Goal: Task Accomplishment & Management: Manage account settings

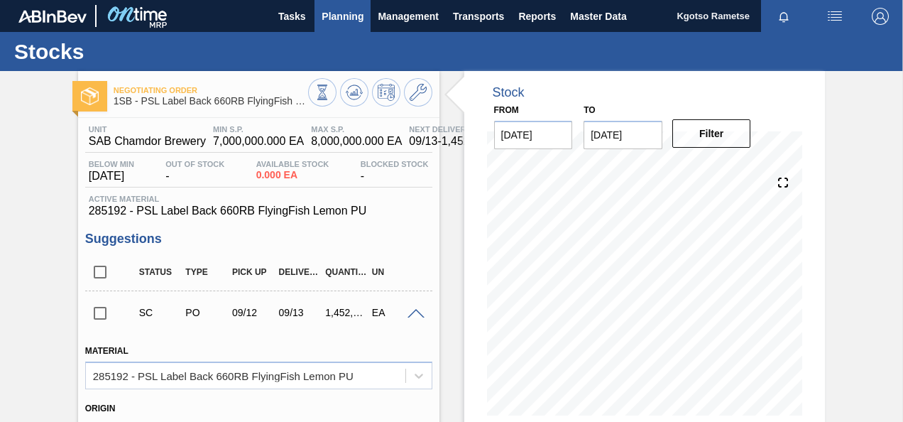
click at [337, 9] on span "Planning" at bounding box center [343, 16] width 42 height 17
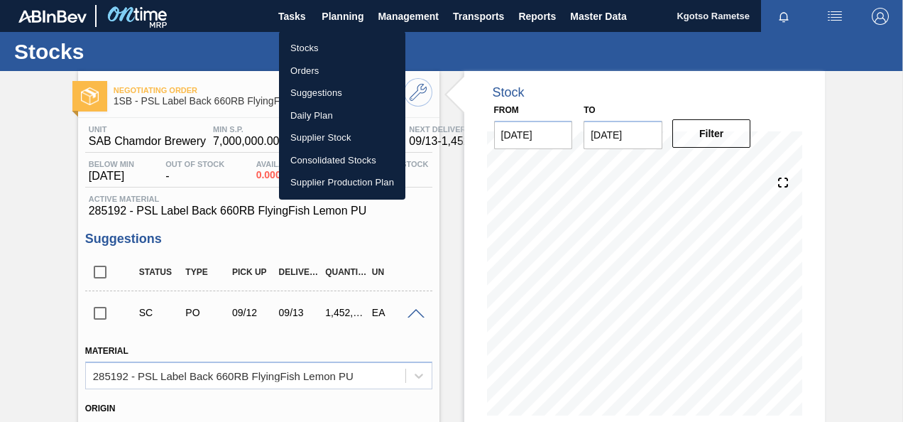
click at [298, 48] on li "Stocks" at bounding box center [342, 48] width 126 height 23
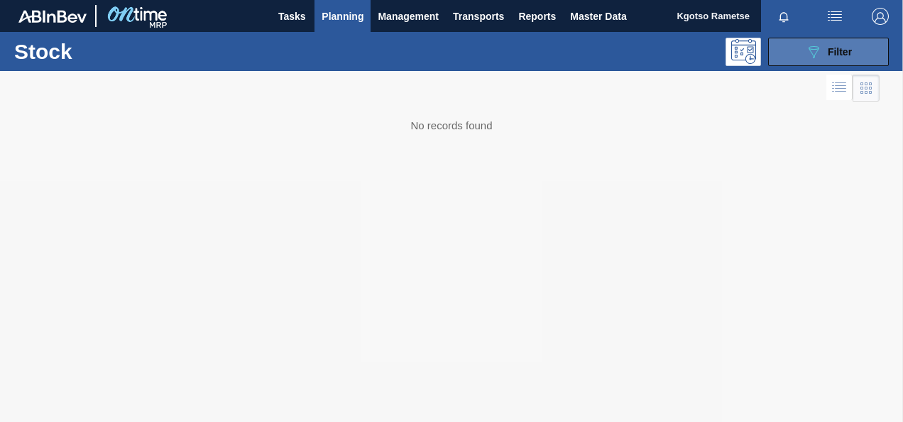
click at [801, 50] on button "089F7B8B-B2A5-4AFE-B5C0-19BA573D28AC Filter" at bounding box center [828, 52] width 121 height 28
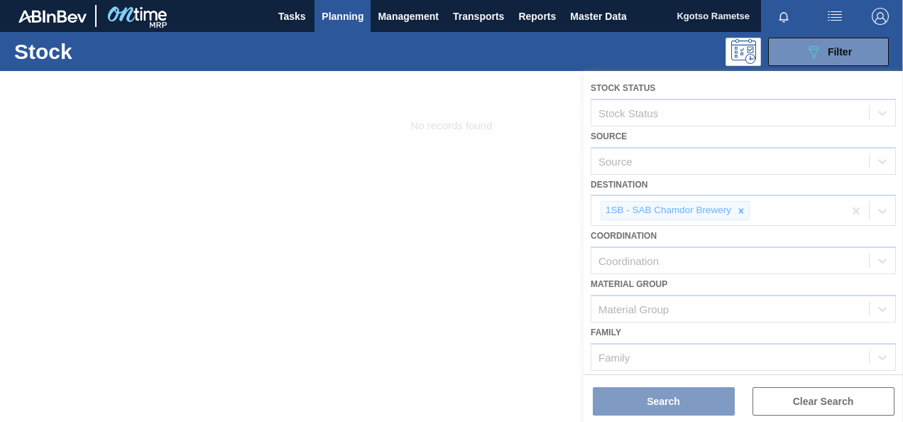
click at [751, 229] on div at bounding box center [451, 246] width 903 height 351
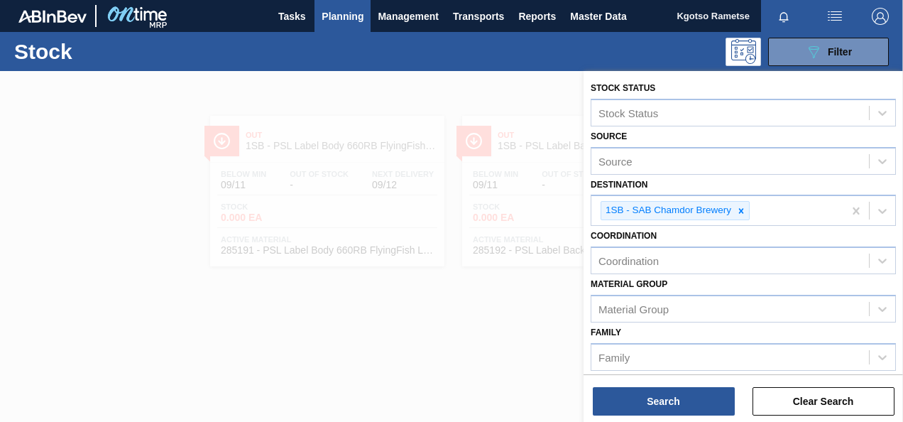
click at [751, 229] on div "Coordination Coordination" at bounding box center [743, 250] width 305 height 48
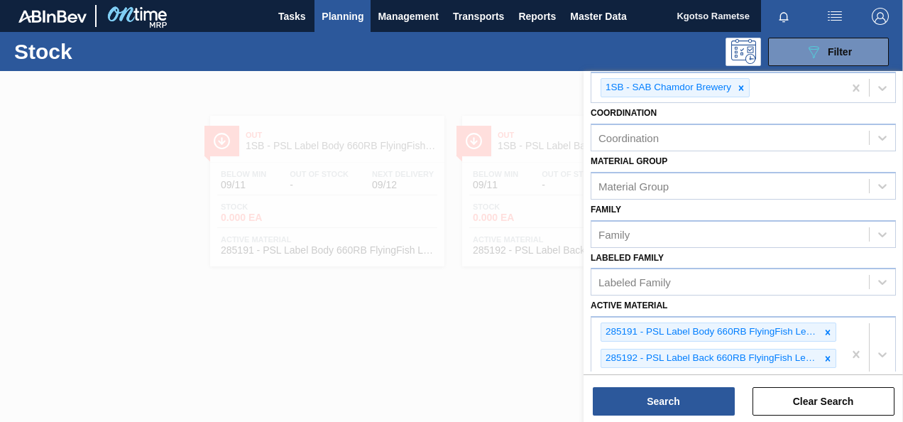
scroll to position [142, 0]
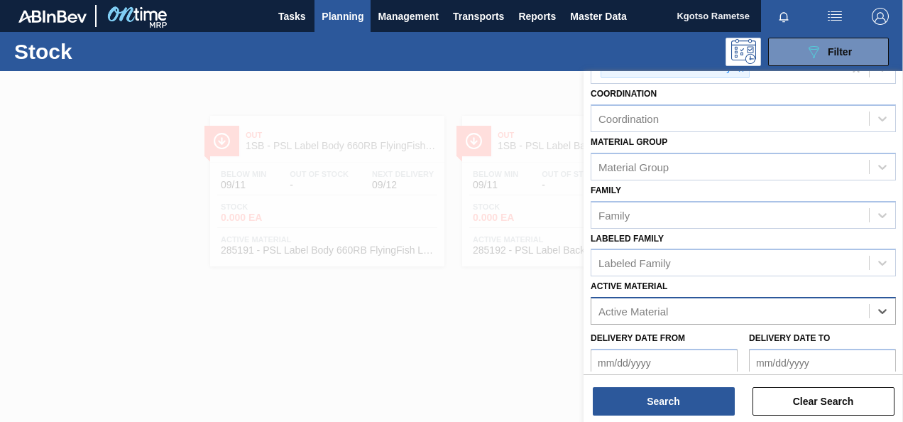
click at [722, 310] on div "Active Material" at bounding box center [731, 311] width 278 height 21
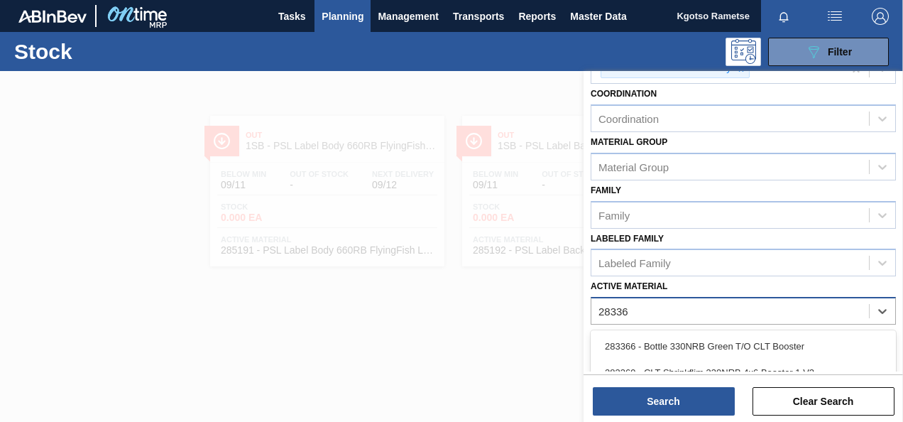
type Material "283366"
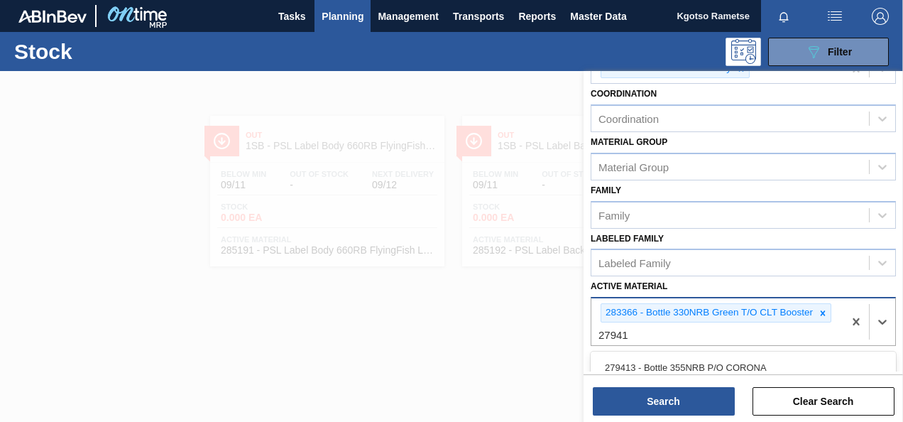
type Material "279413"
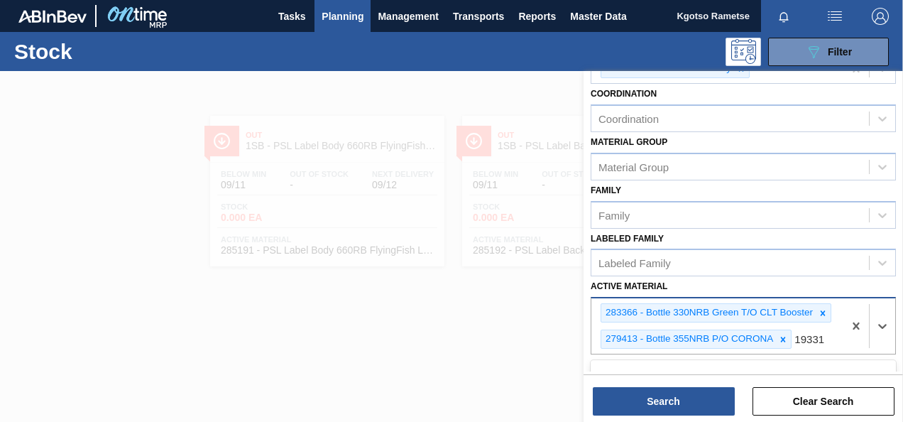
type Material "193318"
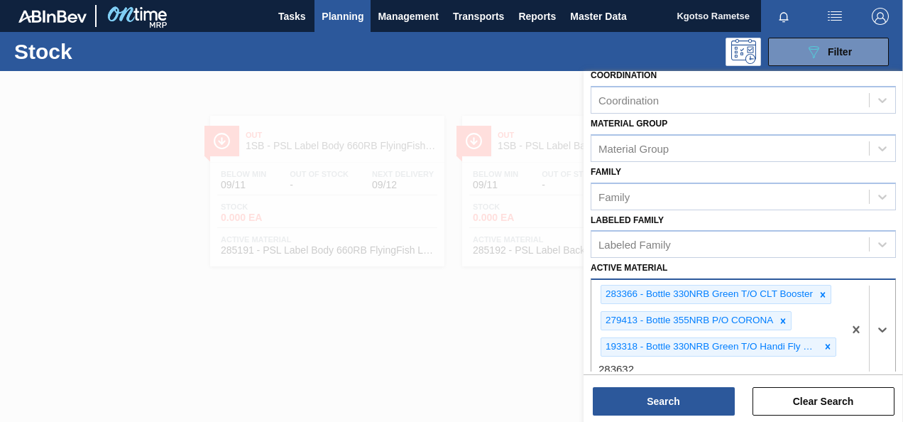
type Material "283632"
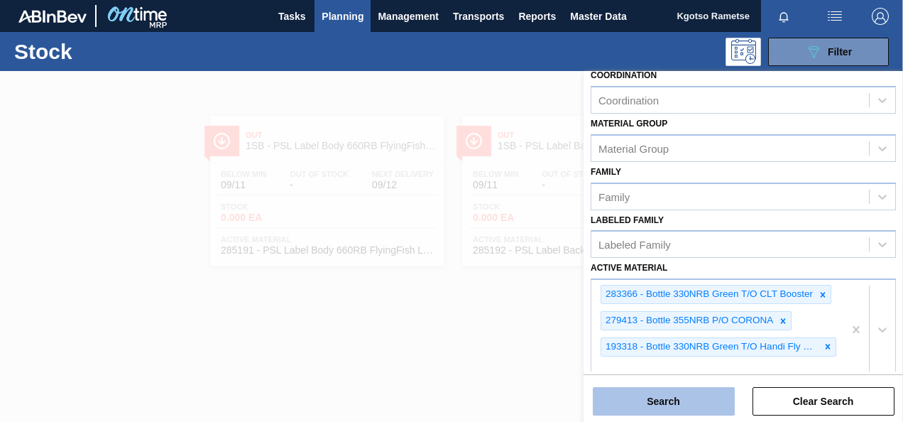
click at [619, 397] on button "Search" at bounding box center [664, 401] width 142 height 28
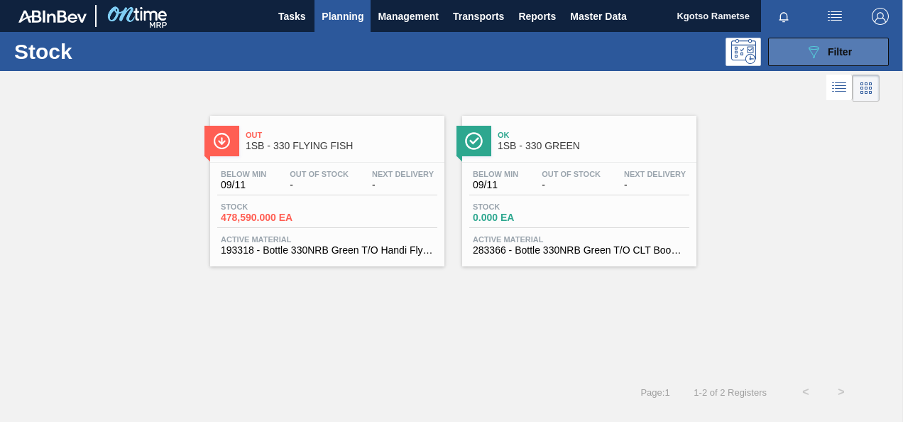
click at [818, 60] on icon "089F7B8B-B2A5-4AFE-B5C0-19BA573D28AC" at bounding box center [813, 51] width 17 height 17
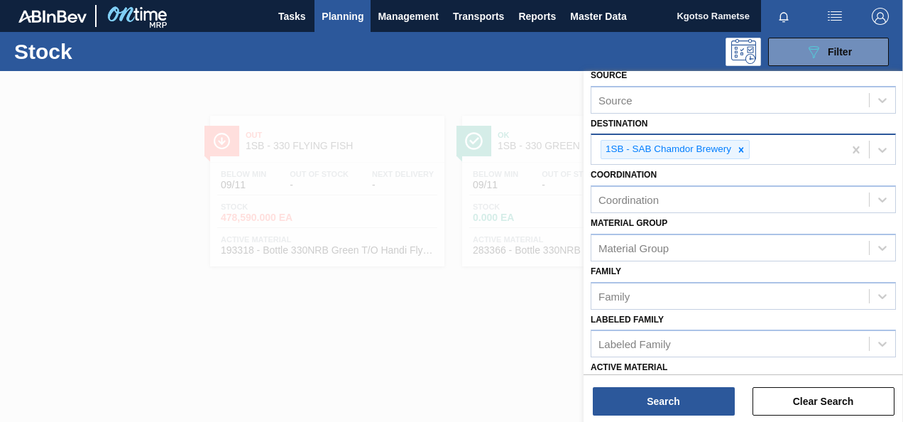
scroll to position [18, 0]
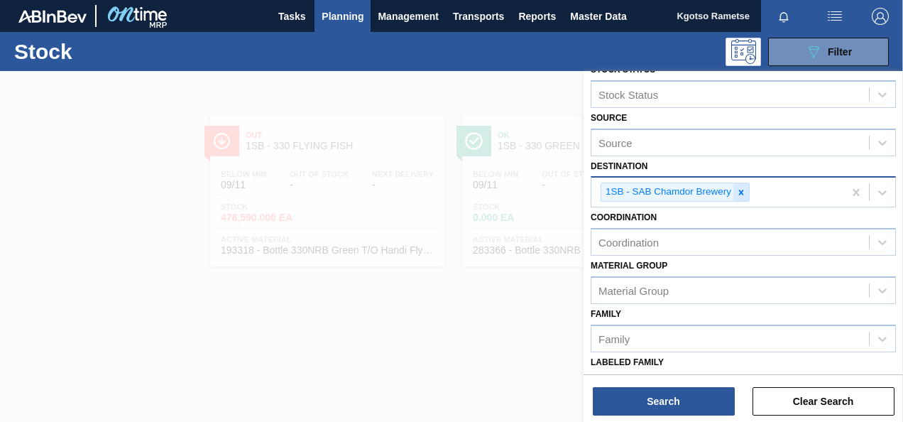
click at [742, 195] on icon at bounding box center [742, 193] width 10 height 10
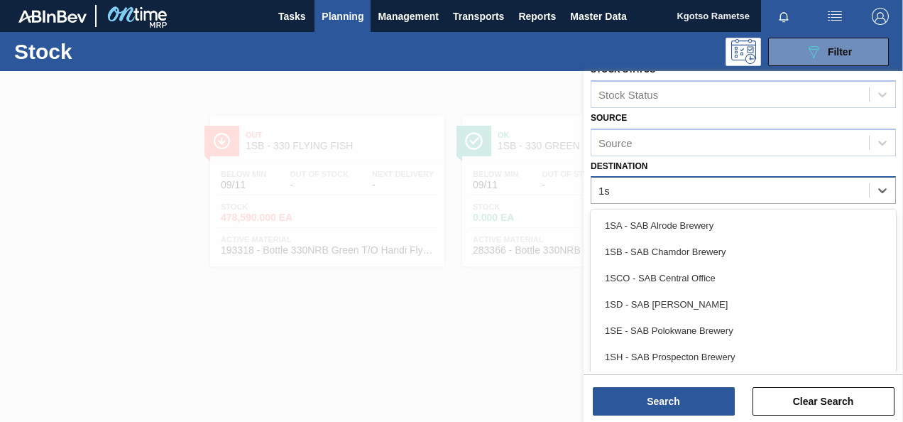
type input "1sd"
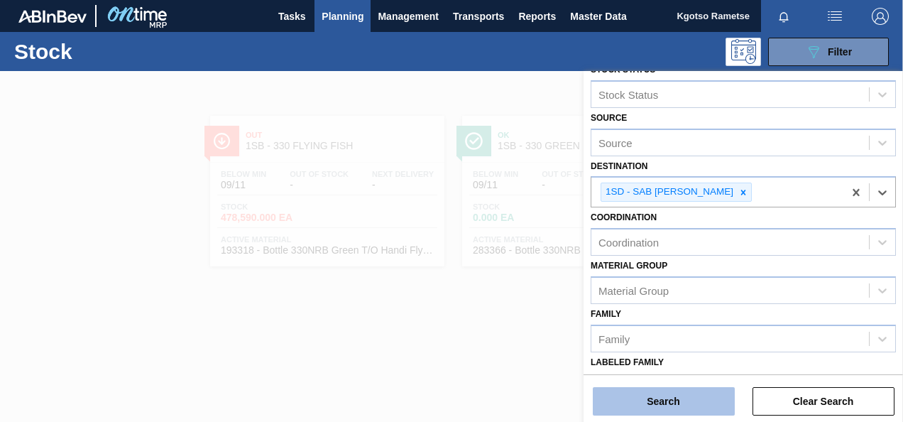
click at [644, 388] on button "Search" at bounding box center [664, 401] width 142 height 28
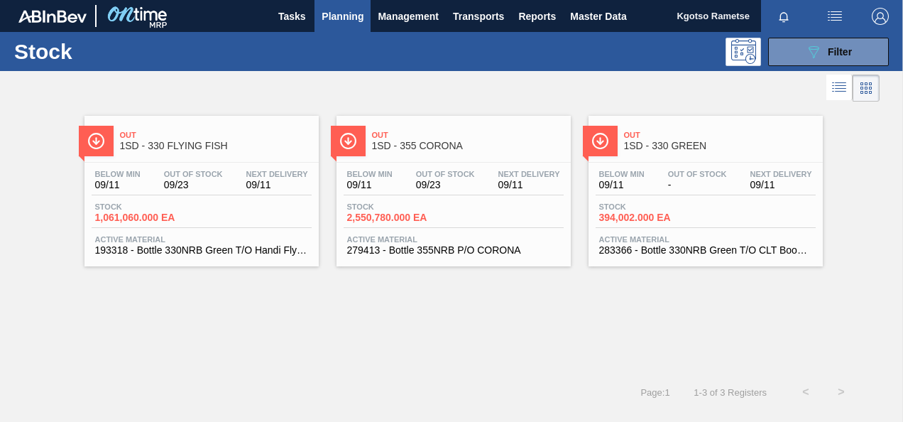
click at [229, 219] on div "Stock 1,061,060.000 EA" at bounding box center [202, 215] width 220 height 26
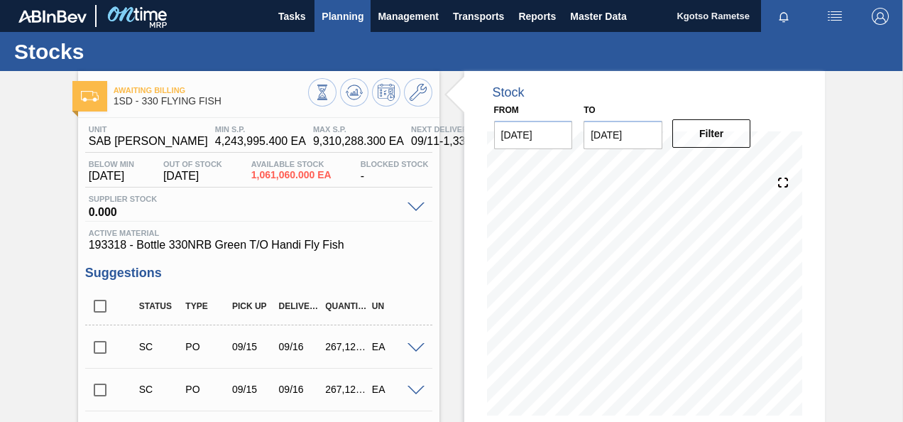
click at [338, 17] on span "Planning" at bounding box center [343, 16] width 42 height 17
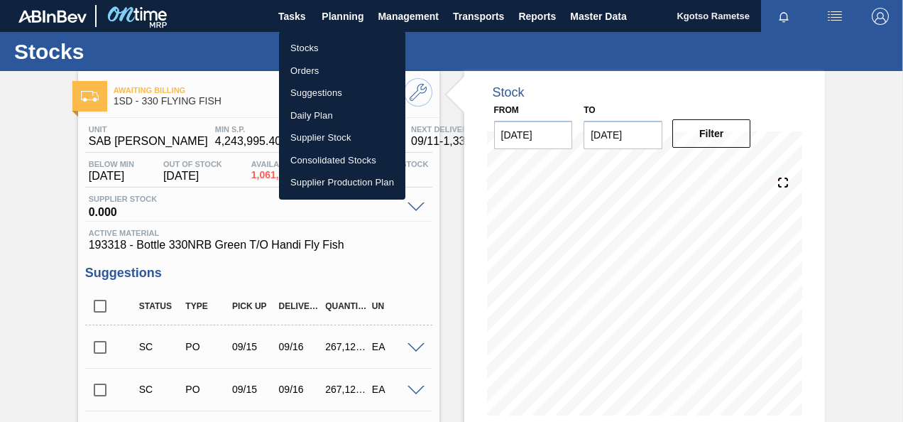
click at [309, 50] on li "Stocks" at bounding box center [342, 48] width 126 height 23
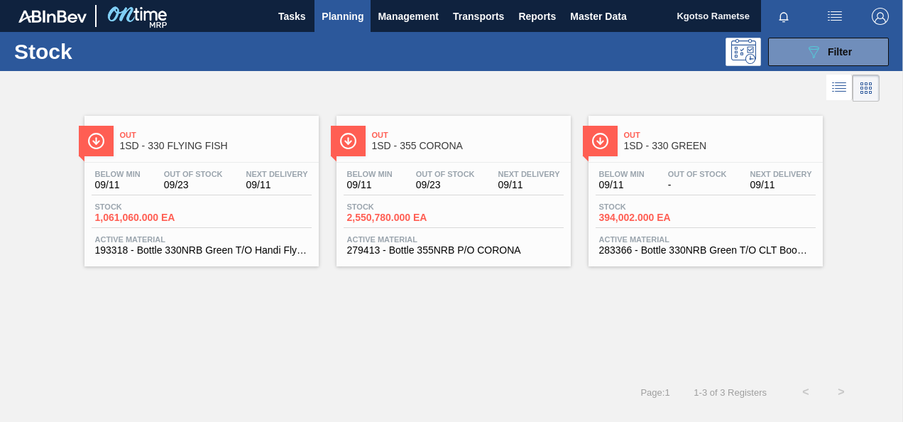
click at [147, 208] on span "Stock" at bounding box center [144, 206] width 99 height 9
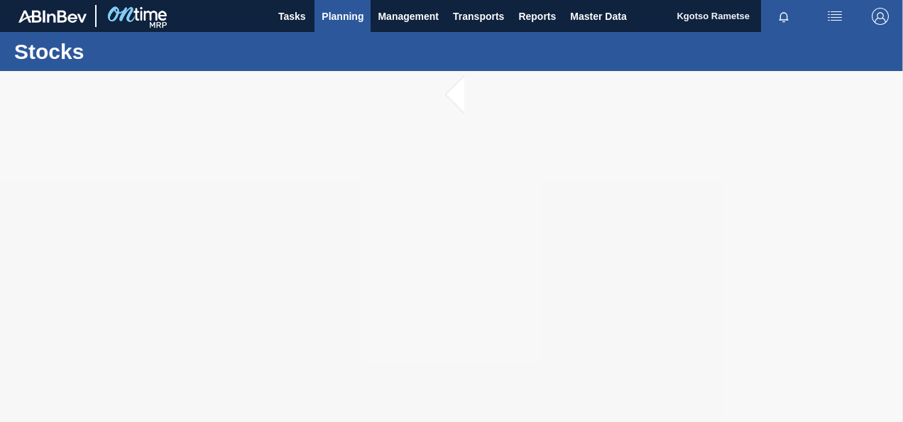
click at [344, 21] on span "Planning" at bounding box center [343, 16] width 42 height 17
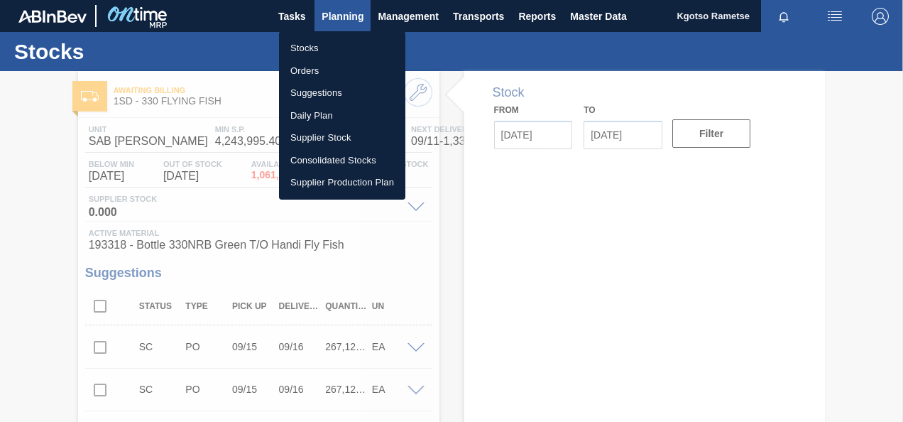
click at [335, 16] on div at bounding box center [451, 211] width 903 height 422
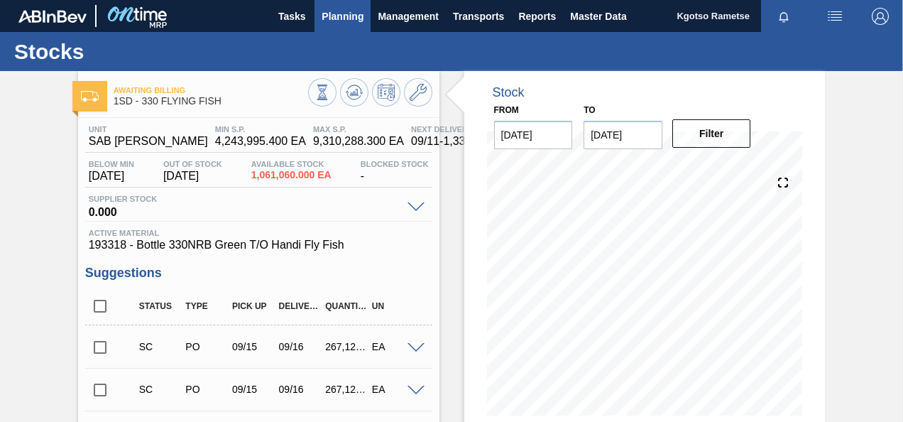
click at [328, 21] on span "Planning" at bounding box center [343, 16] width 42 height 17
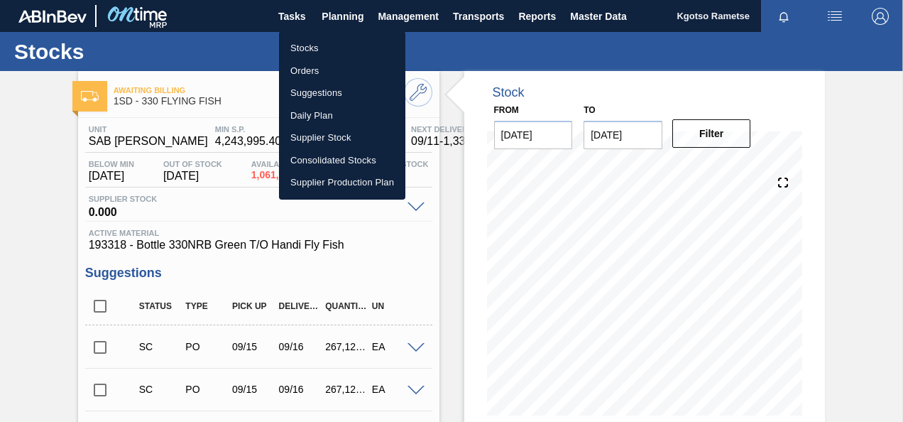
click at [303, 57] on li "Stocks" at bounding box center [342, 48] width 126 height 23
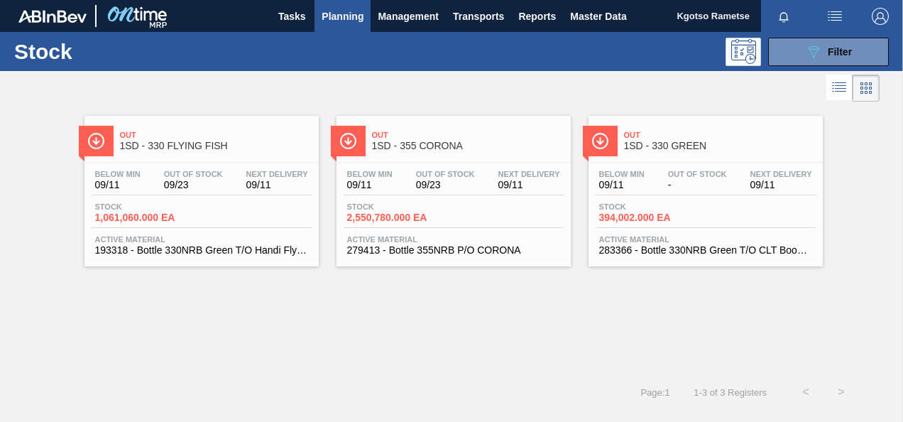
click at [734, 136] on span "Out" at bounding box center [720, 135] width 192 height 9
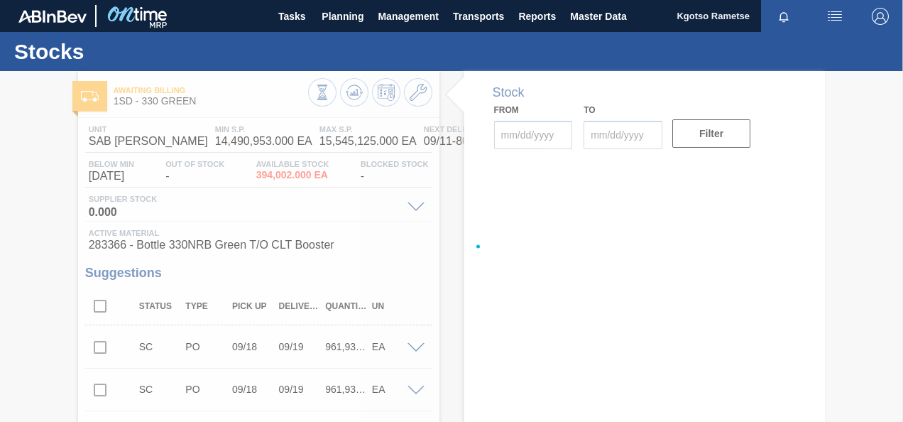
type input "09/11/2025"
type input "09/25/2025"
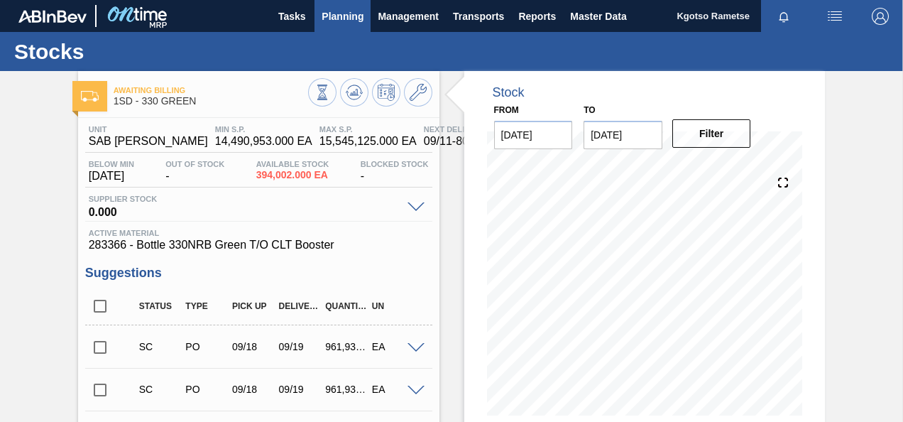
click at [347, 9] on span "Planning" at bounding box center [343, 16] width 42 height 17
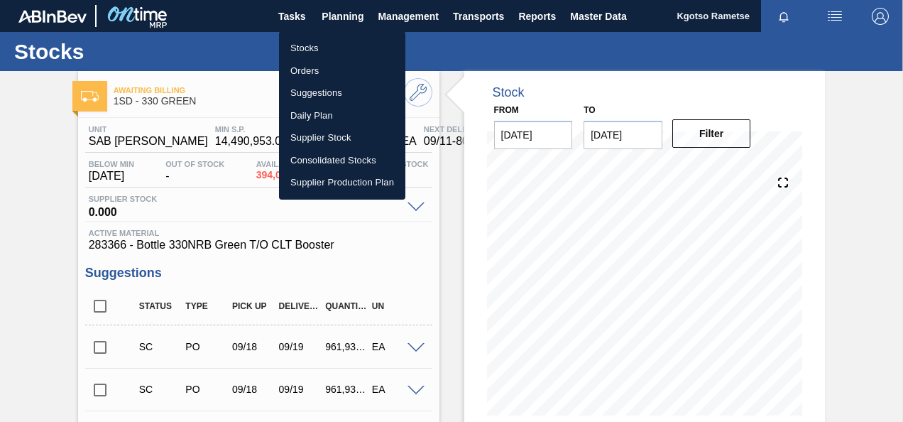
click at [313, 50] on li "Stocks" at bounding box center [342, 48] width 126 height 23
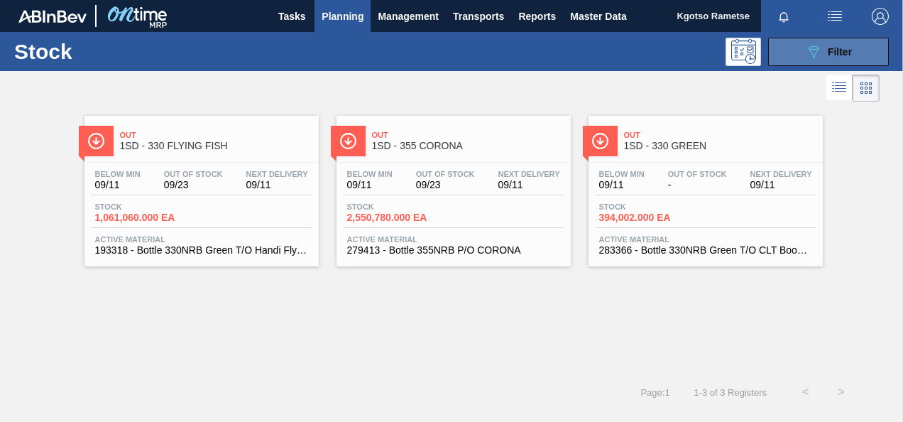
click at [774, 53] on button "089F7B8B-B2A5-4AFE-B5C0-19BA573D28AC Filter" at bounding box center [828, 52] width 121 height 28
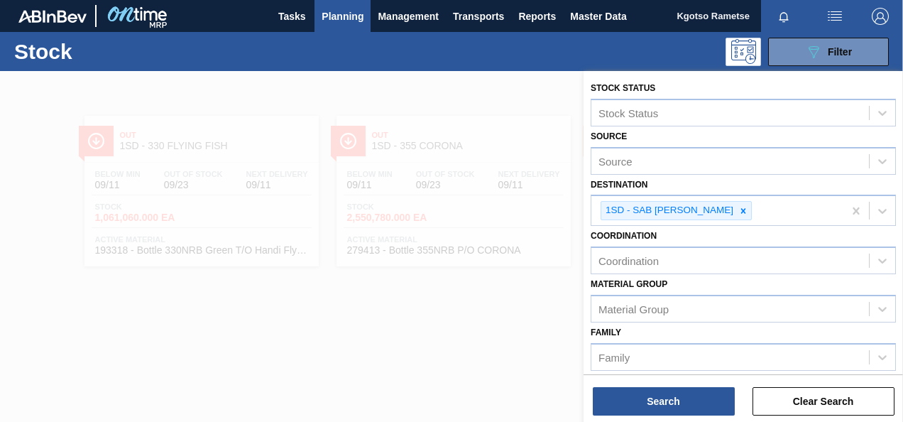
click at [209, 287] on div at bounding box center [451, 282] width 903 height 422
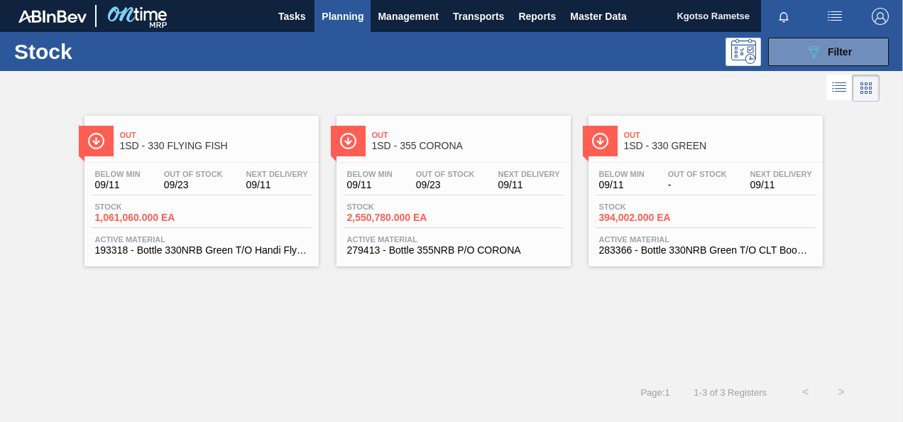
click at [169, 149] on span "1SD - 330 FLYING FISH" at bounding box center [216, 146] width 192 height 11
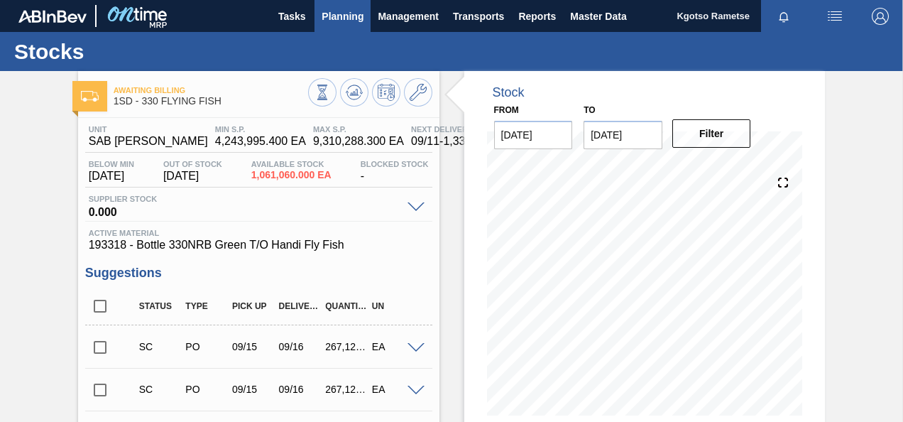
click at [344, 19] on span "Planning" at bounding box center [343, 16] width 42 height 17
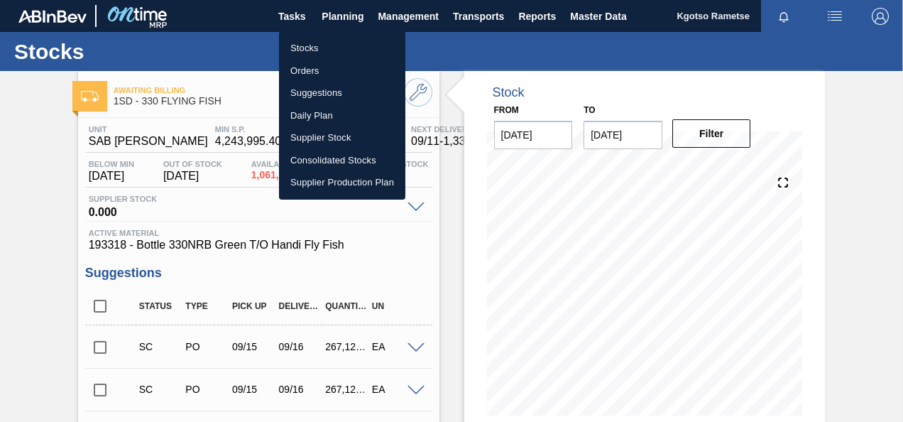
click at [325, 49] on li "Stocks" at bounding box center [342, 48] width 126 height 23
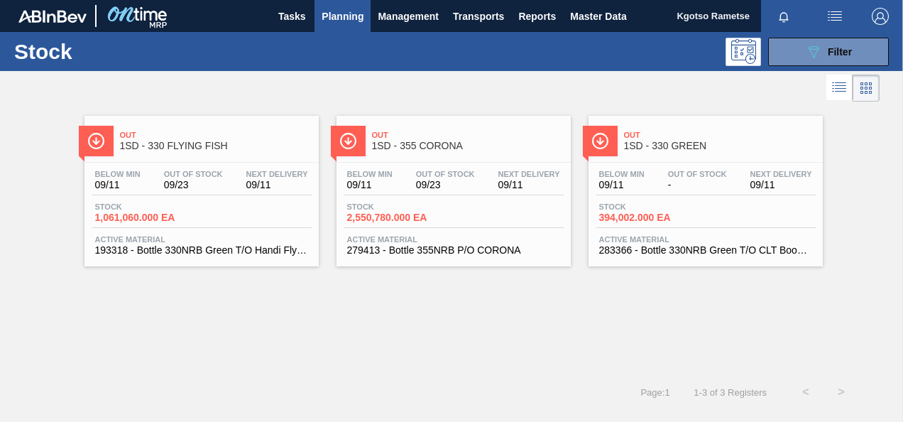
click at [665, 141] on span "1SD - 330 GREEN" at bounding box center [720, 146] width 192 height 11
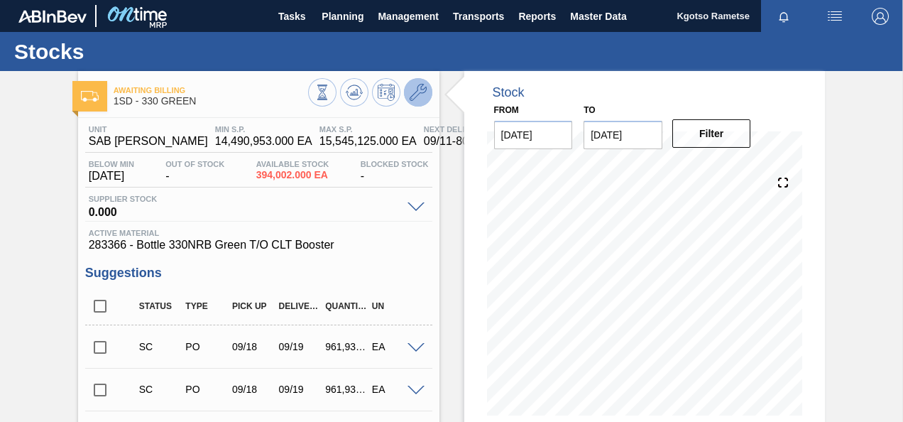
click at [416, 102] on button at bounding box center [418, 92] width 28 height 28
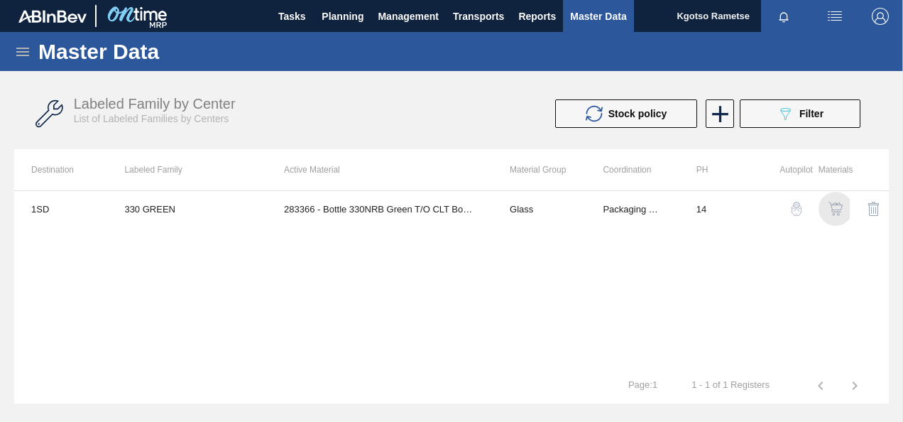
click at [832, 207] on img "button" at bounding box center [836, 209] width 14 height 14
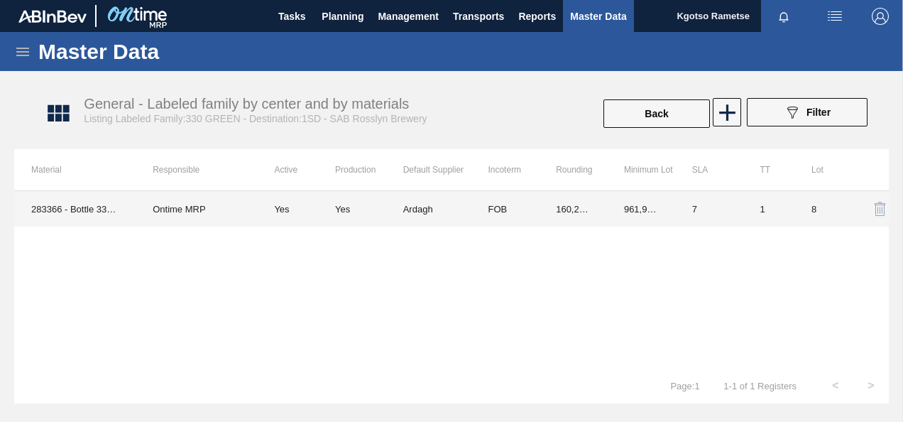
click at [406, 220] on td "Ardagh" at bounding box center [437, 209] width 68 height 36
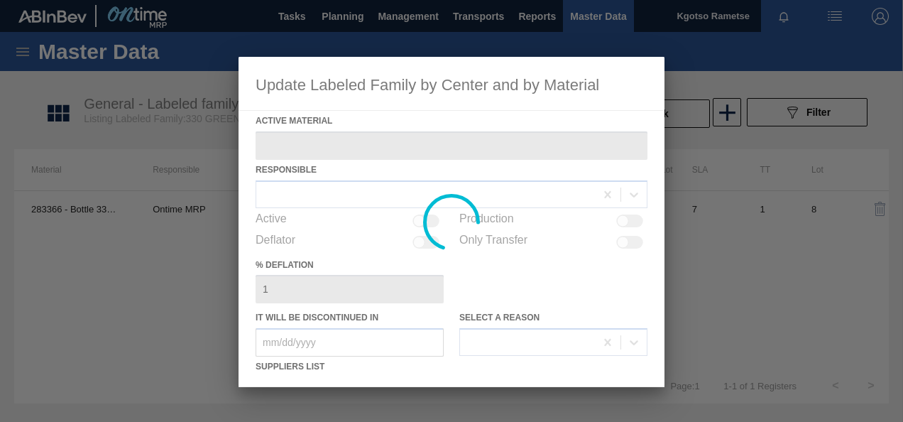
type Material "283366 - Bottle 330NRB Green T/O CLT Booster"
checkbox input "true"
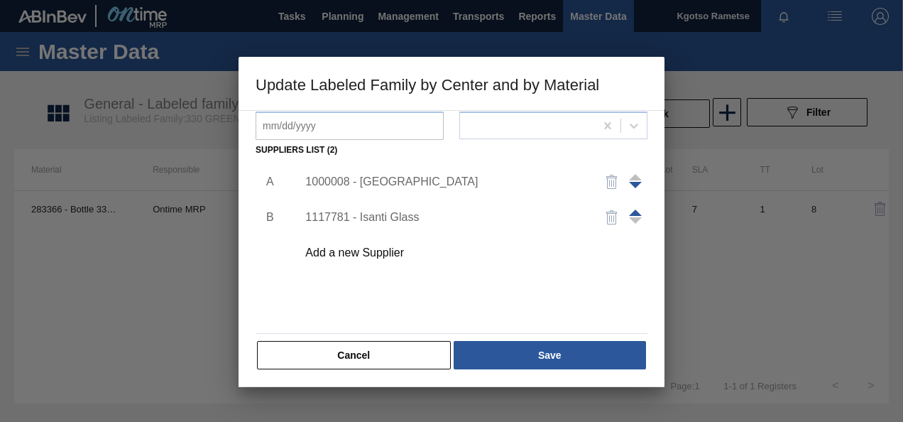
scroll to position [217, 0]
click at [369, 180] on div "1000008 - Ardagh" at bounding box center [444, 181] width 278 height 13
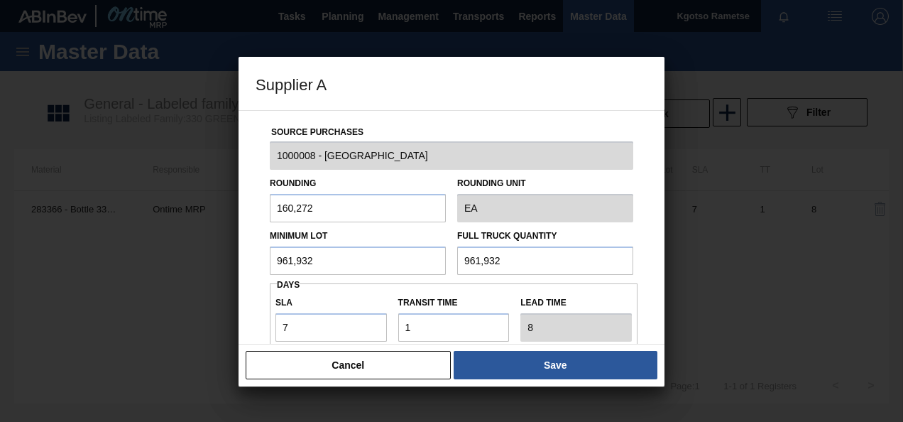
click at [332, 213] on input "160,272" at bounding box center [358, 208] width 176 height 28
click at [318, 212] on input "160,272" at bounding box center [358, 208] width 176 height 28
type input "1"
click at [256, 264] on div "Source Purchases 1000008 - Ardagh Rounding 1 Rounding Unit EA Minimum Lot 961,9…" at bounding box center [452, 346] width 392 height 470
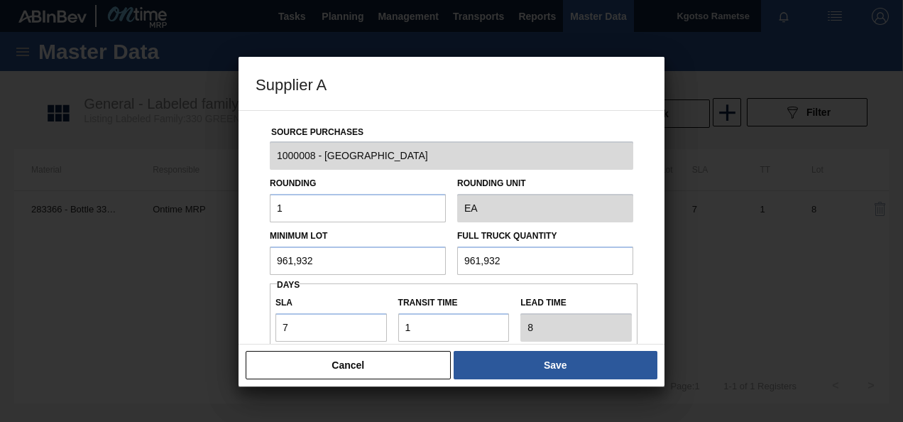
click at [313, 268] on input "961,932" at bounding box center [358, 260] width 176 height 28
click at [252, 281] on div "Source Purchases 1000008 - Ardagh Rounding 1 Rounding Unit EA Minimum Lot 961,9…" at bounding box center [452, 227] width 426 height 234
drag, startPoint x: 304, startPoint y: 332, endPoint x: 188, endPoint y: 342, distance: 117.0
click at [188, 342] on div "Supplier A Source Purchases 1000008 - Ardagh Rounding 1 Rounding Unit EA Minimu…" at bounding box center [451, 211] width 903 height 422
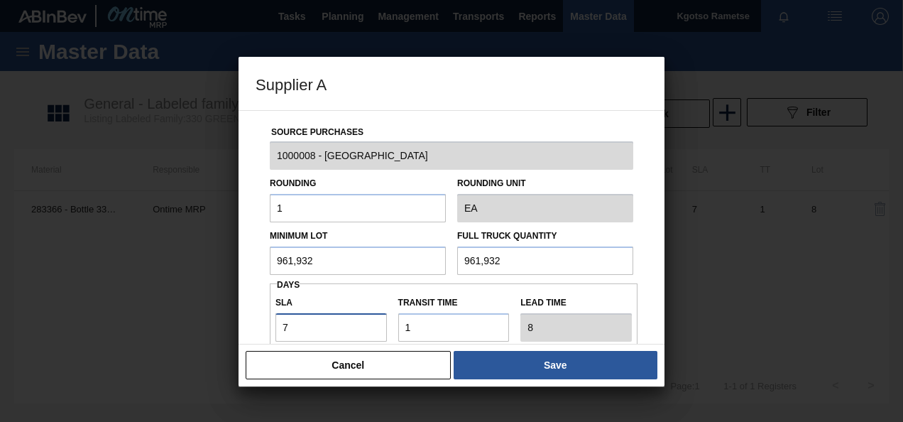
type input "3"
type input "4"
type input "NaN"
click at [317, 330] on input "SLA" at bounding box center [332, 327] width 112 height 28
type input "2"
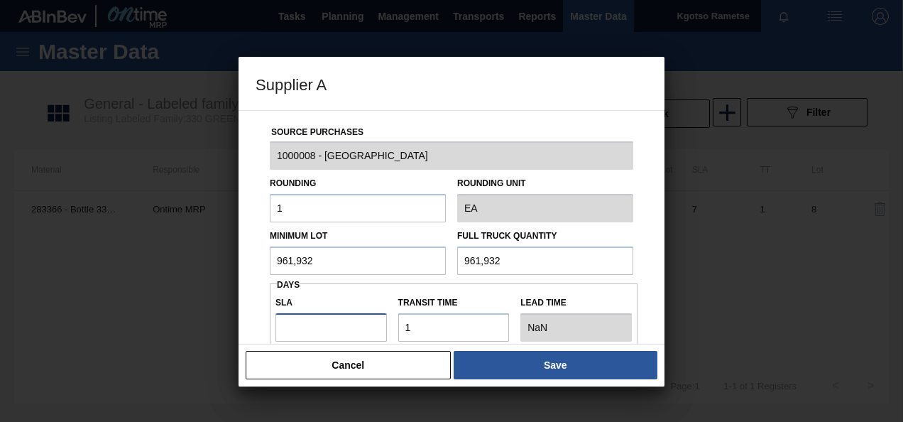
type input "3"
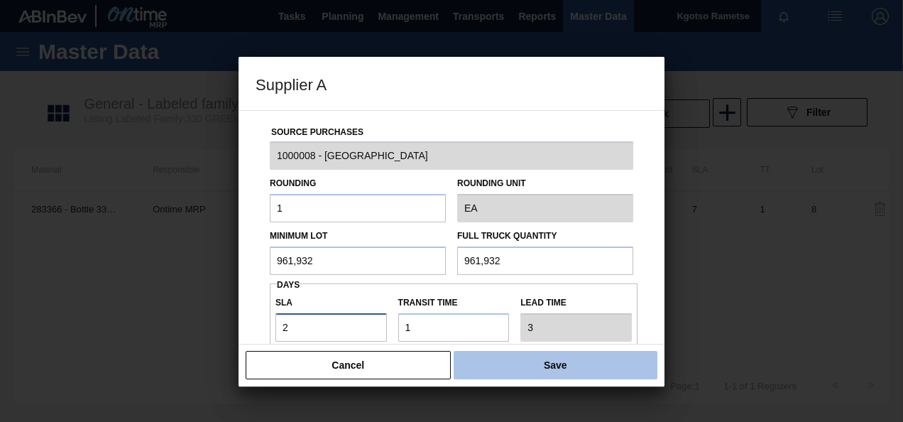
type input "2"
click at [510, 369] on button "Save" at bounding box center [556, 365] width 204 height 28
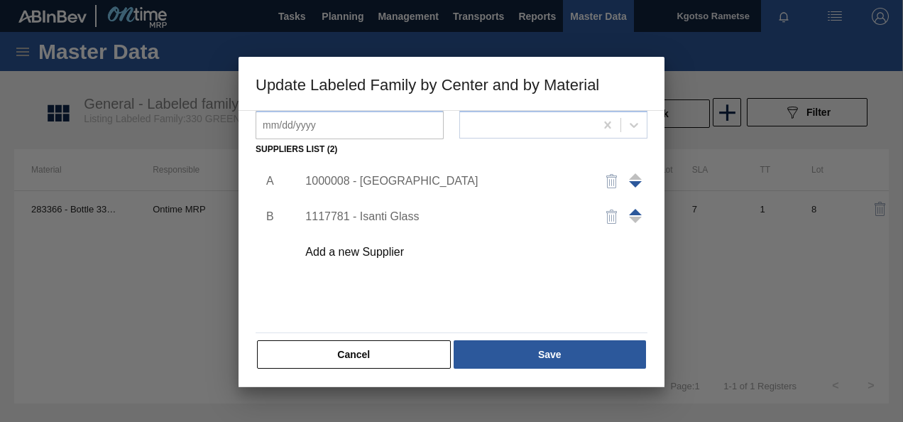
click at [388, 180] on div "1000008 - Ardagh" at bounding box center [444, 181] width 278 height 13
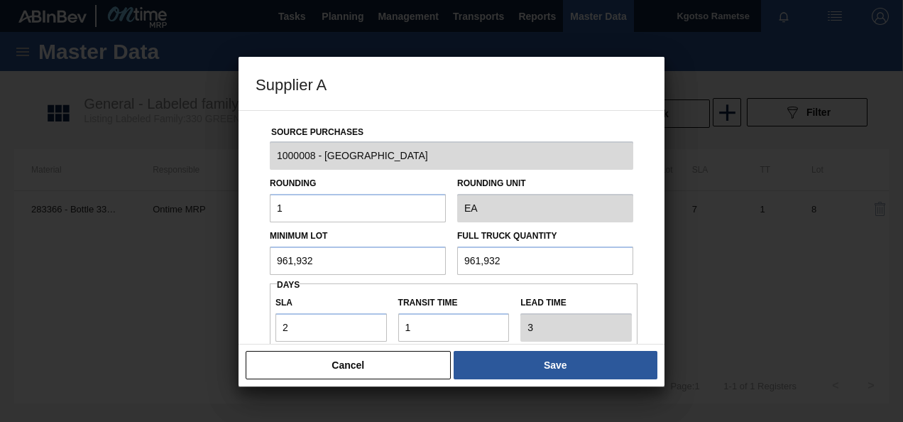
click at [327, 263] on input "961,932" at bounding box center [358, 260] width 176 height 28
type input "8"
type input "801,360"
click at [328, 264] on input "801,360" at bounding box center [358, 260] width 176 height 28
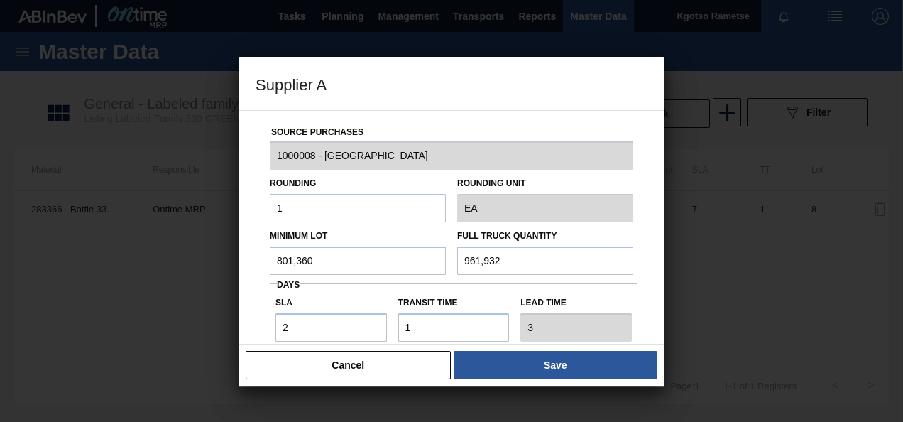
click at [328, 264] on input "801,360" at bounding box center [358, 260] width 176 height 28
click at [503, 257] on input "961,932" at bounding box center [545, 260] width 176 height 28
paste input "801,360"
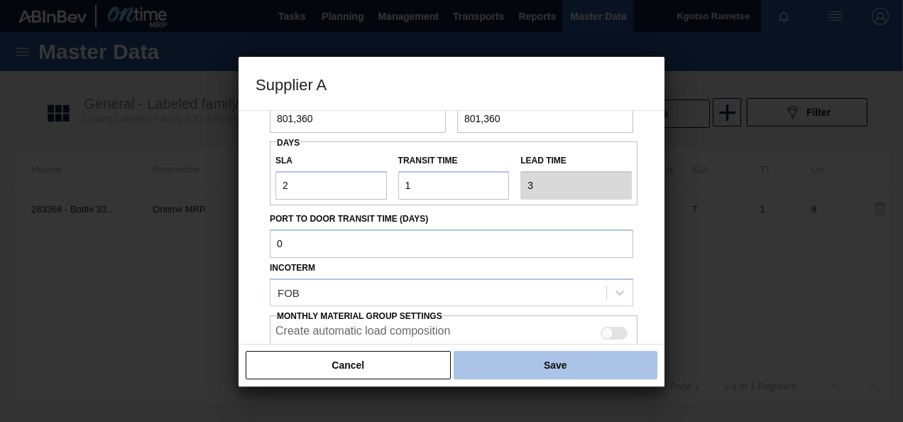
type input "801,360"
click at [527, 362] on button "Save" at bounding box center [556, 365] width 204 height 28
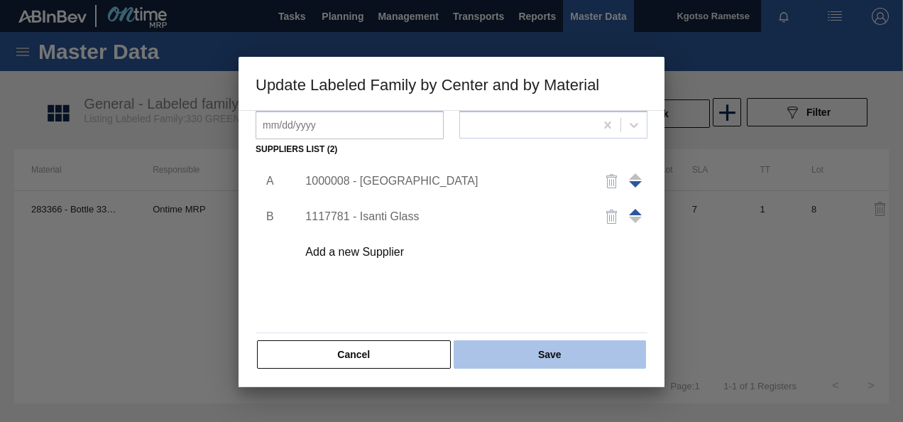
click at [526, 359] on button "Save" at bounding box center [550, 354] width 192 height 28
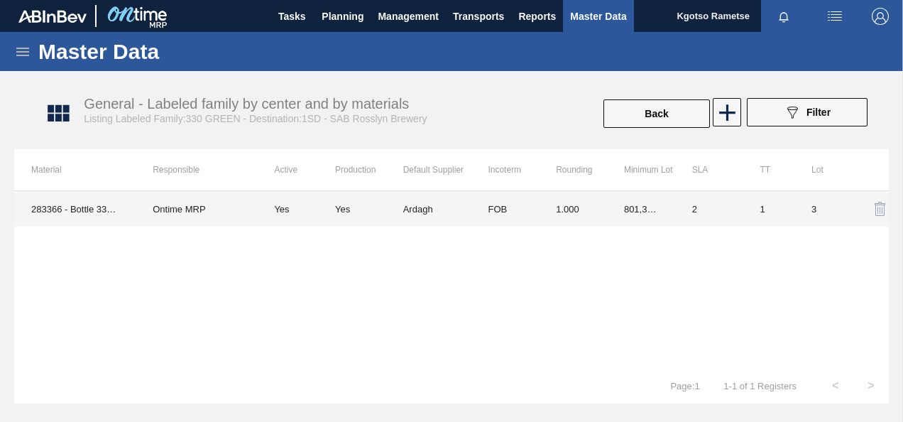
click at [487, 206] on td "FOB" at bounding box center [505, 209] width 68 height 36
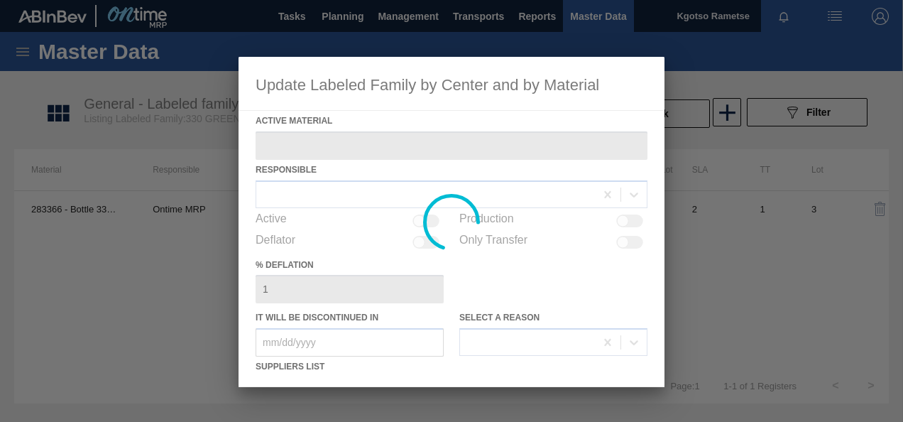
type Material "283366 - Bottle 330NRB Green T/O CLT Booster"
checkbox input "true"
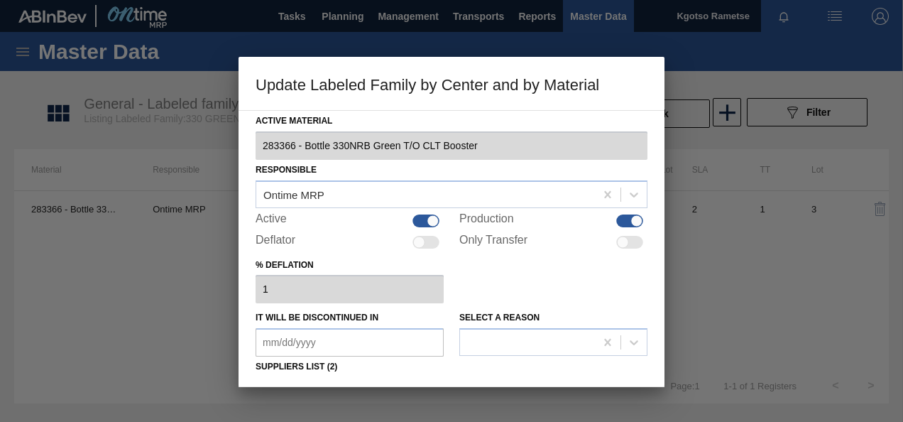
click at [523, 280] on div "% deflation 1" at bounding box center [452, 279] width 392 height 49
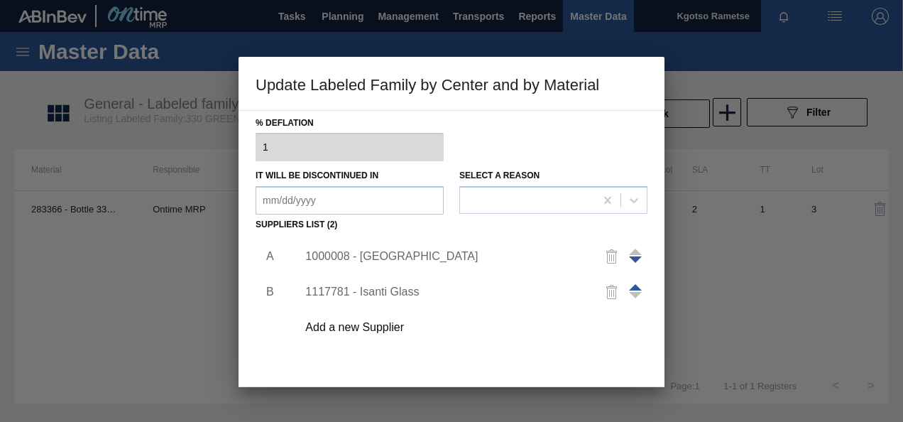
click at [355, 257] on div "1000008 - Ardagh" at bounding box center [444, 256] width 278 height 13
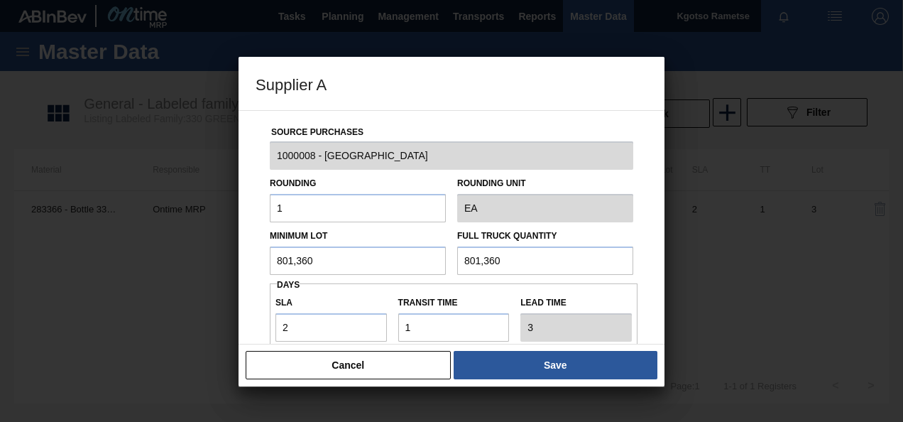
click at [310, 255] on input "801,360" at bounding box center [358, 260] width 176 height 28
click at [310, 255] on input "320,544" at bounding box center [358, 260] width 176 height 28
type input "320,544"
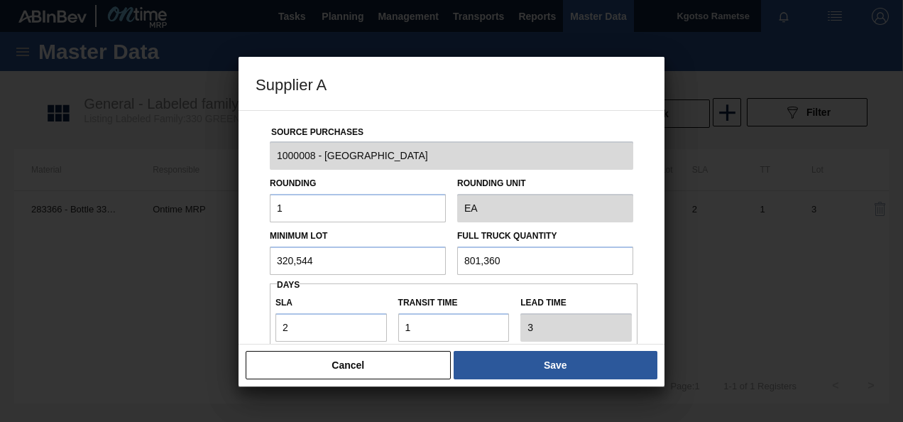
click at [514, 253] on input "801,360" at bounding box center [545, 260] width 176 height 28
drag, startPoint x: 344, startPoint y: 258, endPoint x: 51, endPoint y: 256, distance: 292.6
click at [51, 256] on div "Supplier A Source Purchases 1000008 - Ardagh Rounding 1 Rounding Unit EA Minimu…" at bounding box center [451, 211] width 903 height 422
click at [467, 259] on input "801,360" at bounding box center [545, 260] width 176 height 28
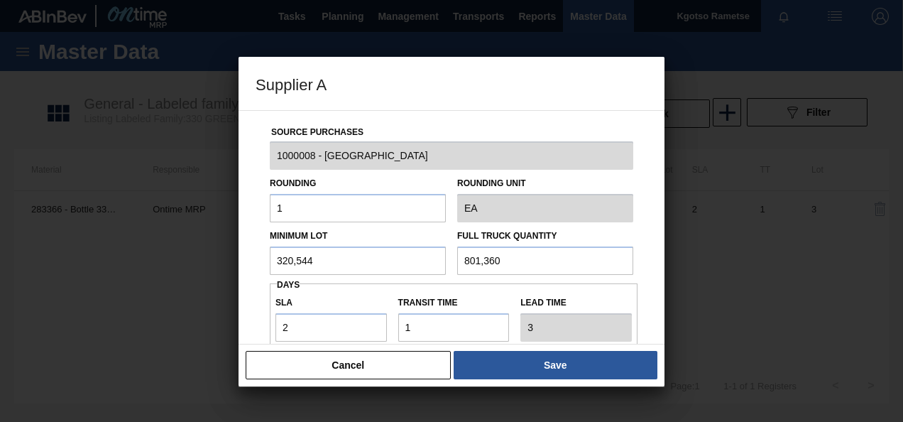
click at [467, 259] on input "801,360" at bounding box center [545, 260] width 176 height 28
paste input "320,544"
type input "320,544"
drag, startPoint x: 306, startPoint y: 330, endPoint x: 196, endPoint y: 325, distance: 110.2
click at [196, 325] on div "Supplier A Source Purchases 1000008 - Ardagh Rounding 1 Rounding Unit EA Minimu…" at bounding box center [451, 211] width 903 height 422
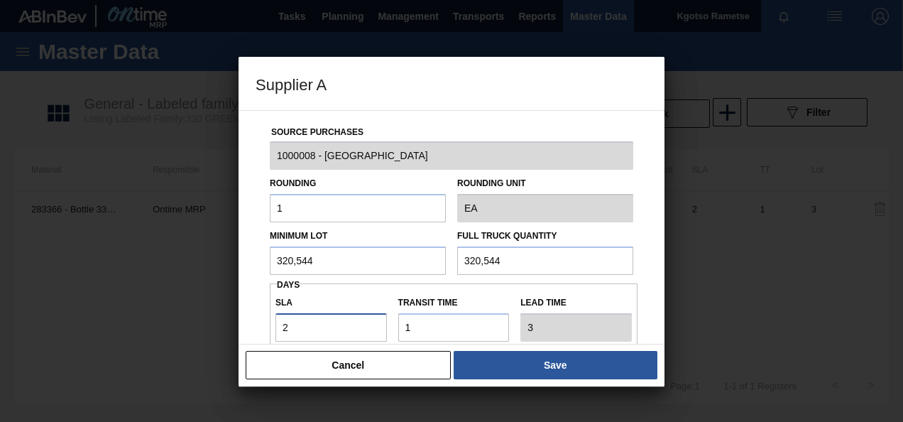
type input "6"
type input "7"
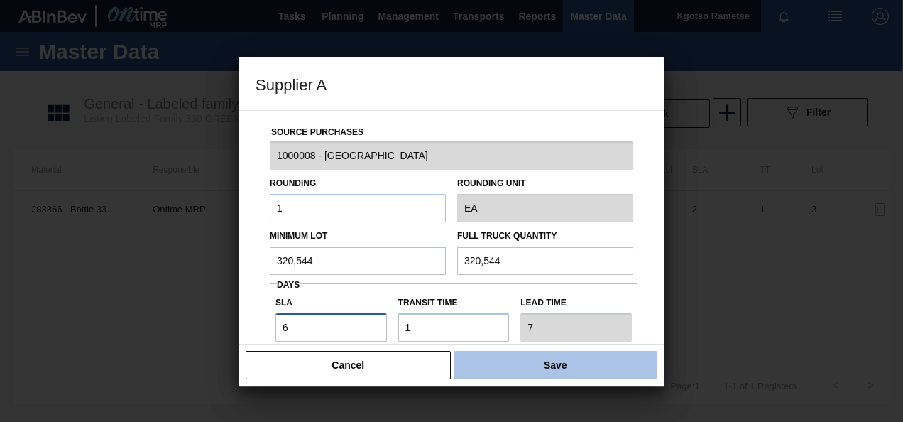
type input "6"
click at [483, 369] on button "Save" at bounding box center [556, 365] width 204 height 28
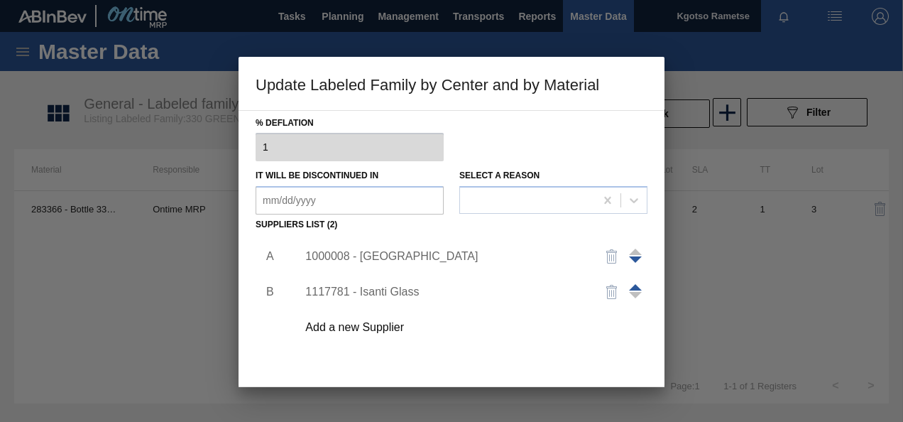
click at [465, 348] on div "A B 1000008 - Ardagh 1117781 - Isanti Glass Add a new Supplier" at bounding box center [452, 318] width 392 height 167
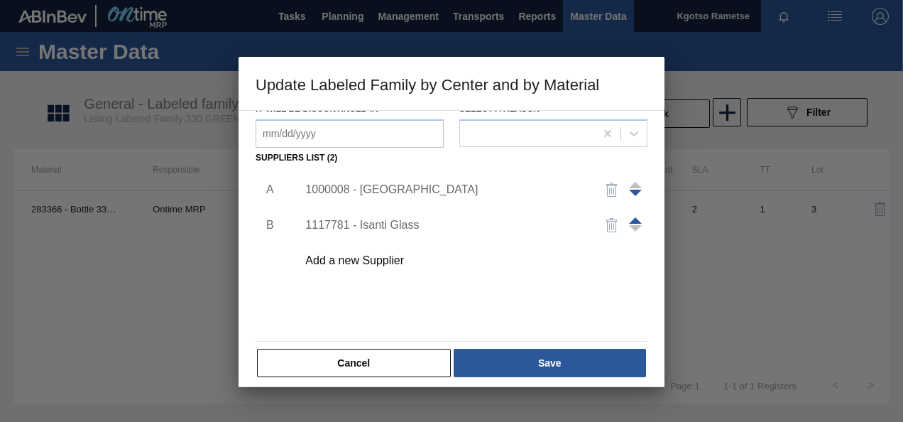
scroll to position [217, 0]
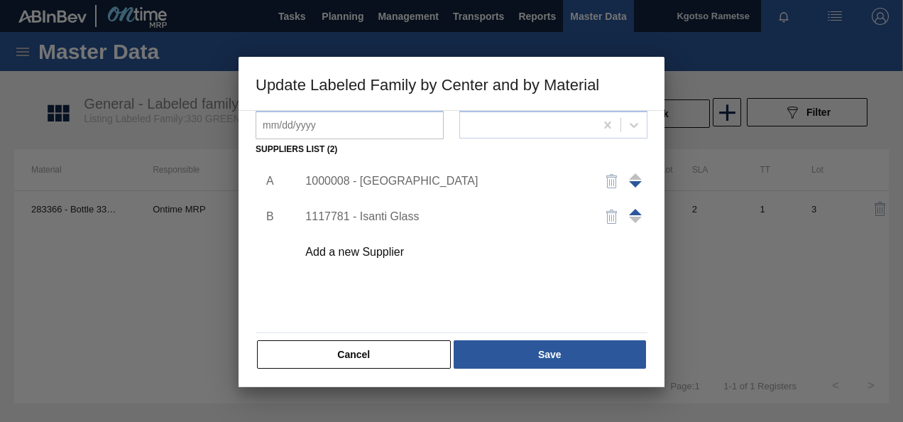
click at [465, 348] on button "Save" at bounding box center [550, 354] width 192 height 28
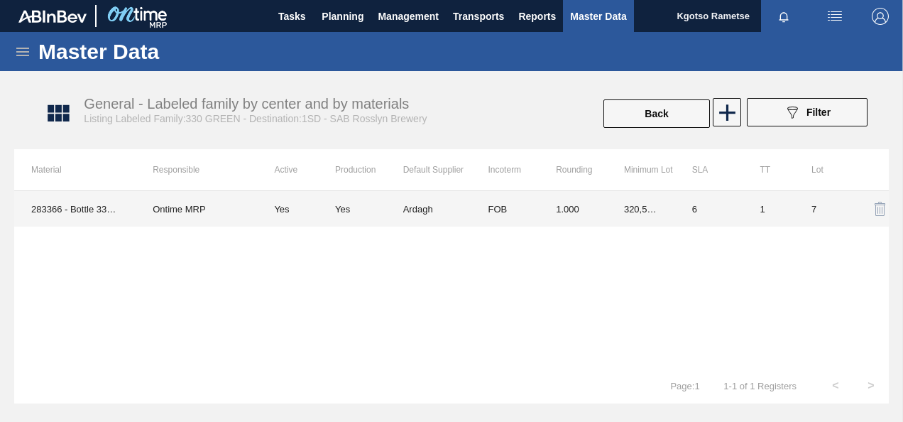
click at [414, 206] on td "Ardagh" at bounding box center [437, 209] width 68 height 36
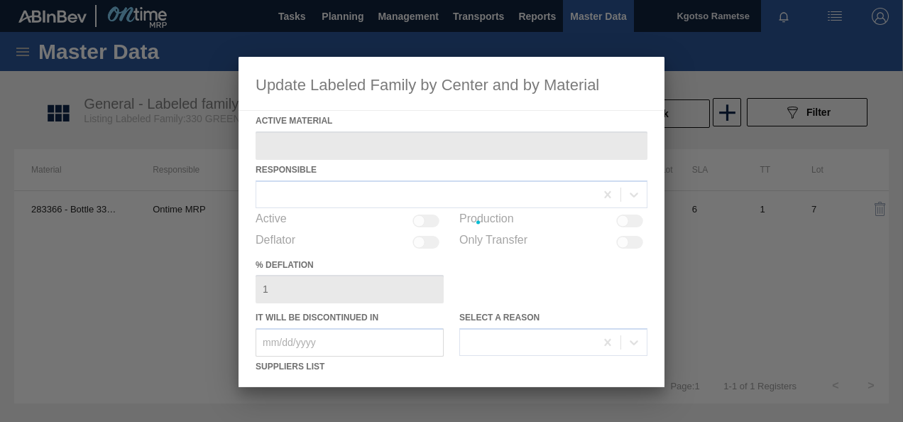
type Material "283366 - Bottle 330NRB Green T/O CLT Booster"
checkbox input "true"
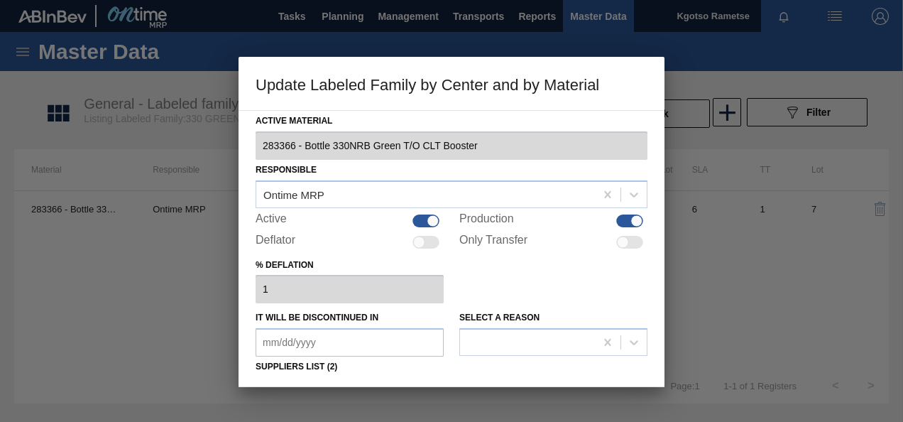
click at [530, 270] on div "% deflation 1" at bounding box center [452, 279] width 392 height 49
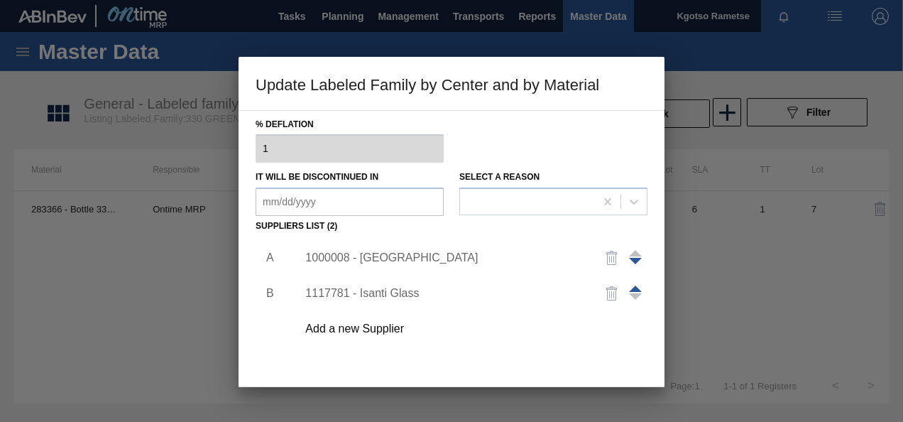
scroll to position [142, 0]
click at [369, 251] on div "1000008 - Ardagh" at bounding box center [444, 256] width 278 height 13
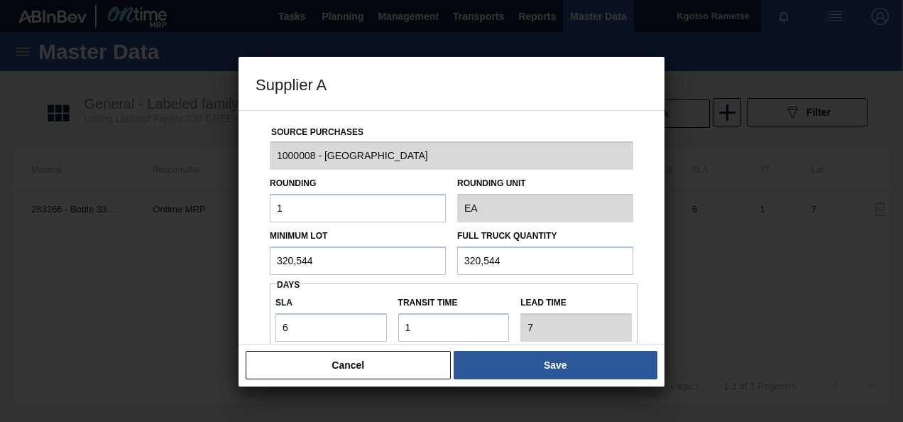
drag, startPoint x: 345, startPoint y: 254, endPoint x: 221, endPoint y: 257, distance: 124.3
click at [221, 257] on div "Supplier A Source Purchases 1000008 - Ardagh Rounding 1 Rounding Unit EA Minimu…" at bounding box center [451, 211] width 903 height 422
click at [284, 253] on input "801,360" at bounding box center [358, 260] width 176 height 28
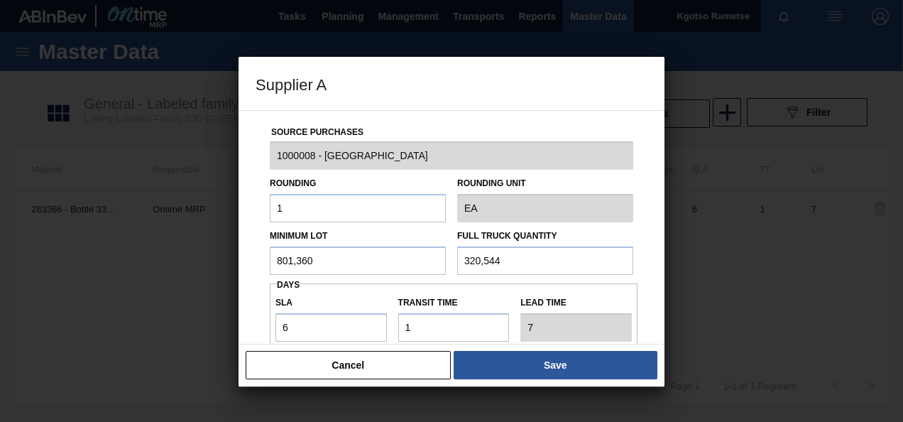
type input "801,360"
click at [499, 264] on input "320,544" at bounding box center [545, 260] width 176 height 28
paste input "801,360"
type input "801,360"
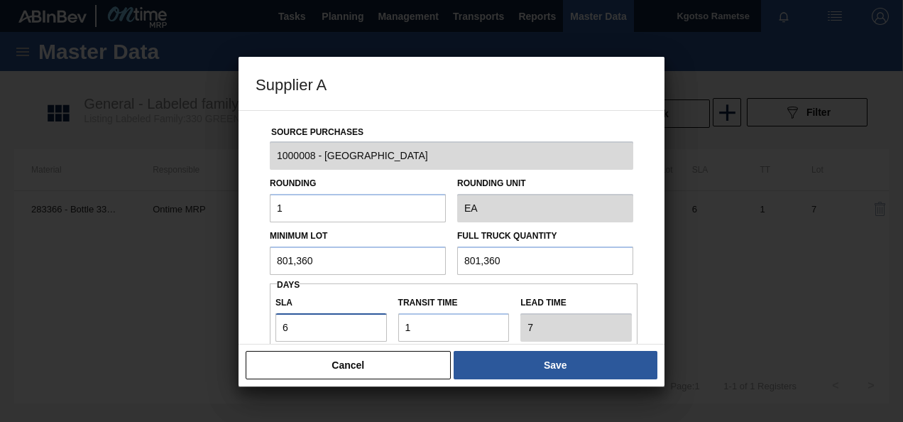
drag, startPoint x: 301, startPoint y: 332, endPoint x: 195, endPoint y: 334, distance: 106.5
click at [195, 334] on div "Supplier A Source Purchases 1000008 - Ardagh Rounding 1 Rounding Unit EA Minimu…" at bounding box center [451, 211] width 903 height 422
type input "7"
type input "8"
type input "7"
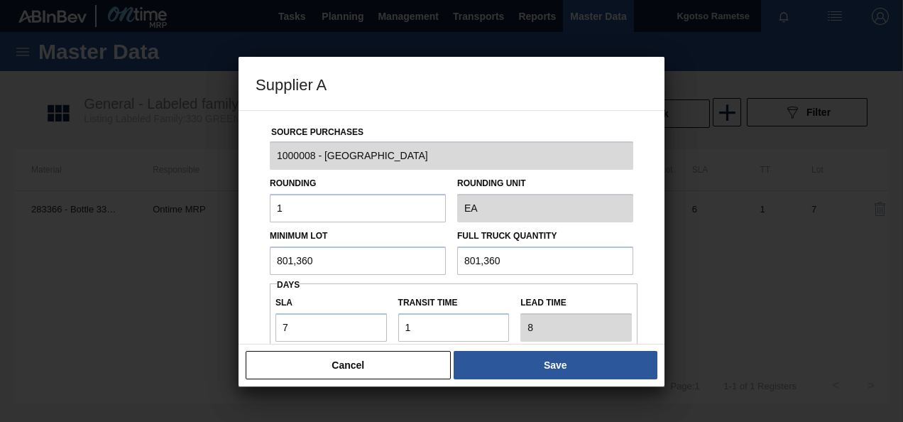
click at [253, 317] on div "Source Purchases 1000008 - Ardagh Rounding 1 Rounding Unit EA Minimum Lot 801,3…" at bounding box center [452, 227] width 426 height 234
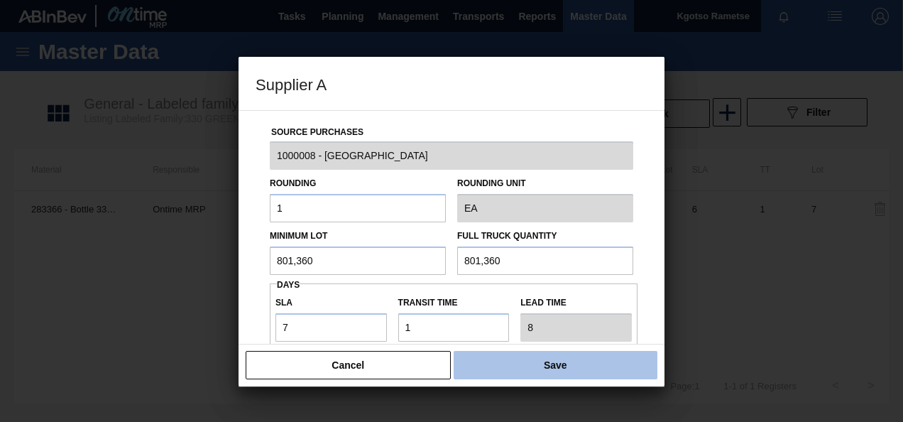
click at [494, 364] on button "Save" at bounding box center [556, 365] width 204 height 28
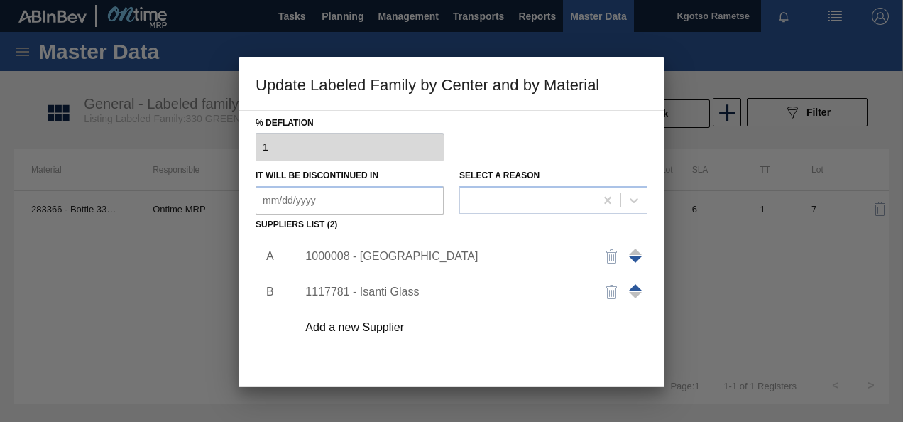
click at [494, 375] on div "A B 1000008 - Ardagh 1117781 - Isanti Glass Add a new Supplier" at bounding box center [452, 318] width 392 height 167
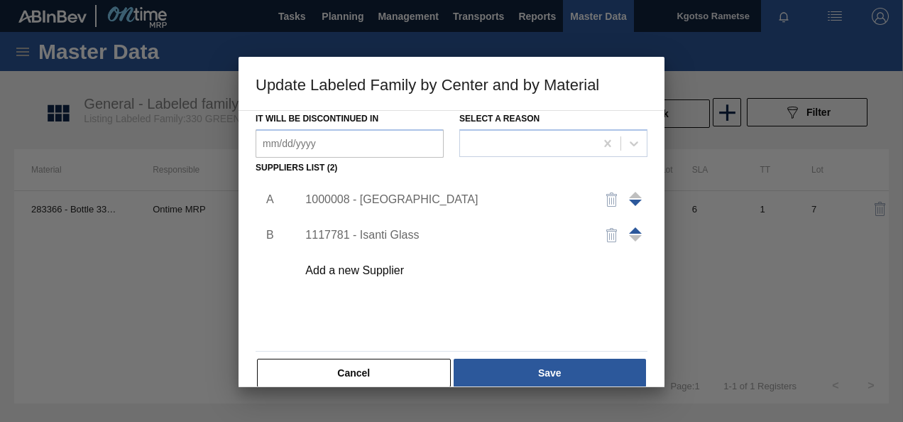
scroll to position [217, 0]
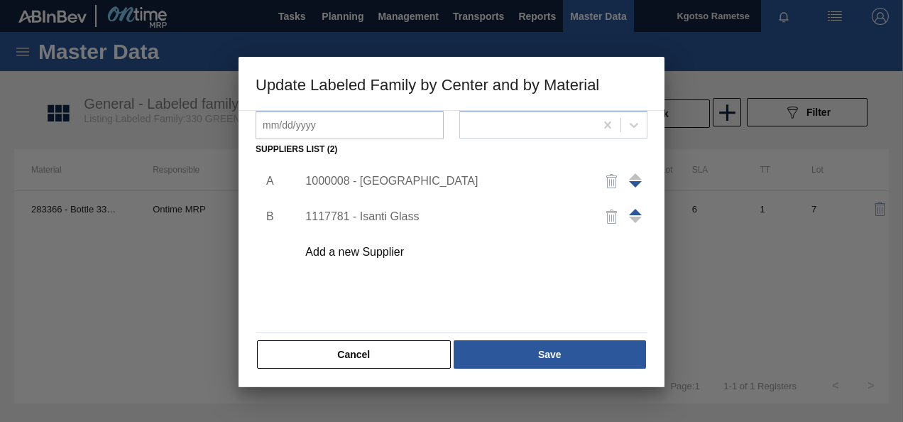
click at [474, 327] on div "Active Material 283366 - Bottle 330NRB Green T/O CLT Booster Responsible Ontime…" at bounding box center [452, 131] width 392 height 477
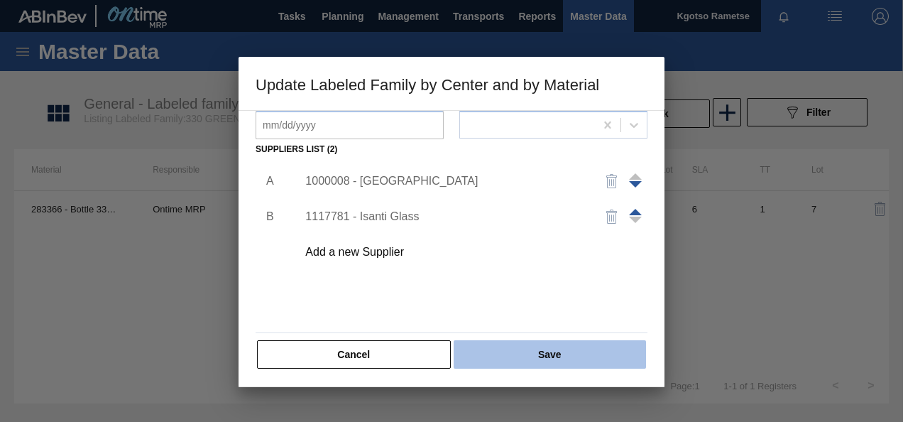
click at [470, 353] on button "Save" at bounding box center [550, 354] width 192 height 28
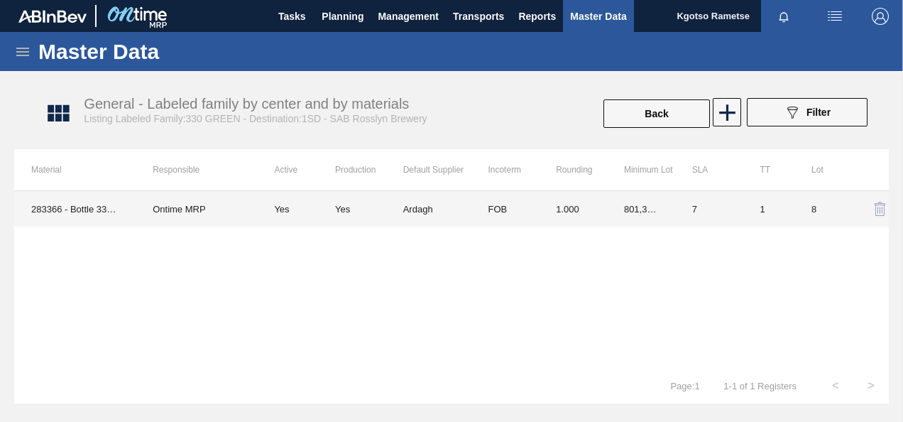
click at [425, 211] on td "Ardagh" at bounding box center [437, 209] width 68 height 36
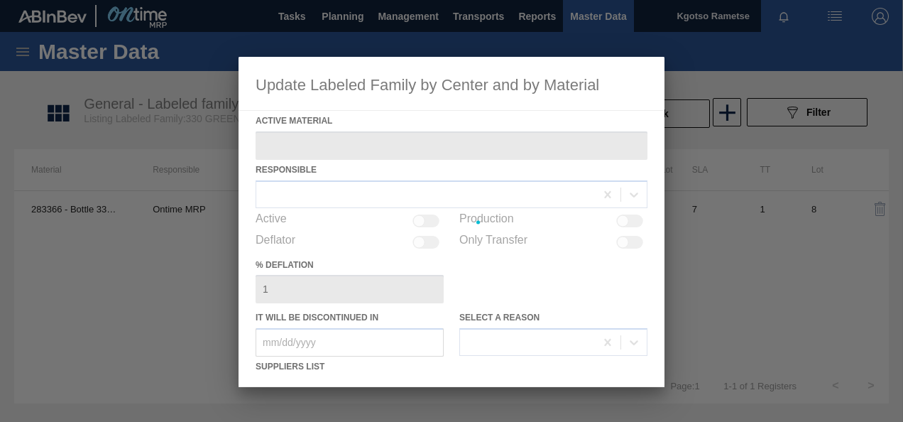
type Material "283366 - Bottle 330NRB Green T/O CLT Booster"
checkbox input "true"
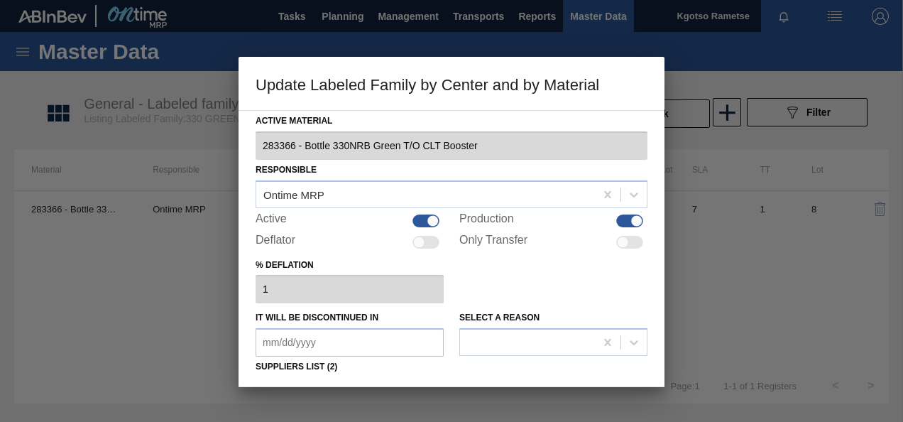
click at [469, 284] on div "% deflation 1" at bounding box center [452, 279] width 392 height 49
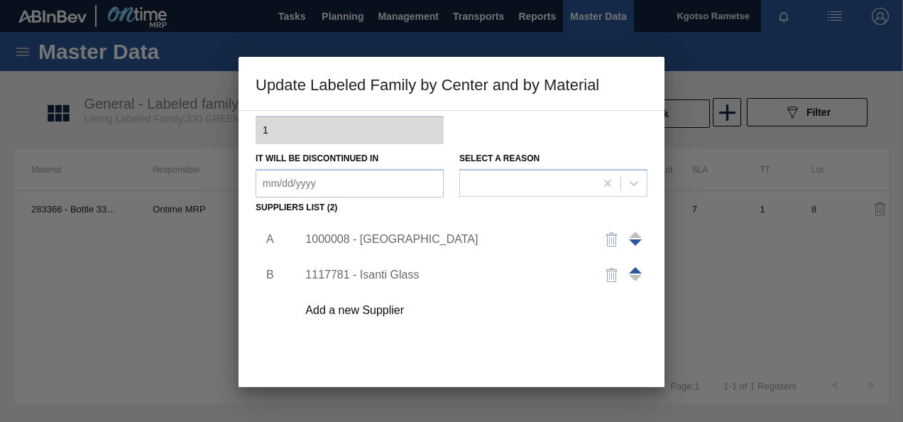
scroll to position [170, 0]
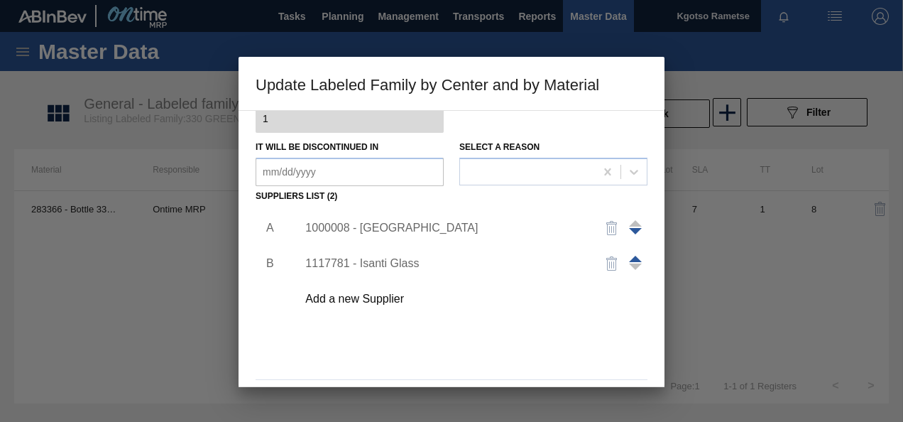
click at [376, 227] on div "1000008 - Ardagh" at bounding box center [444, 228] width 278 height 13
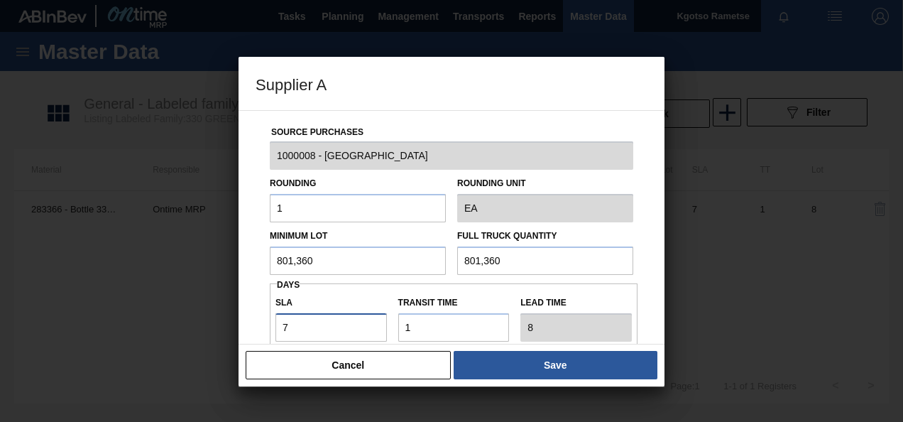
drag, startPoint x: 307, startPoint y: 323, endPoint x: 236, endPoint y: 339, distance: 72.7
click at [236, 339] on div "Supplier A Source Purchases 1000008 - Ardagh Rounding 1 Rounding Unit EA Minimu…" at bounding box center [451, 211] width 903 height 422
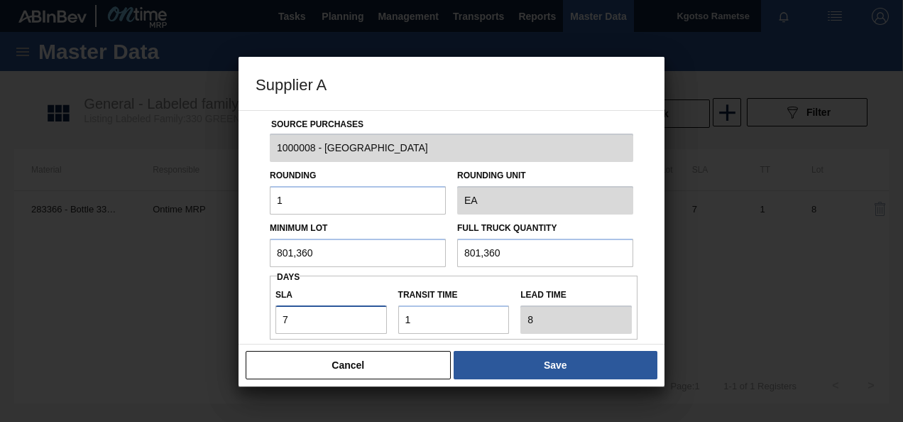
type input "8"
type input "9"
type input "8"
click at [248, 329] on div "Source Purchases 1000008 - Ardagh Rounding 1 Rounding Unit EA Minimum Lot 801,3…" at bounding box center [452, 227] width 426 height 234
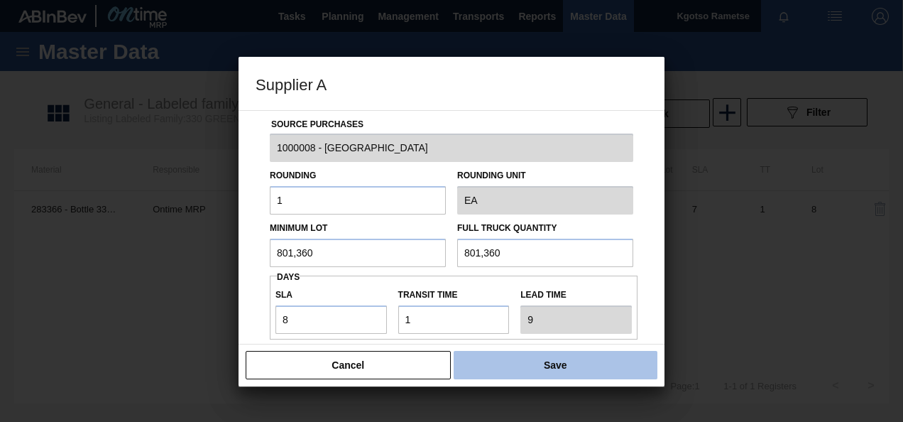
click at [554, 368] on button "Save" at bounding box center [556, 365] width 204 height 28
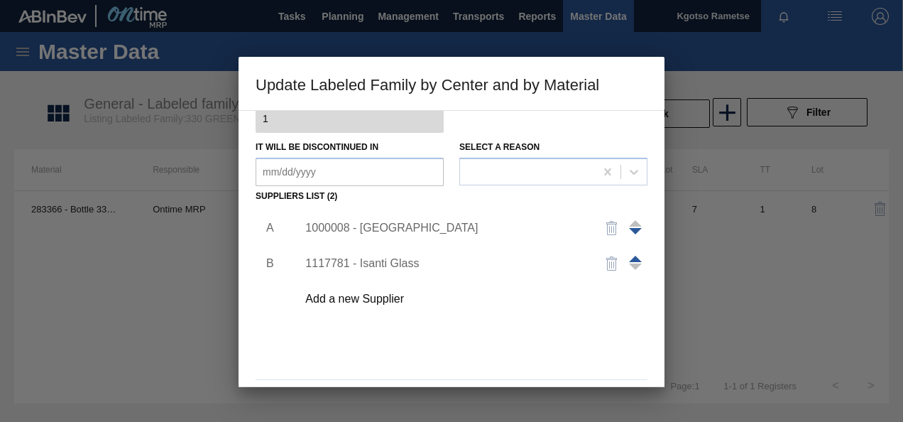
click at [525, 349] on div "A B 1000008 - Ardagh 1117781 - Isanti Glass Add a new Supplier" at bounding box center [452, 290] width 392 height 167
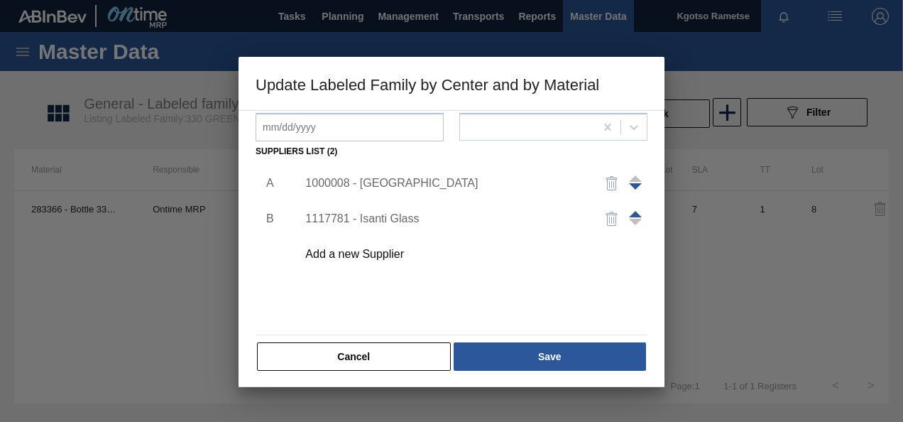
scroll to position [217, 0]
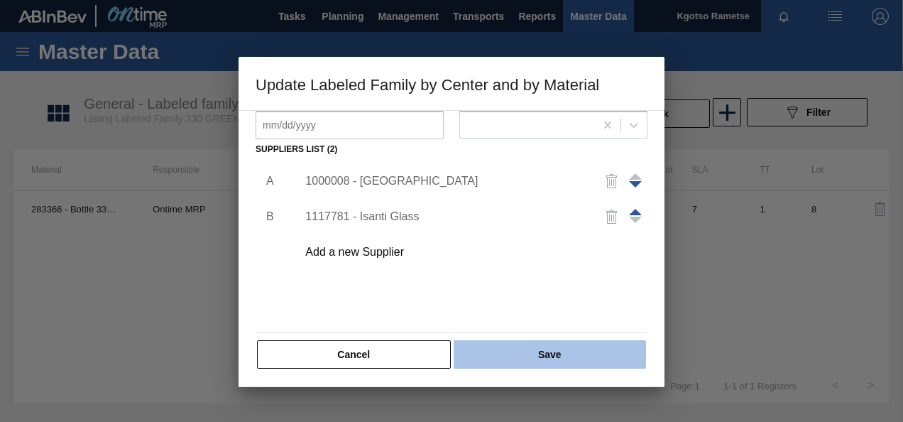
click at [526, 351] on button "Save" at bounding box center [550, 354] width 192 height 28
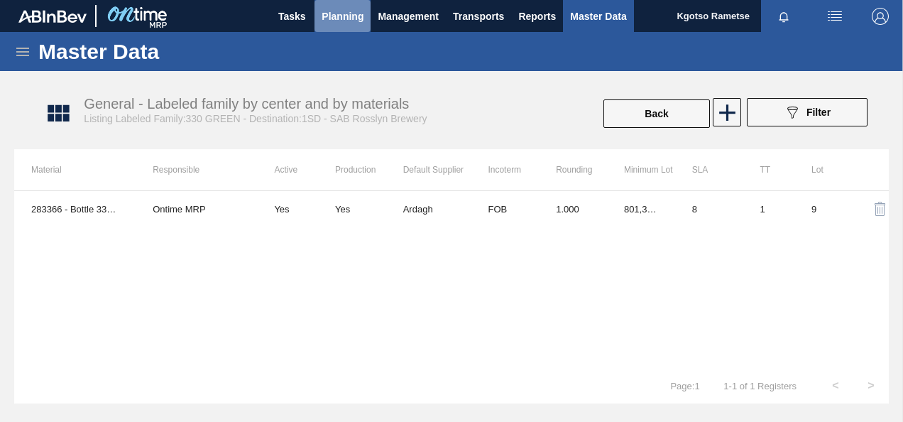
click at [350, 14] on span "Planning" at bounding box center [343, 16] width 42 height 17
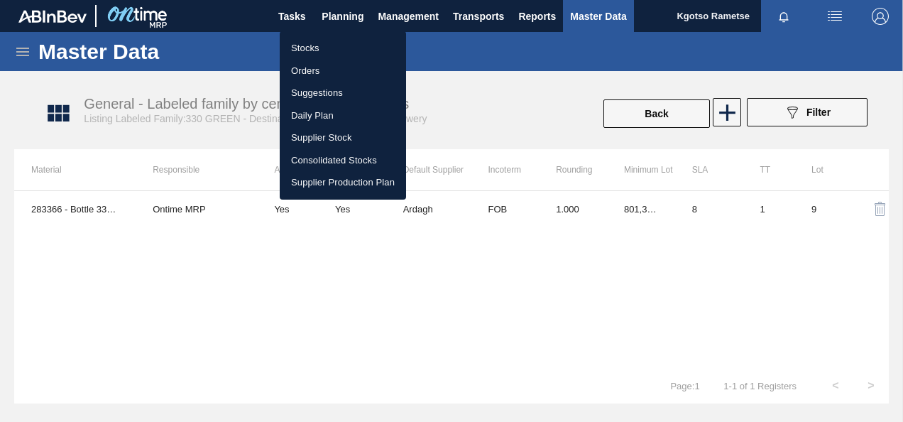
click at [342, 44] on li "Stocks" at bounding box center [343, 48] width 126 height 23
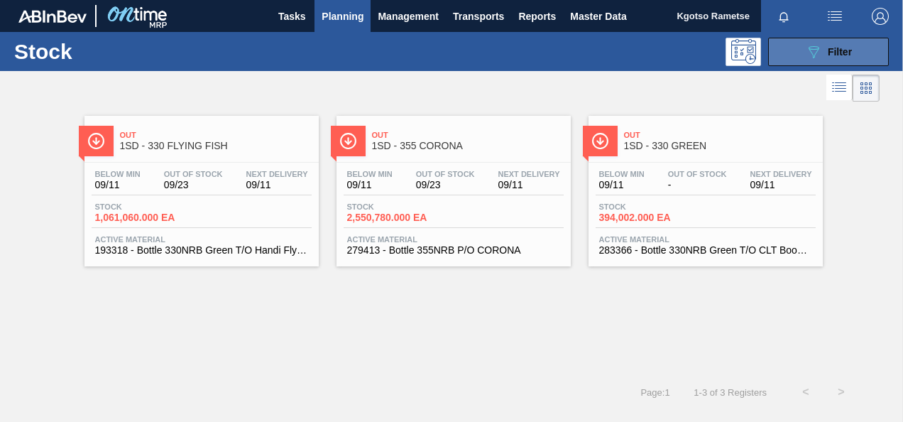
click at [795, 48] on button "089F7B8B-B2A5-4AFE-B5C0-19BA573D28AC Filter" at bounding box center [828, 52] width 121 height 28
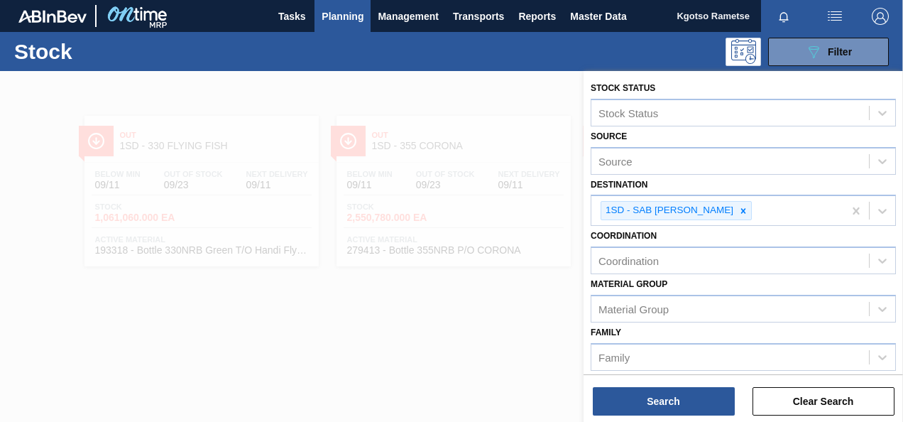
click at [732, 332] on div "Family Family" at bounding box center [743, 346] width 305 height 48
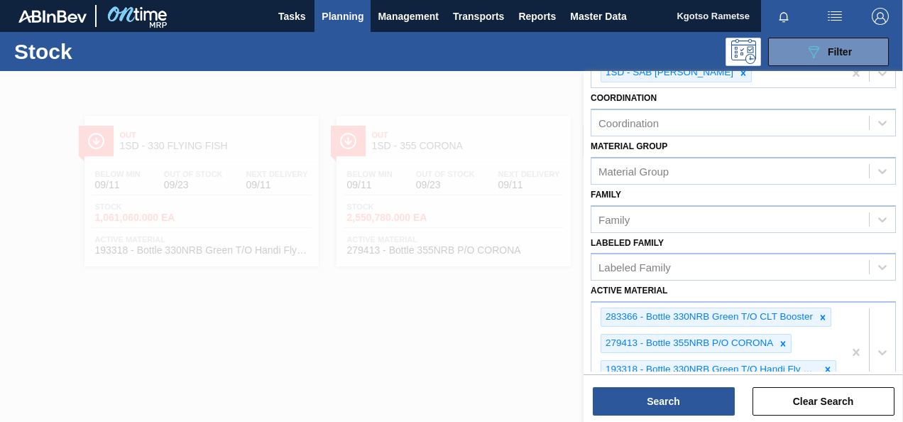
scroll to position [199, 0]
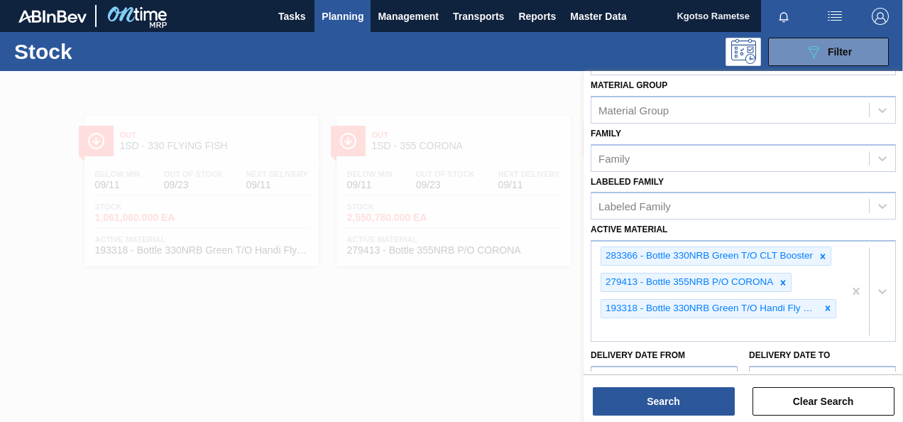
click at [393, 291] on div at bounding box center [451, 282] width 903 height 422
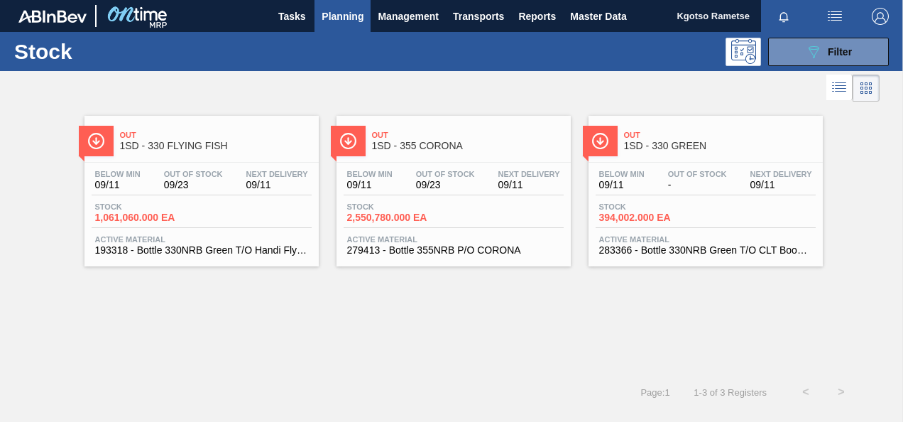
click at [399, 168] on div "Below Min 09/11 Out Of Stock 09/23 Next Delivery 09/11 Stock 2,550,780.000 EA A…" at bounding box center [454, 211] width 234 height 97
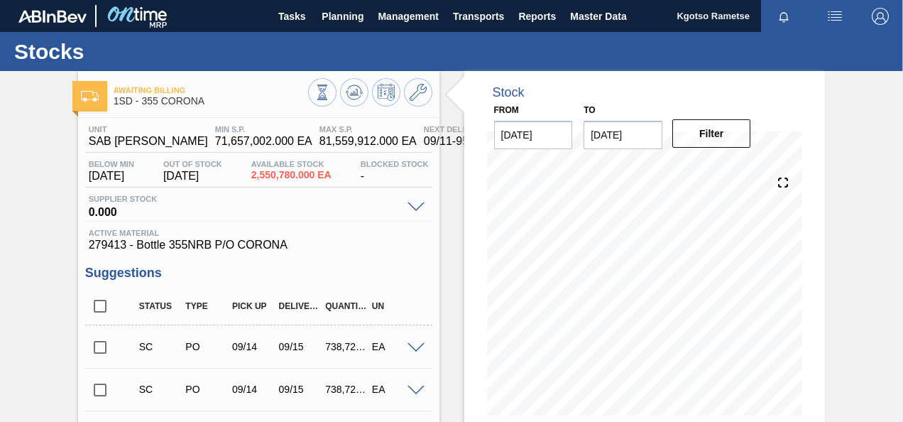
click at [419, 95] on icon at bounding box center [418, 92] width 17 height 17
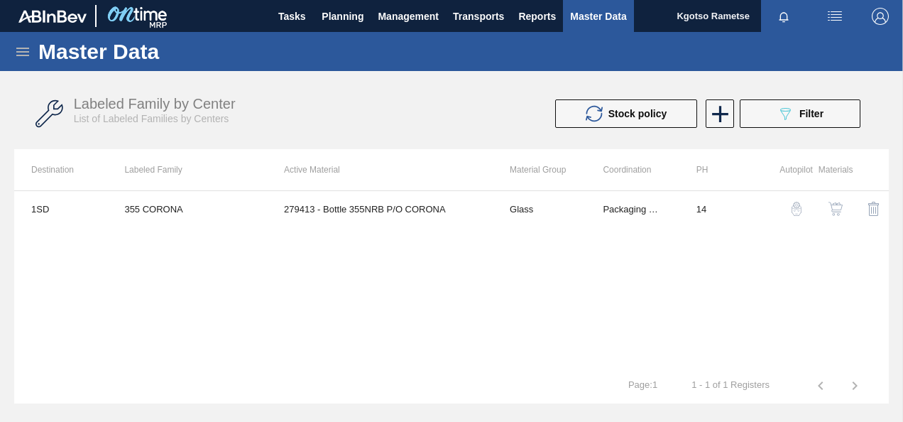
click at [835, 210] on img "button" at bounding box center [836, 209] width 14 height 14
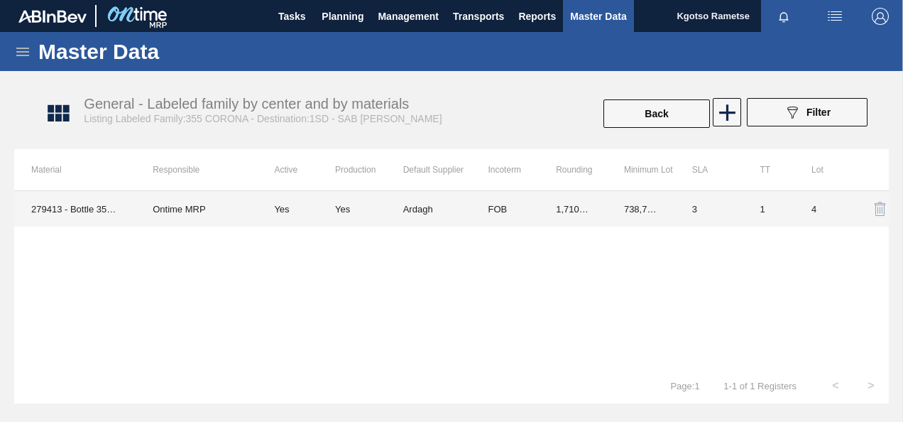
click at [560, 210] on td "1,710.000" at bounding box center [573, 209] width 68 height 36
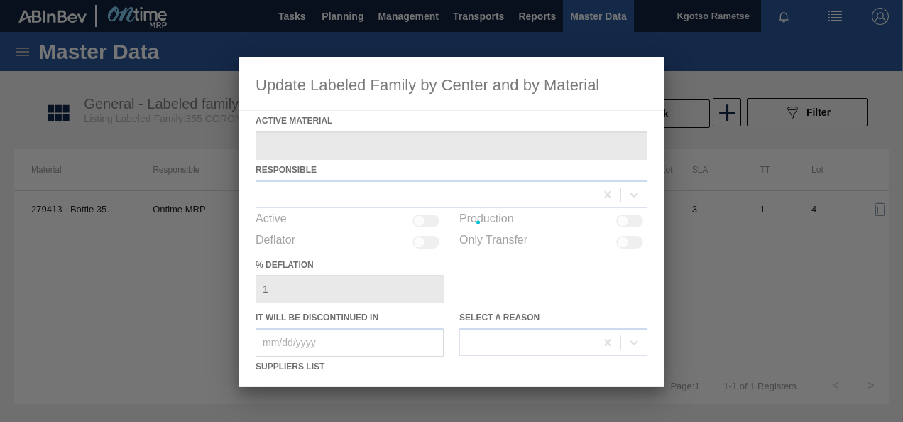
type Material "279413 - Bottle 355NRB P/O CORONA"
checkbox input "true"
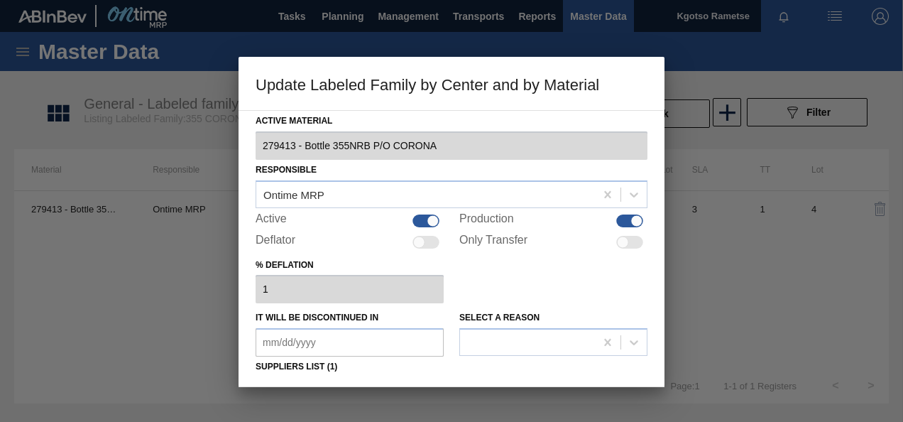
click at [494, 269] on div "% deflation 1" at bounding box center [452, 279] width 392 height 49
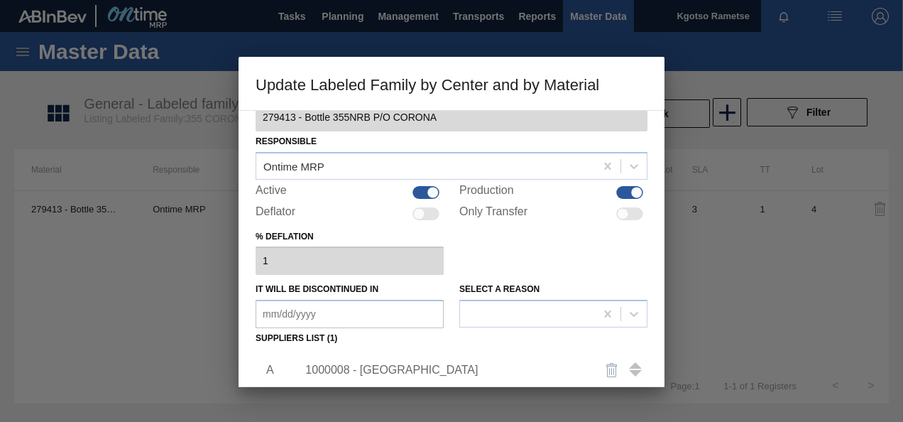
scroll to position [114, 0]
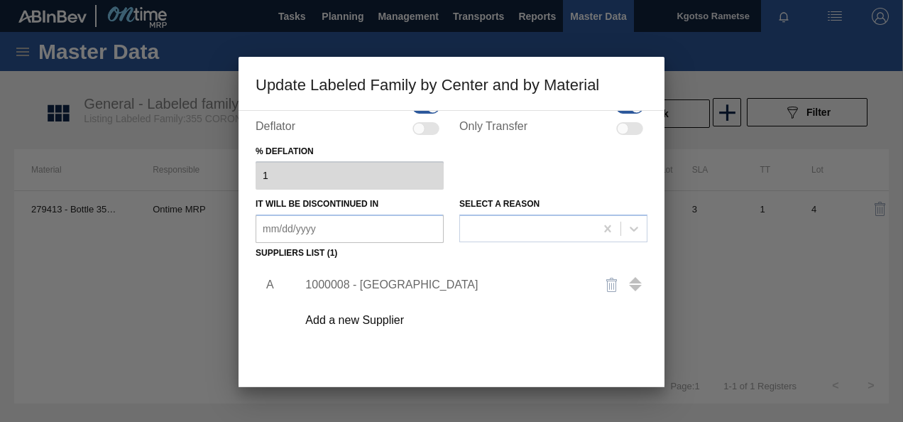
click at [369, 286] on div "1000008 - Ardagh" at bounding box center [444, 284] width 278 height 13
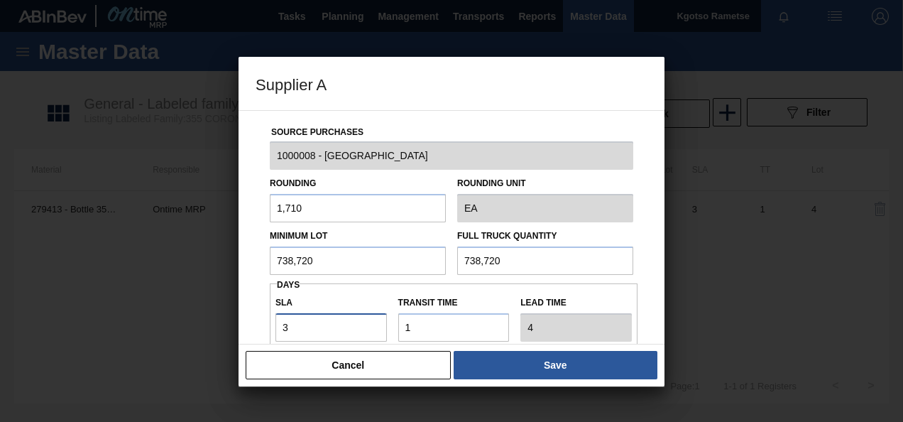
drag, startPoint x: 306, startPoint y: 338, endPoint x: 229, endPoint y: 349, distance: 78.2
click at [229, 349] on div "Supplier A Source Purchases 1000008 - Ardagh Rounding 1,710 Rounding Unit EA Mi…" at bounding box center [451, 211] width 903 height 422
type input "2"
type input "3"
type input "2"
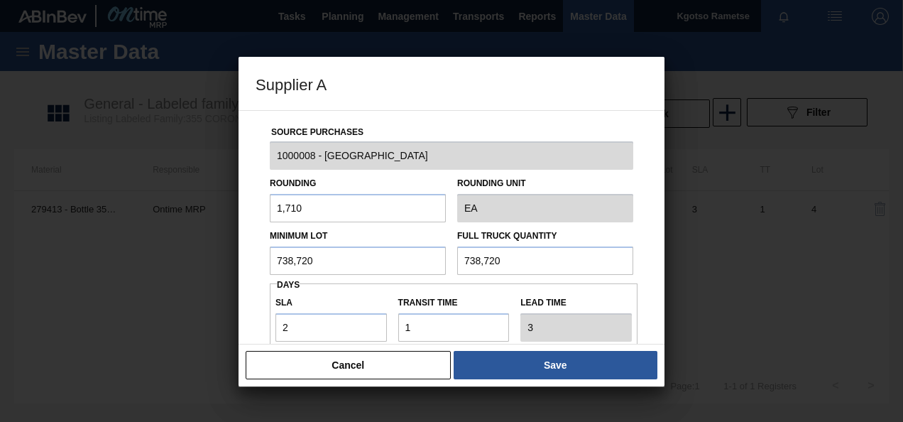
click at [248, 322] on div "Source Purchases 1000008 - Ardagh Rounding 1,710 Rounding Unit EA Minimum Lot 7…" at bounding box center [452, 227] width 426 height 234
drag, startPoint x: 360, startPoint y: 259, endPoint x: 36, endPoint y: 307, distance: 327.4
click at [36, 307] on div "Supplier A Source Purchases 1000008 - Ardagh Rounding 1,710 Rounding Unit EA Mi…" at bounding box center [451, 211] width 903 height 422
click at [299, 205] on input "1,710" at bounding box center [358, 208] width 176 height 28
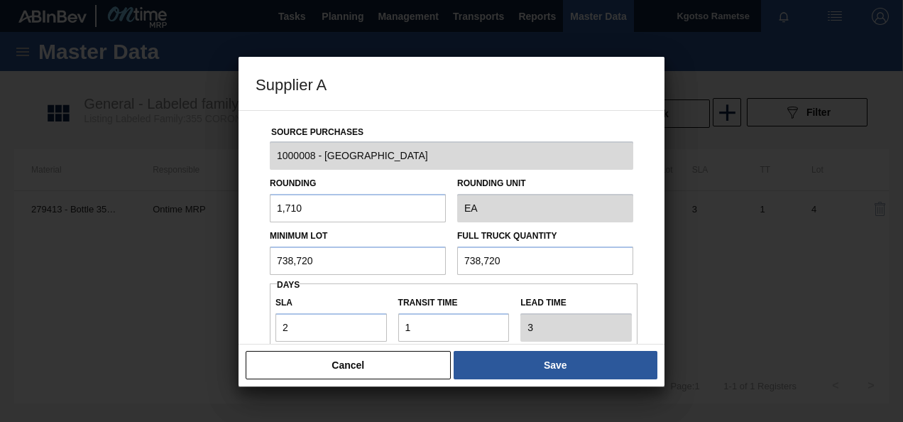
click at [299, 205] on input "1,710" at bounding box center [358, 208] width 176 height 28
type input "1"
click at [295, 261] on input "738,720" at bounding box center [358, 260] width 176 height 28
click at [295, 261] on input "839,160" at bounding box center [358, 260] width 176 height 28
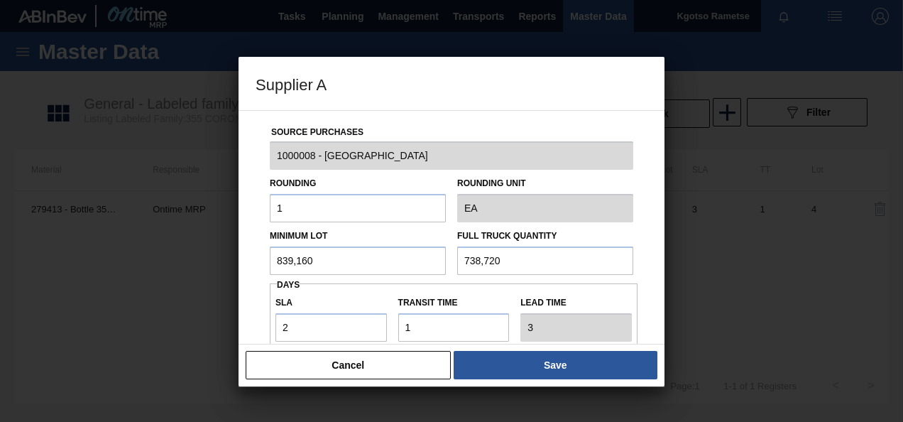
click at [295, 261] on input "839,160" at bounding box center [358, 260] width 176 height 28
type input "839,160"
click at [521, 263] on input "738,720" at bounding box center [545, 260] width 176 height 28
click at [328, 249] on input "839,160" at bounding box center [358, 260] width 176 height 28
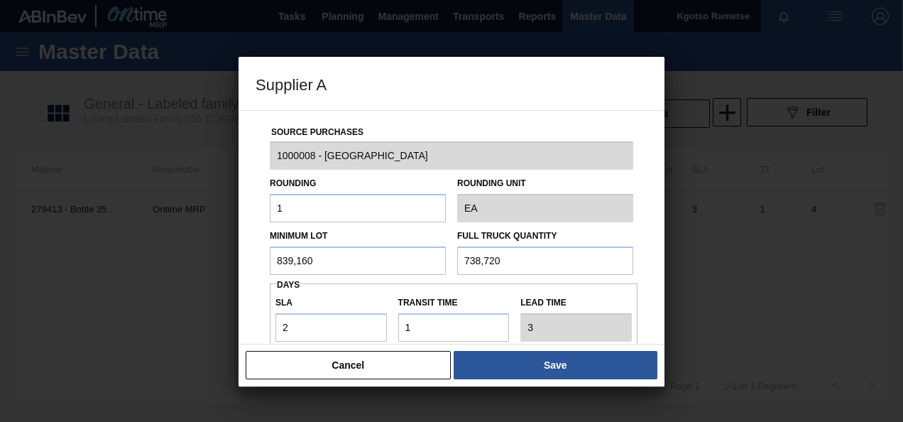
click at [328, 249] on input "839,160" at bounding box center [358, 260] width 176 height 28
click at [512, 266] on input "738,720" at bounding box center [545, 260] width 176 height 28
paste input "839,16"
type input "839,160"
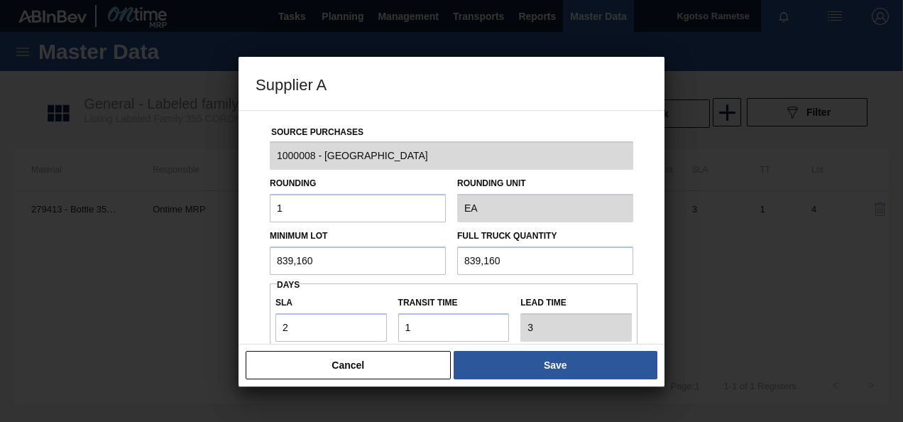
click at [245, 293] on div "Source Purchases 1000008 - Ardagh Rounding 1 Rounding Unit EA Minimum Lot 839,1…" at bounding box center [452, 227] width 426 height 234
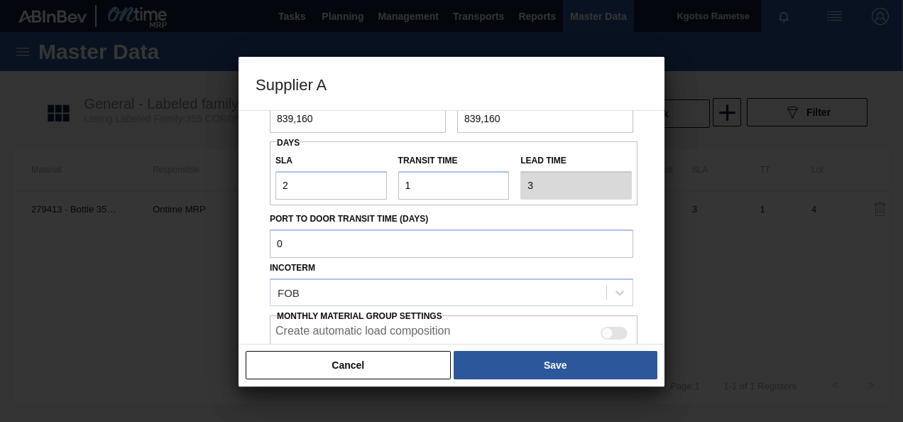
scroll to position [170, 0]
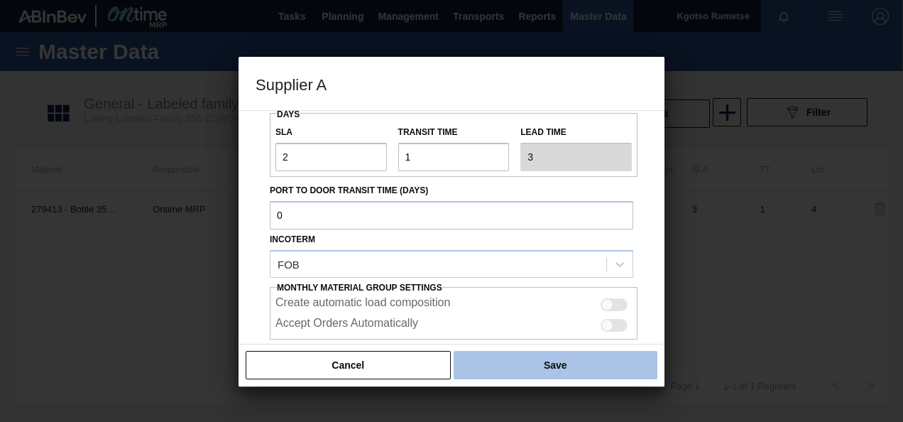
click at [502, 359] on button "Save" at bounding box center [556, 365] width 204 height 28
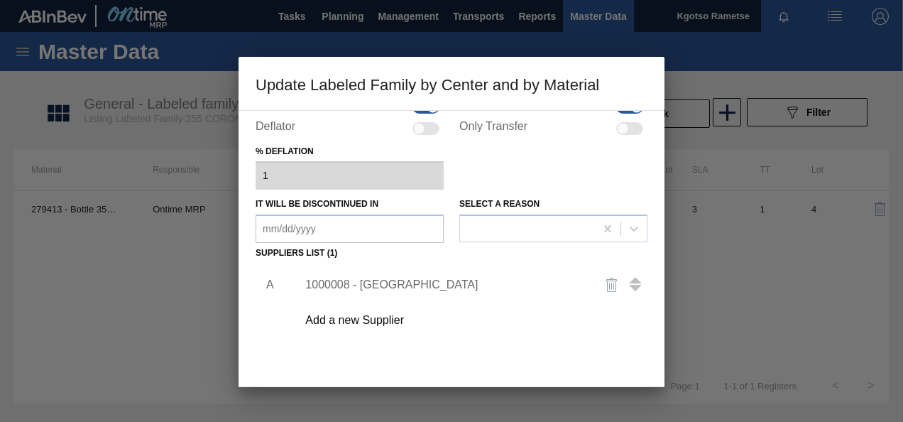
click at [495, 359] on div "A 1000008 - Ardagh Add a new Supplier" at bounding box center [452, 347] width 392 height 167
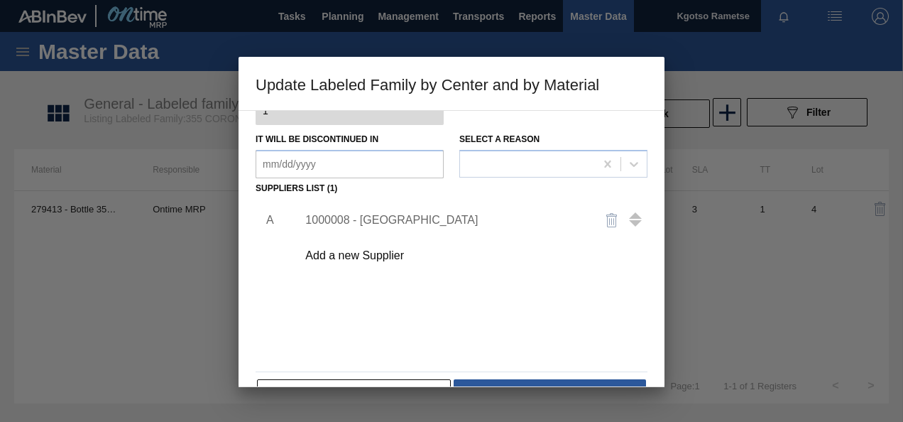
scroll to position [199, 0]
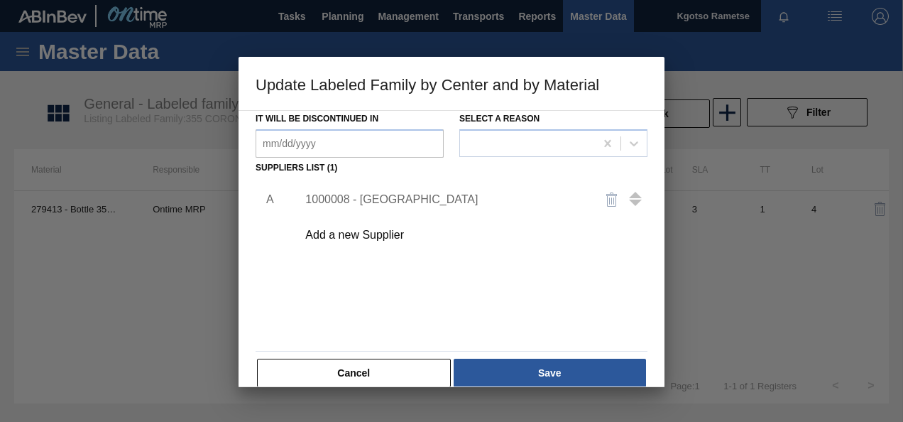
click at [495, 359] on button "Save" at bounding box center [550, 373] width 192 height 28
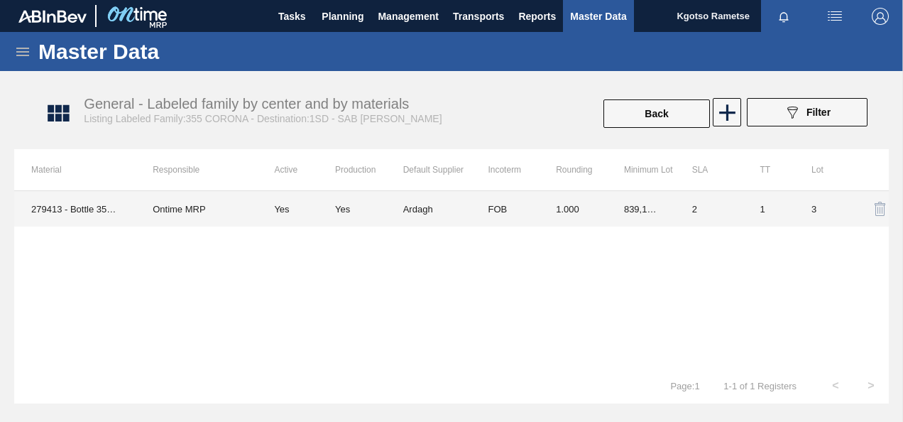
click at [449, 208] on td "Ardagh" at bounding box center [437, 209] width 68 height 36
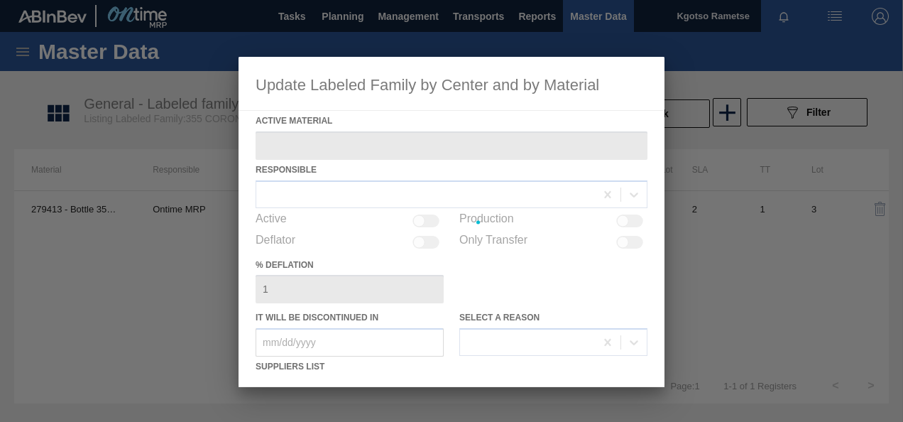
type Material "279413 - Bottle 355NRB P/O CORONA"
checkbox input "true"
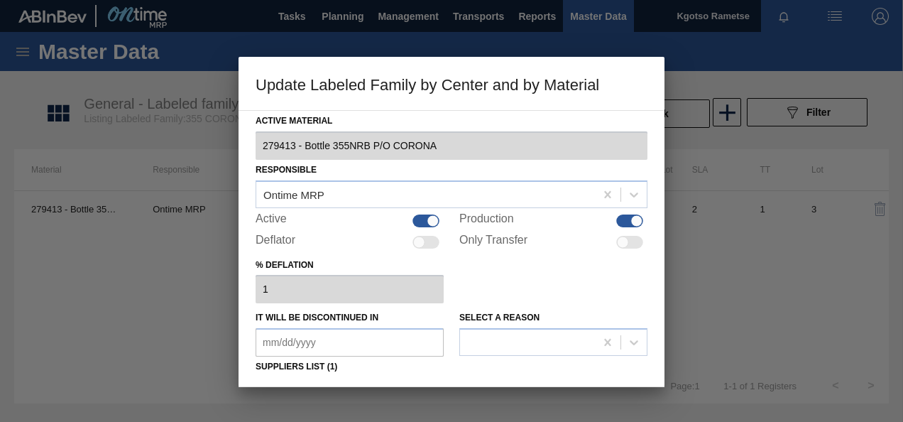
click at [499, 290] on div "% deflation 1" at bounding box center [452, 279] width 392 height 49
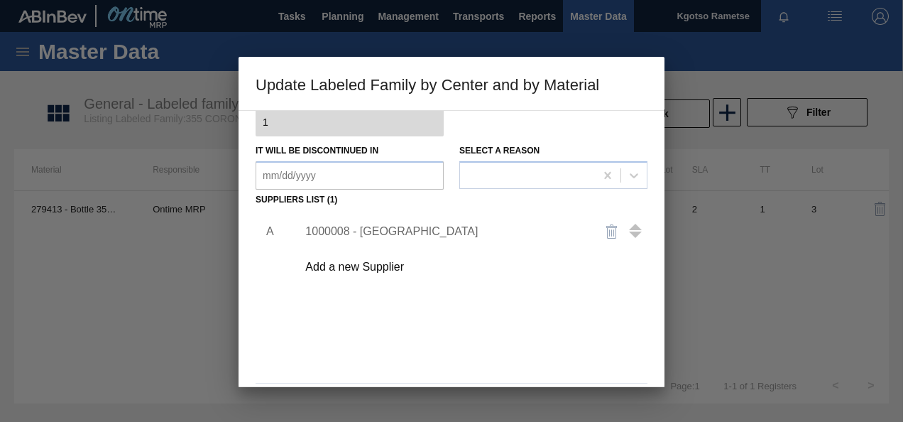
scroll to position [170, 0]
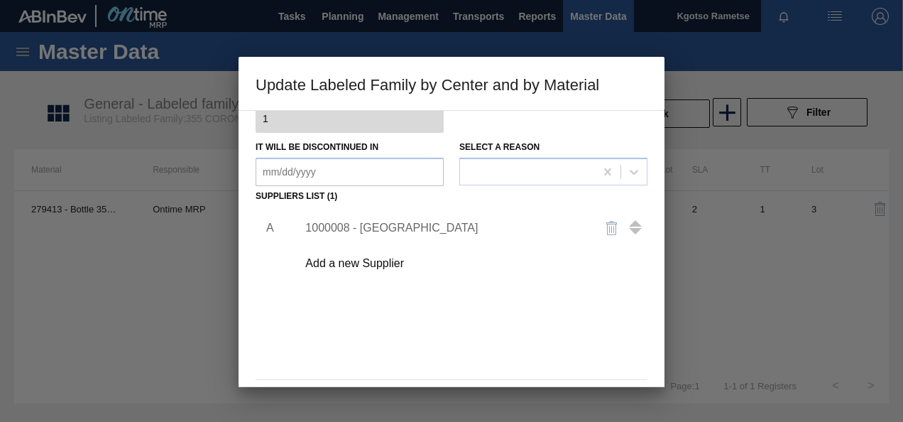
click at [336, 227] on div "1000008 - Ardagh" at bounding box center [444, 228] width 278 height 13
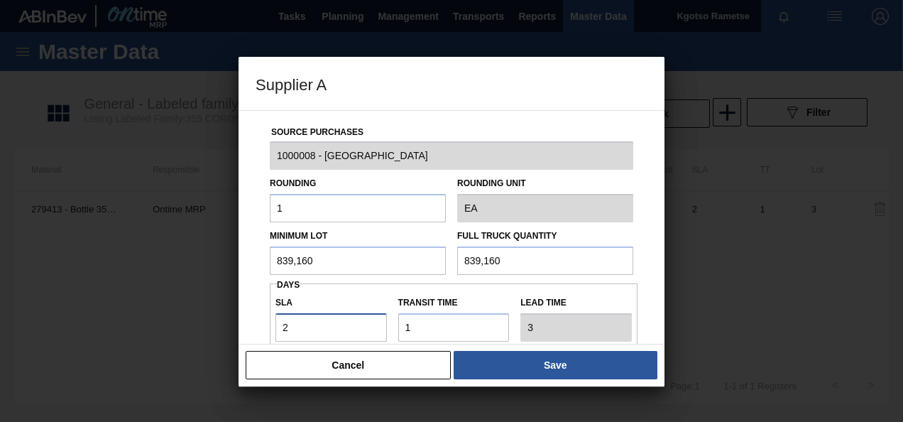
drag, startPoint x: 290, startPoint y: 326, endPoint x: 273, endPoint y: 327, distance: 17.1
click at [273, 327] on div "SLA 2" at bounding box center [331, 317] width 123 height 49
type input "3"
type input "4"
type input "3"
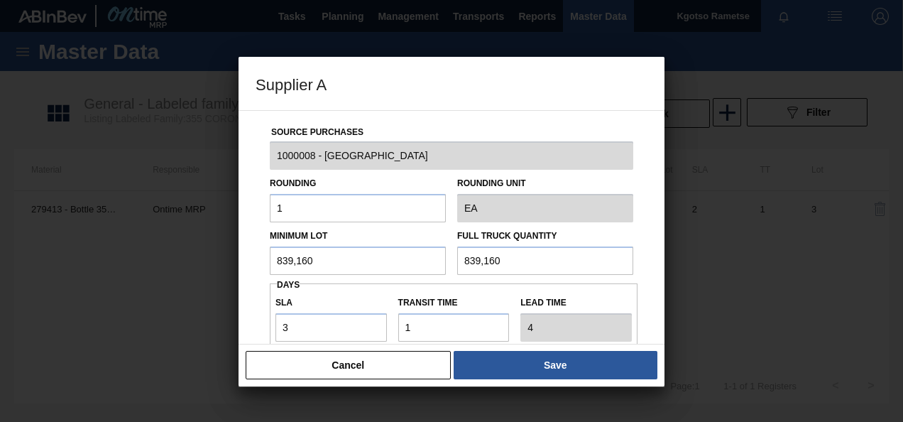
click at [260, 331] on div "Source Purchases 1000008 - Ardagh Rounding 1 Rounding Unit EA Minimum Lot 839,1…" at bounding box center [452, 346] width 392 height 470
click at [320, 259] on input "839,160" at bounding box center [358, 260] width 176 height 28
drag, startPoint x: 327, startPoint y: 259, endPoint x: 51, endPoint y: 267, distance: 275.7
click at [51, 267] on div "Supplier A Source Purchases 1000008 - Ardagh Rounding 1 Rounding Unit EA Minimu…" at bounding box center [451, 211] width 903 height 422
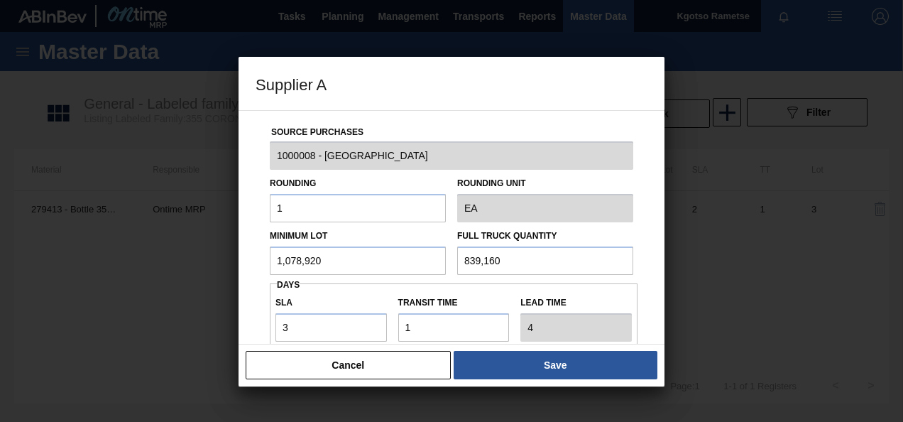
type input "1,078,920"
click at [486, 268] on input "839,160" at bounding box center [545, 260] width 176 height 28
paste input "1,078,92"
type input "1,078,920"
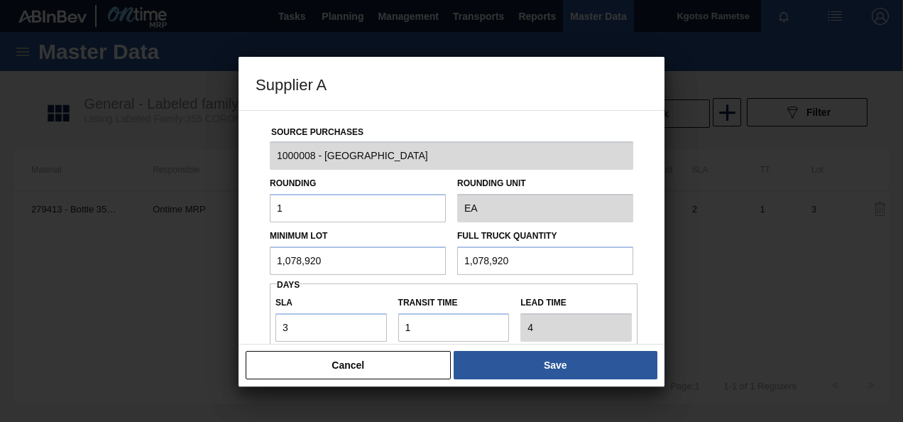
click at [249, 298] on div "Source Purchases 1000008 - Ardagh Rounding 1 Rounding Unit EA Minimum Lot 1,078…" at bounding box center [452, 227] width 426 height 234
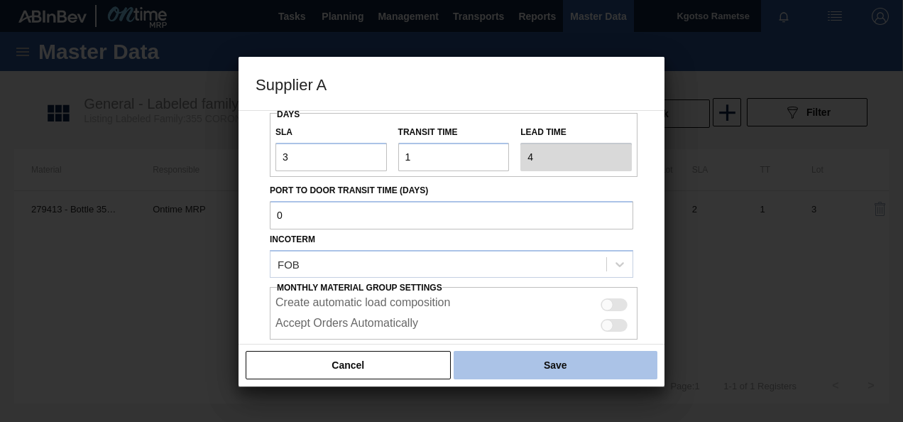
click at [521, 371] on button "Save" at bounding box center [556, 365] width 204 height 28
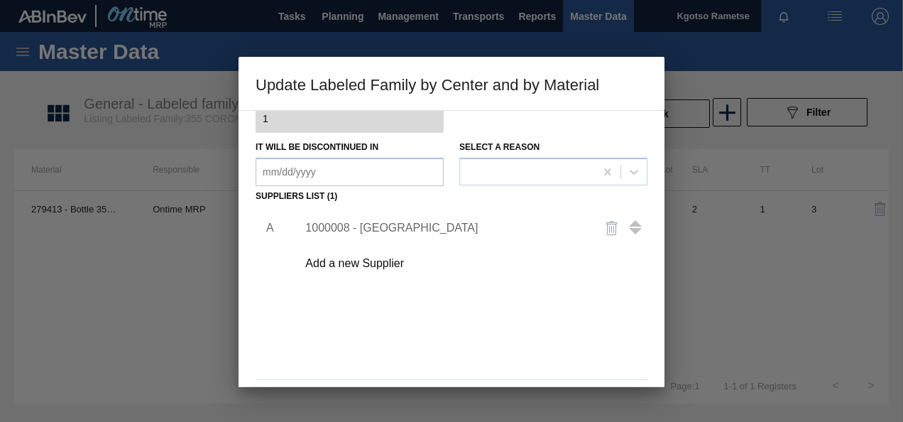
click at [499, 351] on div "A 1000008 - Ardagh Add a new Supplier" at bounding box center [452, 290] width 392 height 167
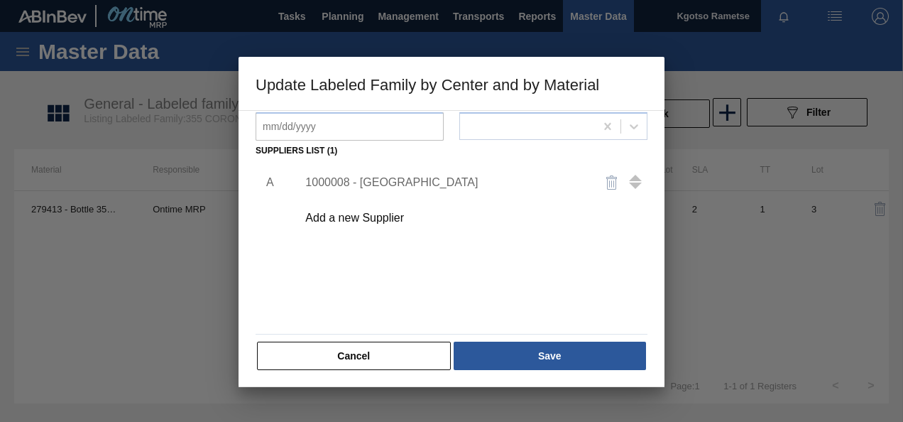
scroll to position [217, 0]
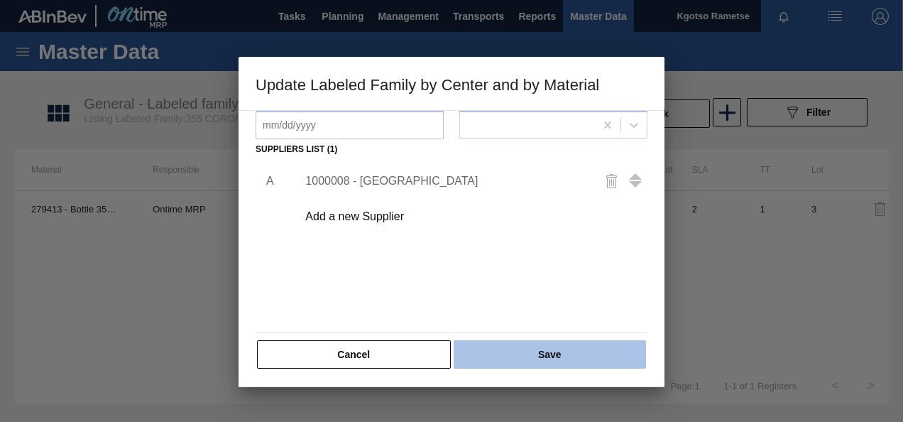
click at [497, 354] on button "Save" at bounding box center [550, 354] width 192 height 28
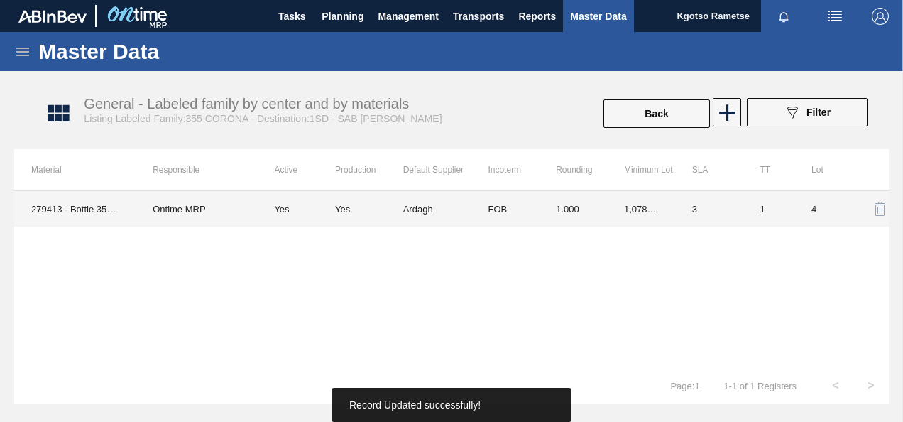
click at [570, 202] on td "1.000" at bounding box center [573, 209] width 68 height 36
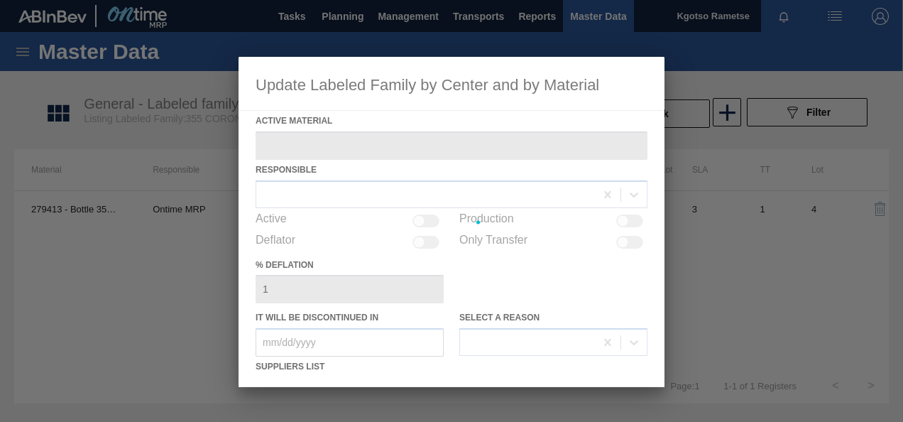
type Material "279413 - Bottle 355NRB P/O CORONA"
checkbox input "true"
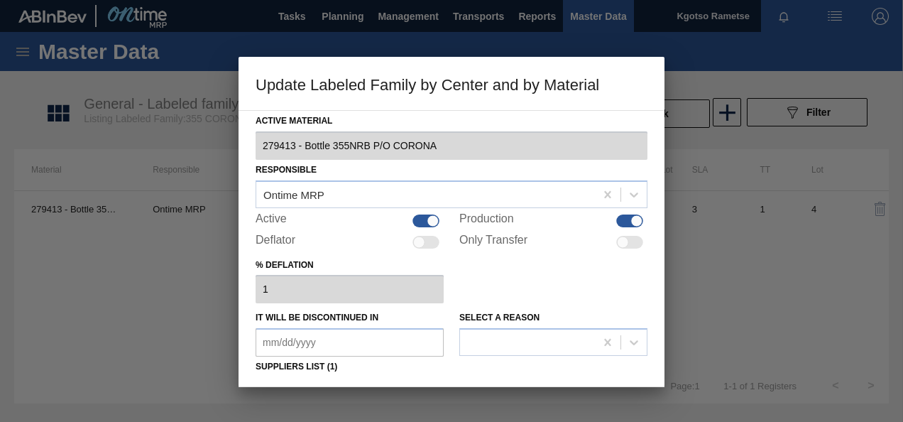
click at [516, 280] on div "% deflation 1" at bounding box center [452, 279] width 392 height 49
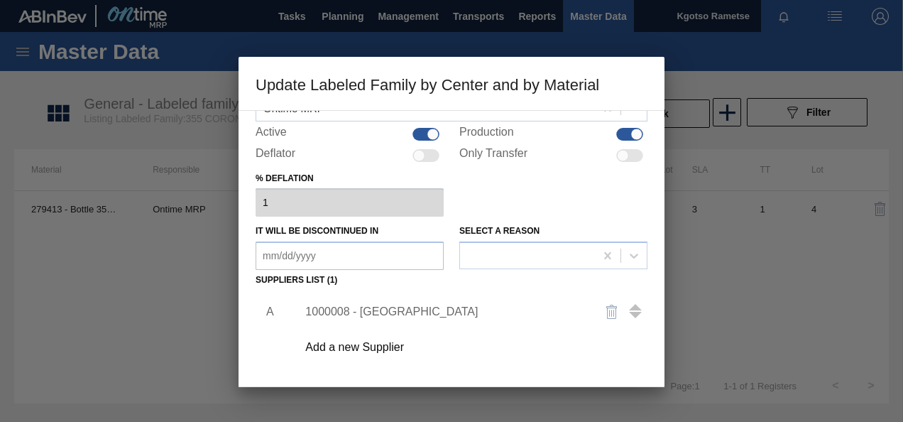
scroll to position [114, 0]
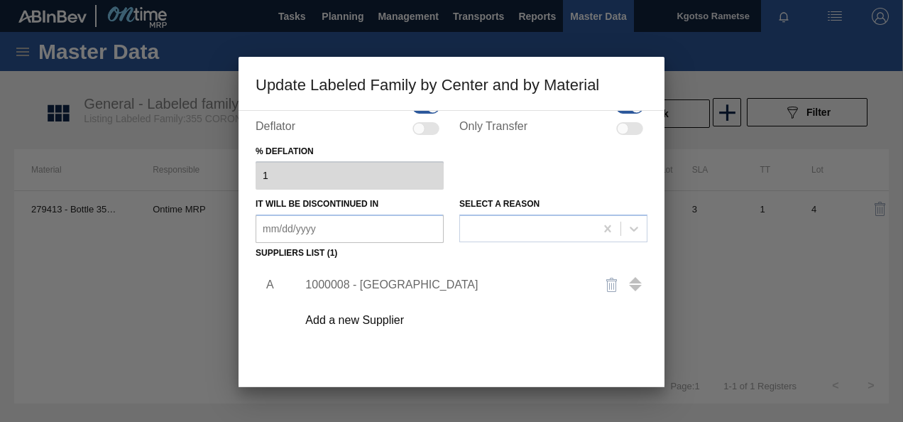
click at [362, 276] on div "1000008 - Ardagh" at bounding box center [468, 285] width 359 height 36
click at [359, 291] on div "1000008 - Ardagh" at bounding box center [468, 285] width 359 height 36
click at [359, 283] on div "1000008 - Ardagh" at bounding box center [444, 284] width 278 height 13
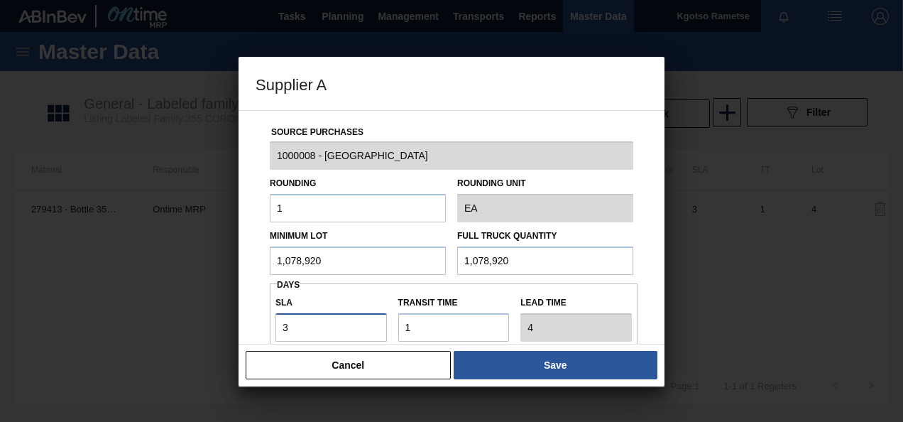
drag, startPoint x: 300, startPoint y: 327, endPoint x: 248, endPoint y: 330, distance: 52.6
click at [248, 330] on div "Source Purchases 1000008 - Ardagh Rounding 1 Rounding Unit EA Minimum Lot 1,078…" at bounding box center [452, 227] width 426 height 234
type input "4"
type input "5"
type input "4"
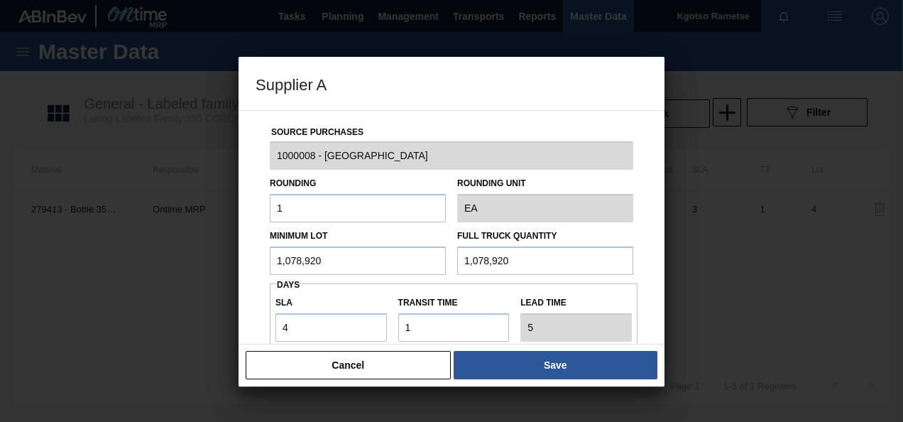
click at [280, 263] on input "1,078,920" at bounding box center [358, 260] width 176 height 28
type input "1,438,560"
click at [292, 261] on input "1,438,560" at bounding box center [358, 260] width 176 height 28
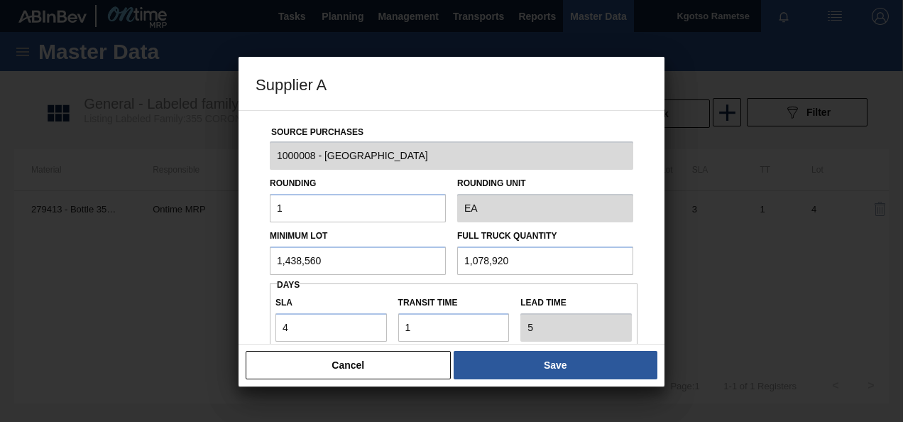
click at [510, 262] on input "1,078,920" at bounding box center [545, 260] width 176 height 28
paste input "438,56"
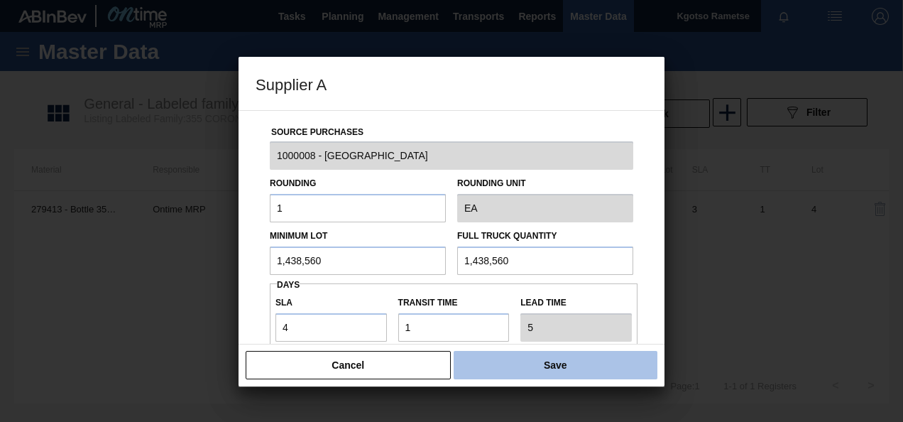
type input "1,438,560"
click at [526, 366] on button "Save" at bounding box center [556, 365] width 204 height 28
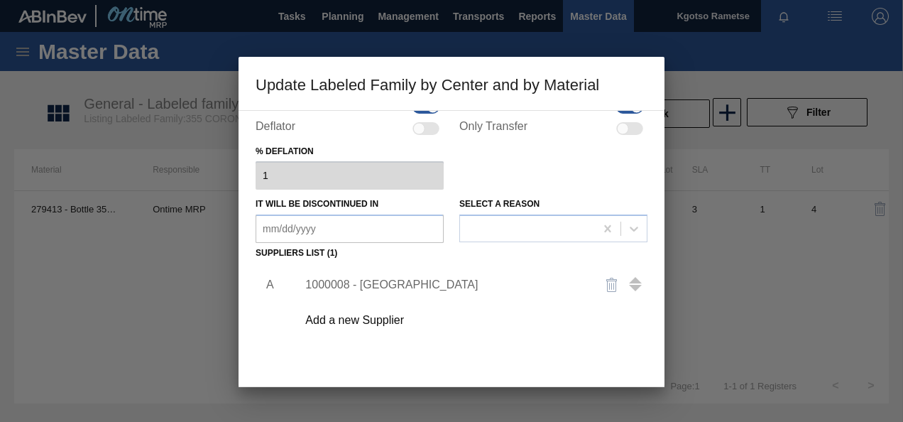
click at [315, 354] on div "A 1000008 - Ardagh Add a new Supplier" at bounding box center [452, 347] width 392 height 167
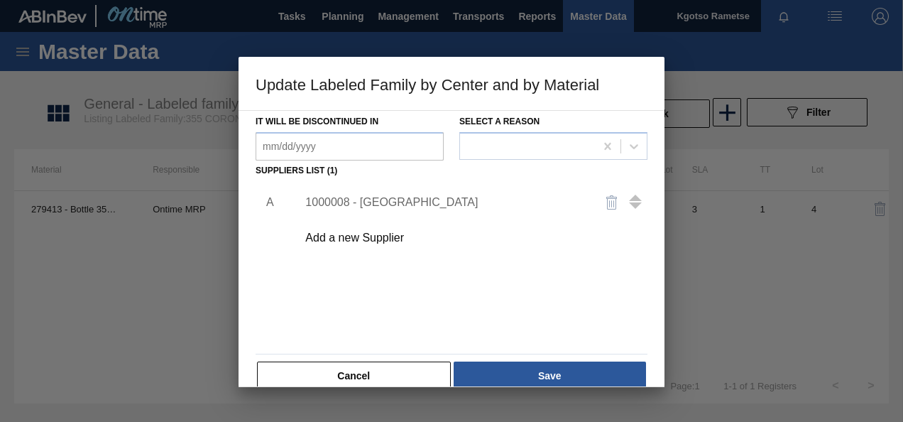
scroll to position [199, 0]
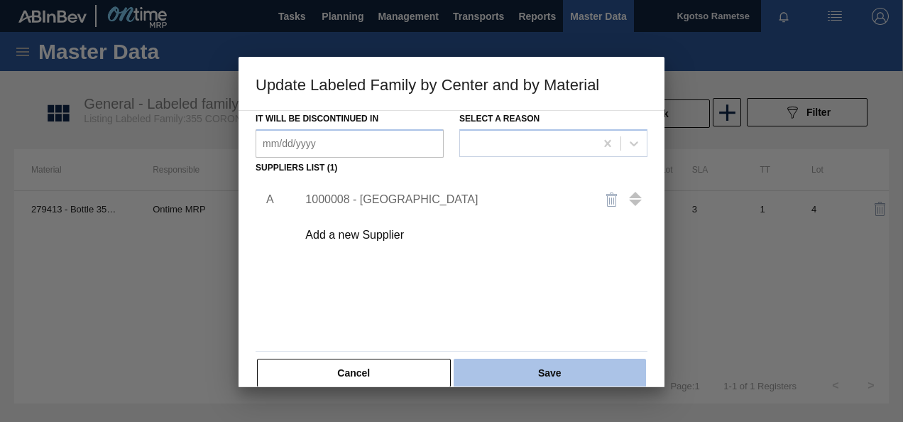
click at [492, 366] on button "Save" at bounding box center [550, 373] width 192 height 28
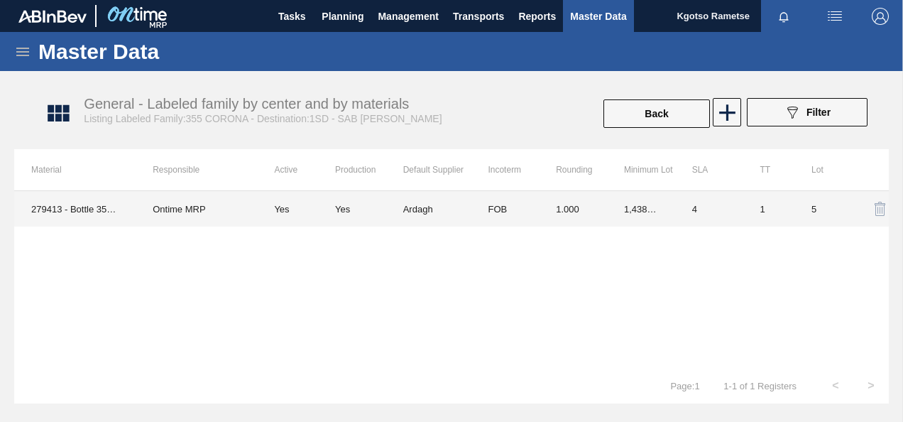
click at [457, 216] on td "Ardagh" at bounding box center [437, 209] width 68 height 36
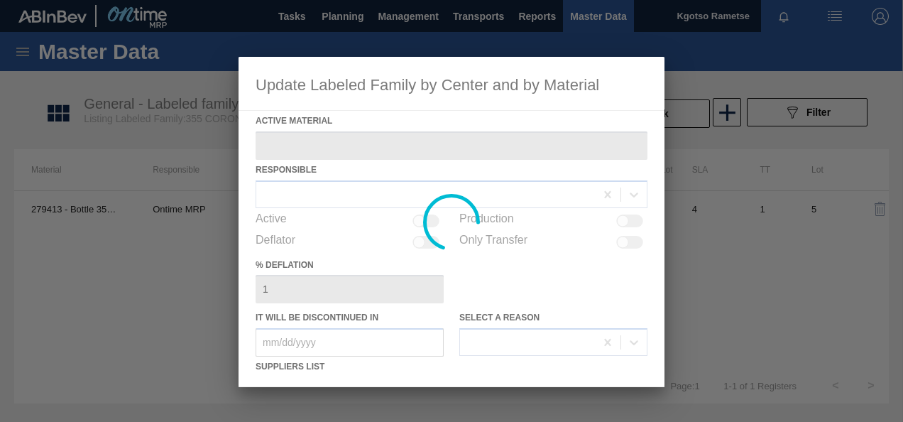
type Material "279413 - Bottle 355NRB P/O CORONA"
checkbox input "true"
click at [510, 267] on div at bounding box center [452, 222] width 426 height 330
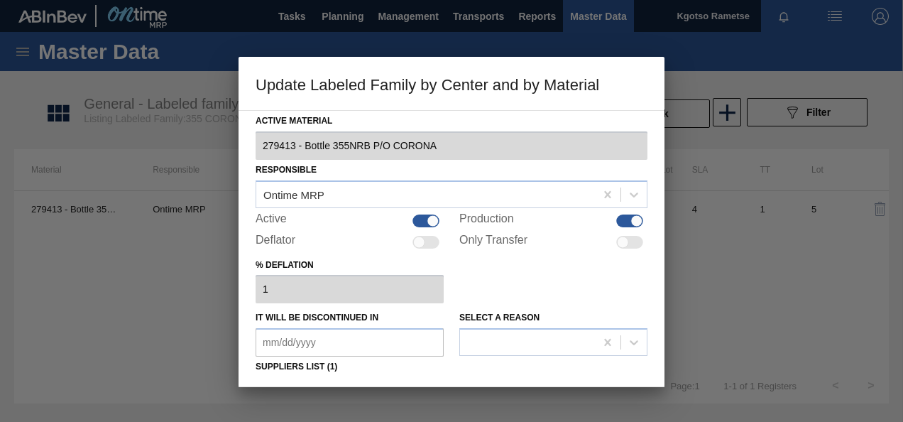
click at [510, 267] on div "% deflation 1" at bounding box center [452, 279] width 392 height 49
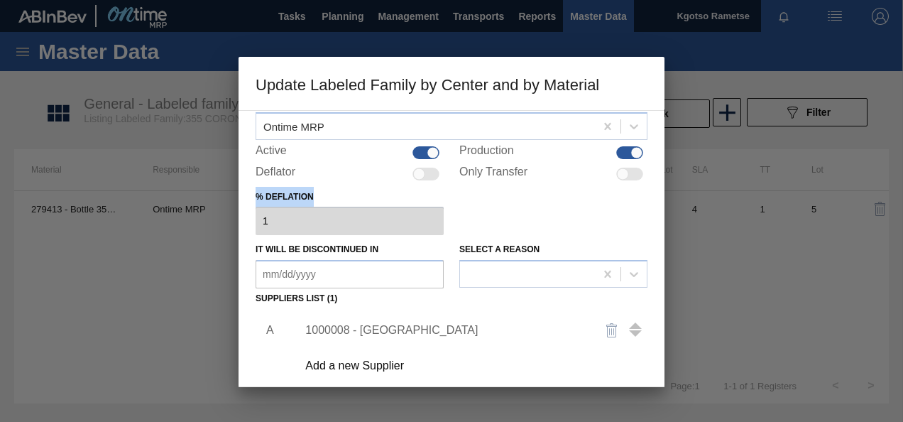
scroll to position [85, 0]
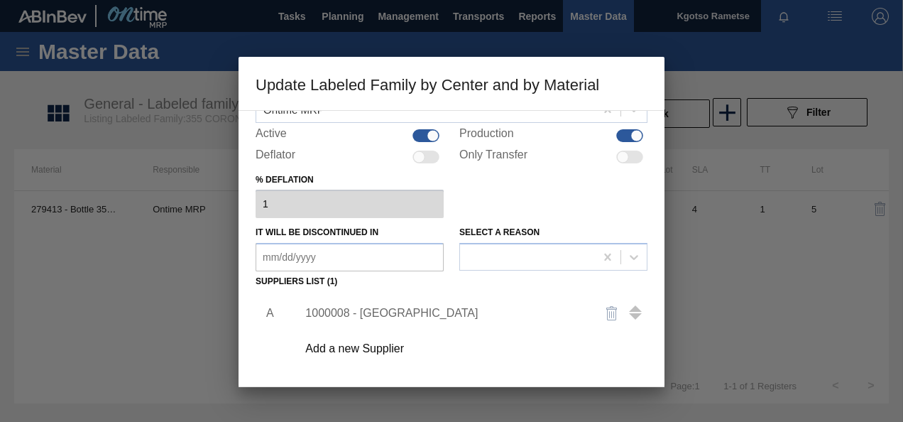
click at [376, 308] on div "1000008 - Ardagh" at bounding box center [444, 313] width 278 height 13
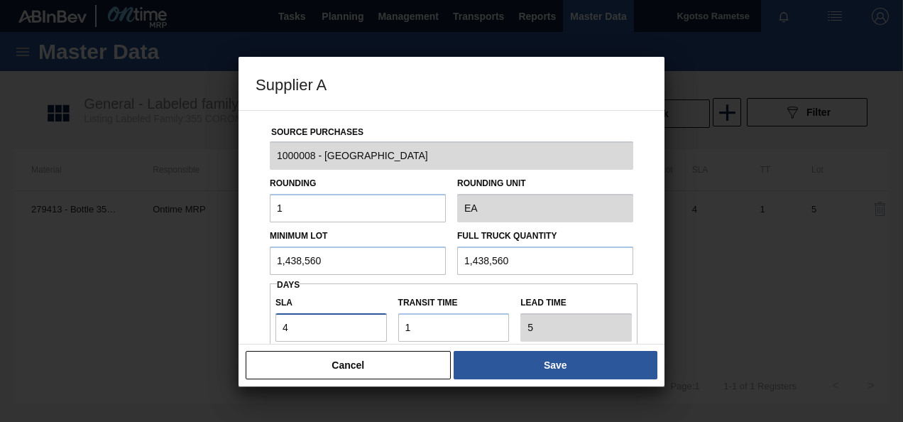
drag, startPoint x: 305, startPoint y: 323, endPoint x: 280, endPoint y: 325, distance: 25.0
click at [280, 325] on input "4" at bounding box center [332, 327] width 112 height 28
type input "5"
type input "6"
click at [251, 323] on div "Source Purchases 1000008 - Ardagh Rounding 1 Rounding Unit EA Minimum Lot 1,438…" at bounding box center [452, 227] width 426 height 234
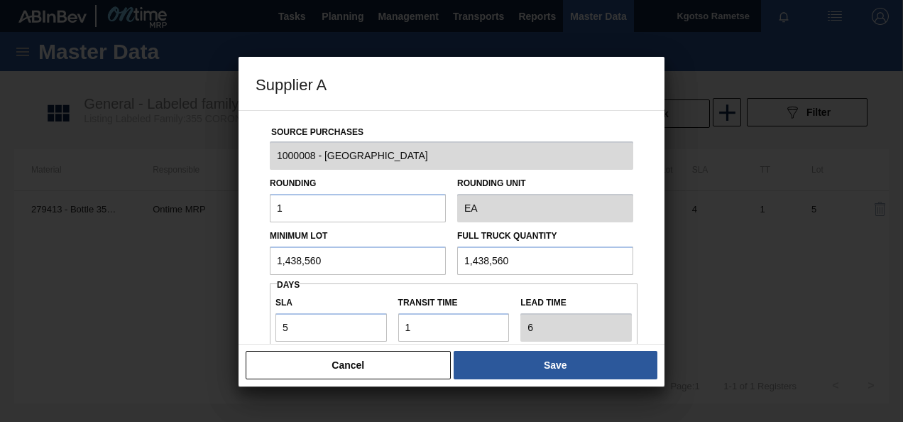
click at [318, 266] on input "1,438,560" at bounding box center [358, 260] width 176 height 28
click at [253, 310] on div "Source Purchases 1000008 - Ardagh Rounding 1 Rounding Unit EA Minimum Lot 1,438…" at bounding box center [452, 227] width 426 height 234
drag, startPoint x: 298, startPoint y: 327, endPoint x: 261, endPoint y: 324, distance: 37.0
click at [261, 324] on div "Source Purchases 1000008 - Ardagh Rounding 1 Rounding Unit EA Minimum Lot 1,438…" at bounding box center [452, 346] width 392 height 470
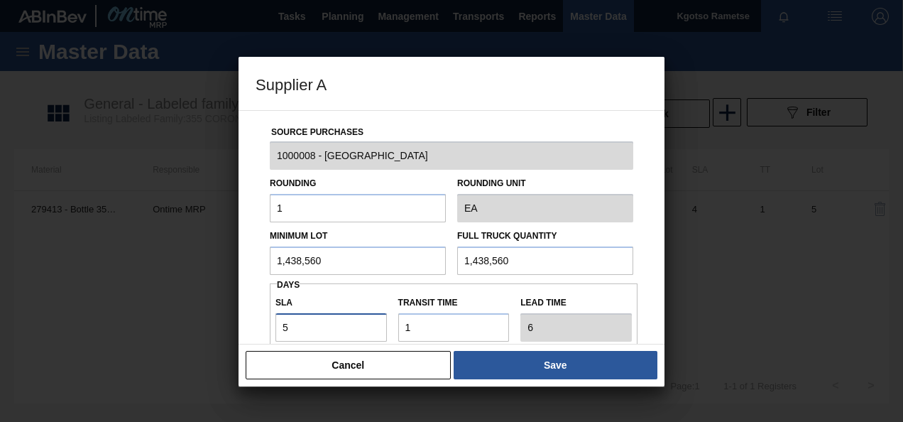
type input "6"
type input "7"
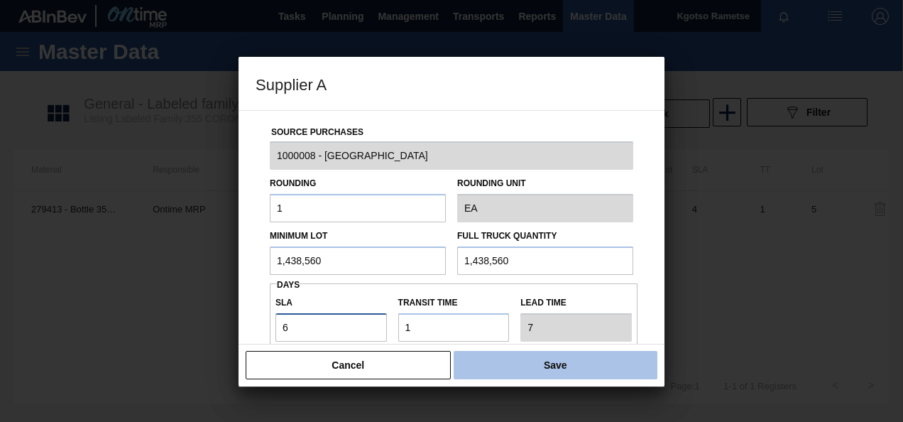
type input "6"
click at [590, 369] on button "Save" at bounding box center [556, 365] width 204 height 28
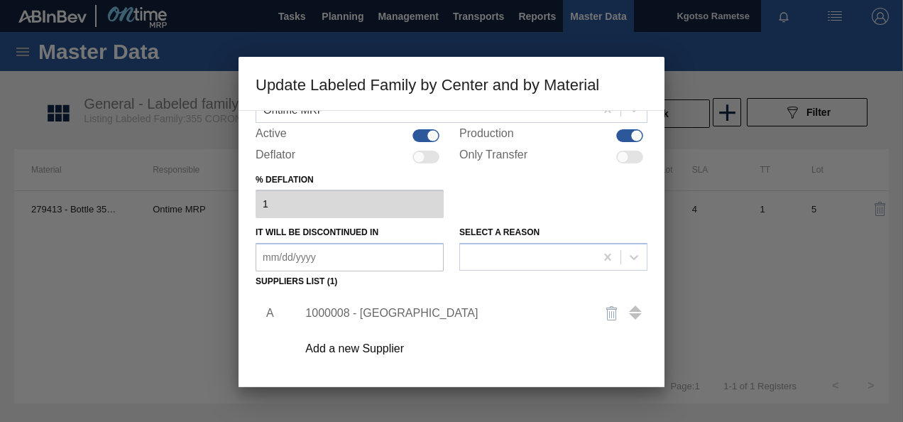
click at [489, 330] on div "1000008 - Ardagh" at bounding box center [468, 313] width 359 height 36
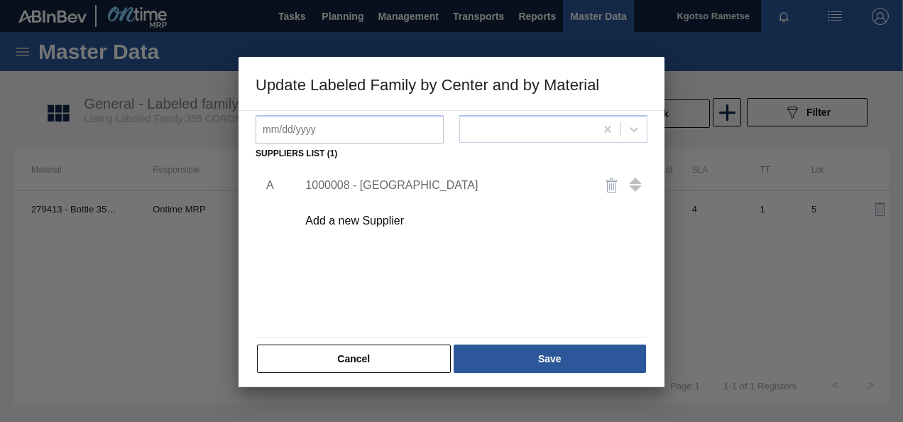
scroll to position [217, 0]
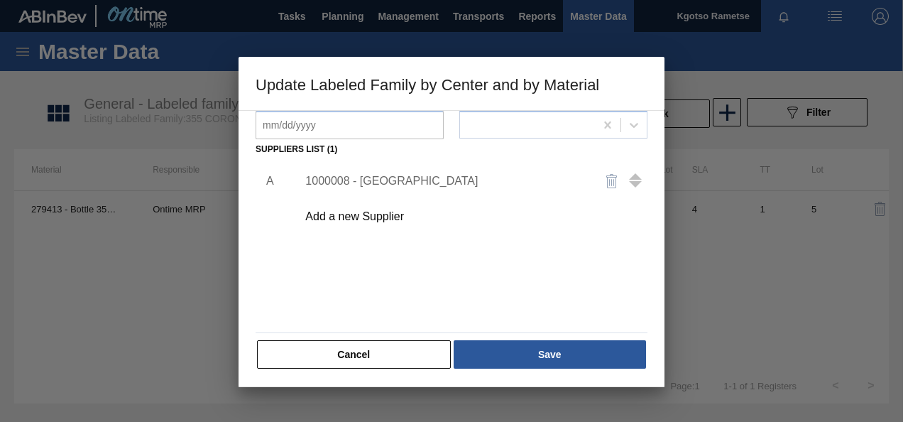
click at [386, 186] on div "1000008 - Ardagh" at bounding box center [444, 181] width 278 height 13
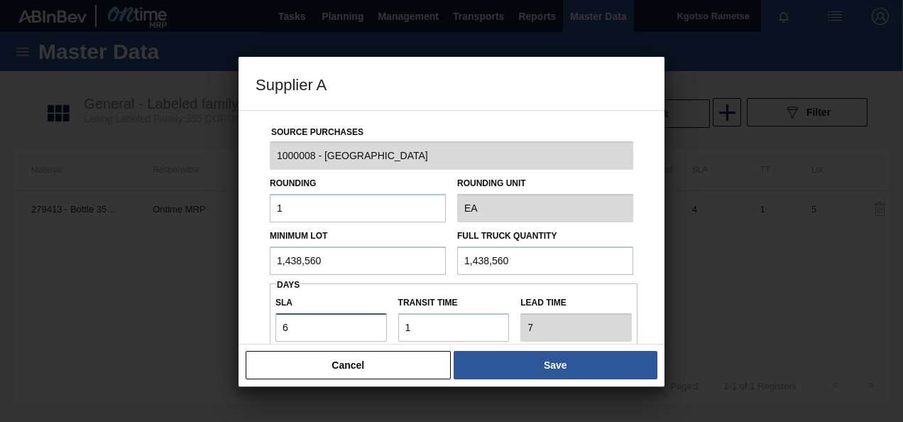
drag, startPoint x: 298, startPoint y: 325, endPoint x: 189, endPoint y: 300, distance: 112.3
click at [189, 300] on div "Supplier A Source Purchases 1000008 - Ardagh Rounding 1 Rounding Unit EA Minimu…" at bounding box center [451, 211] width 903 height 422
type input "5"
type input "6"
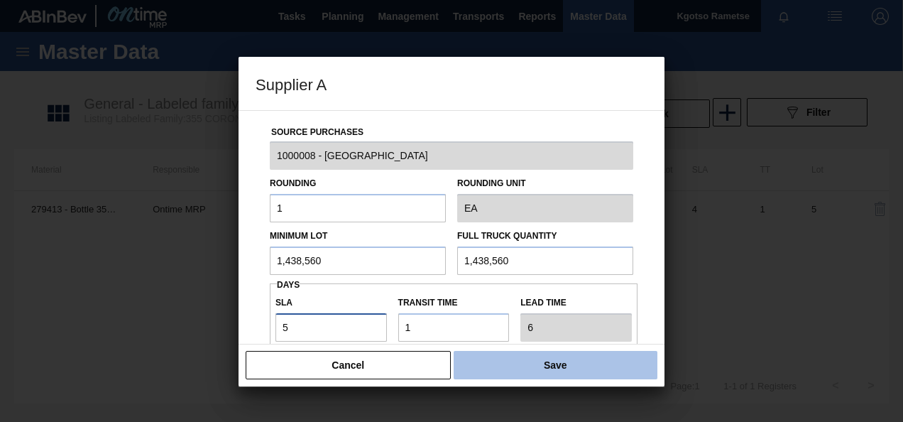
type input "5"
click at [500, 364] on button "Save" at bounding box center [556, 365] width 204 height 28
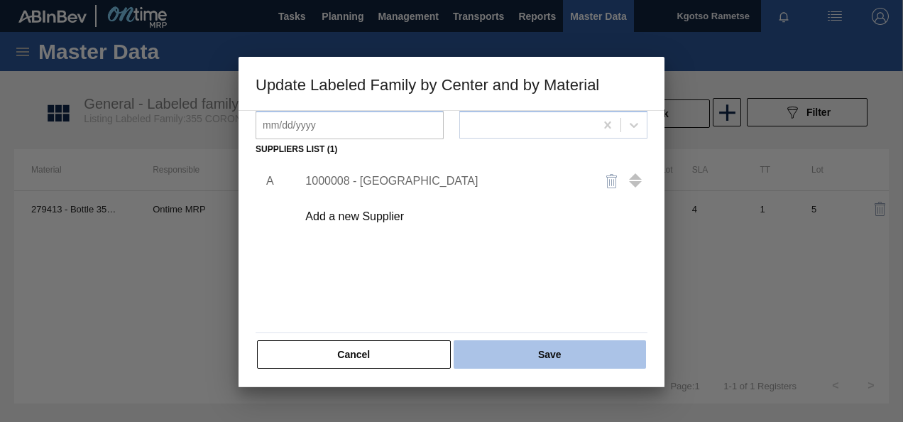
click at [502, 359] on button "Save" at bounding box center [550, 354] width 192 height 28
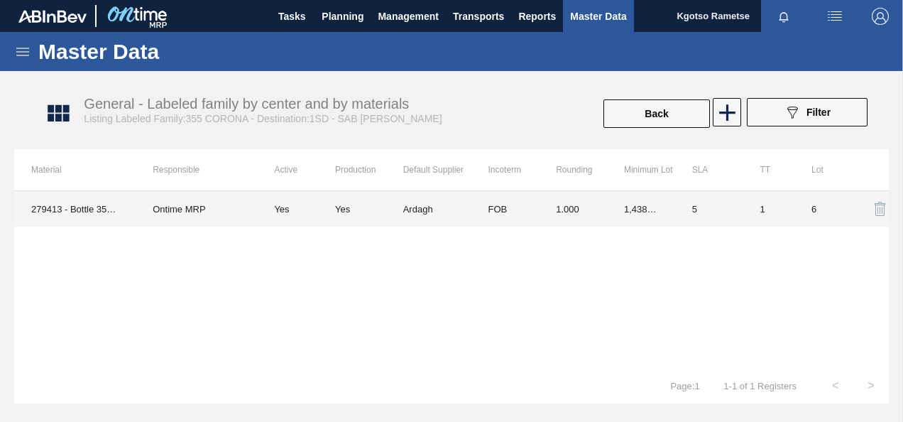
click at [366, 215] on td "Yes" at bounding box center [369, 209] width 68 height 36
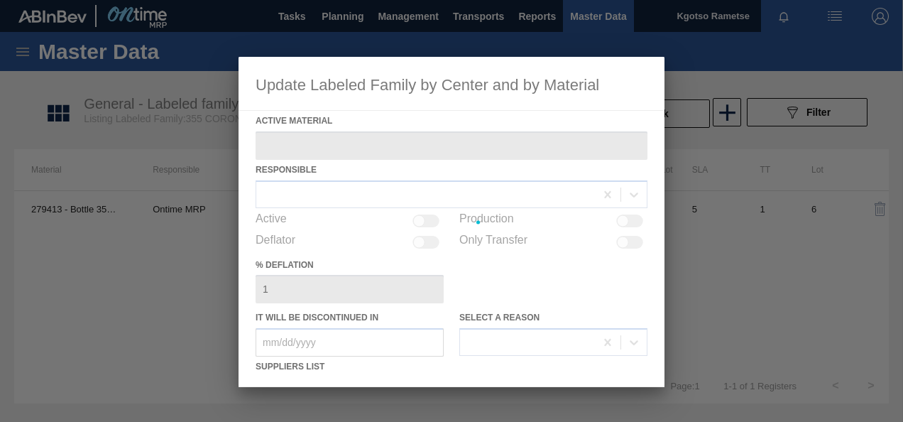
type Material "279413 - Bottle 355NRB P/O CORONA"
checkbox input "true"
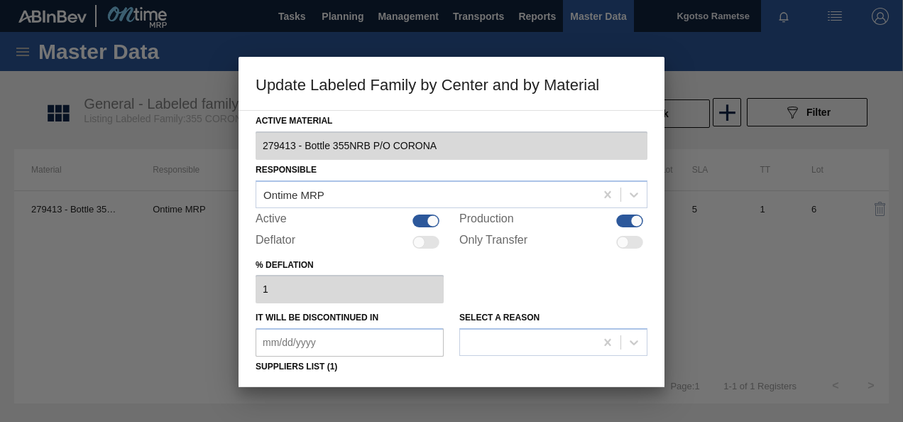
click at [504, 305] on div "Active Material 279413 - Bottle 355NRB P/O CORONA Responsible Ontime MRP Active…" at bounding box center [452, 349] width 392 height 477
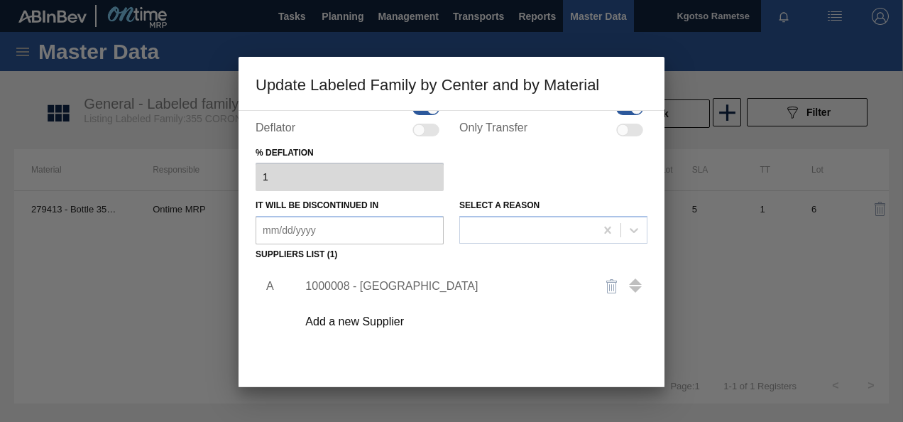
scroll to position [114, 0]
click at [329, 280] on div "1000008 - Ardagh" at bounding box center [444, 284] width 278 height 13
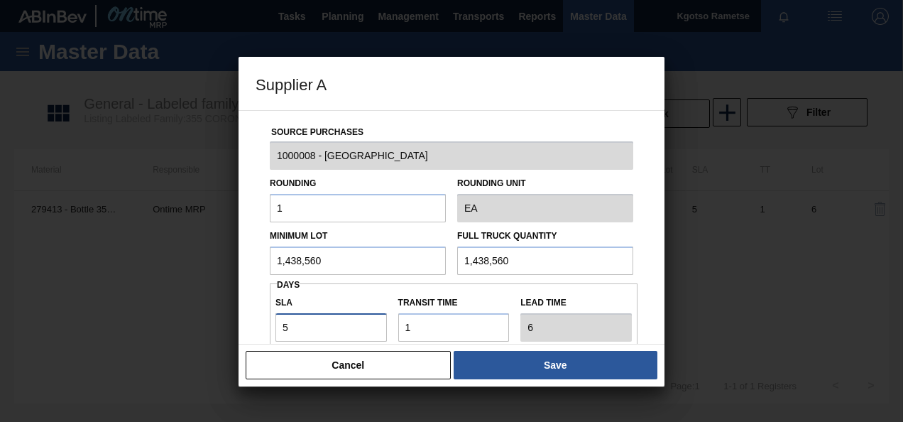
drag, startPoint x: 301, startPoint y: 325, endPoint x: 269, endPoint y: 327, distance: 32.0
click at [270, 327] on div "SLA 5" at bounding box center [331, 317] width 123 height 49
type input "6"
type input "7"
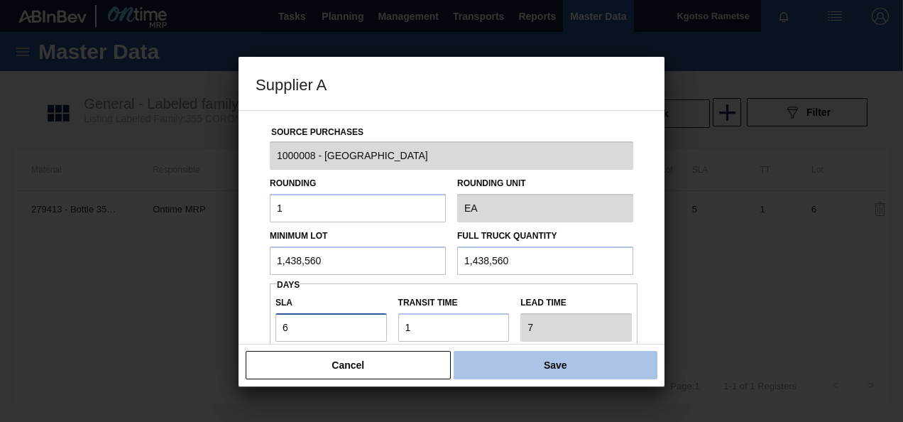
type input "6"
click at [517, 357] on button "Save" at bounding box center [556, 365] width 204 height 28
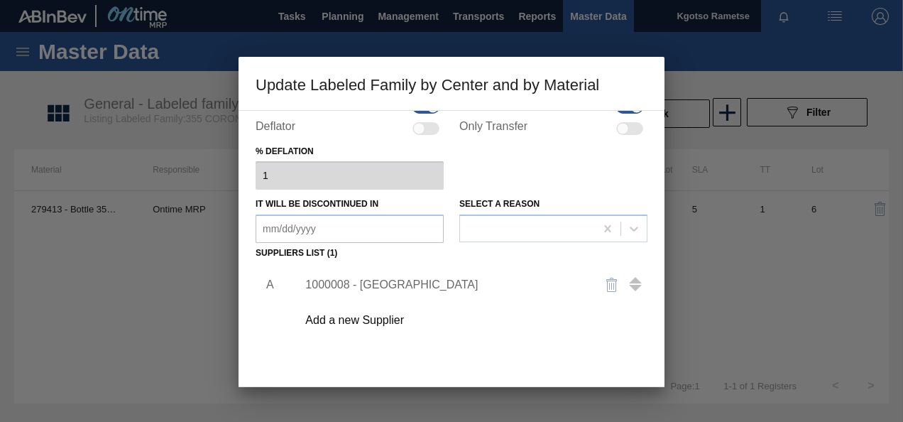
click at [345, 349] on div "A 1000008 - Ardagh Add a new Supplier" at bounding box center [452, 347] width 392 height 167
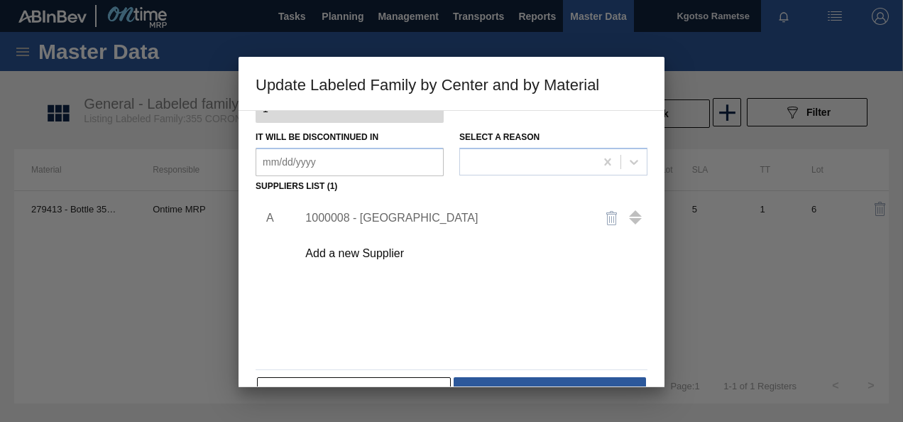
scroll to position [199, 0]
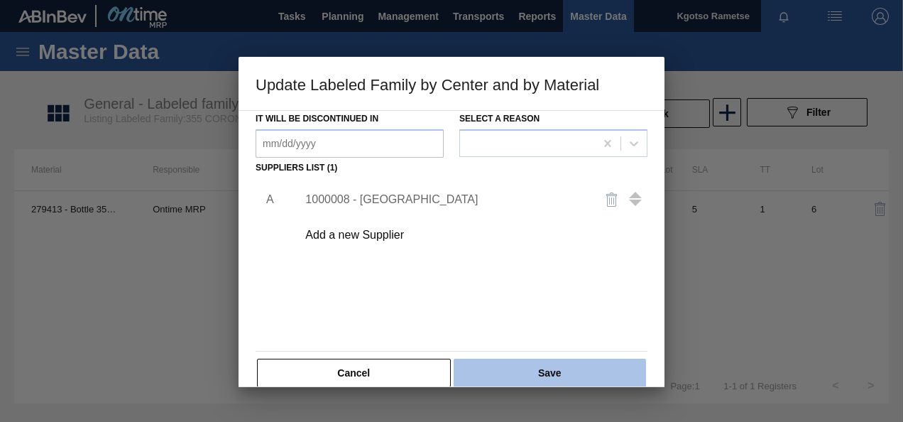
click at [554, 364] on button "Save" at bounding box center [550, 373] width 192 height 28
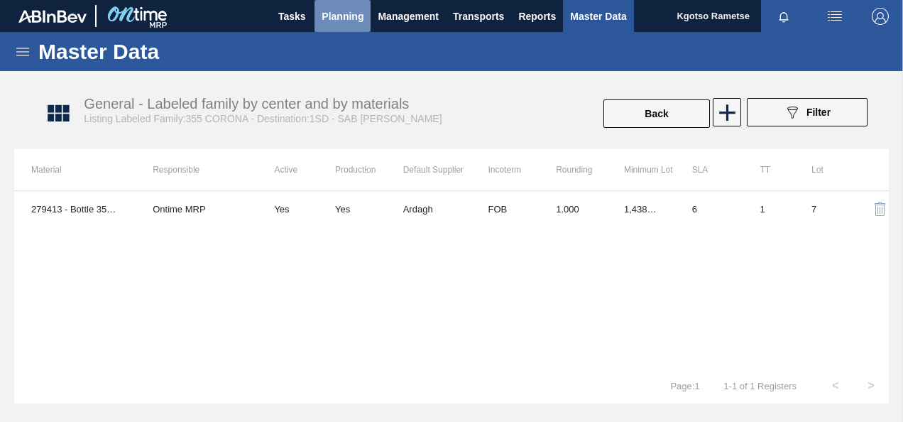
click at [354, 20] on span "Planning" at bounding box center [343, 16] width 42 height 17
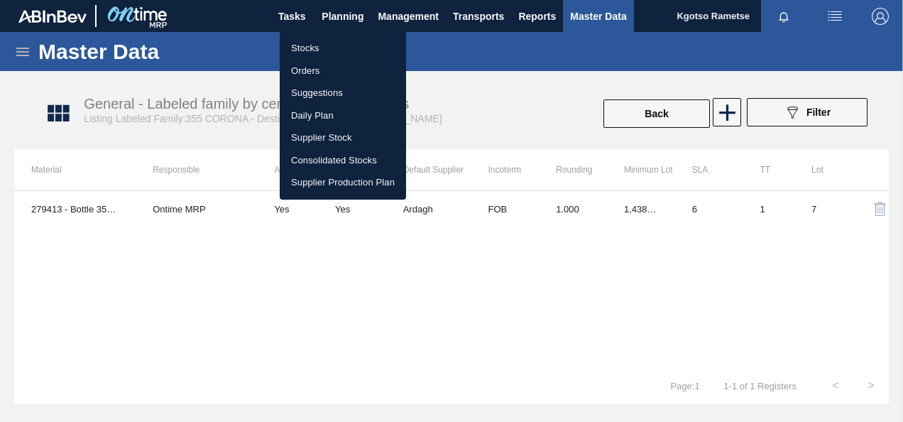
click at [326, 49] on li "Stocks" at bounding box center [343, 48] width 126 height 23
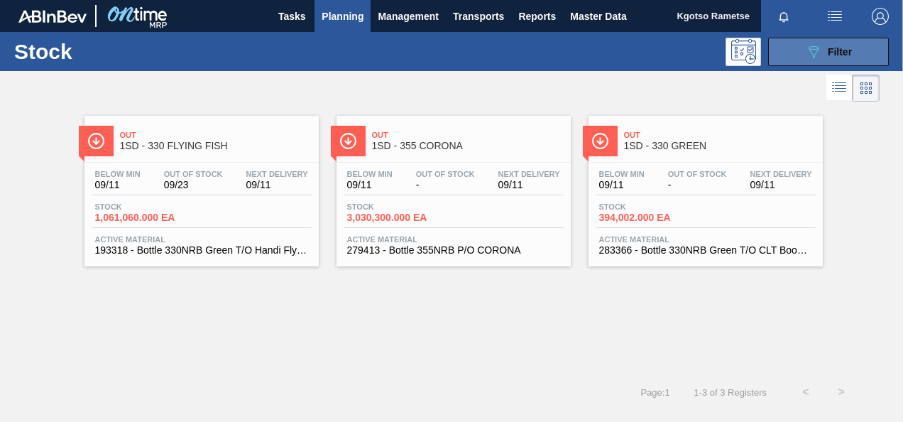
click at [831, 40] on button "089F7B8B-B2A5-4AFE-B5C0-19BA573D28AC Filter" at bounding box center [828, 52] width 121 height 28
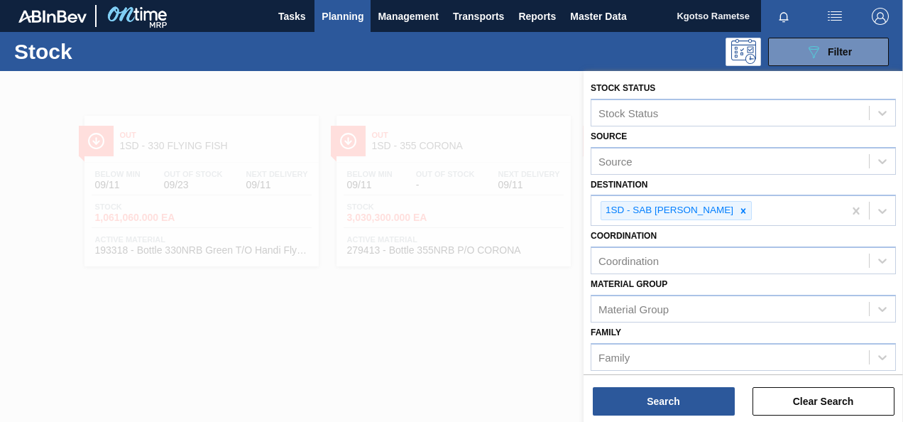
click at [778, 236] on div "Coordination Coordination" at bounding box center [743, 250] width 305 height 48
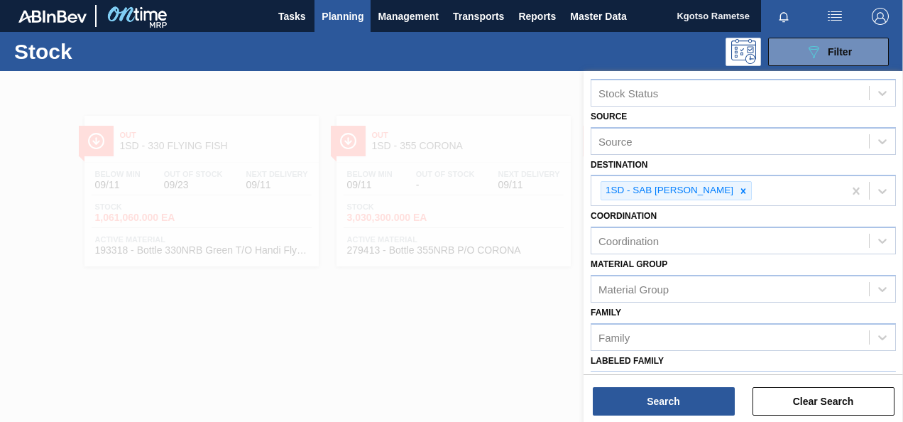
scroll to position [28, 0]
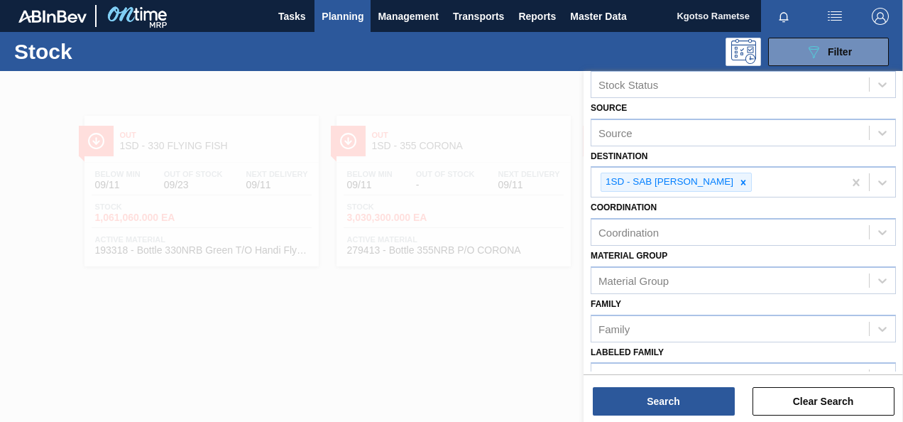
click at [399, 219] on div at bounding box center [451, 282] width 903 height 422
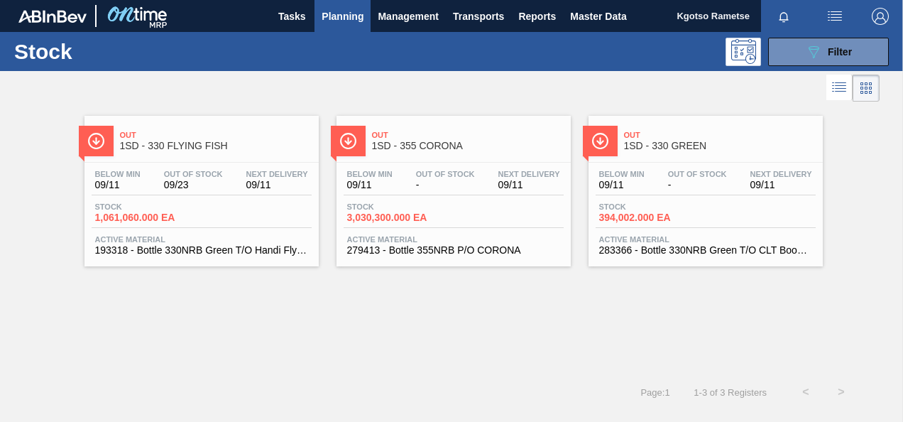
click at [400, 199] on div "Below Min 09/11 Out Of Stock - Next Delivery 09/11 Stock 3,030,300.000 EA Activ…" at bounding box center [454, 211] width 234 height 97
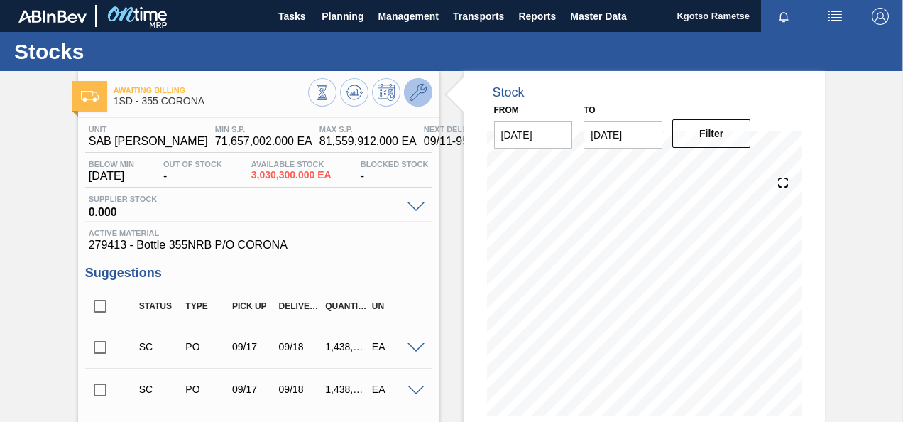
click at [415, 92] on icon at bounding box center [418, 92] width 17 height 17
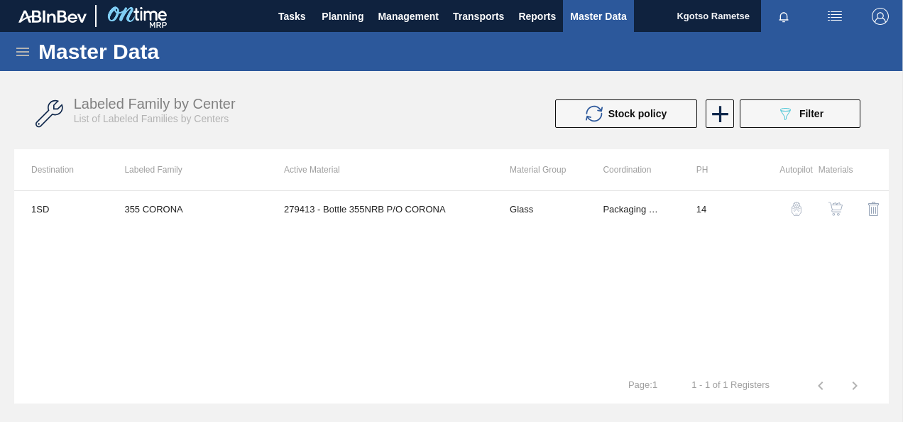
click at [841, 209] on img "button" at bounding box center [836, 209] width 14 height 14
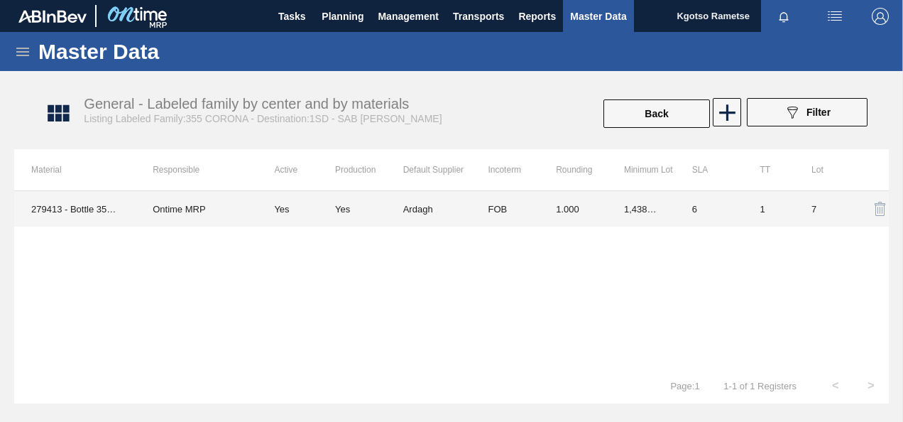
click at [692, 205] on td "6" at bounding box center [709, 209] width 68 height 36
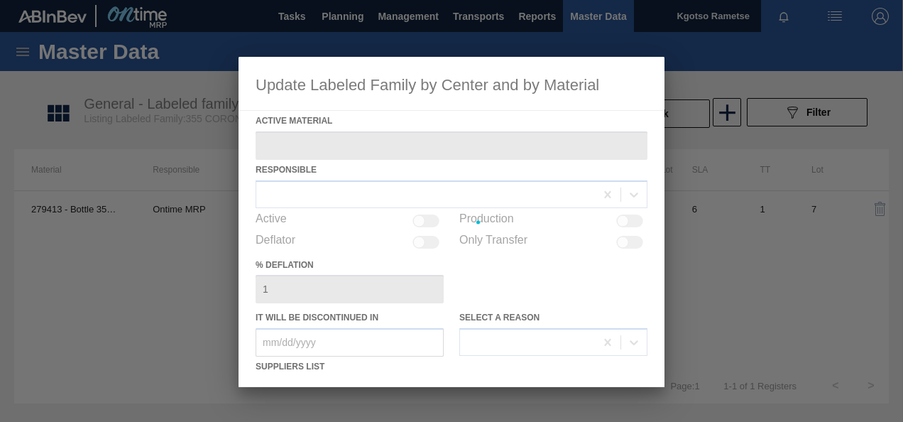
type Material "279413 - Bottle 355NRB P/O CORONA"
checkbox input "true"
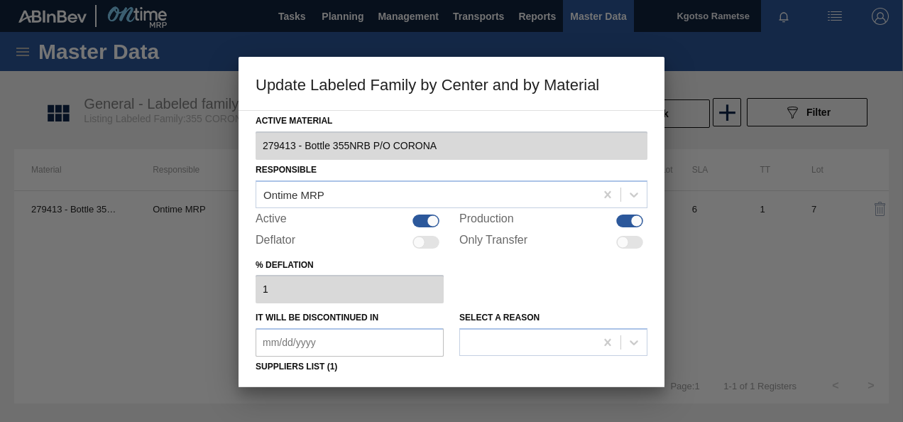
click at [489, 296] on div "% deflation 1" at bounding box center [452, 279] width 392 height 49
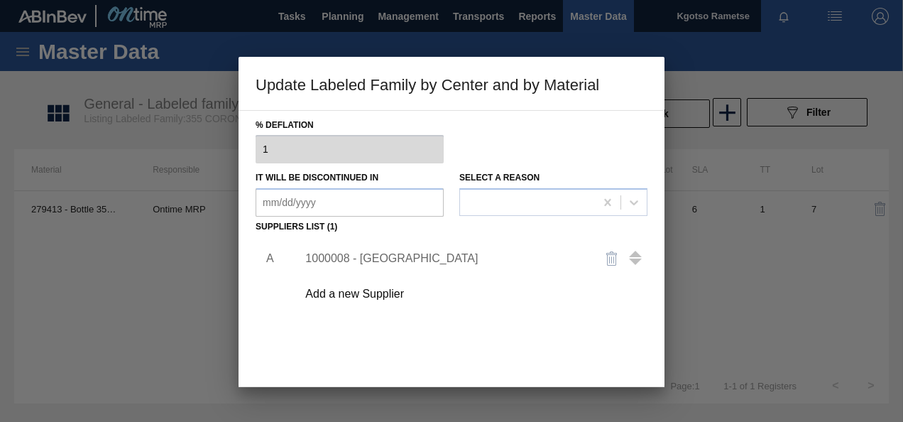
scroll to position [142, 0]
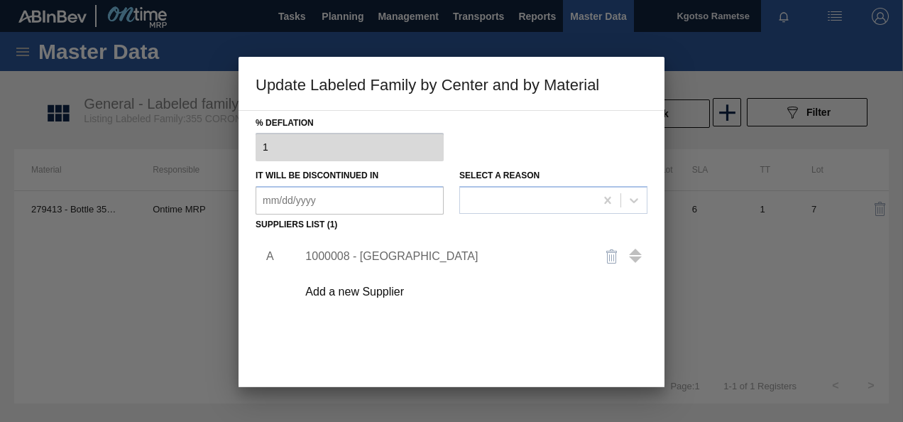
click at [346, 254] on div "1000008 - Ardagh" at bounding box center [444, 256] width 278 height 13
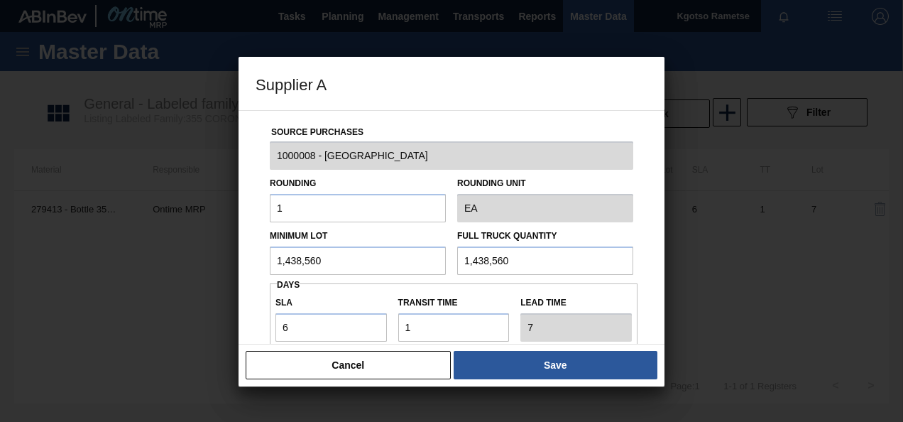
drag, startPoint x: 327, startPoint y: 259, endPoint x: 211, endPoint y: 312, distance: 127.4
click at [211, 312] on div "Supplier A Source Purchases 1000008 - Ardagh Rounding 1 Rounding Unit EA Minimu…" at bounding box center [451, 211] width 903 height 422
click at [287, 261] on input "801,360" at bounding box center [358, 260] width 176 height 28
type input "801,360"
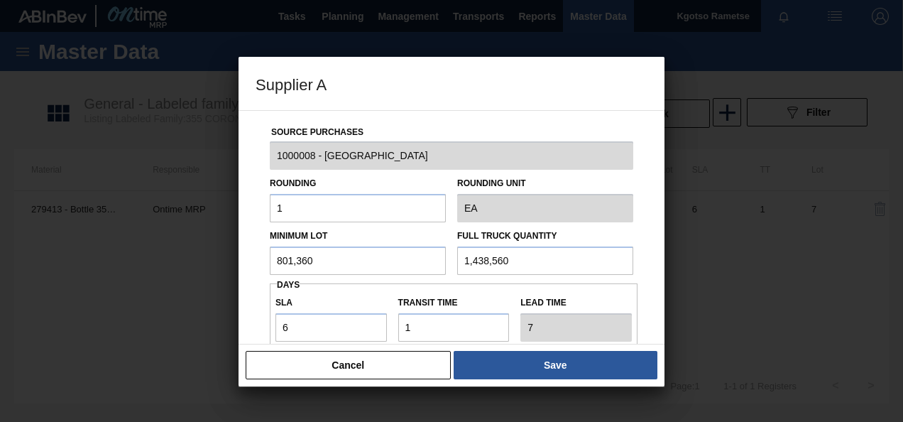
click at [514, 266] on input "1,438,560" at bounding box center [545, 260] width 176 height 28
paste input "801,3"
type input "801,360"
drag, startPoint x: 315, startPoint y: 330, endPoint x: 136, endPoint y: 332, distance: 178.3
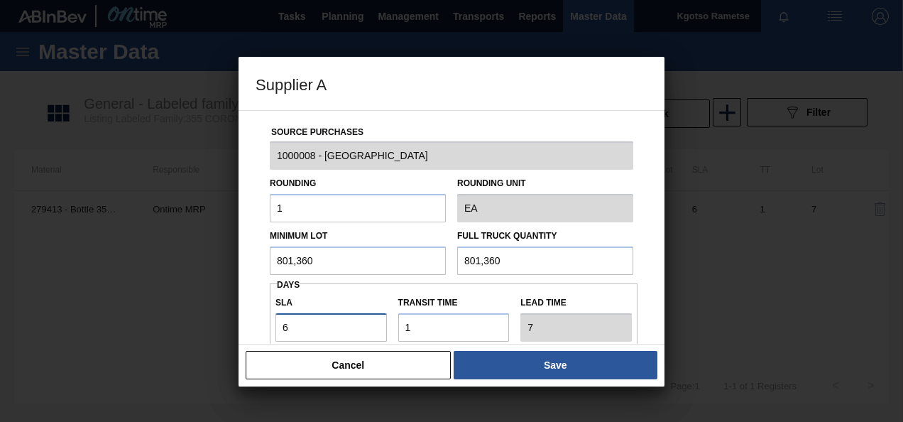
click at [136, 332] on div "Supplier A Source Purchases 1000008 - Ardagh Rounding 1 Rounding Unit EA Minimu…" at bounding box center [451, 211] width 903 height 422
type input "7"
type input "8"
type input "7"
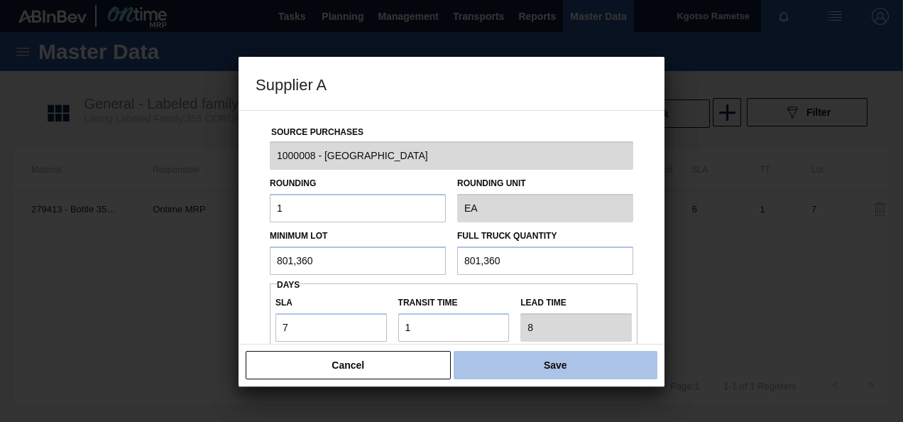
click at [478, 354] on button "Save" at bounding box center [556, 365] width 204 height 28
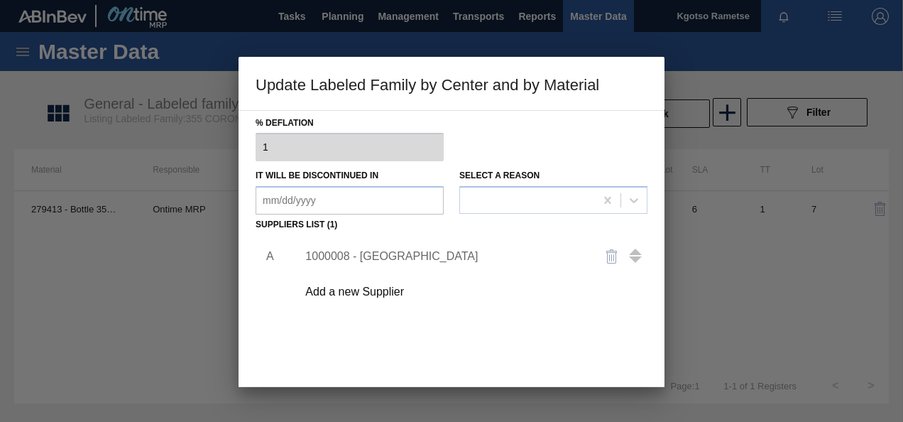
click at [413, 351] on div "A 1000008 - Ardagh Add a new Supplier" at bounding box center [452, 318] width 392 height 167
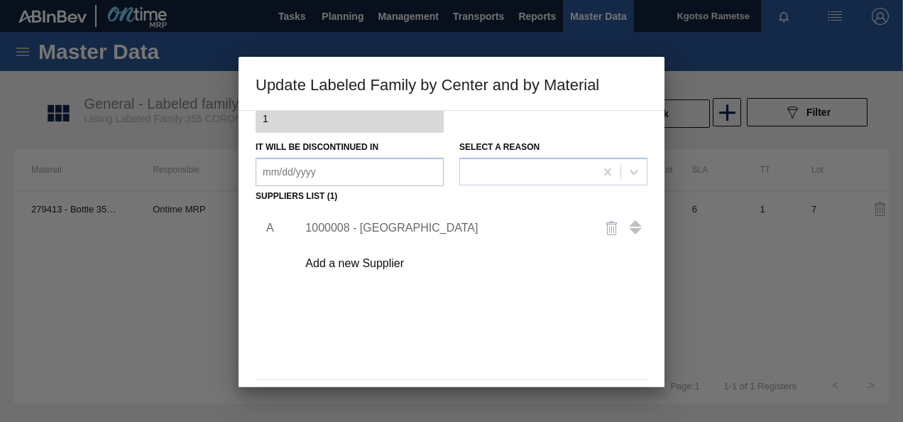
scroll to position [217, 0]
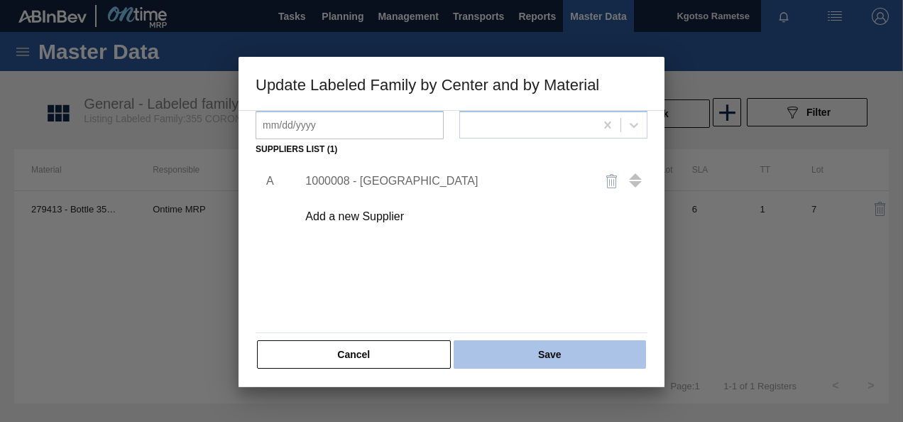
click at [482, 356] on button "Save" at bounding box center [550, 354] width 192 height 28
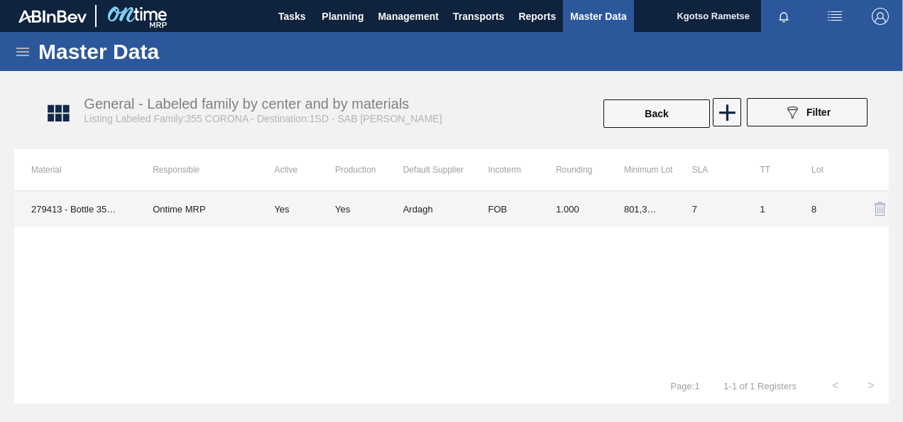
click at [540, 208] on td "1.000" at bounding box center [573, 209] width 68 height 36
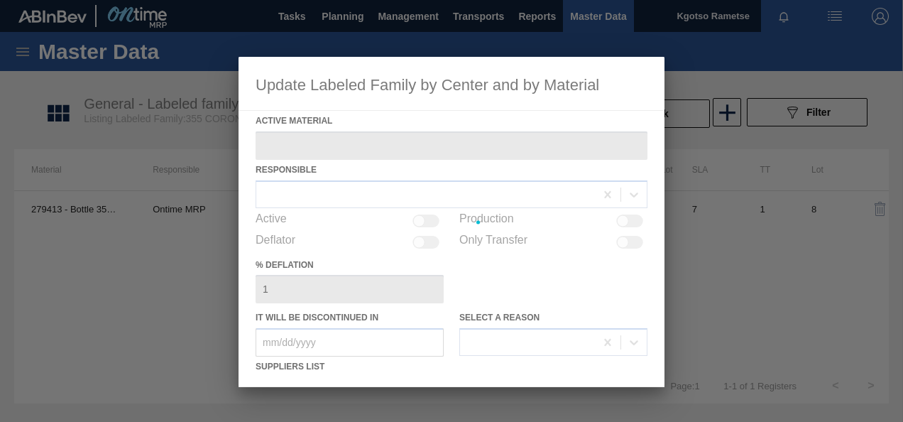
type Material "279413 - Bottle 355NRB P/O CORONA"
checkbox input "true"
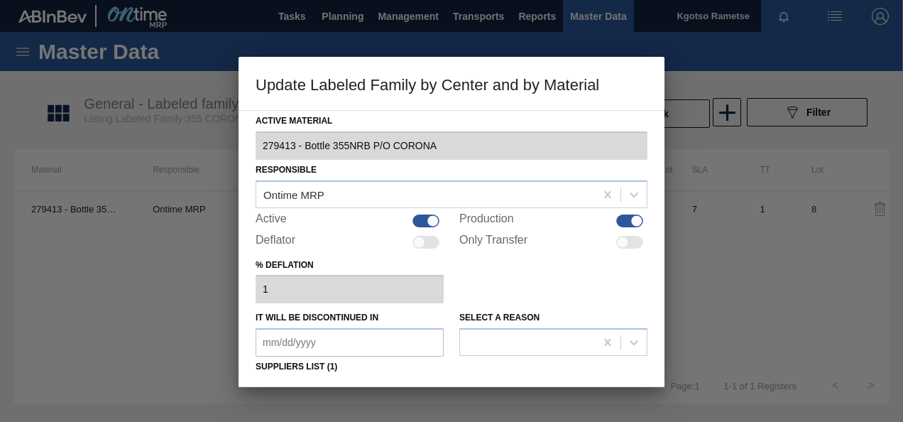
click at [499, 291] on div "% deflation 1" at bounding box center [452, 279] width 392 height 49
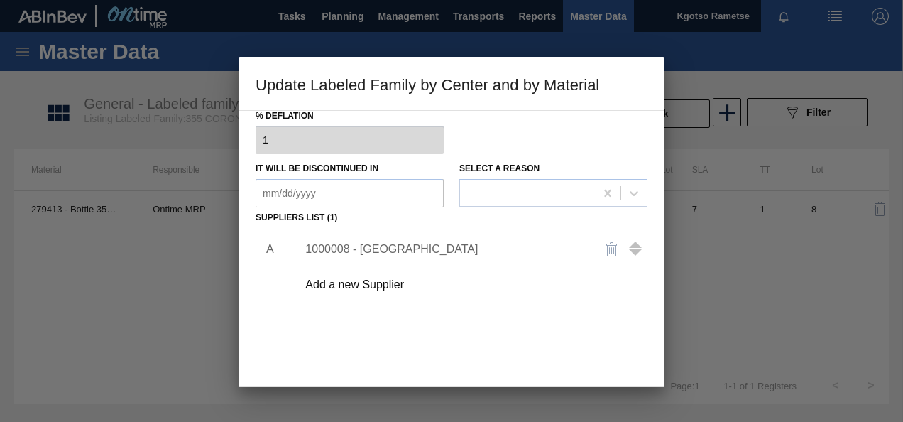
scroll to position [170, 0]
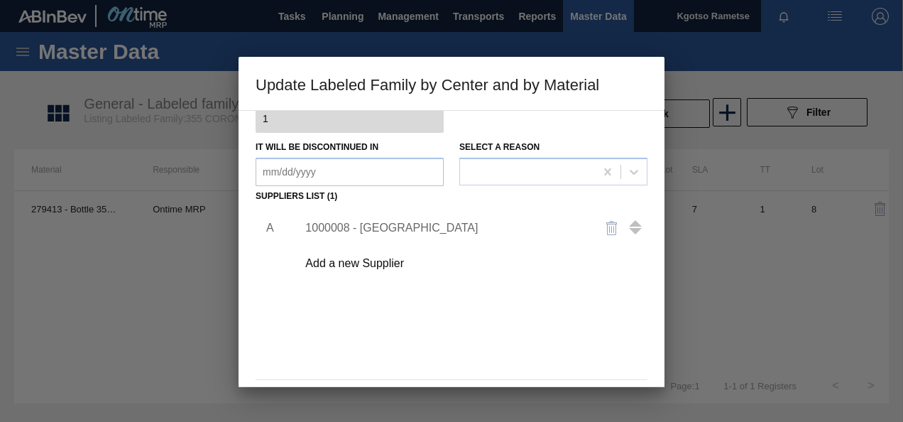
click at [377, 232] on div "1000008 - Ardagh" at bounding box center [444, 228] width 278 height 13
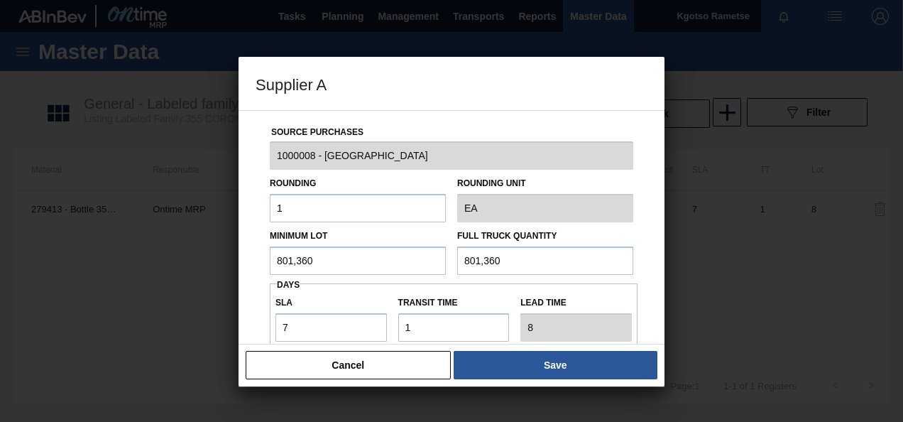
scroll to position [199, 0]
click at [377, 232] on div "Minimum Lot 801,360" at bounding box center [358, 250] width 176 height 49
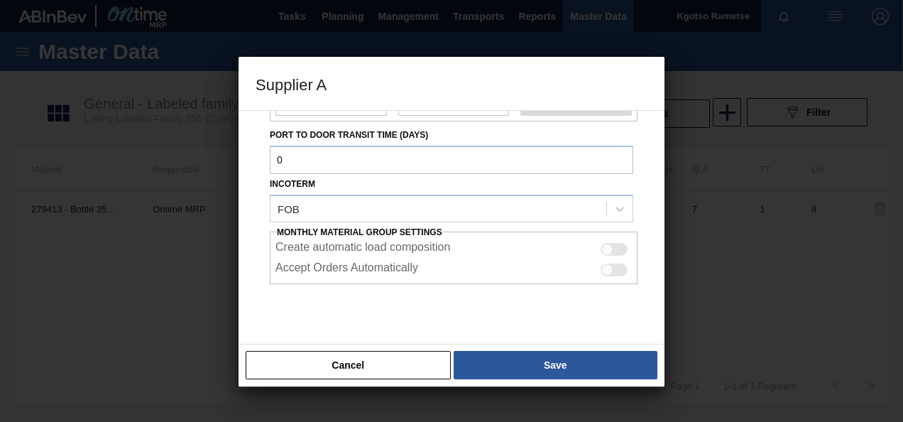
scroll to position [227, 0]
click at [251, 176] on div "Source Purchases 1000008 - Ardagh Rounding 1 Rounding Unit EA Minimum Lot 801,3…" at bounding box center [452, 227] width 426 height 234
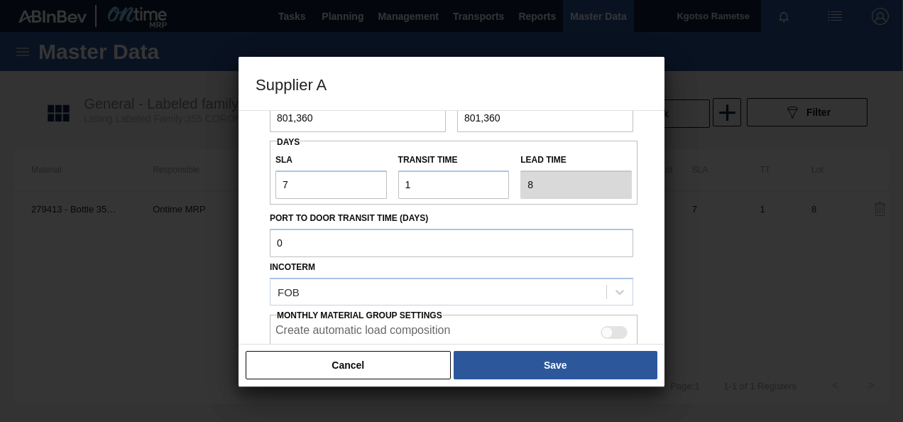
scroll to position [142, 0]
drag, startPoint x: 298, startPoint y: 182, endPoint x: 240, endPoint y: 149, distance: 66.2
click at [240, 149] on div "Source Purchases 1000008 - Ardagh Rounding 1 Rounding Unit EA Minimum Lot 801,3…" at bounding box center [452, 227] width 426 height 234
type input "0"
type input "1"
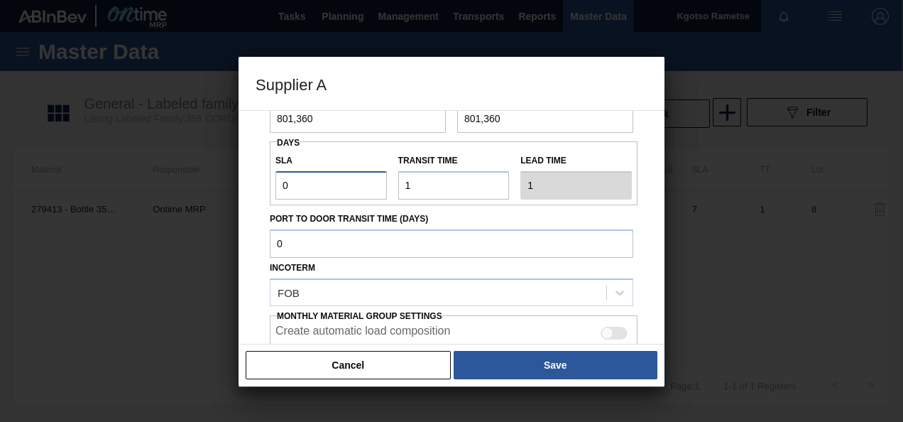
type input "NaN"
type input "8"
type input "9"
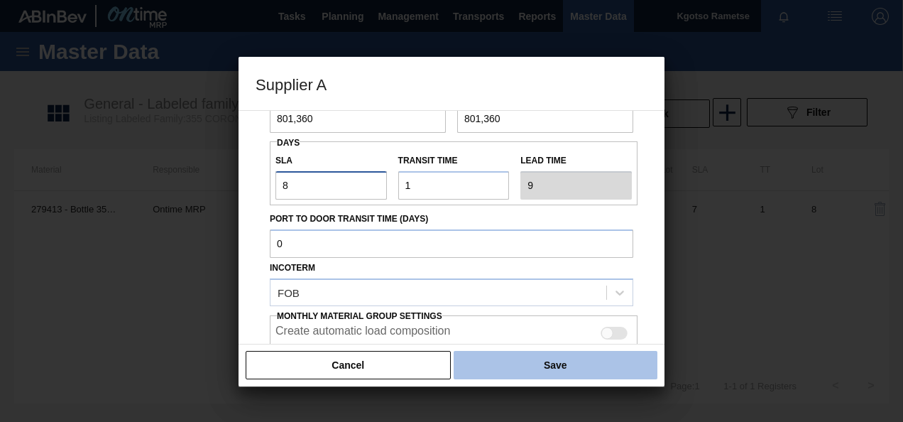
type input "8"
click at [584, 360] on button "Save" at bounding box center [556, 365] width 204 height 28
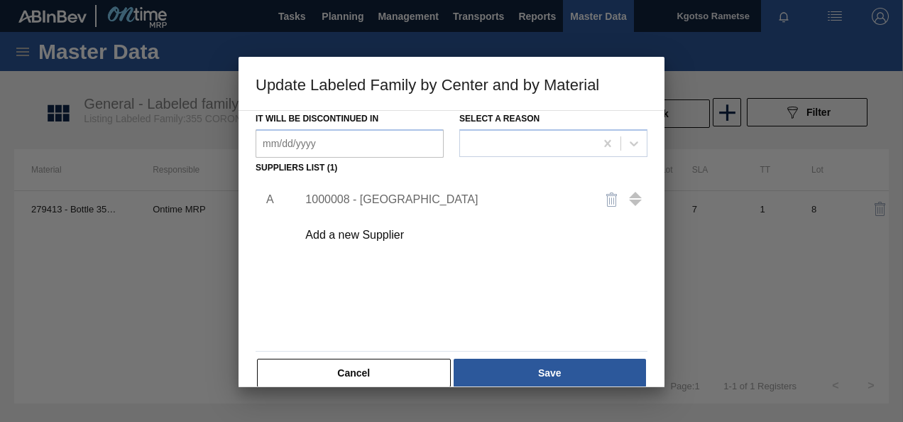
click at [534, 330] on div "A 1000008 - Ardagh Add a new Supplier" at bounding box center [452, 261] width 392 height 167
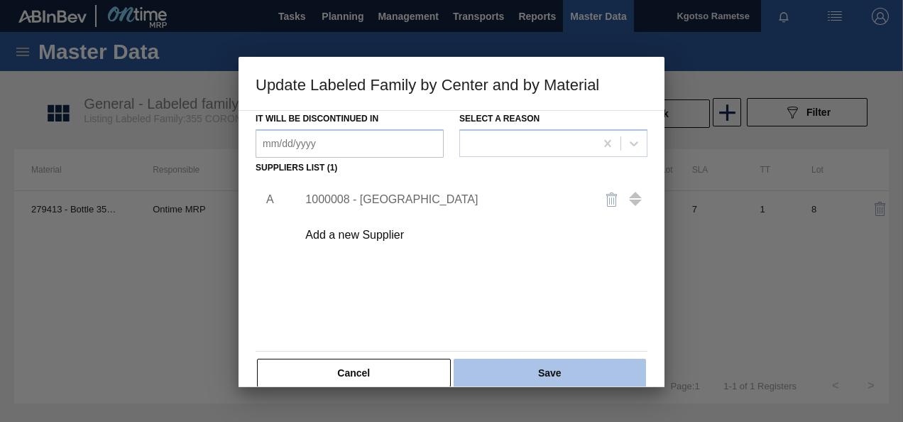
click at [551, 374] on button "Save" at bounding box center [550, 373] width 192 height 28
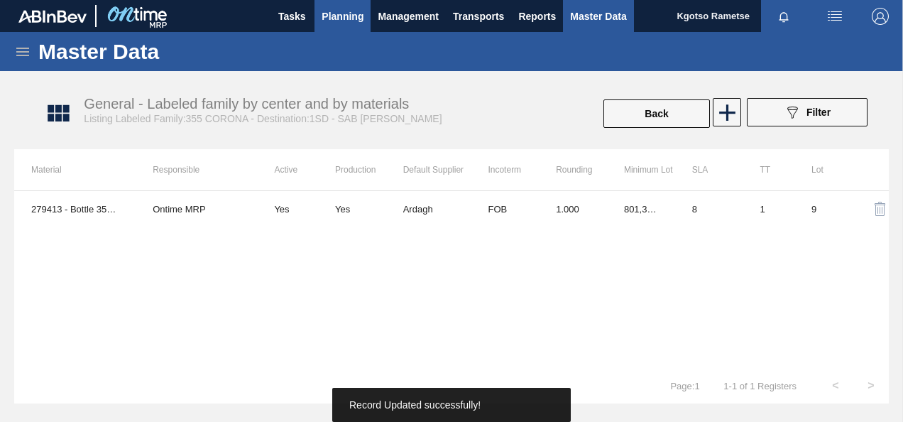
click at [346, 13] on span "Planning" at bounding box center [343, 16] width 42 height 17
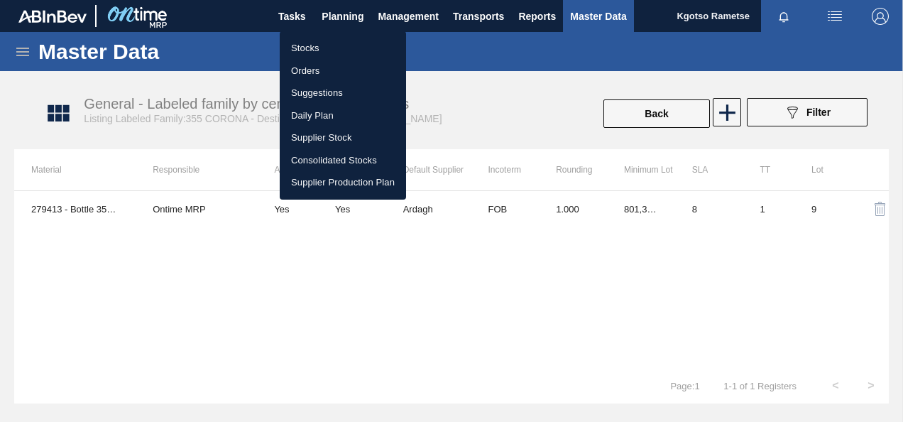
click at [329, 43] on li "Stocks" at bounding box center [343, 48] width 126 height 23
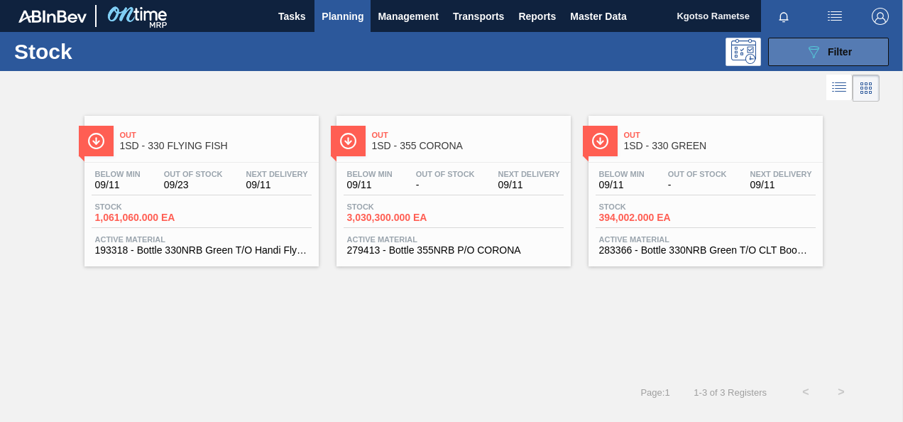
click at [804, 50] on button "089F7B8B-B2A5-4AFE-B5C0-19BA573D28AC Filter" at bounding box center [828, 52] width 121 height 28
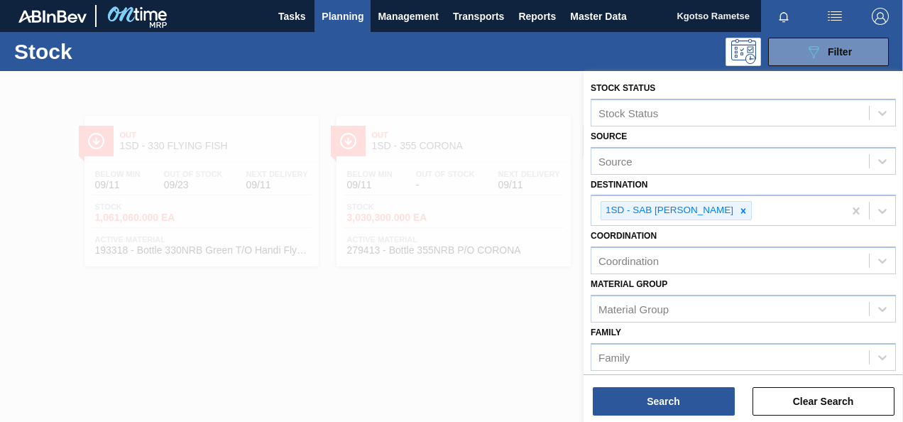
click at [746, 237] on div "Coordination Coordination" at bounding box center [743, 250] width 305 height 48
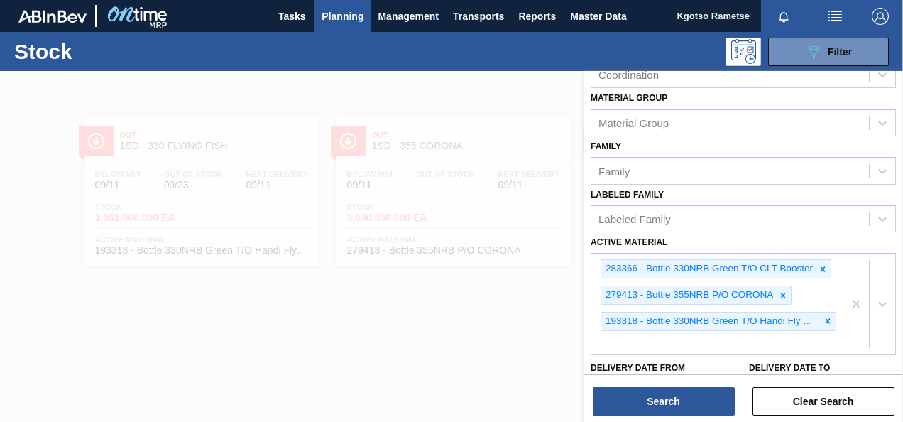
scroll to position [199, 0]
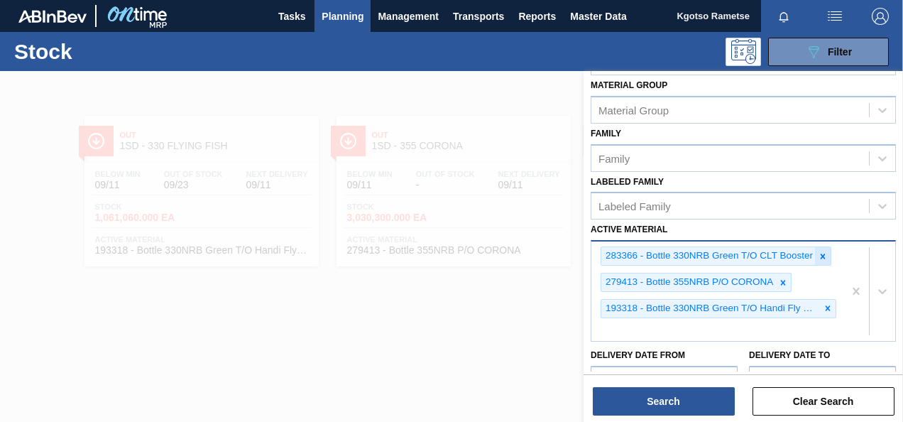
click at [820, 251] on icon at bounding box center [823, 256] width 10 height 10
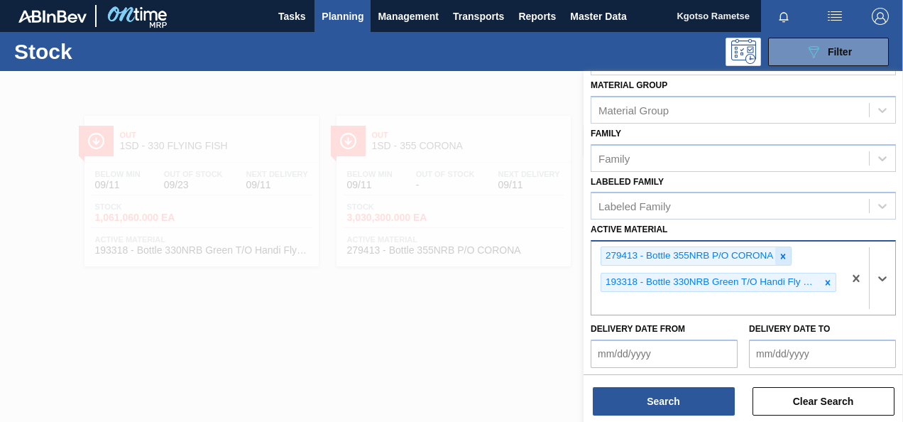
click at [782, 255] on icon at bounding box center [783, 256] width 5 height 5
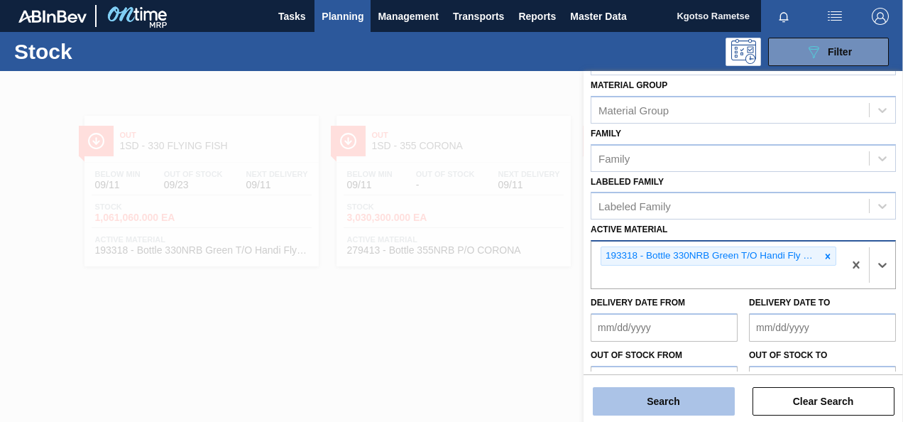
click at [718, 402] on button "Search" at bounding box center [664, 401] width 142 height 28
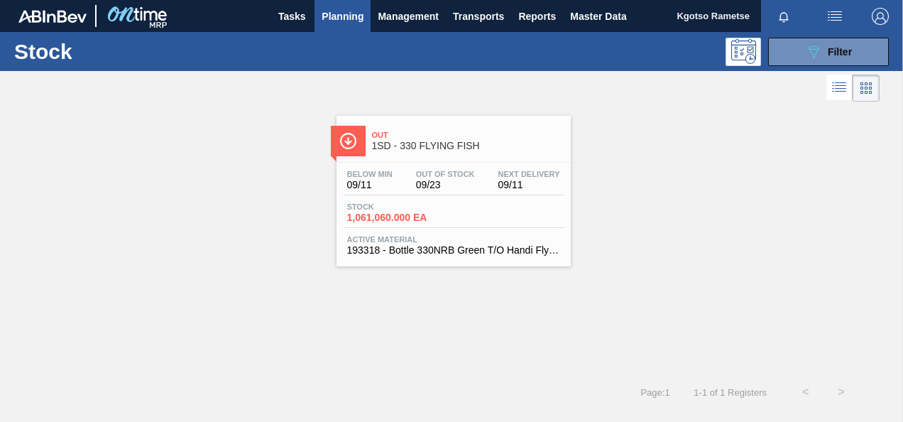
click at [355, 197] on div "Below Min 09/11 Out Of Stock 09/23 Next Delivery 09/11 Stock 1,061,060.000 EA A…" at bounding box center [454, 211] width 234 height 97
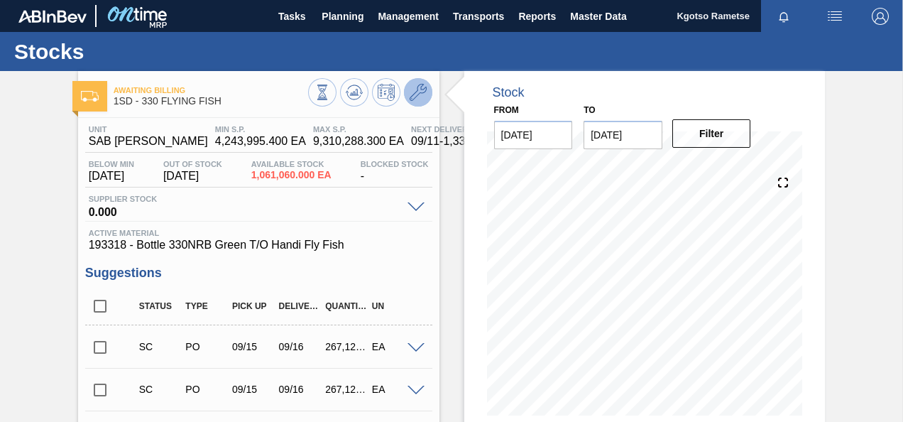
click at [423, 89] on icon at bounding box center [418, 92] width 17 height 17
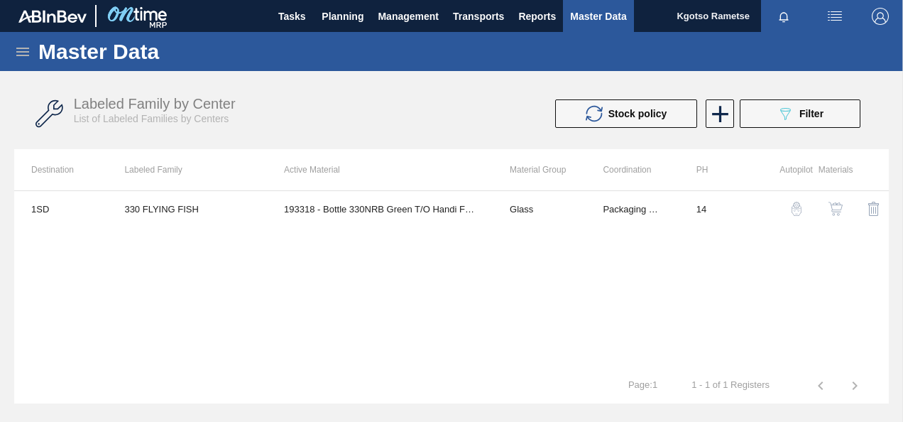
click at [837, 208] on img "button" at bounding box center [836, 209] width 14 height 14
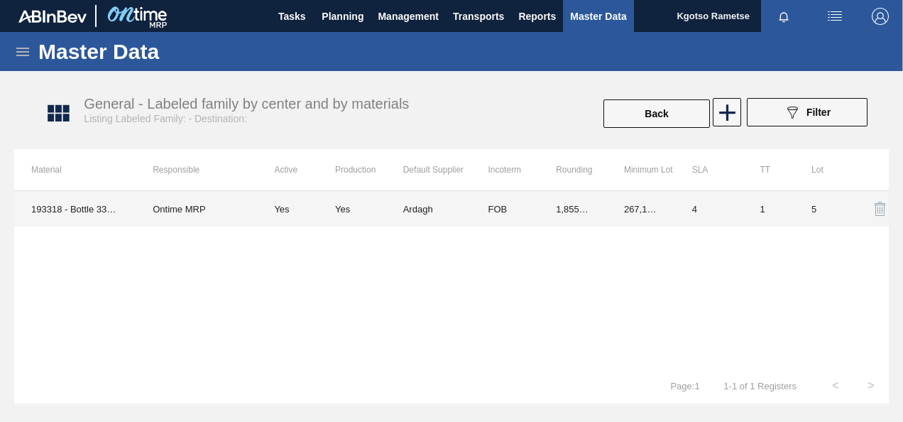
click at [550, 201] on td "1,855.000" at bounding box center [573, 209] width 68 height 36
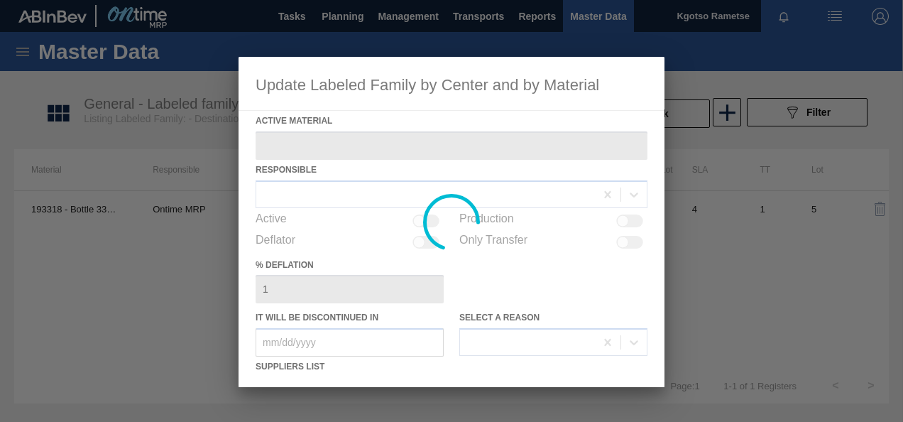
click at [486, 286] on div at bounding box center [452, 222] width 426 height 330
type Material "193318 - Bottle 330NRB Green T/O Handi Fly Fish"
checkbox input "true"
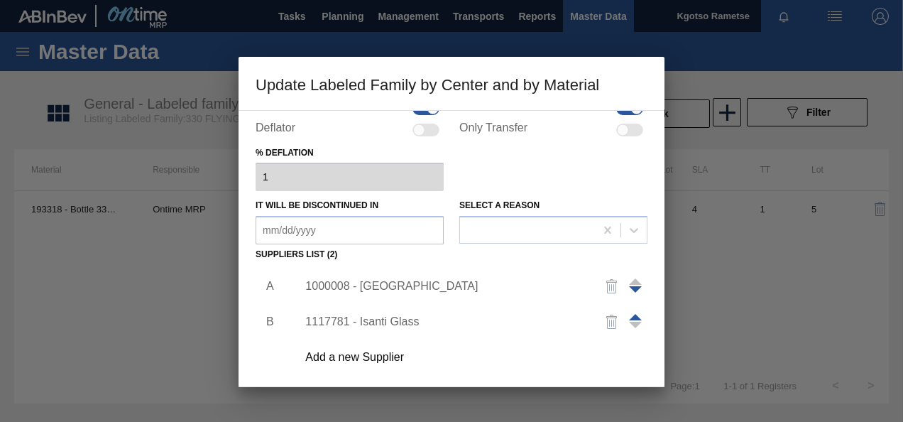
scroll to position [114, 0]
click at [396, 287] on div "1000008 - Ardagh" at bounding box center [444, 284] width 278 height 13
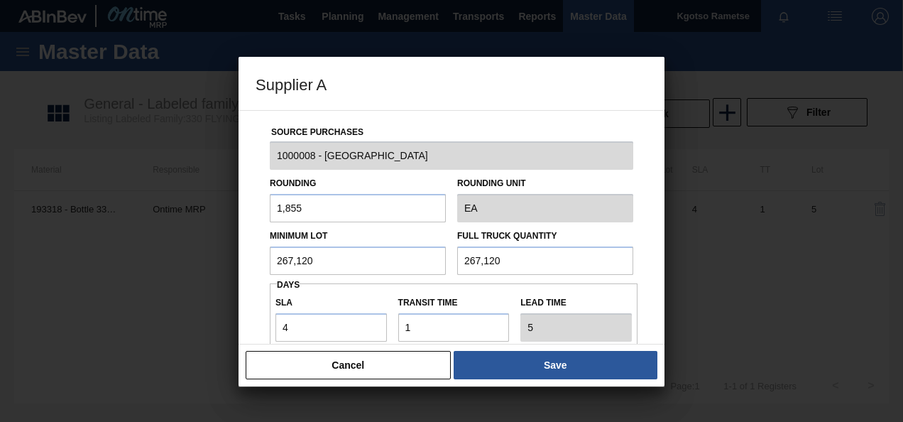
drag, startPoint x: 342, startPoint y: 264, endPoint x: 271, endPoint y: 266, distance: 70.3
click at [271, 266] on input "267,120" at bounding box center [358, 260] width 176 height 28
click at [288, 262] on input "400,680" at bounding box center [358, 260] width 176 height 28
type input "400,680"
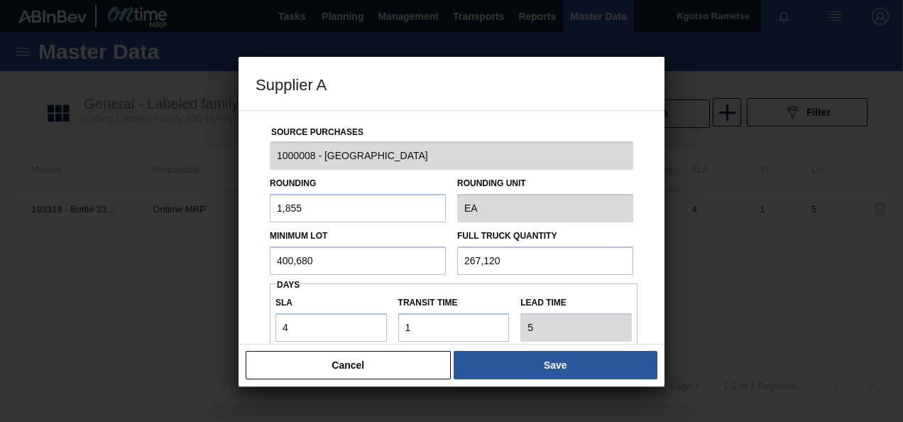
click at [489, 264] on input "267,120" at bounding box center [545, 260] width 176 height 28
paste input "400,68"
type input "400,680"
drag, startPoint x: 296, startPoint y: 329, endPoint x: 268, endPoint y: 326, distance: 27.8
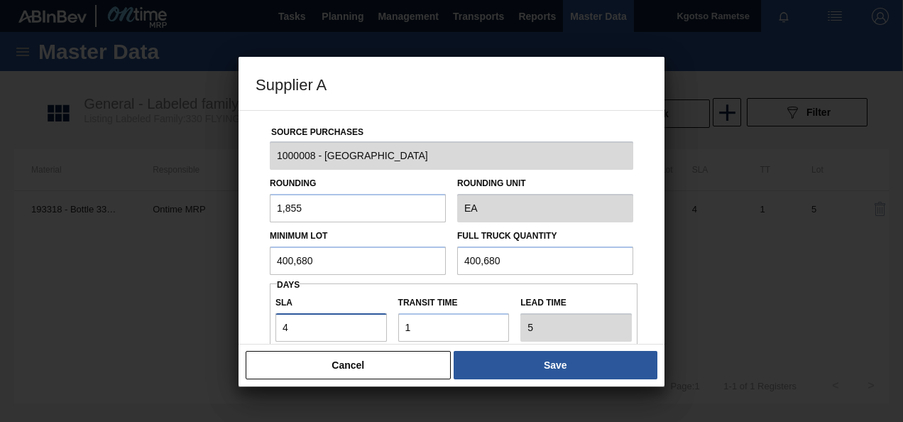
click at [268, 326] on div "Source Purchases 1000008 - Ardagh Rounding 1,855 Rounding Unit EA Minimum Lot 4…" at bounding box center [452, 346] width 392 height 470
type input "2"
type input "3"
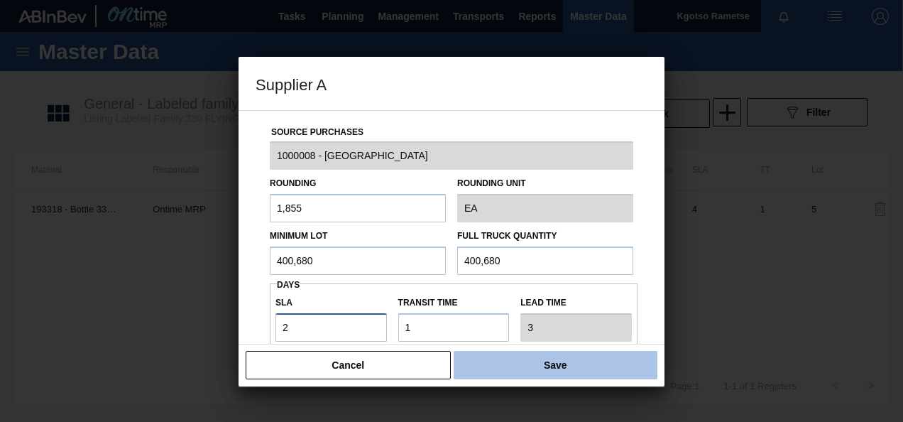
type input "2"
click at [478, 354] on button "Save" at bounding box center [556, 365] width 204 height 28
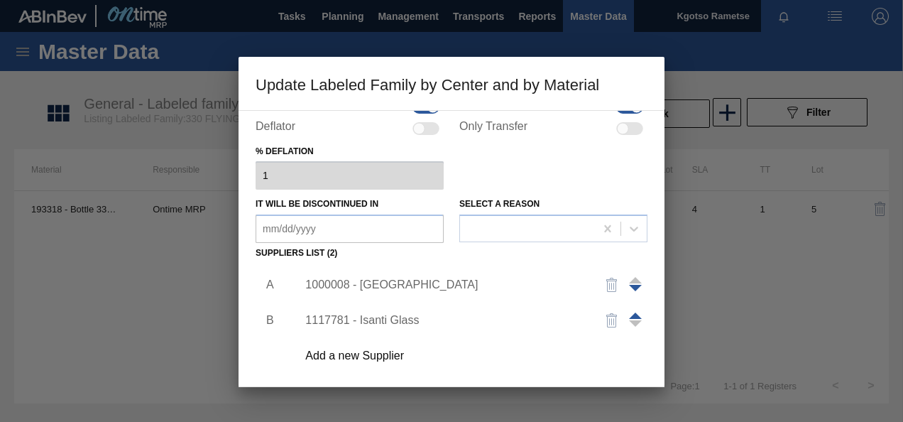
click at [267, 377] on div "A B 1000008 - Ardagh 1117781 - Isanti Glass Add a new Supplier" at bounding box center [452, 347] width 392 height 167
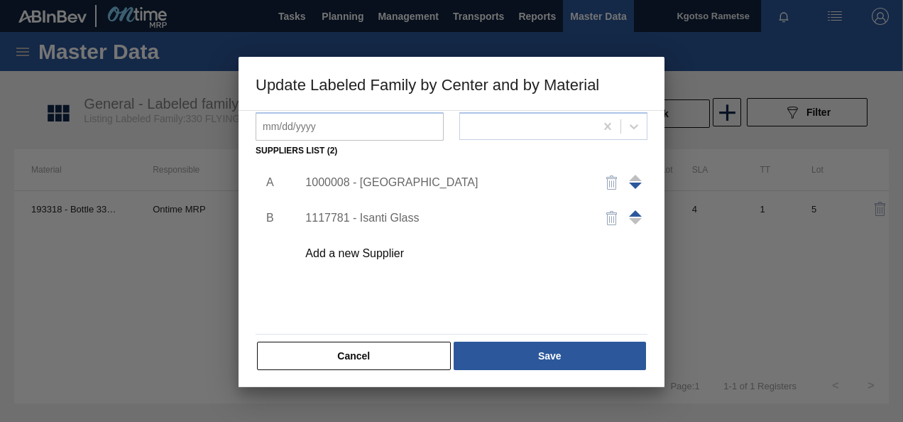
scroll to position [217, 0]
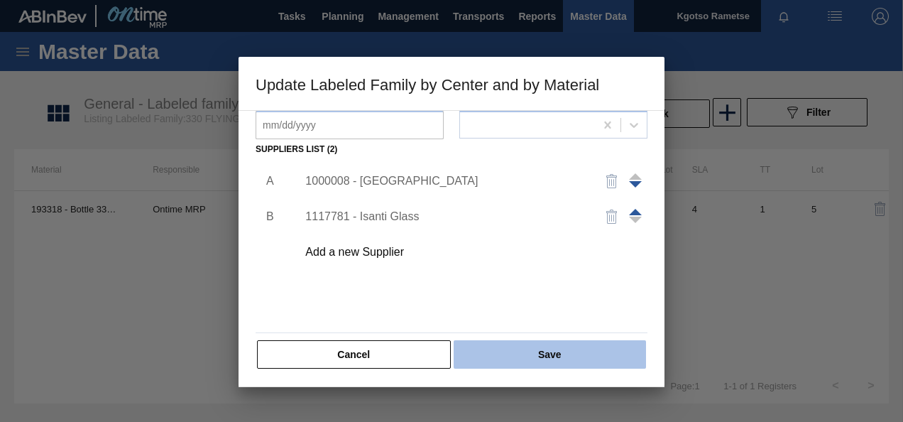
click at [506, 362] on button "Save" at bounding box center [550, 354] width 192 height 28
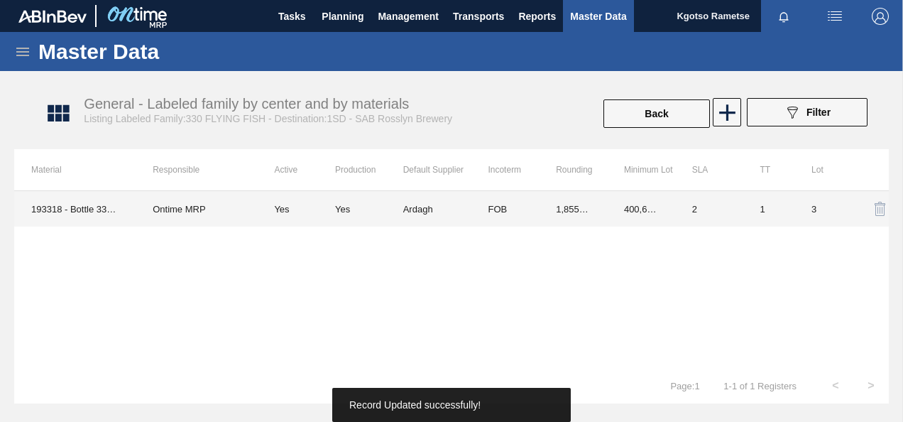
click at [643, 200] on td "400,680.000" at bounding box center [641, 209] width 68 height 36
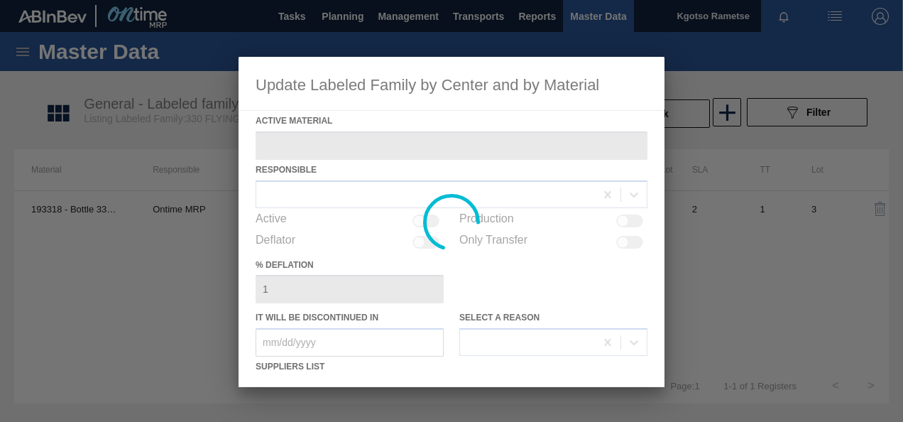
type Material "193318 - Bottle 330NRB Green T/O Handi Fly Fish"
checkbox input "true"
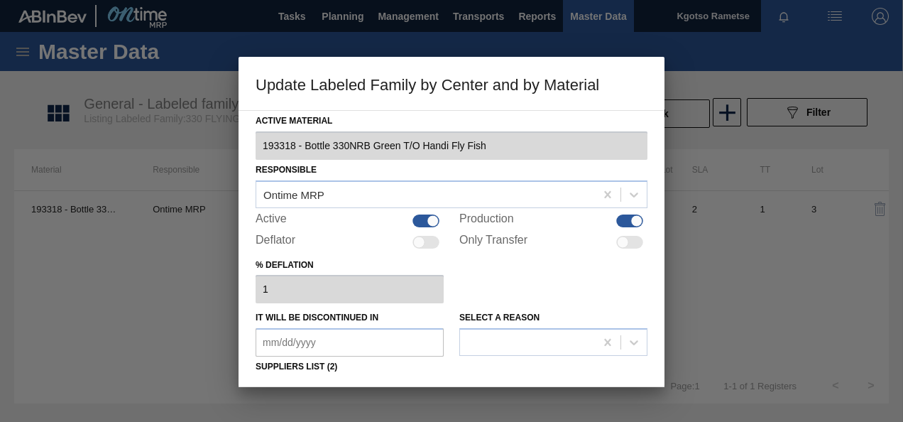
click at [479, 276] on div "% deflation 1" at bounding box center [452, 279] width 392 height 49
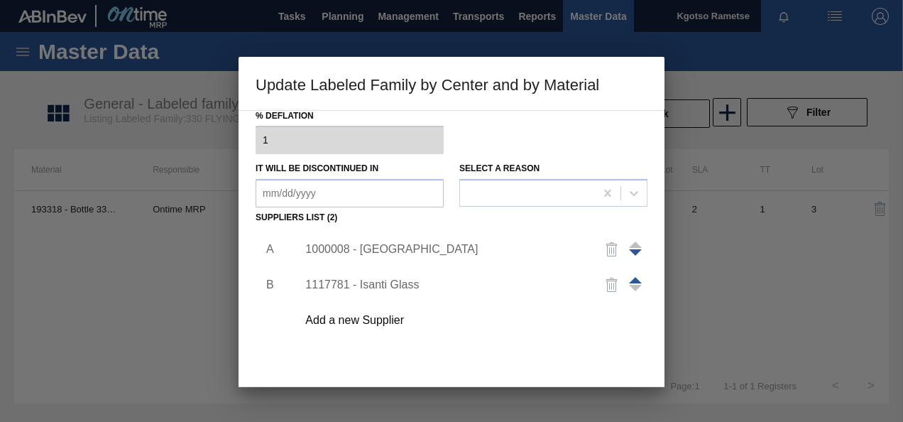
scroll to position [170, 0]
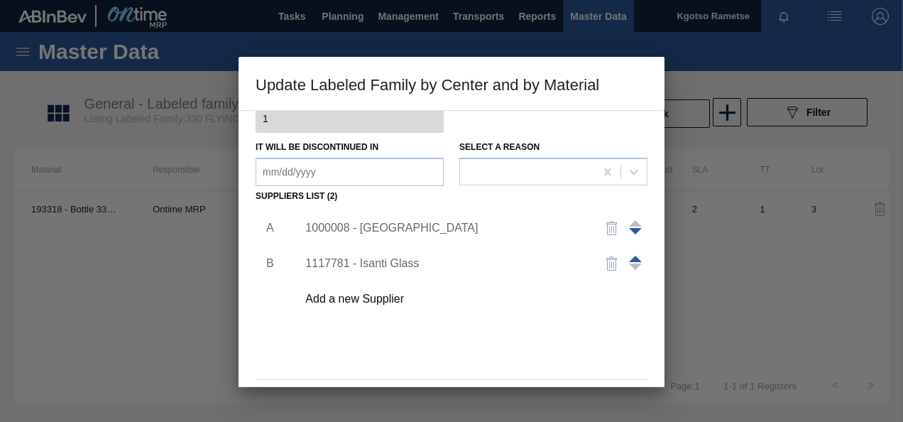
click at [375, 229] on div "1000008 - Ardagh" at bounding box center [444, 228] width 278 height 13
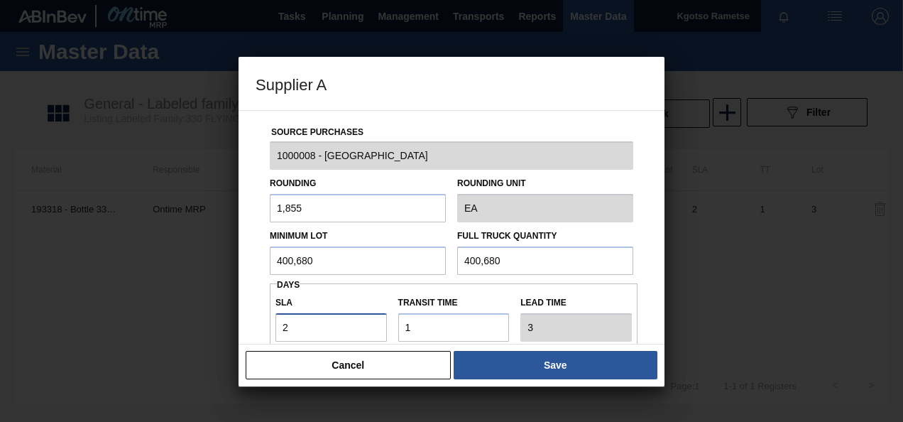
drag, startPoint x: 305, startPoint y: 331, endPoint x: 273, endPoint y: 330, distance: 32.7
click at [273, 330] on div "SLA 2" at bounding box center [331, 317] width 123 height 49
type input "3"
type input "4"
type input "3"
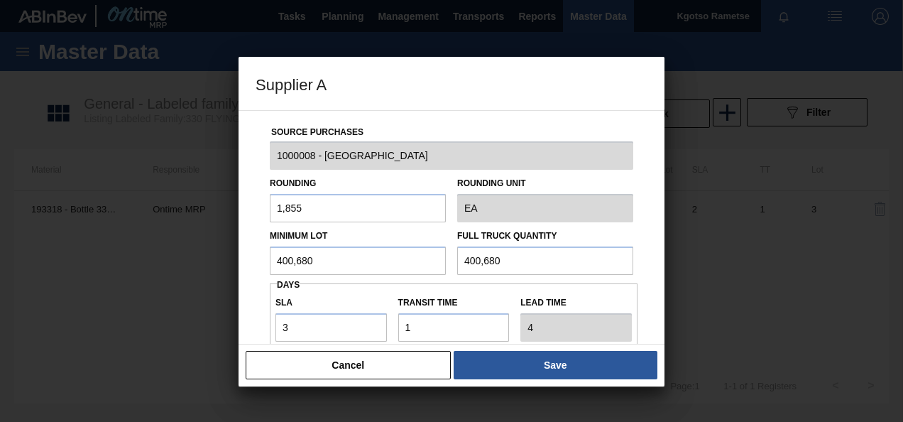
click at [254, 305] on div "Source Purchases 1000008 - Ardagh Rounding 1,855 Rounding Unit EA Minimum Lot 4…" at bounding box center [452, 227] width 426 height 234
click at [318, 256] on input "400,680" at bounding box center [358, 260] width 176 height 28
click at [318, 256] on input "534,240" at bounding box center [358, 260] width 176 height 28
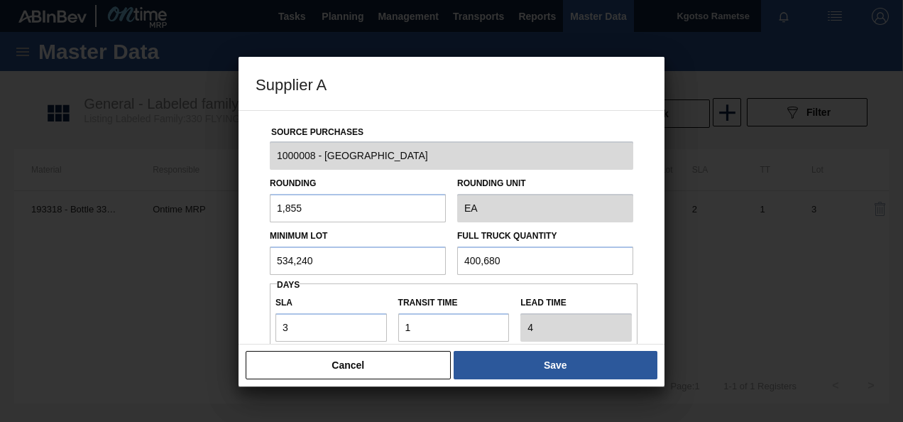
type input "534,240"
click at [484, 263] on input "400,680" at bounding box center [545, 260] width 176 height 28
paste input "534,24"
type input "534,240"
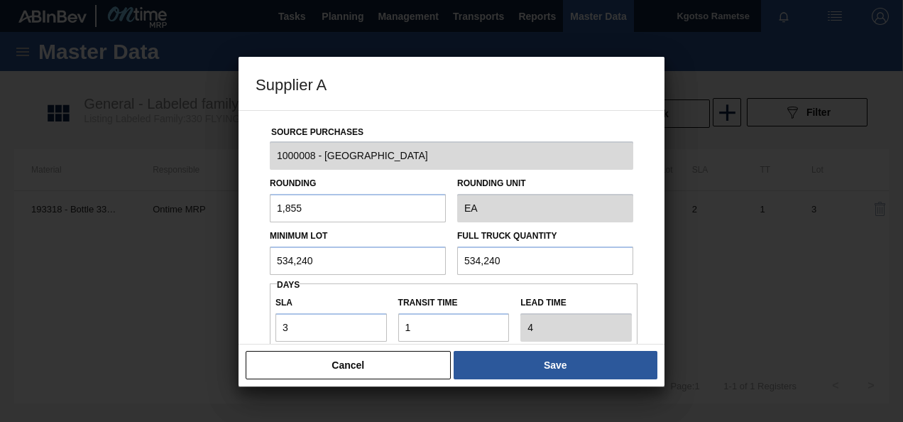
click at [249, 256] on div "Source Purchases 1000008 - Ardagh Rounding 1,855 Rounding Unit EA Minimum Lot 5…" at bounding box center [452, 227] width 426 height 234
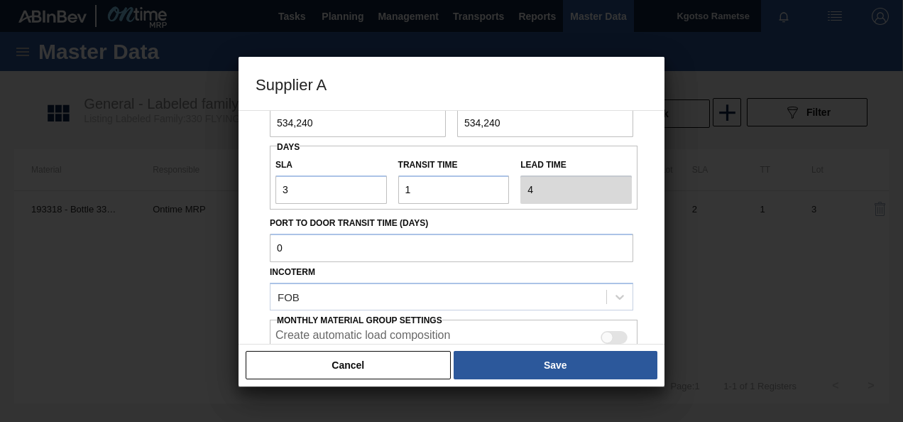
scroll to position [252, 0]
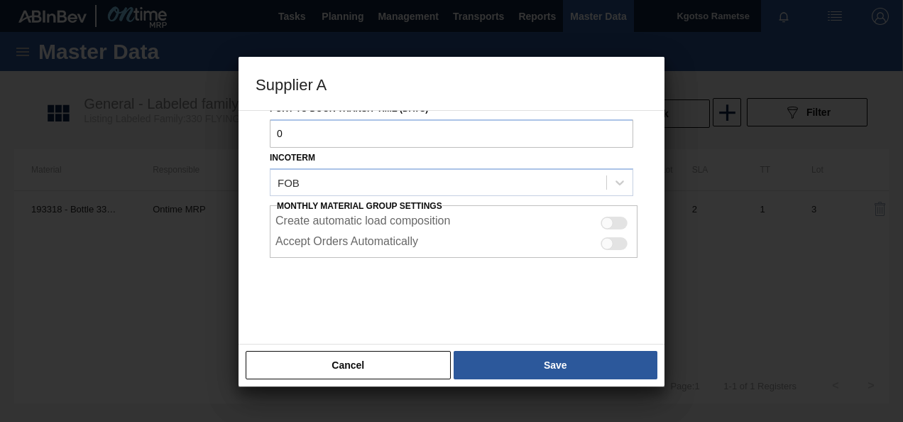
click at [249, 256] on div "Source Purchases 1000008 - Ardagh Rounding 1,855 Rounding Unit EA Minimum Lot 5…" at bounding box center [452, 227] width 426 height 234
click at [300, 280] on div at bounding box center [452, 293] width 364 height 71
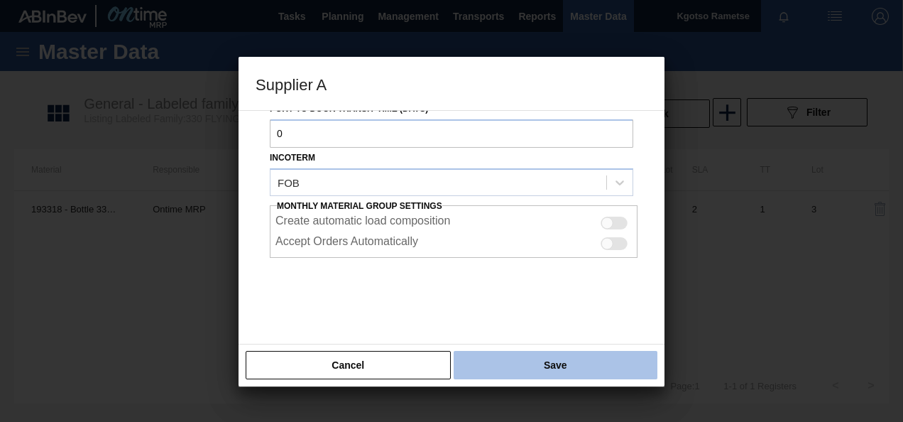
click at [528, 361] on button "Save" at bounding box center [556, 365] width 204 height 28
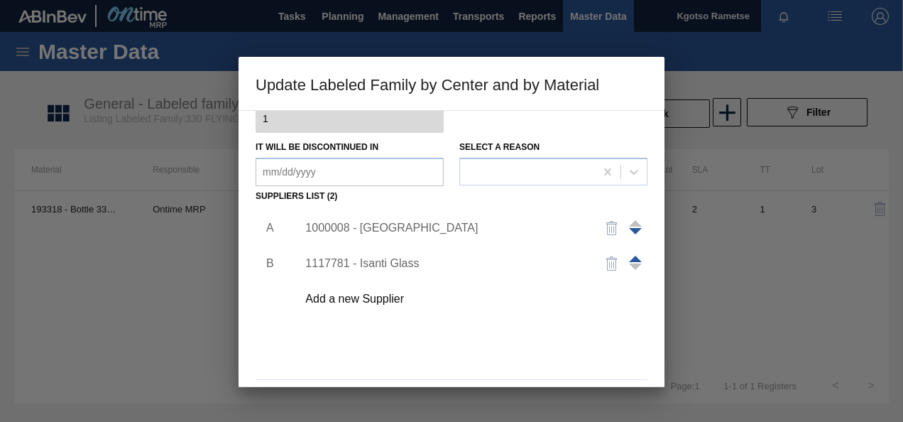
click at [510, 328] on div "A B 1000008 - Ardagh 1117781 - Isanti Glass Add a new Supplier" at bounding box center [452, 290] width 392 height 167
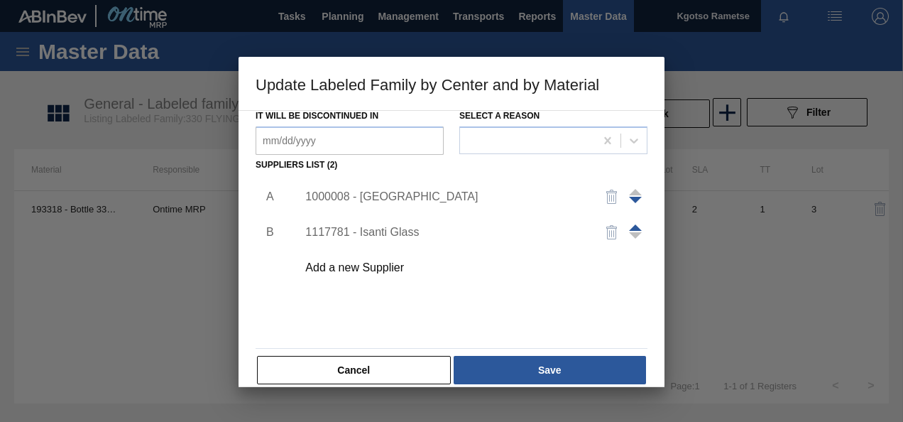
scroll to position [217, 0]
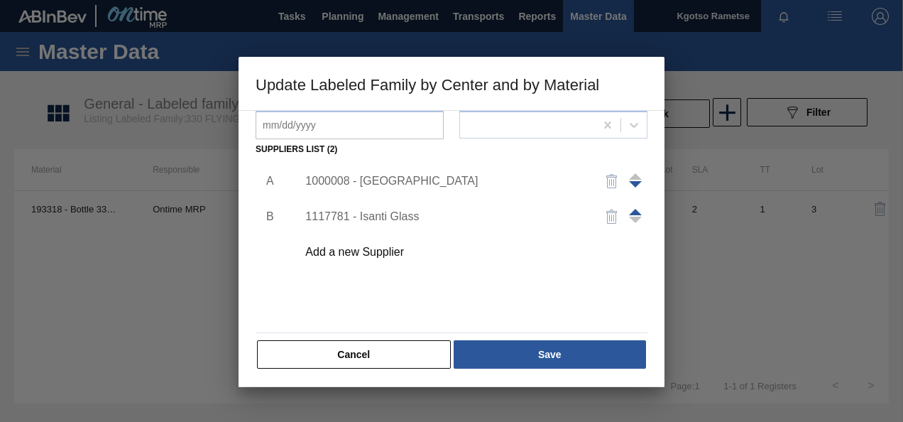
click at [357, 178] on div "1000008 - Ardagh" at bounding box center [444, 181] width 278 height 13
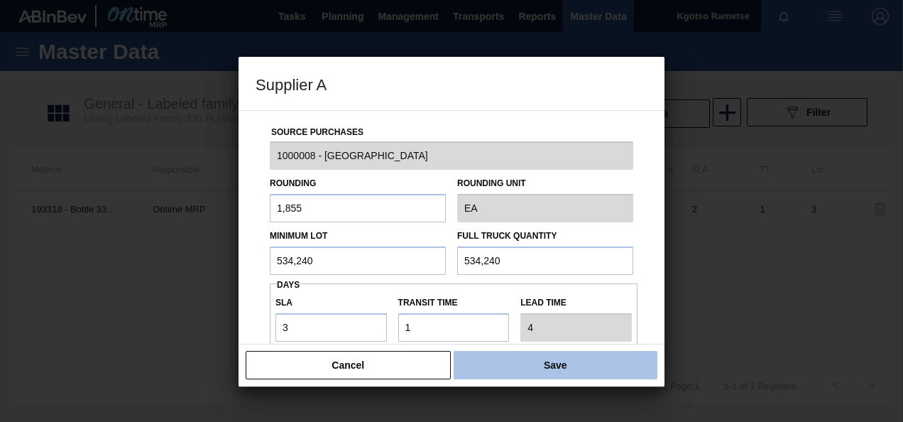
click at [543, 375] on button "Save" at bounding box center [556, 365] width 204 height 28
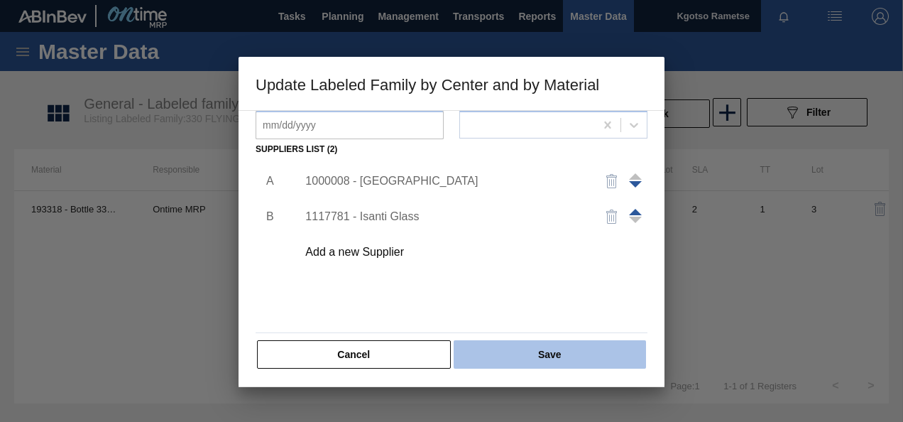
click at [528, 353] on button "Save" at bounding box center [550, 354] width 192 height 28
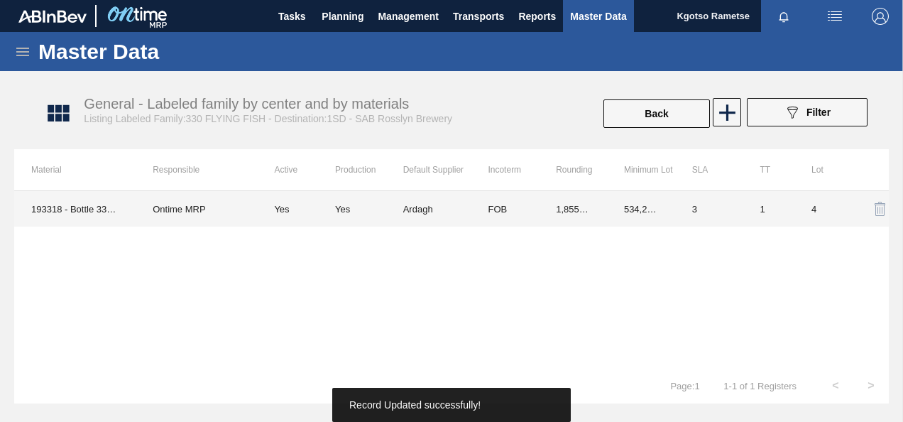
click at [699, 210] on td "3" at bounding box center [709, 209] width 68 height 36
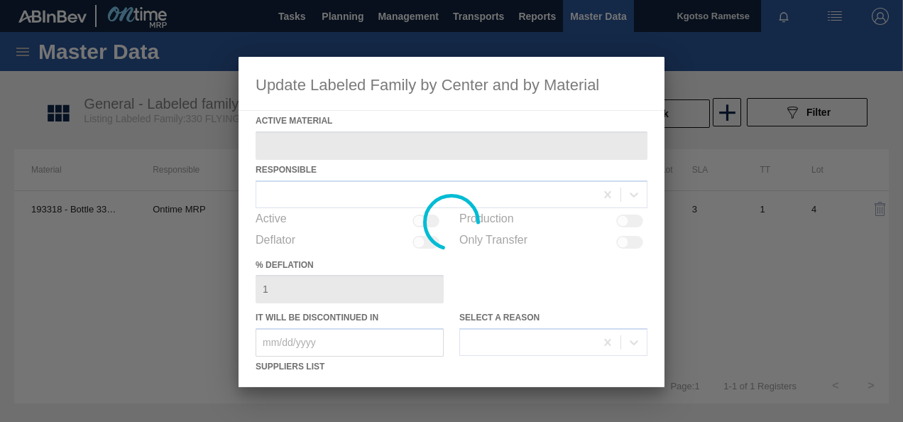
type Material "193318 - Bottle 330NRB Green T/O Handi Fly Fish"
checkbox input "true"
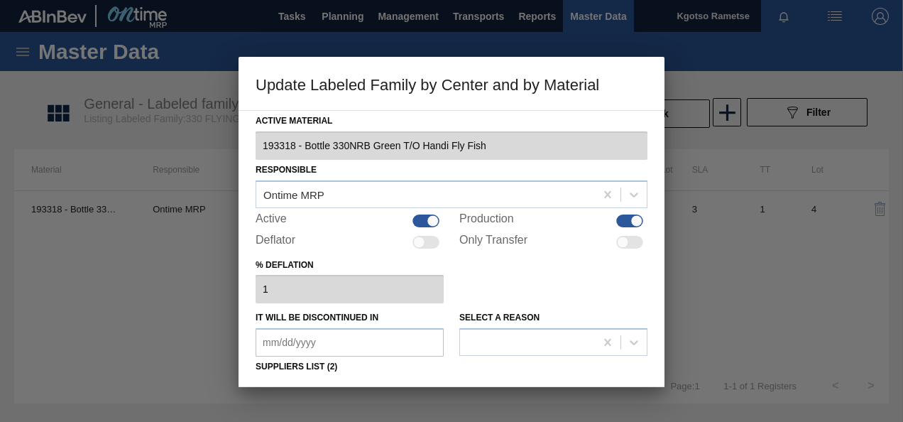
click at [488, 290] on div "% deflation 1" at bounding box center [452, 279] width 392 height 49
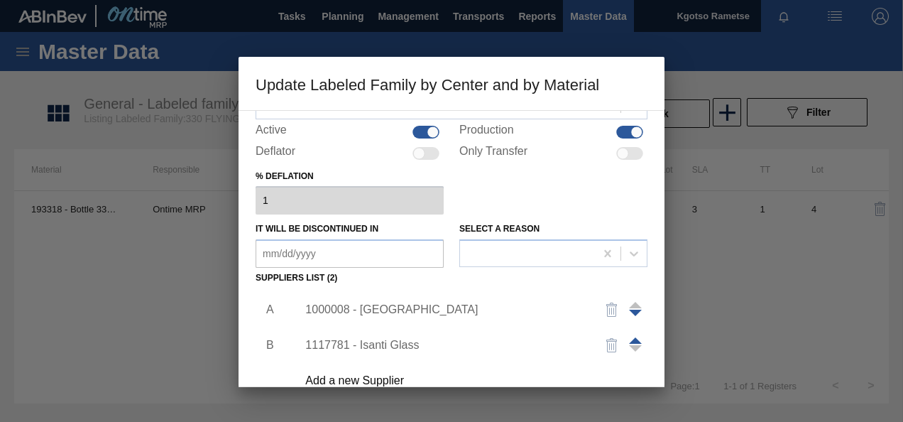
scroll to position [114, 0]
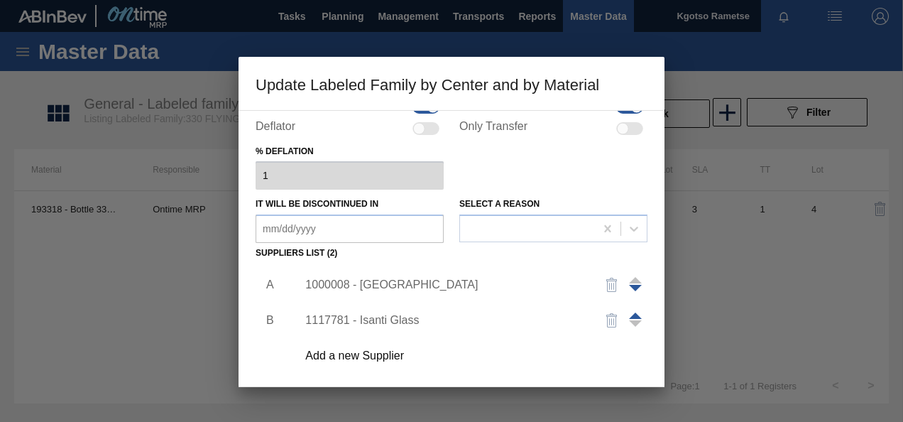
click at [386, 290] on div "1000008 - Ardagh" at bounding box center [444, 284] width 278 height 13
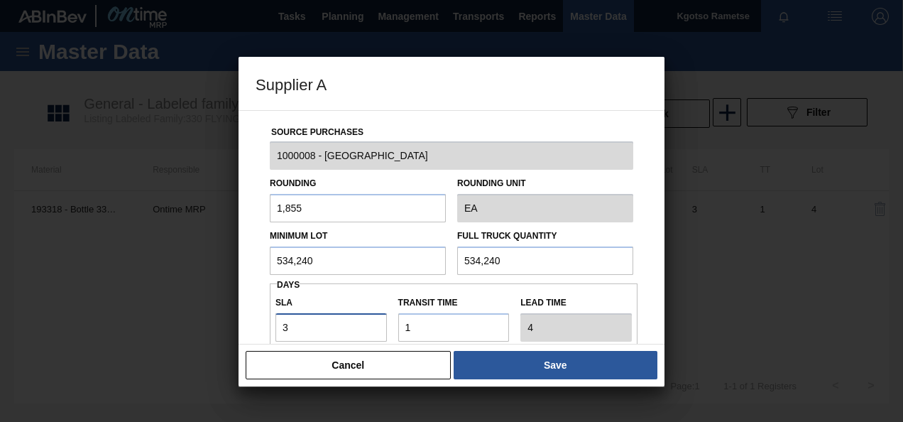
drag, startPoint x: 314, startPoint y: 328, endPoint x: 259, endPoint y: 326, distance: 55.4
click at [259, 326] on div "Source Purchases 1000008 - Ardagh Rounding 1,855 Rounding Unit EA Minimum Lot 5…" at bounding box center [452, 346] width 392 height 470
type input "4"
type input "5"
type input "4"
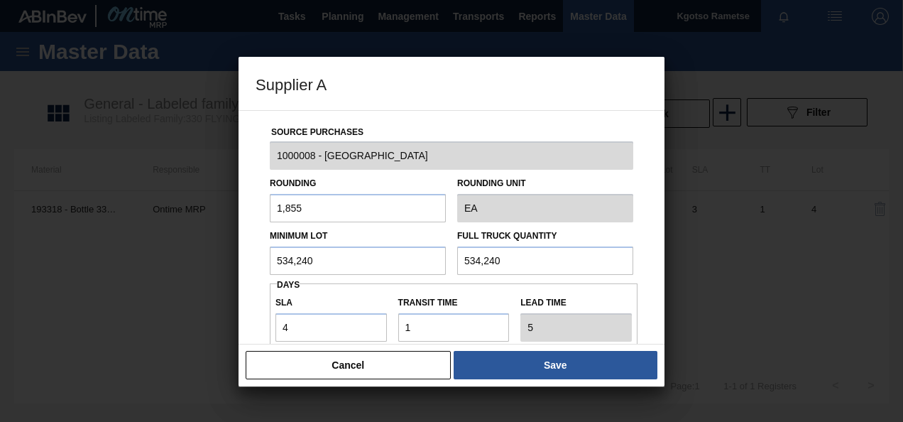
click at [259, 326] on div "Source Purchases 1000008 - Ardagh Rounding 1,855 Rounding Unit EA Minimum Lot 5…" at bounding box center [452, 346] width 392 height 470
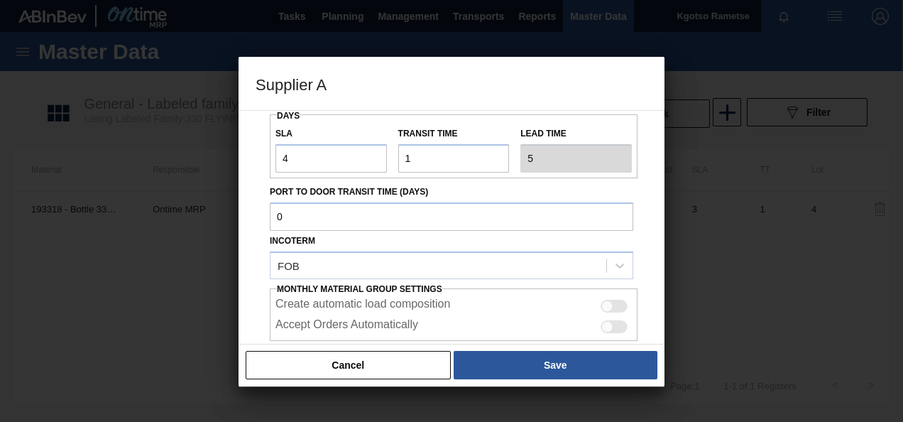
scroll to position [252, 0]
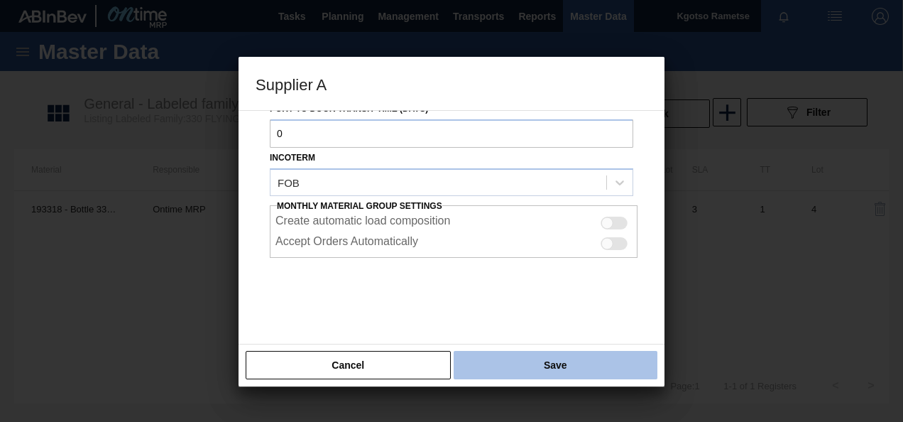
click at [499, 366] on button "Save" at bounding box center [556, 365] width 204 height 28
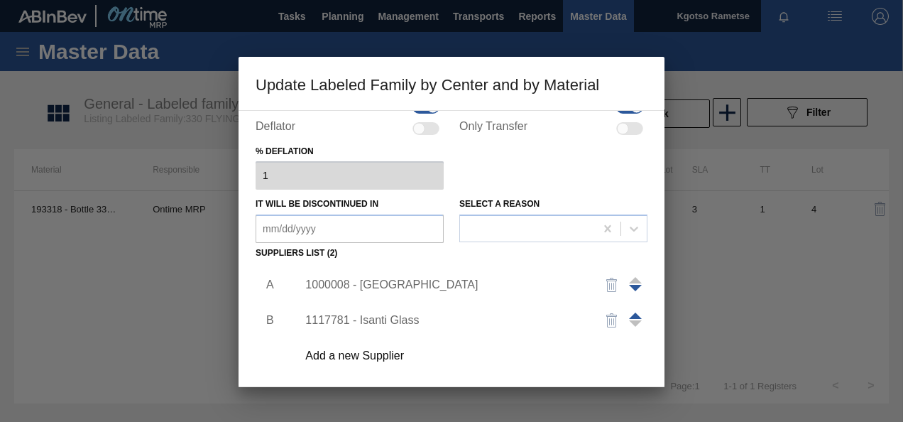
click at [261, 372] on li at bounding box center [267, 356] width 22 height 36
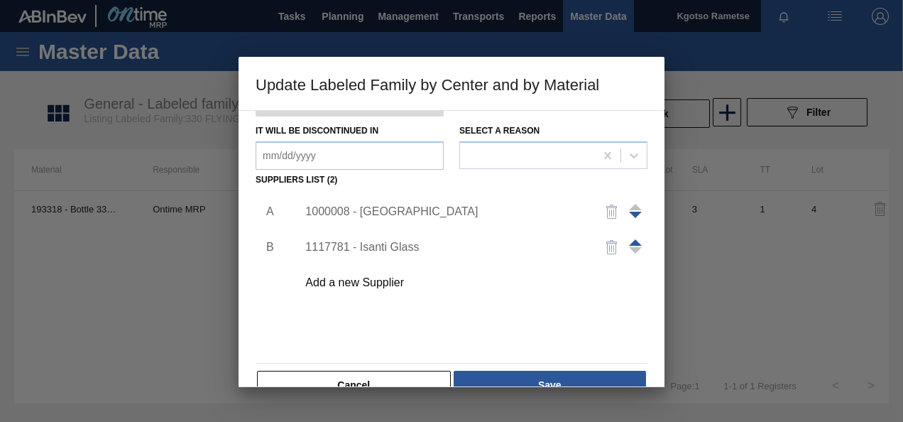
scroll to position [217, 0]
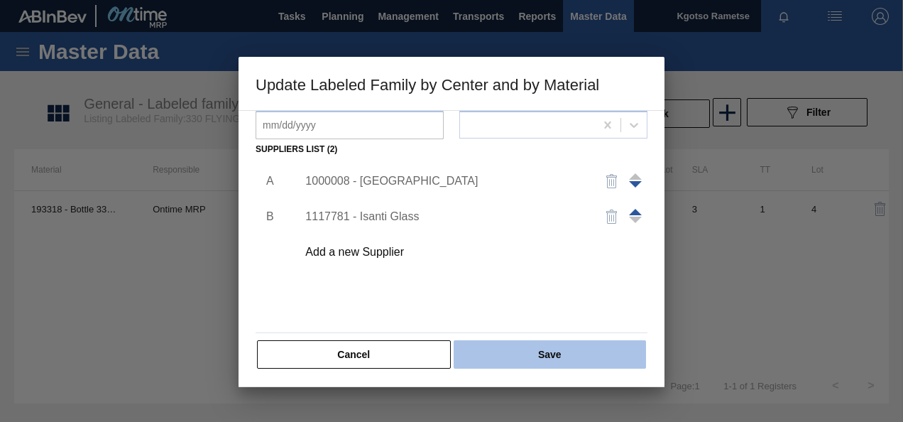
click at [481, 363] on button "Save" at bounding box center [550, 354] width 192 height 28
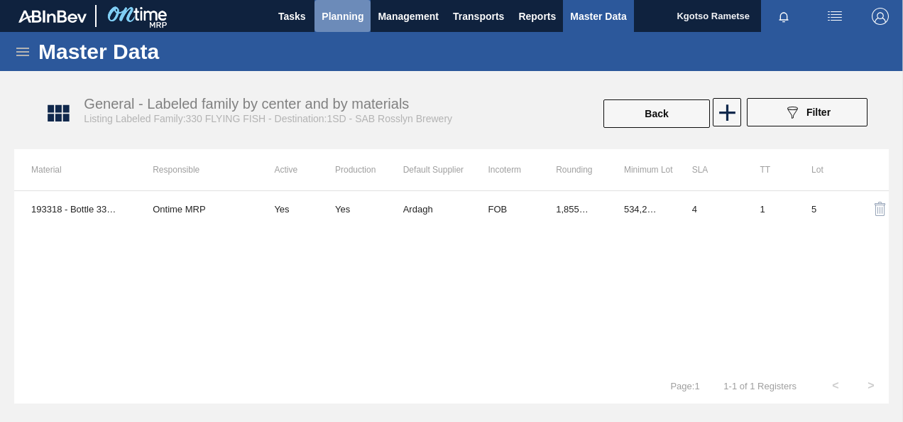
click at [362, 14] on span "Planning" at bounding box center [343, 16] width 42 height 17
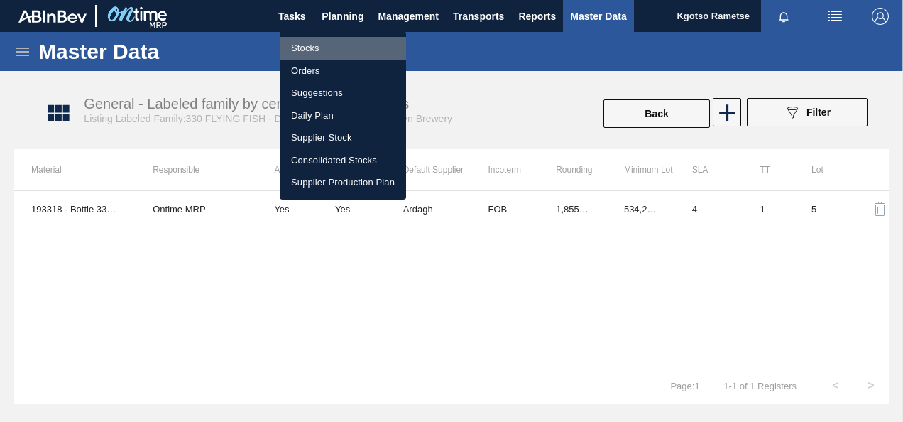
click at [333, 49] on li "Stocks" at bounding box center [343, 48] width 126 height 23
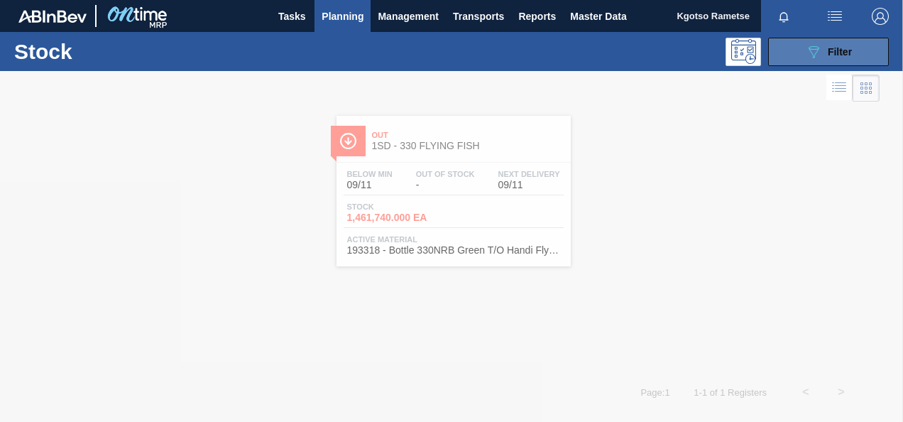
click at [819, 62] on button "089F7B8B-B2A5-4AFE-B5C0-19BA573D28AC Filter" at bounding box center [828, 52] width 121 height 28
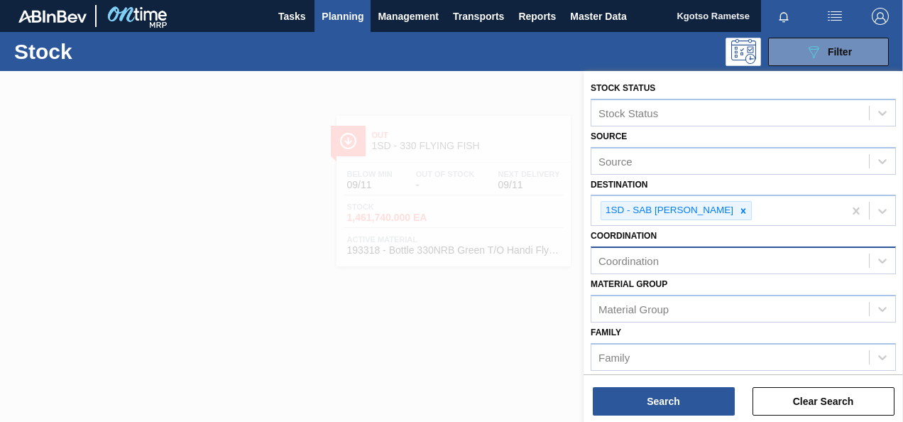
drag, startPoint x: 730, startPoint y: 284, endPoint x: 715, endPoint y: 263, distance: 26.4
click at [715, 263] on div "Coordination" at bounding box center [731, 261] width 278 height 21
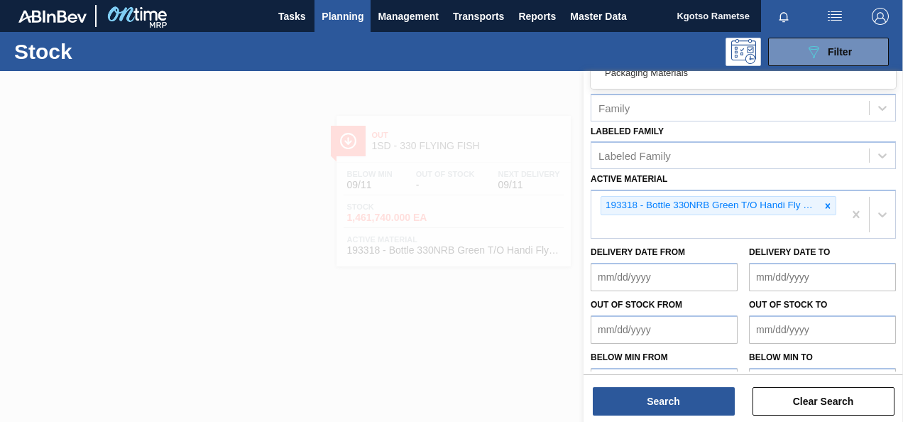
scroll to position [278, 0]
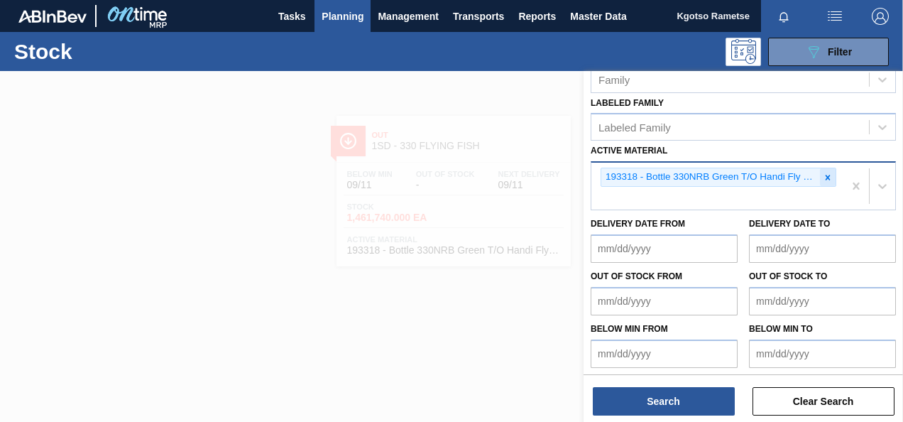
click at [829, 180] on div at bounding box center [828, 177] width 16 height 18
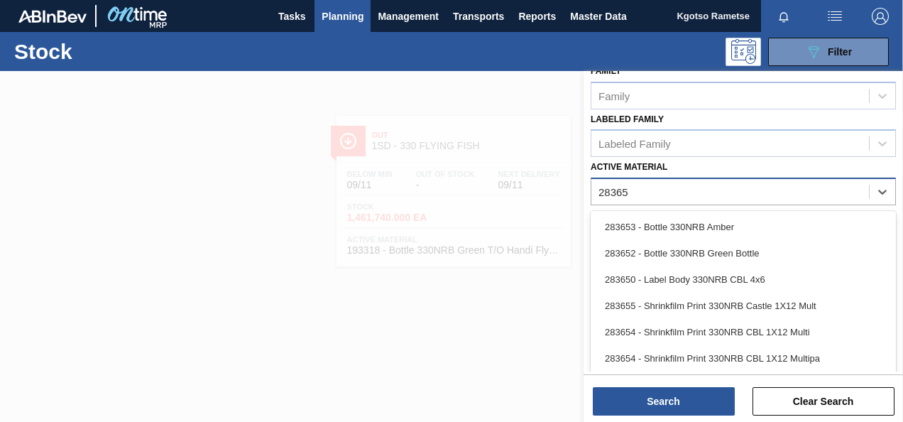
type Material "283652"
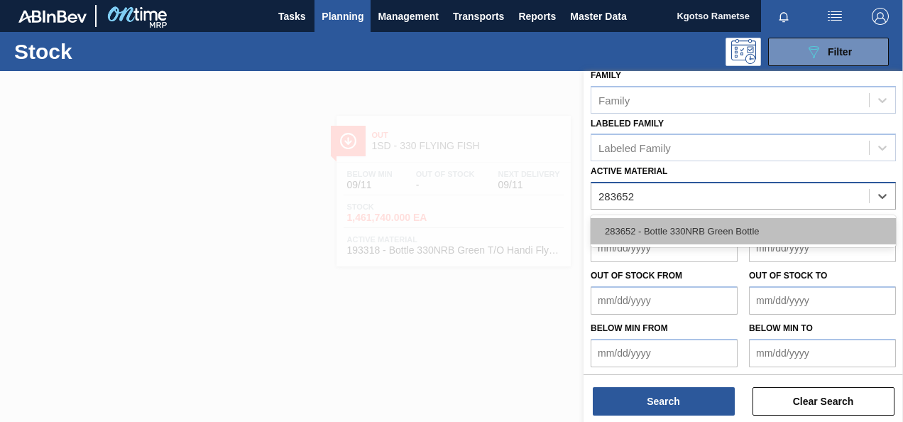
click at [769, 224] on div "283652 - Bottle 330NRB Green Bottle" at bounding box center [743, 231] width 305 height 26
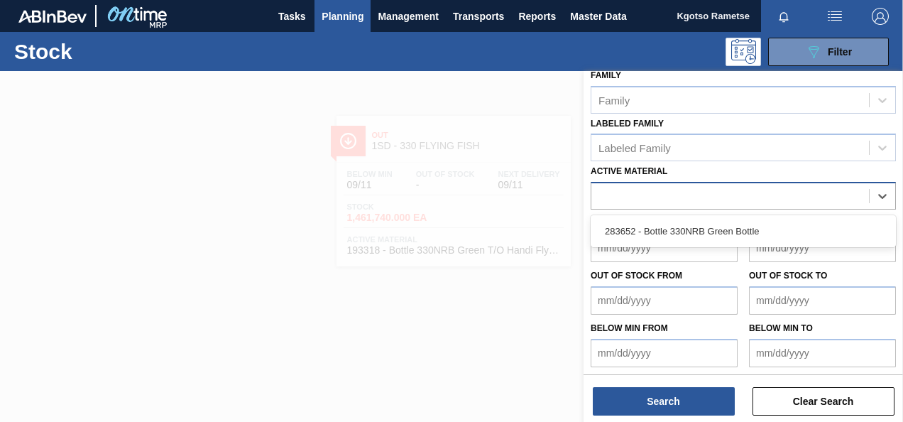
scroll to position [260, 0]
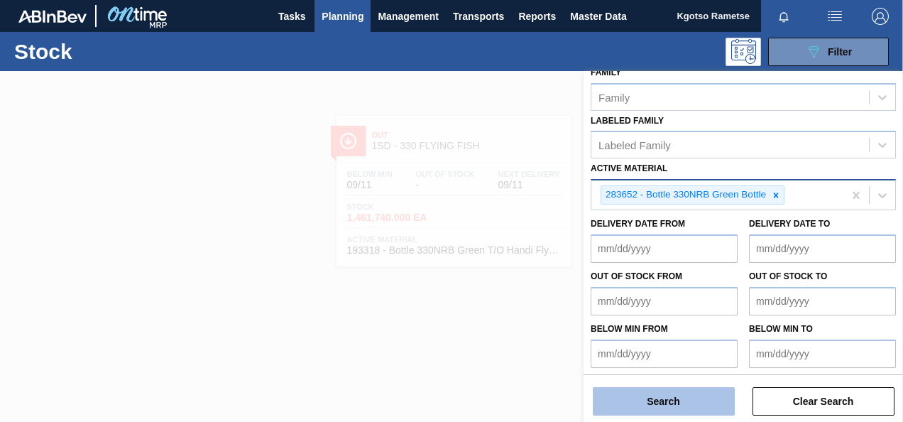
click at [666, 402] on button "Search" at bounding box center [664, 401] width 142 height 28
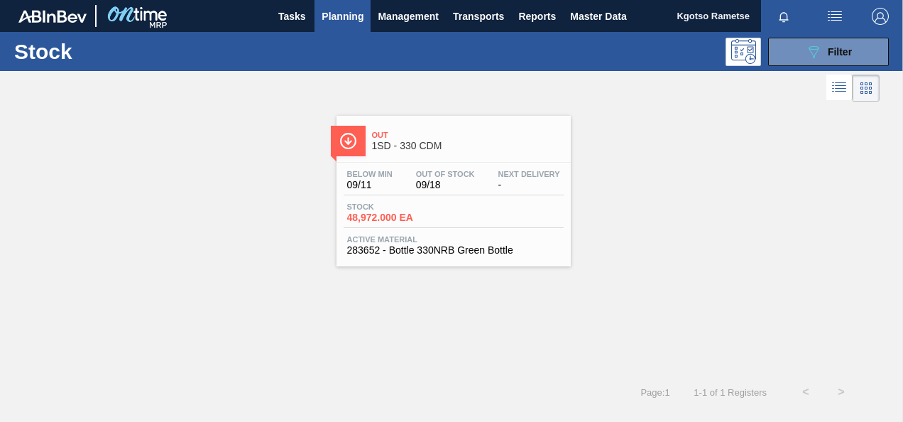
click at [399, 220] on span "48,972.000 EA" at bounding box center [396, 217] width 99 height 11
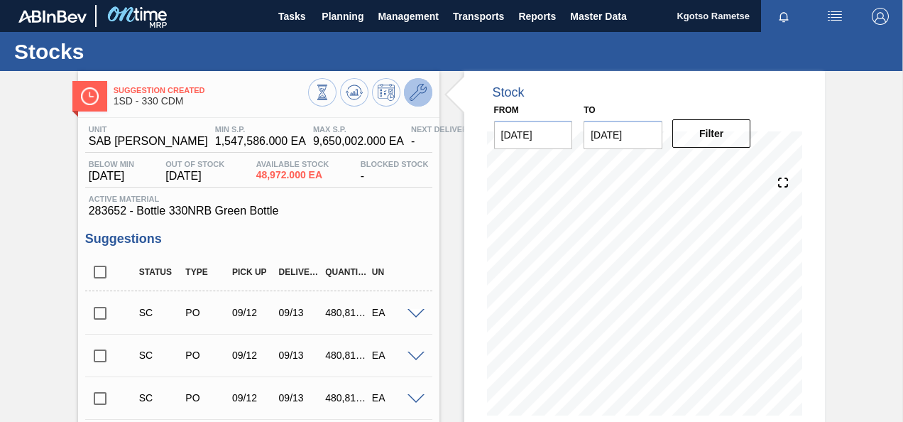
click at [415, 98] on icon at bounding box center [418, 92] width 17 height 17
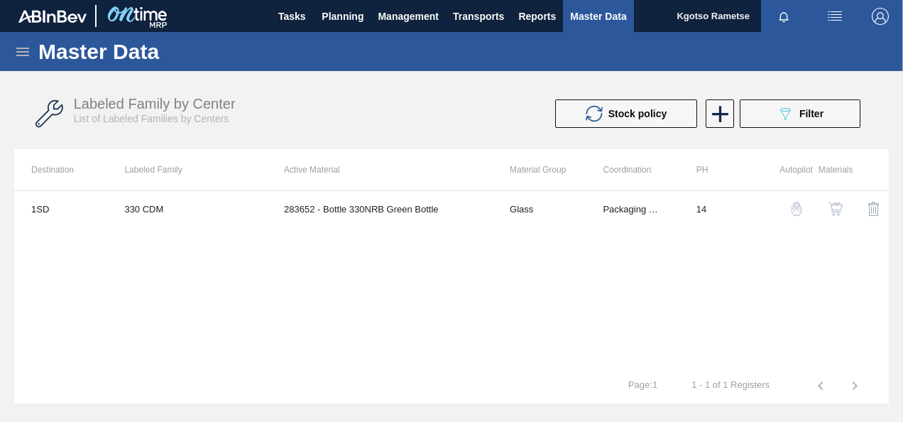
click at [840, 200] on button "button" at bounding box center [836, 209] width 34 height 34
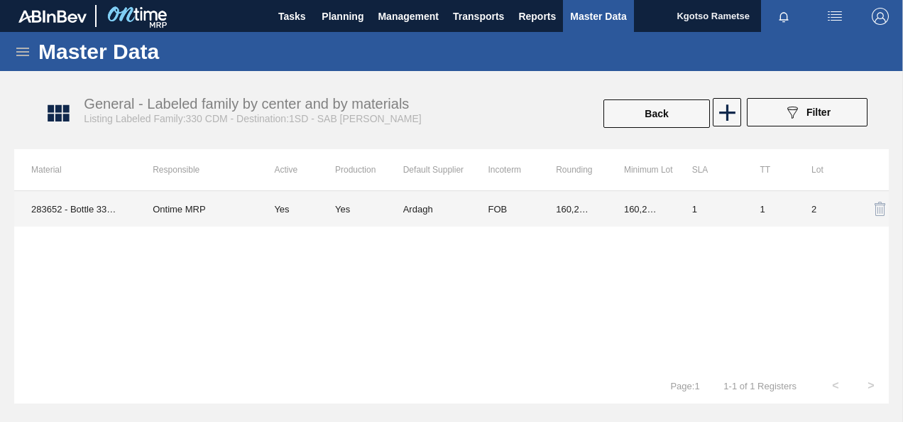
click at [459, 214] on td "Ardagh" at bounding box center [437, 209] width 68 height 36
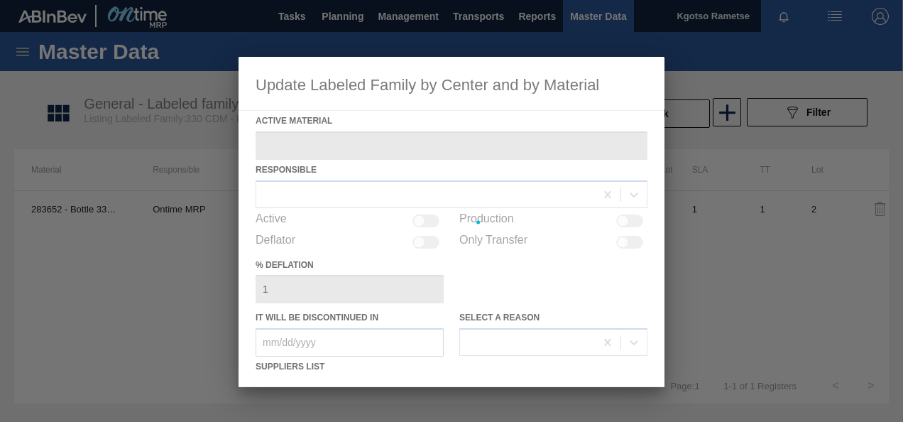
type Material "283652 - Bottle 330NRB Green Bottle"
checkbox input "true"
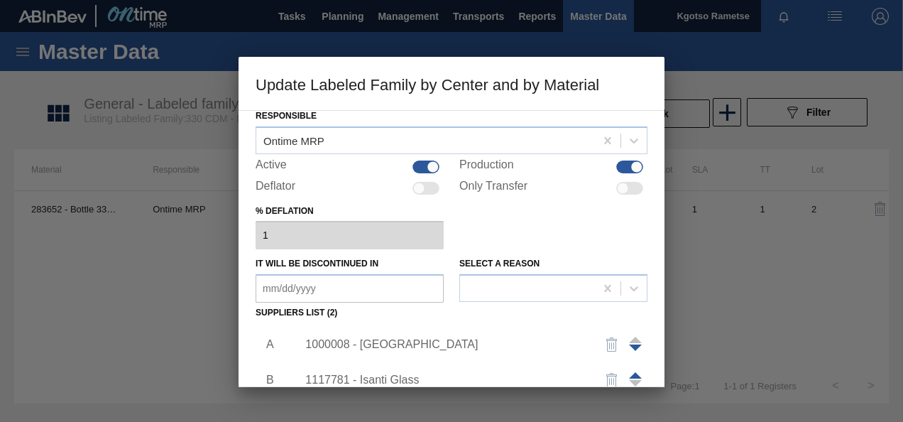
scroll to position [142, 0]
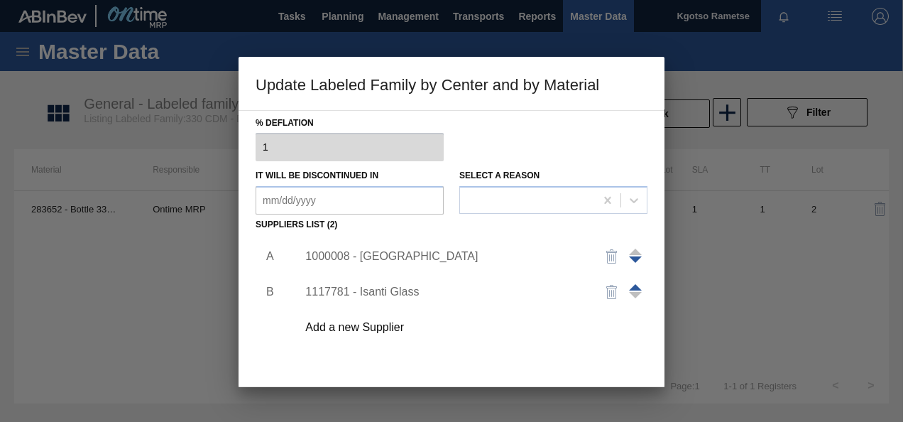
click at [400, 259] on div "1000008 - Ardagh" at bounding box center [444, 256] width 278 height 13
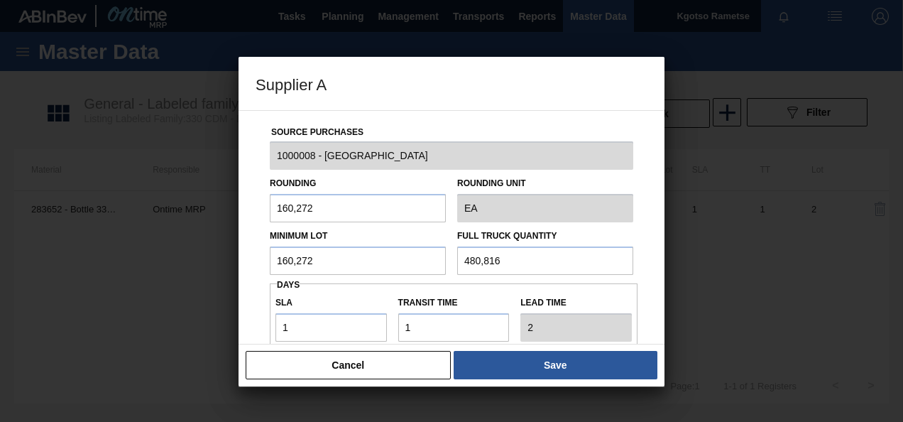
drag, startPoint x: 365, startPoint y: 268, endPoint x: 213, endPoint y: 264, distance: 152.1
click at [213, 264] on div "Supplier A Source Purchases 1000008 - Ardagh Rounding 160,272 Rounding Unit EA …" at bounding box center [451, 211] width 903 height 422
click at [286, 253] on input "480,816" at bounding box center [358, 260] width 176 height 28
type input "480,816"
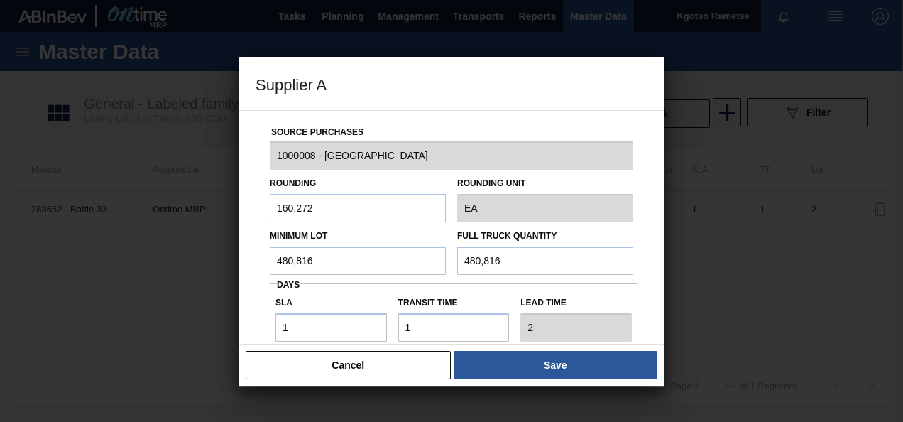
click at [537, 256] on input "480,816" at bounding box center [545, 260] width 176 height 28
drag, startPoint x: 317, startPoint y: 320, endPoint x: 294, endPoint y: 322, distance: 22.9
click at [298, 322] on input "1" at bounding box center [332, 327] width 112 height 28
click at [294, 322] on input "1" at bounding box center [332, 327] width 112 height 28
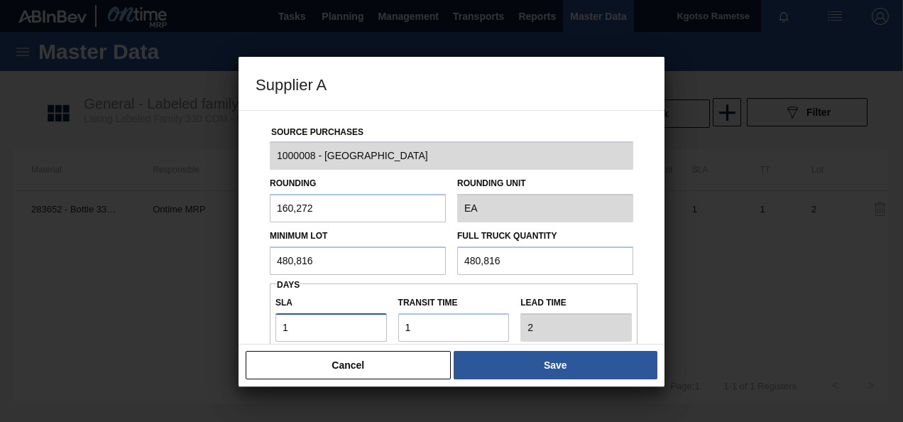
drag, startPoint x: 290, startPoint y: 325, endPoint x: 268, endPoint y: 332, distance: 22.5
click at [271, 330] on div "SLA 1" at bounding box center [331, 317] width 123 height 49
type input "5"
type input "6"
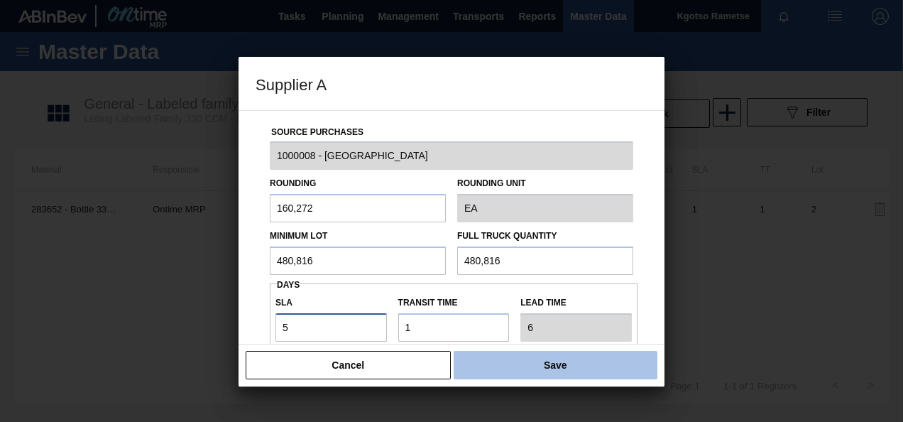
type input "5"
click at [496, 366] on button "Save" at bounding box center [556, 365] width 204 height 28
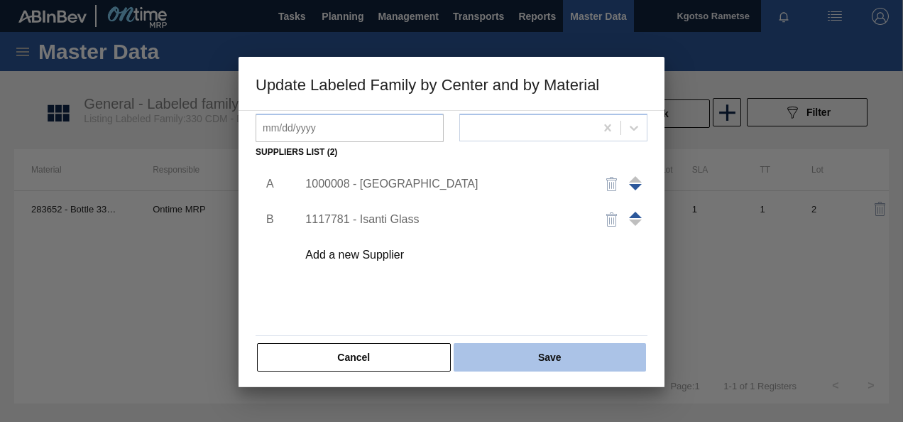
scroll to position [217, 0]
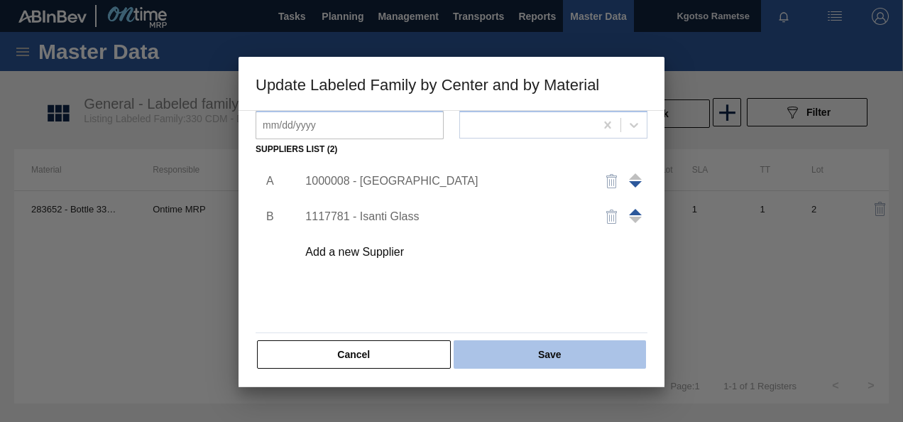
click at [470, 344] on button "Save" at bounding box center [550, 354] width 192 height 28
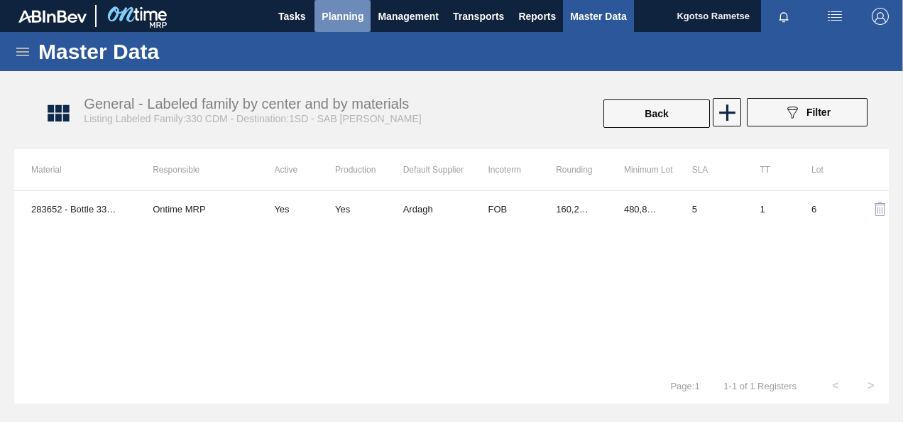
click at [361, 26] on button "Planning" at bounding box center [343, 16] width 56 height 32
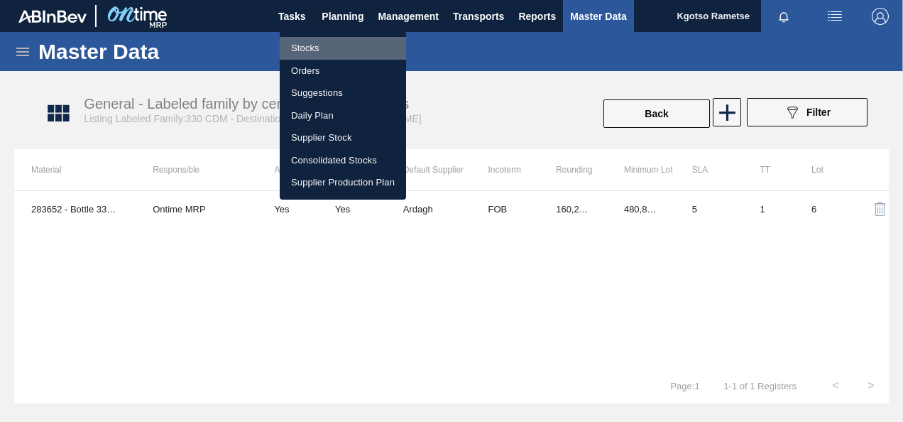
click at [332, 52] on li "Stocks" at bounding box center [343, 48] width 126 height 23
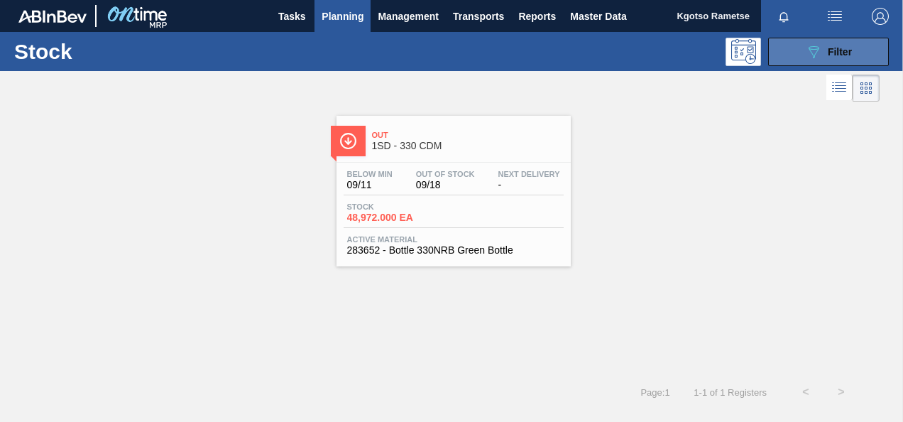
click at [841, 63] on button "089F7B8B-B2A5-4AFE-B5C0-19BA573D28AC Filter" at bounding box center [828, 52] width 121 height 28
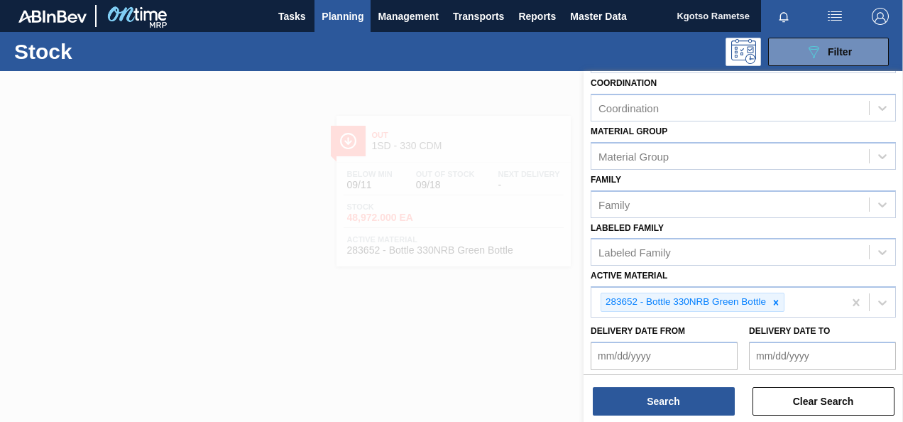
scroll to position [260, 0]
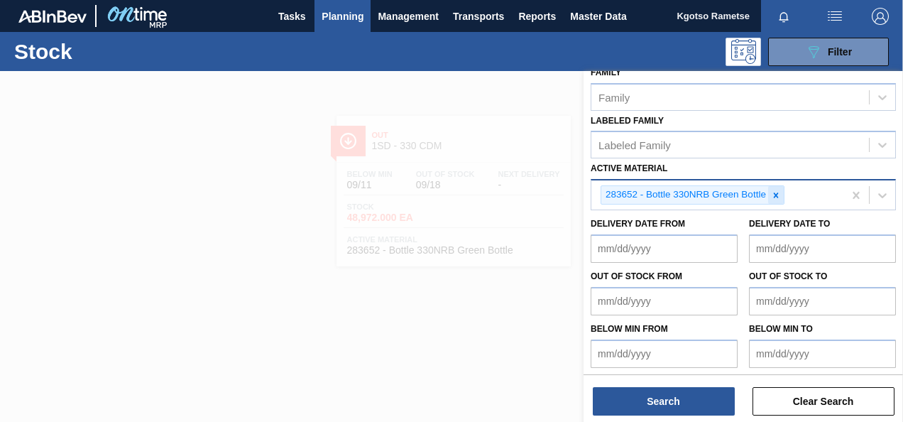
click at [776, 193] on icon at bounding box center [776, 194] width 5 height 5
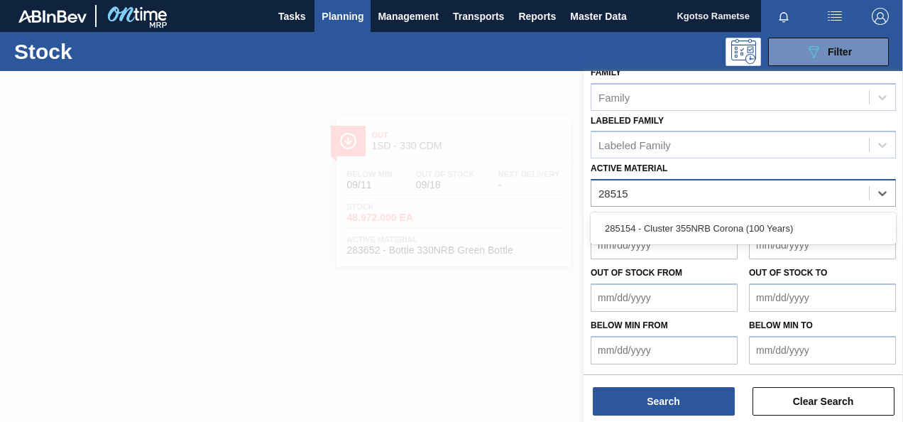
type Material "285154"
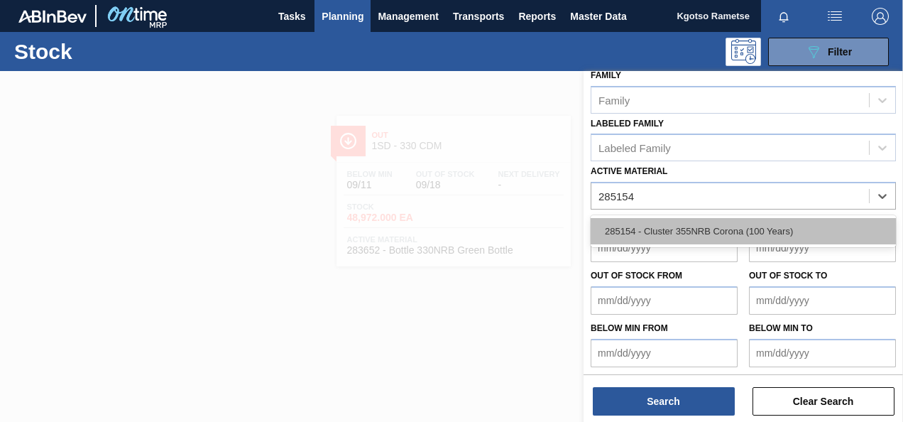
click at [739, 229] on div "285154 - Cluster 355NRB Corona (100 Years)" at bounding box center [743, 231] width 305 height 26
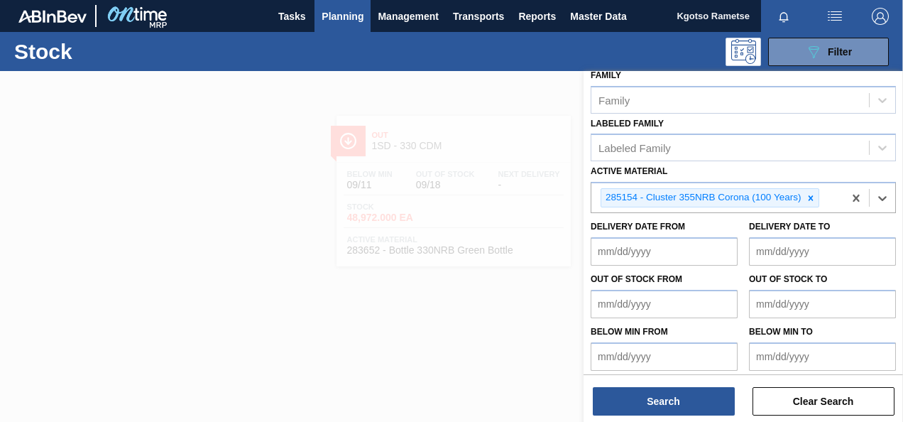
scroll to position [260, 0]
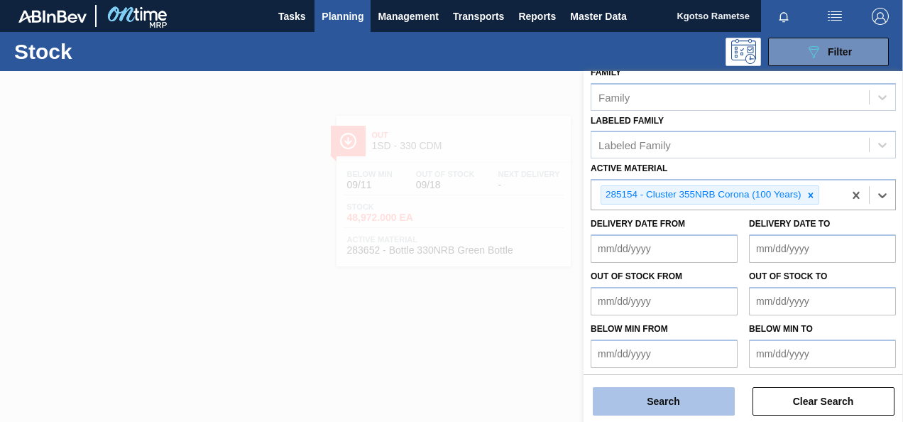
click at [629, 408] on button "Search" at bounding box center [664, 401] width 142 height 28
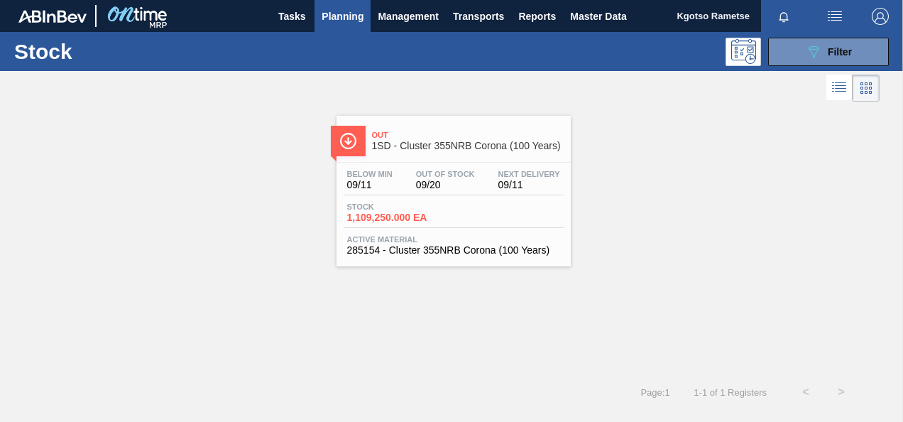
click at [435, 222] on span "1,109,250.000 EA" at bounding box center [396, 217] width 99 height 11
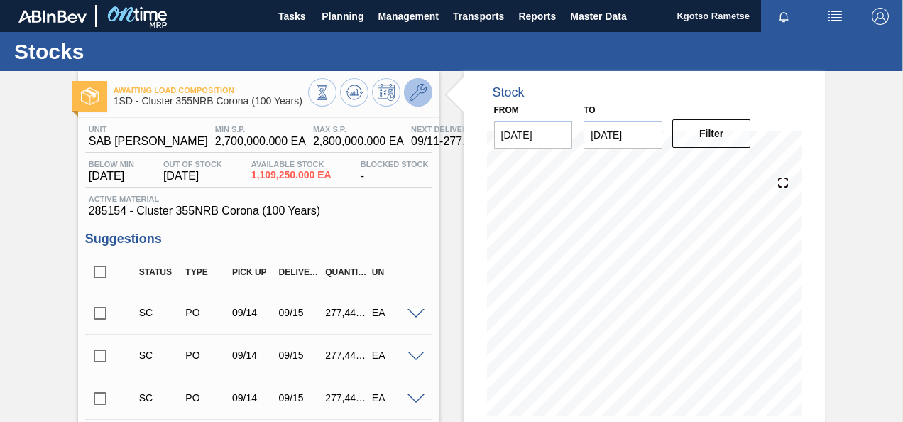
click at [417, 91] on icon at bounding box center [418, 92] width 17 height 17
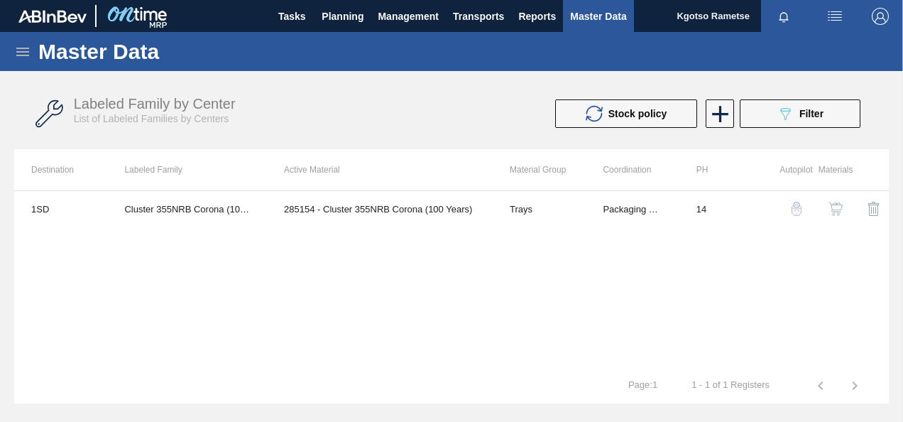
click at [839, 207] on img "button" at bounding box center [836, 209] width 14 height 14
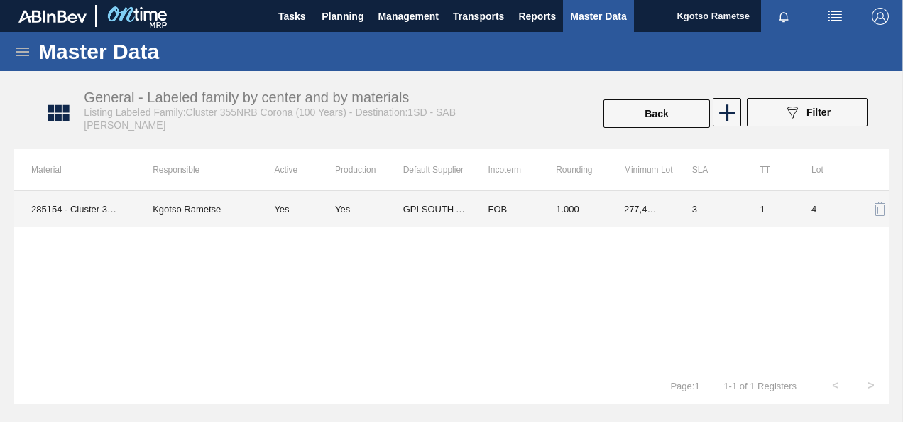
click at [463, 214] on td "GPI SOUTH AFRICA PTY LTD" at bounding box center [437, 209] width 68 height 36
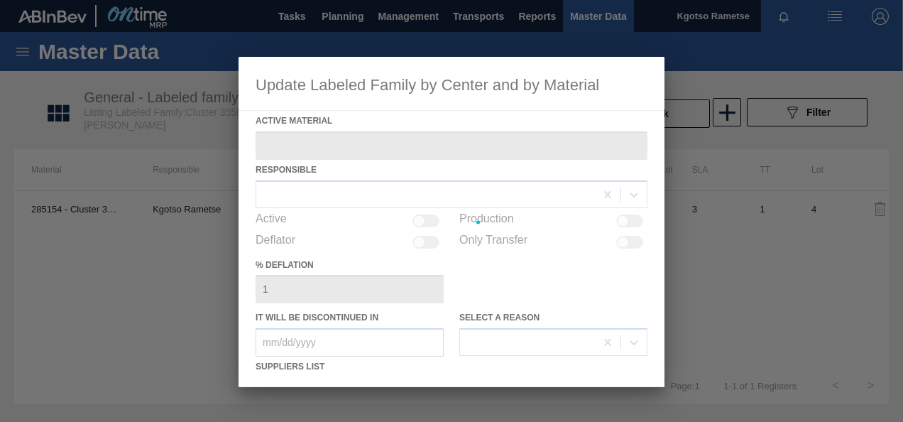
type Material "285154 - Cluster 355NRB Corona (100 Years)"
checkbox input "true"
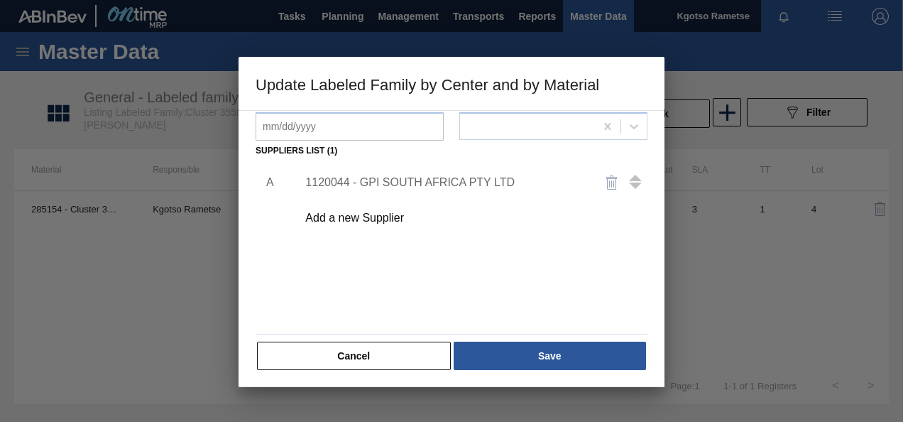
scroll to position [217, 0]
click at [430, 180] on div "1120044 - GPI SOUTH AFRICA PTY LTD" at bounding box center [444, 181] width 278 height 13
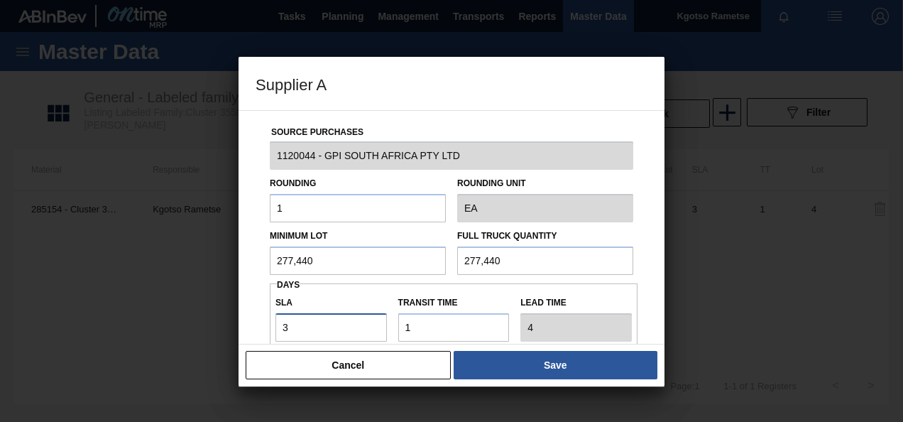
drag, startPoint x: 303, startPoint y: 324, endPoint x: 259, endPoint y: 319, distance: 43.6
click at [262, 319] on div "Source Purchases 1120044 - GPI SOUTH AFRICA PTY LTD Rounding 1 Rounding Unit EA…" at bounding box center [452, 346] width 392 height 470
type input "2"
type input "3"
type input "2"
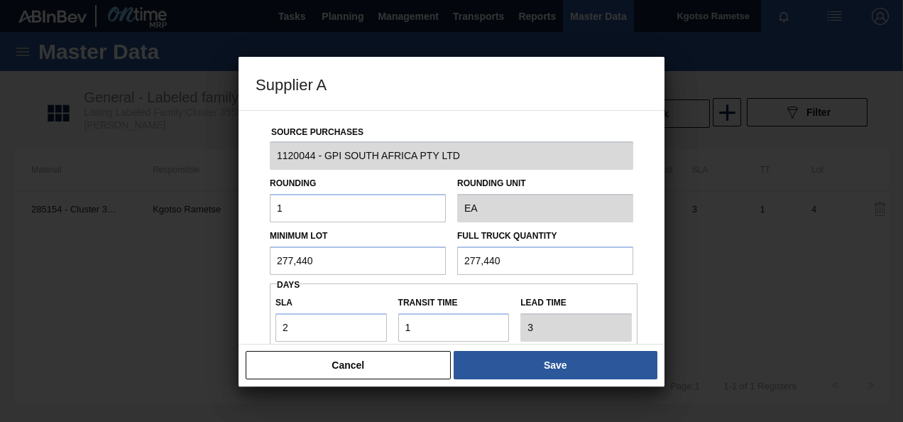
click at [264, 252] on div "Minimum Lot 277,440" at bounding box center [358, 250] width 188 height 49
drag, startPoint x: 322, startPoint y: 260, endPoint x: 197, endPoint y: 261, distance: 125.0
click at [198, 261] on div "Supplier A Source Purchases 1120044 - GPI SOUTH AFRICA PTY LTD Rounding 1 Round…" at bounding box center [451, 211] width 903 height 422
click at [335, 265] on input "276,080" at bounding box center [358, 260] width 176 height 28
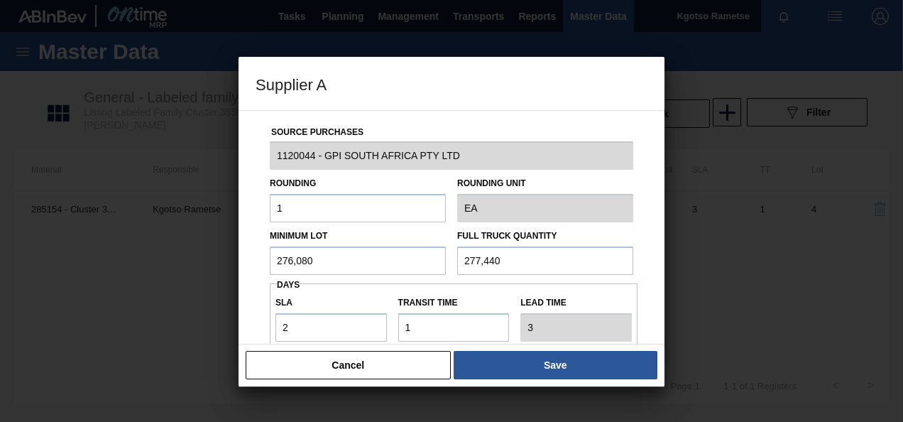
type input "276,080"
click at [473, 263] on input "277,440" at bounding box center [545, 260] width 176 height 28
click at [472, 263] on input "277,440" at bounding box center [545, 260] width 176 height 28
paste input "6,08"
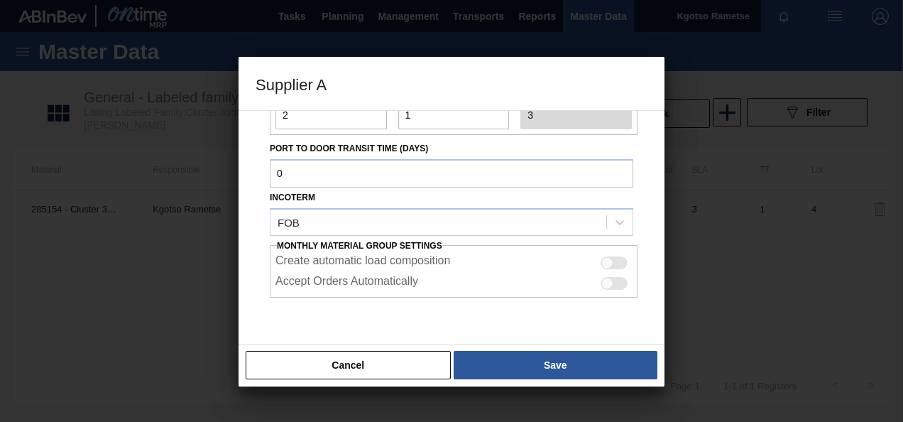
scroll to position [213, 0]
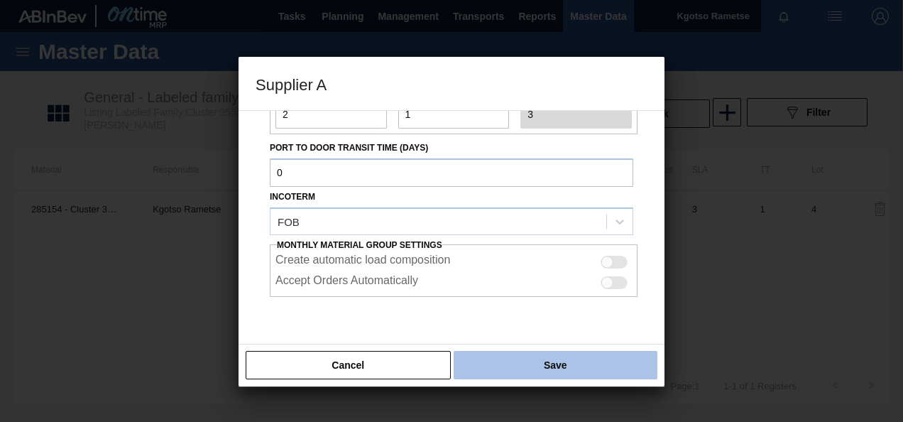
type input "276,080"
click at [493, 364] on button "Save" at bounding box center [556, 365] width 204 height 28
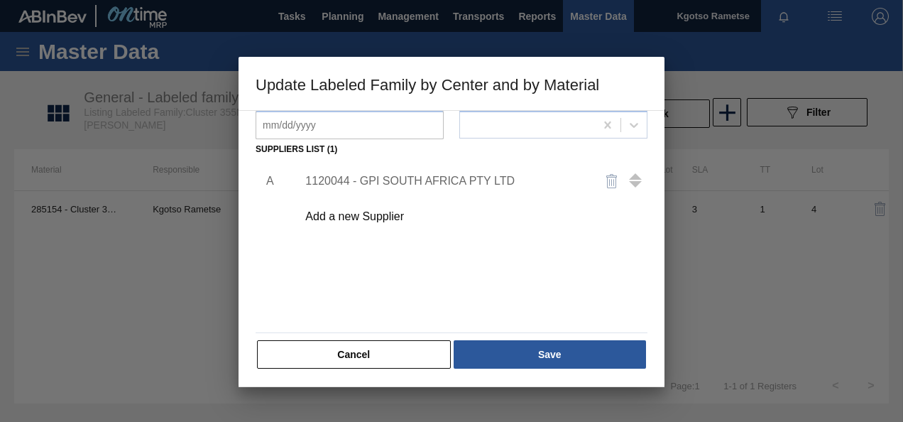
click at [493, 364] on button "Save" at bounding box center [550, 354] width 192 height 28
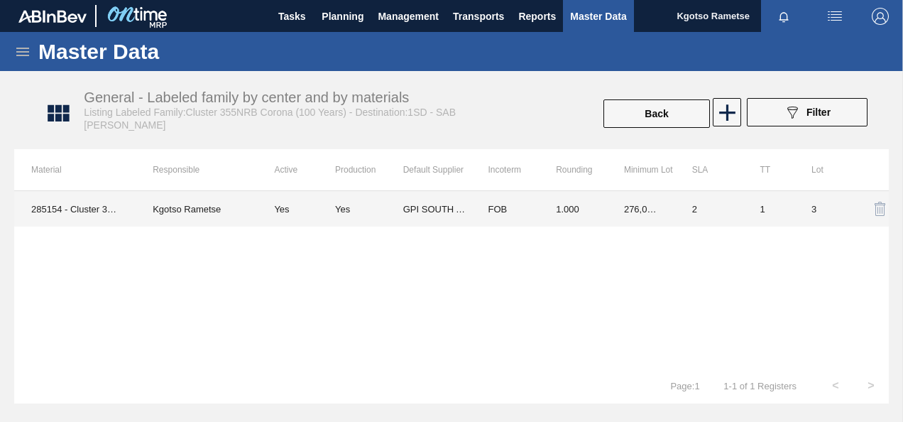
click at [307, 197] on td "Yes" at bounding box center [296, 209] width 78 height 36
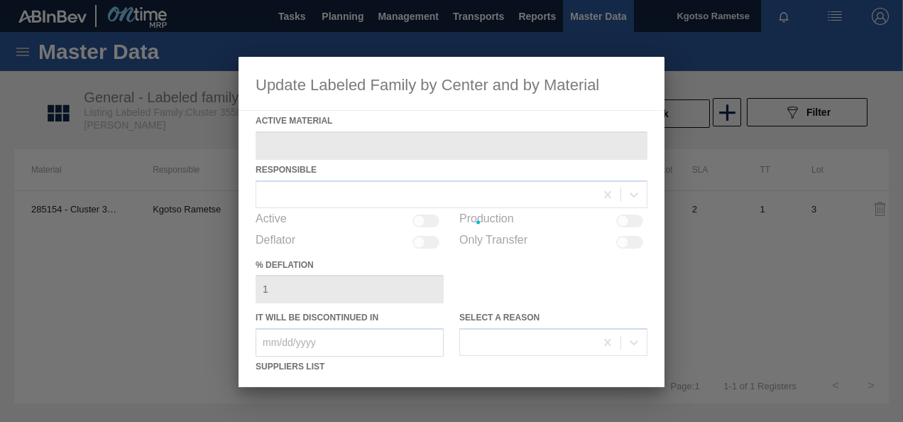
type Material "285154 - Cluster 355NRB Corona (100 Years)"
checkbox input "true"
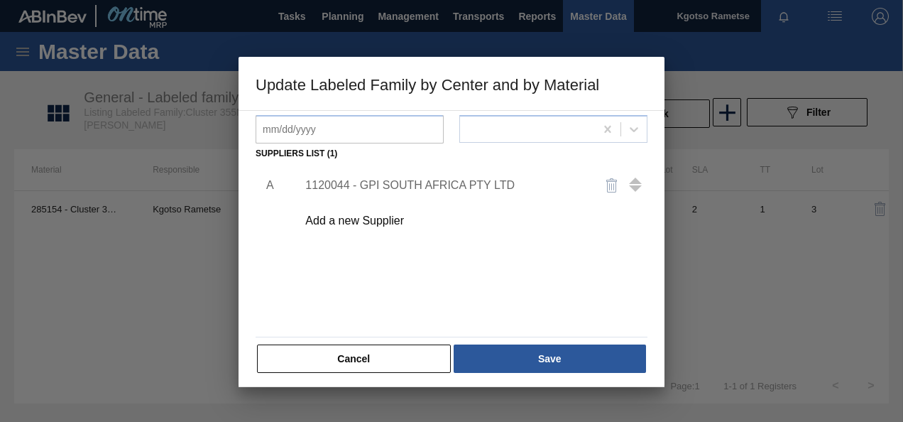
click at [418, 188] on div "1120044 - GPI SOUTH AFRICA PTY LTD" at bounding box center [444, 185] width 278 height 13
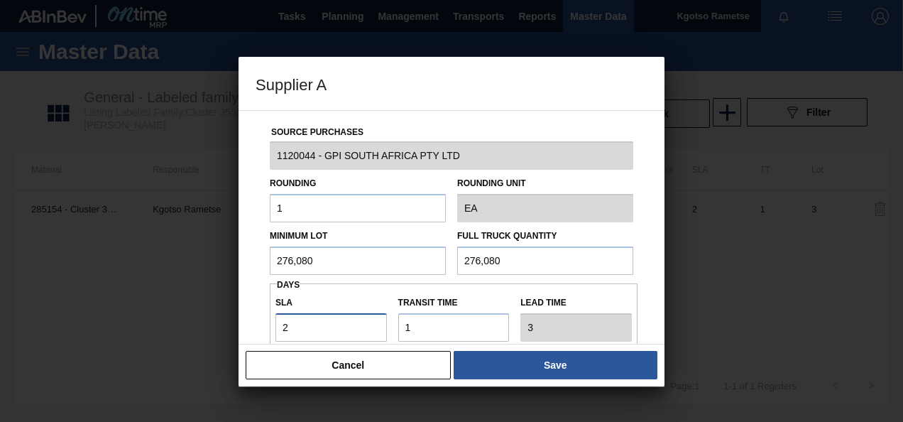
drag, startPoint x: 317, startPoint y: 332, endPoint x: 192, endPoint y: 335, distance: 125.8
click at [205, 335] on div "Supplier A Source Purchases 1120044 - GPI SOUTH AFRICA PTY LTD Rounding 1 Round…" at bounding box center [451, 211] width 903 height 422
type input "3"
type input "4"
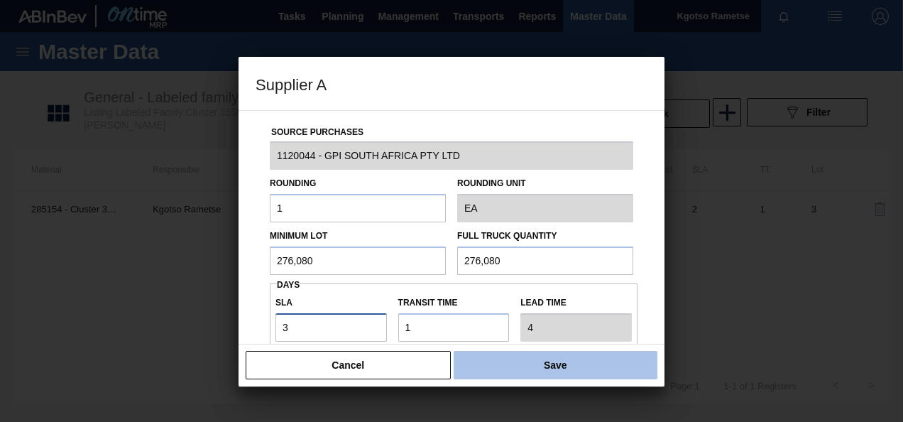
type input "3"
click at [621, 354] on button "Save" at bounding box center [556, 365] width 204 height 28
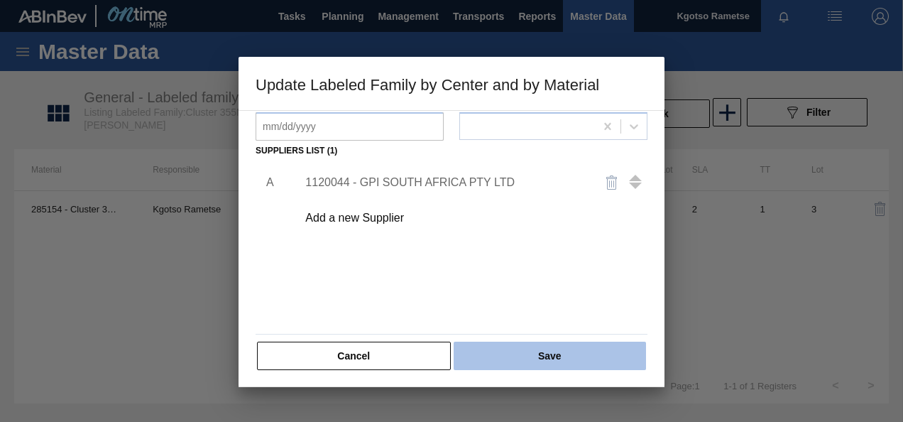
scroll to position [217, 0]
click at [605, 342] on button "Save" at bounding box center [550, 354] width 192 height 28
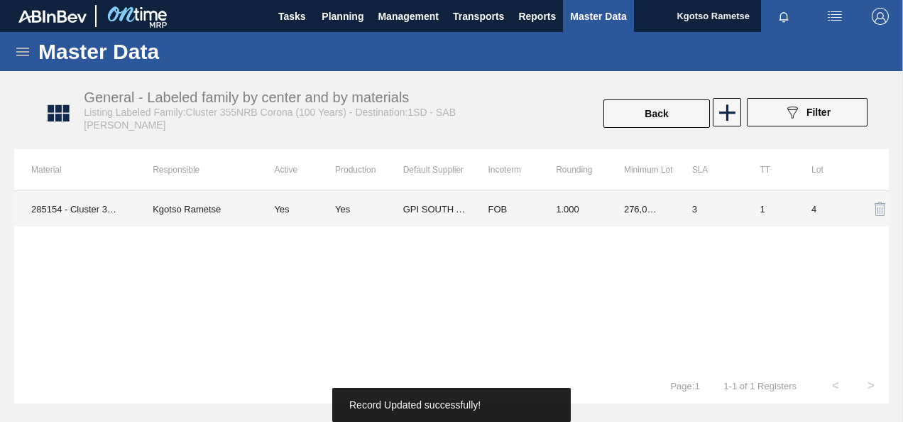
click at [370, 207] on div "Yes" at bounding box center [369, 209] width 68 height 11
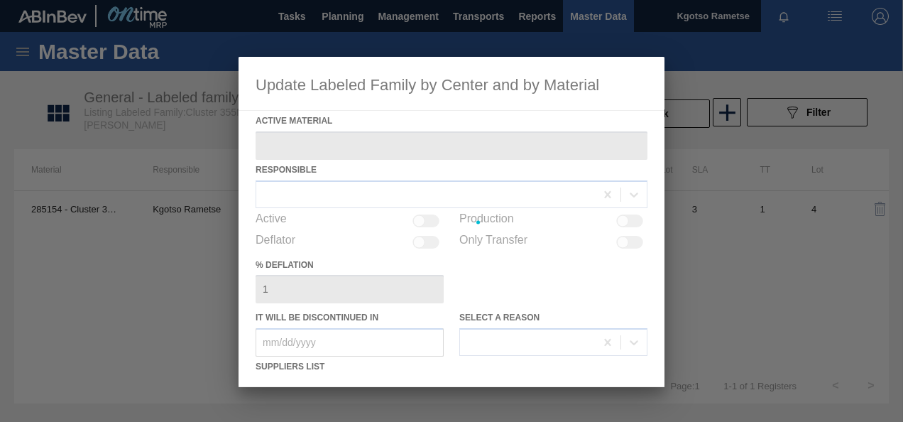
type Material "285154 - Cluster 355NRB Corona (100 Years)"
checkbox input "true"
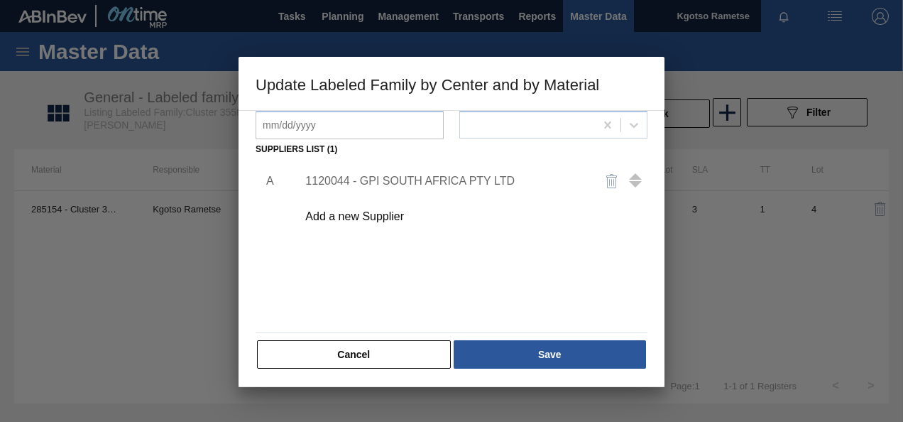
click at [371, 188] on div "1120044 - GPI SOUTH AFRICA PTY LTD" at bounding box center [468, 181] width 359 height 36
click at [372, 187] on div "1120044 - GPI SOUTH AFRICA PTY LTD" at bounding box center [444, 181] width 278 height 13
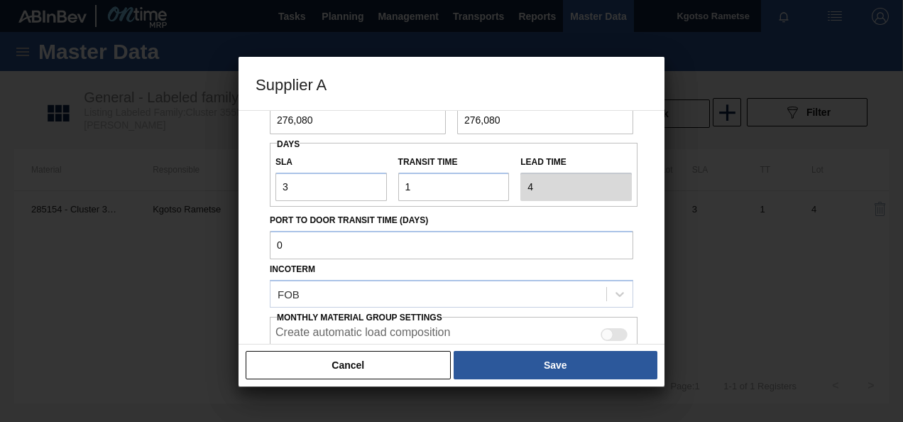
scroll to position [142, 0]
drag, startPoint x: 332, startPoint y: 120, endPoint x: 213, endPoint y: 124, distance: 118.7
click at [220, 124] on div "Supplier A Source Purchases 1120044 - GPI SOUTH AFRICA PTY LTD Rounding 1 Round…" at bounding box center [451, 211] width 903 height 422
drag, startPoint x: 300, startPoint y: 175, endPoint x: 217, endPoint y: 186, distance: 83.2
click at [259, 178] on div "Source Purchases 1120044 - GPI SOUTH AFRICA PTY LTD Rounding 1 Rounding Unit EA…" at bounding box center [452, 204] width 392 height 470
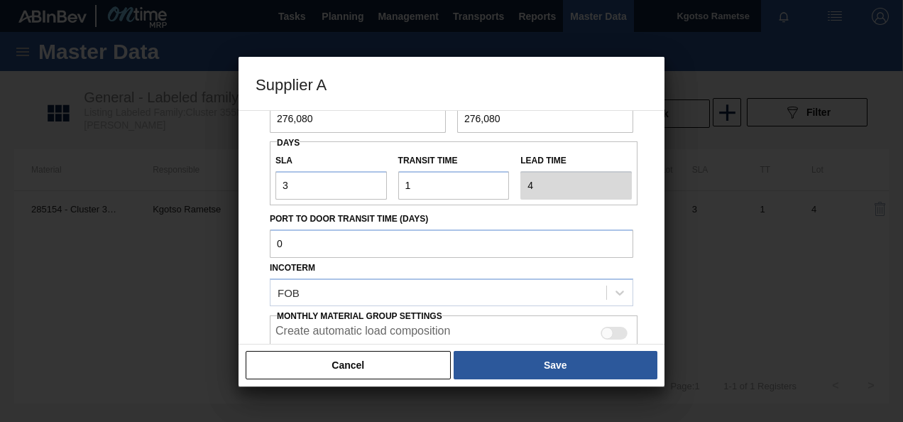
click at [250, 197] on div "Source Purchases 1120044 - GPI SOUTH AFRICA PTY LTD Rounding 1 Rounding Unit EA…" at bounding box center [452, 227] width 426 height 234
drag, startPoint x: 295, startPoint y: 185, endPoint x: 204, endPoint y: 188, distance: 91.7
click at [214, 189] on div "Supplier A Source Purchases 1120044 - GPI SOUTH AFRICA PTY LTD Rounding 1 Round…" at bounding box center [451, 211] width 903 height 422
type input "4"
type input "5"
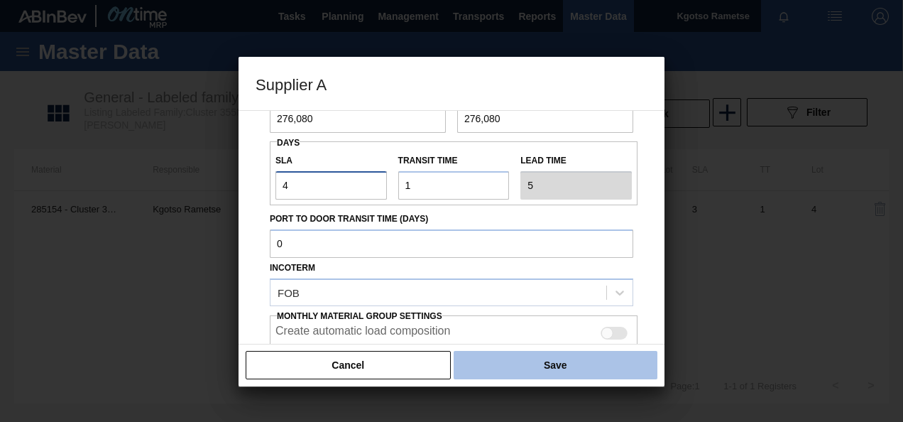
type input "4"
click at [601, 366] on button "Save" at bounding box center [556, 365] width 204 height 28
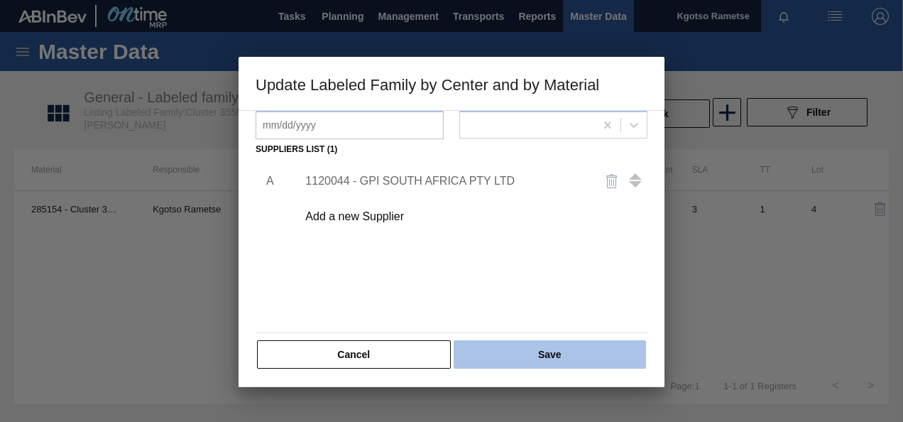
click at [581, 355] on button "Save" at bounding box center [550, 354] width 192 height 28
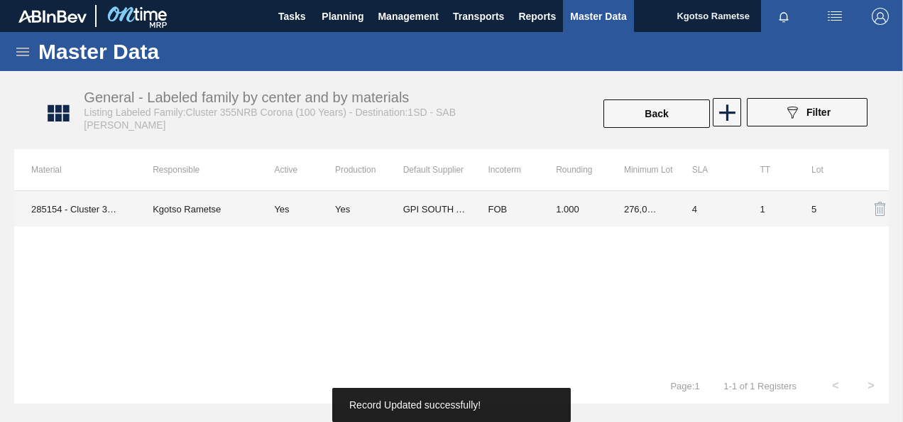
click at [600, 219] on td "1.000" at bounding box center [573, 209] width 68 height 36
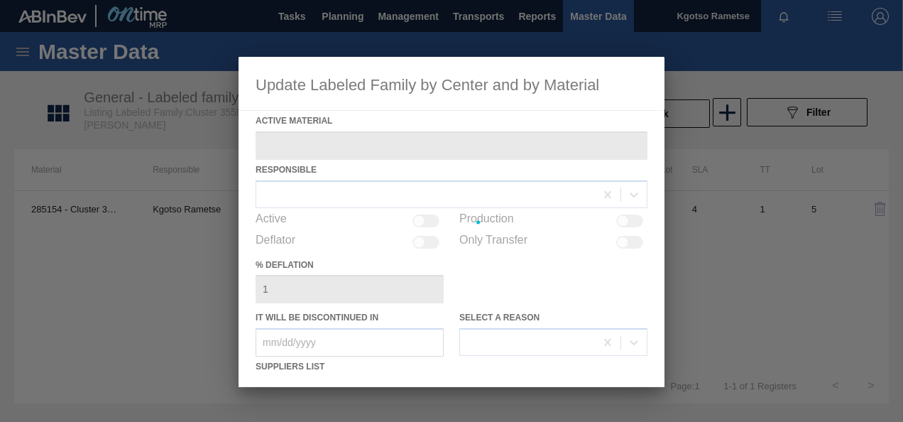
type Material "285154 - Cluster 355NRB Corona (100 Years)"
checkbox input "true"
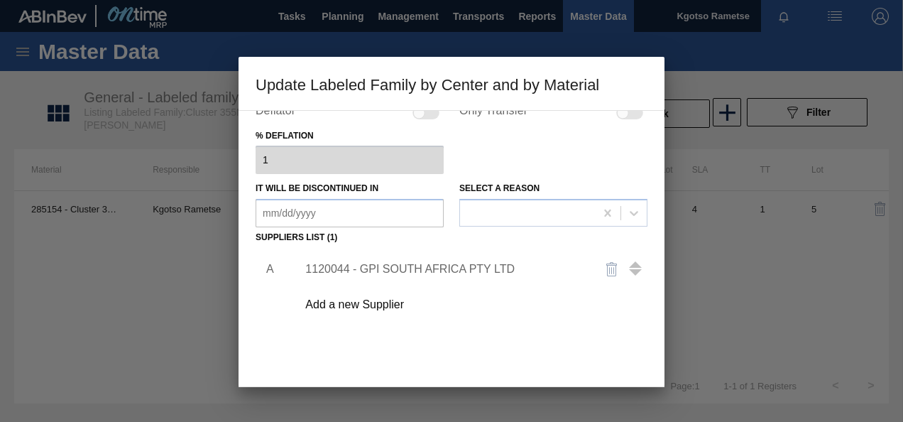
scroll to position [217, 0]
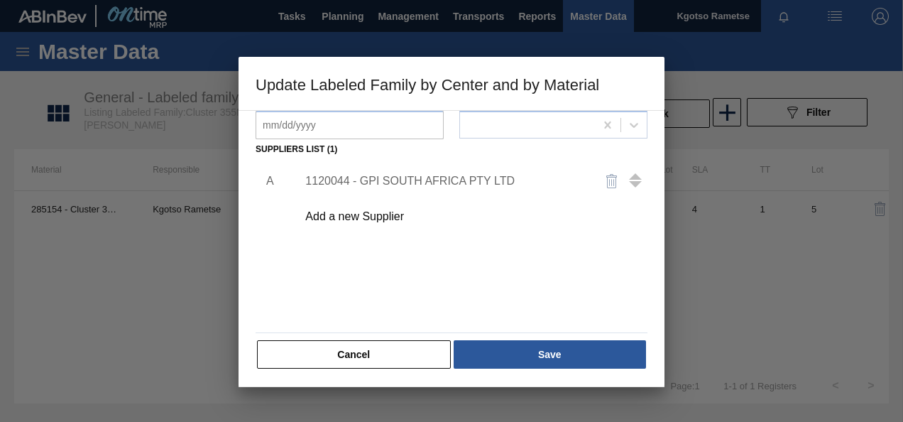
click at [391, 187] on div "1120044 - GPI SOUTH AFRICA PTY LTD" at bounding box center [444, 181] width 278 height 13
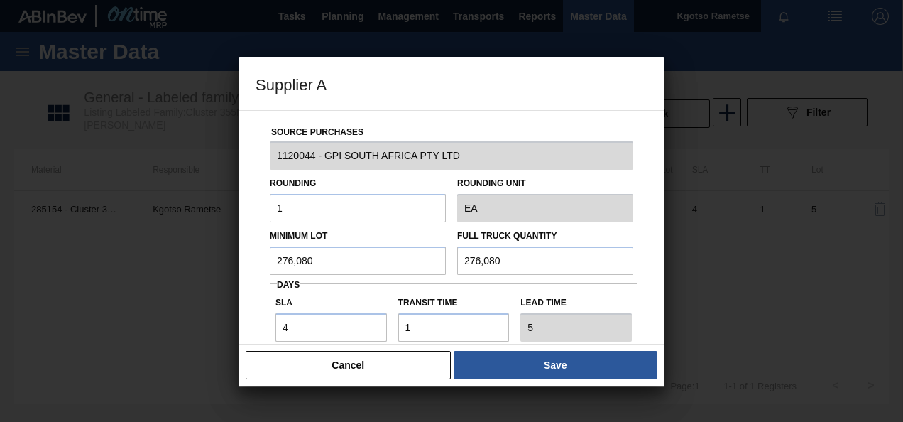
click at [337, 256] on input "276,080" at bounding box center [358, 260] width 176 height 28
click at [304, 324] on input "4" at bounding box center [332, 327] width 112 height 28
click at [249, 321] on div "Source Purchases 1120044 - GPI SOUTH AFRICA PTY LTD Rounding 1 Rounding Unit EA…" at bounding box center [452, 227] width 426 height 234
drag, startPoint x: 305, startPoint y: 334, endPoint x: 249, endPoint y: 332, distance: 56.1
click at [257, 337] on div "Source Purchases 1120044 - GPI SOUTH AFRICA PTY LTD Rounding 1 Rounding Unit EA…" at bounding box center [452, 346] width 392 height 470
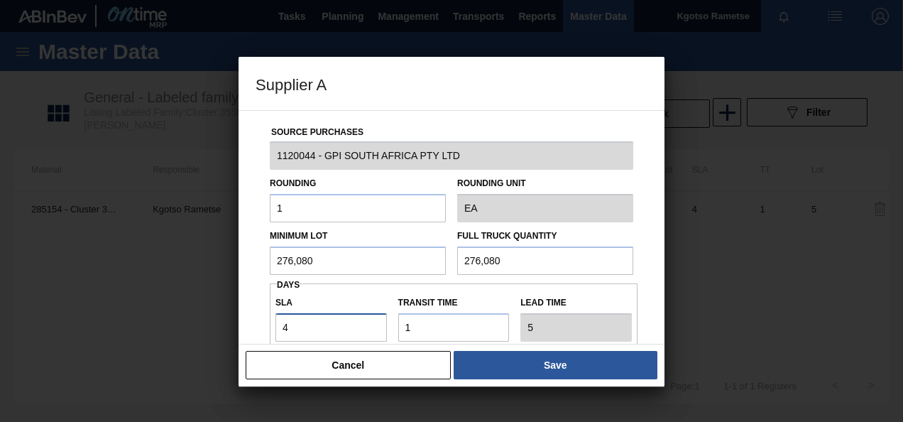
scroll to position [6, 0]
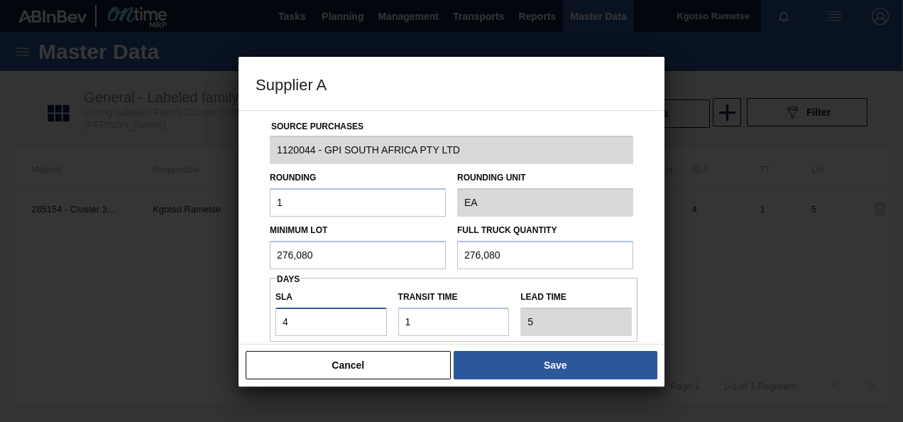
type input "6"
type input "7"
type input "6"
click at [261, 330] on div "Source Purchases 1120044 - GPI SOUTH AFRICA PTY LTD Rounding 1 Rounding Unit EA…" at bounding box center [452, 340] width 392 height 470
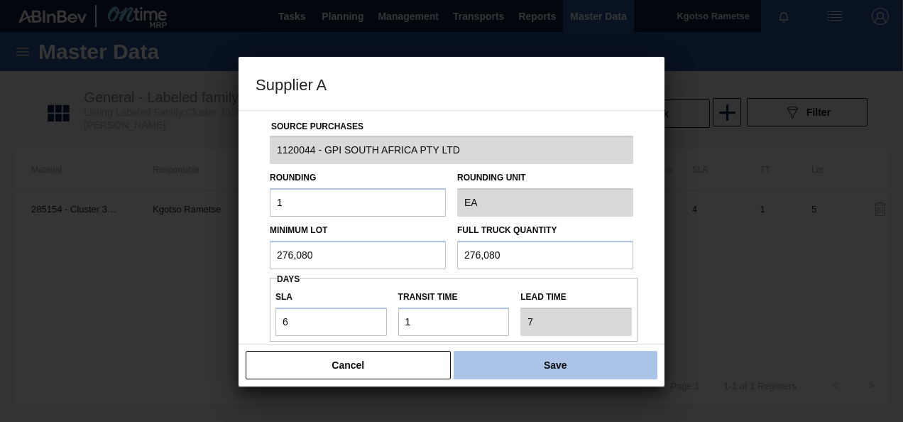
click at [518, 371] on button "Save" at bounding box center [556, 365] width 204 height 28
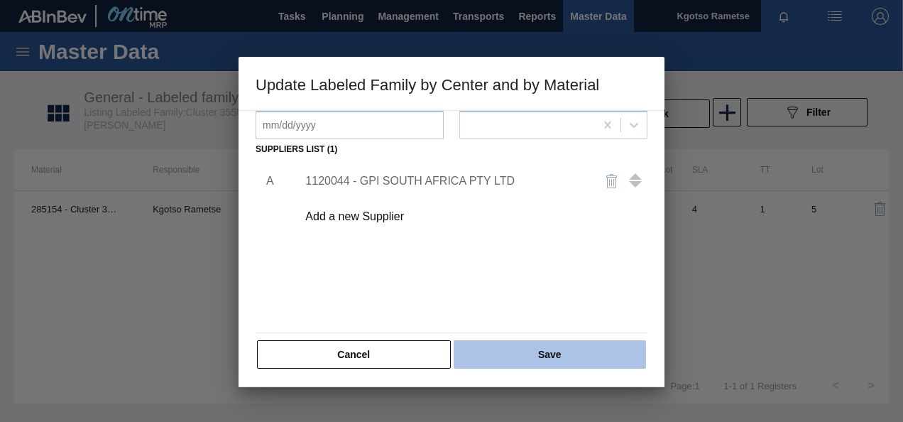
click at [520, 352] on button "Save" at bounding box center [550, 354] width 192 height 28
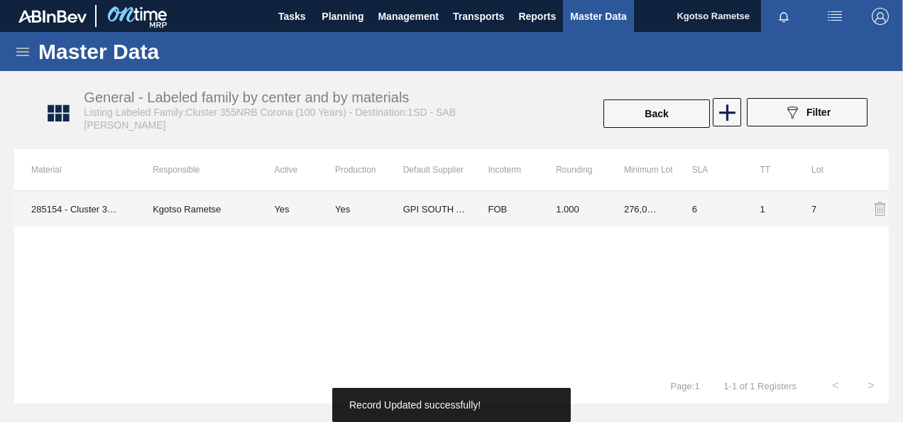
click at [484, 207] on td "FOB" at bounding box center [505, 209] width 68 height 36
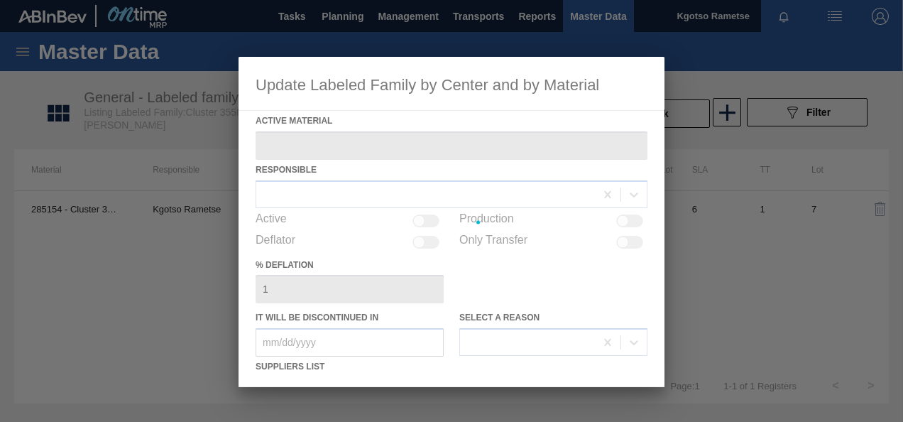
type Material "285154 - Cluster 355NRB Corona (100 Years)"
checkbox input "true"
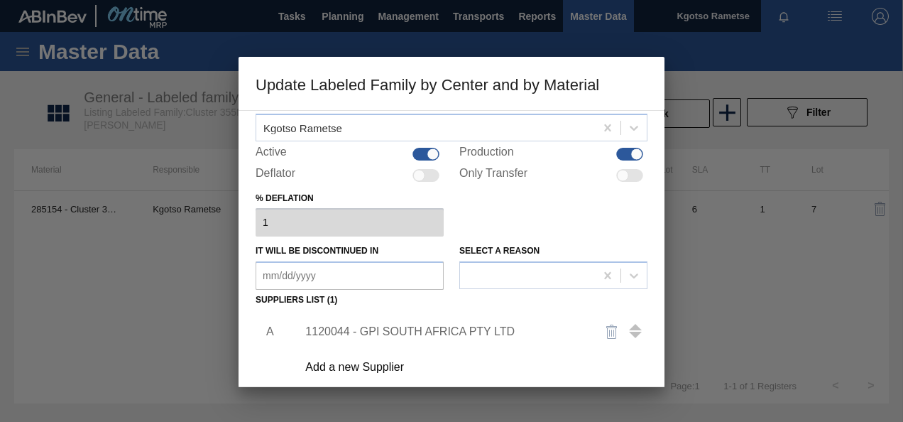
scroll to position [213, 0]
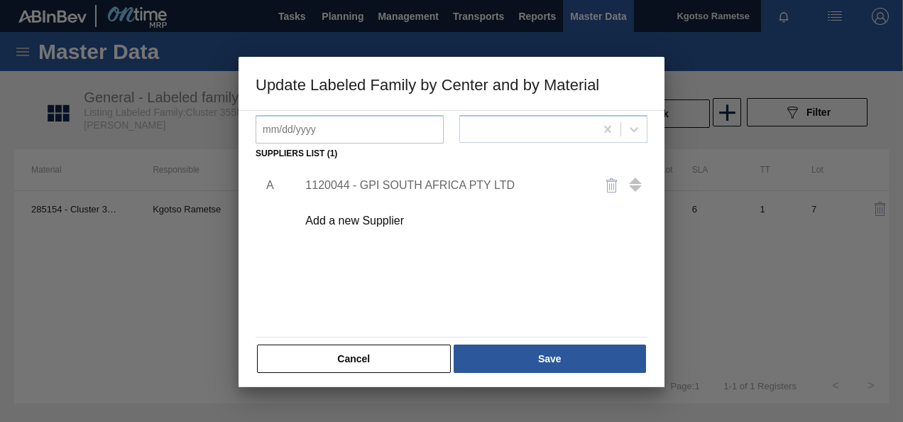
click at [379, 183] on div "1120044 - GPI SOUTH AFRICA PTY LTD" at bounding box center [444, 185] width 278 height 13
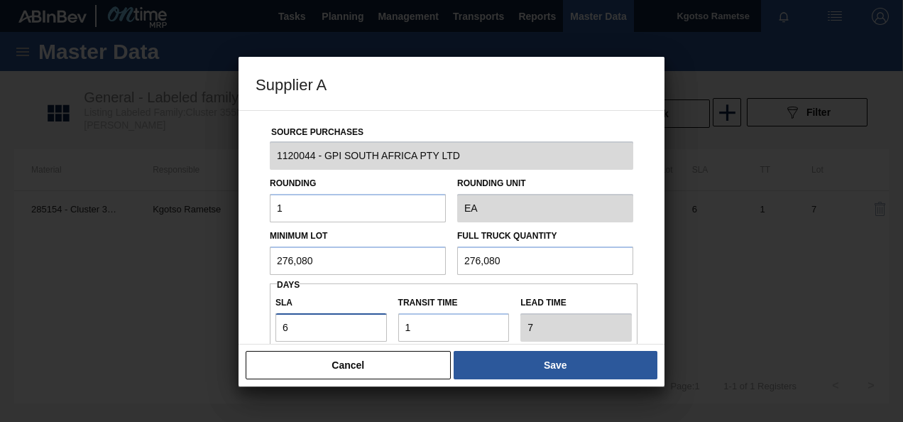
drag, startPoint x: 226, startPoint y: 337, endPoint x: 184, endPoint y: 340, distance: 42.0
click at [184, 340] on div "Supplier A Source Purchases 1120044 - GPI SOUTH AFRICA PTY LTD Rounding 1 Round…" at bounding box center [451, 211] width 903 height 422
type input "7"
type input "8"
type input "7"
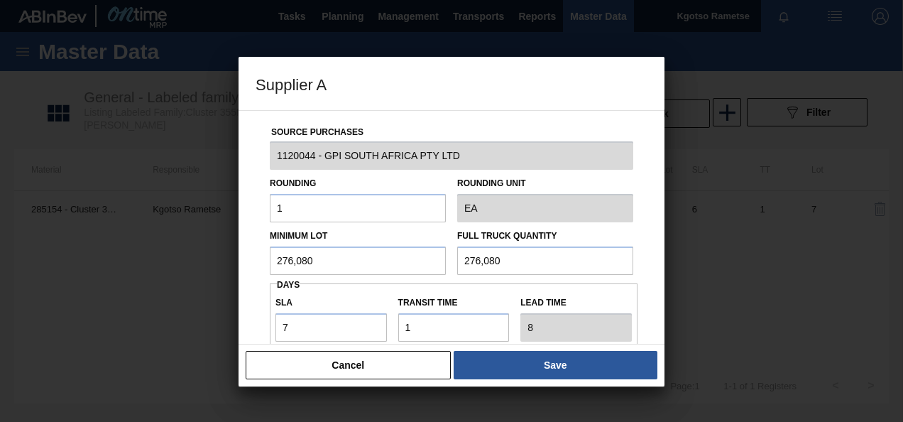
click at [258, 313] on div "Source Purchases 1120044 - GPI SOUTH AFRICA PTY LTD Rounding 1 Rounding Unit EA…" at bounding box center [452, 346] width 392 height 470
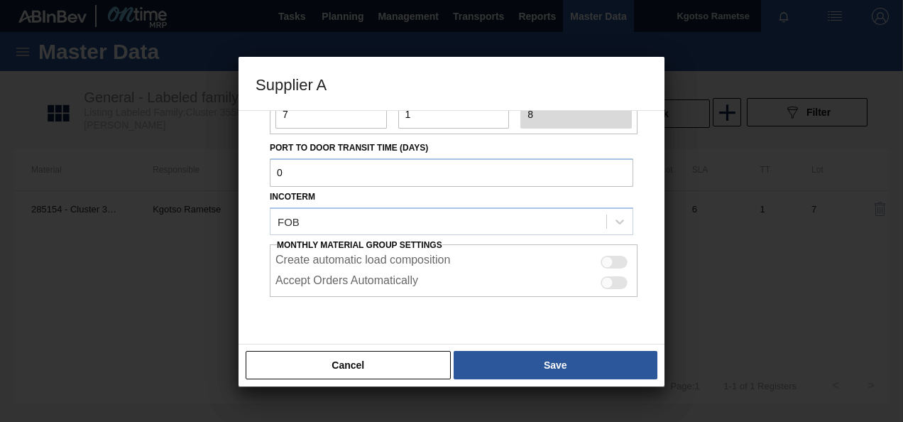
click at [555, 334] on div at bounding box center [452, 332] width 364 height 71
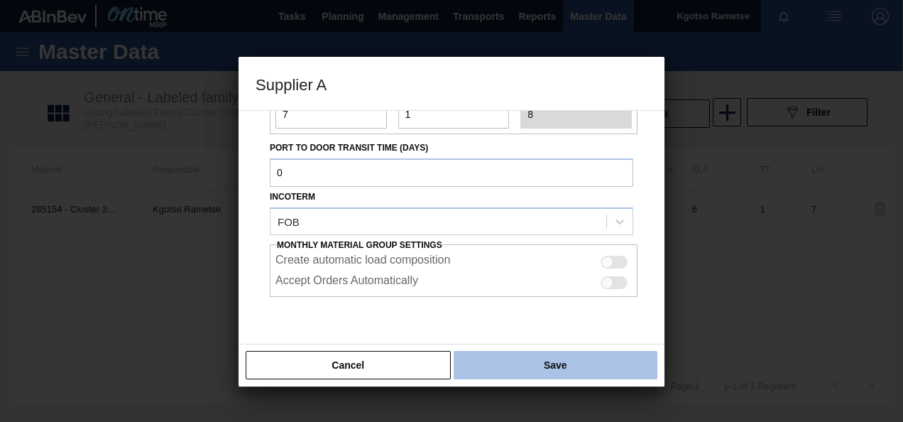
click at [555, 367] on button "Save" at bounding box center [556, 365] width 204 height 28
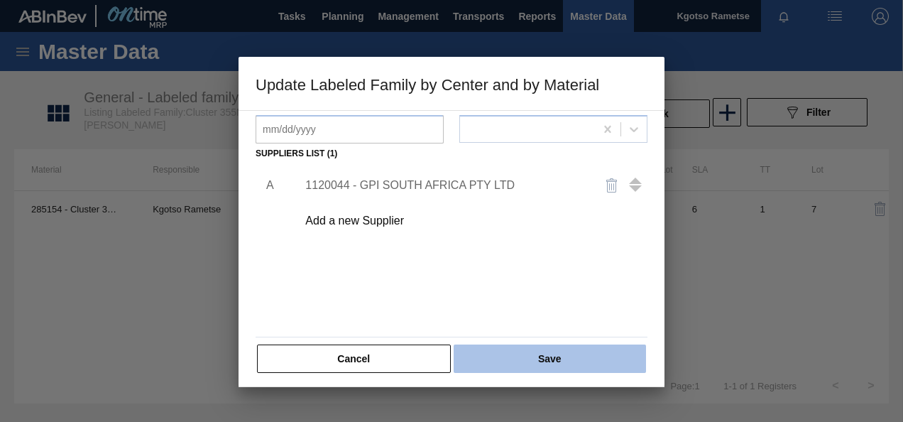
click at [550, 355] on button "Save" at bounding box center [550, 358] width 192 height 28
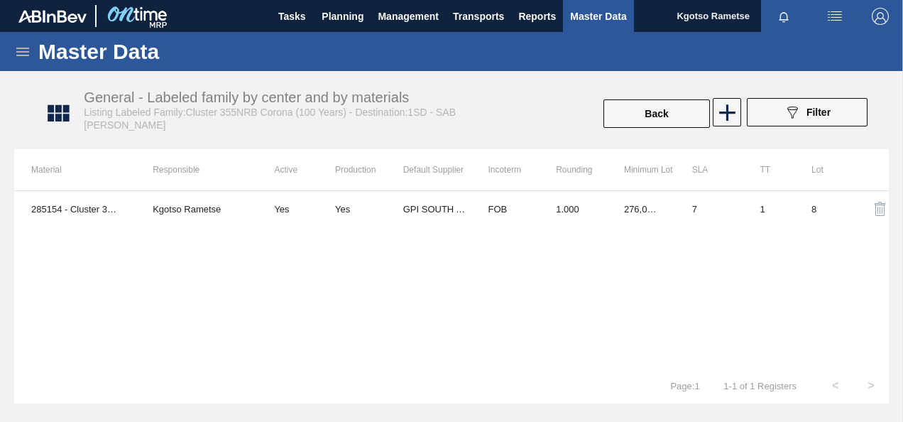
click at [136, 266] on div "285154 - Cluster 355NRB Corona (100 Years) Kgotso Rametse Yes Yes GPI SOUTH AFR…" at bounding box center [451, 279] width 875 height 178
click at [344, 23] on span "Planning" at bounding box center [343, 16] width 42 height 17
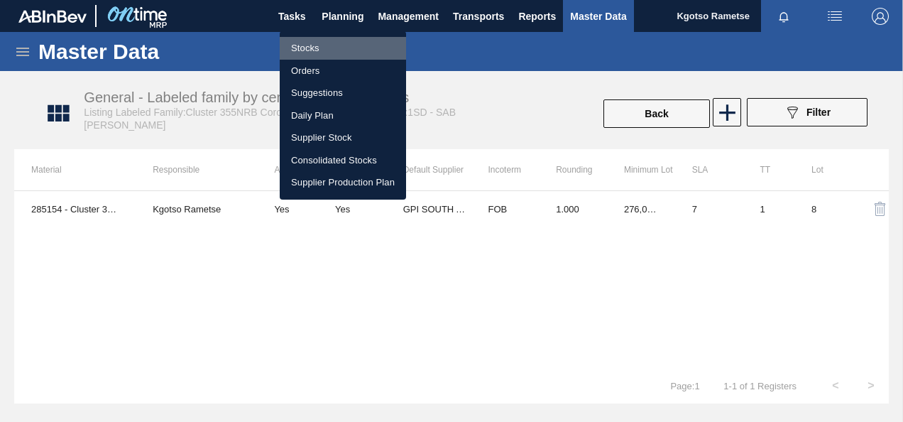
click at [331, 43] on li "Stocks" at bounding box center [343, 48] width 126 height 23
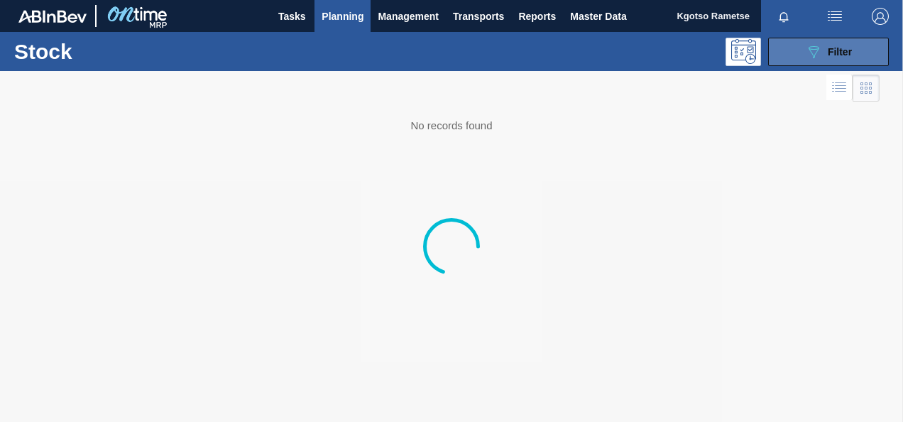
click at [801, 58] on button "089F7B8B-B2A5-4AFE-B5C0-19BA573D28AC Filter" at bounding box center [828, 52] width 121 height 28
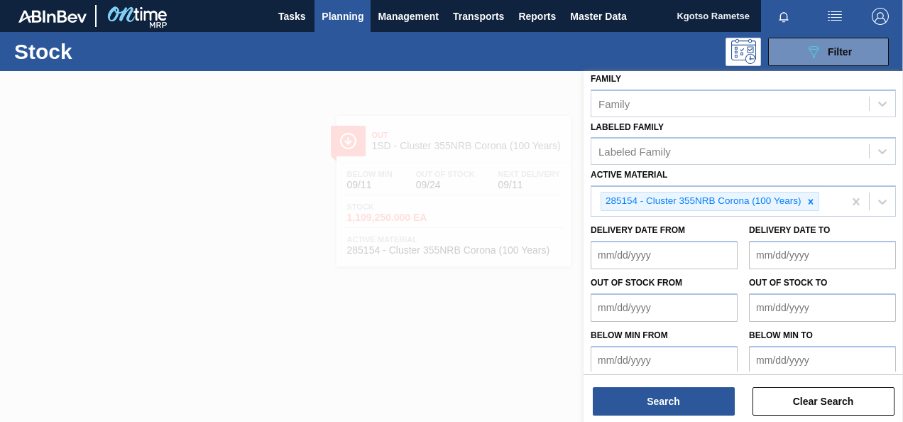
scroll to position [260, 0]
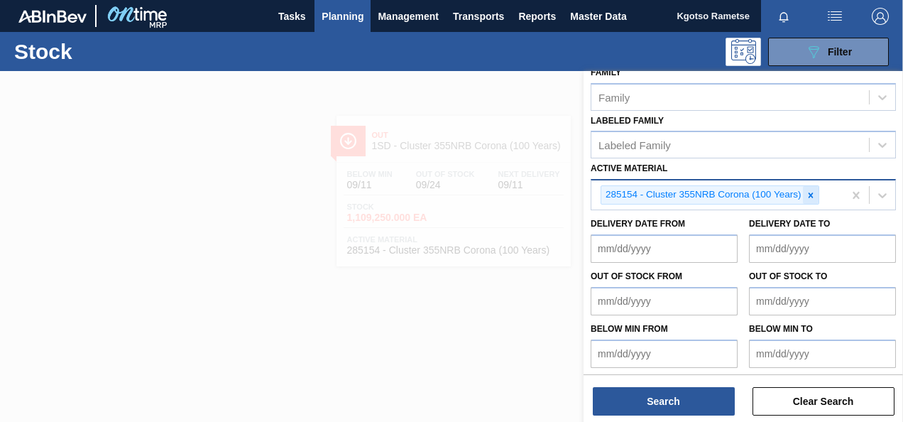
click at [812, 195] on icon at bounding box center [811, 195] width 10 height 10
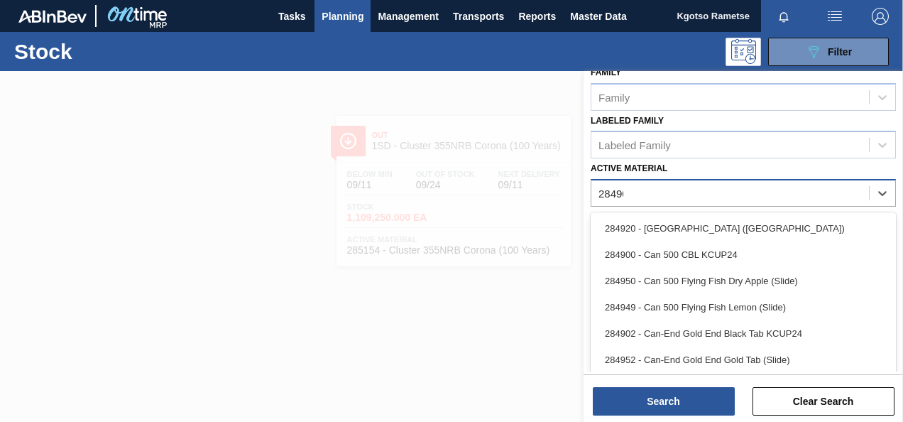
type Material "284909"
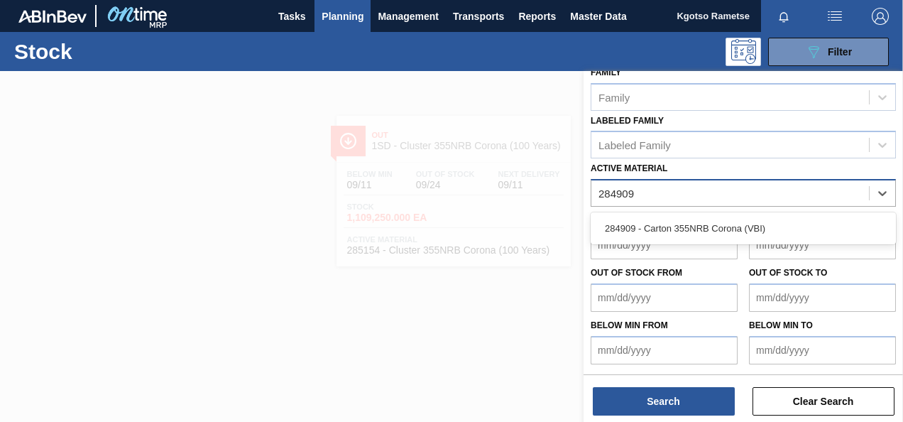
scroll to position [257, 0]
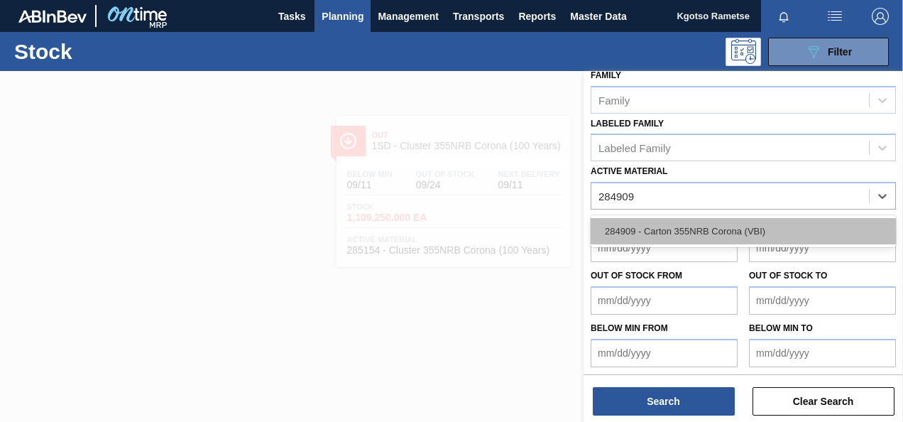
click at [777, 222] on div "284909 - Carton 355NRB Corona (VBI)" at bounding box center [743, 231] width 305 height 26
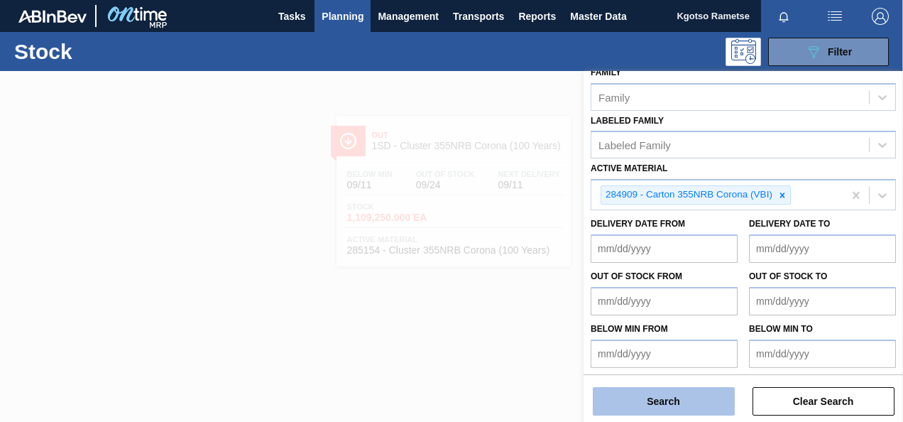
click at [673, 395] on button "Search" at bounding box center [664, 401] width 142 height 28
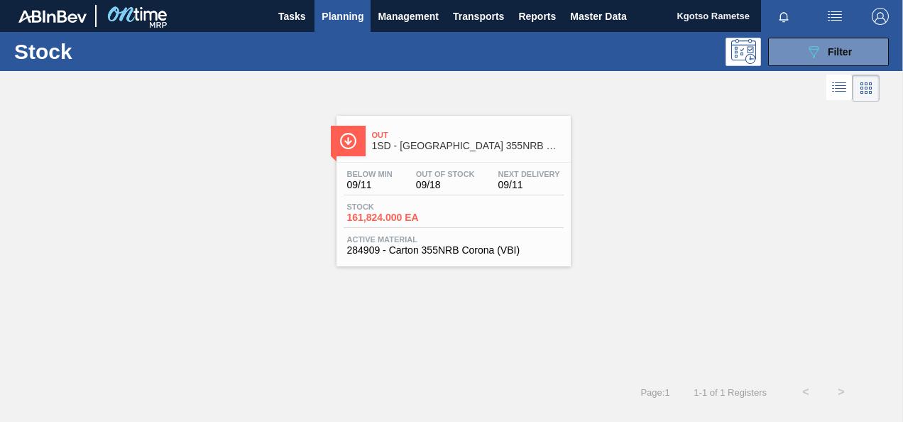
click at [414, 157] on div "Out 1SD - Carton 355NRB Corona (VBI) Below Min 09/11 Out Of Stock 09/18 Next De…" at bounding box center [454, 191] width 234 height 151
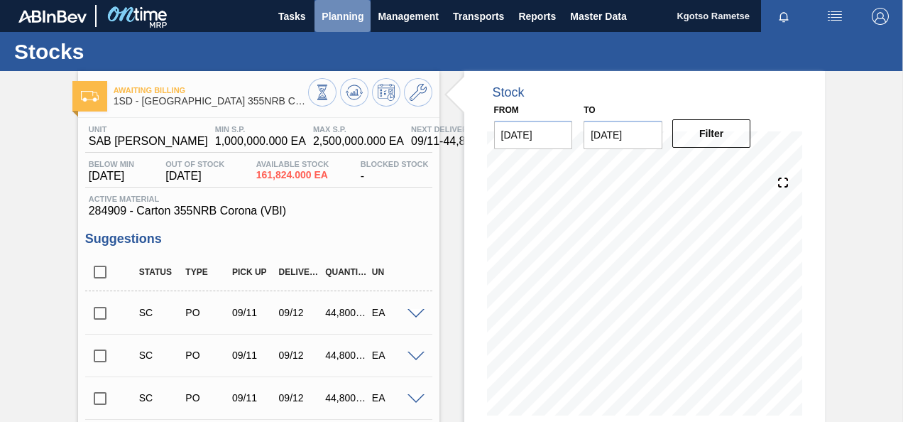
click at [340, 21] on span "Planning" at bounding box center [343, 16] width 42 height 17
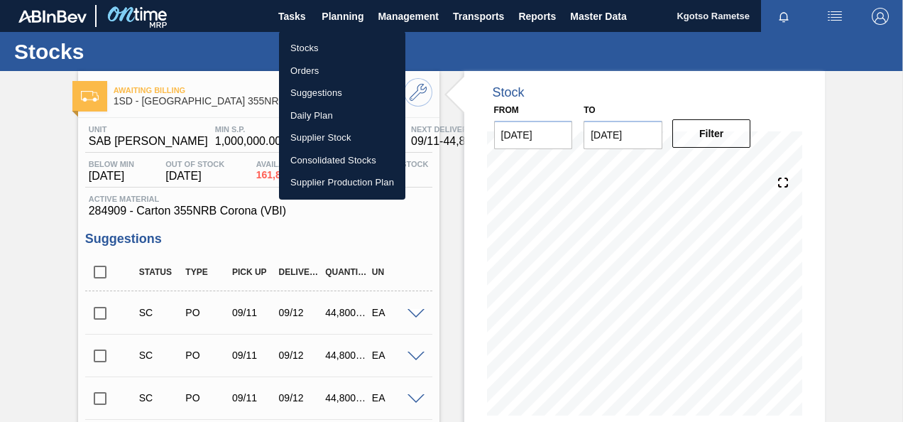
click at [317, 45] on li "Stocks" at bounding box center [342, 48] width 126 height 23
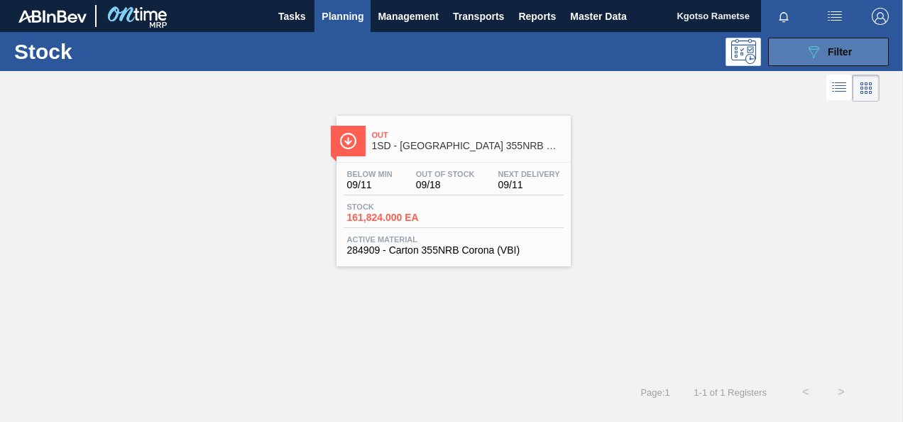
click at [811, 60] on icon "089F7B8B-B2A5-4AFE-B5C0-19BA573D28AC" at bounding box center [813, 51] width 17 height 17
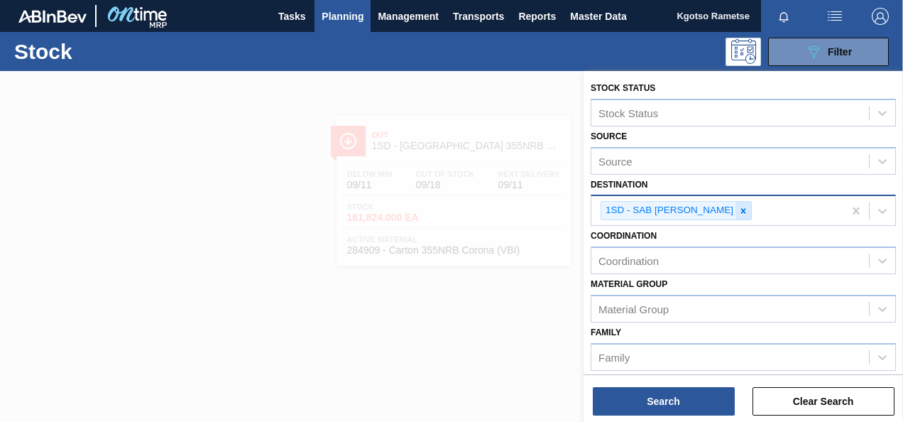
click at [739, 206] on icon at bounding box center [744, 211] width 10 height 10
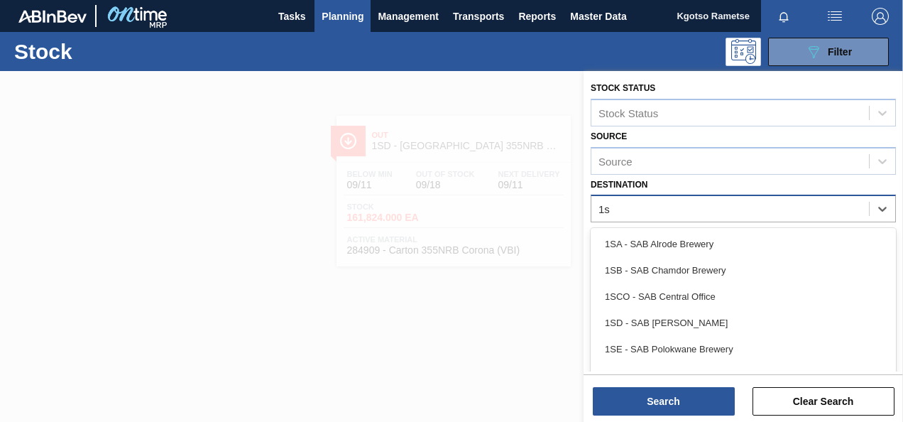
type input "1sa"
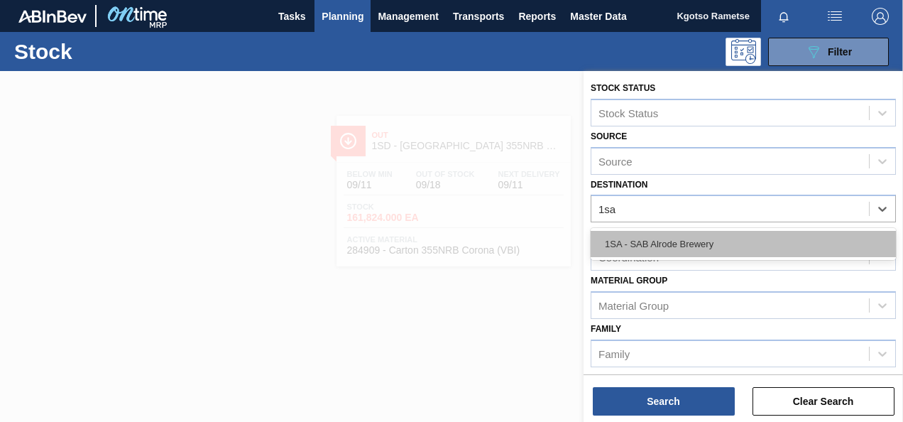
click at [689, 249] on div "1SA - SAB Alrode Brewery" at bounding box center [743, 244] width 305 height 26
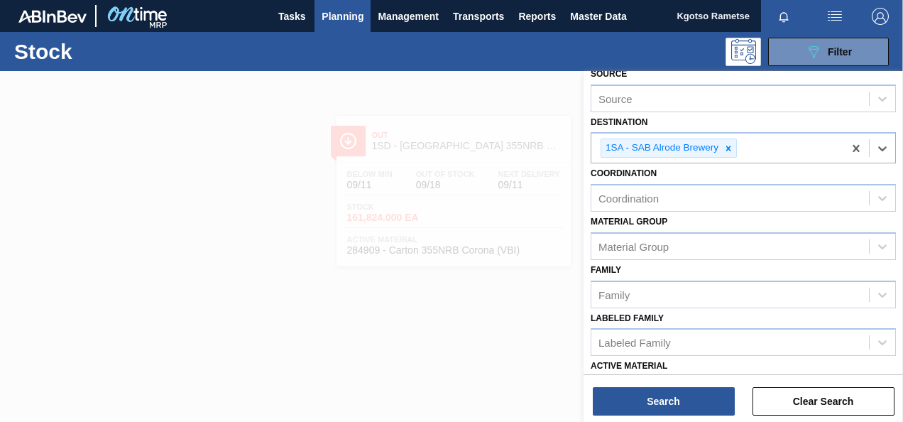
scroll to position [213, 0]
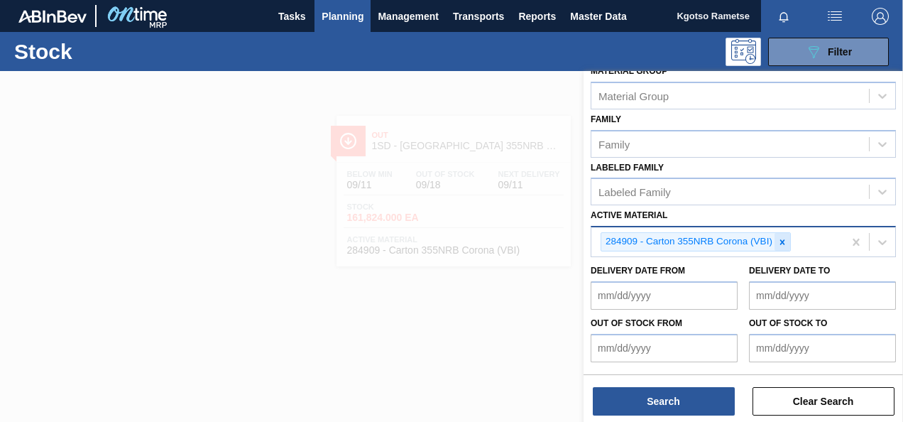
click at [778, 239] on icon at bounding box center [783, 242] width 10 height 10
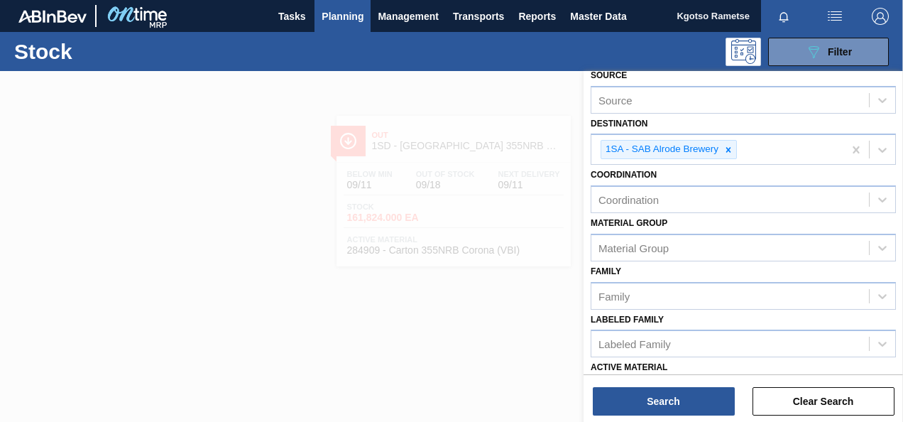
scroll to position [0, 0]
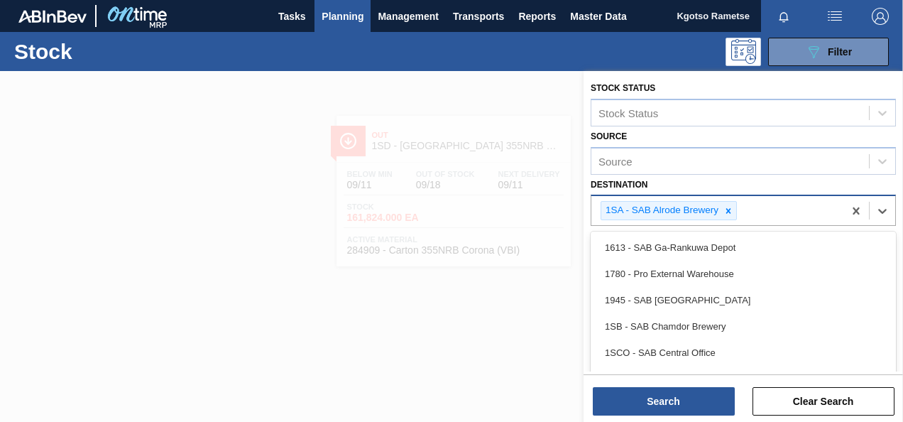
click at [737, 207] on div "1SA - SAB Alrode Brewery" at bounding box center [718, 210] width 252 height 29
click at [729, 209] on icon at bounding box center [729, 210] width 5 height 5
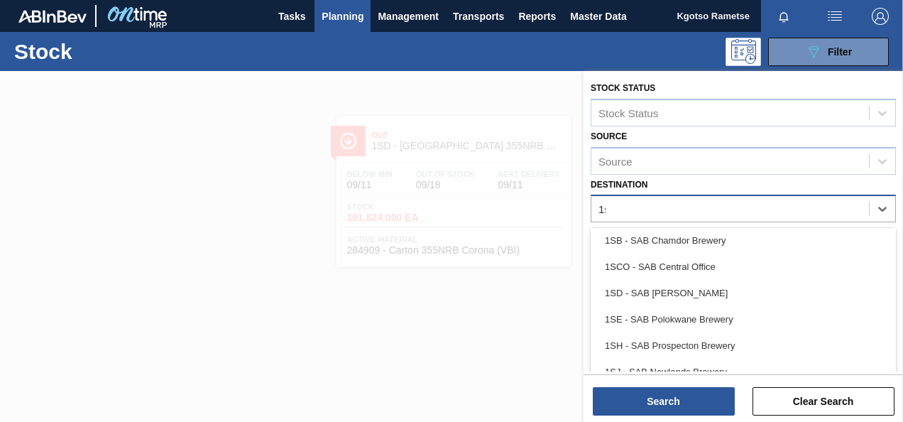
scroll to position [30, 0]
type input "1sd"
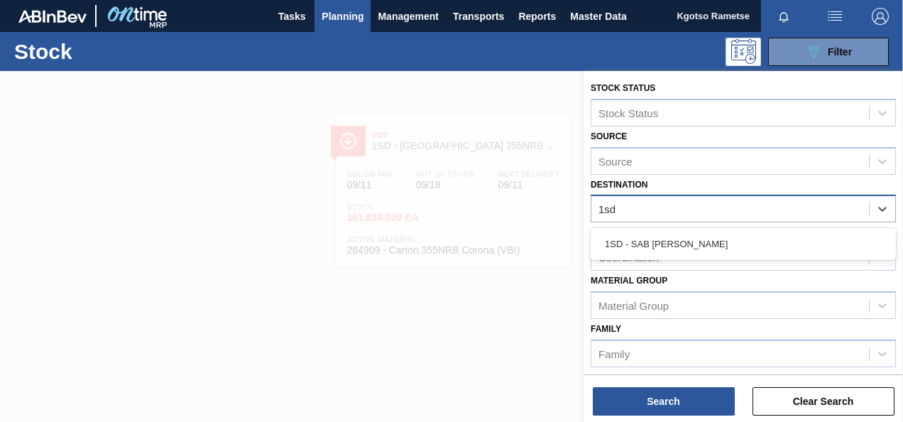
scroll to position [0, 0]
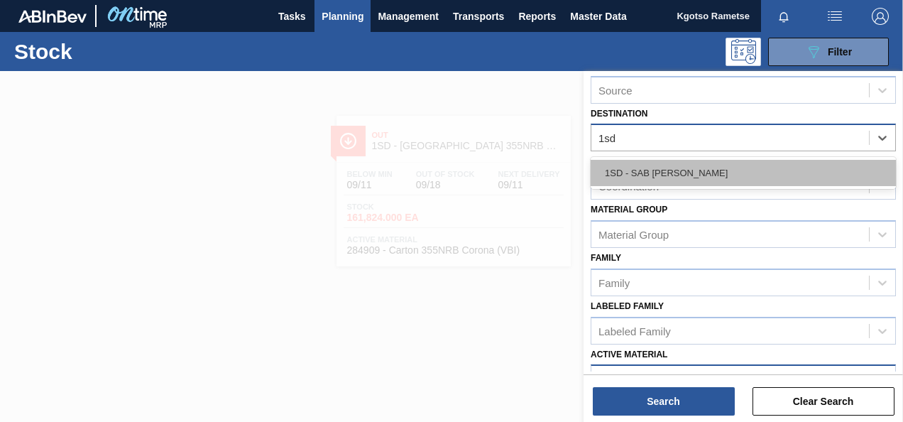
click at [653, 176] on div "1SD - SAB [PERSON_NAME]" at bounding box center [743, 173] width 305 height 26
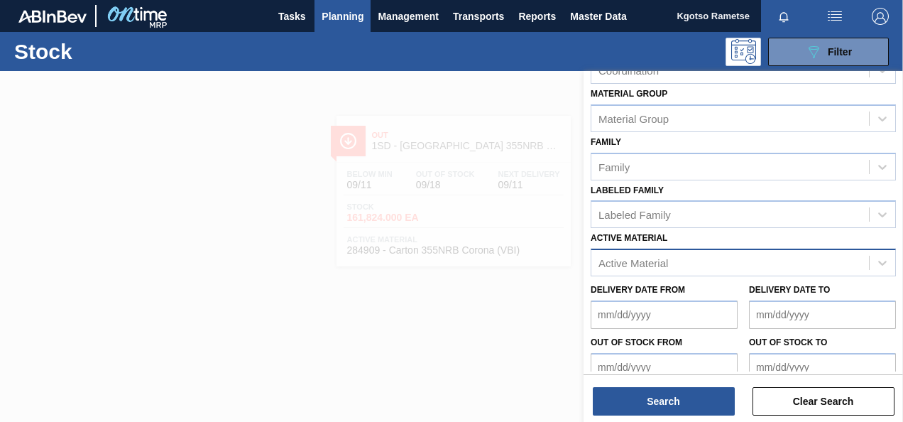
scroll to position [257, 0]
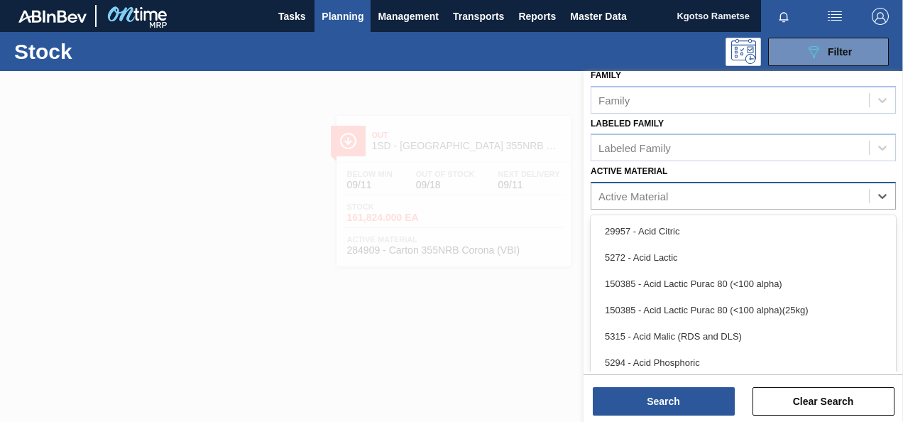
click at [635, 186] on div "Active Material" at bounding box center [731, 196] width 278 height 21
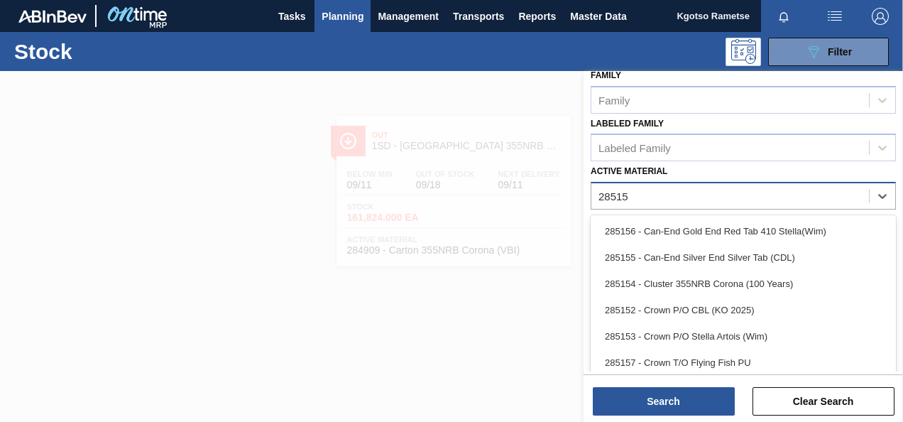
type Material "285157"
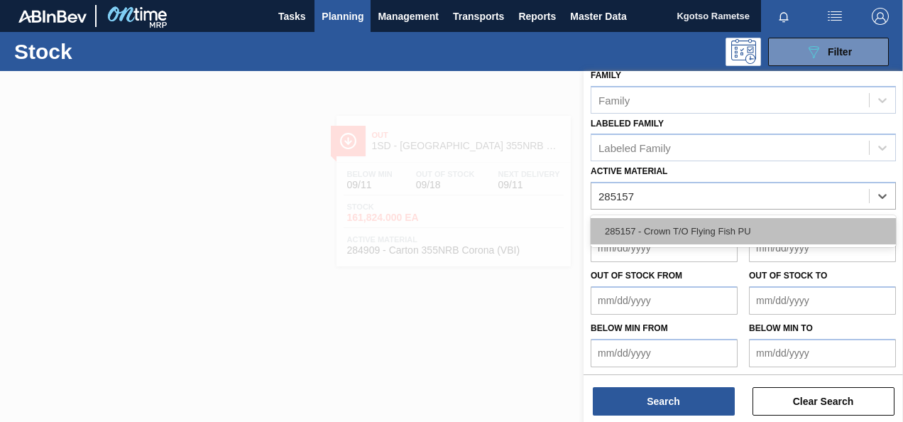
click at [629, 229] on div "285157 - Crown T/O Flying Fish PU" at bounding box center [743, 231] width 305 height 26
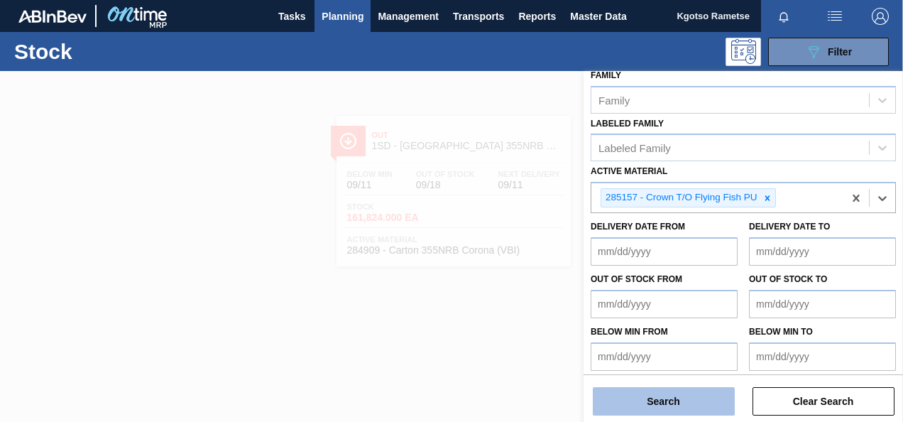
click at [645, 389] on button "Search" at bounding box center [664, 401] width 142 height 28
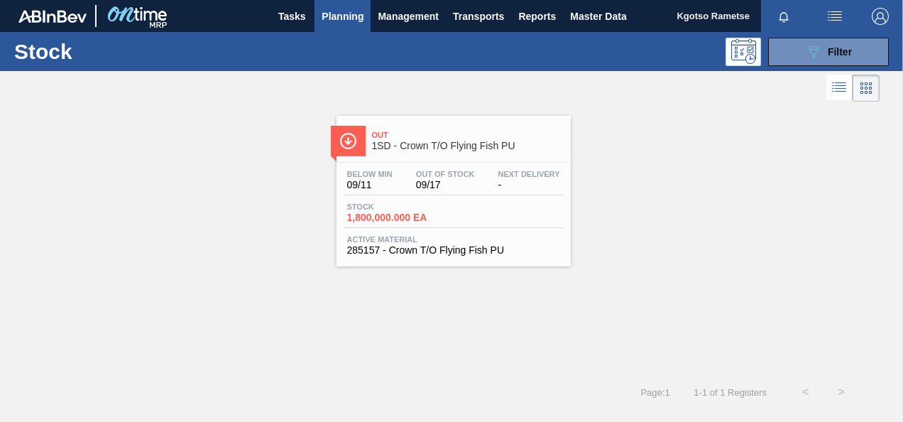
click at [396, 192] on div "Below Min 09/11 Out Of Stock 09/17 Next Delivery -" at bounding box center [454, 183] width 220 height 26
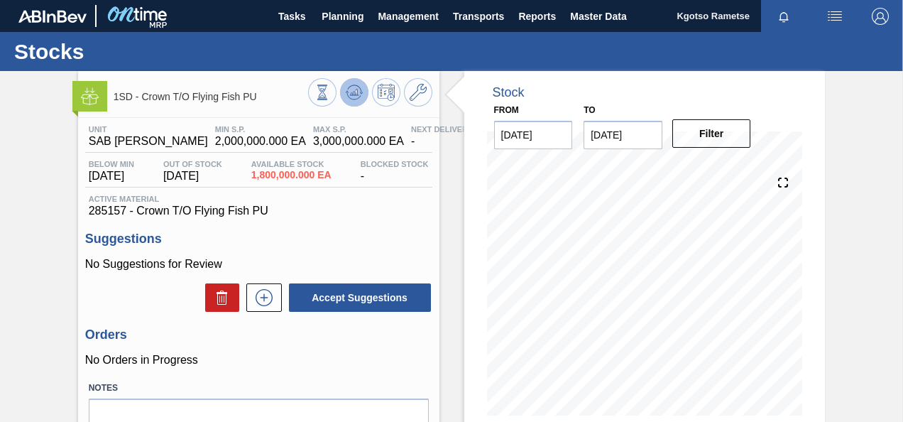
click at [351, 97] on icon at bounding box center [354, 92] width 17 height 17
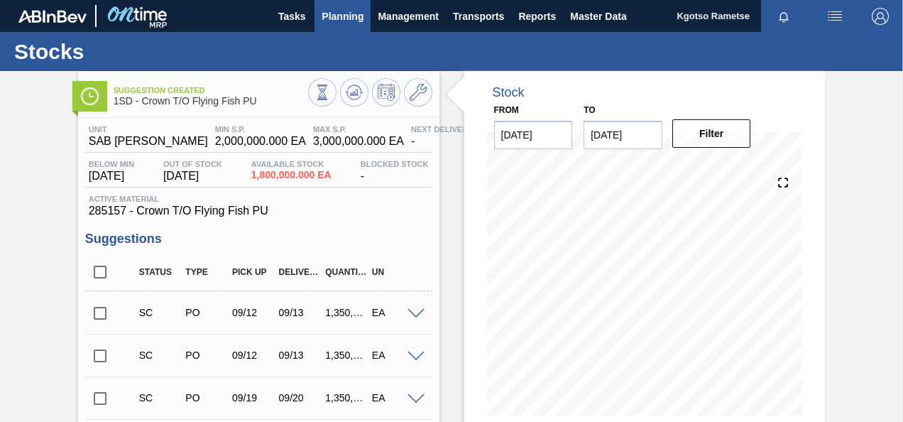
click at [356, 8] on span "Planning" at bounding box center [343, 16] width 42 height 17
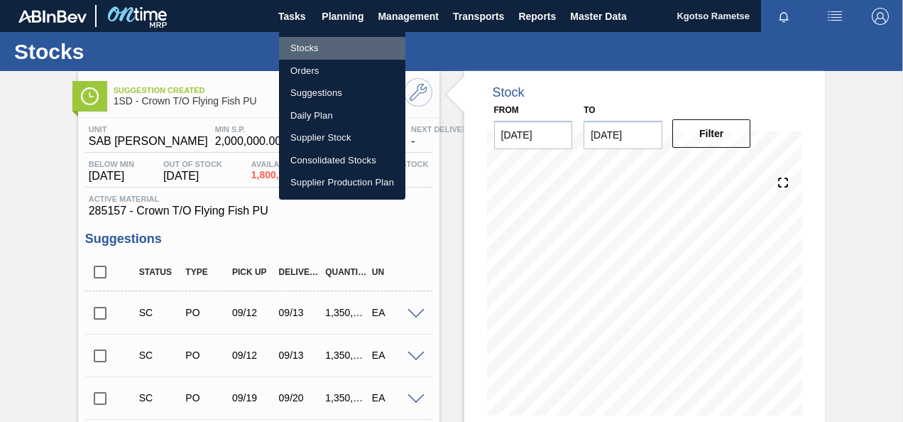
click at [329, 38] on li "Stocks" at bounding box center [342, 48] width 126 height 23
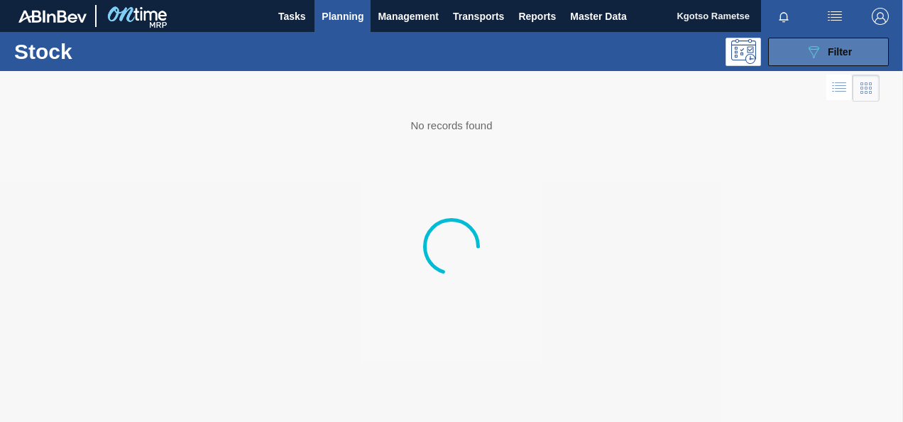
click at [791, 55] on button "089F7B8B-B2A5-4AFE-B5C0-19BA573D28AC Filter" at bounding box center [828, 52] width 121 height 28
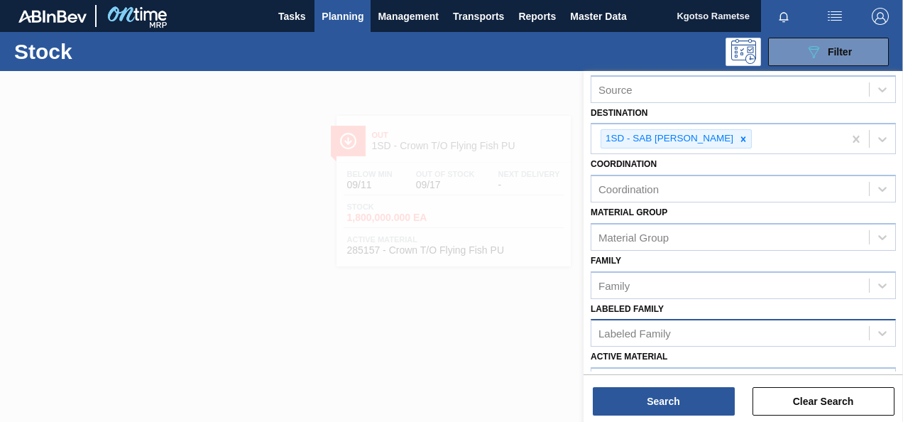
scroll to position [213, 0]
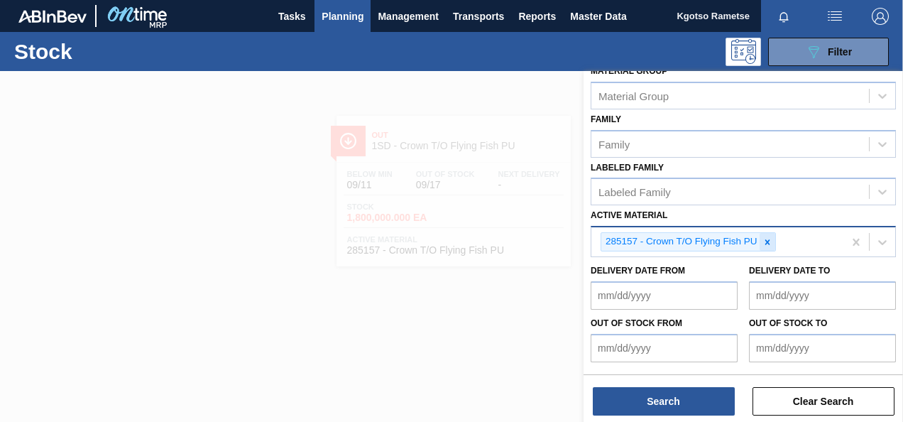
click at [766, 237] on icon at bounding box center [768, 242] width 10 height 10
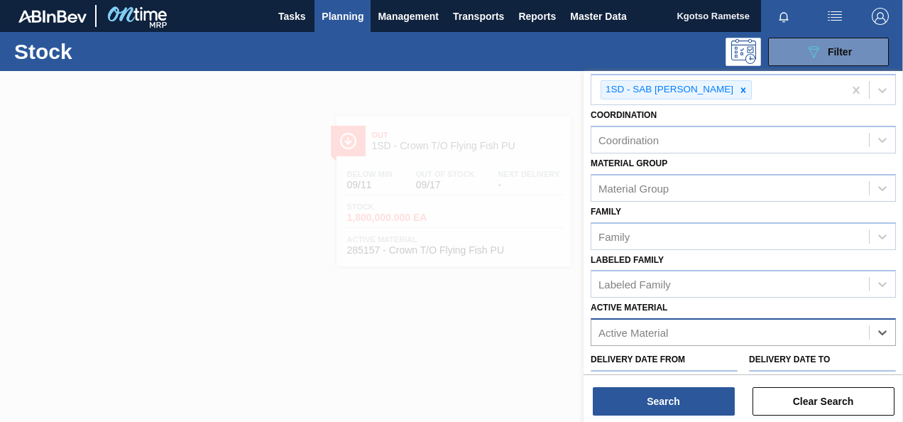
scroll to position [71, 0]
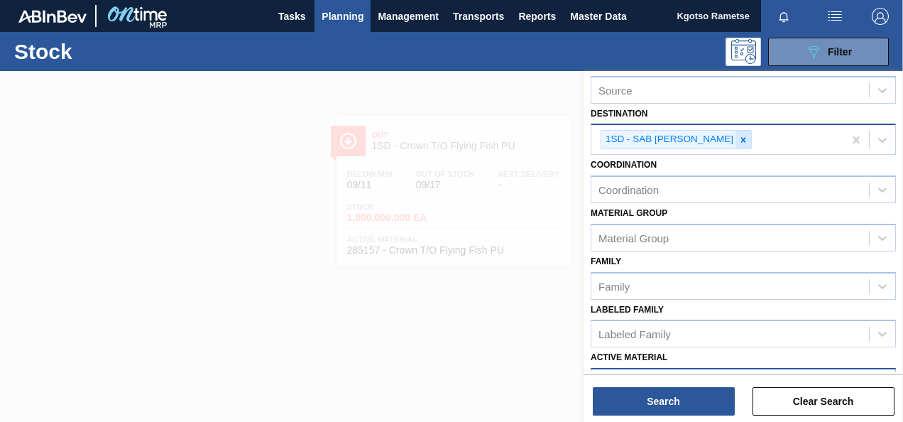
click at [739, 139] on icon at bounding box center [744, 140] width 10 height 10
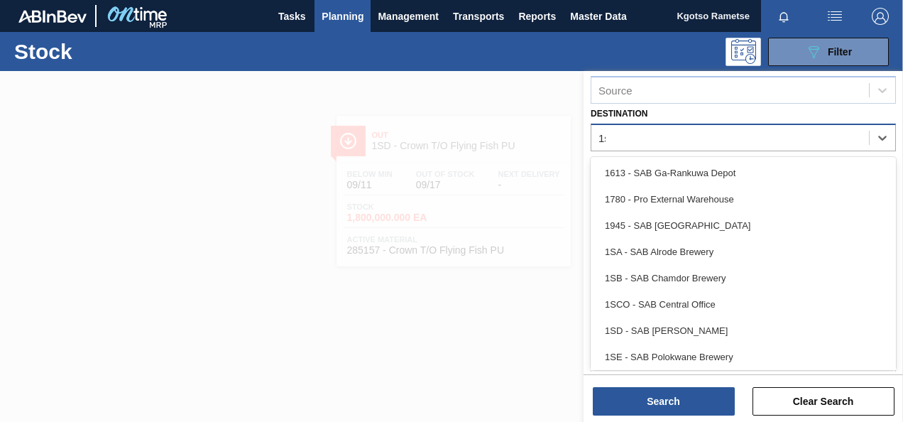
type input "1sa"
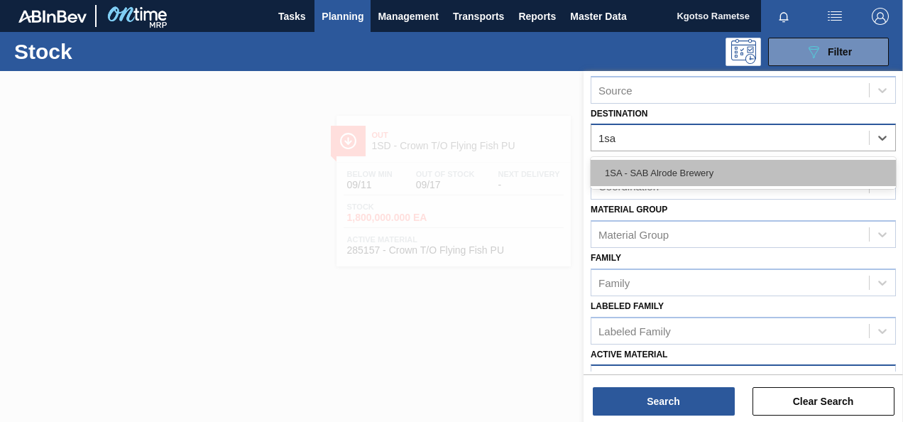
click at [703, 165] on div "1SA - SAB Alrode Brewery" at bounding box center [743, 173] width 305 height 26
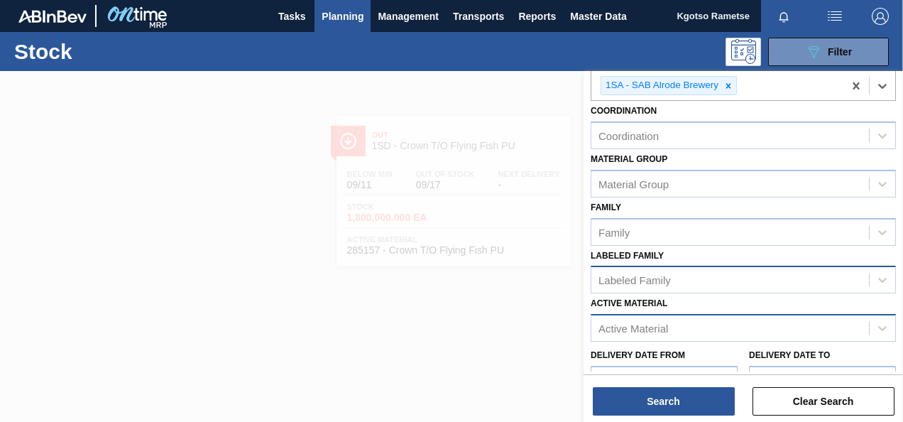
scroll to position [213, 0]
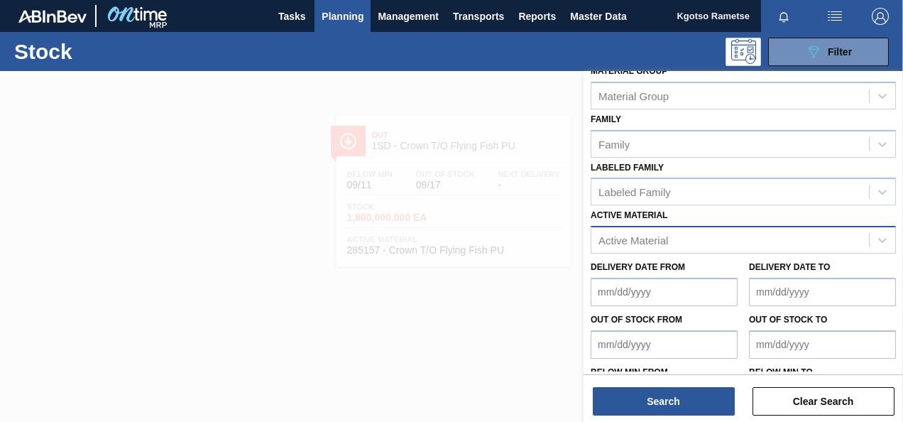
click at [654, 249] on div "Active Material" at bounding box center [743, 240] width 305 height 28
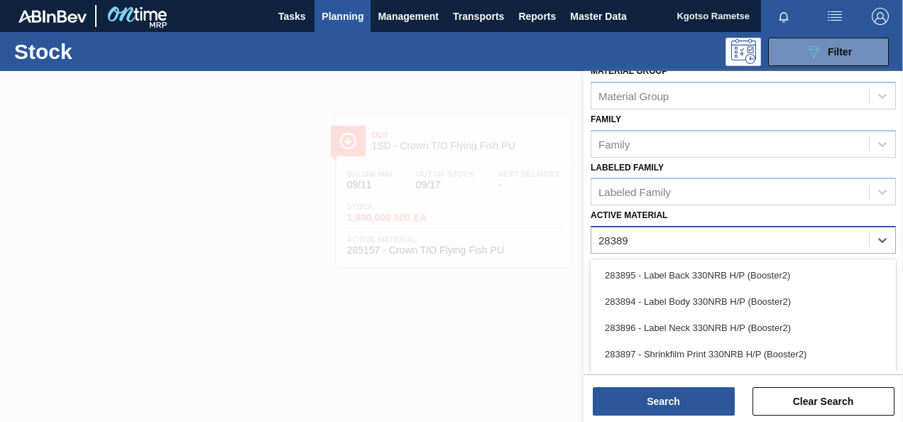
type Material "283897"
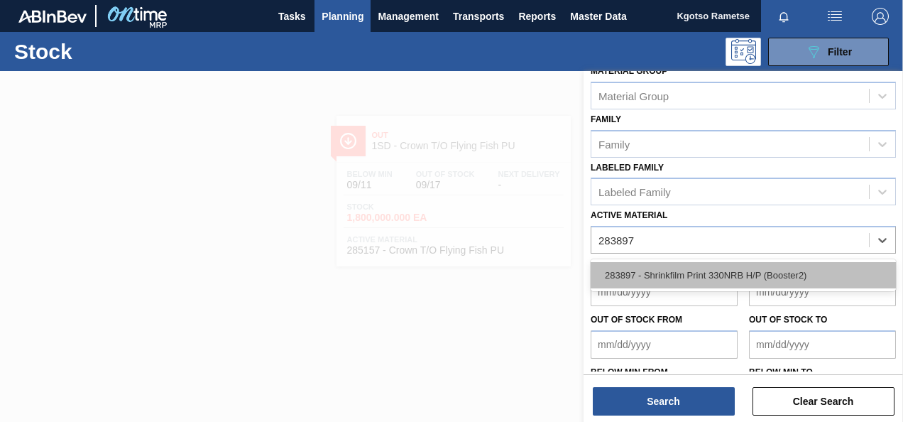
click at [665, 262] on div "283897 - Shrinkfilm Print 330NRB H/P (Booster2)" at bounding box center [743, 275] width 305 height 26
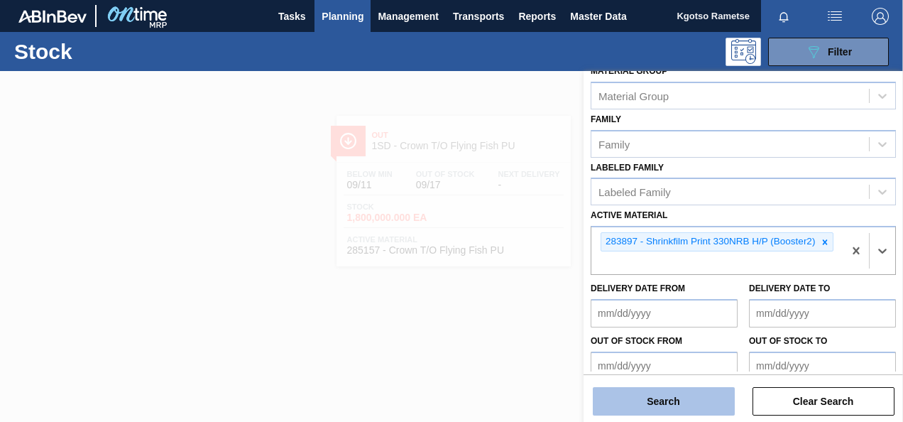
click at [662, 398] on button "Search" at bounding box center [664, 401] width 142 height 28
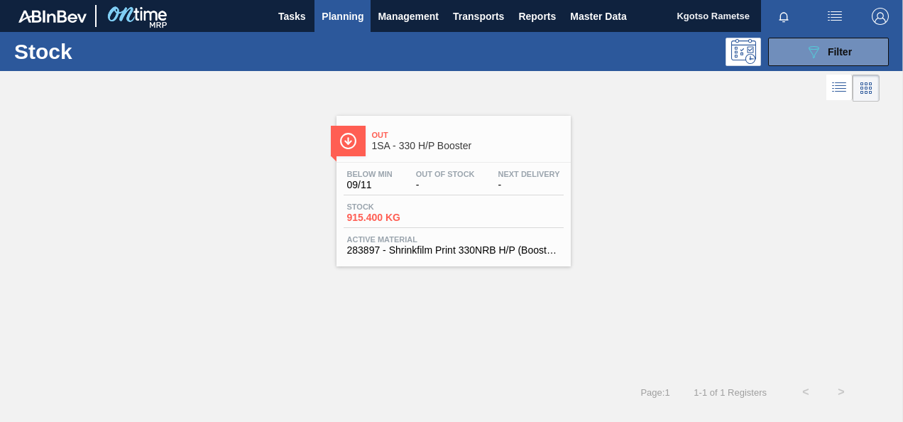
click at [433, 200] on div "Below Min 09/11 Out Of Stock - Next Delivery - Stock 915.400 KG Active Material…" at bounding box center [454, 211] width 234 height 97
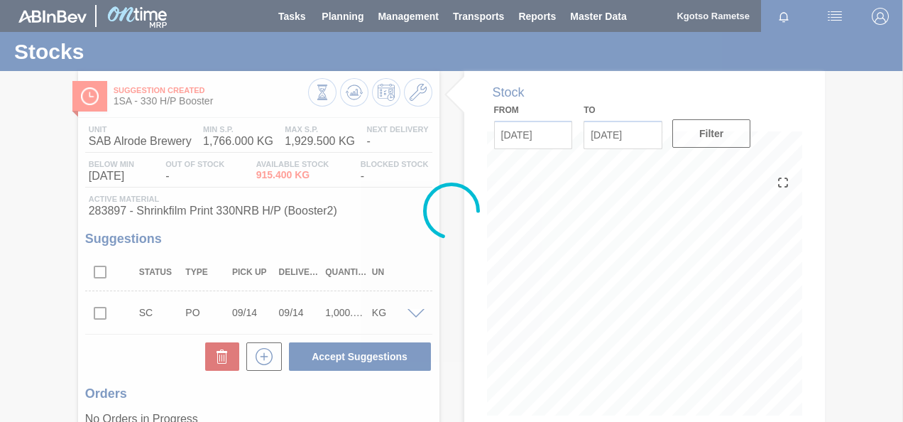
click at [418, 99] on div at bounding box center [451, 211] width 903 height 422
click at [418, 97] on div at bounding box center [451, 211] width 903 height 422
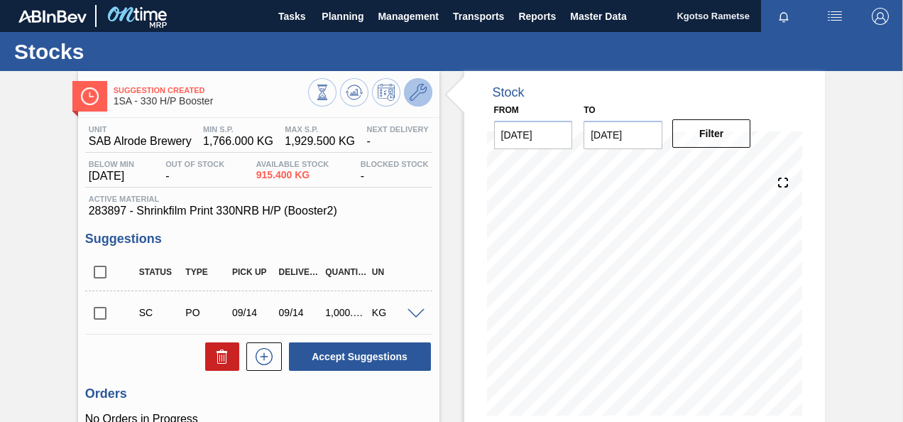
click at [418, 92] on icon at bounding box center [418, 92] width 17 height 17
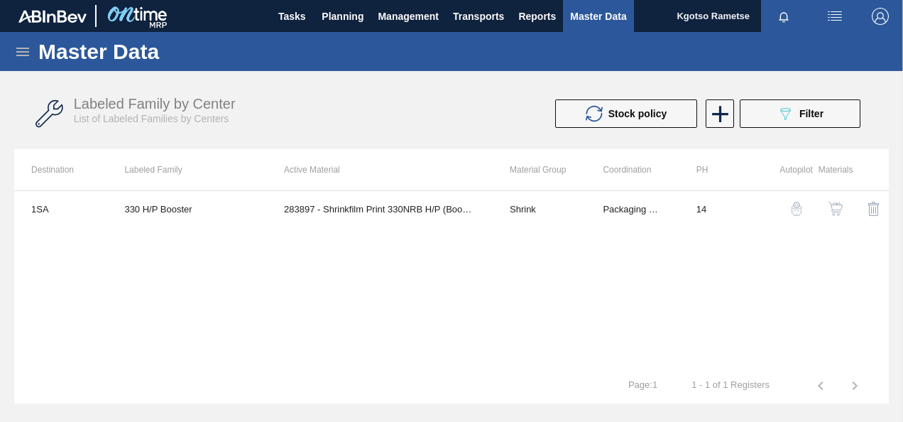
click at [834, 214] on img "button" at bounding box center [836, 209] width 14 height 14
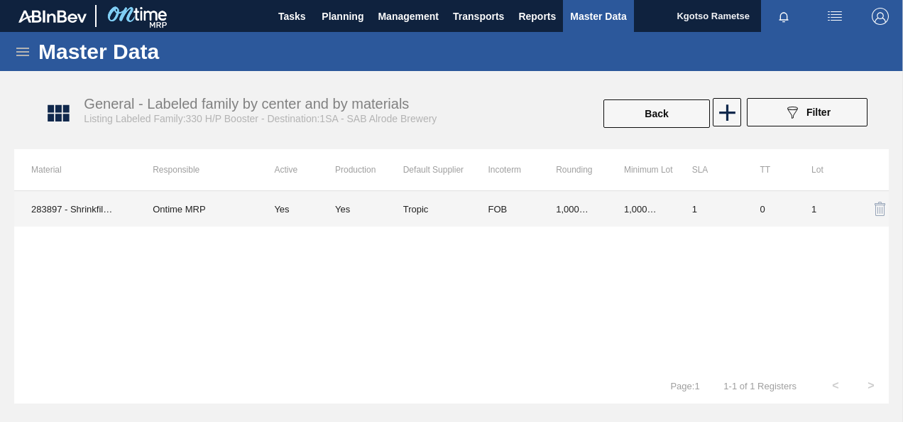
click at [677, 205] on td "1" at bounding box center [709, 209] width 68 height 36
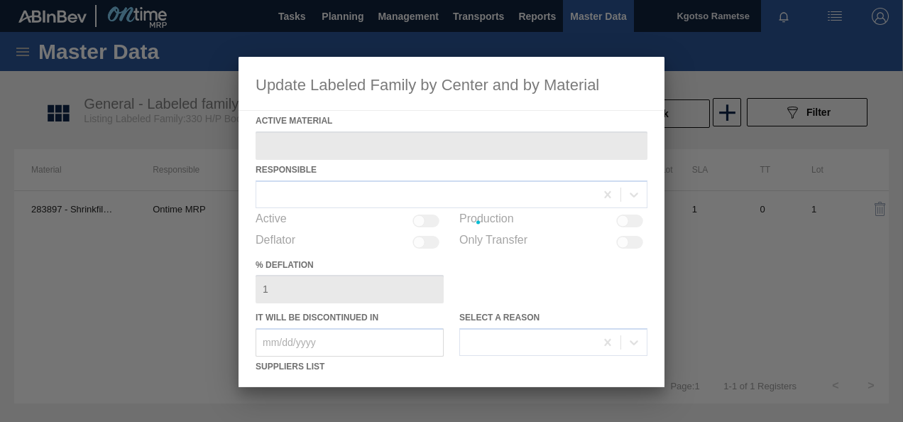
type Material "283897 - Shrinkfilm Print 330NRB H/P (Booster2)"
checkbox input "true"
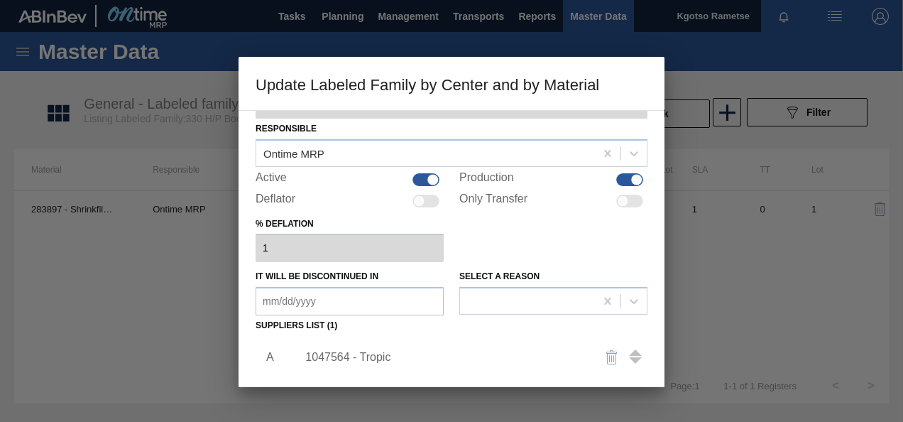
scroll to position [142, 0]
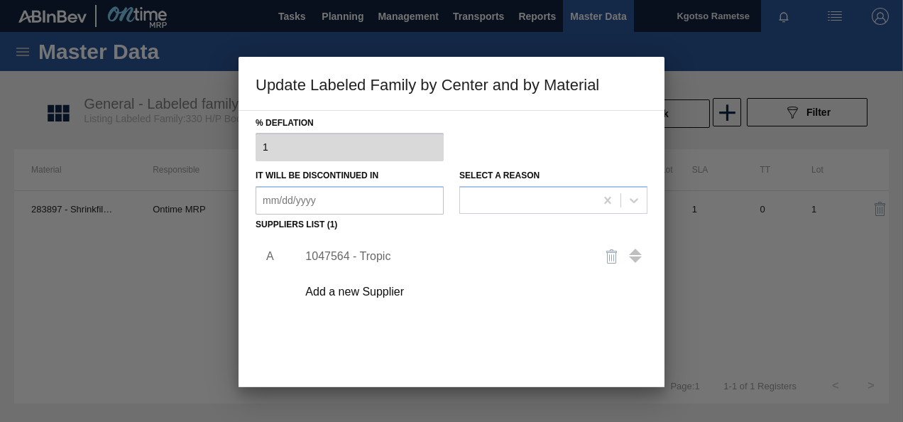
click at [383, 258] on div "1047564 - Tropic" at bounding box center [444, 256] width 278 height 13
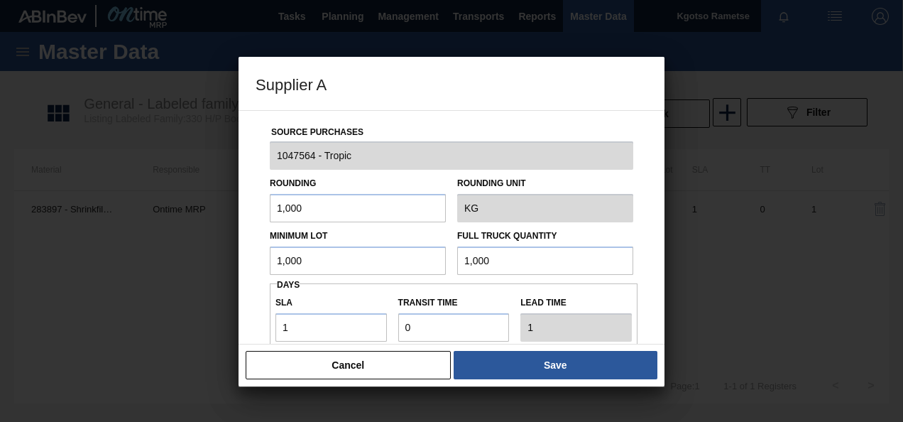
drag, startPoint x: 383, startPoint y: 258, endPoint x: 223, endPoint y: 242, distance: 160.6
click at [223, 242] on div "Supplier A Source Purchases 1047564 - Tropic Rounding 1,000 Rounding Unit KG Mi…" at bounding box center [451, 211] width 903 height 422
drag, startPoint x: 280, startPoint y: 255, endPoint x: 178, endPoint y: 256, distance: 101.6
click at [178, 256] on div "Supplier A Source Purchases 1047564 - Tropic Rounding 1,000 Rounding Unit KG Mi…" at bounding box center [451, 211] width 903 height 422
type input "800"
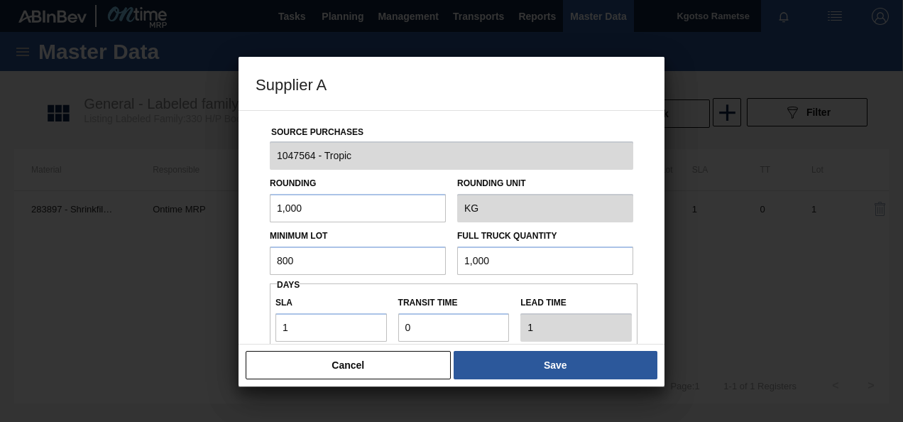
click at [488, 258] on input "1,000" at bounding box center [545, 260] width 176 height 28
paste input "8"
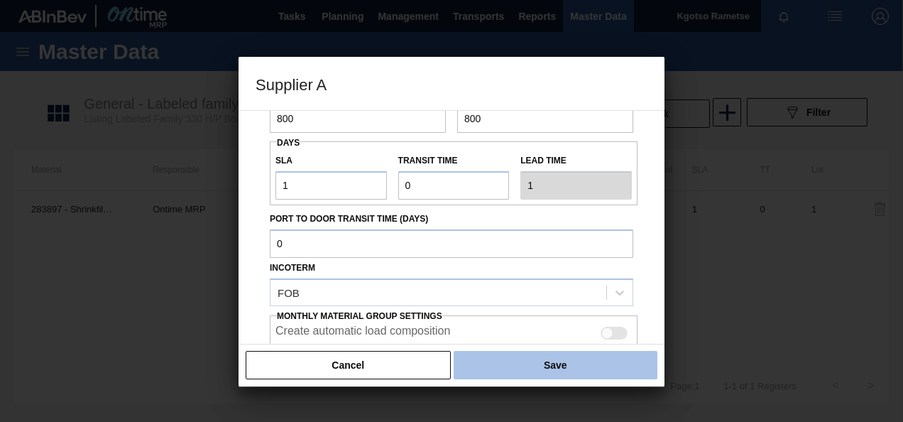
type input "800"
click at [457, 355] on button "Save" at bounding box center [556, 365] width 204 height 28
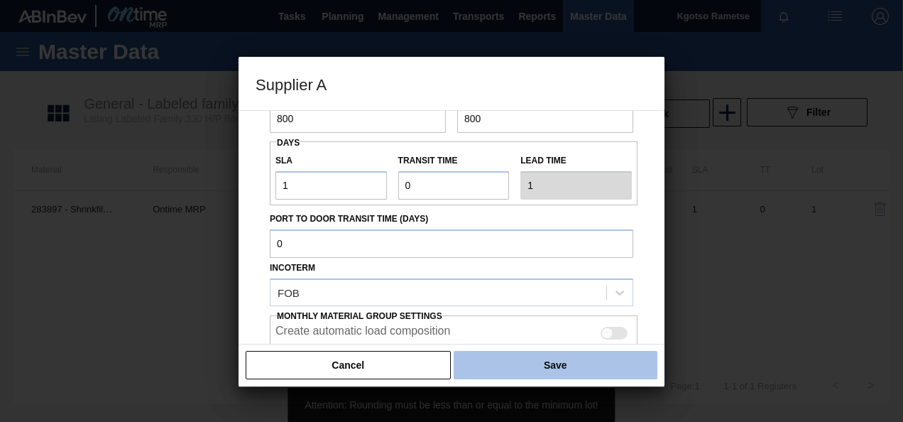
click at [473, 357] on button "Save" at bounding box center [556, 365] width 204 height 28
click at [526, 372] on button "Save" at bounding box center [556, 365] width 204 height 28
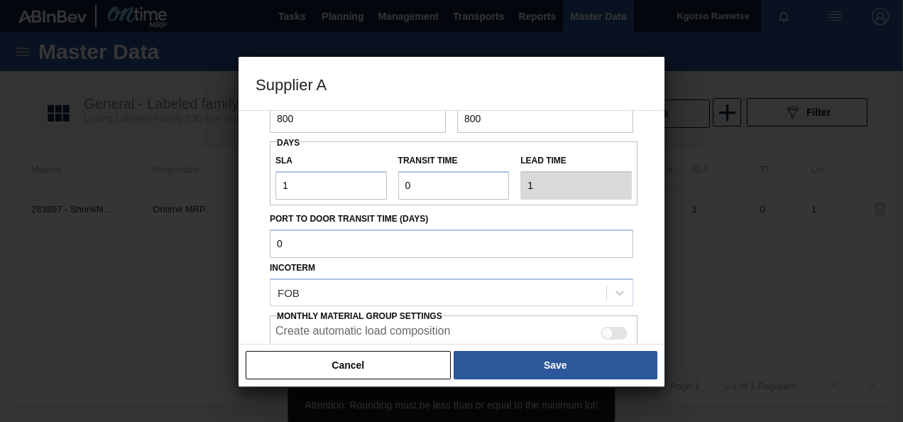
click at [657, 246] on div "Source Purchases 1047564 - Tropic Rounding 1,000 Rounding Unit KG Minimum Lot 8…" at bounding box center [452, 227] width 426 height 234
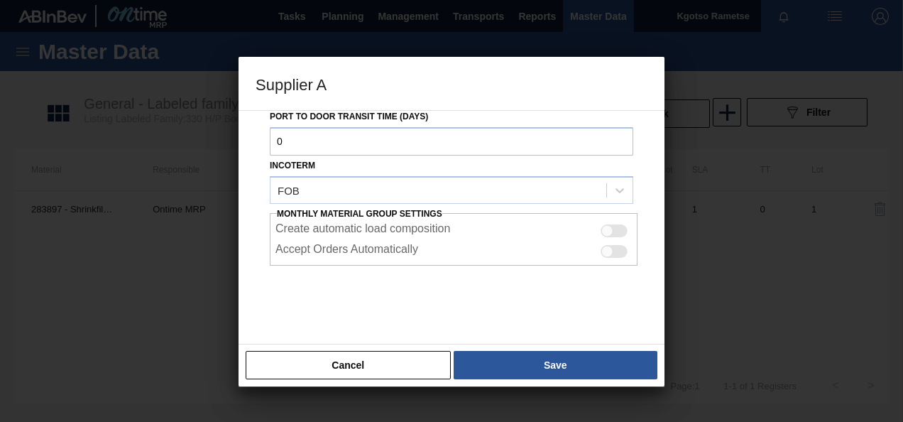
scroll to position [252, 0]
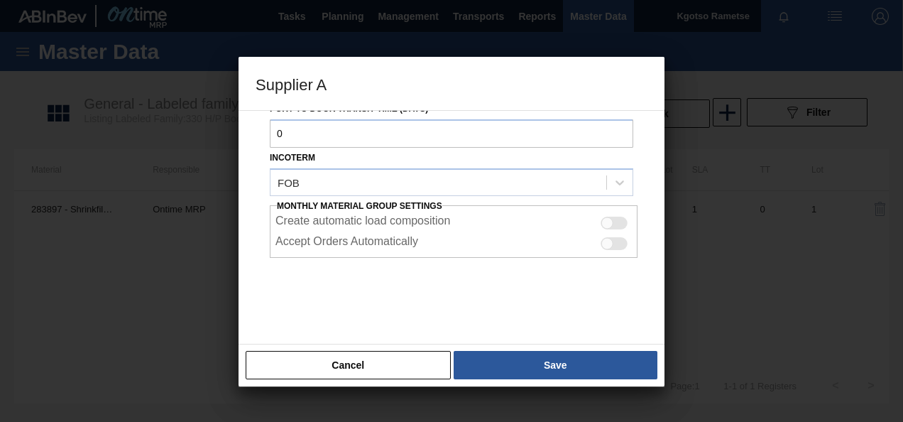
click at [576, 379] on div "Cancel Save" at bounding box center [452, 365] width 426 height 43
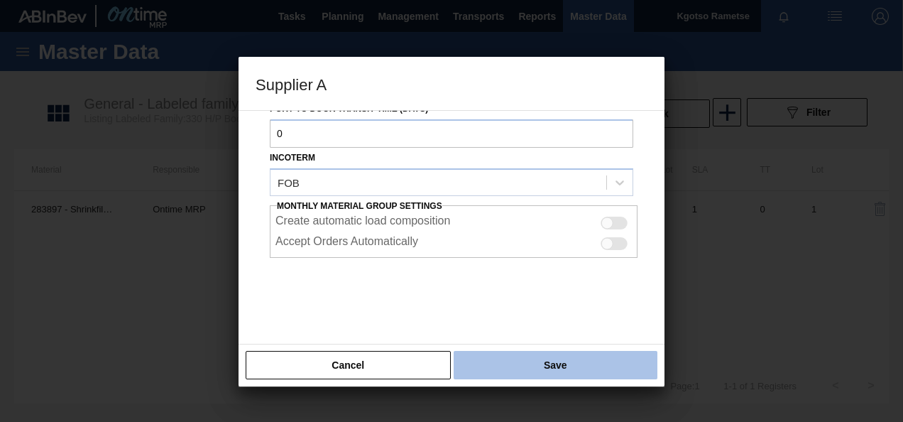
click at [565, 362] on button "Save" at bounding box center [556, 365] width 204 height 28
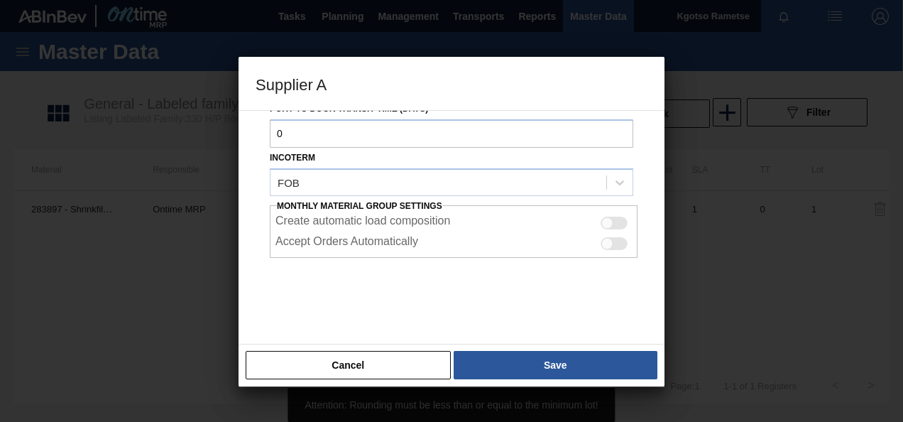
scroll to position [0, 0]
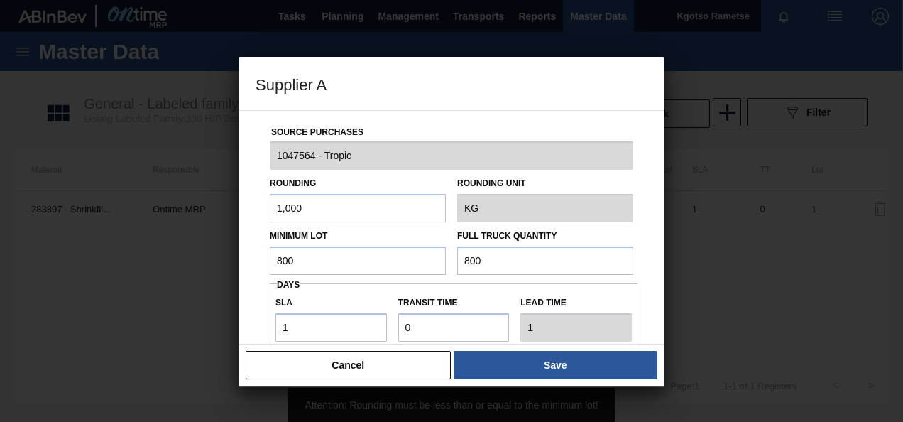
drag, startPoint x: 323, startPoint y: 212, endPoint x: 164, endPoint y: 211, distance: 159.1
click at [180, 211] on div "Supplier A Source Purchases 1047564 - Tropic Rounding 1,000 Rounding Unit KG Mi…" at bounding box center [451, 211] width 903 height 422
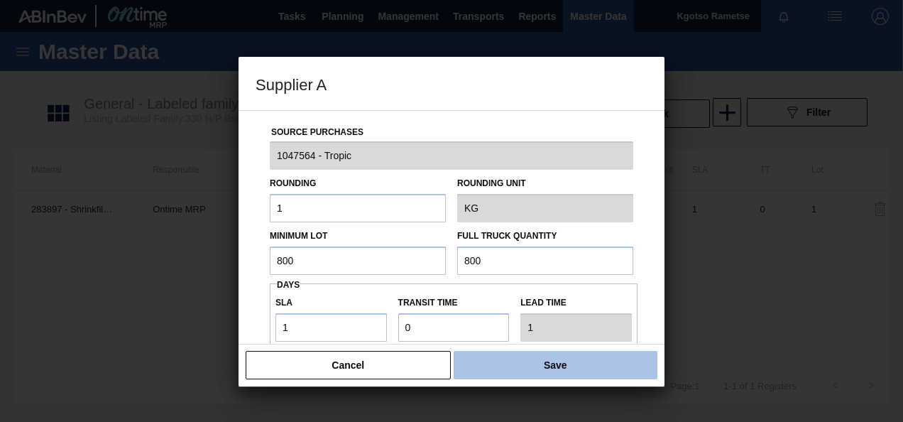
type input "1"
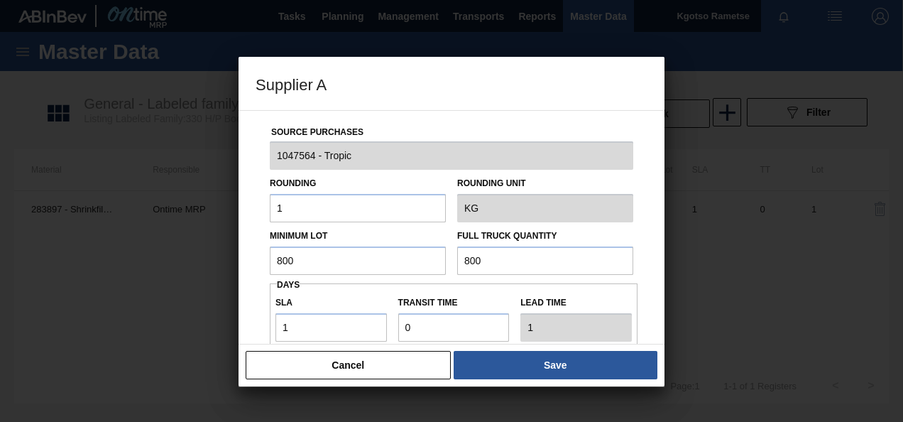
click at [608, 366] on button "Save" at bounding box center [556, 365] width 204 height 28
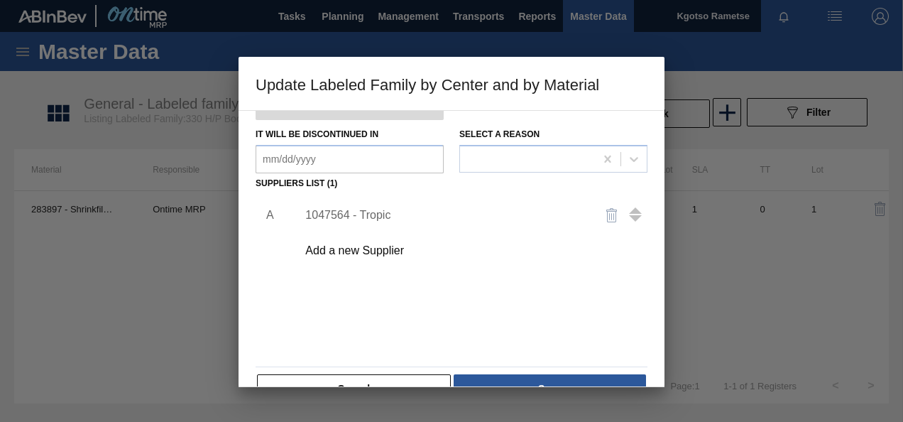
scroll to position [217, 0]
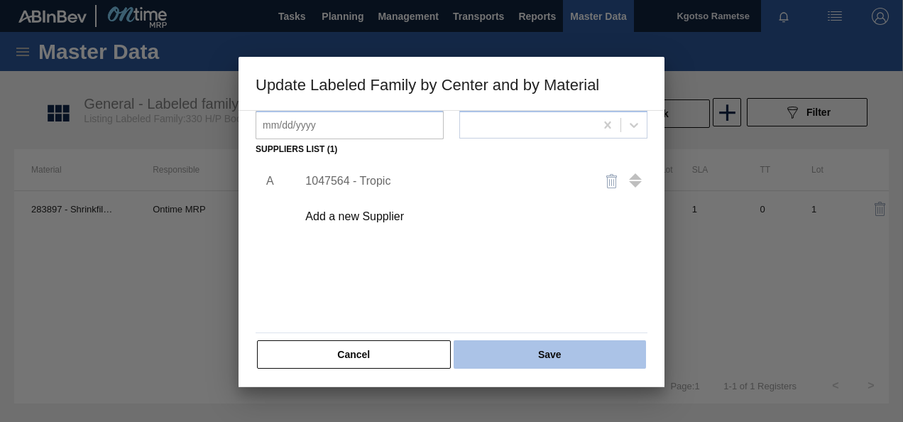
click at [567, 340] on button "Save" at bounding box center [550, 354] width 192 height 28
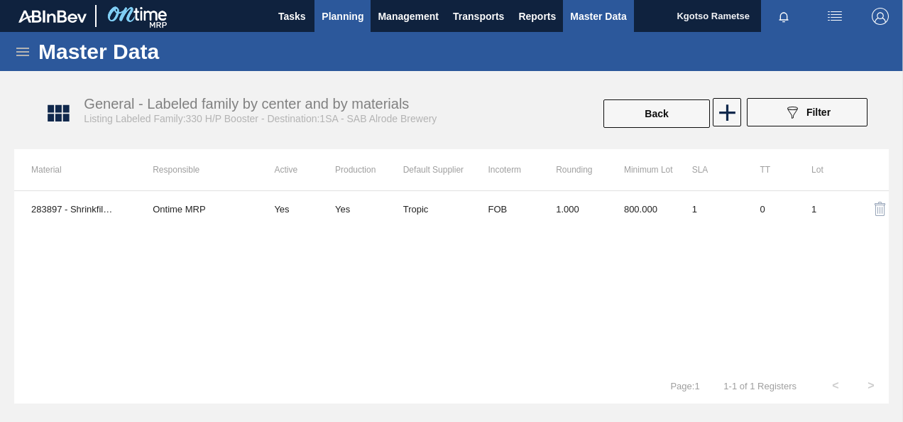
click at [347, 24] on button "Planning" at bounding box center [343, 16] width 56 height 32
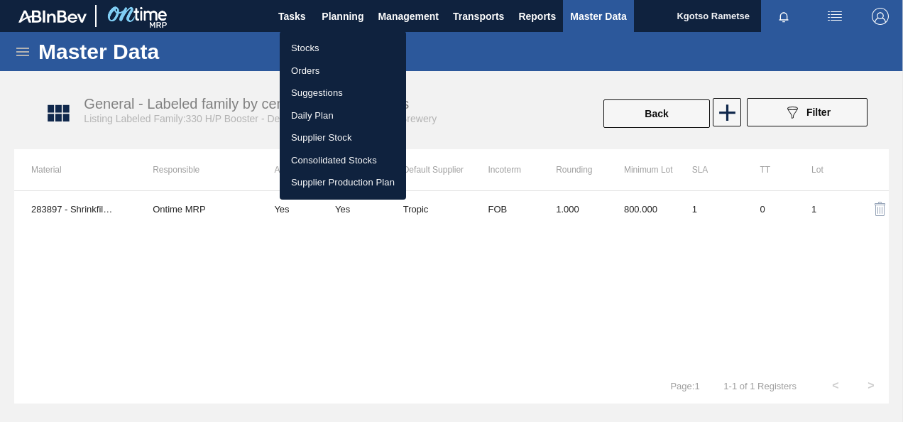
click at [339, 48] on li "Stocks" at bounding box center [343, 48] width 126 height 23
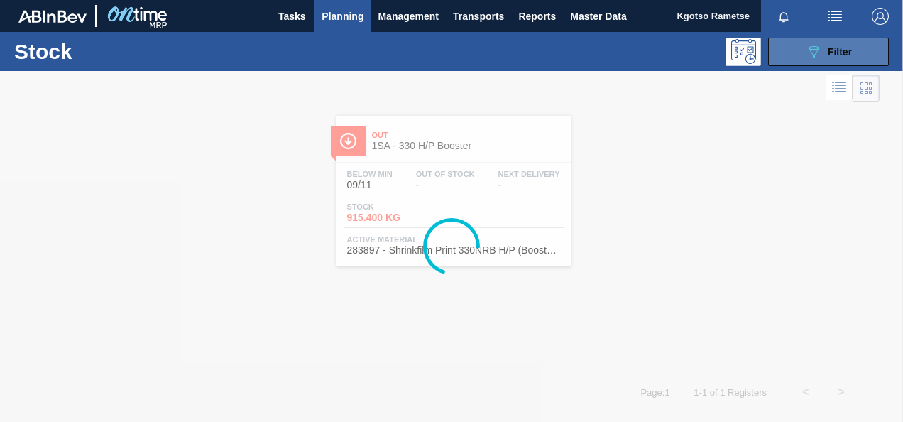
click at [824, 50] on div "089F7B8B-B2A5-4AFE-B5C0-19BA573D28AC Filter" at bounding box center [828, 51] width 47 height 17
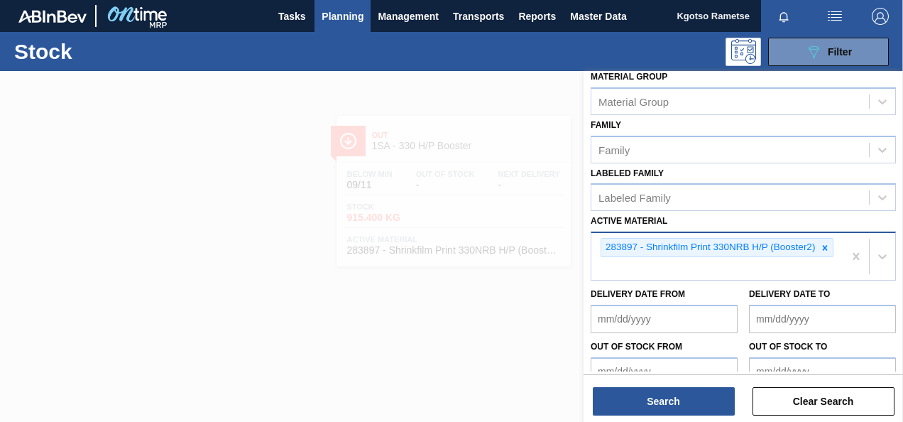
scroll to position [213, 0]
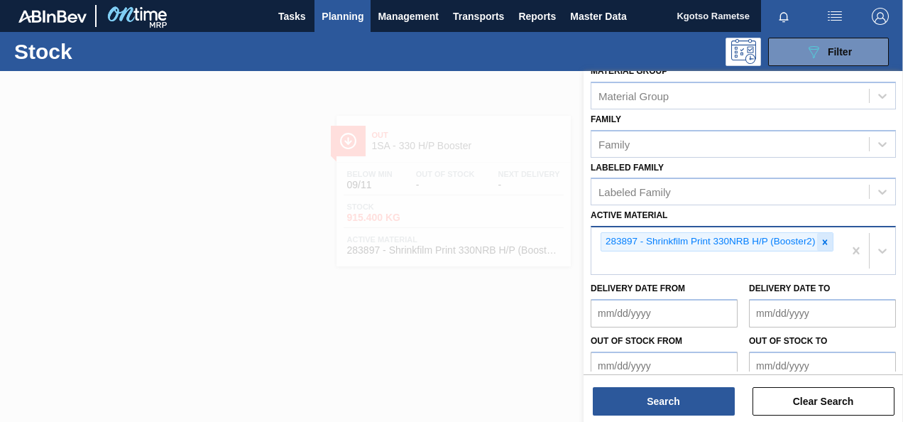
click at [827, 239] on icon at bounding box center [825, 241] width 5 height 5
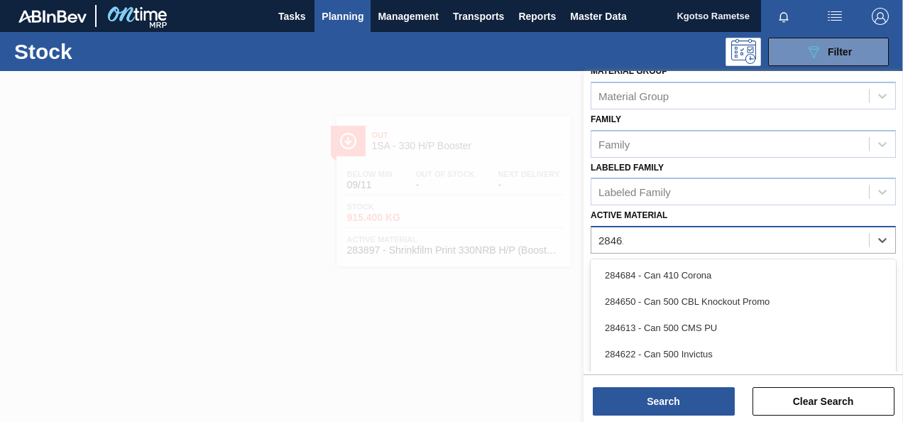
type Material "284612"
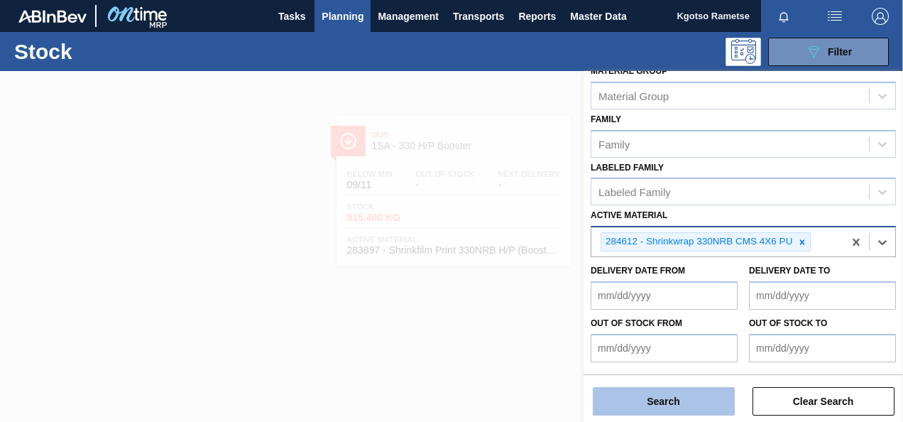
click at [695, 390] on button "Search" at bounding box center [664, 401] width 142 height 28
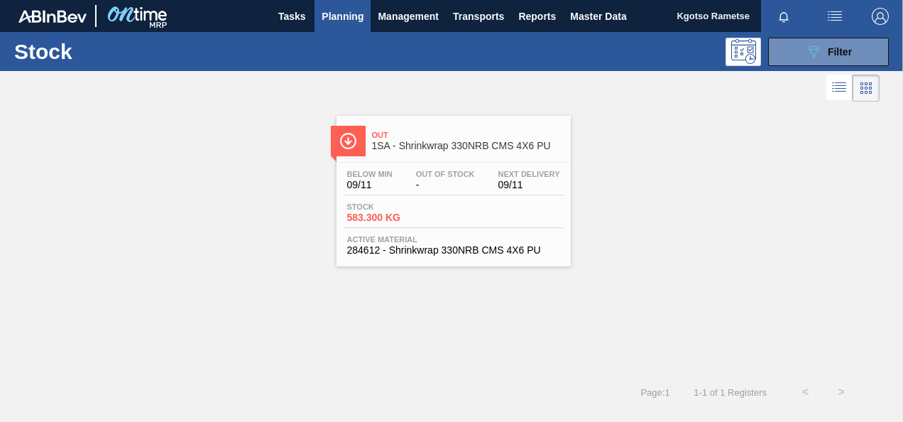
click at [398, 202] on span "Stock" at bounding box center [396, 206] width 99 height 9
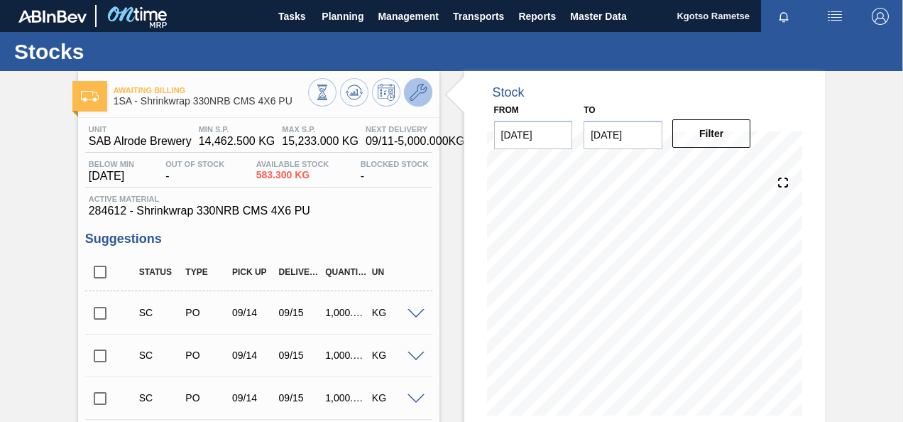
click at [416, 103] on button at bounding box center [418, 92] width 28 height 28
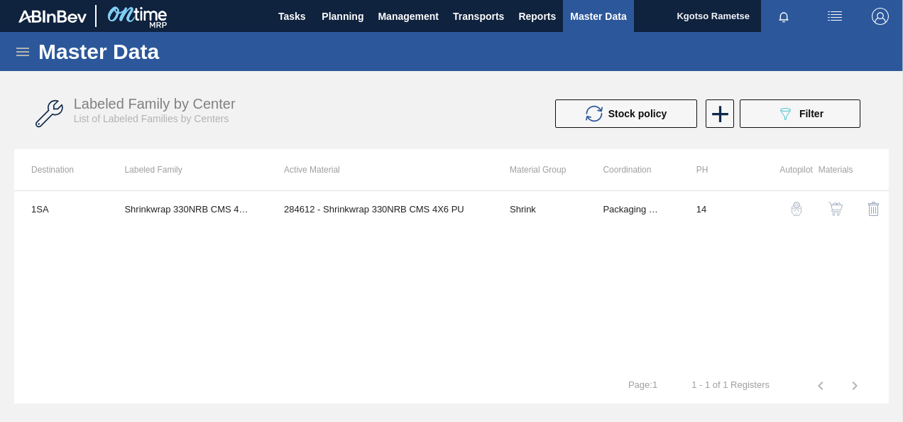
click at [831, 207] on img "button" at bounding box center [836, 209] width 14 height 14
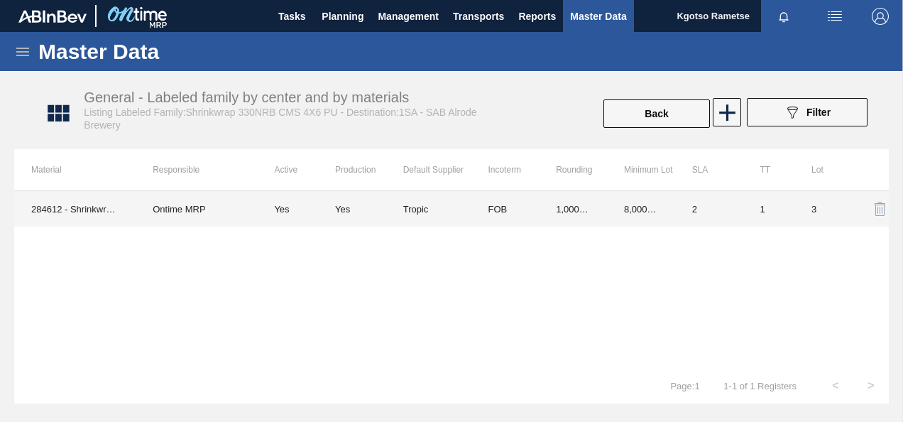
click at [543, 207] on td "1,000.000" at bounding box center [573, 209] width 68 height 36
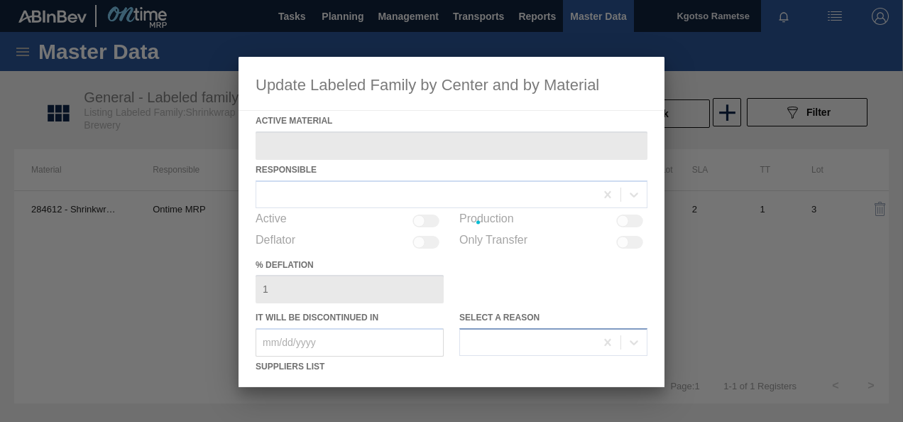
type Material "284612 - Shrinkwrap 330NRB CMS 4X6 PU"
checkbox input "true"
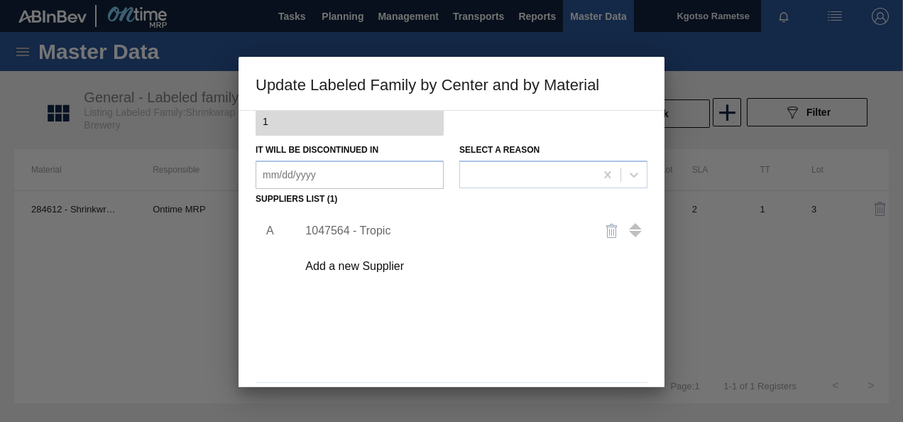
scroll to position [213, 0]
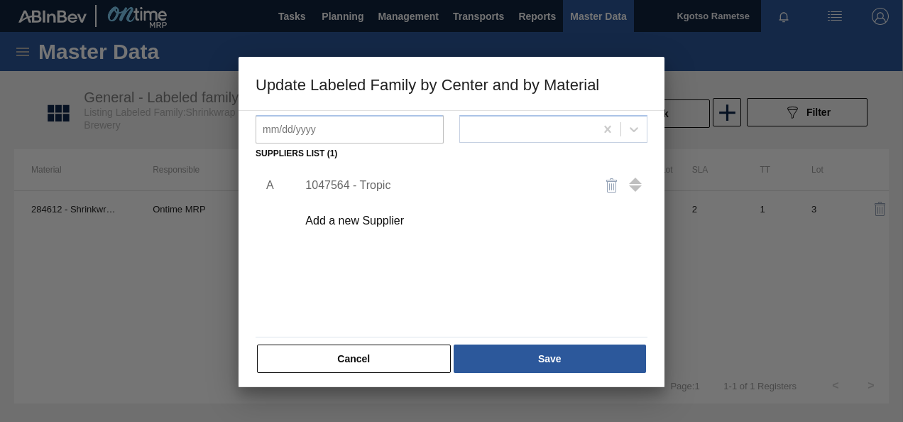
click at [376, 189] on div "1047564 - Tropic" at bounding box center [444, 185] width 278 height 13
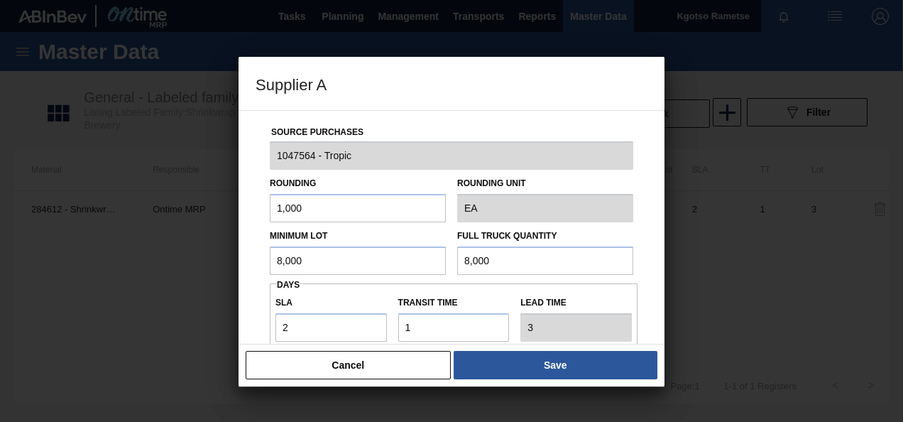
drag, startPoint x: 331, startPoint y: 266, endPoint x: 169, endPoint y: 266, distance: 161.9
click at [188, 266] on div "Supplier A Source Purchases 1047564 - Tropic Rounding 1,000 Rounding Unit EA Mi…" at bounding box center [451, 211] width 903 height 422
click at [297, 261] on input "2,500" at bounding box center [358, 260] width 176 height 28
type input "2,500"
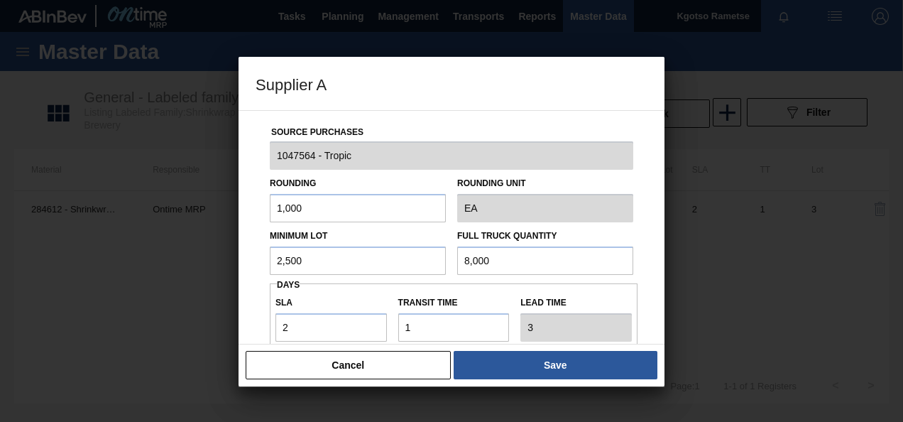
click at [492, 256] on input "8,000" at bounding box center [545, 260] width 176 height 28
click at [491, 256] on input "8,000" at bounding box center [545, 260] width 176 height 28
paste input "2,5"
type input "2,500"
drag, startPoint x: 342, startPoint y: 327, endPoint x: 188, endPoint y: 325, distance: 154.8
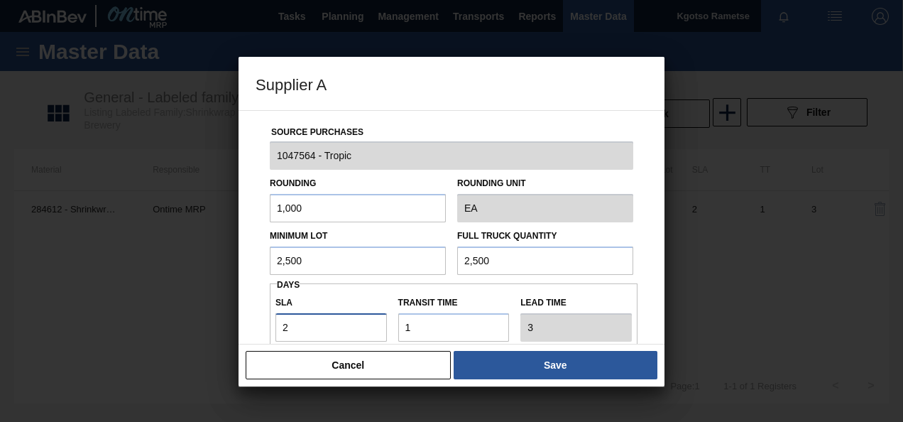
click at [200, 325] on div "Supplier A Source Purchases 1047564 - Tropic Rounding 1,000 Rounding Unit EA Mi…" at bounding box center [451, 211] width 903 height 422
type input "0"
type input "1"
drag, startPoint x: 283, startPoint y: 331, endPoint x: 244, endPoint y: 329, distance: 39.1
click at [253, 330] on div "Source Purchases 1047564 - Tropic Rounding 1,000 Rounding Unit EA Minimum Lot 2…" at bounding box center [452, 227] width 426 height 234
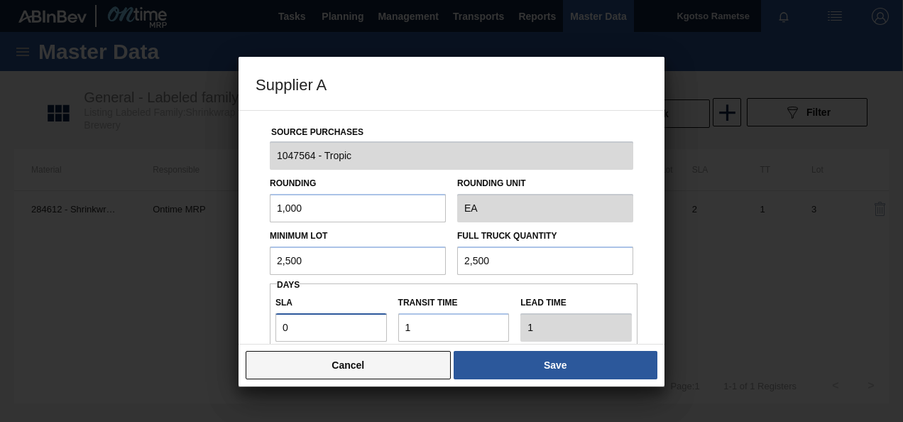
type input "2"
type input "3"
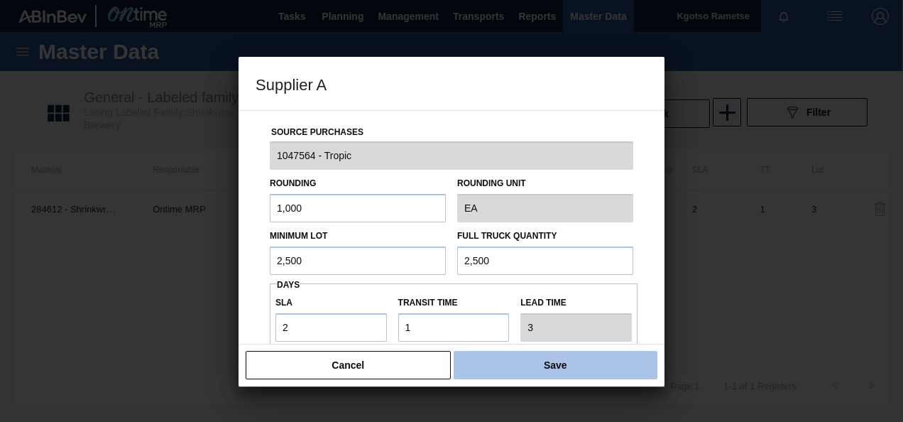
click at [547, 362] on button "Save" at bounding box center [556, 365] width 204 height 28
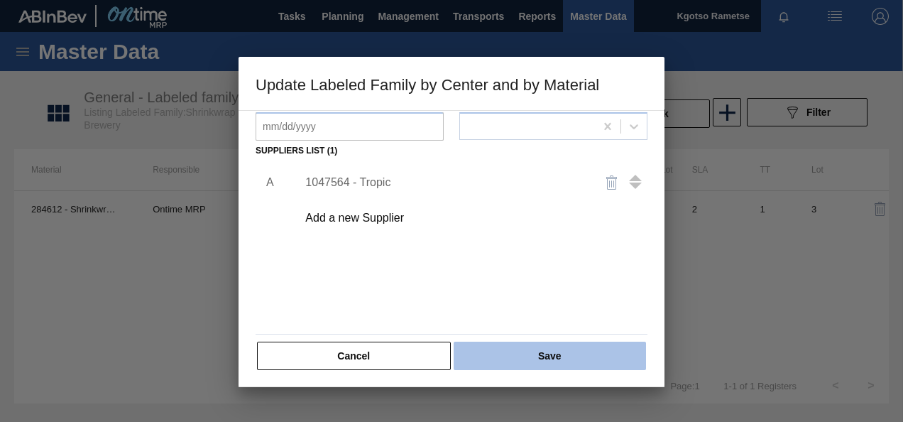
scroll to position [217, 0]
click at [542, 349] on button "Save" at bounding box center [550, 354] width 192 height 28
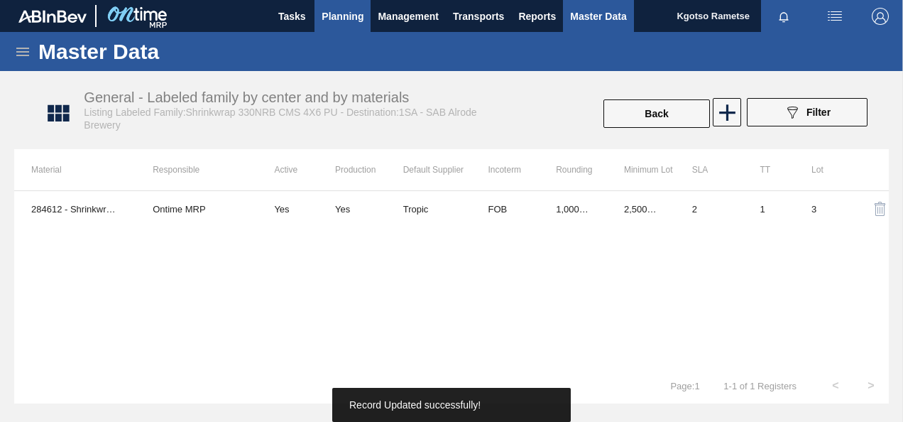
click at [332, 23] on span "Planning" at bounding box center [343, 16] width 42 height 17
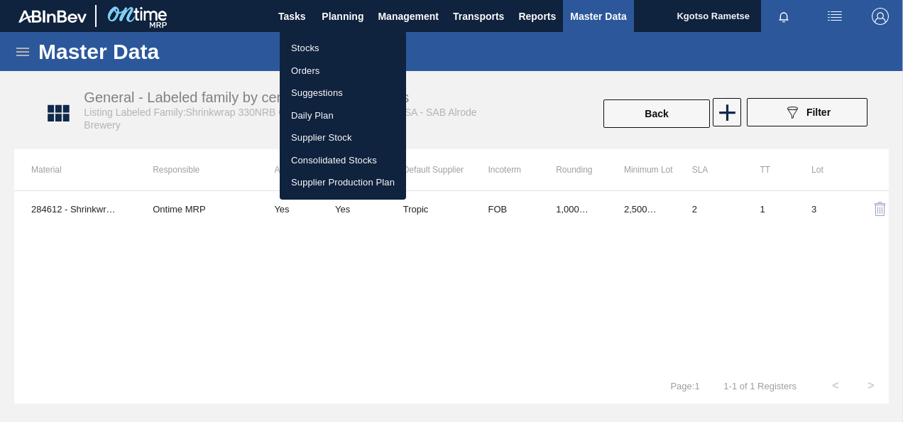
click at [332, 50] on li "Stocks" at bounding box center [343, 48] width 126 height 23
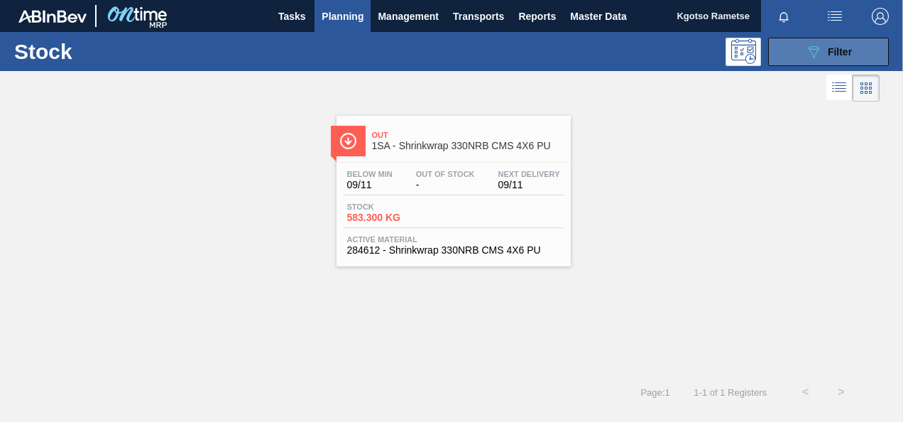
click at [852, 46] on button "089F7B8B-B2A5-4AFE-B5C0-19BA573D28AC Filter" at bounding box center [828, 52] width 121 height 28
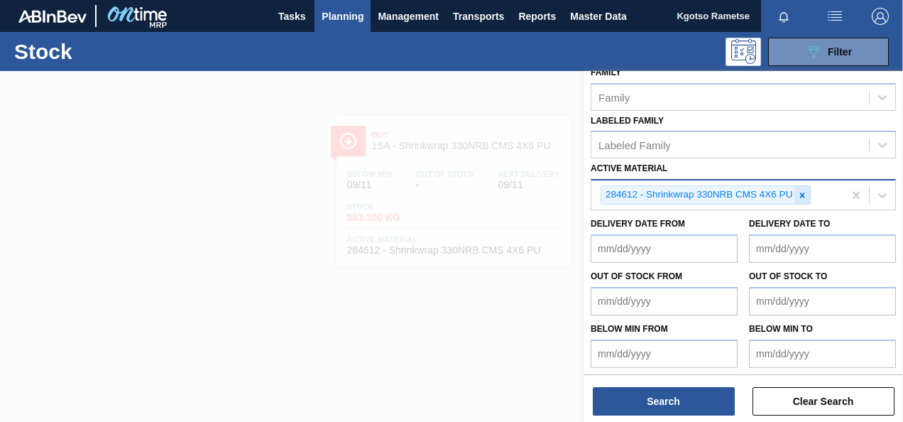
click at [795, 194] on div at bounding box center [803, 195] width 16 height 18
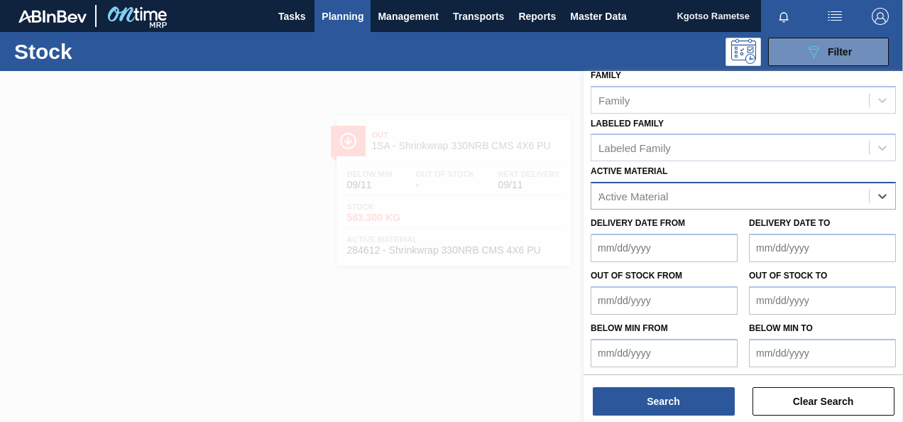
scroll to position [260, 0]
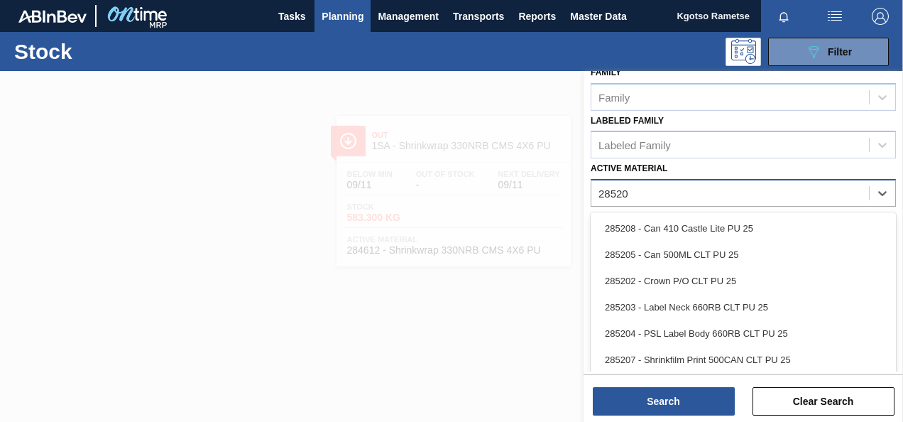
type Material "285201"
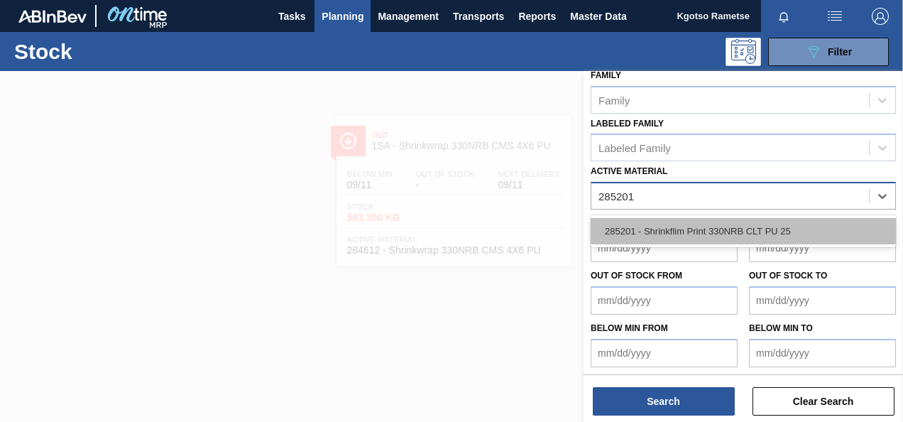
click at [779, 232] on div "285201 - Shrinkflim Print 330NRB CLT PU 25" at bounding box center [743, 231] width 305 height 26
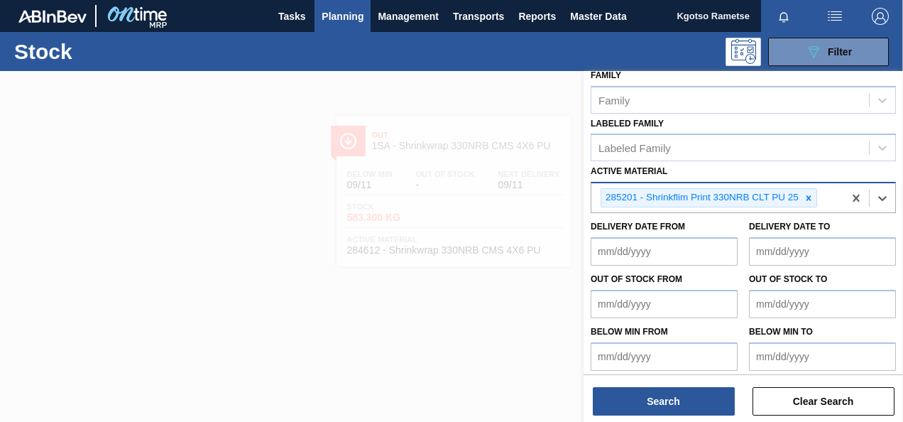
scroll to position [260, 0]
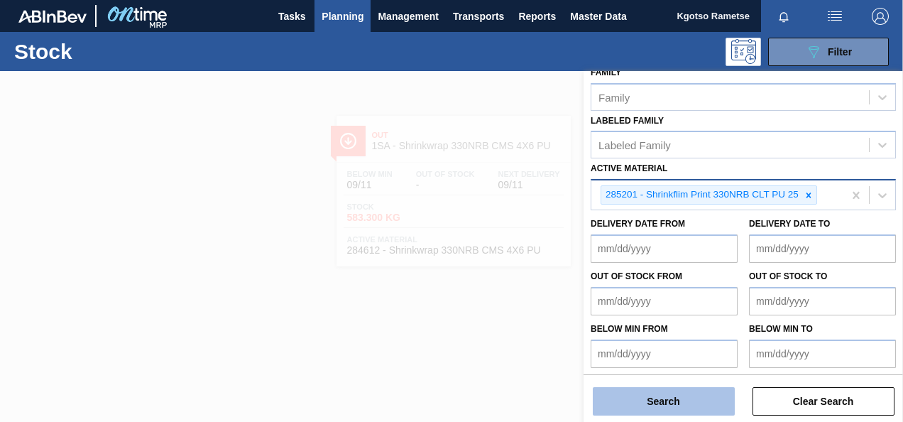
click at [682, 388] on button "Search" at bounding box center [664, 401] width 142 height 28
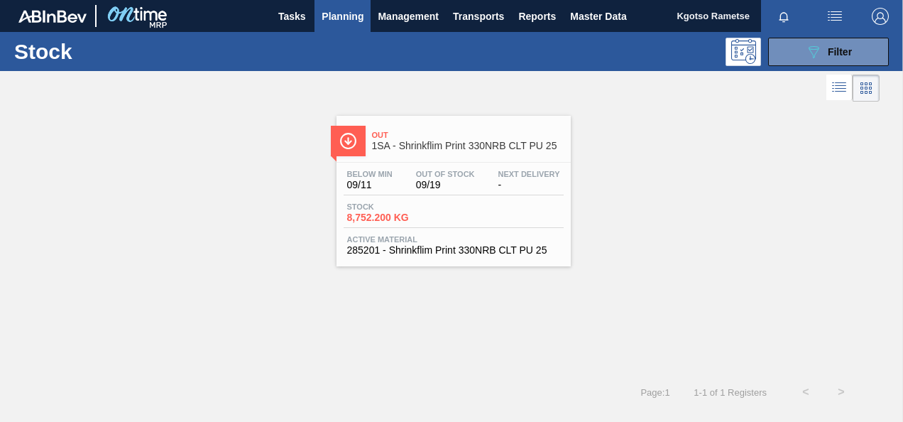
drag, startPoint x: 479, startPoint y: 181, endPoint x: 456, endPoint y: 173, distance: 24.0
click at [456, 173] on span "Out Of Stock" at bounding box center [445, 174] width 59 height 9
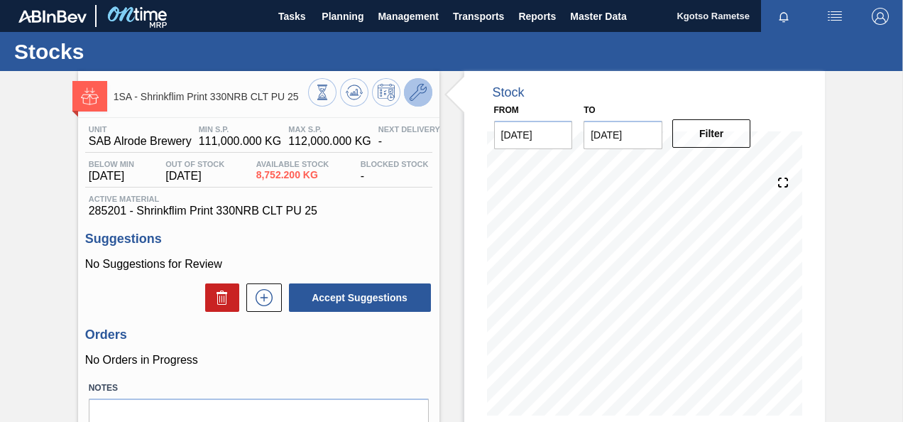
click at [424, 87] on icon at bounding box center [418, 92] width 17 height 17
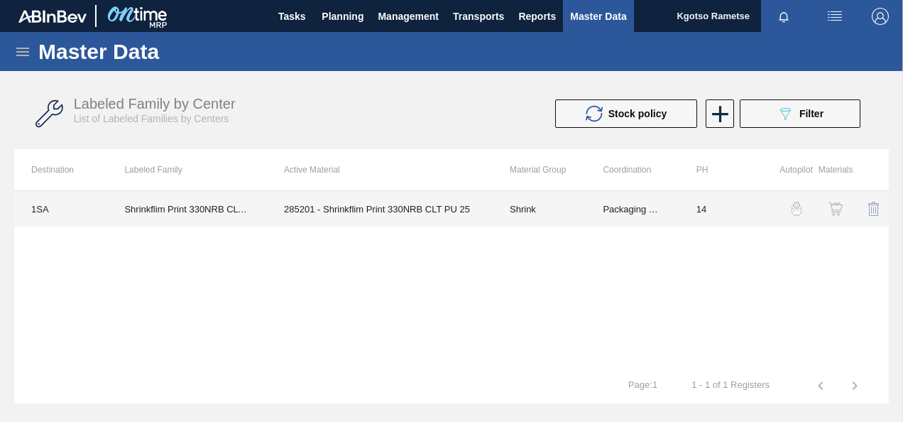
click at [366, 205] on td "285201 - Shrinkflim Print 330NRB CLT PU 25" at bounding box center [380, 209] width 226 height 36
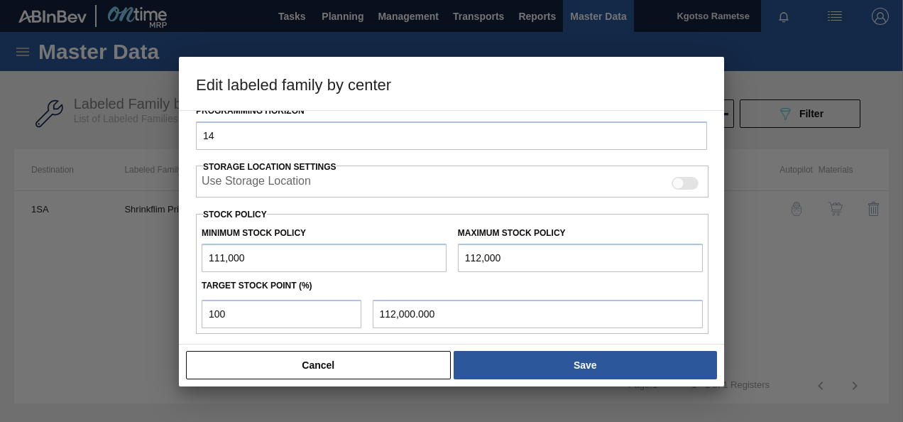
scroll to position [286, 0]
click at [205, 248] on input "111,000" at bounding box center [324, 256] width 245 height 28
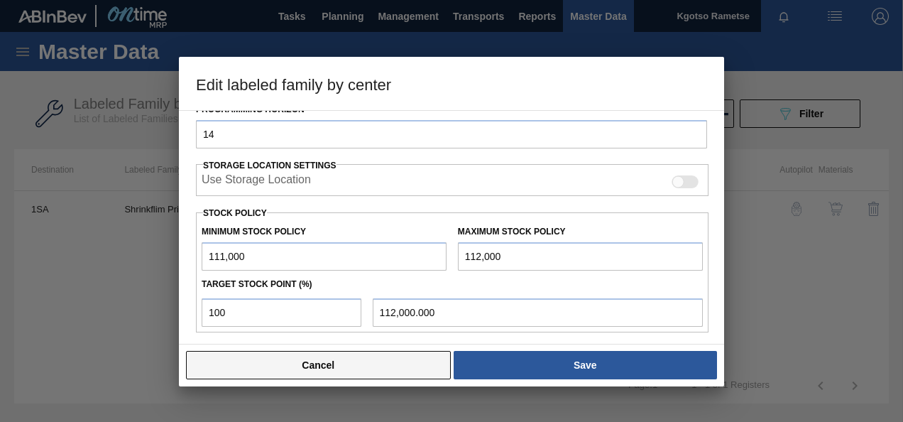
click at [234, 366] on button "Cancel" at bounding box center [318, 365] width 265 height 28
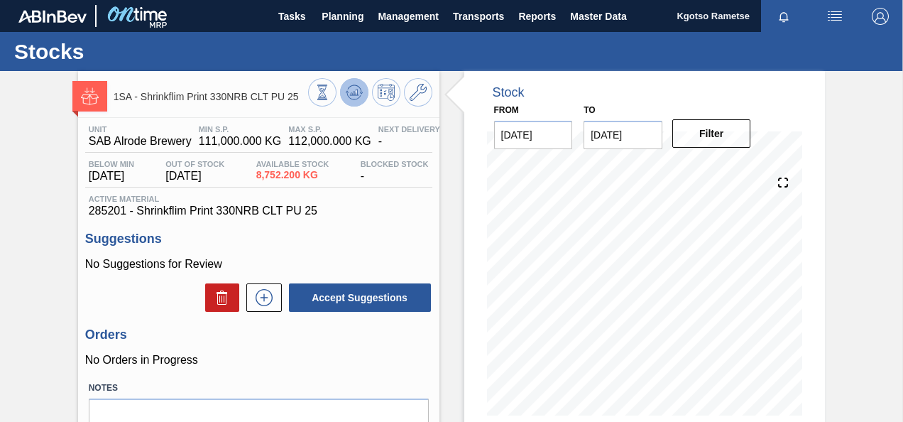
click at [358, 92] on icon at bounding box center [354, 92] width 17 height 17
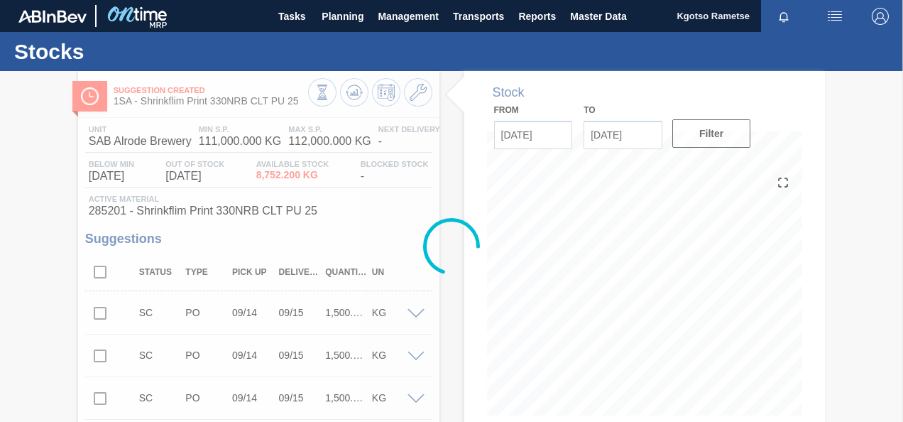
click at [411, 91] on div at bounding box center [451, 246] width 903 height 351
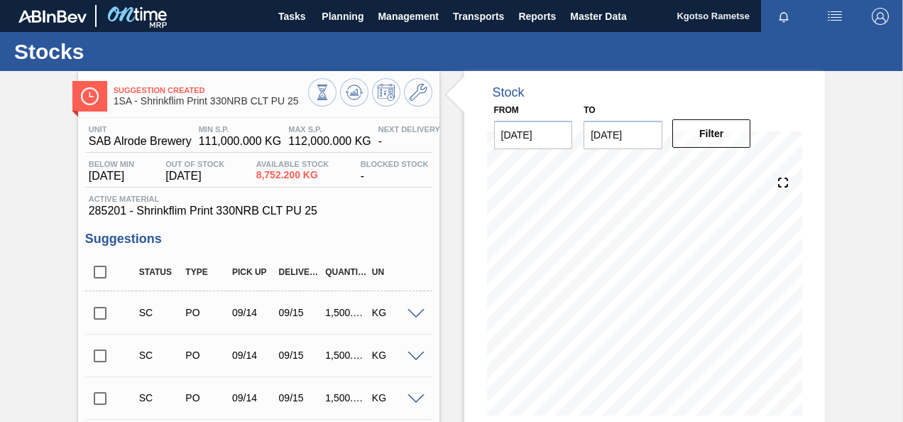
click at [411, 91] on icon at bounding box center [418, 92] width 17 height 17
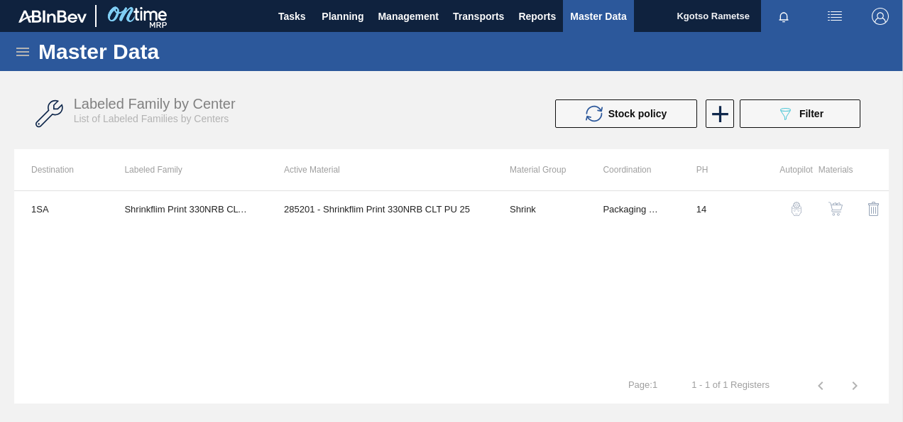
click at [830, 209] on img "button" at bounding box center [836, 209] width 14 height 14
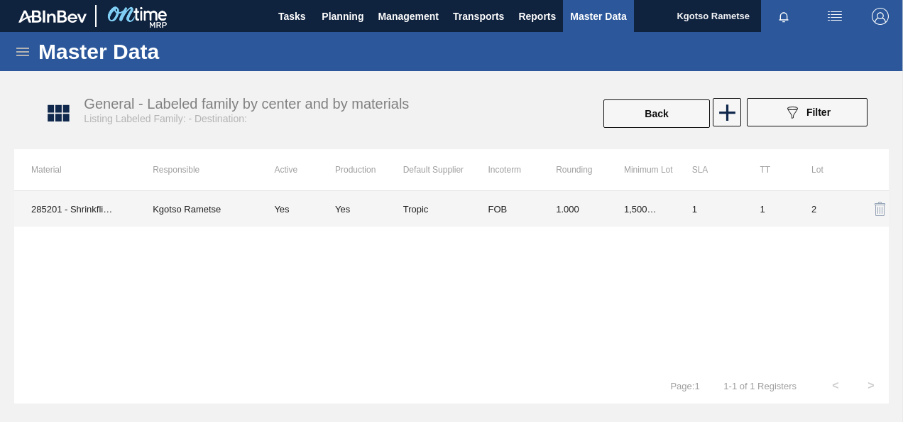
click at [424, 201] on td "Tropic" at bounding box center [437, 209] width 68 height 36
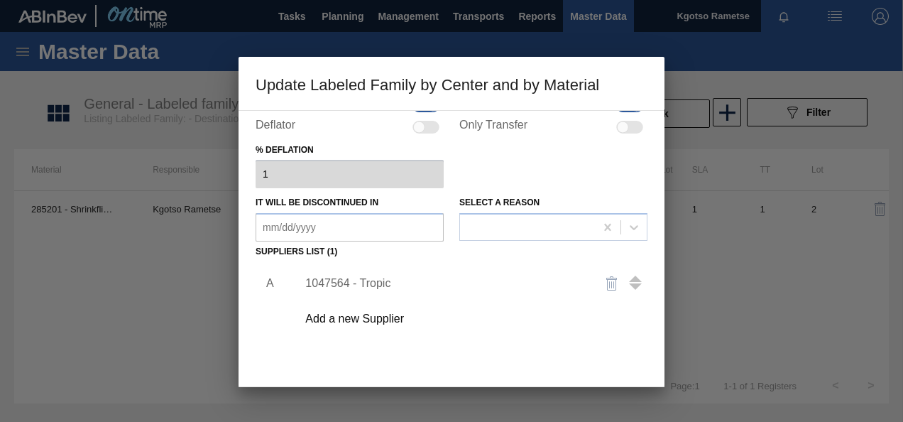
scroll to position [213, 0]
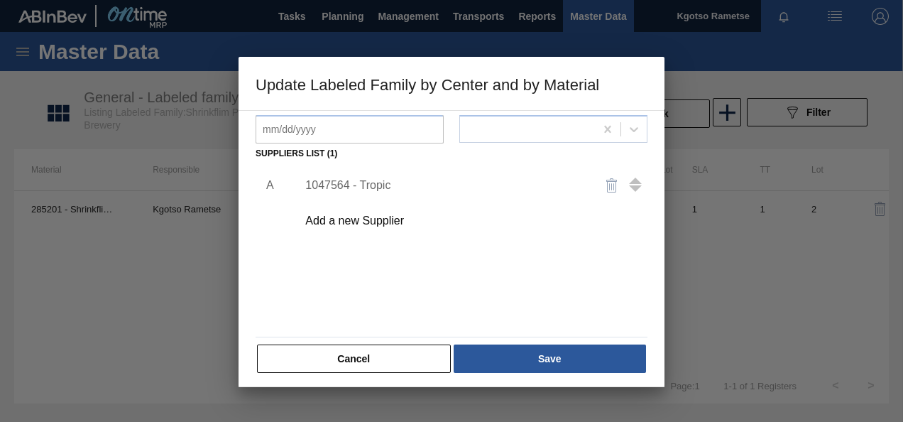
click at [368, 178] on div "1047564 - Tropic" at bounding box center [468, 186] width 359 height 36
click at [363, 184] on div "1047564 - Tropic" at bounding box center [444, 185] width 278 height 13
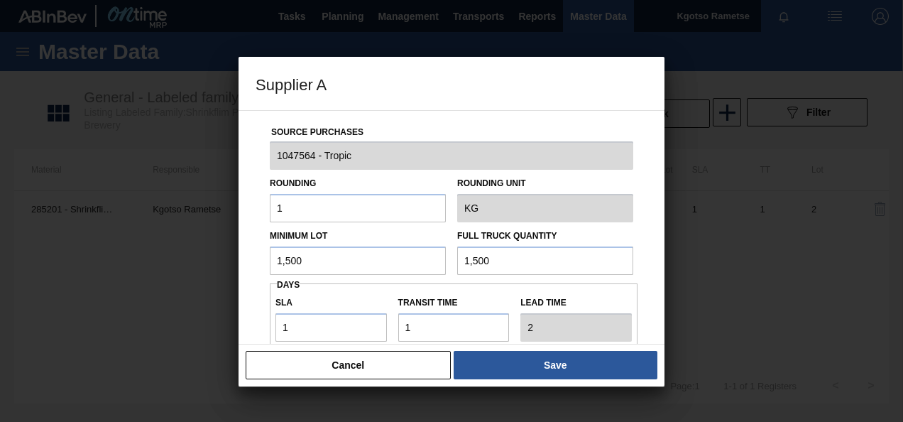
drag, startPoint x: 331, startPoint y: 254, endPoint x: 40, endPoint y: 286, distance: 292.9
click at [207, 263] on div "Supplier A Source Purchases 1047564 - Tropic Rounding 1 Rounding Unit KG Minimu…" at bounding box center [451, 211] width 903 height 422
click at [274, 260] on input "6,500" at bounding box center [358, 260] width 176 height 28
click at [478, 256] on input "1,500" at bounding box center [545, 260] width 176 height 28
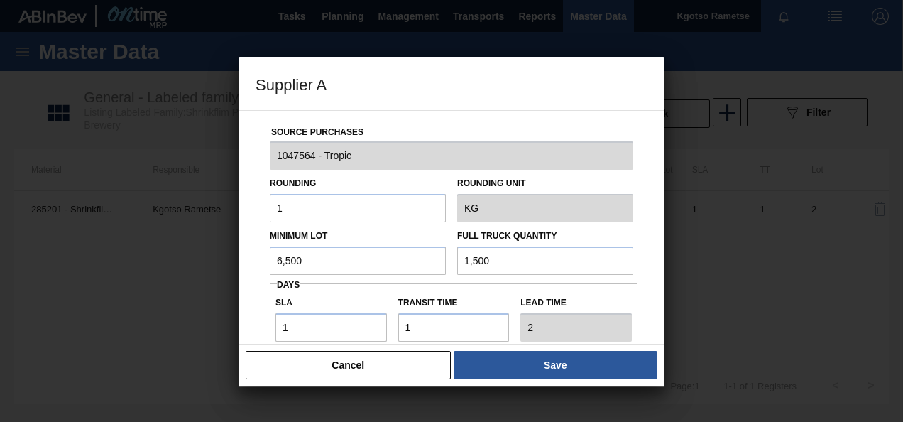
click at [474, 256] on input "1,500" at bounding box center [545, 260] width 176 height 28
paste input "6"
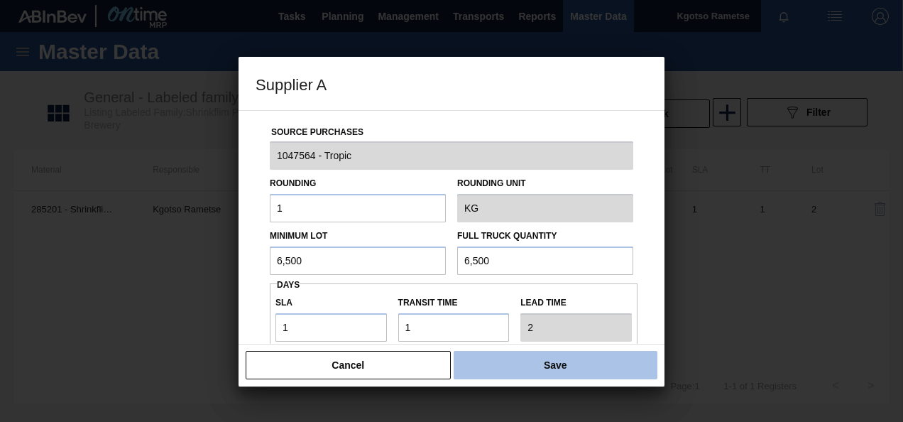
click at [516, 358] on button "Save" at bounding box center [556, 365] width 204 height 28
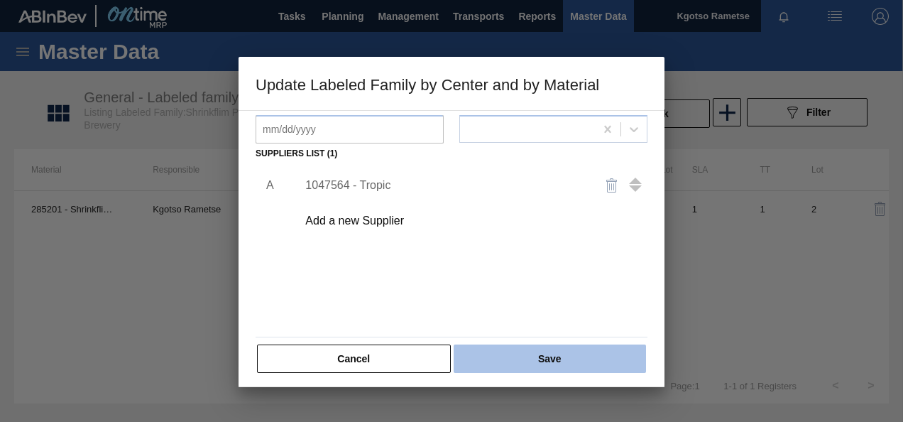
click at [509, 349] on button "Save" at bounding box center [550, 358] width 192 height 28
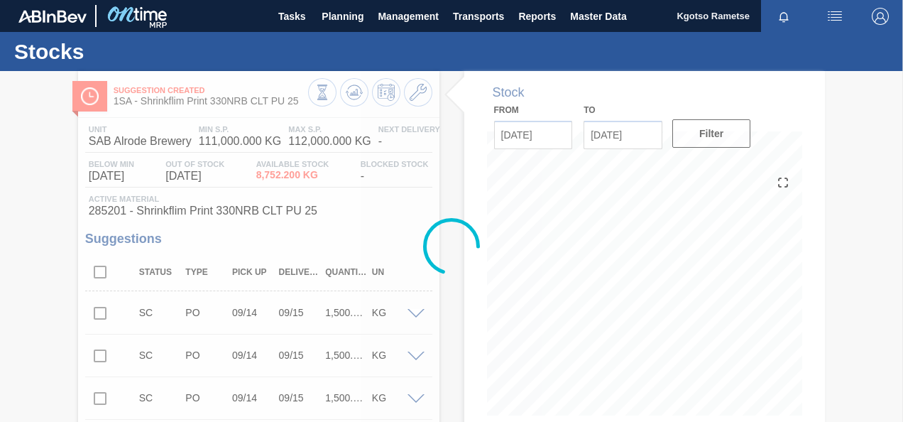
click at [348, 90] on div at bounding box center [451, 246] width 903 height 351
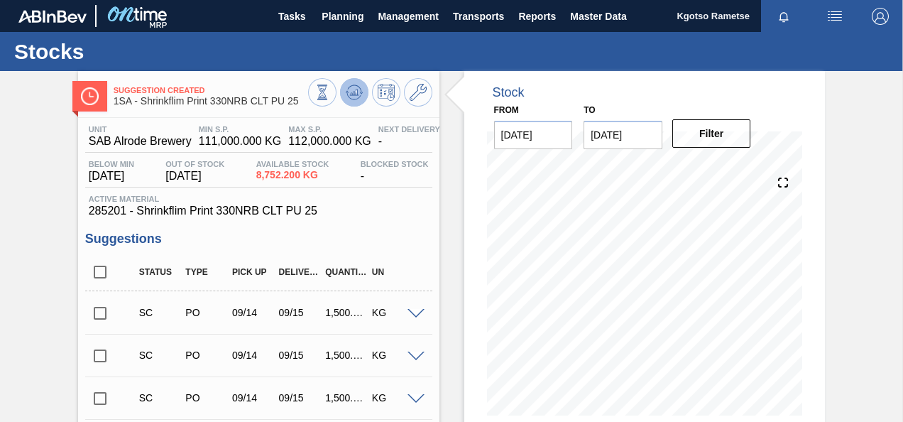
click at [348, 90] on icon at bounding box center [354, 92] width 17 height 17
click at [325, 27] on button "Planning" at bounding box center [343, 16] width 56 height 32
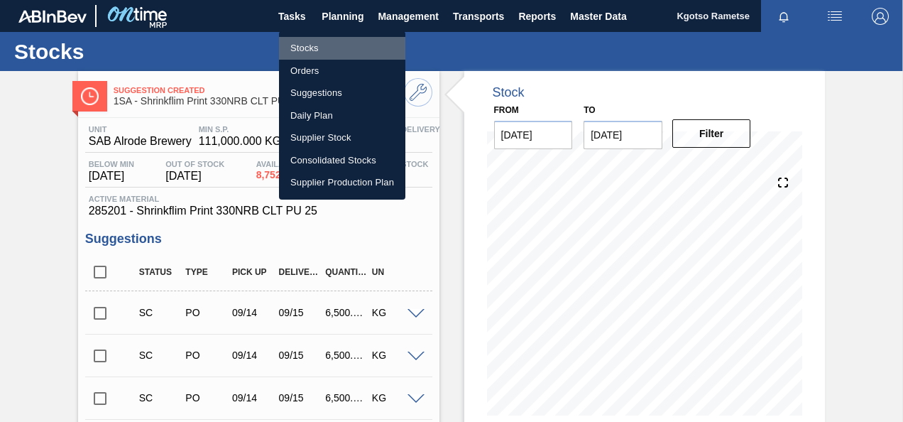
click at [320, 50] on li "Stocks" at bounding box center [342, 48] width 126 height 23
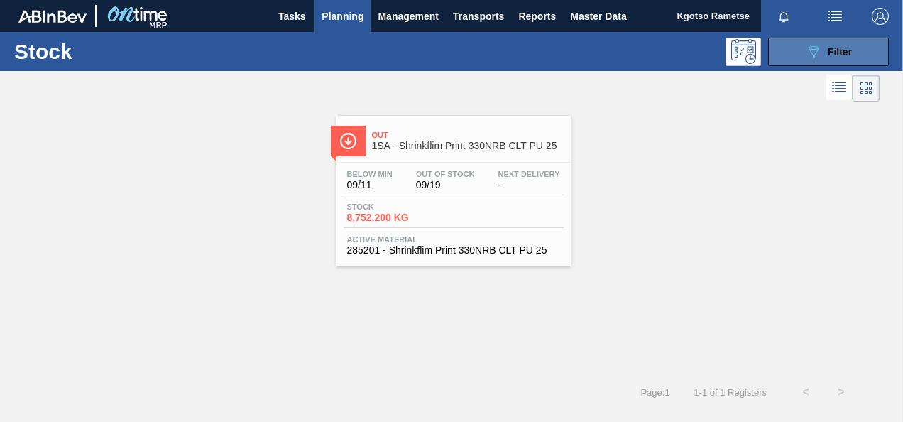
click at [817, 44] on icon "089F7B8B-B2A5-4AFE-B5C0-19BA573D28AC" at bounding box center [813, 51] width 17 height 17
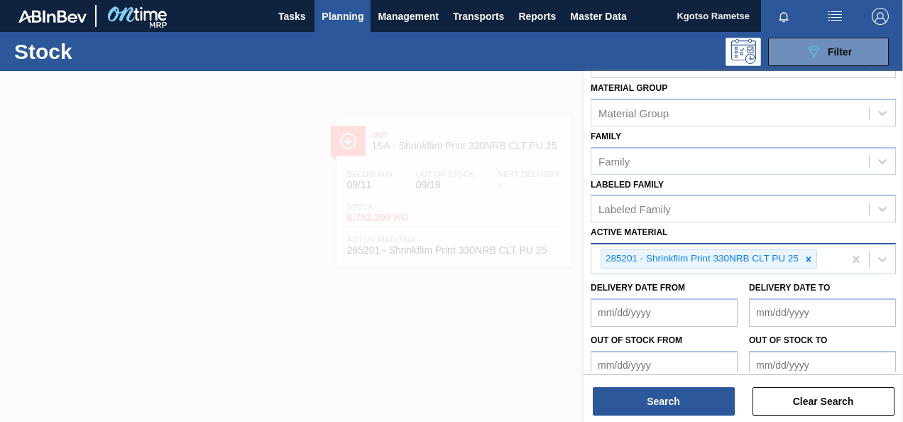
scroll to position [260, 0]
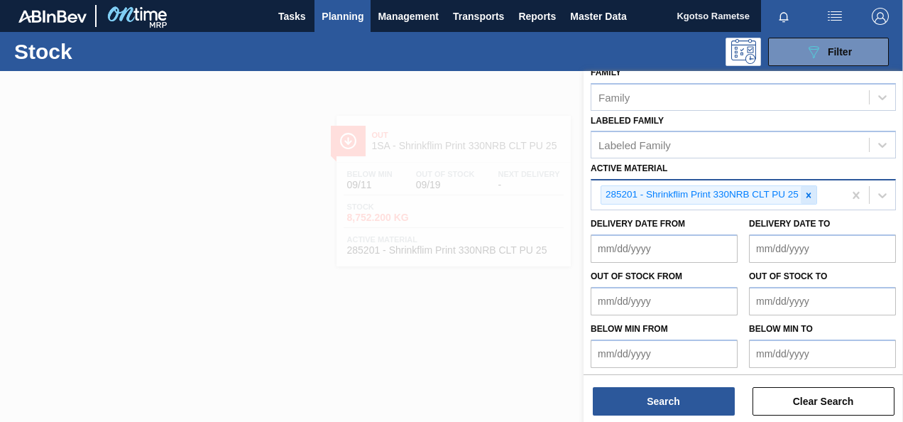
click at [806, 195] on icon at bounding box center [809, 195] width 10 height 10
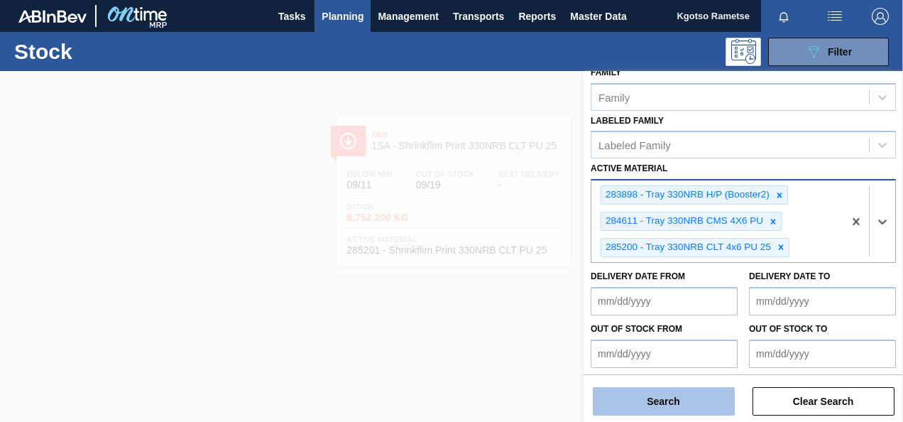
click at [675, 412] on button "Search" at bounding box center [664, 401] width 142 height 28
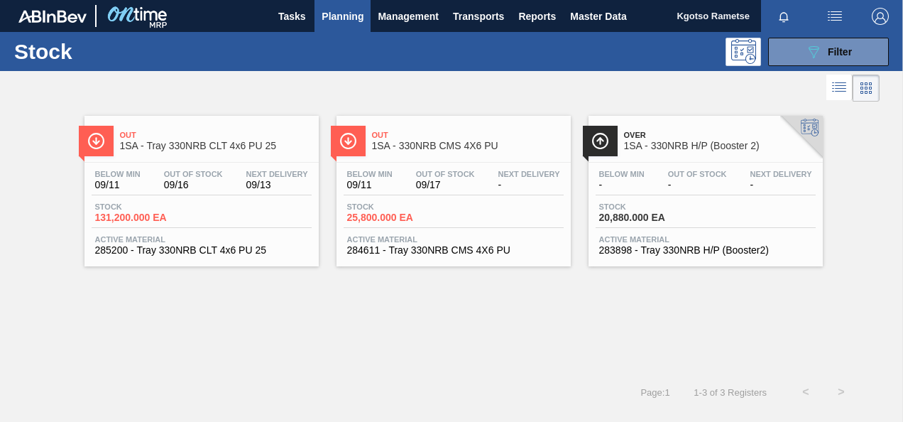
click at [684, 170] on span "Out Of Stock" at bounding box center [697, 174] width 59 height 9
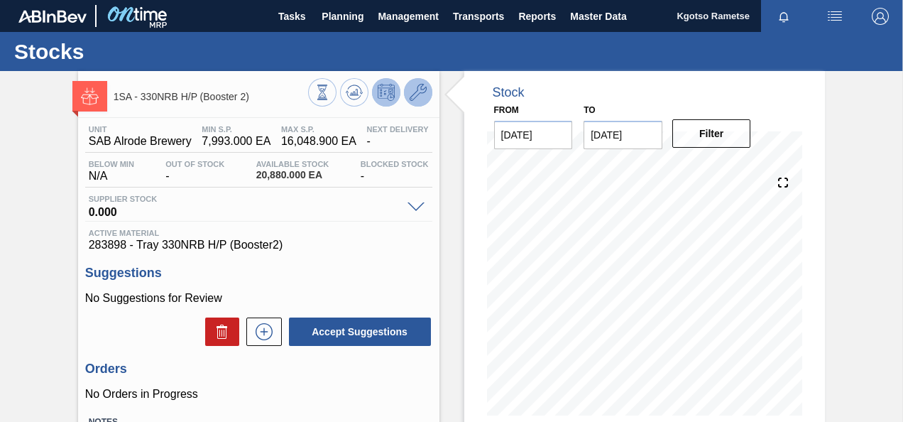
click at [413, 104] on button at bounding box center [418, 92] width 28 height 28
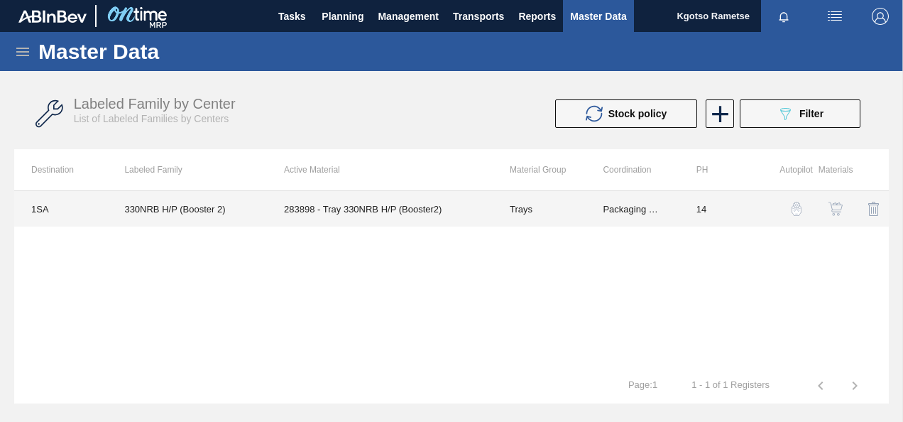
click at [374, 197] on td "283898 - Tray 330NRB H/P (Booster2)" at bounding box center [380, 209] width 226 height 36
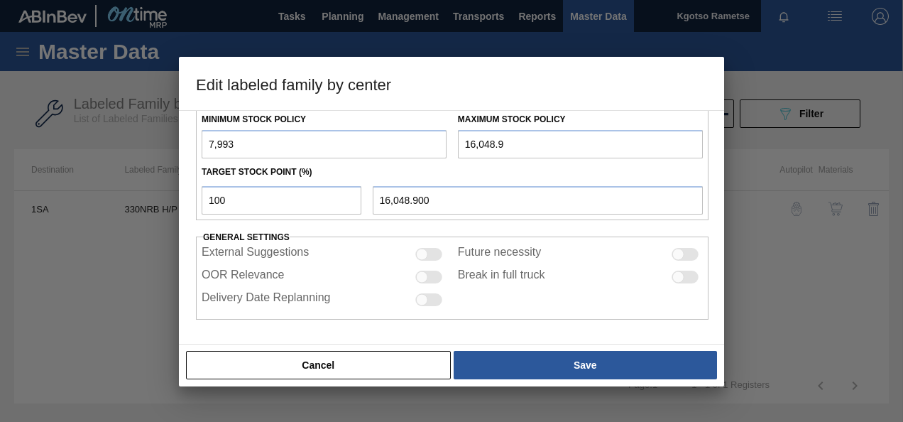
scroll to position [366, 0]
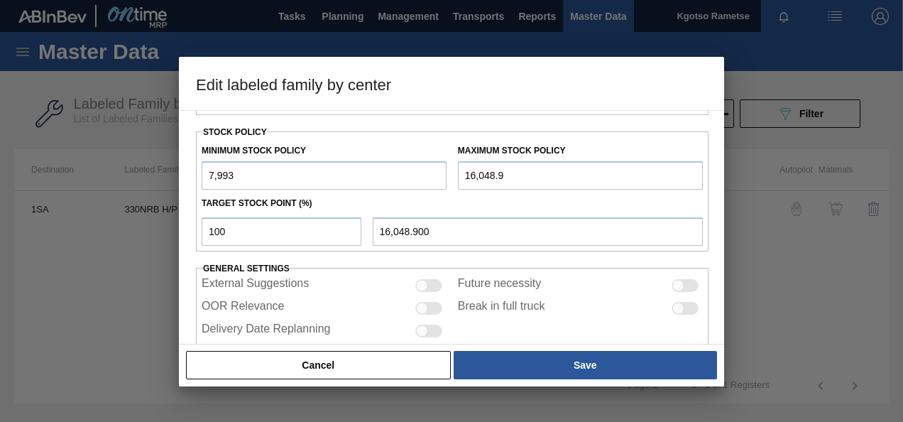
click at [205, 179] on input "7,993" at bounding box center [324, 175] width 245 height 28
drag, startPoint x: 469, startPoint y: 173, endPoint x: 442, endPoint y: 175, distance: 27.0
click at [442, 175] on div "Minimum Stock Policy 17,993 Maximum Stock Policy 16,048.9" at bounding box center [452, 163] width 513 height 53
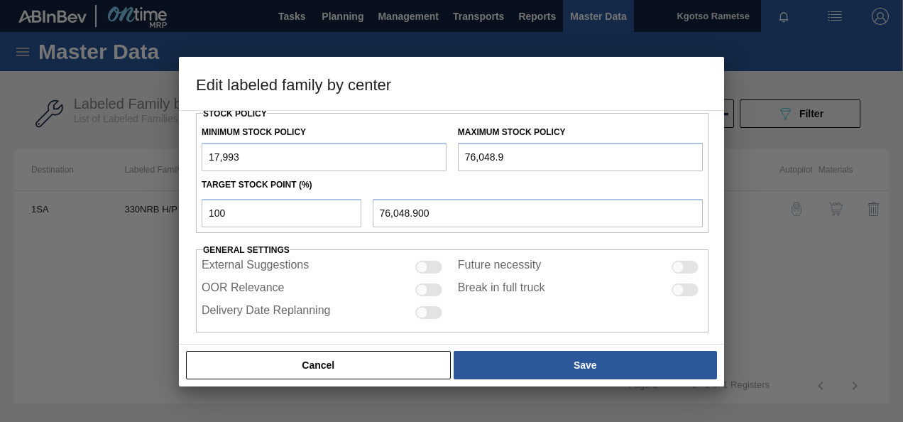
scroll to position [393, 0]
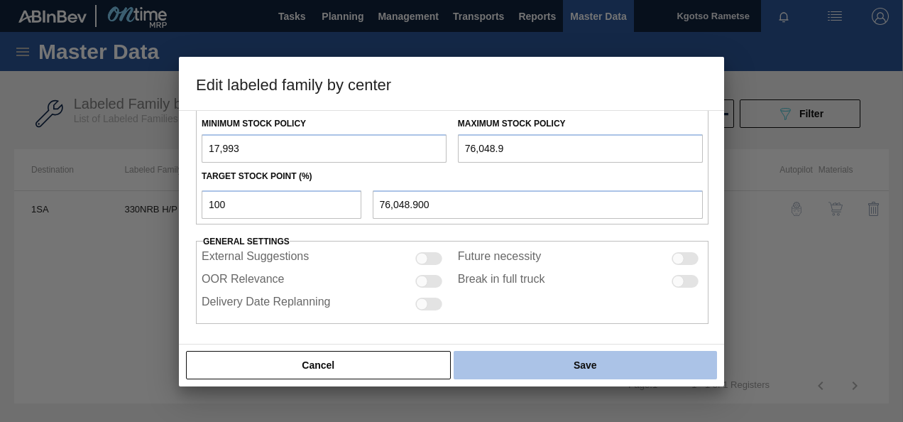
click at [510, 365] on button "Save" at bounding box center [586, 365] width 264 height 28
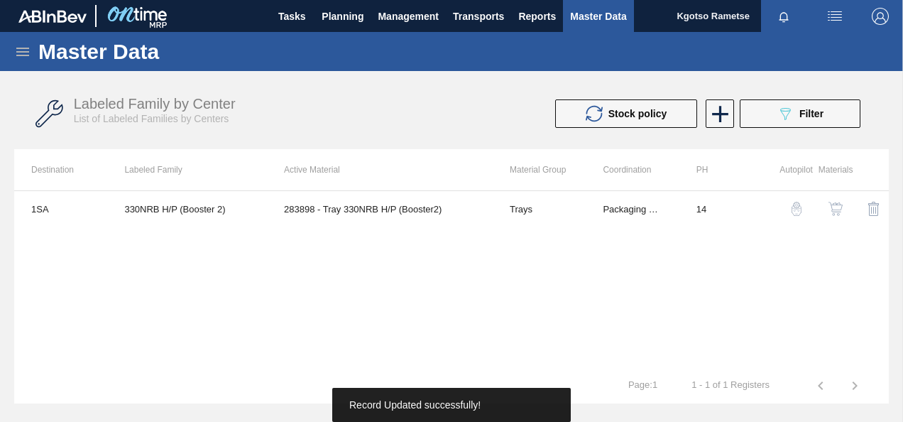
click at [838, 202] on img "button" at bounding box center [836, 209] width 14 height 14
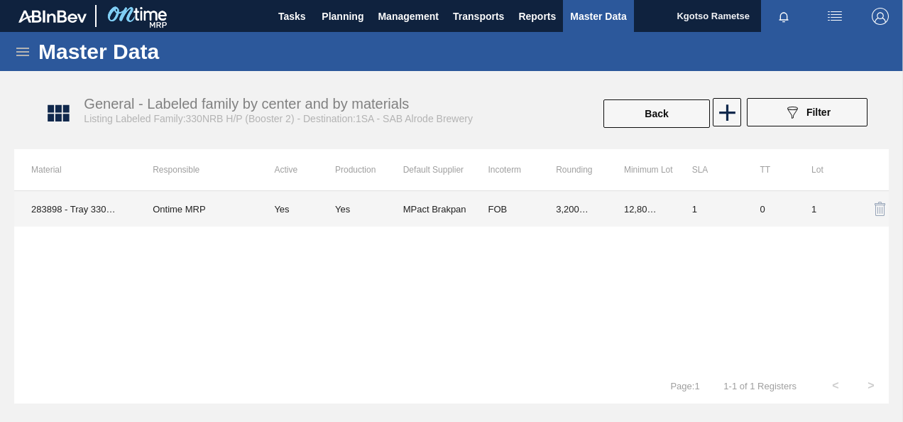
click at [543, 206] on td "3,200.000" at bounding box center [573, 209] width 68 height 36
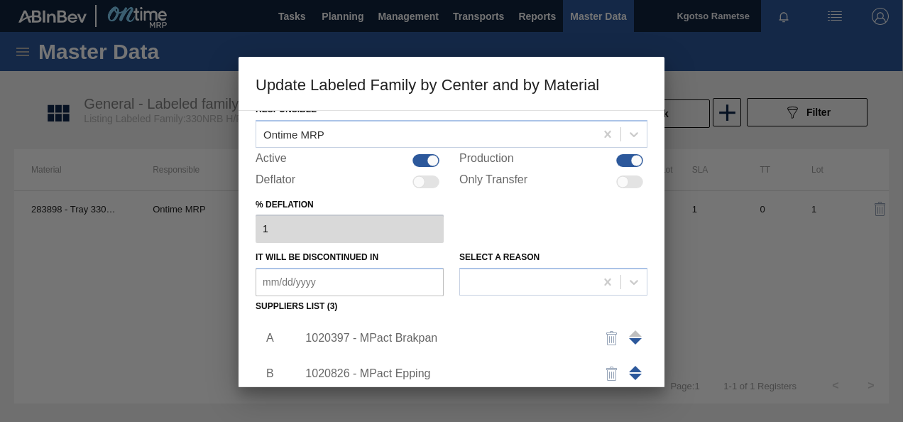
scroll to position [142, 0]
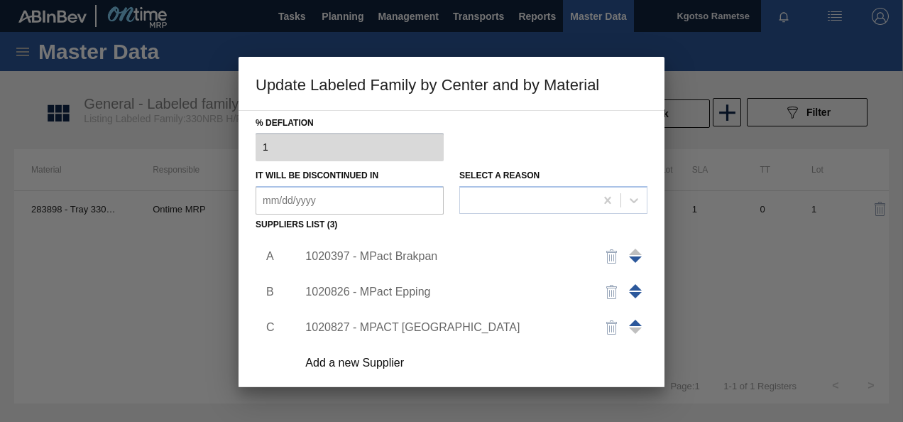
click at [361, 259] on div "1020397 - MPact Brakpan" at bounding box center [444, 256] width 278 height 13
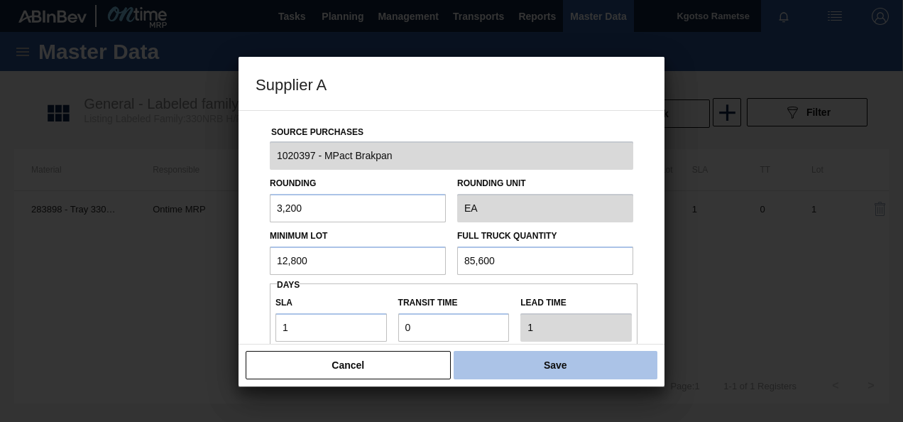
click at [536, 364] on button "Save" at bounding box center [556, 365] width 204 height 28
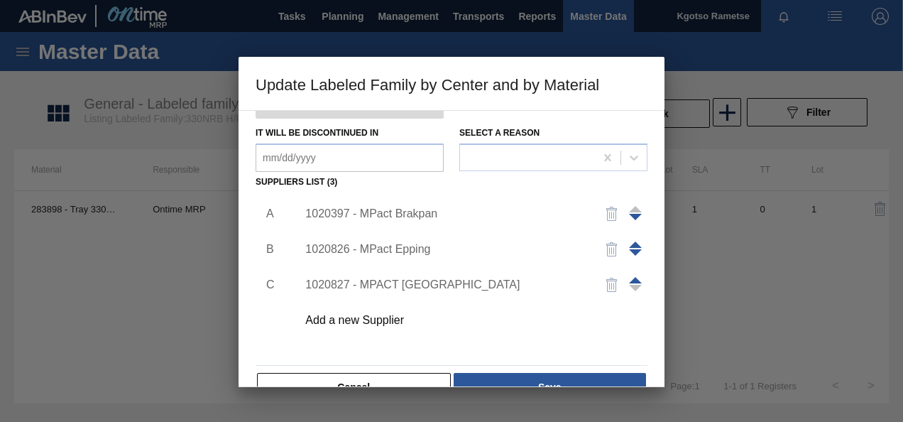
scroll to position [217, 0]
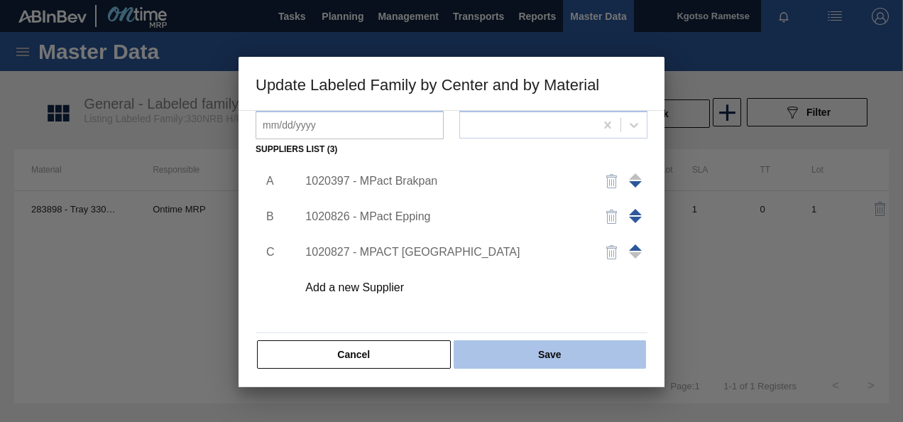
click at [522, 360] on button "Save" at bounding box center [550, 354] width 192 height 28
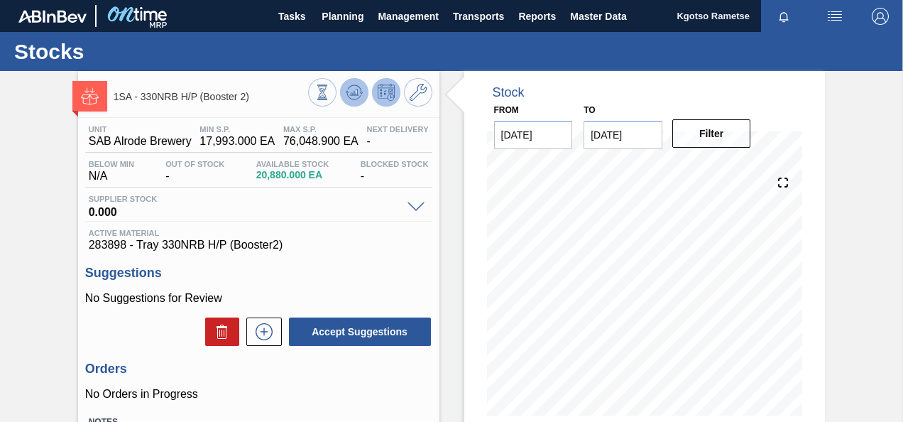
click at [356, 94] on icon at bounding box center [356, 92] width 1 height 6
click at [413, 97] on icon at bounding box center [418, 92] width 17 height 17
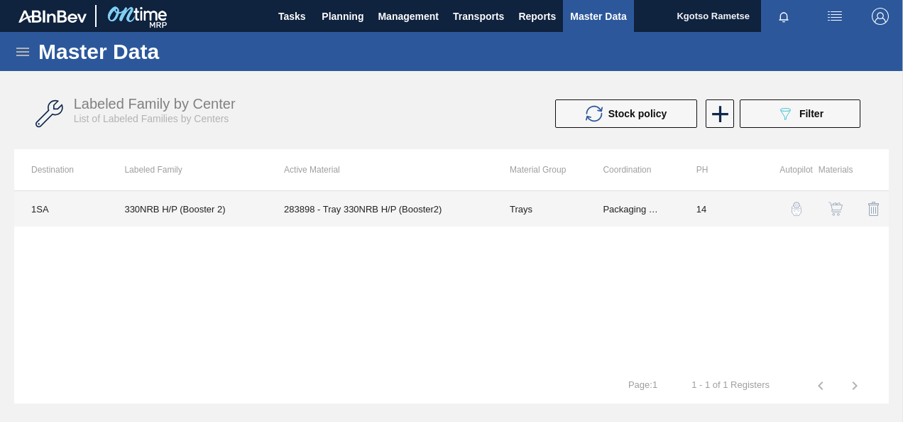
click at [409, 202] on td "283898 - Tray 330NRB H/P (Booster2)" at bounding box center [380, 209] width 226 height 36
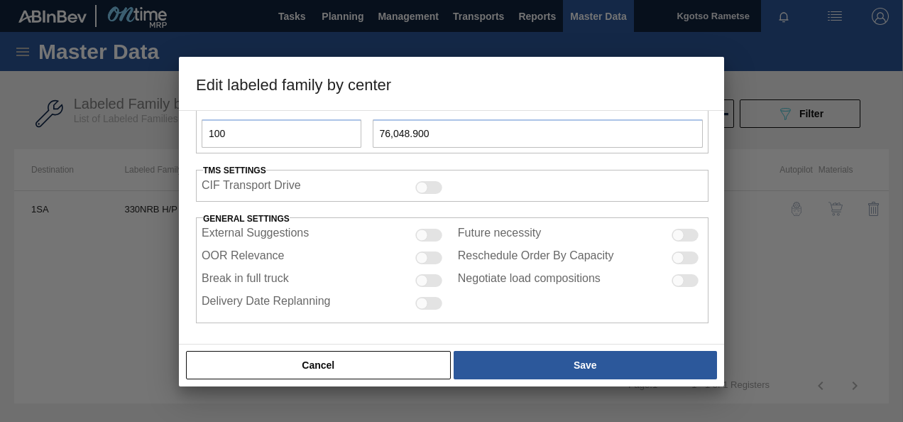
scroll to position [394, 0]
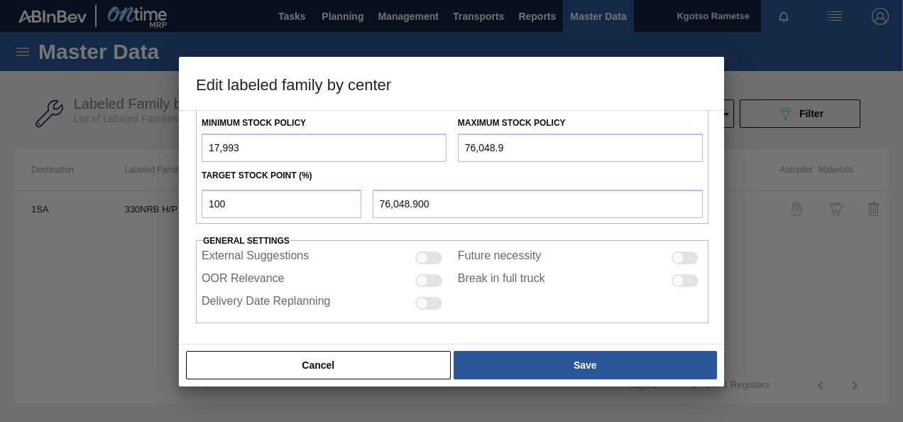
drag, startPoint x: 212, startPoint y: 145, endPoint x: 182, endPoint y: 150, distance: 30.2
click at [185, 149] on div "Material Group Trays Family Tray Labeled Family 330NRB H/P (Booster 2) Destinat…" at bounding box center [451, 227] width 545 height 234
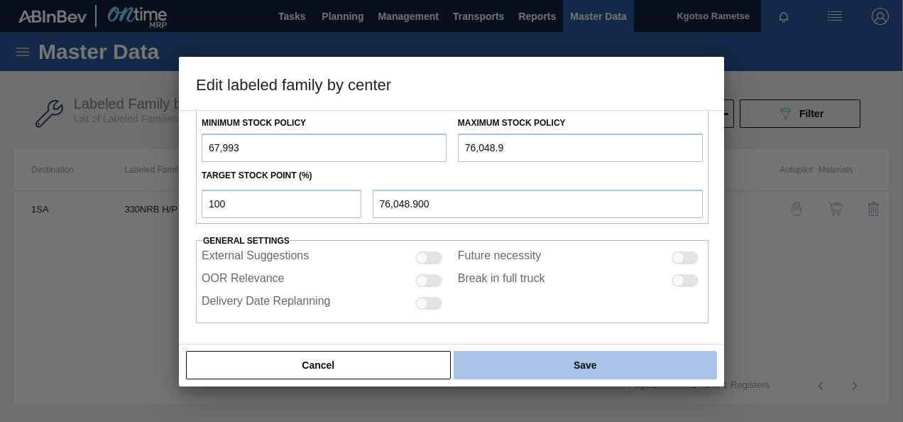
click at [547, 364] on button "Save" at bounding box center [586, 365] width 264 height 28
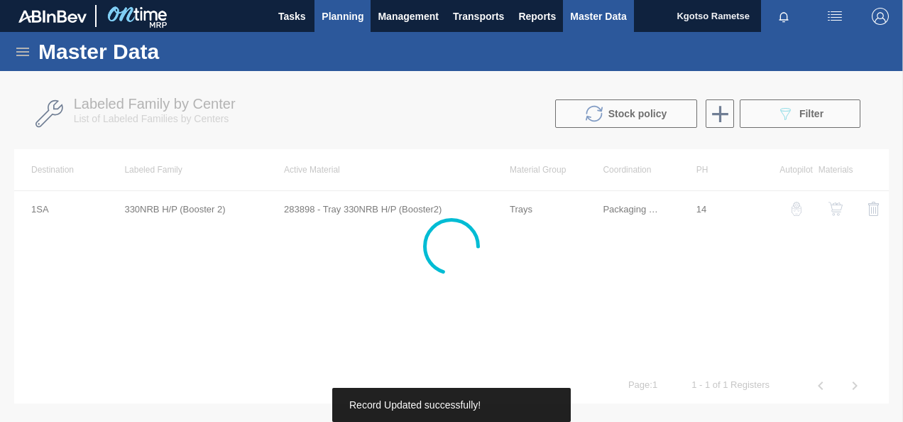
click at [341, 21] on span "Planning" at bounding box center [343, 16] width 42 height 17
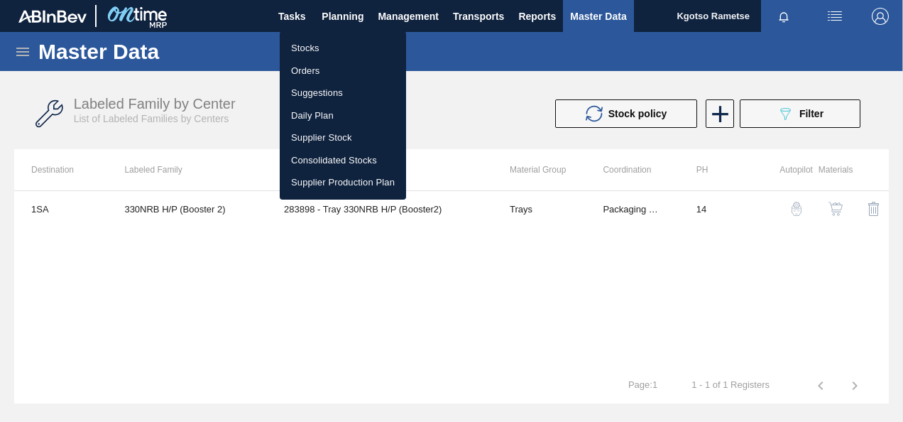
click at [332, 40] on li "Stocks" at bounding box center [343, 48] width 126 height 23
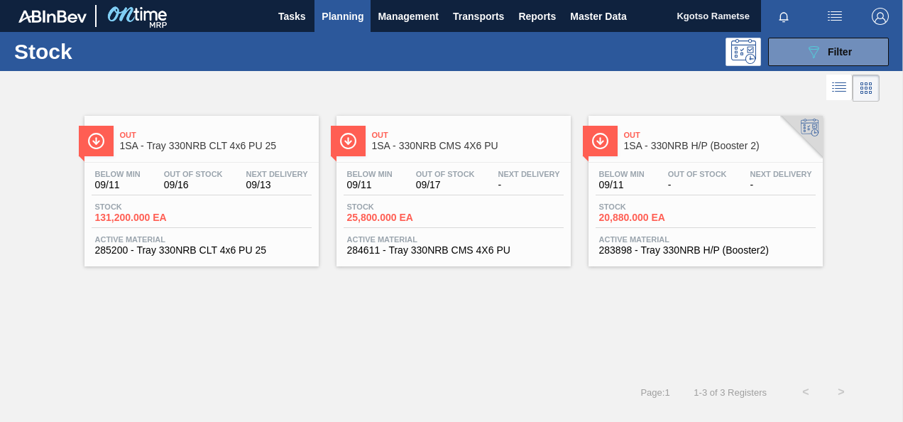
click at [422, 151] on span "1SA - 330NRB CMS 4X6 PU" at bounding box center [468, 146] width 192 height 11
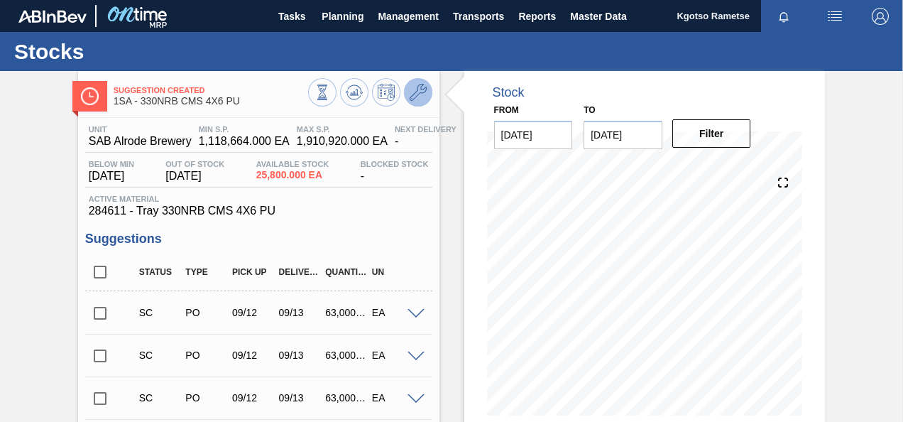
click at [424, 92] on icon at bounding box center [418, 92] width 17 height 17
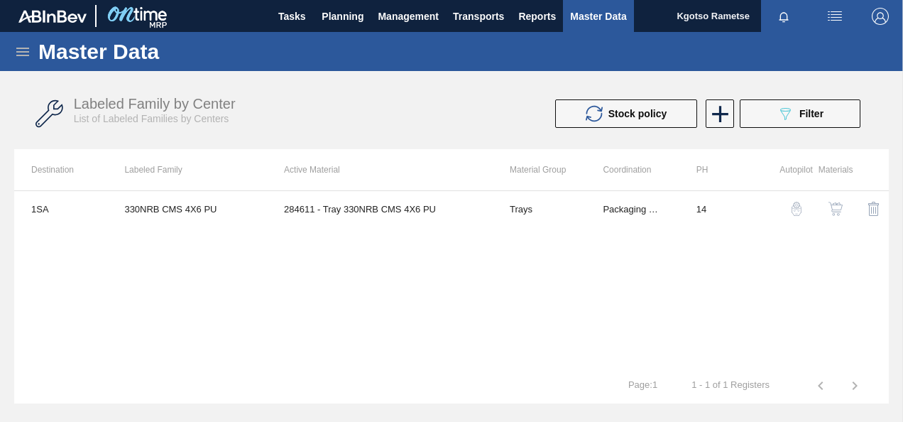
click at [838, 205] on img "button" at bounding box center [836, 209] width 14 height 14
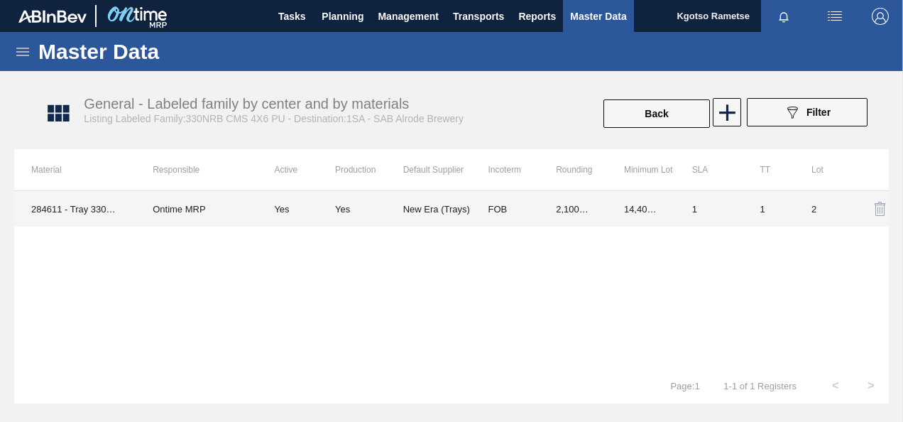
click at [563, 197] on td "2,100.000" at bounding box center [573, 209] width 68 height 36
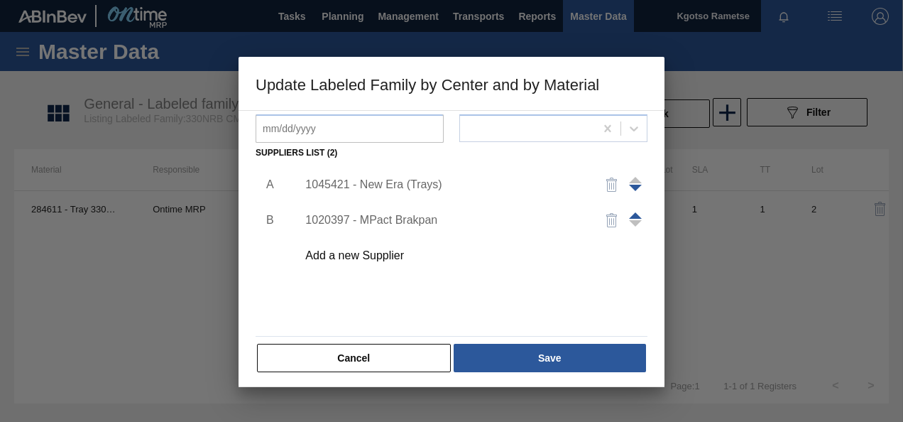
scroll to position [217, 0]
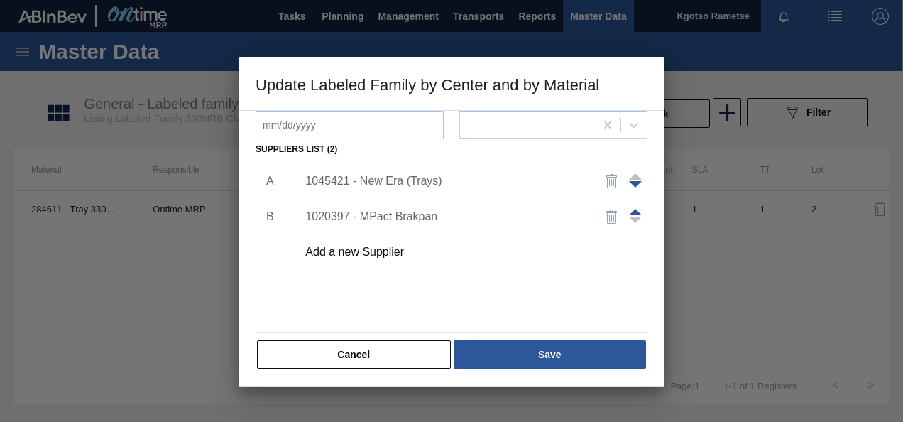
click at [395, 180] on div "1045421 - New Era (Trays)" at bounding box center [444, 181] width 278 height 13
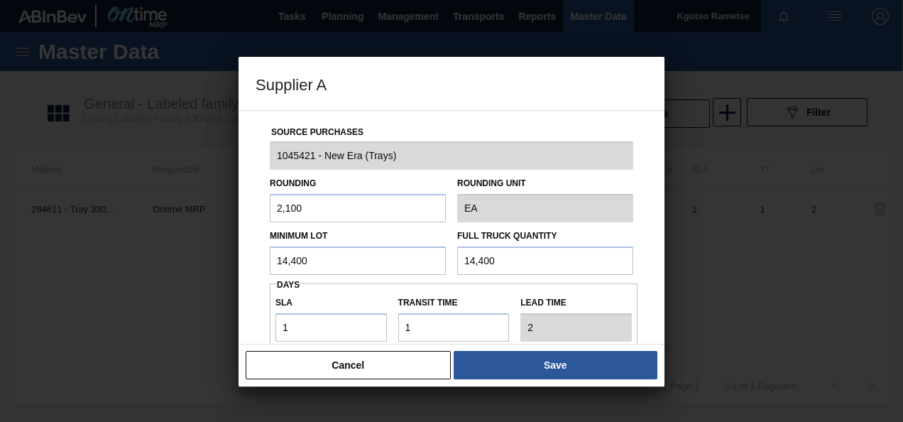
drag, startPoint x: 358, startPoint y: 258, endPoint x: 213, endPoint y: 259, distance: 144.9
click at [259, 259] on div "Source Purchases 1045421 - New Era (Trays) Rounding 2,100 Rounding Unit EA Mini…" at bounding box center [452, 346] width 392 height 470
drag, startPoint x: 327, startPoint y: 261, endPoint x: 240, endPoint y: 263, distance: 86.7
click at [249, 263] on div "Source Purchases 1045421 - New Era (Trays) Rounding 2,100 Rounding Unit EA Mini…" at bounding box center [452, 227] width 426 height 234
drag, startPoint x: 408, startPoint y: 270, endPoint x: 315, endPoint y: 276, distance: 93.2
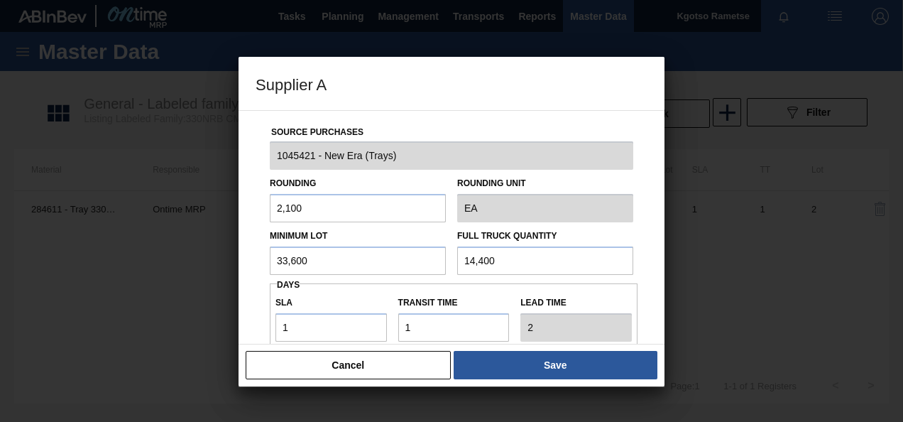
click at [315, 276] on div "Source Purchases 1045421 - New Era (Trays) Rounding 2,100 Rounding Unit EA Mini…" at bounding box center [452, 346] width 392 height 470
paste input "33,6"
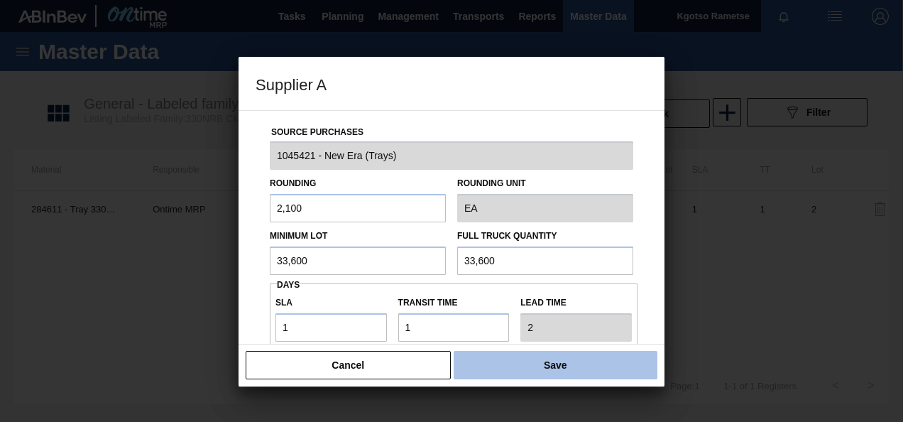
click at [528, 353] on button "Save" at bounding box center [556, 365] width 204 height 28
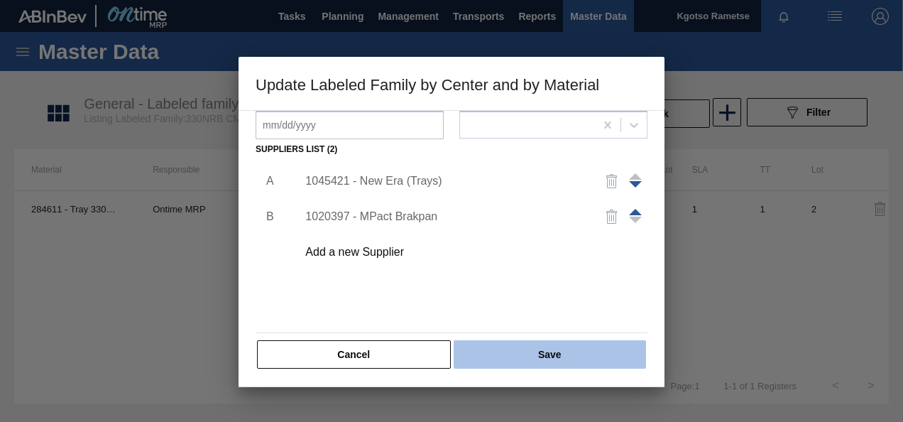
click at [526, 354] on button "Save" at bounding box center [550, 354] width 192 height 28
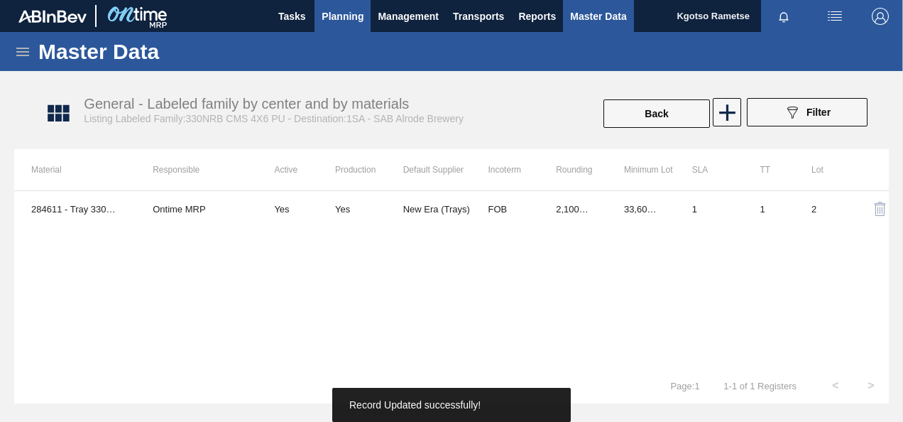
click at [334, 15] on span "Planning" at bounding box center [343, 16] width 42 height 17
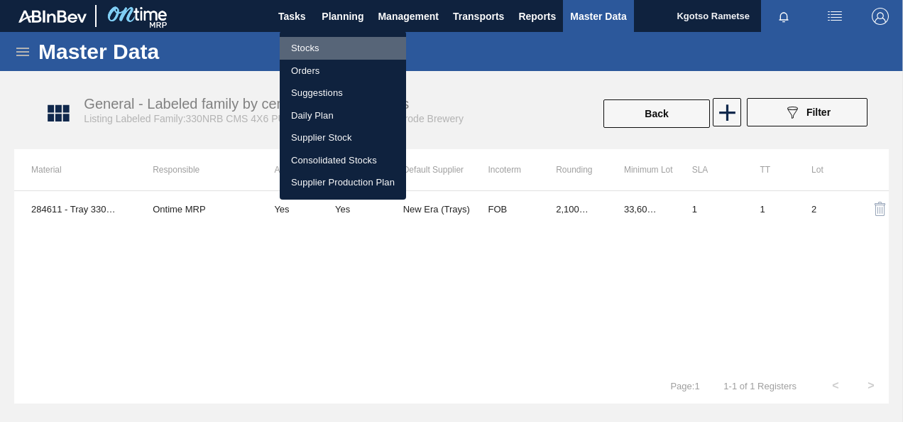
drag, startPoint x: 322, startPoint y: 41, endPoint x: 332, endPoint y: 50, distance: 14.1
click at [321, 41] on li "Stocks" at bounding box center [343, 48] width 126 height 23
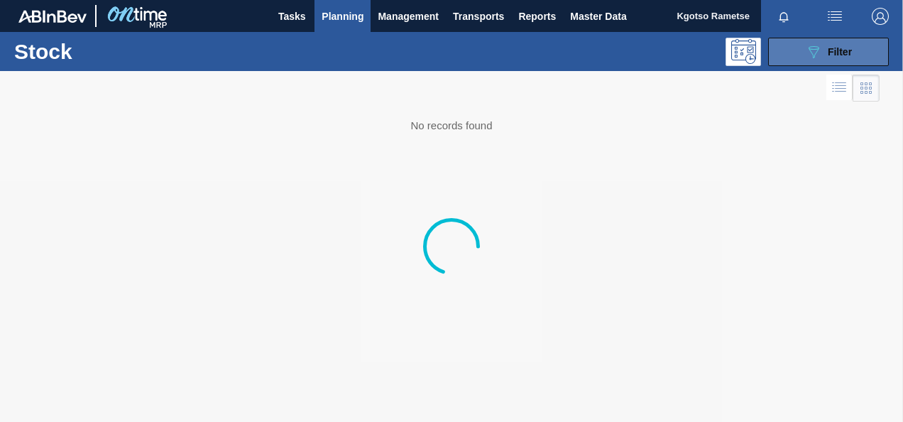
click at [810, 60] on icon "089F7B8B-B2A5-4AFE-B5C0-19BA573D28AC" at bounding box center [813, 51] width 17 height 17
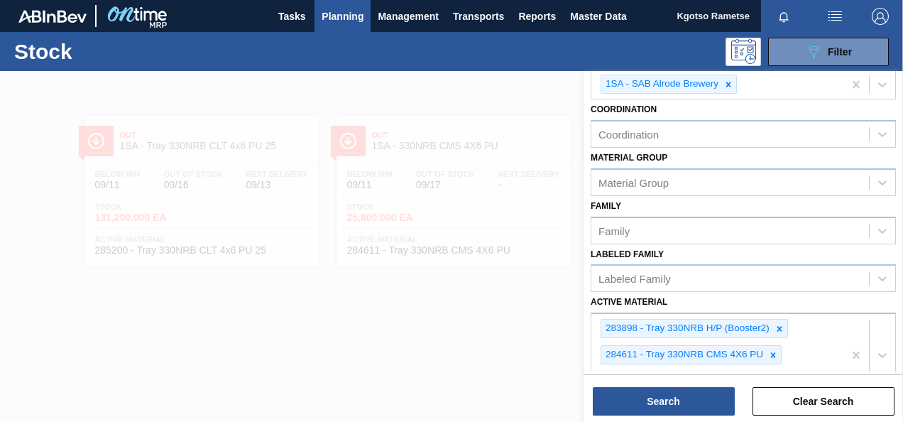
scroll to position [311, 0]
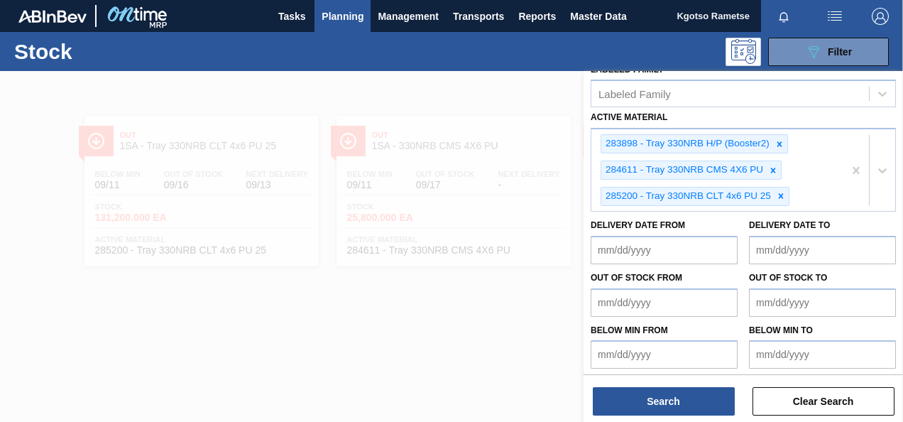
click at [229, 345] on div at bounding box center [451, 282] width 903 height 422
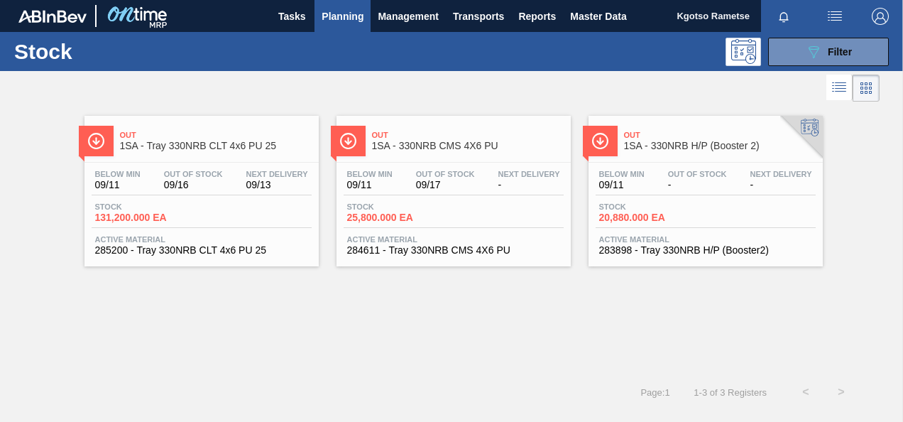
click at [229, 158] on div "Out 1SA - Tray 330NRB CLT 4x6 PU 25 Below Min 09/11 Out Of Stock 09/16 Next Del…" at bounding box center [202, 191] width 234 height 151
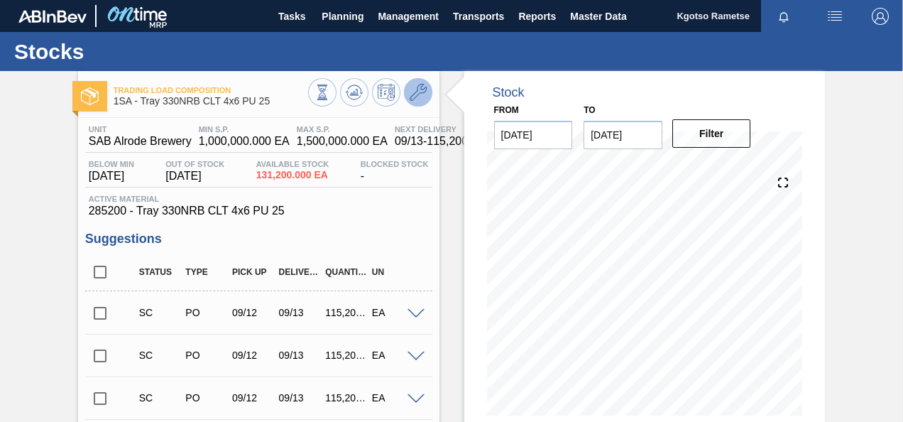
click at [415, 94] on icon at bounding box center [418, 92] width 17 height 17
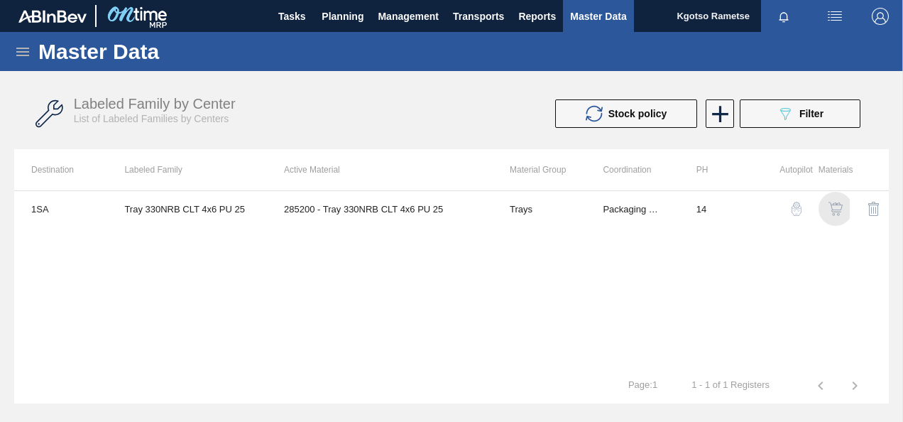
click at [835, 202] on img "button" at bounding box center [836, 209] width 14 height 14
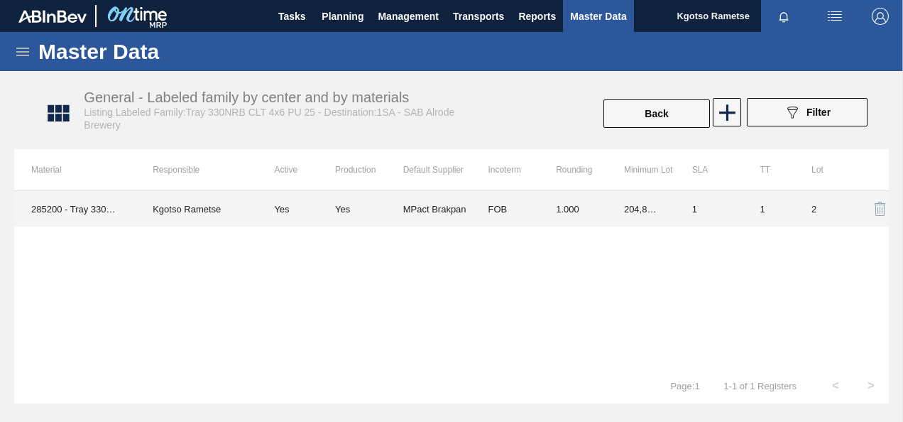
click at [588, 219] on td "1.000" at bounding box center [573, 209] width 68 height 36
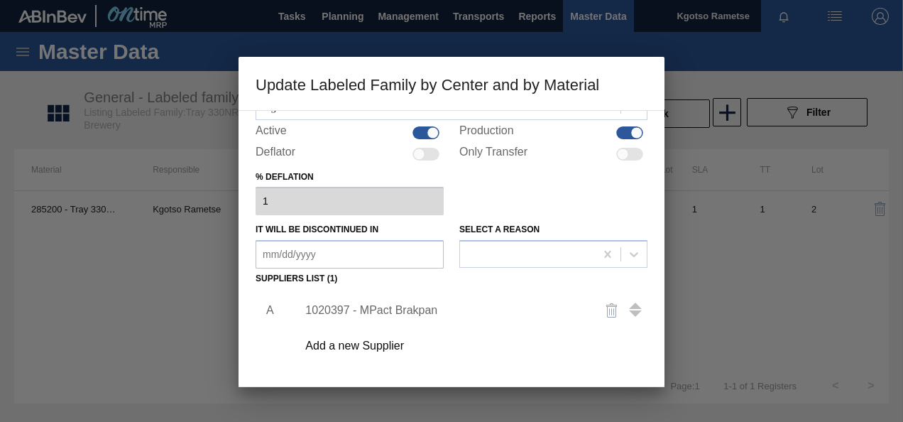
scroll to position [142, 0]
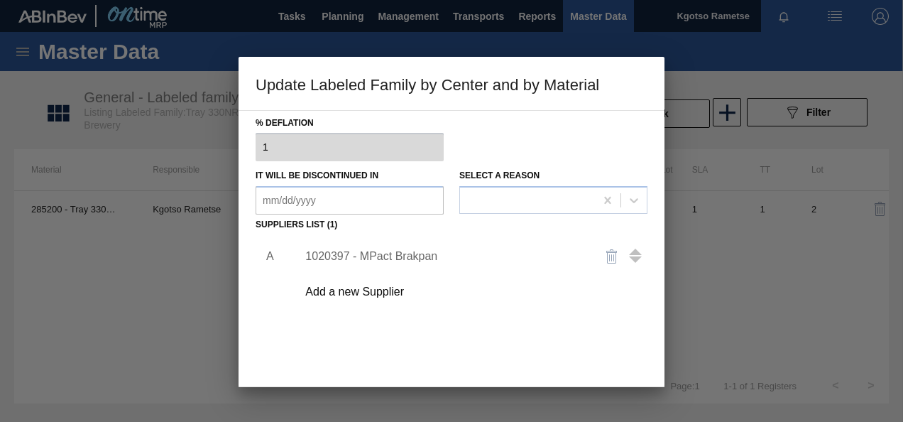
click at [388, 257] on div "1020397 - MPact Brakpan" at bounding box center [444, 256] width 278 height 13
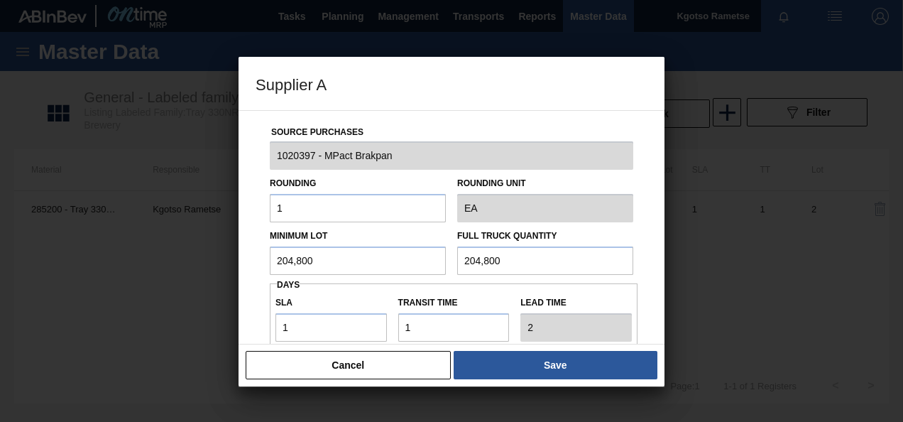
drag, startPoint x: 388, startPoint y: 257, endPoint x: 0, endPoint y: 305, distance: 390.8
click at [34, 303] on div "Supplier A Source Purchases 1020397 - MPact Brakpan Rounding 1 Rounding Unit EA…" at bounding box center [451, 211] width 903 height 422
drag, startPoint x: 332, startPoint y: 260, endPoint x: 161, endPoint y: 281, distance: 173.2
click at [196, 273] on div "Supplier A Source Purchases 1020397 - MPact Brakpan Rounding 1 Rounding Unit EA…" at bounding box center [451, 211] width 903 height 422
drag, startPoint x: 516, startPoint y: 261, endPoint x: 278, endPoint y: 293, distance: 240.7
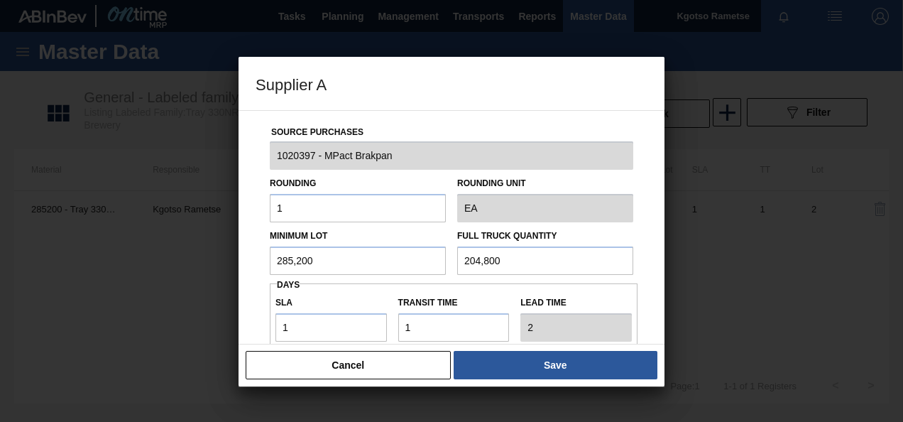
click at [304, 288] on div "Source Purchases 1020397 - MPact Brakpan Rounding 1 Rounding Unit EA Minimum Lo…" at bounding box center [452, 346] width 392 height 470
paste input "85,2"
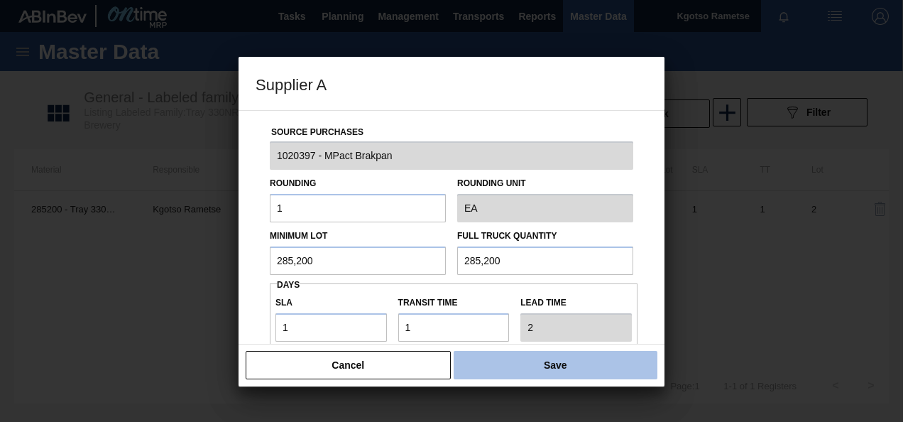
click at [548, 372] on button "Save" at bounding box center [556, 365] width 204 height 28
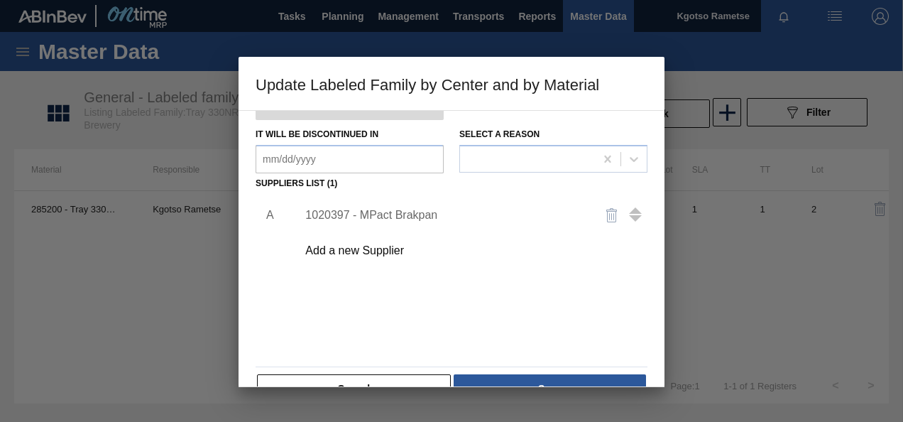
scroll to position [217, 0]
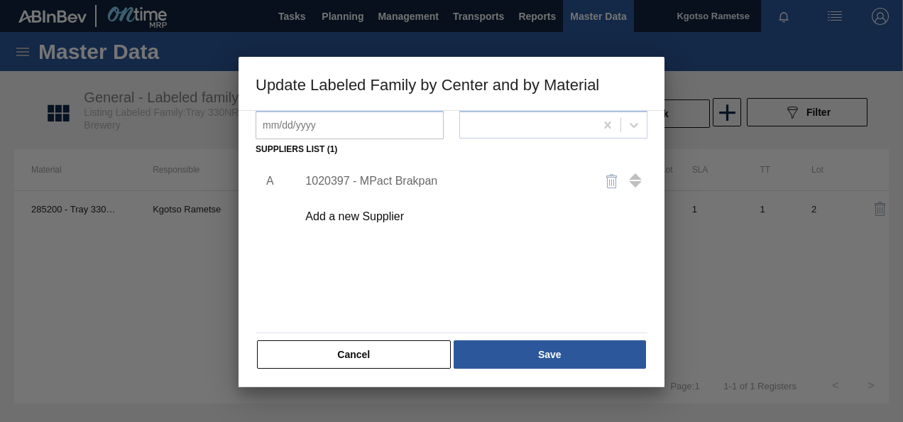
click at [540, 347] on button "Save" at bounding box center [550, 354] width 192 height 28
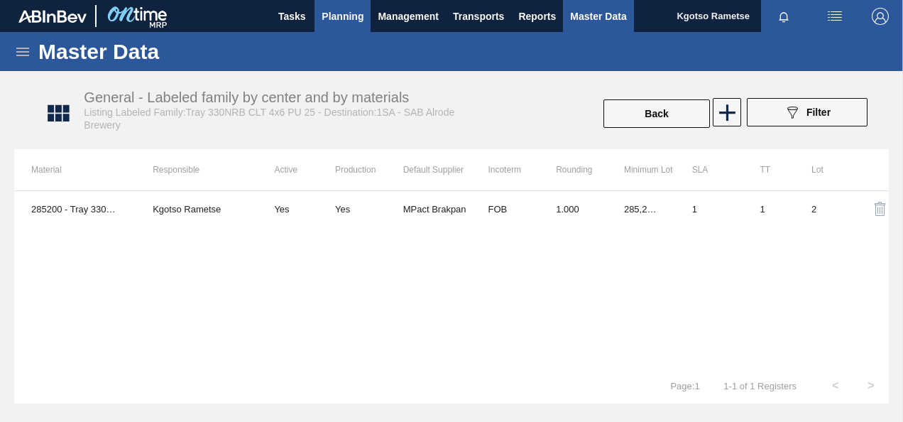
click at [351, 20] on span "Planning" at bounding box center [343, 16] width 42 height 17
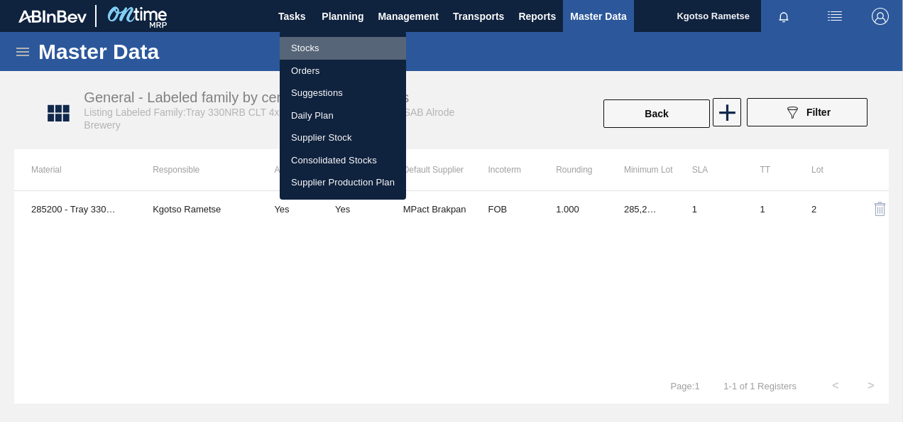
drag, startPoint x: 330, startPoint y: 45, endPoint x: 344, endPoint y: 52, distance: 14.9
click at [330, 45] on li "Stocks" at bounding box center [343, 48] width 126 height 23
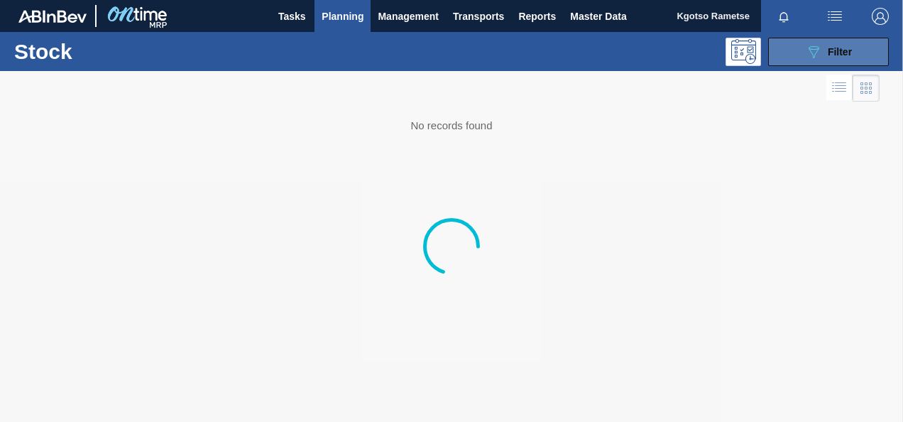
click at [862, 61] on button "089F7B8B-B2A5-4AFE-B5C0-19BA573D28AC Filter" at bounding box center [828, 52] width 121 height 28
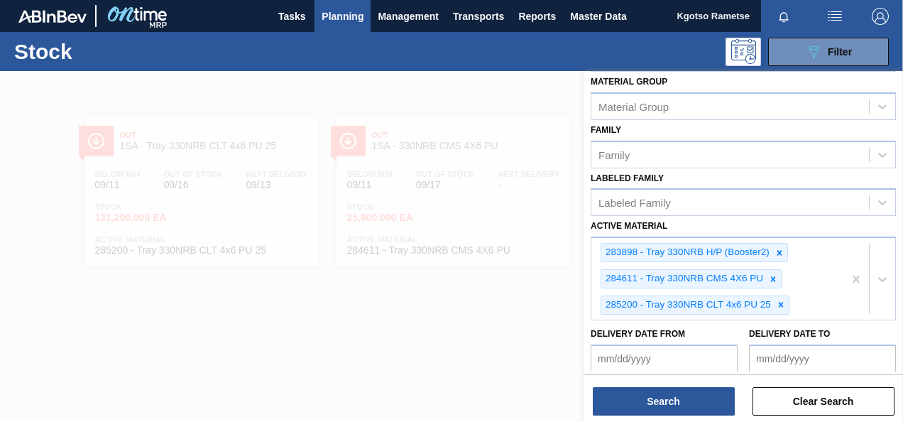
scroll to position [284, 0]
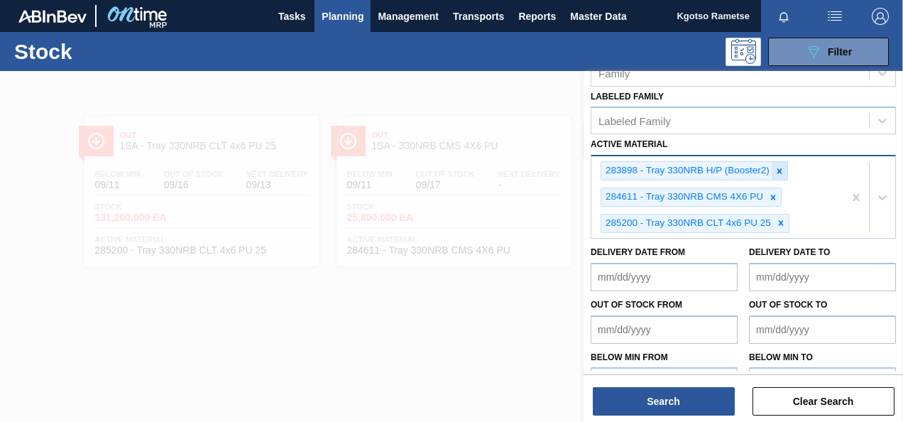
click at [776, 168] on icon at bounding box center [780, 171] width 10 height 10
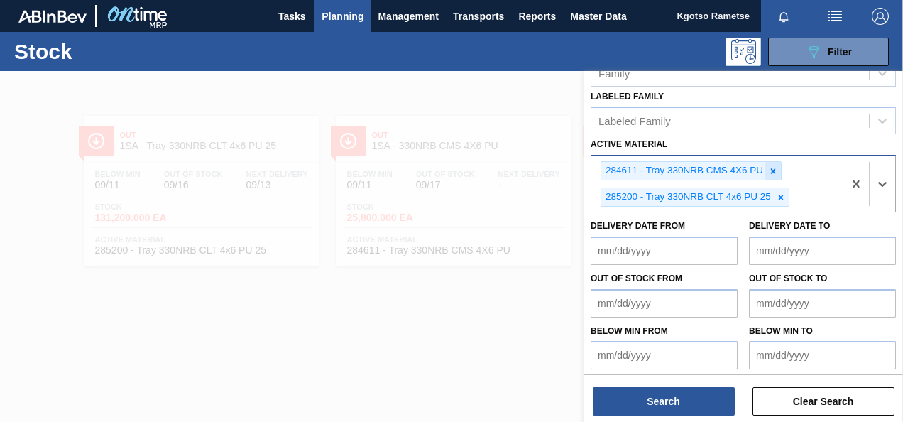
click at [774, 173] on icon at bounding box center [773, 171] width 10 height 10
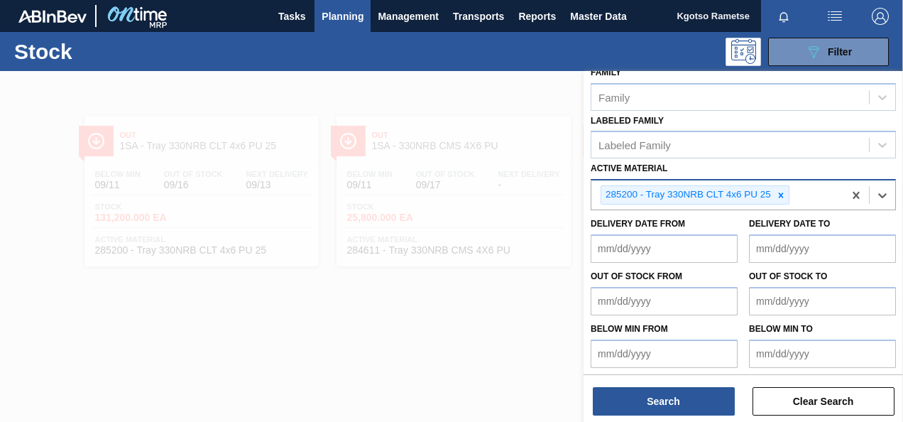
click at [778, 186] on div at bounding box center [781, 195] width 16 height 18
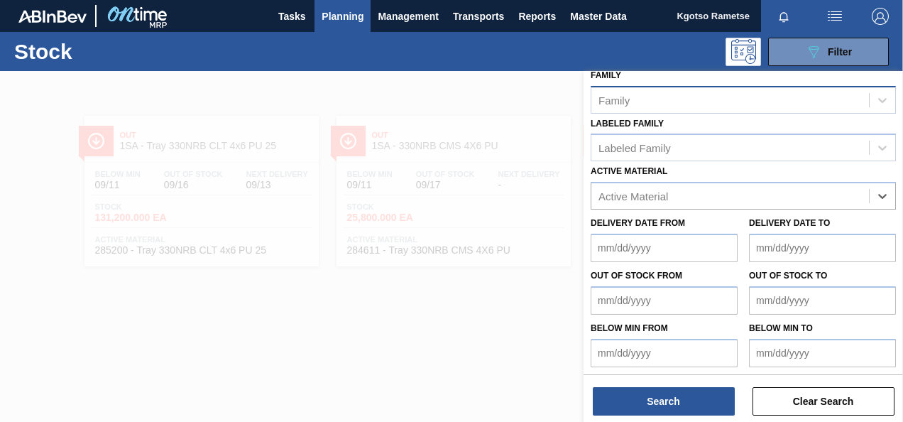
scroll to position [0, 0]
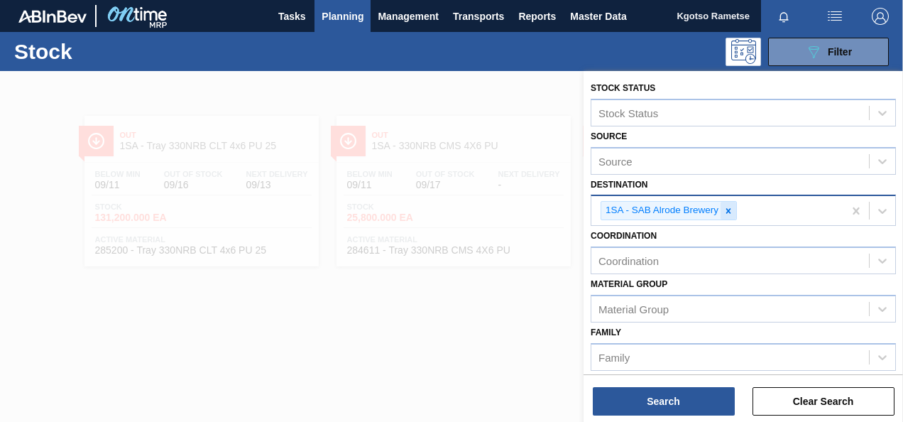
click at [724, 207] on icon at bounding box center [729, 211] width 10 height 10
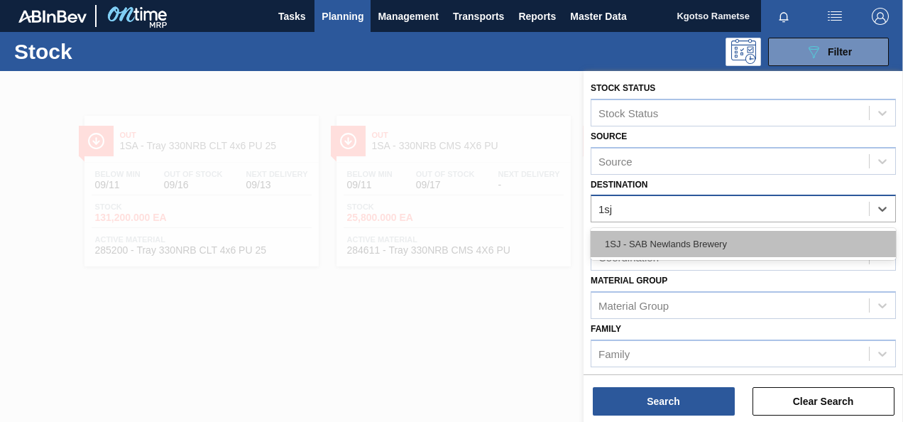
click at [720, 232] on div "1SJ - SAB Newlands Brewery" at bounding box center [743, 244] width 305 height 26
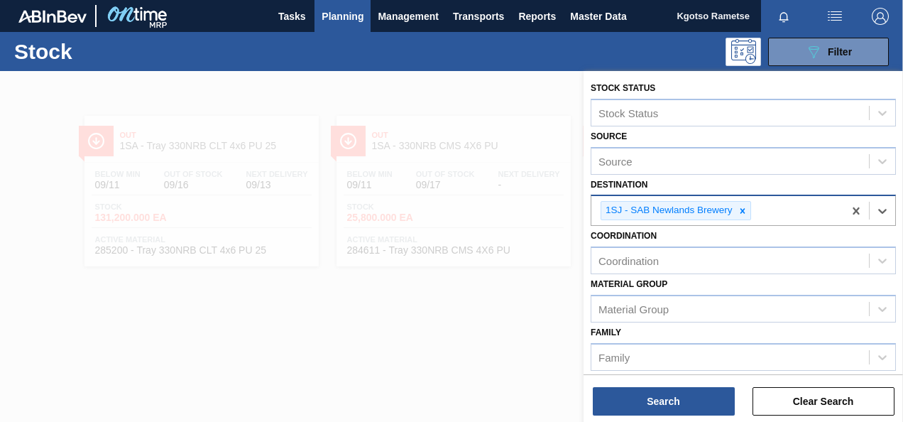
scroll to position [213, 0]
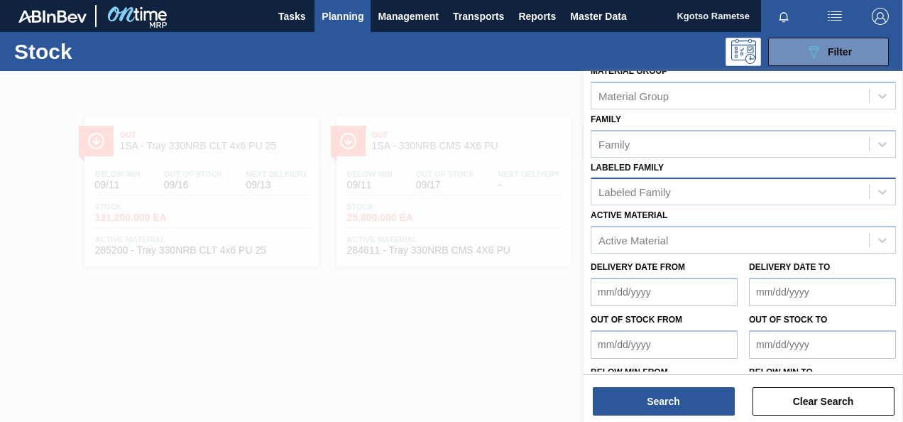
click at [662, 195] on div "Labeled Family" at bounding box center [635, 192] width 72 height 12
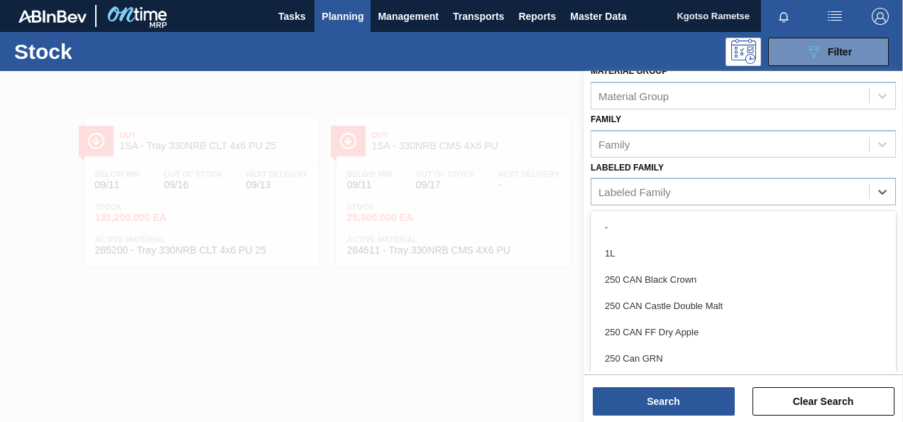
click at [680, 159] on div "Labeled Family option - focused, 1 of 101. 101 results available. Use Up and Do…" at bounding box center [743, 182] width 305 height 48
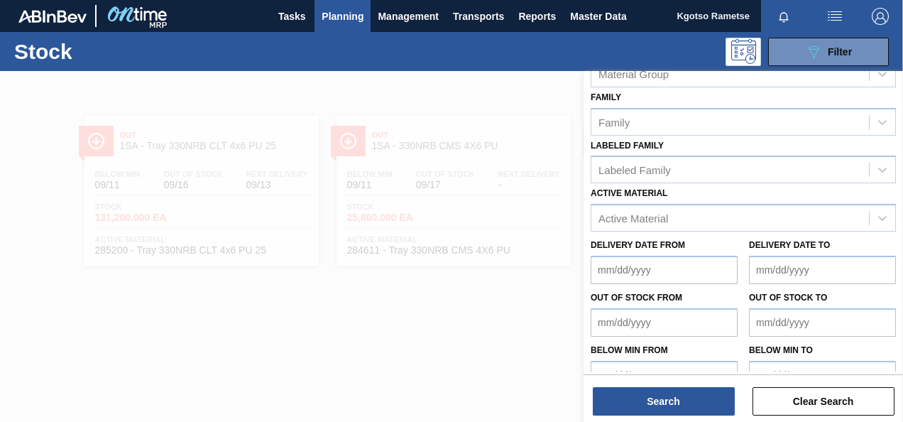
scroll to position [257, 0]
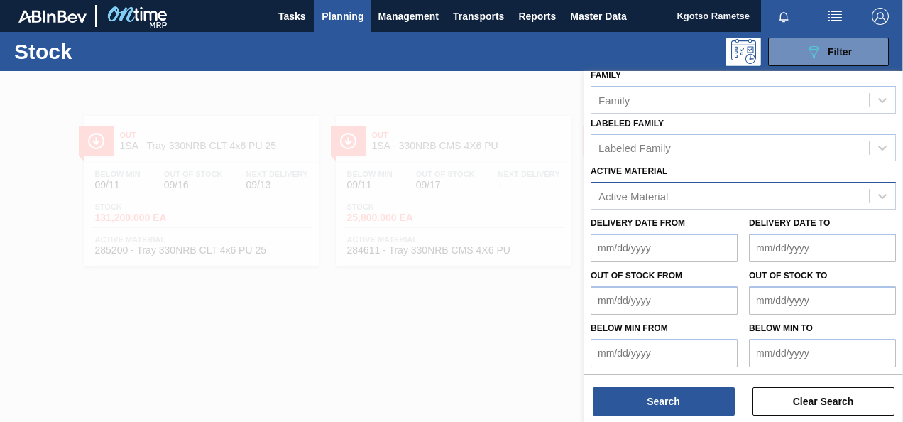
click at [652, 190] on div "Active Material" at bounding box center [634, 196] width 70 height 12
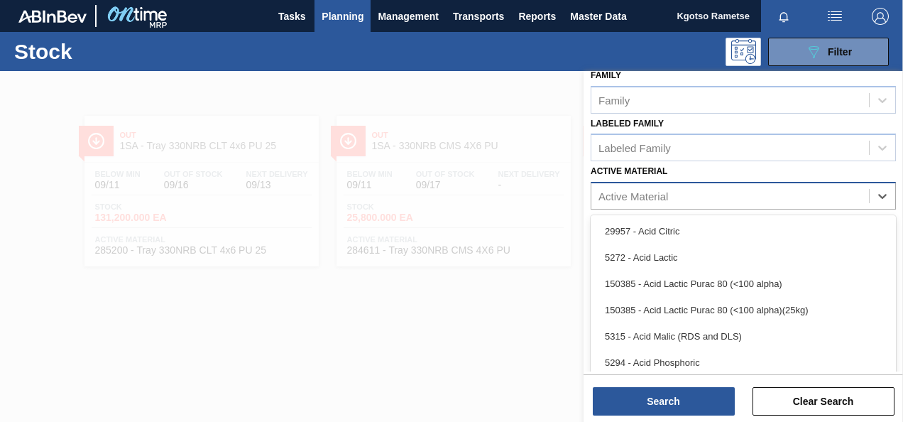
paste Material "285188"
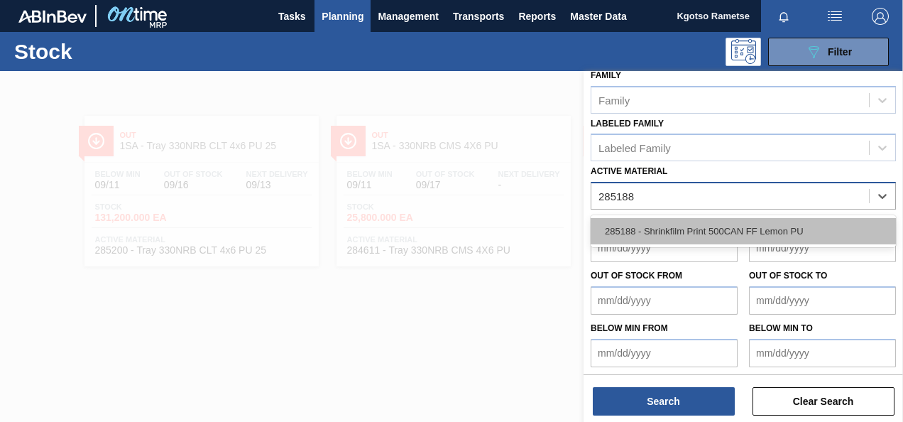
click at [666, 219] on div "285188 - Shrinkfilm Print 500CAN FF Lemon PU" at bounding box center [743, 231] width 305 height 26
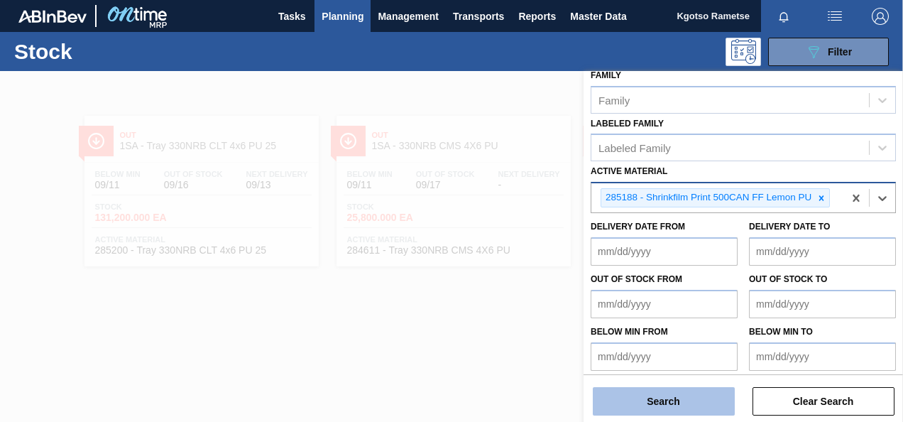
click at [683, 391] on button "Search" at bounding box center [664, 401] width 142 height 28
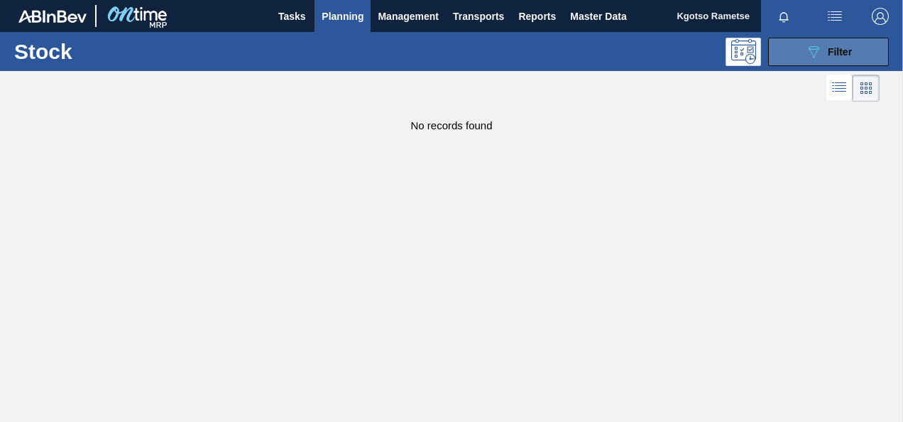
click at [839, 38] on button "089F7B8B-B2A5-4AFE-B5C0-19BA573D28AC Filter" at bounding box center [828, 52] width 121 height 28
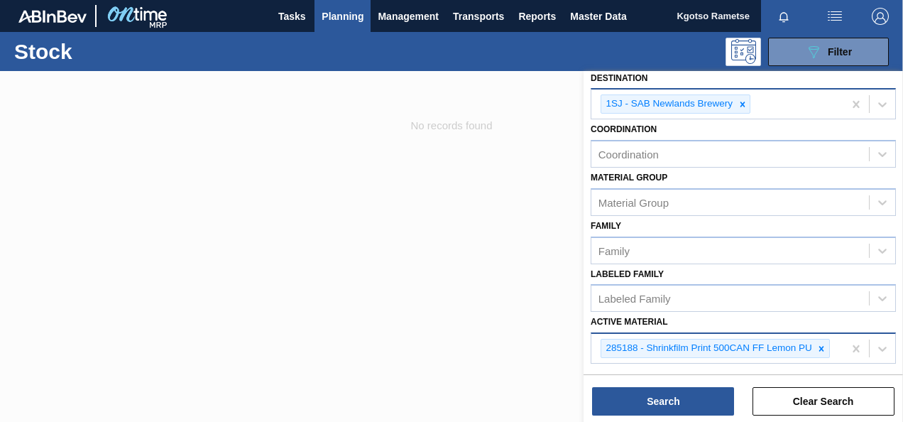
scroll to position [44, 0]
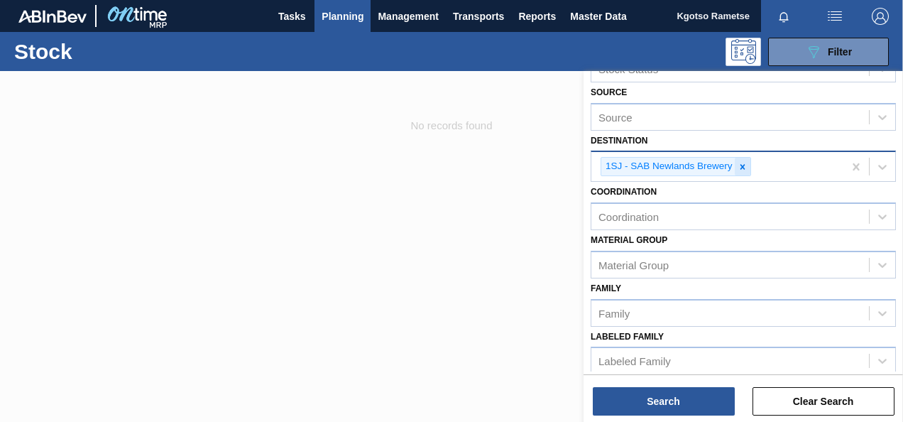
click at [736, 170] on div at bounding box center [743, 167] width 16 height 18
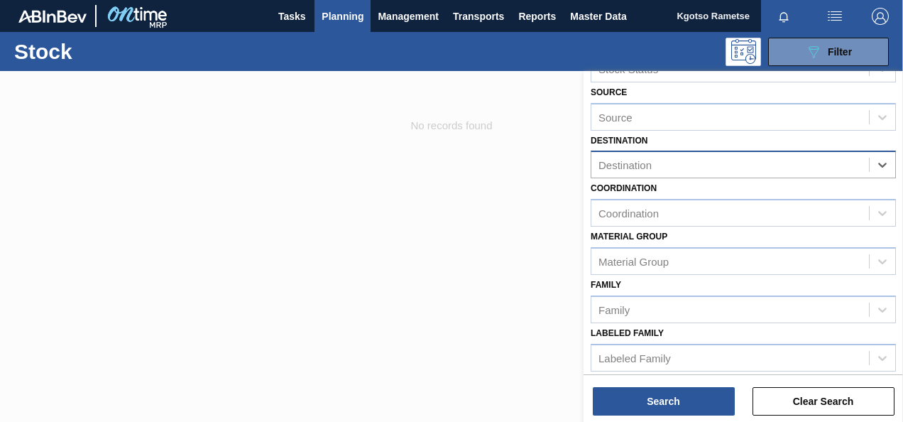
click at [624, 0] on html "Tasks Planning Management Transports Reports Master Data Kgotso Rametse Mark al…" at bounding box center [451, 0] width 903 height 0
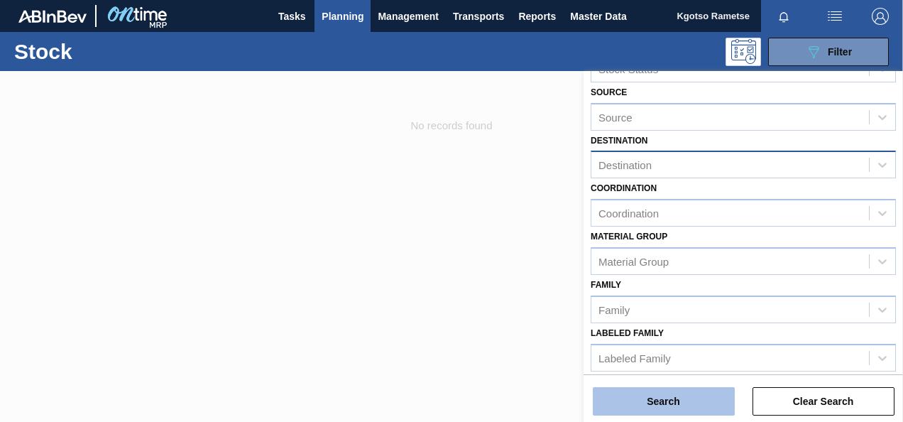
click at [624, 408] on button "Search" at bounding box center [664, 401] width 142 height 28
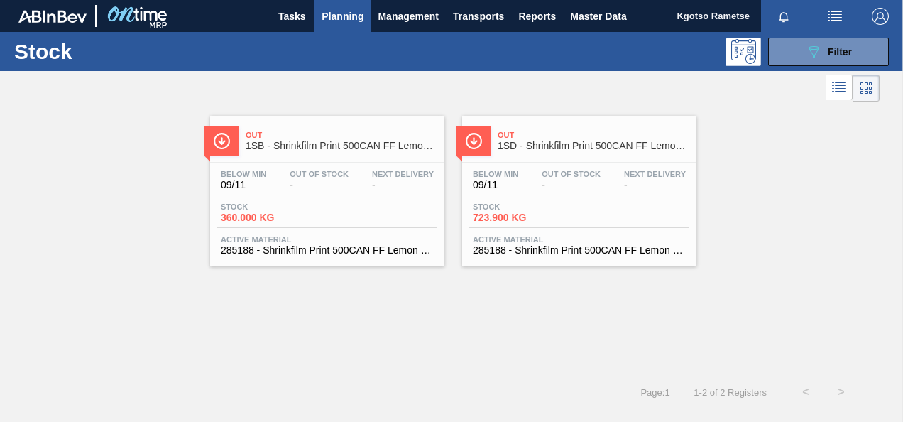
click at [530, 141] on span "1SD - Shrinkfilm Print 500CAN FF Lemon PU" at bounding box center [594, 146] width 192 height 11
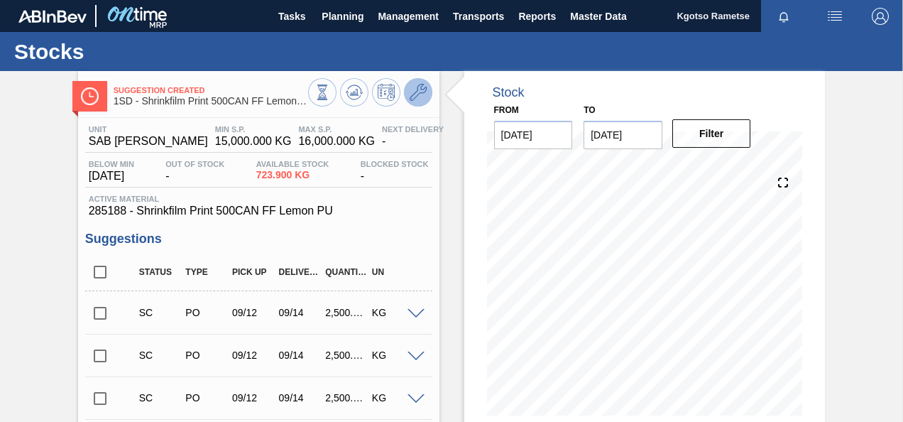
click at [421, 87] on icon at bounding box center [418, 92] width 17 height 17
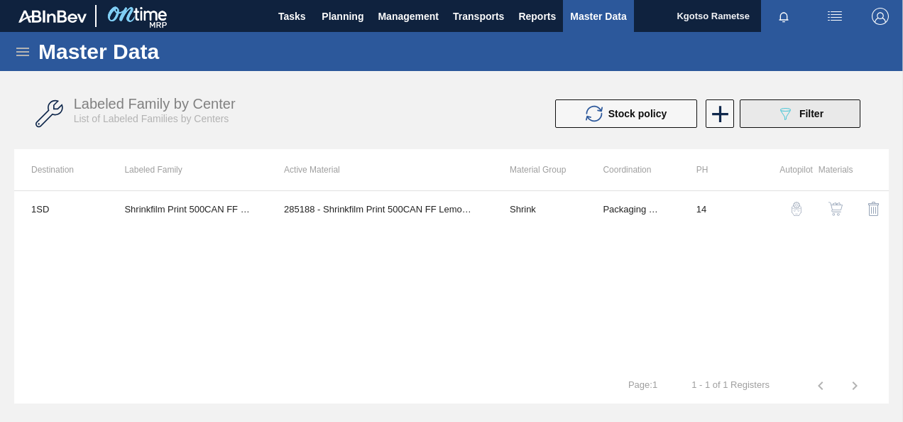
click at [786, 116] on icon "089F7B8B-B2A5-4AFE-B5C0-19BA573D28AC" at bounding box center [785, 113] width 17 height 17
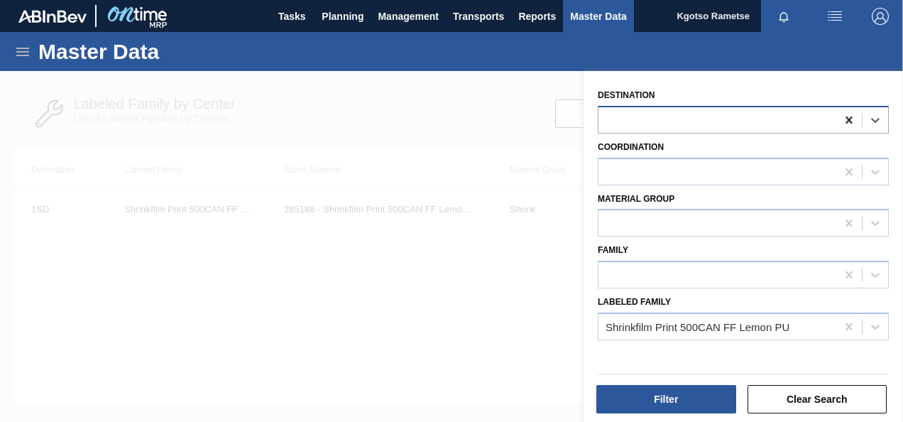
click at [844, 124] on icon at bounding box center [849, 120] width 14 height 14
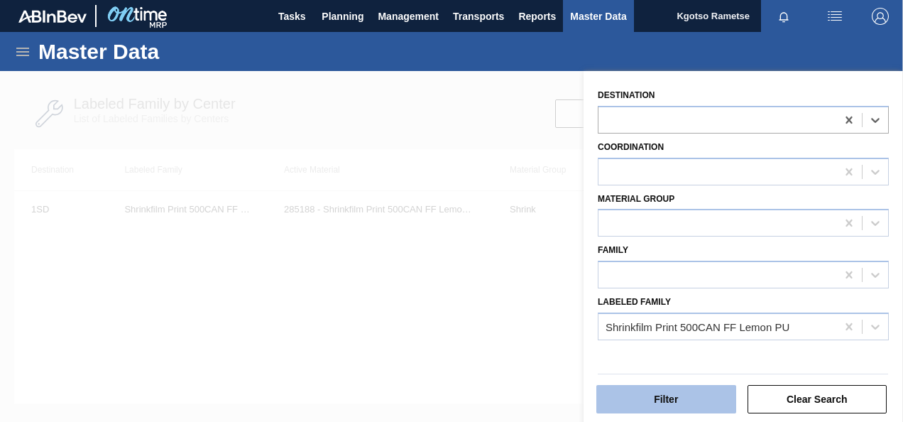
click at [693, 395] on button "Filter" at bounding box center [667, 399] width 140 height 28
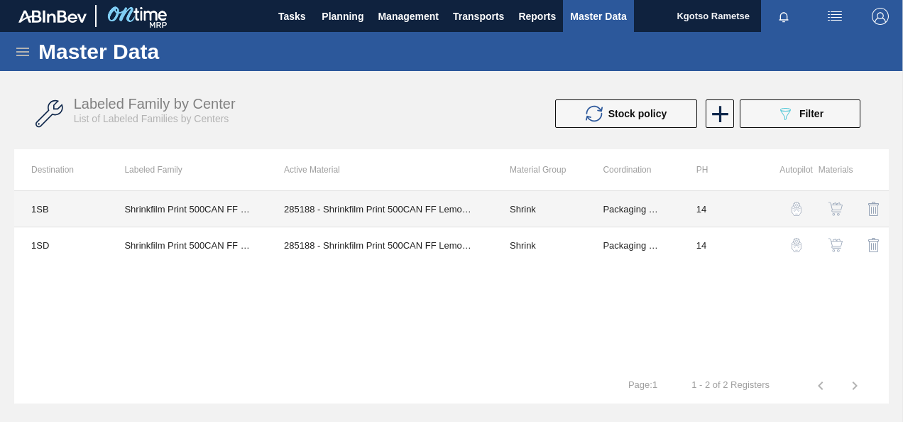
click at [231, 210] on td "Shrinkfilm Print 500CAN FF Lemon PU" at bounding box center [187, 209] width 160 height 36
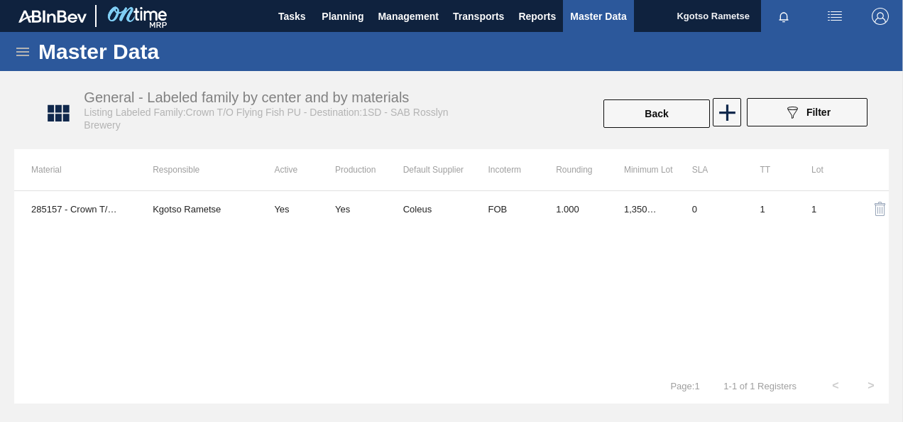
click at [21, 52] on icon at bounding box center [22, 52] width 13 height 9
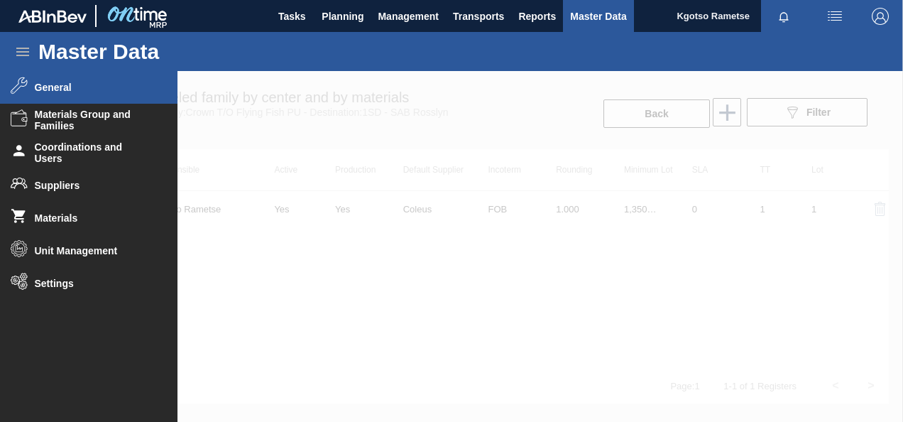
click at [45, 95] on li "General" at bounding box center [89, 87] width 178 height 33
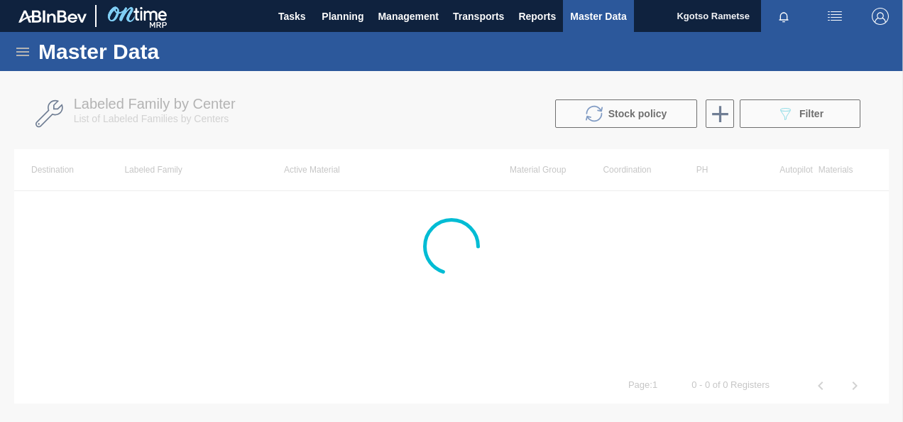
click at [718, 118] on div at bounding box center [451, 246] width 903 height 351
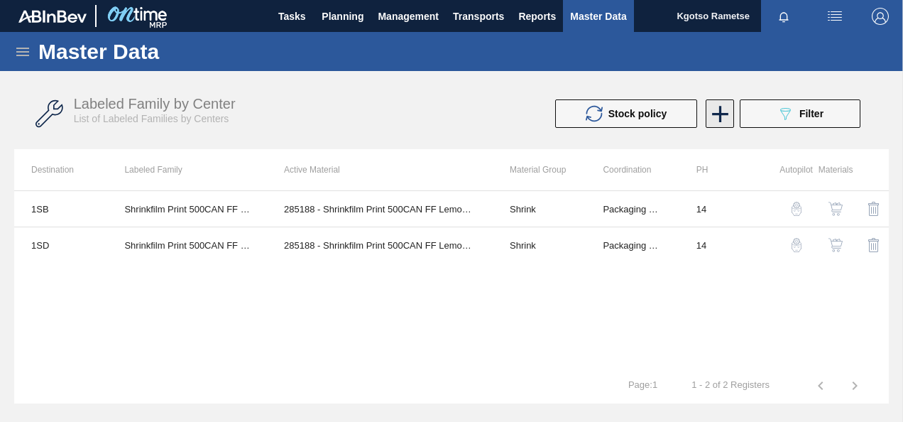
click at [717, 118] on icon at bounding box center [721, 114] width 28 height 28
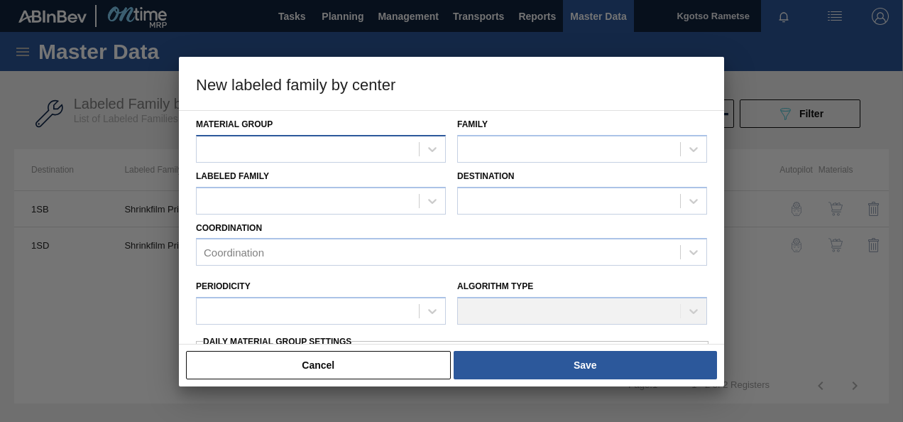
click at [315, 149] on div at bounding box center [308, 148] width 222 height 21
type Group "shri"
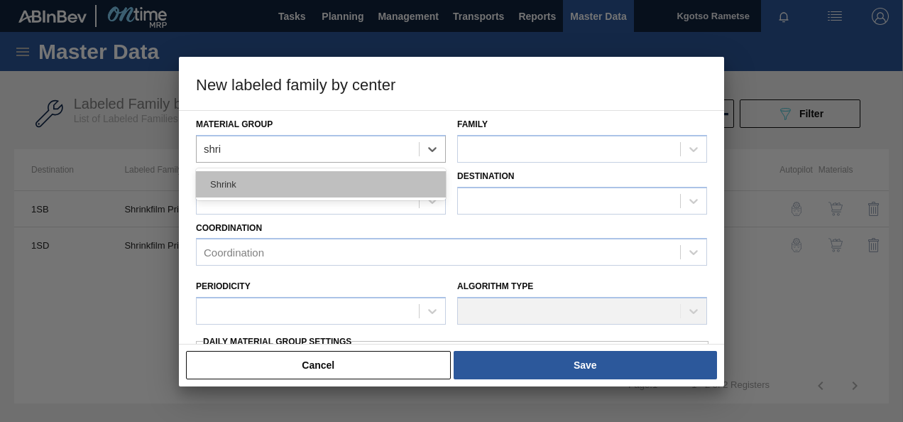
click at [307, 180] on div "Shrink" at bounding box center [321, 184] width 250 height 26
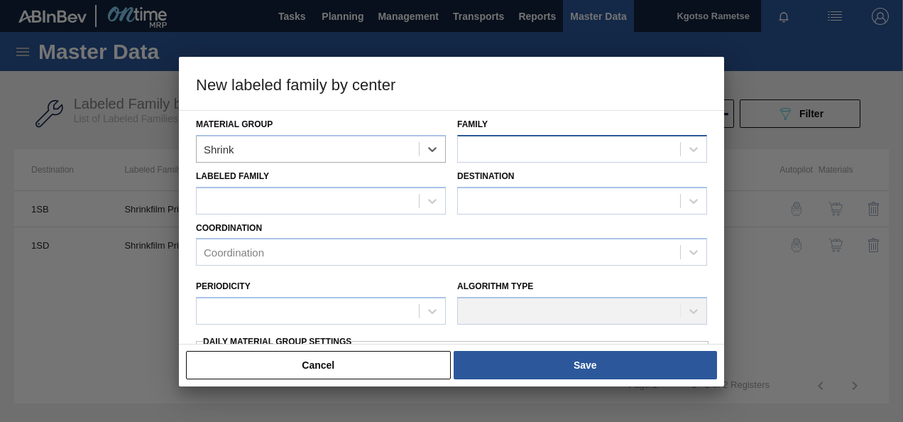
click at [504, 148] on div at bounding box center [569, 148] width 222 height 21
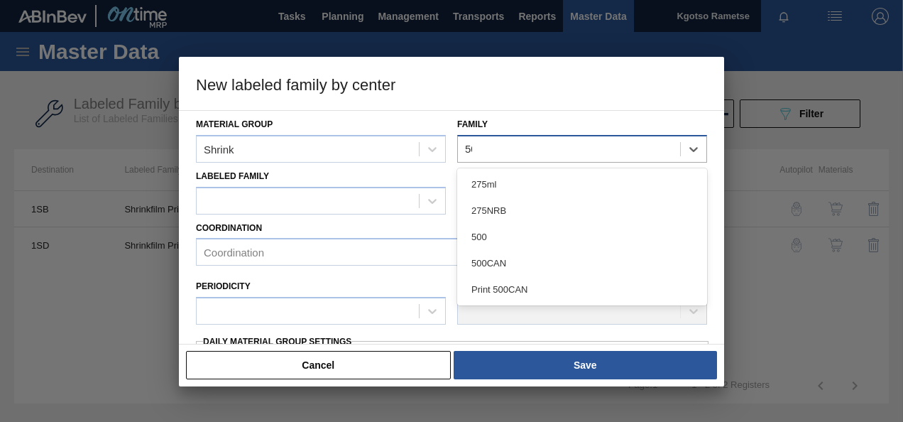
type input "500"
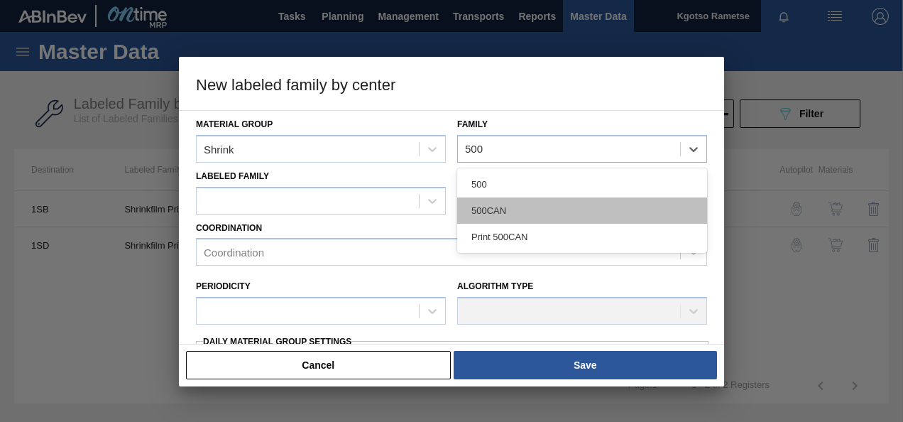
click at [501, 219] on div "500CAN" at bounding box center [582, 210] width 250 height 26
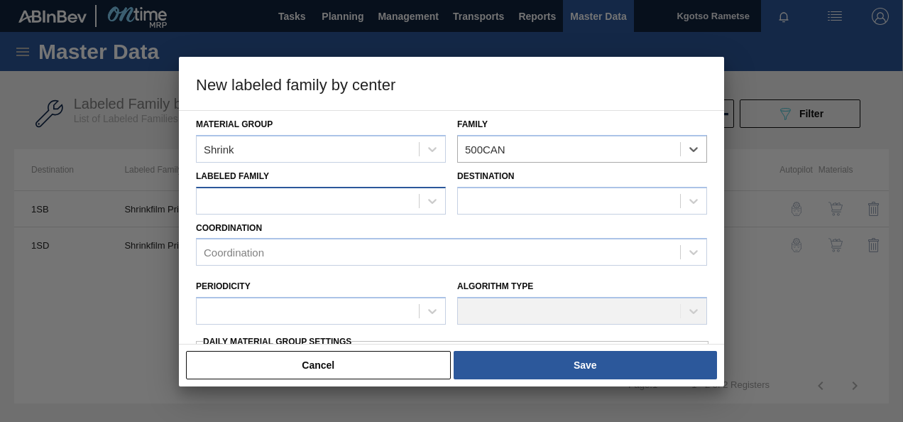
click at [266, 190] on div at bounding box center [308, 200] width 222 height 21
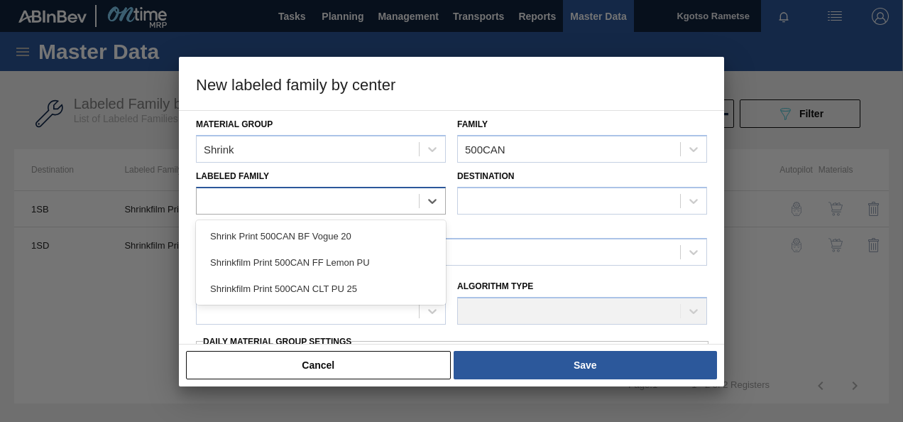
click at [303, 202] on div at bounding box center [308, 200] width 222 height 21
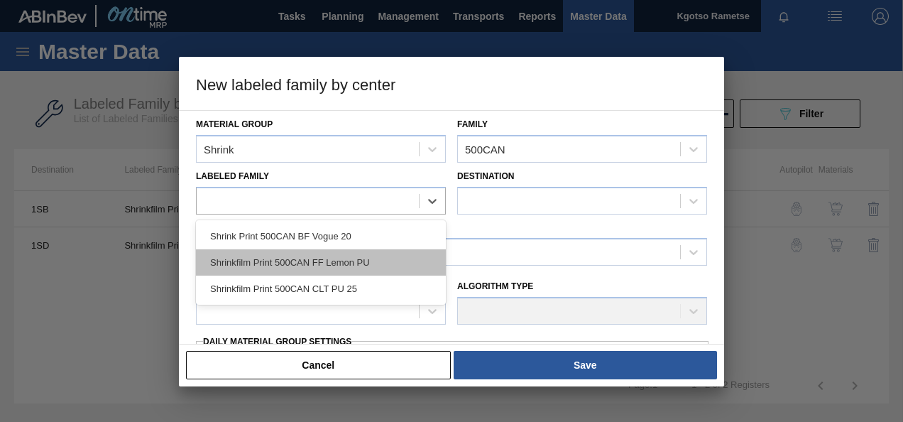
click at [317, 256] on div "Shrinkfilm Print 500CAN FF Lemon PU" at bounding box center [321, 262] width 250 height 26
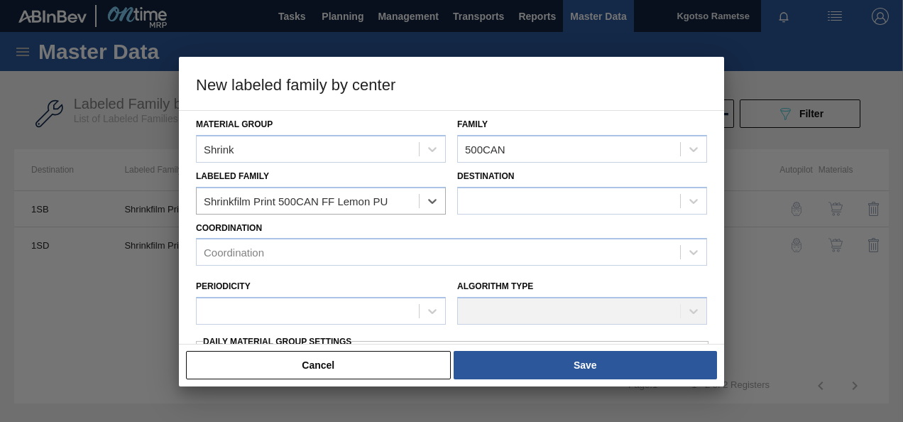
checkbox input "false"
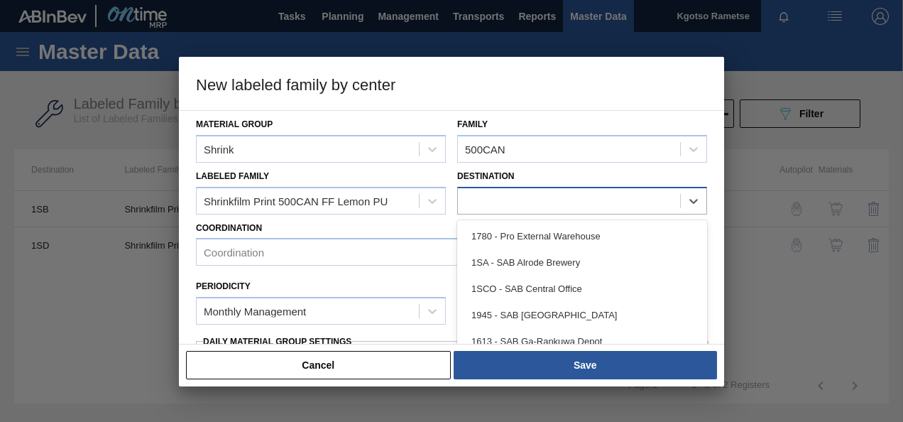
click at [462, 206] on div at bounding box center [569, 200] width 222 height 21
type input "1sj"
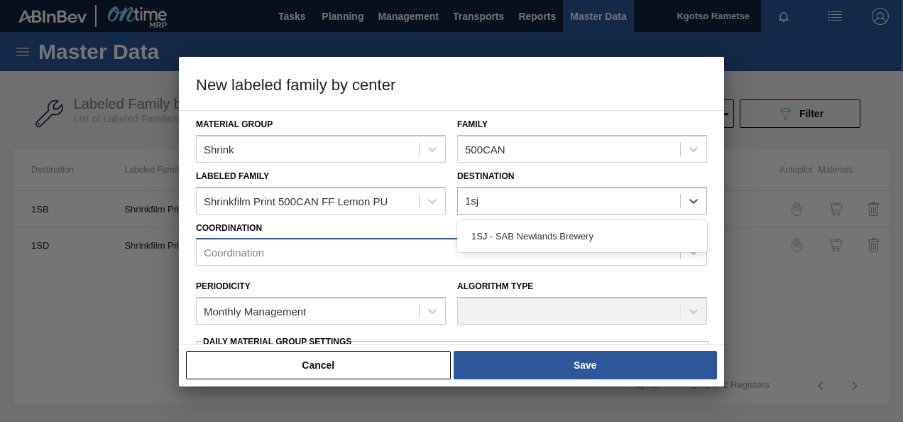
drag, startPoint x: 496, startPoint y: 239, endPoint x: 484, endPoint y: 240, distance: 12.9
click at [496, 239] on div "1SJ - SAB Newlands Brewery" at bounding box center [582, 236] width 250 height 26
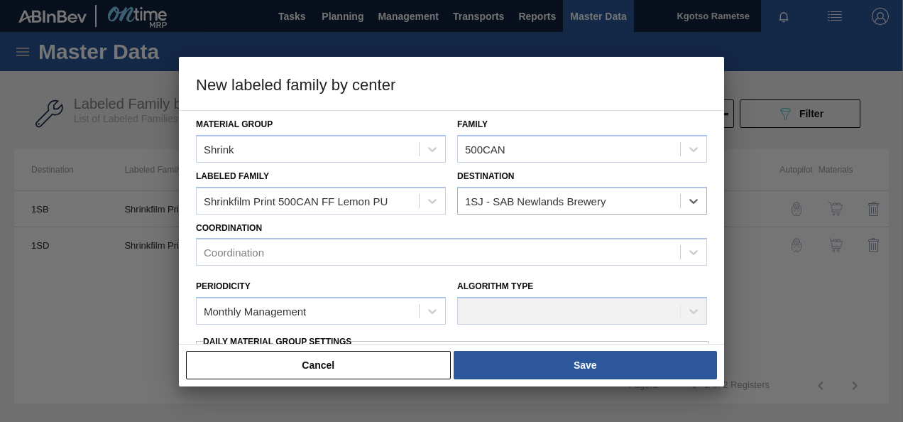
click at [381, 229] on div "Coordination Coordination" at bounding box center [451, 242] width 511 height 48
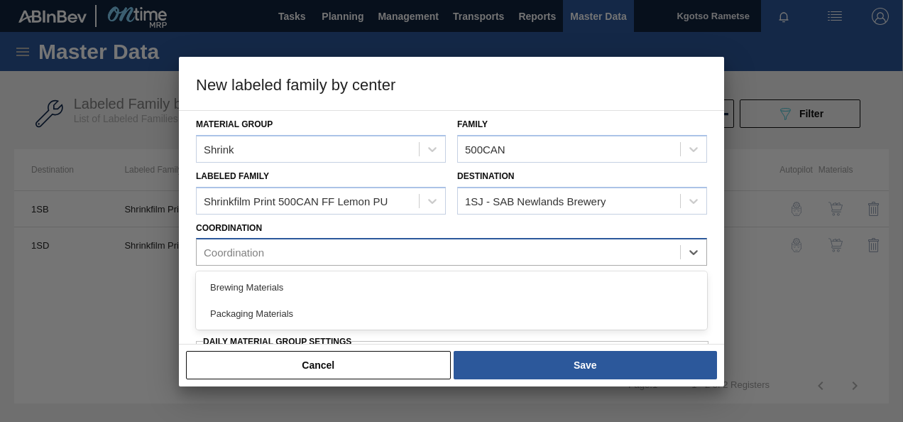
click at [342, 254] on div "Coordination" at bounding box center [439, 252] width 484 height 21
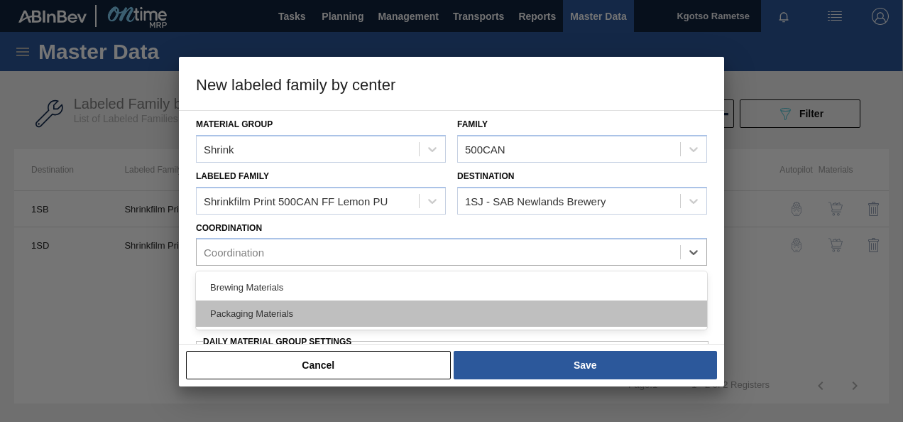
click at [301, 309] on div "Packaging Materials" at bounding box center [451, 313] width 511 height 26
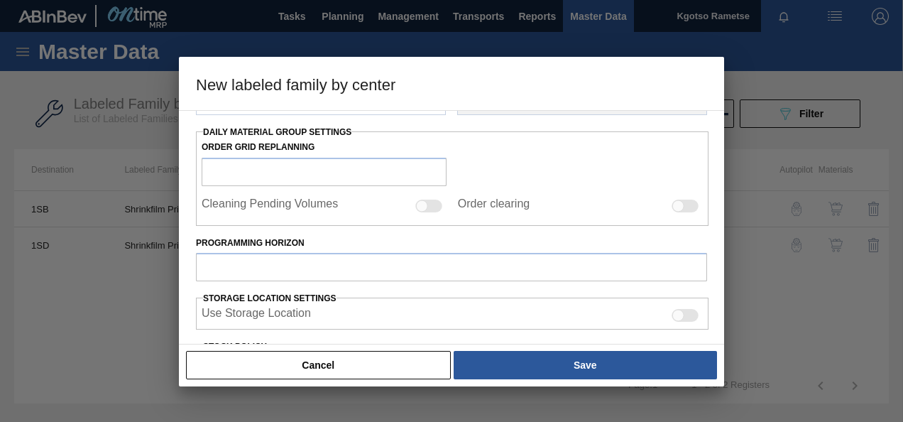
scroll to position [71, 0]
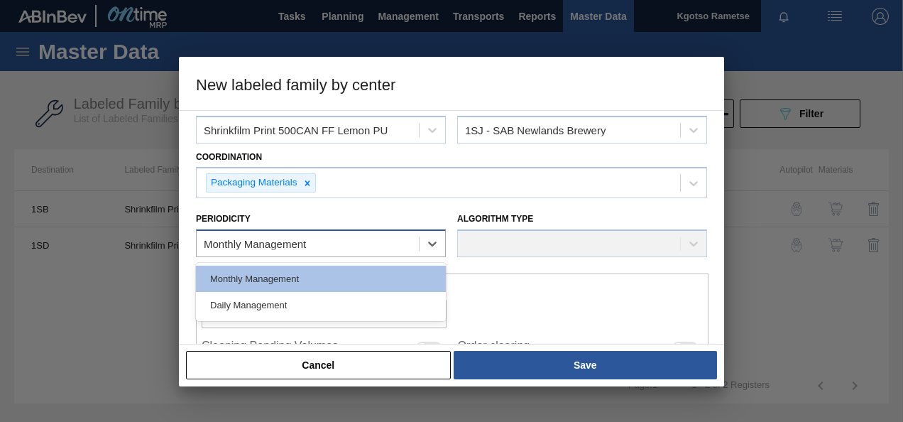
click at [288, 244] on div "Monthly Management" at bounding box center [255, 244] width 102 height 12
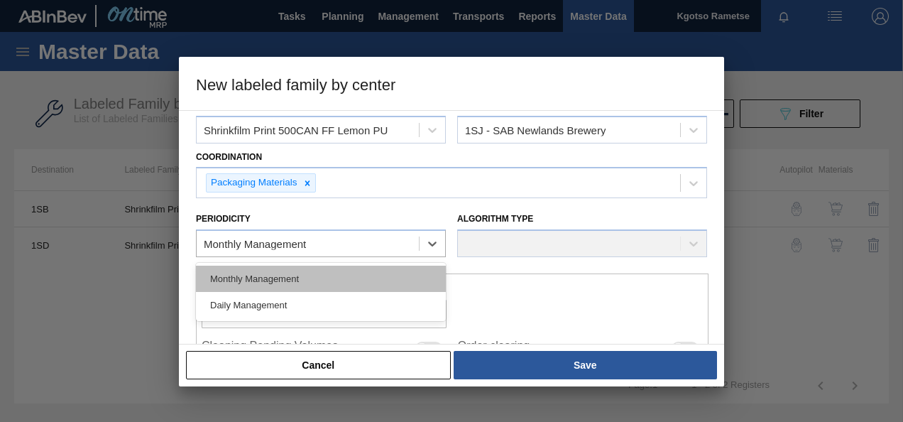
click at [280, 271] on div "Monthly Management" at bounding box center [321, 279] width 250 height 26
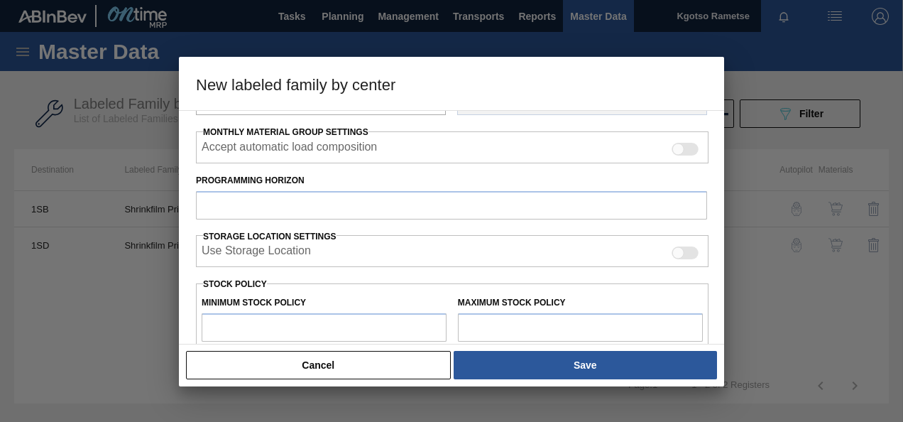
scroll to position [142, 0]
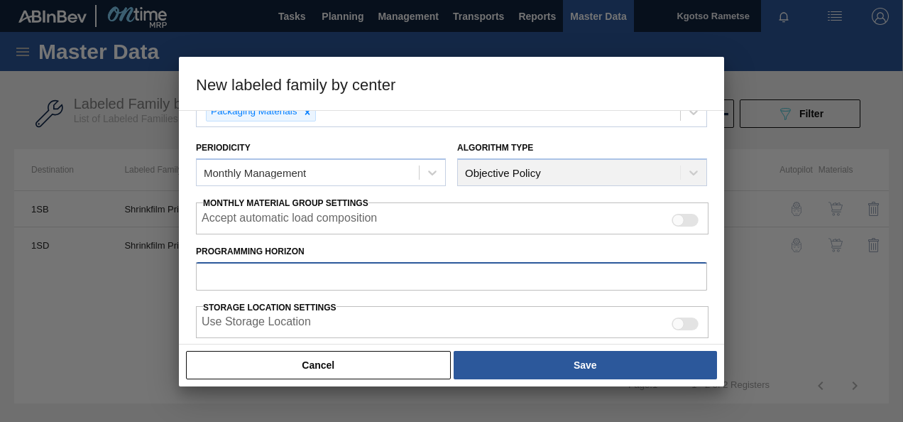
click at [249, 271] on input "Programming Horizon" at bounding box center [451, 276] width 511 height 28
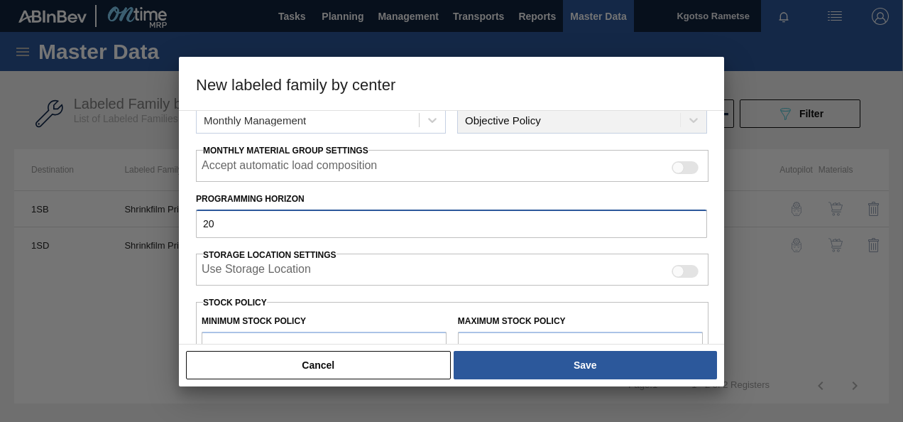
scroll to position [284, 0]
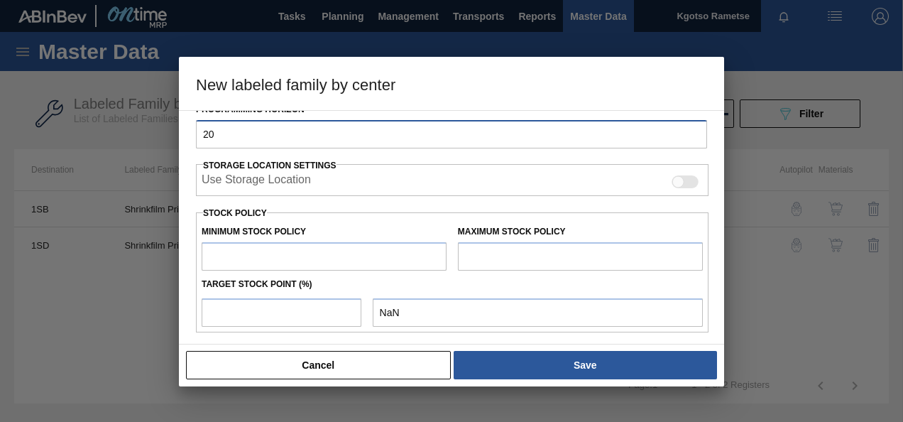
type input "20"
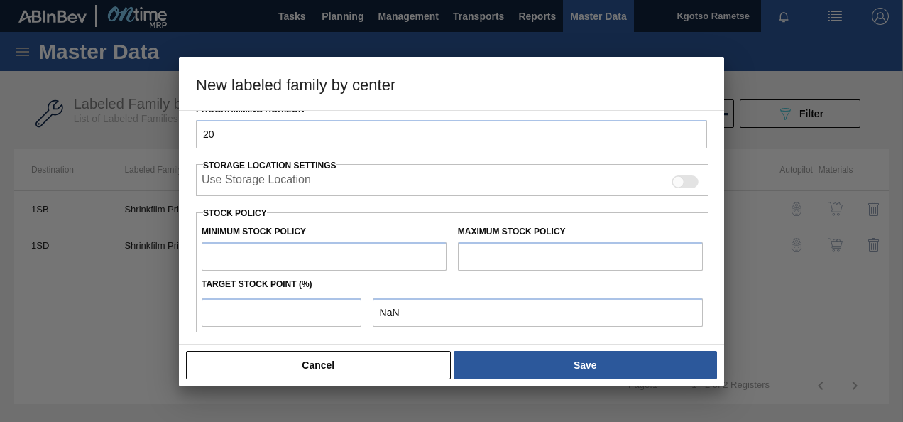
click at [260, 256] on input "text" at bounding box center [324, 256] width 245 height 28
type input "1"
type input "1.000"
type input "10"
type input "10.000"
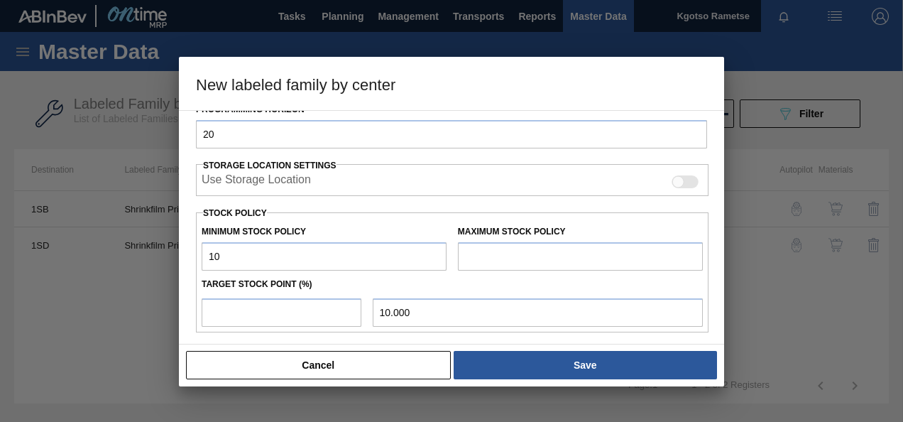
type input "100"
type input "100.000"
type input "1,000"
type input "1,000.000"
type input "10,000"
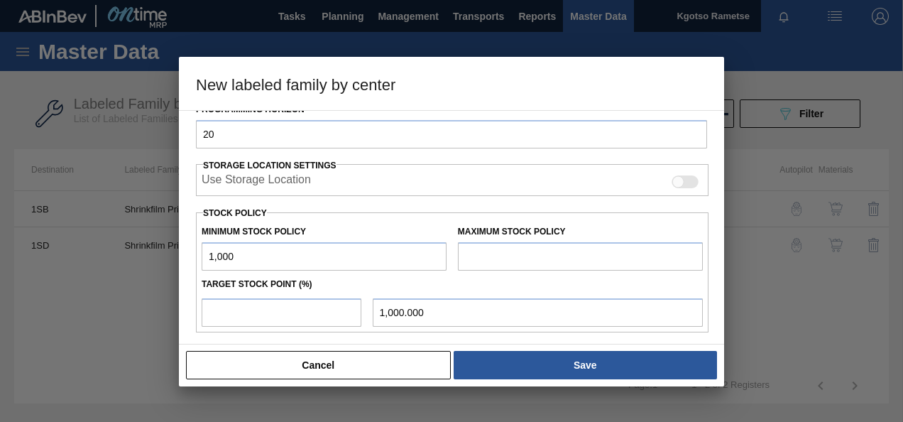
type input "10,000.000"
type input "100,000"
type input "100,000.000"
type input "1,000,000"
type input "1,000,000.000"
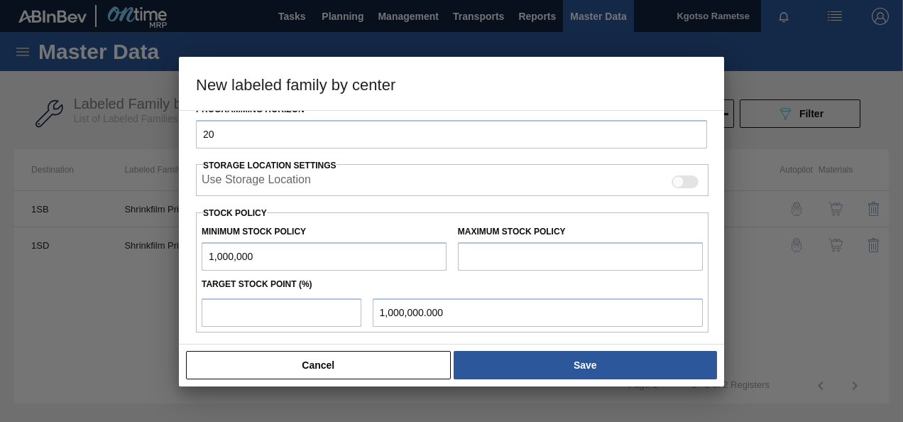
drag, startPoint x: 261, startPoint y: 259, endPoint x: 168, endPoint y: 256, distance: 93.1
click at [223, 257] on input "1,000,000" at bounding box center [324, 256] width 245 height 28
click at [235, 254] on input "1,000,000" at bounding box center [324, 256] width 245 height 28
type input "1,000,000"
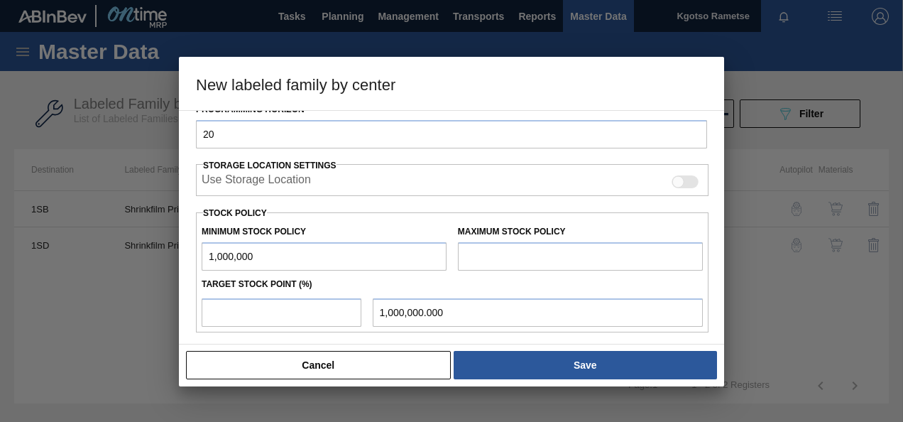
click at [521, 244] on input "text" at bounding box center [580, 256] width 245 height 28
paste input "1,000,000"
type input "1,000,000"
click at [243, 322] on input "number" at bounding box center [282, 312] width 160 height 28
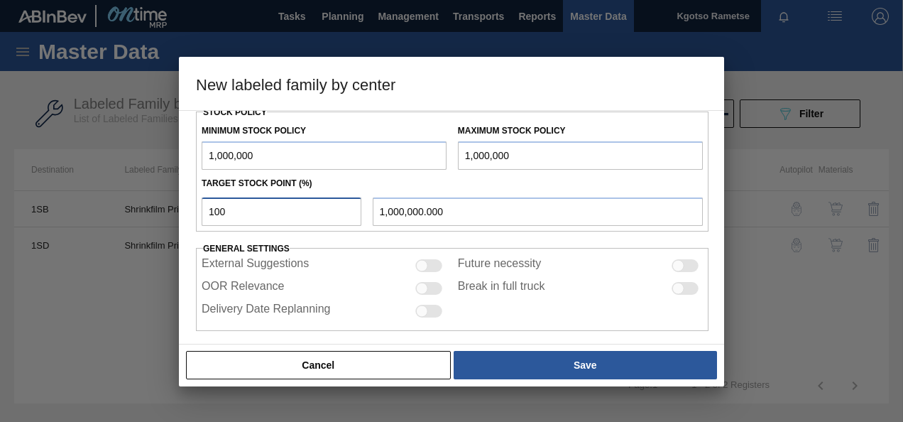
scroll to position [392, 0]
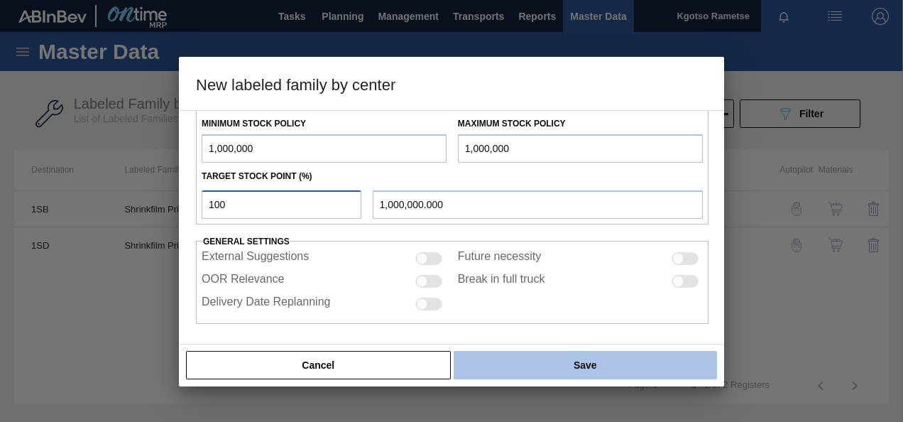
type input "100"
click at [580, 366] on button "Save" at bounding box center [586, 365] width 264 height 28
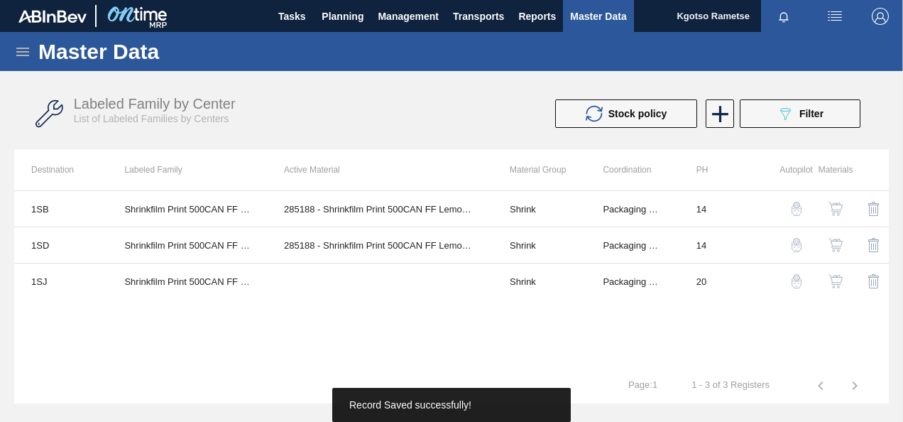
click at [836, 286] on img "button" at bounding box center [836, 281] width 14 height 14
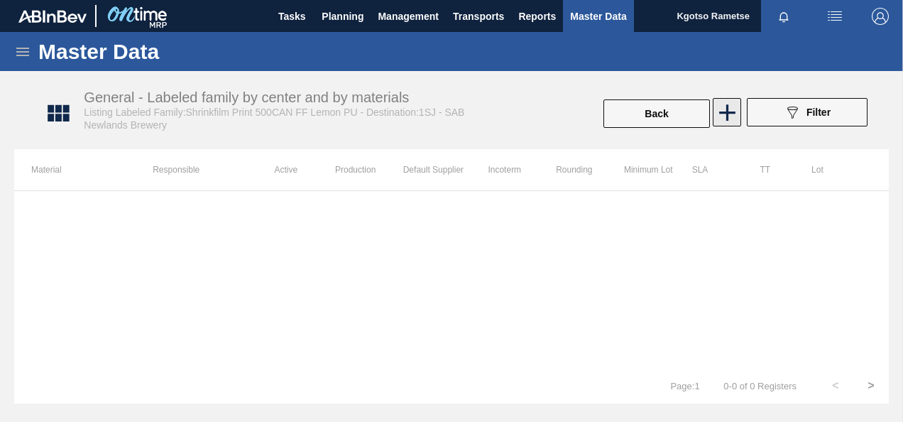
click at [720, 119] on icon at bounding box center [728, 113] width 28 height 28
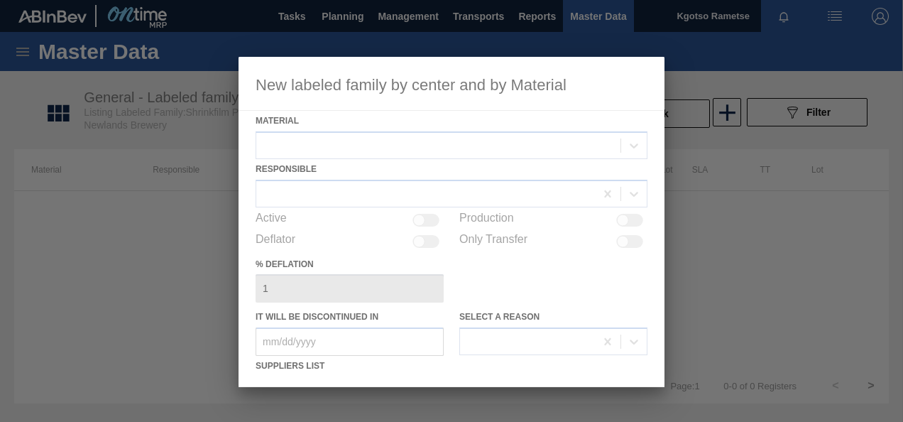
click at [358, 136] on div at bounding box center [452, 222] width 426 height 330
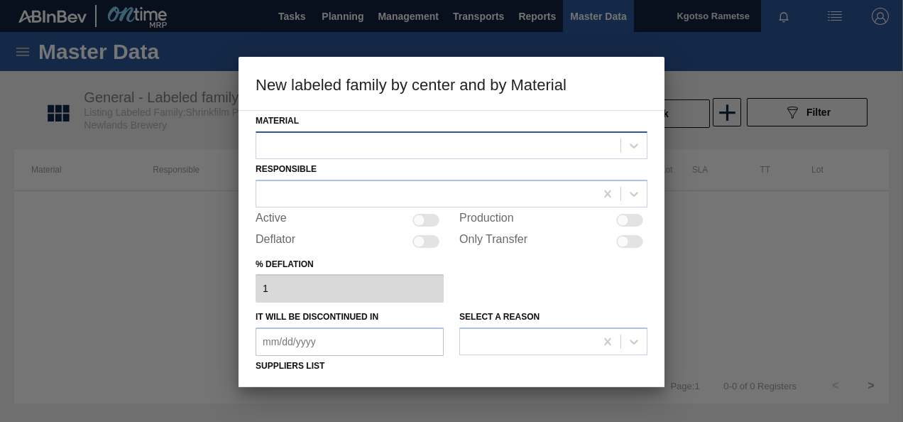
click at [363, 145] on div at bounding box center [438, 145] width 364 height 21
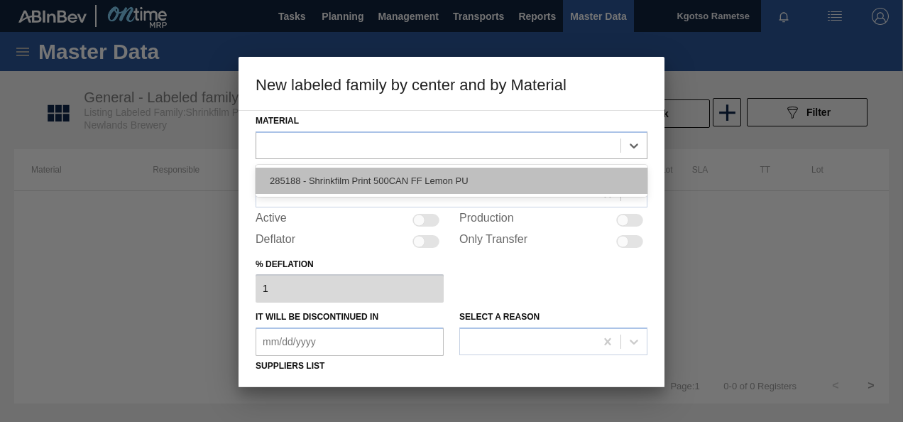
click at [358, 169] on div "285188 - Shrinkfilm Print 500CAN FF Lemon PU" at bounding box center [452, 181] width 392 height 26
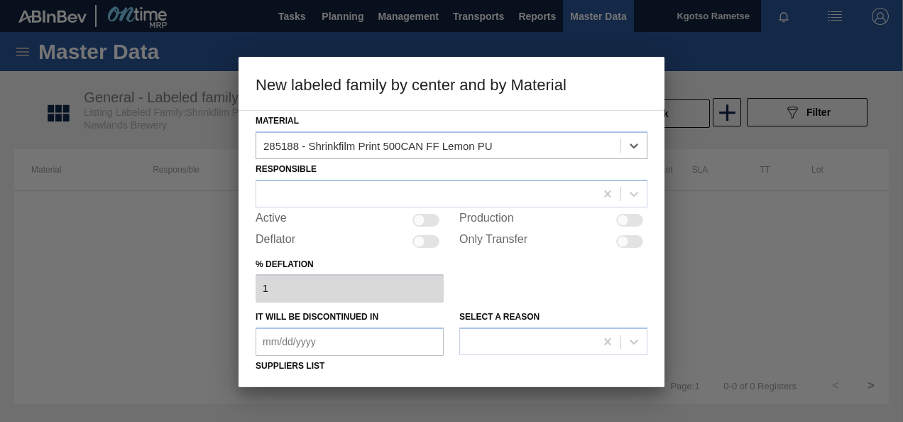
click at [355, 174] on div "Responsible" at bounding box center [452, 183] width 392 height 48
click at [353, 194] on div at bounding box center [425, 193] width 339 height 21
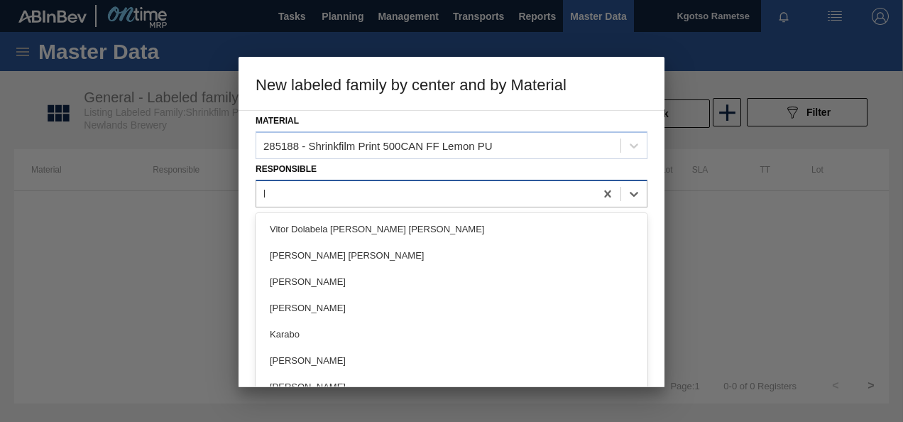
type input "kgo"
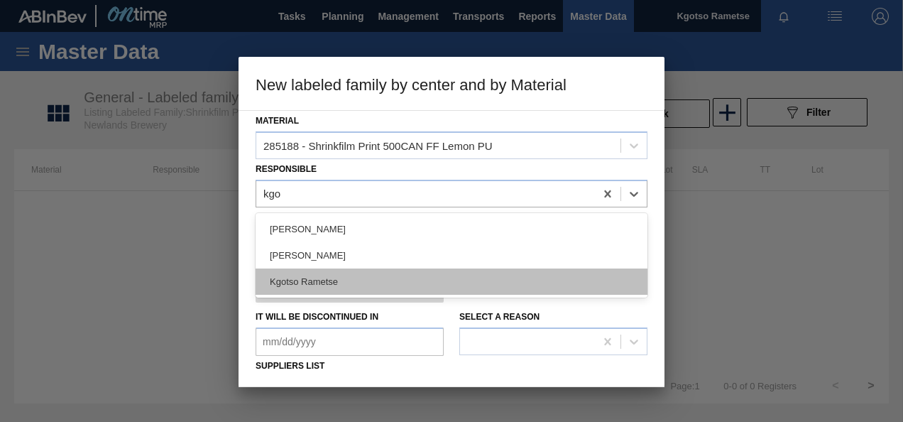
click at [333, 281] on div "Kgotso Rametse" at bounding box center [452, 281] width 392 height 26
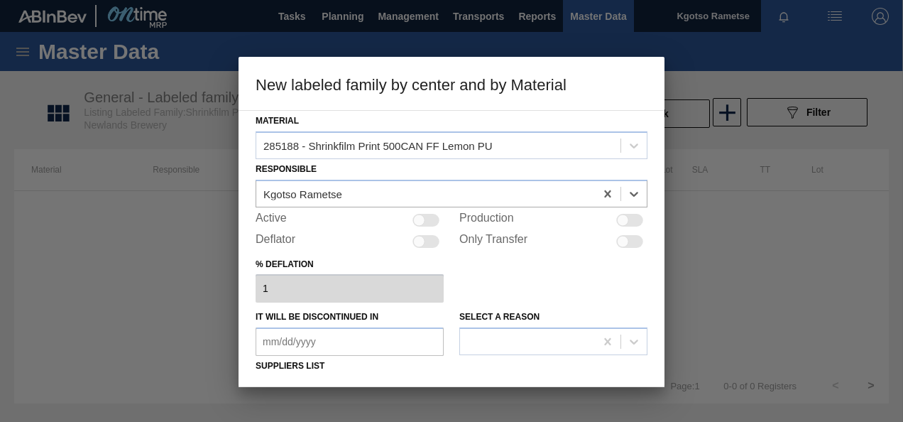
click at [422, 216] on div at bounding box center [419, 220] width 12 height 12
checkbox input "true"
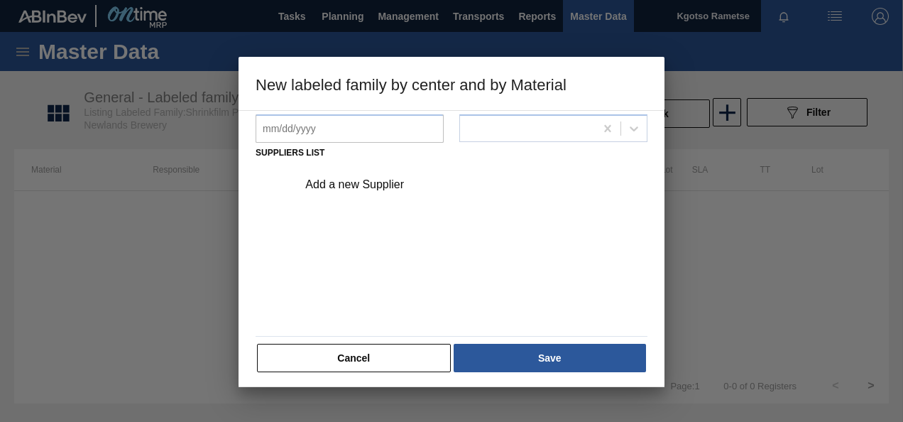
click at [325, 185] on div "Add a new Supplier" at bounding box center [444, 184] width 278 height 13
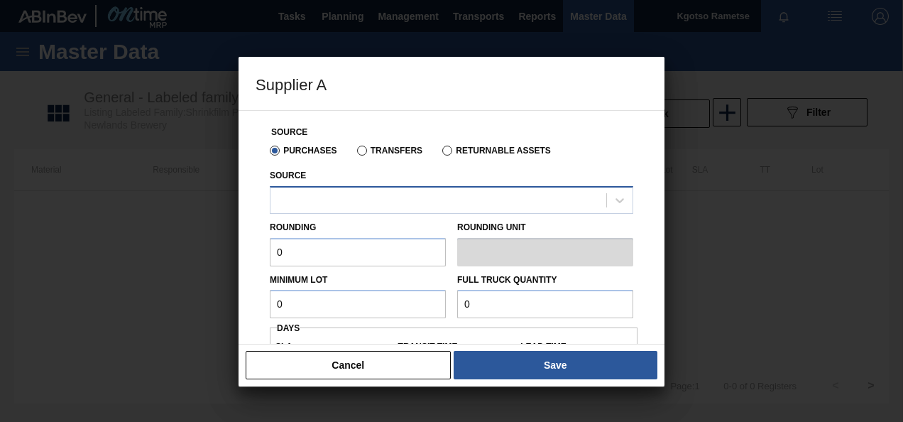
click at [391, 205] on div at bounding box center [439, 200] width 336 height 21
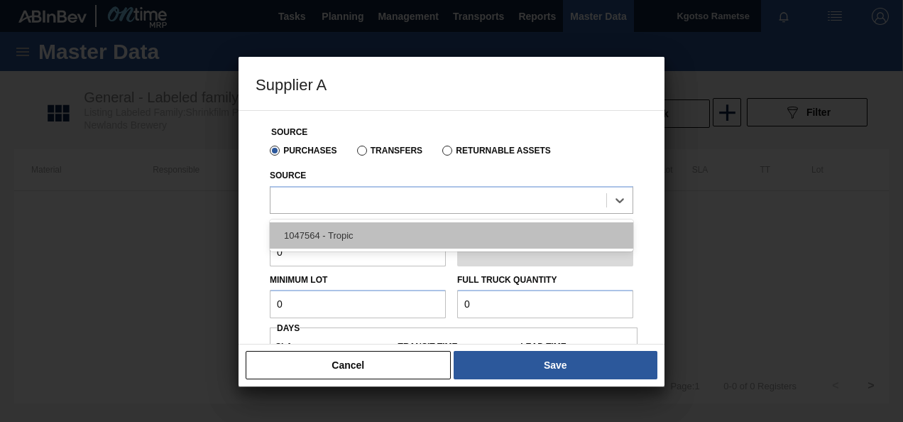
click at [378, 233] on div "1047564 - Tropic" at bounding box center [452, 235] width 364 height 26
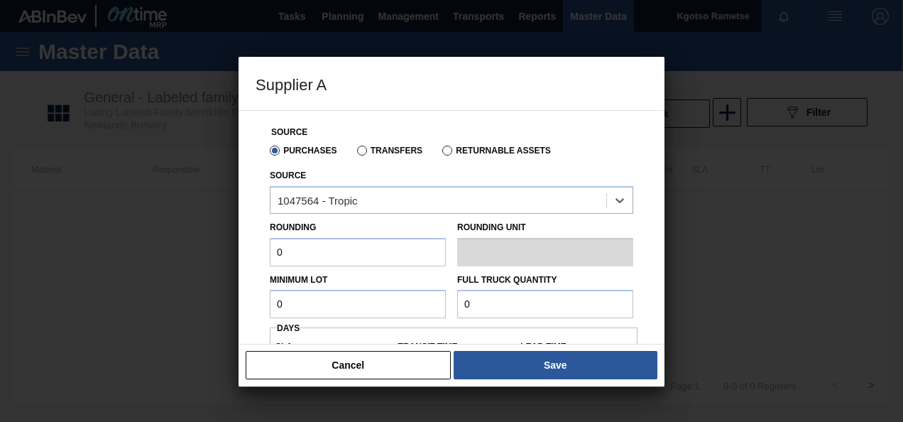
drag, startPoint x: 327, startPoint y: 259, endPoint x: 133, endPoint y: 244, distance: 194.5
click at [183, 244] on div "Supplier A Source Purchases Transfers Returnable Assets Source option 1047564 -…" at bounding box center [451, 211] width 903 height 422
type input "1"
drag, startPoint x: 294, startPoint y: 291, endPoint x: 197, endPoint y: 303, distance: 97.3
click at [258, 301] on div "Source Purchases Transfers Returnable Assets Source 1047564 - Tropic Rounding 1…" at bounding box center [452, 337] width 392 height 452
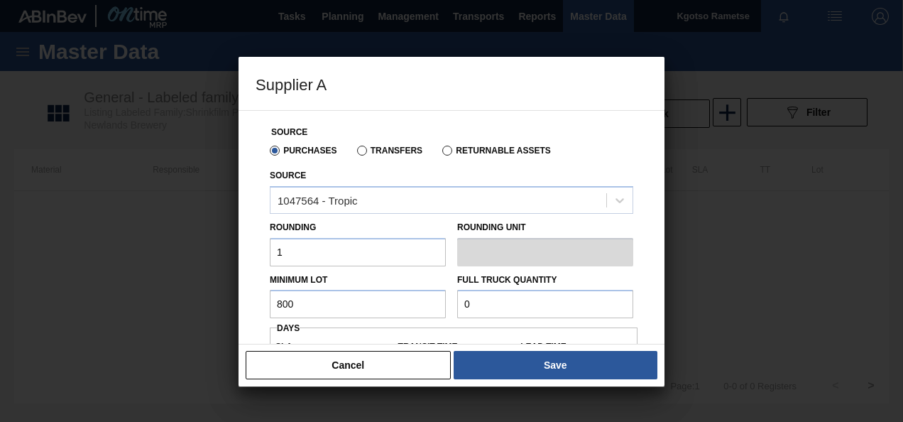
drag, startPoint x: 324, startPoint y: 300, endPoint x: 256, endPoint y: 298, distance: 68.2
click at [264, 301] on div "Minimum Lot 800" at bounding box center [358, 294] width 188 height 49
type input "800"
drag, startPoint x: 462, startPoint y: 300, endPoint x: 401, endPoint y: 298, distance: 61.1
click at [407, 298] on div "Minimum Lot 800 Full Truck Quantity 0" at bounding box center [451, 292] width 375 height 53
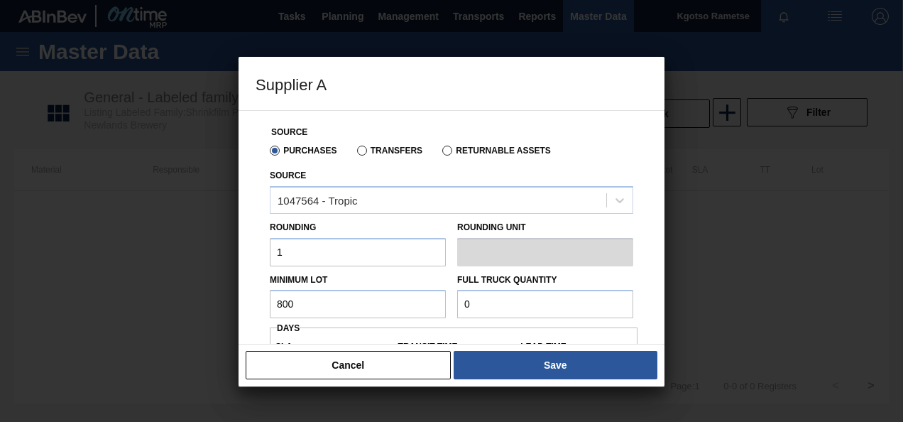
paste input "80"
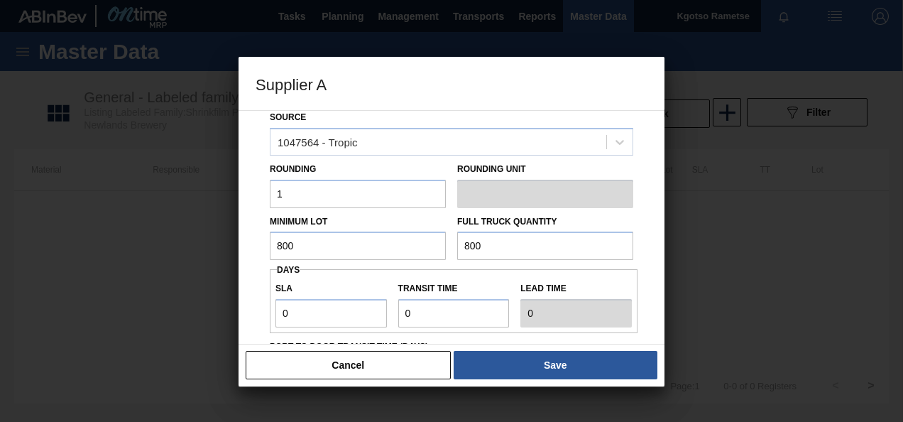
scroll to position [142, 0]
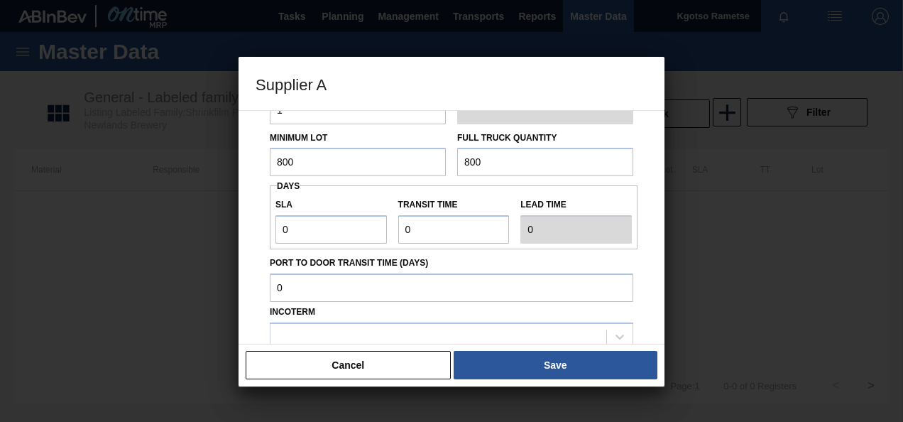
type input "800"
drag, startPoint x: 335, startPoint y: 234, endPoint x: 199, endPoint y: 250, distance: 137.3
click at [199, 250] on div "Supplier A Source Purchases Transfers Returnable Assets Source 1047564 - Tropic…" at bounding box center [451, 211] width 903 height 422
type input "1"
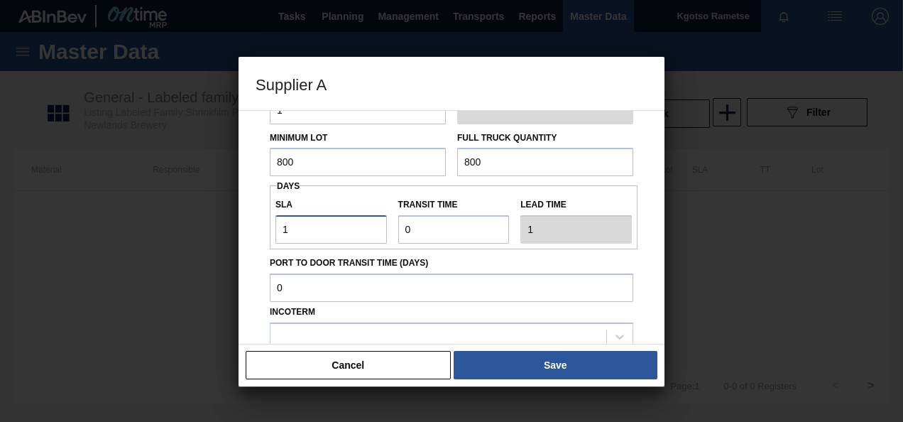
type input "1"
drag, startPoint x: 411, startPoint y: 234, endPoint x: 328, endPoint y: 249, distance: 84.4
click at [382, 235] on div "SLA 1 Transit time Lead time 1" at bounding box center [454, 217] width 368 height 53
type input "1"
type input "2"
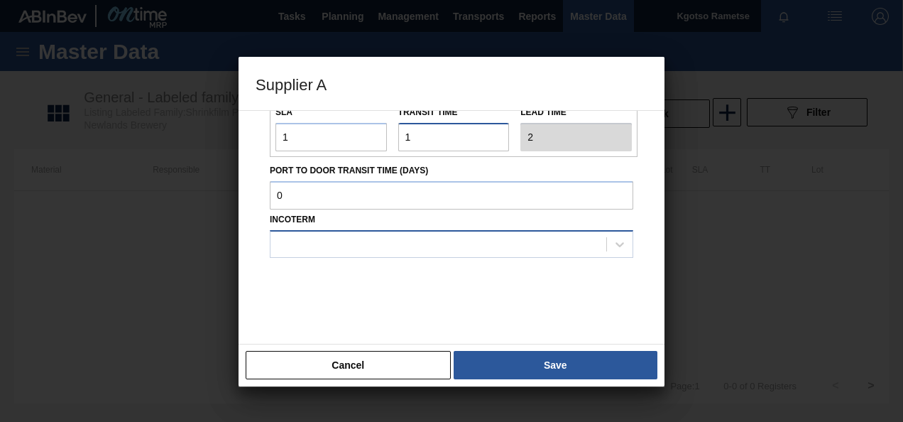
scroll to position [235, 0]
type input "1"
click at [320, 240] on div at bounding box center [439, 243] width 336 height 21
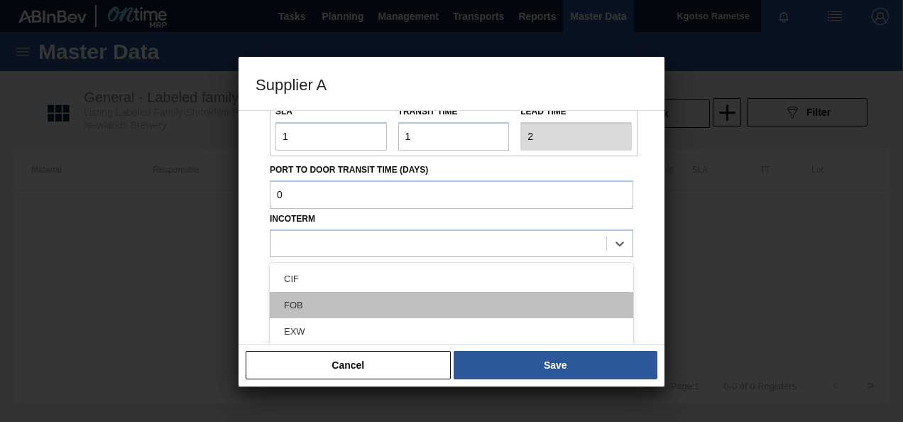
click at [317, 297] on div "FOB" at bounding box center [452, 305] width 364 height 26
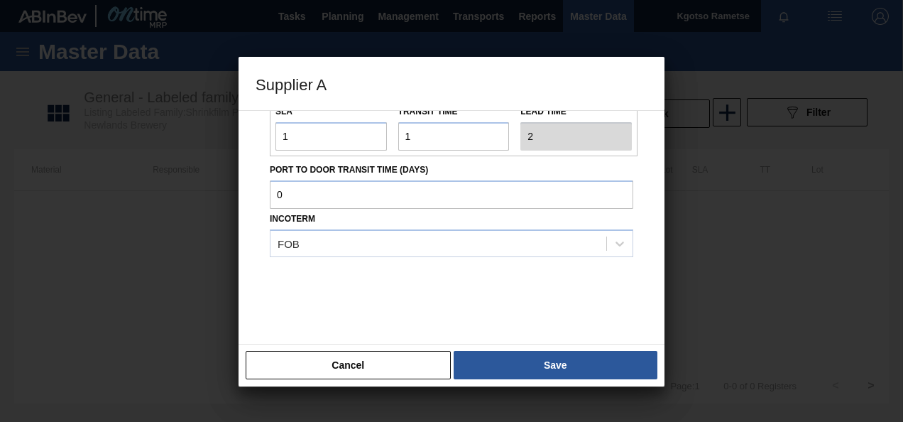
click at [474, 361] on button "Save" at bounding box center [556, 365] width 204 height 28
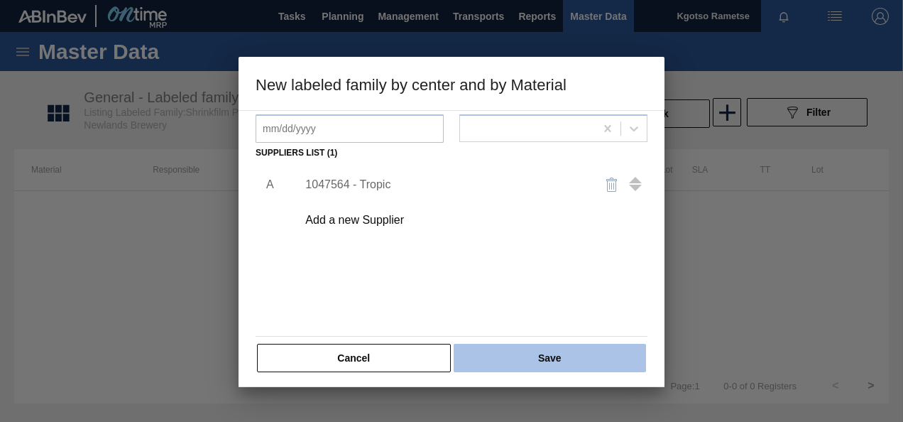
click at [521, 350] on button "Save" at bounding box center [550, 358] width 192 height 28
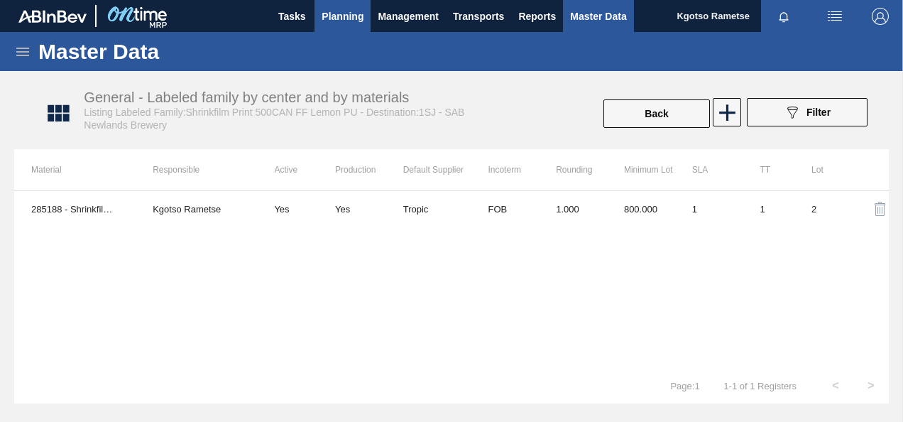
click at [342, 24] on button "Planning" at bounding box center [343, 16] width 56 height 32
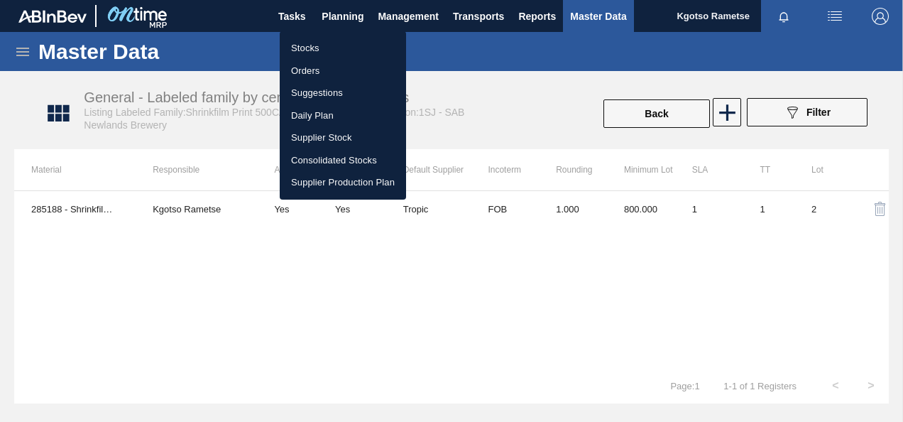
drag, startPoint x: 337, startPoint y: 40, endPoint x: 347, endPoint y: 49, distance: 13.6
click at [337, 41] on li "Stocks" at bounding box center [343, 48] width 126 height 23
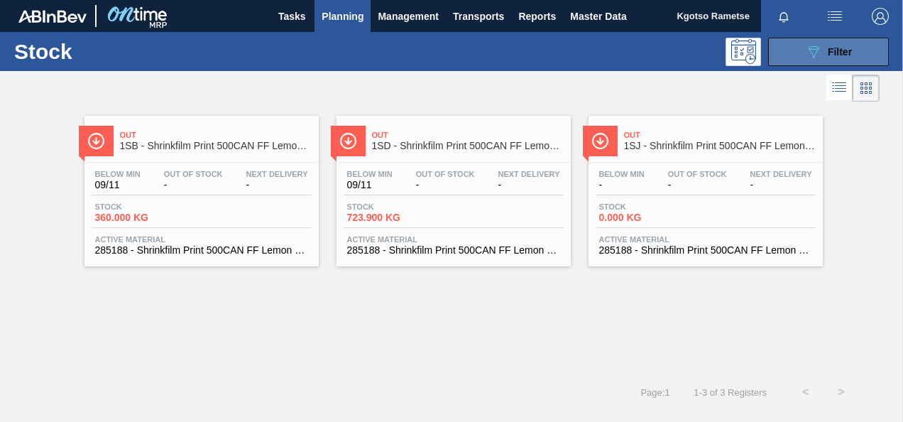
click at [864, 53] on button "089F7B8B-B2A5-4AFE-B5C0-19BA573D28AC Filter" at bounding box center [828, 52] width 121 height 28
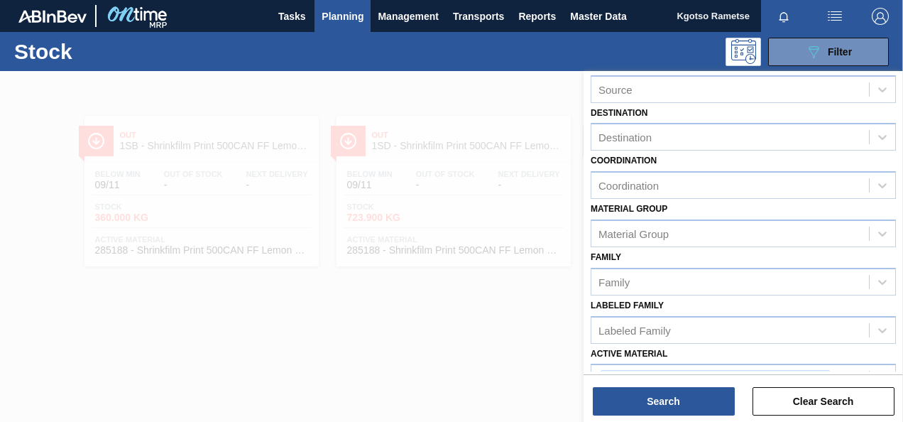
scroll to position [257, 0]
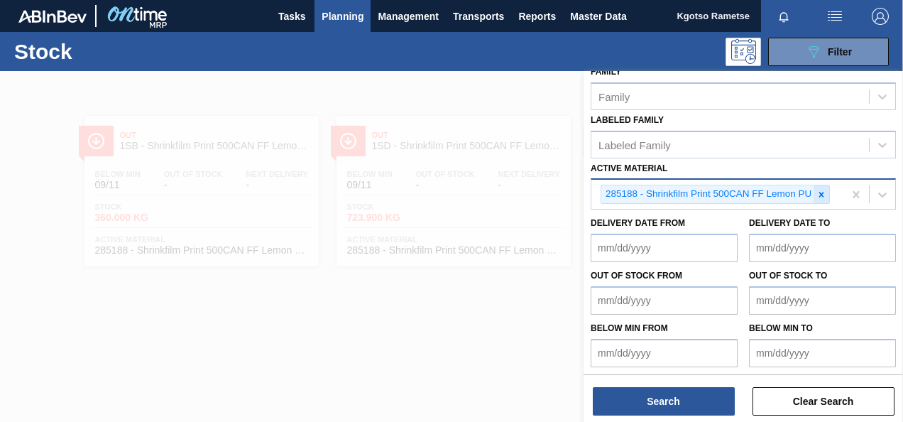
click at [819, 192] on icon at bounding box center [822, 195] width 10 height 10
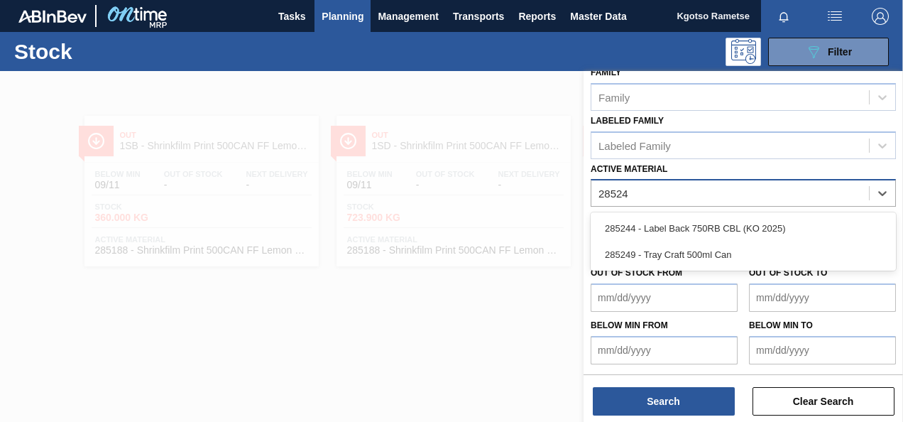
scroll to position [254, 0]
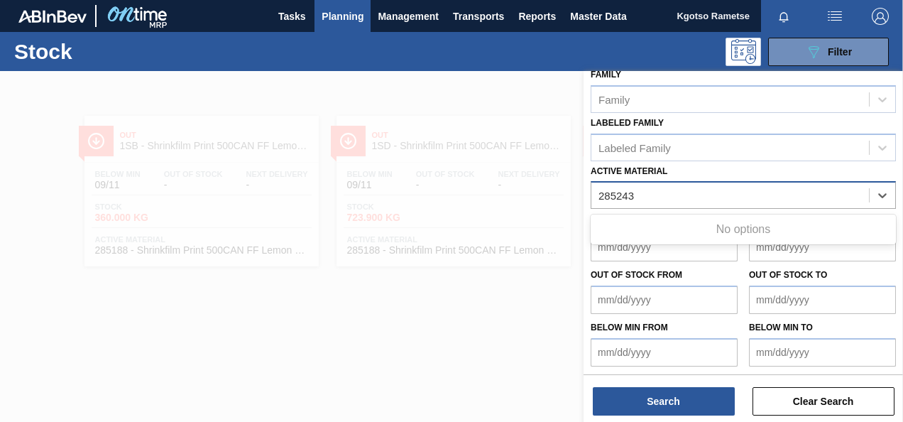
type Material "285243"
click at [700, 197] on div "Active Material" at bounding box center [731, 195] width 278 height 21
type Material "285243"
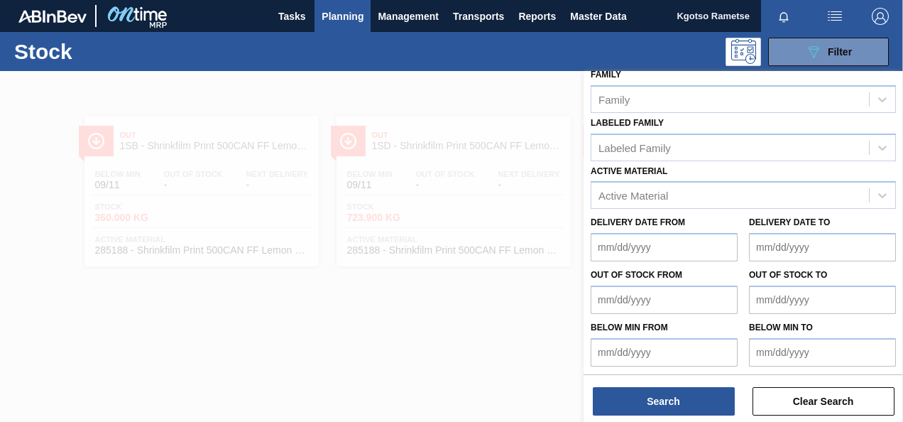
click at [503, 278] on div at bounding box center [451, 282] width 903 height 422
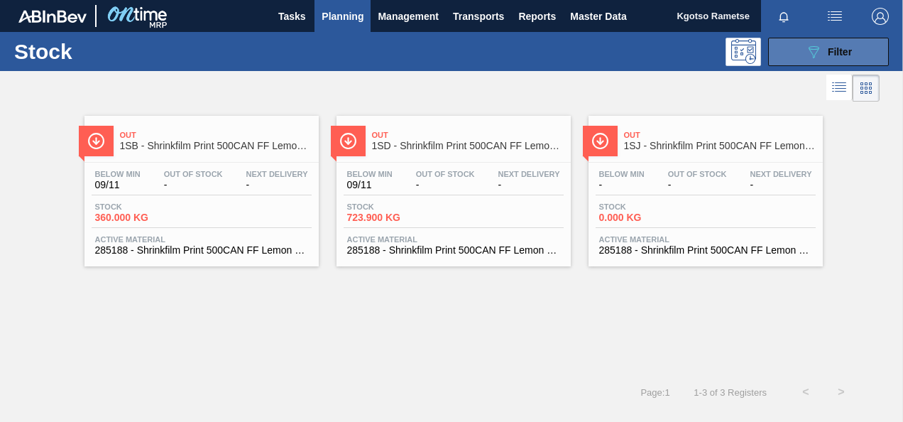
click at [801, 43] on button "089F7B8B-B2A5-4AFE-B5C0-19BA573D28AC Filter" at bounding box center [828, 52] width 121 height 28
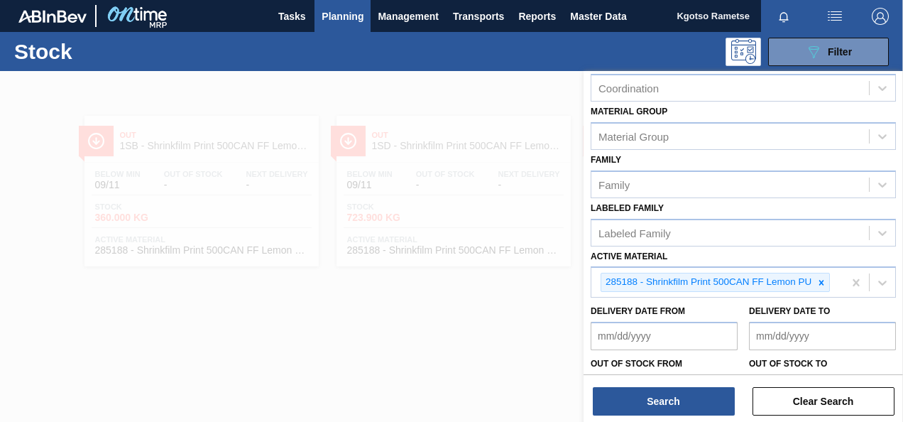
scroll to position [257, 0]
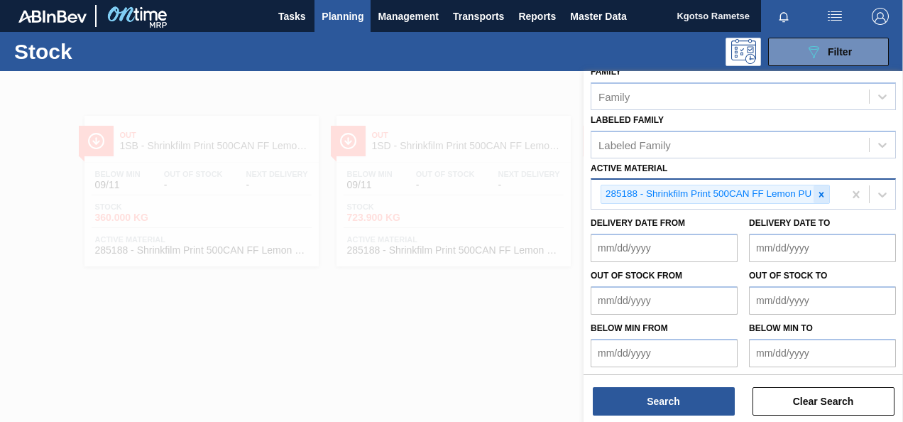
click at [822, 197] on icon at bounding box center [822, 195] width 10 height 10
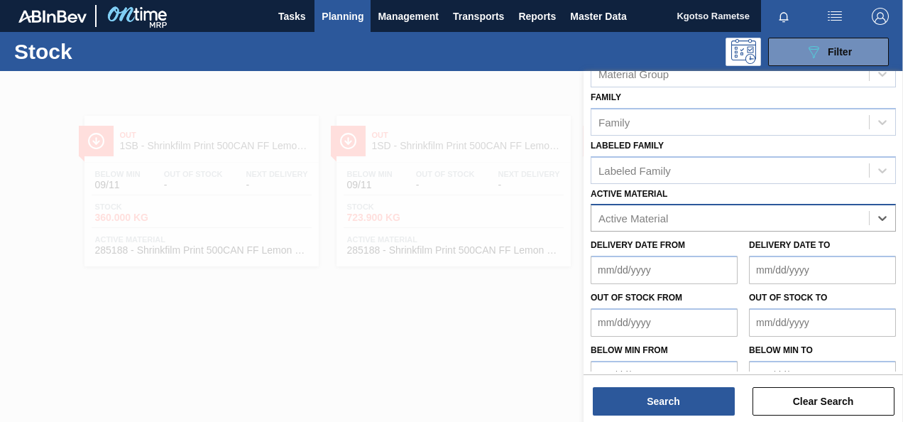
scroll to position [254, 0]
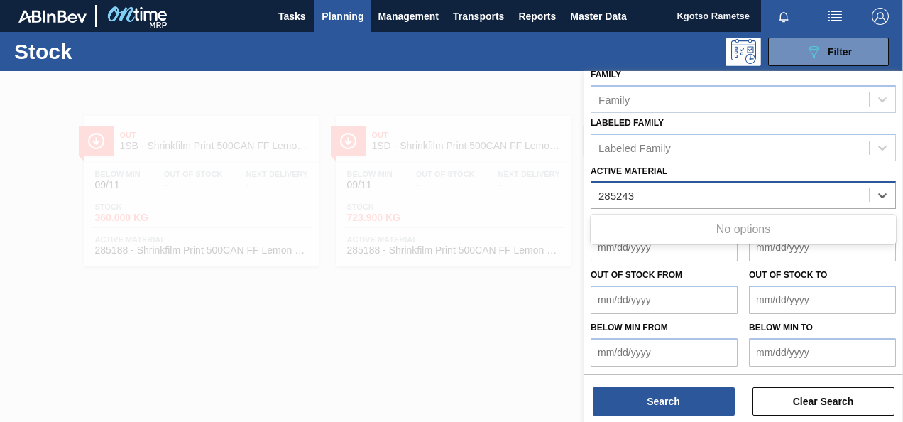
type Material "285243"
click at [612, 195] on Material "284244" at bounding box center [617, 196] width 37 height 12
type Material "284244"
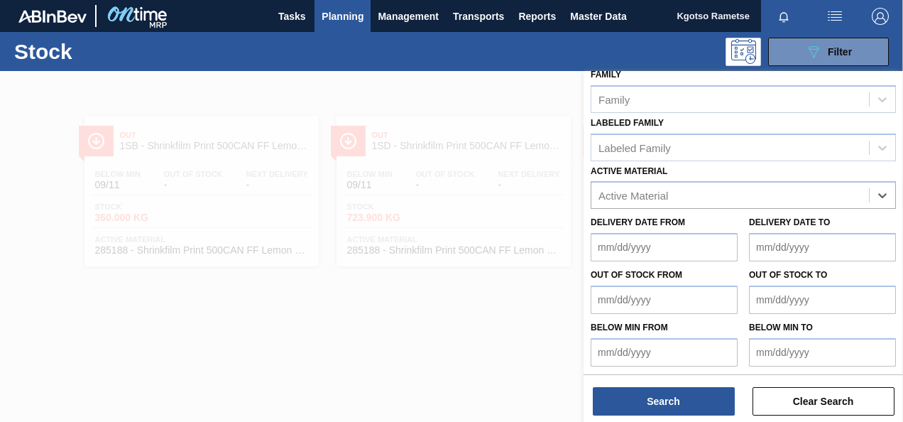
click at [462, 177] on div at bounding box center [451, 282] width 903 height 422
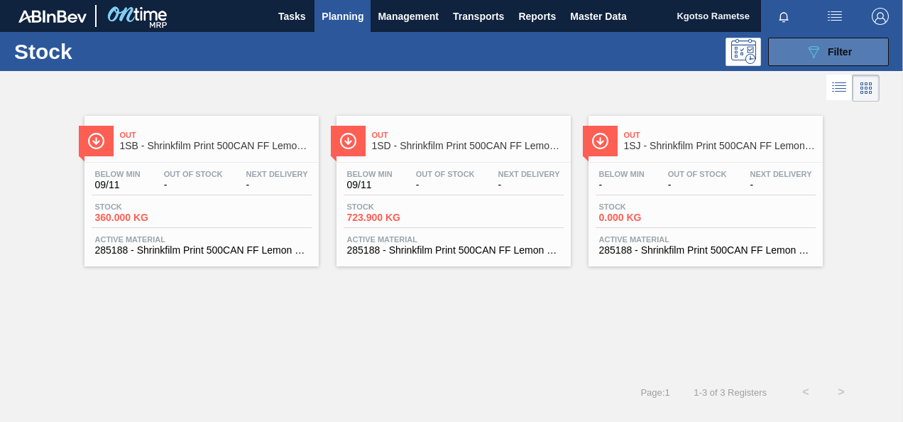
click at [784, 60] on button "089F7B8B-B2A5-4AFE-B5C0-19BA573D28AC Filter" at bounding box center [828, 52] width 121 height 28
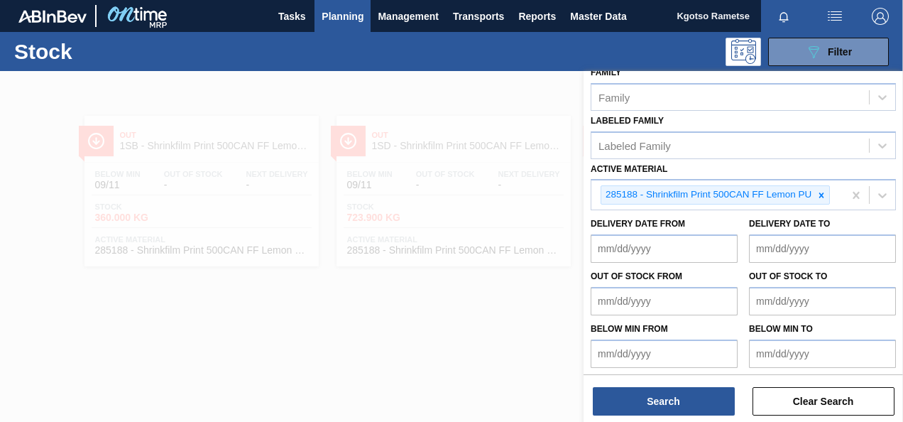
scroll to position [257, 0]
click at [816, 197] on div at bounding box center [822, 194] width 16 height 18
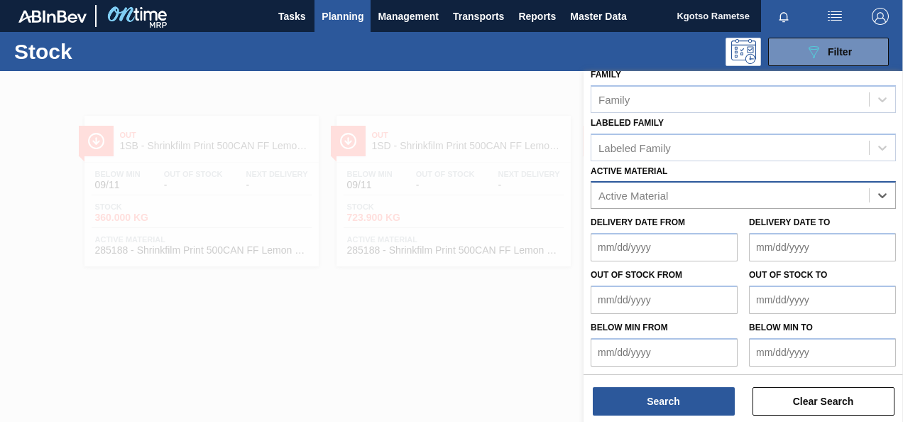
paste Material "285243"
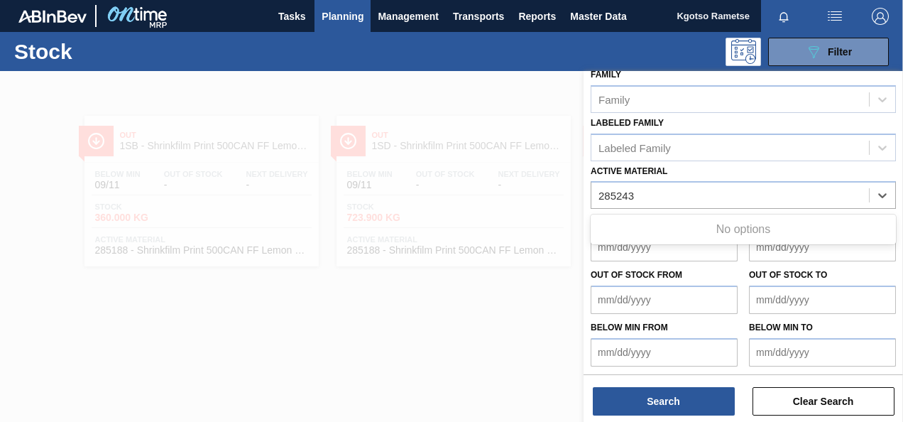
type Material "285243"
paste Material "285243"
type Material "285243"
click at [321, 216] on div at bounding box center [451, 282] width 903 height 422
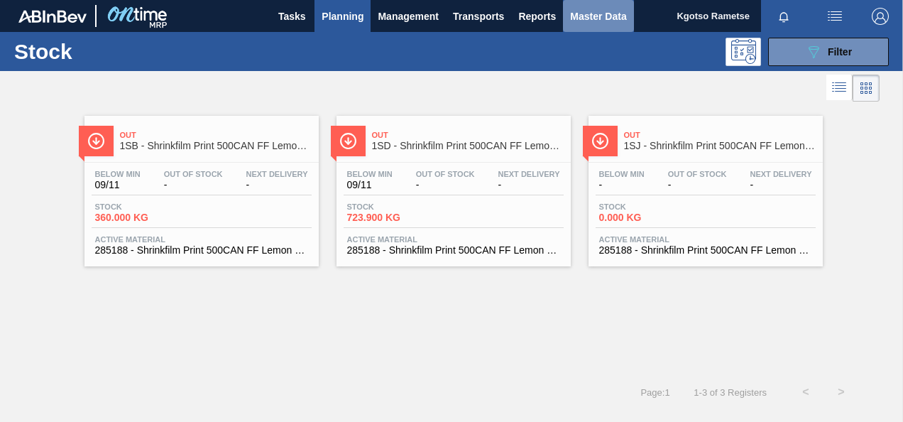
click at [592, 10] on span "Master Data" at bounding box center [598, 16] width 56 height 17
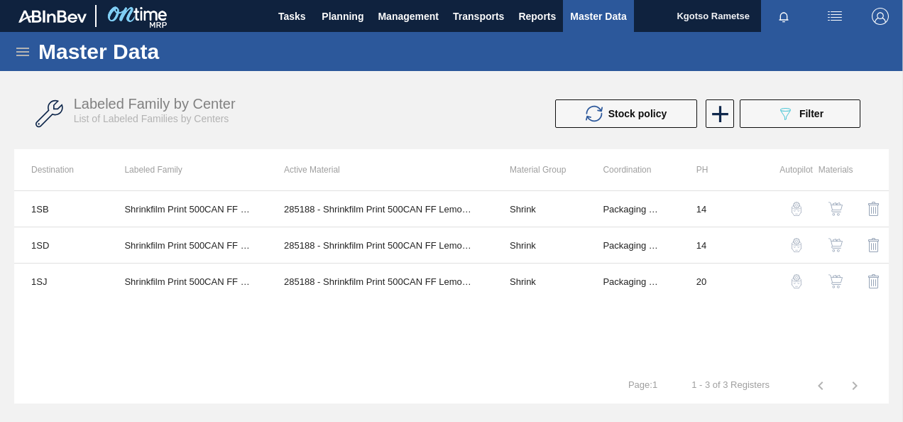
click at [21, 53] on icon at bounding box center [22, 51] width 17 height 17
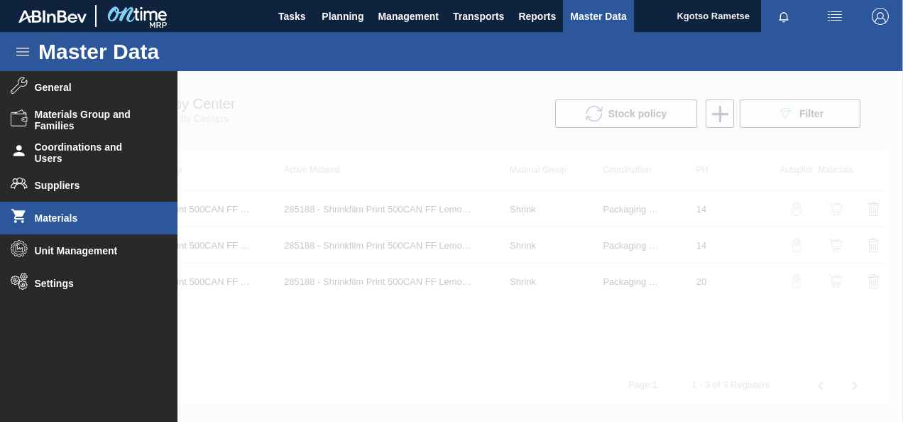
click at [48, 211] on li "Materials" at bounding box center [89, 218] width 178 height 33
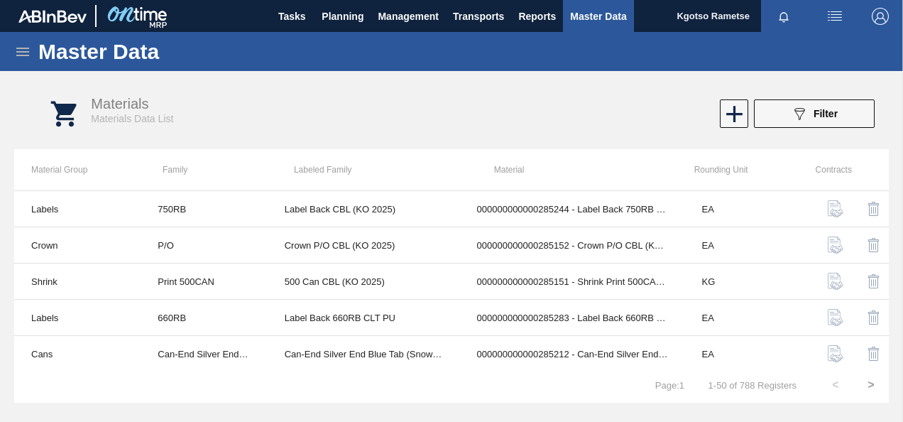
click at [30, 48] on icon at bounding box center [22, 51] width 17 height 17
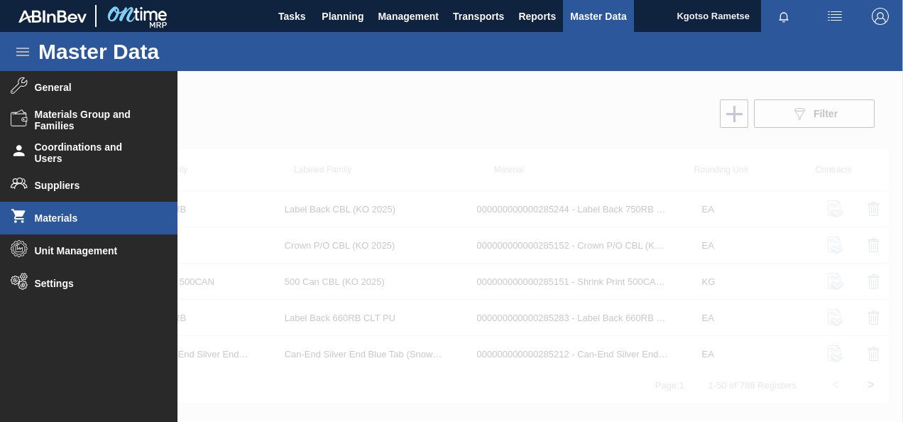
click at [518, 163] on div at bounding box center [451, 246] width 903 height 351
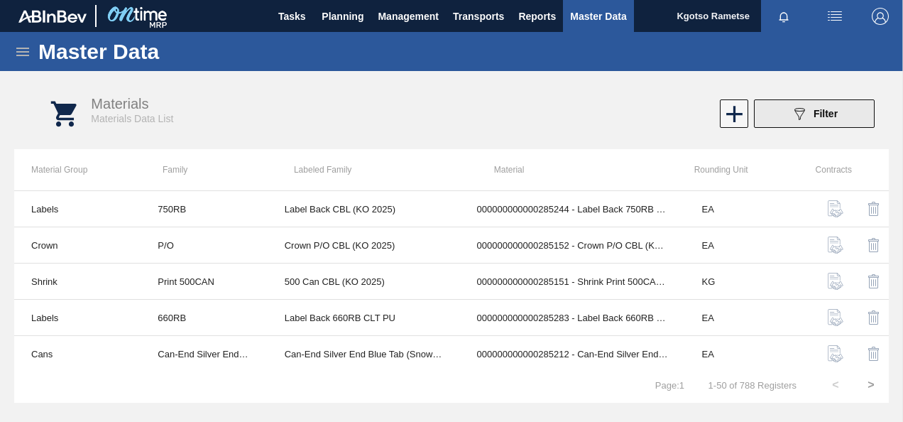
click at [787, 121] on button "089F7B8B-B2A5-4AFE-B5C0-19BA573D28AC Filter" at bounding box center [814, 113] width 121 height 28
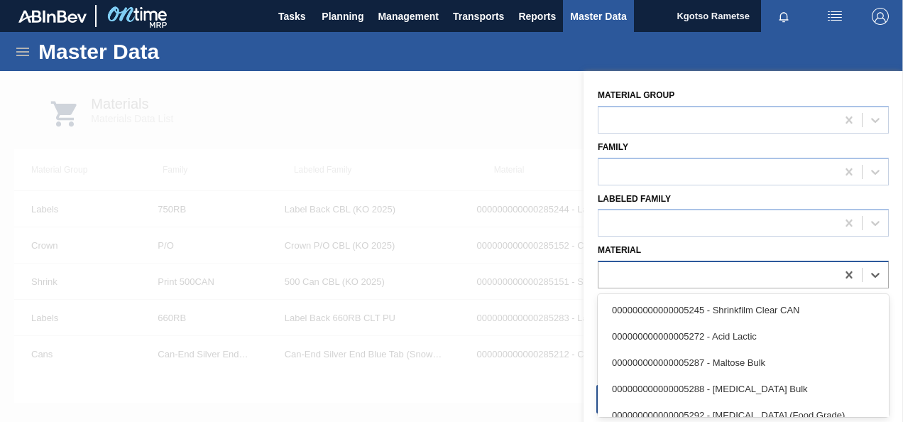
click at [664, 268] on div at bounding box center [718, 275] width 238 height 21
paste input "285243"
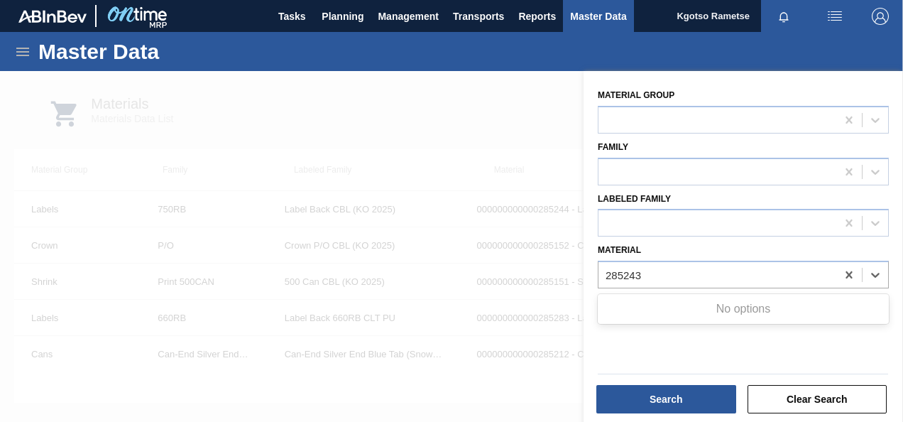
type input "285243"
click at [409, 153] on div at bounding box center [451, 282] width 903 height 422
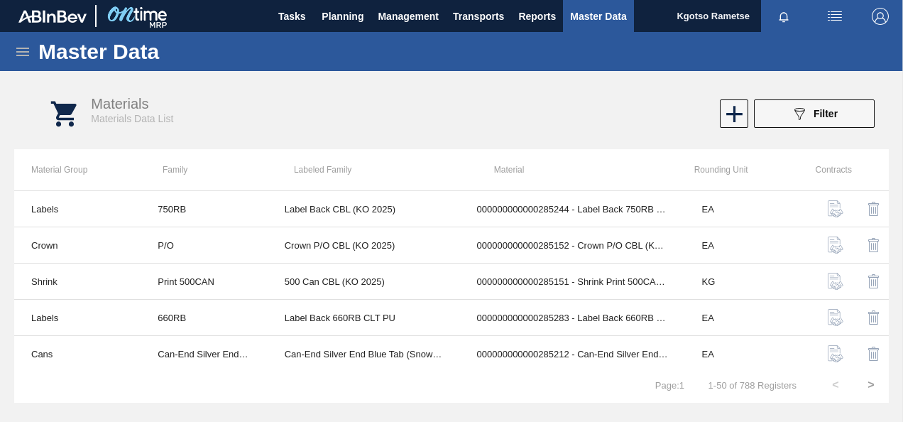
click at [719, 116] on div at bounding box center [733, 113] width 28 height 28
click at [723, 115] on icon at bounding box center [735, 114] width 28 height 28
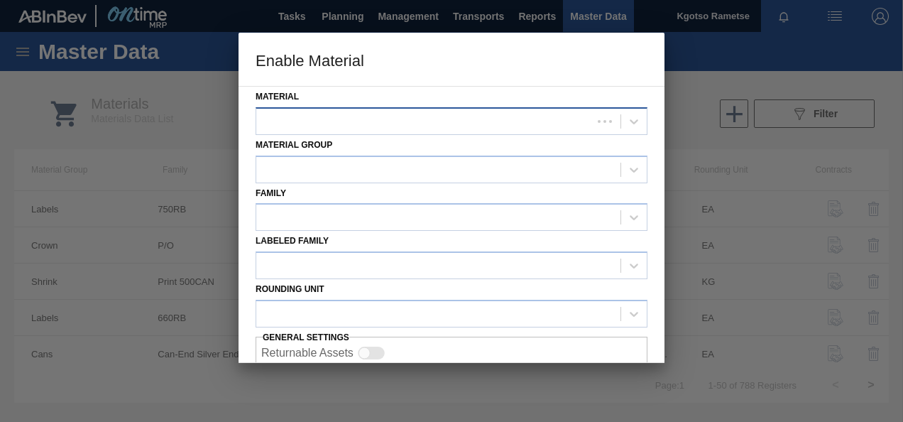
click at [337, 122] on div at bounding box center [424, 121] width 336 height 21
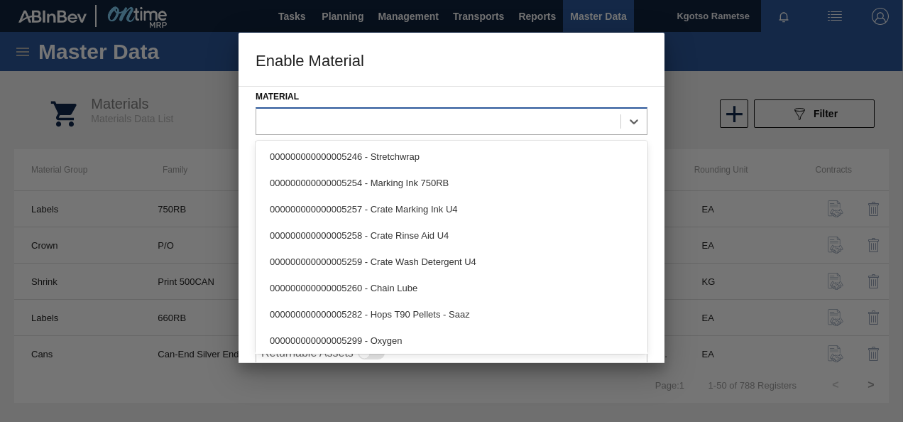
paste input "285243"
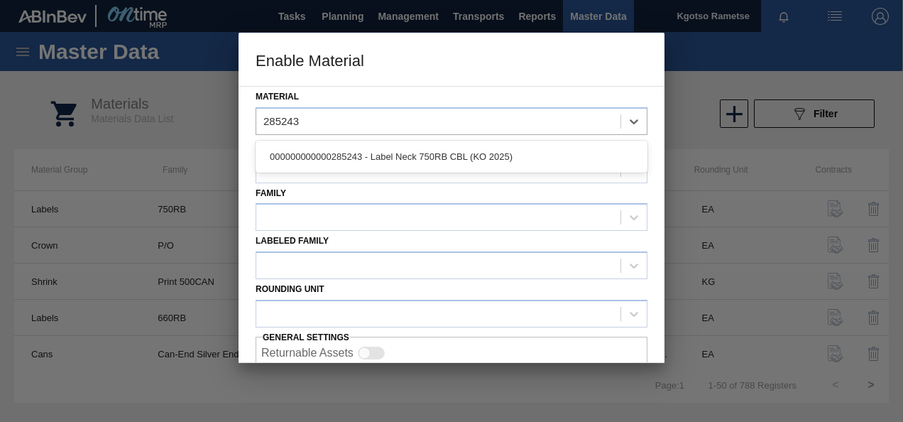
type input "285243"
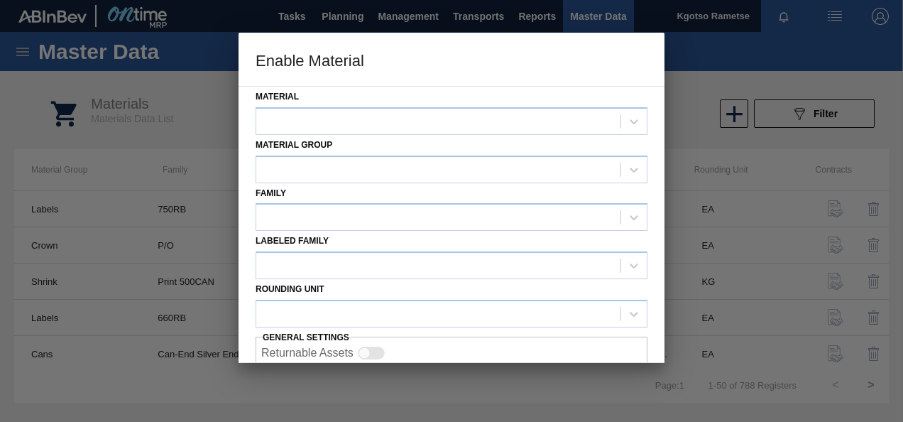
click at [216, 126] on div at bounding box center [451, 211] width 903 height 422
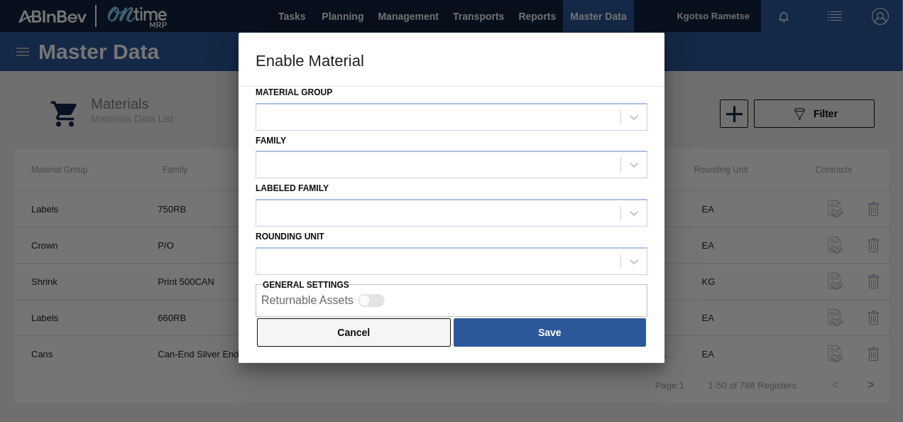
click at [365, 327] on button "Cancel" at bounding box center [354, 332] width 194 height 28
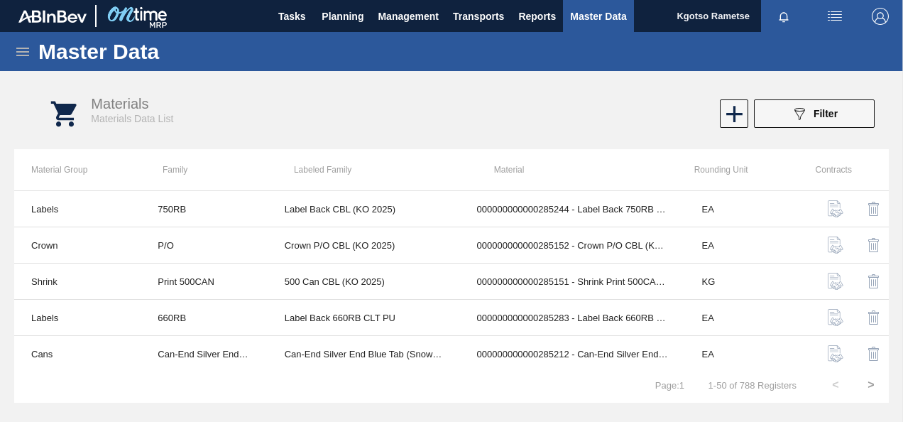
click at [20, 40] on div "Master Data" at bounding box center [451, 51] width 903 height 39
click at [23, 54] on icon at bounding box center [22, 51] width 17 height 17
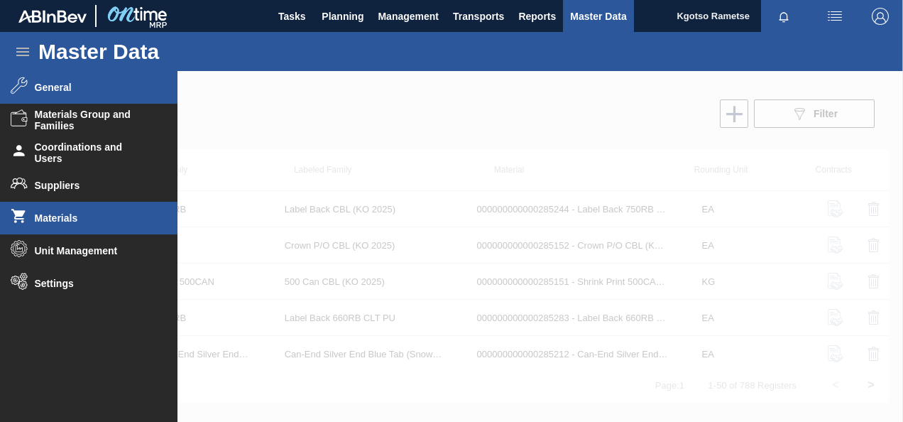
click at [50, 91] on span "General" at bounding box center [93, 87] width 117 height 11
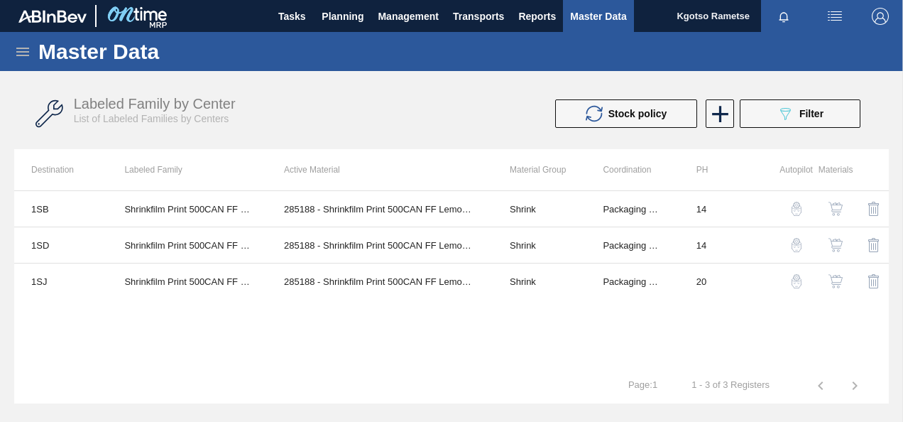
click at [21, 43] on icon at bounding box center [22, 51] width 17 height 17
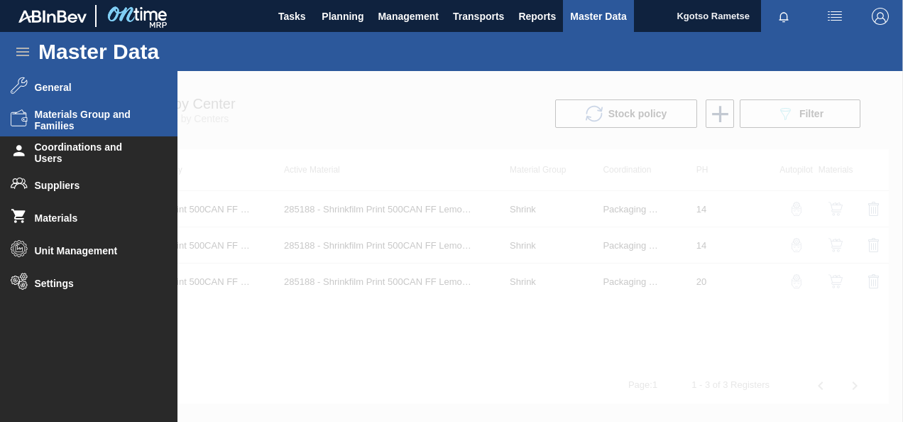
click at [65, 125] on span "Materials Group and Families" at bounding box center [93, 120] width 117 height 23
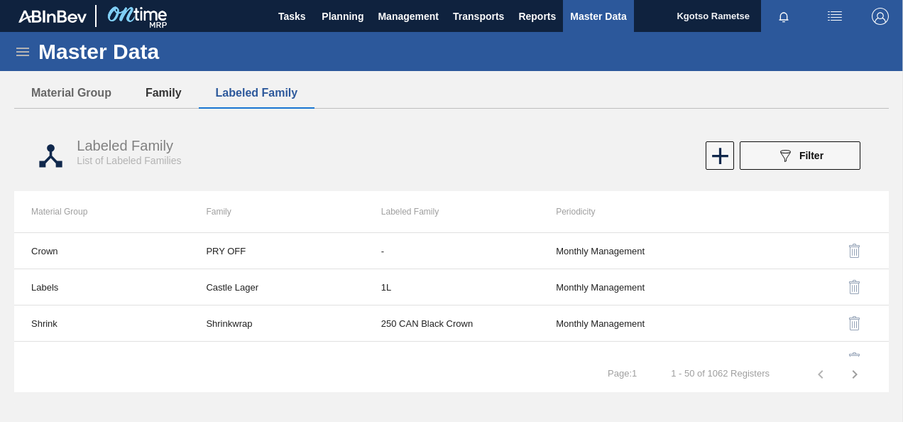
click at [155, 83] on button "Family" at bounding box center [164, 93] width 70 height 30
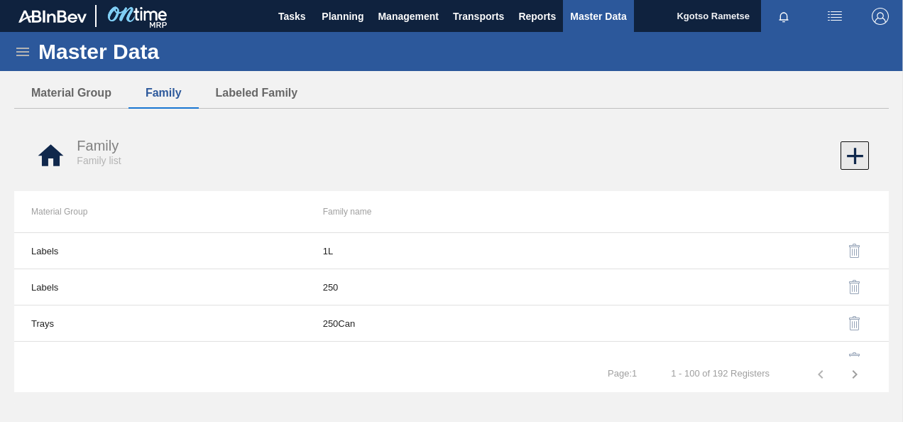
click at [859, 154] on icon at bounding box center [856, 156] width 28 height 28
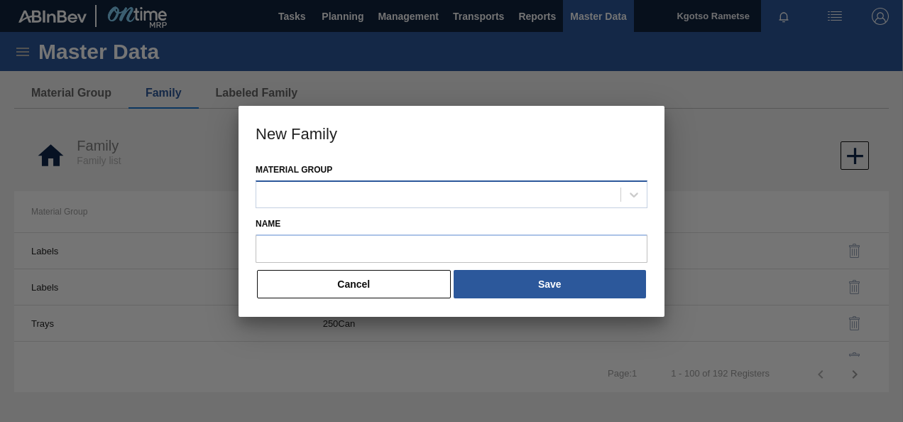
click at [320, 195] on div at bounding box center [438, 194] width 364 height 21
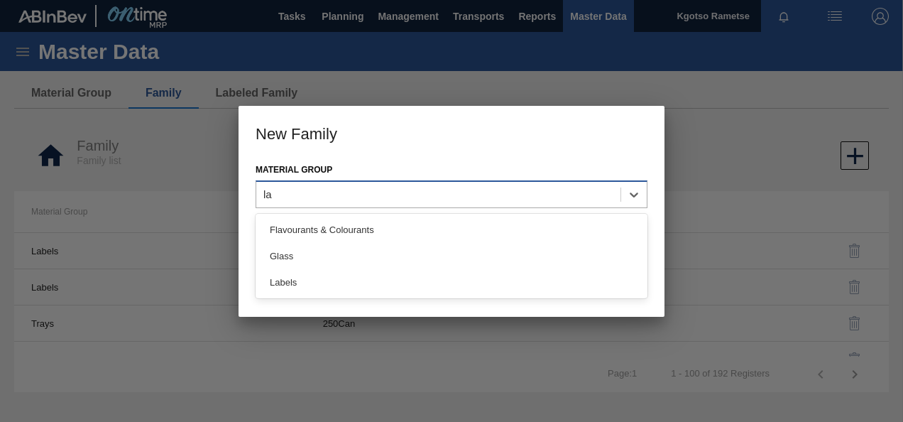
type Group "lab"
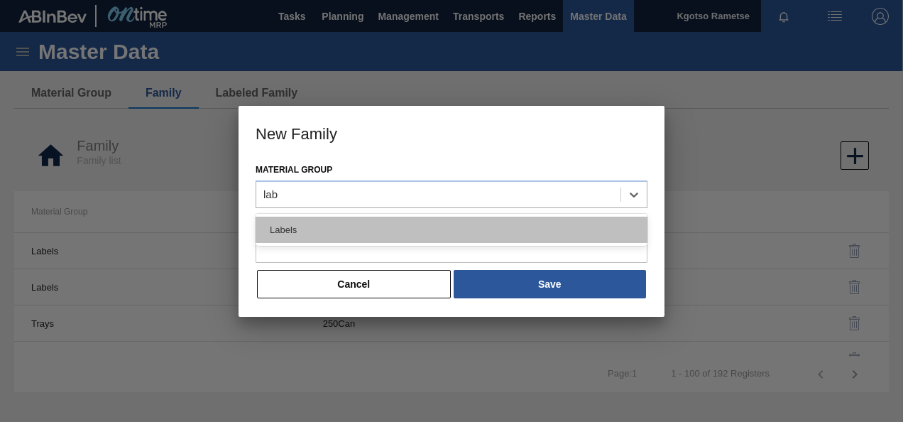
click at [318, 229] on div "Labels" at bounding box center [452, 230] width 392 height 26
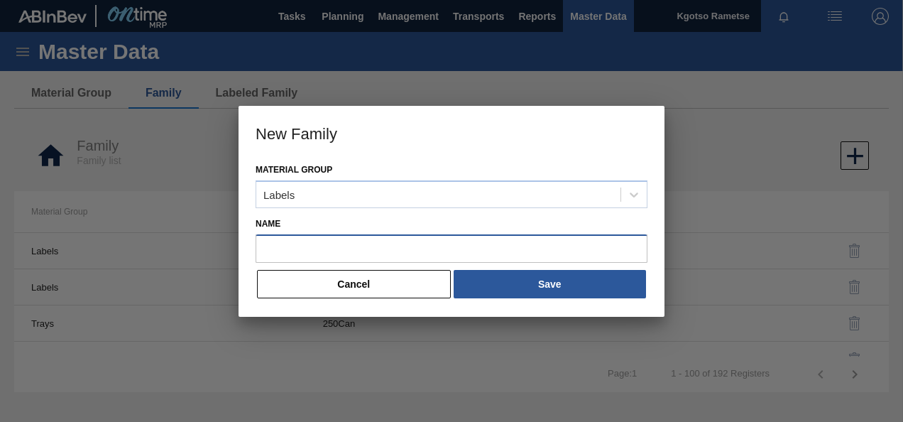
click at [301, 245] on input "Name" at bounding box center [452, 248] width 392 height 28
paste input "750RB"
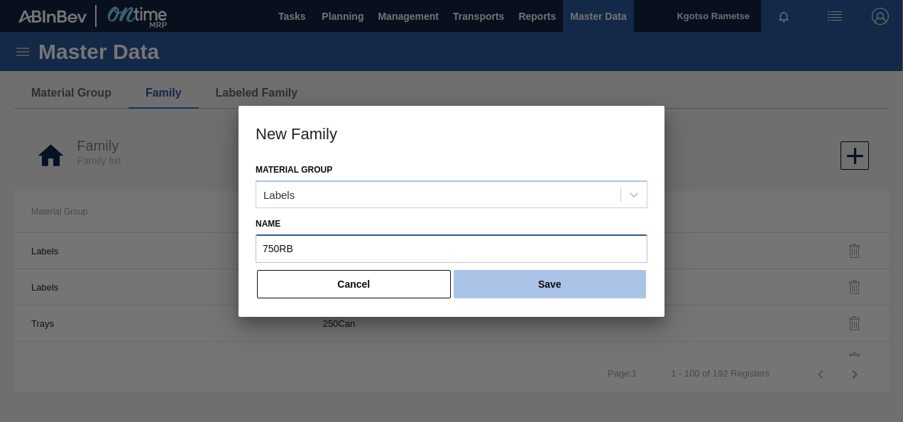
type input "750RB"
click at [523, 281] on button "Save" at bounding box center [550, 284] width 192 height 28
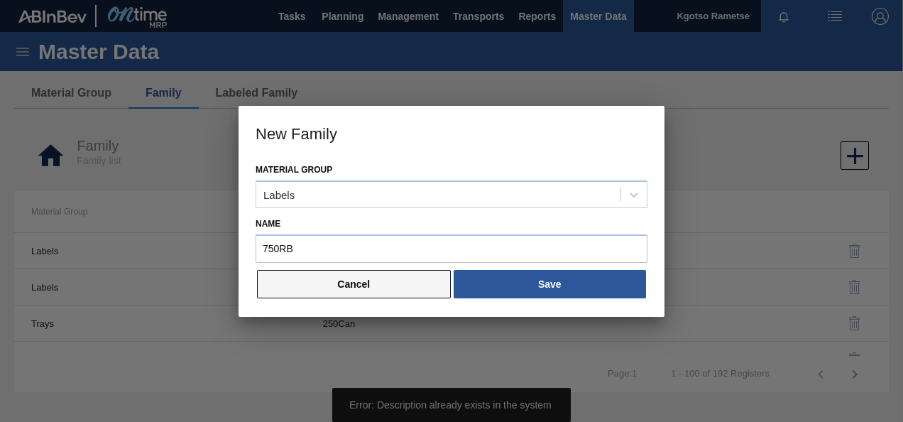
click at [358, 273] on button "Cancel" at bounding box center [354, 284] width 194 height 28
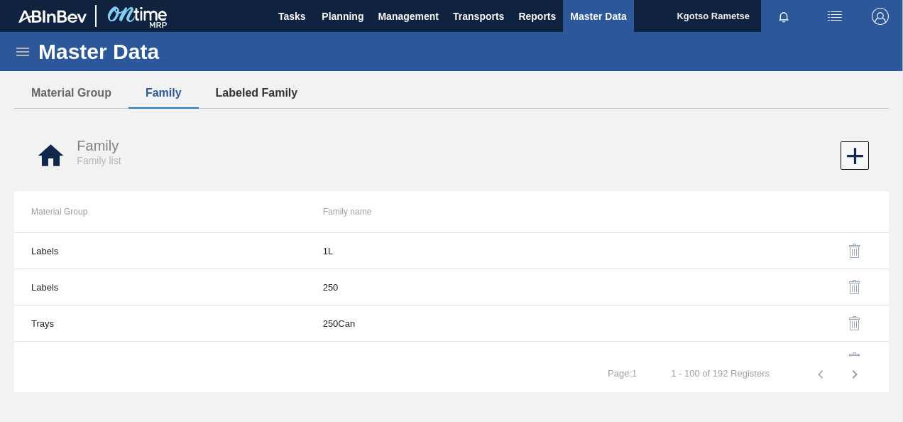
click at [242, 86] on button "Labeled Family" at bounding box center [257, 93] width 116 height 30
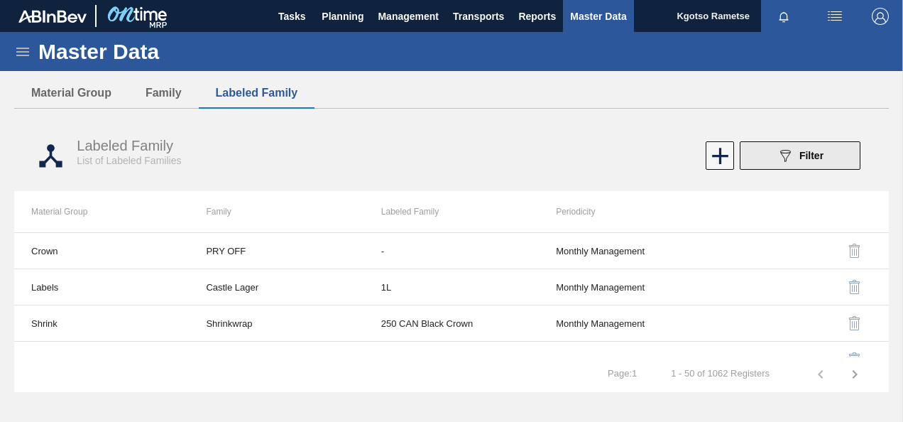
click at [788, 163] on icon "089F7B8B-B2A5-4AFE-B5C0-19BA573D28AC" at bounding box center [785, 155] width 17 height 17
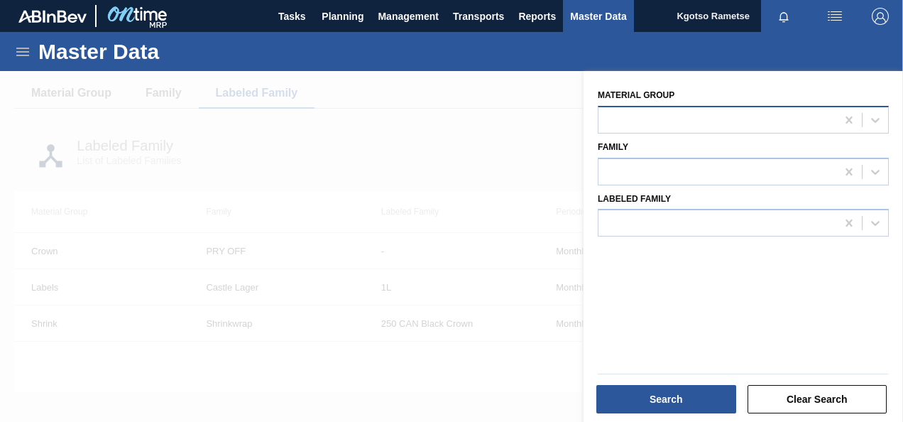
click at [693, 110] on div at bounding box center [718, 119] width 238 height 21
click at [457, 124] on div at bounding box center [451, 282] width 903 height 422
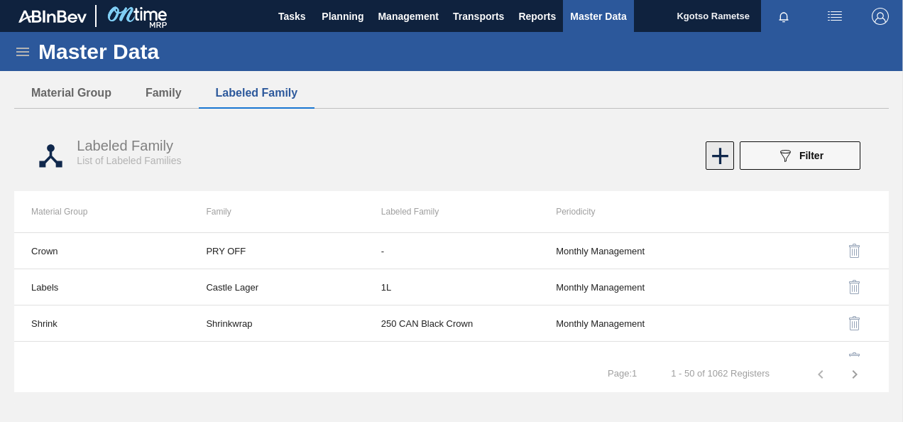
click at [731, 156] on icon at bounding box center [721, 156] width 28 height 28
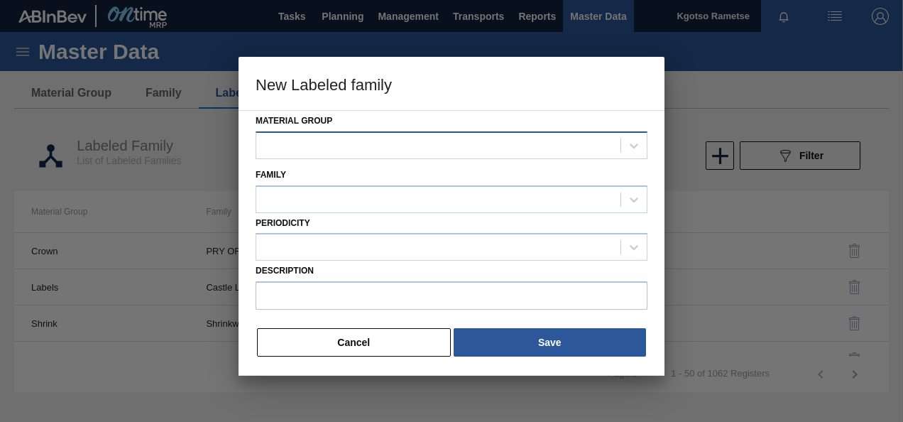
click at [436, 153] on div at bounding box center [438, 145] width 364 height 21
type Group "labe"
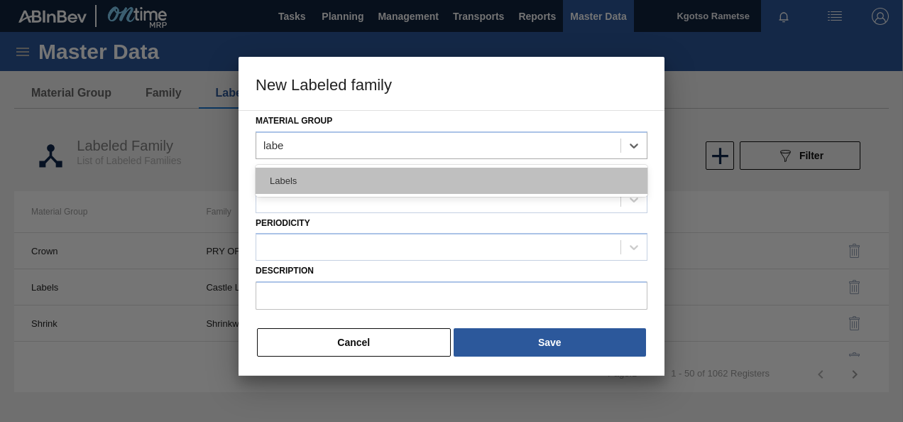
click at [438, 173] on div "Labels" at bounding box center [452, 181] width 392 height 26
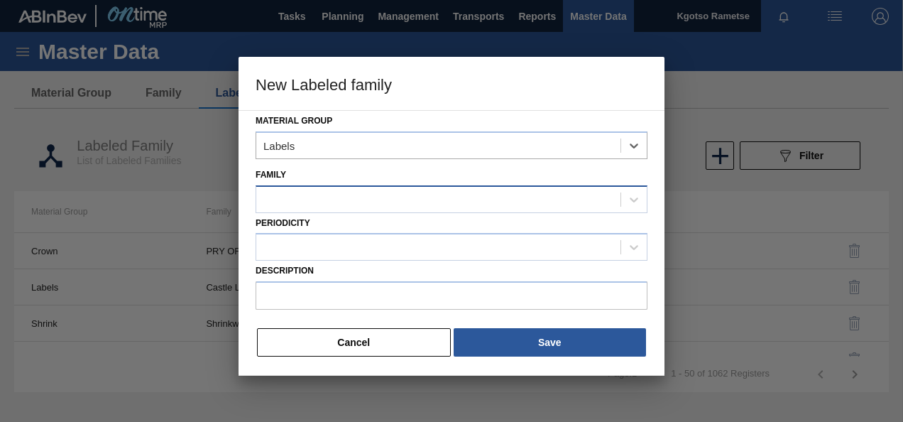
click at [393, 200] on div at bounding box center [438, 199] width 364 height 21
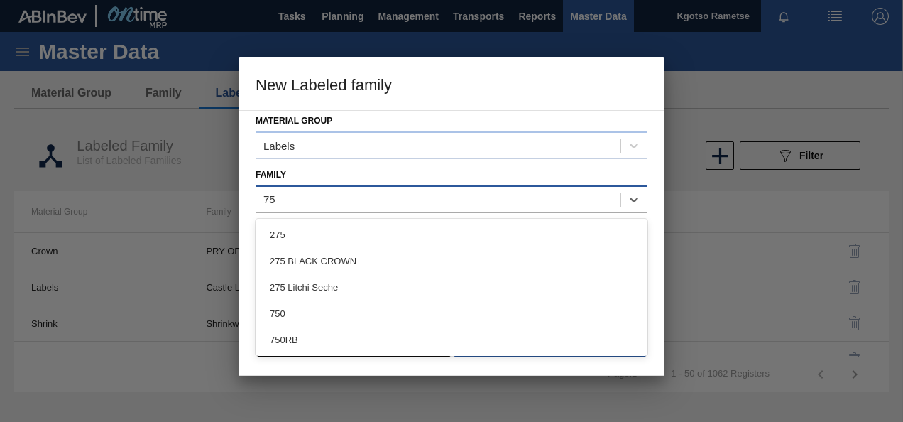
type input "750"
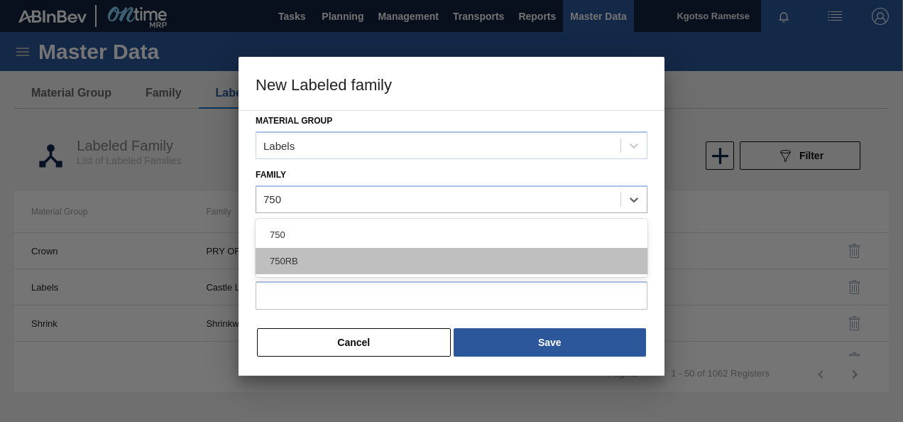
click at [328, 257] on div "750RB" at bounding box center [452, 261] width 392 height 26
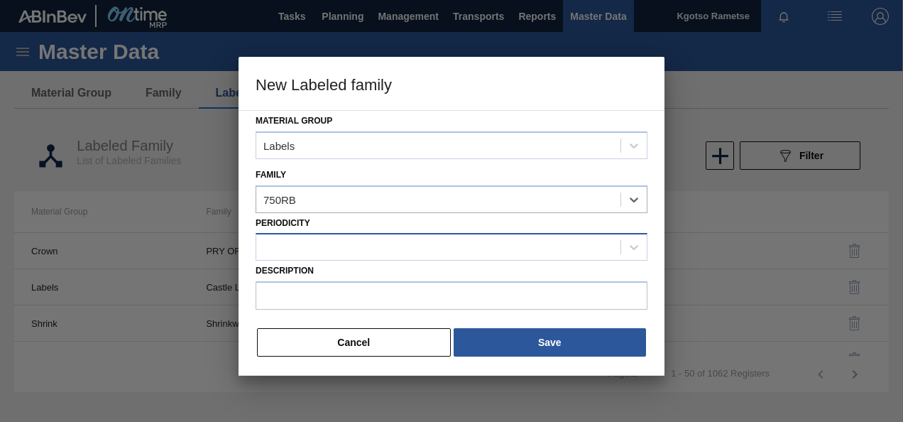
click at [325, 250] on div at bounding box center [438, 247] width 364 height 21
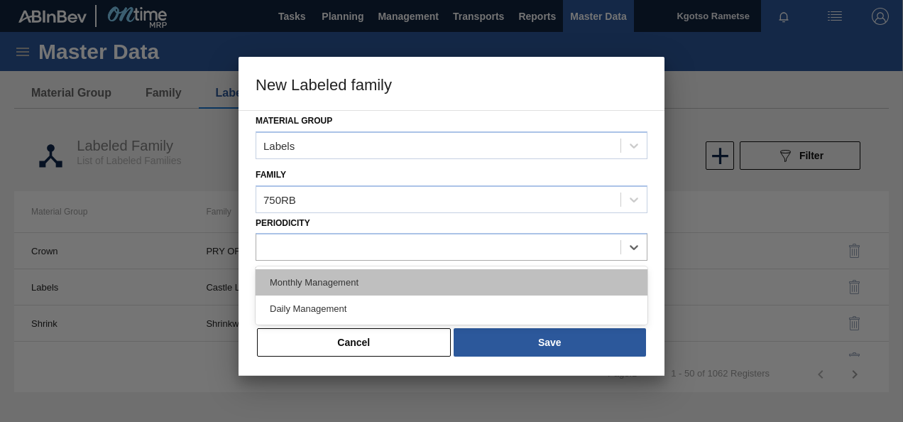
click at [321, 271] on div "Monthly Management" at bounding box center [452, 282] width 392 height 26
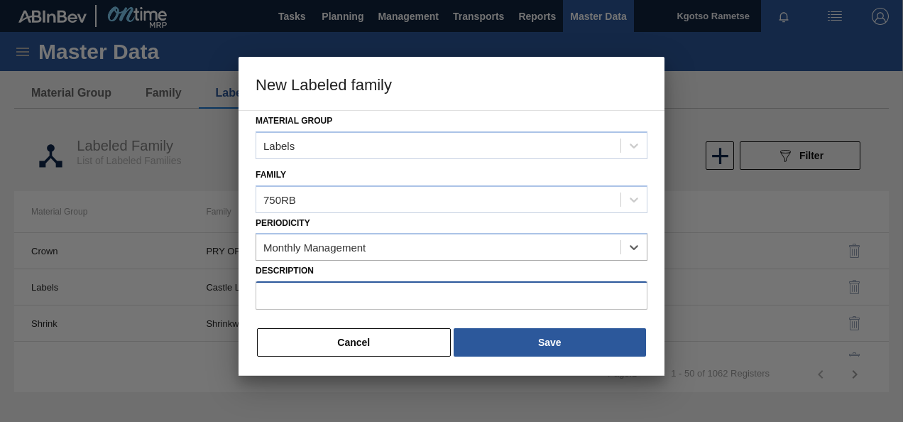
click at [321, 284] on input "Description" at bounding box center [452, 295] width 392 height 28
paste input "Label Neck 750RB CBL (KO 2025)"
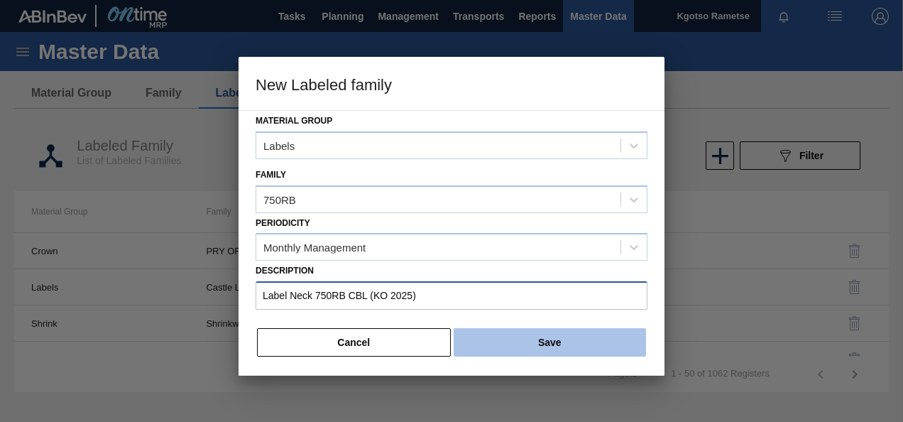
type input "Label Neck 750RB CBL (KO 2025)"
click at [515, 342] on button "Save" at bounding box center [550, 342] width 192 height 28
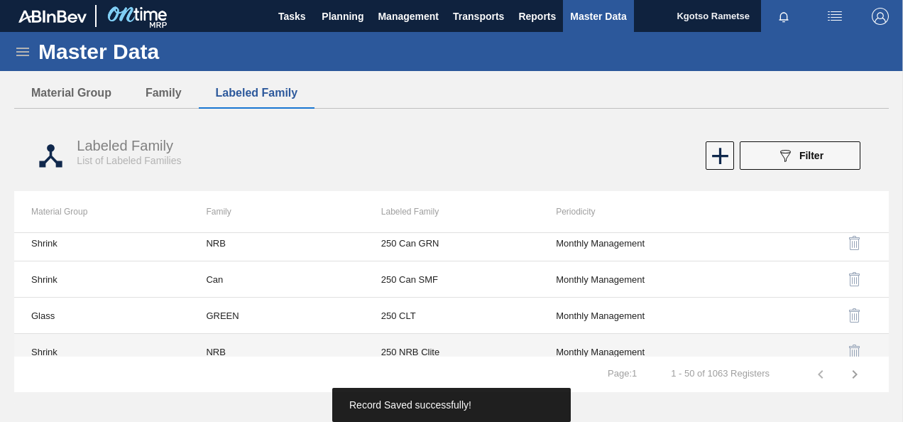
scroll to position [284, 0]
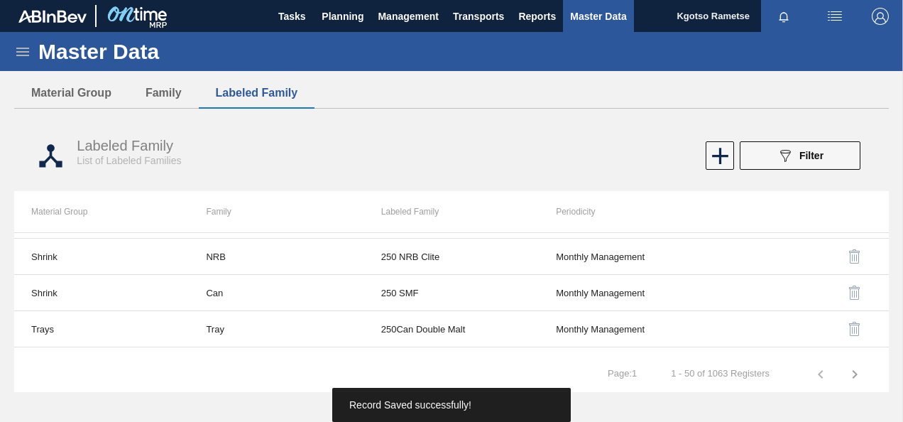
click at [23, 48] on icon at bounding box center [22, 52] width 13 height 9
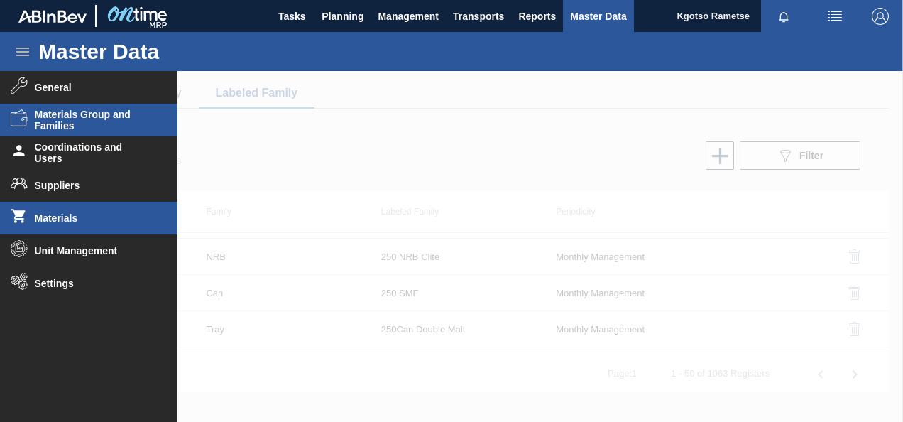
click at [63, 219] on span "Materials" at bounding box center [93, 217] width 117 height 11
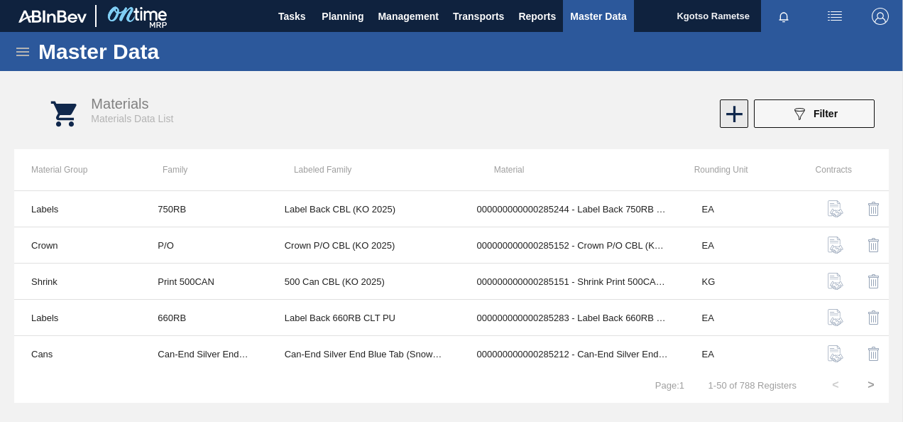
click at [734, 118] on icon at bounding box center [735, 114] width 16 height 16
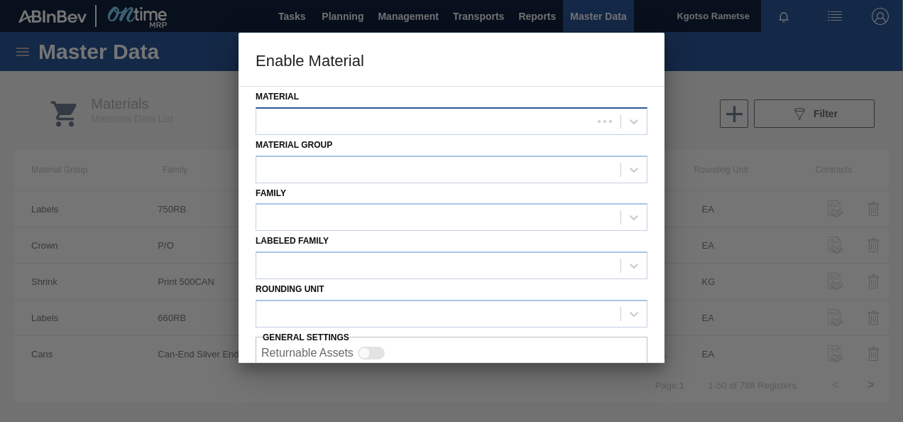
click at [428, 114] on div at bounding box center [424, 121] width 336 height 21
paste input "285243"
type input "285243"
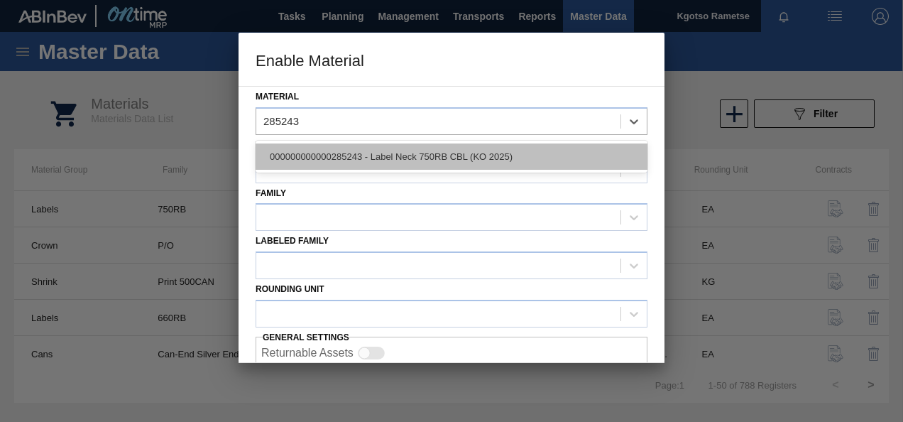
click at [320, 160] on div "000000000000285243 - Label Neck 750RB CBL (KO 2025)" at bounding box center [452, 156] width 392 height 26
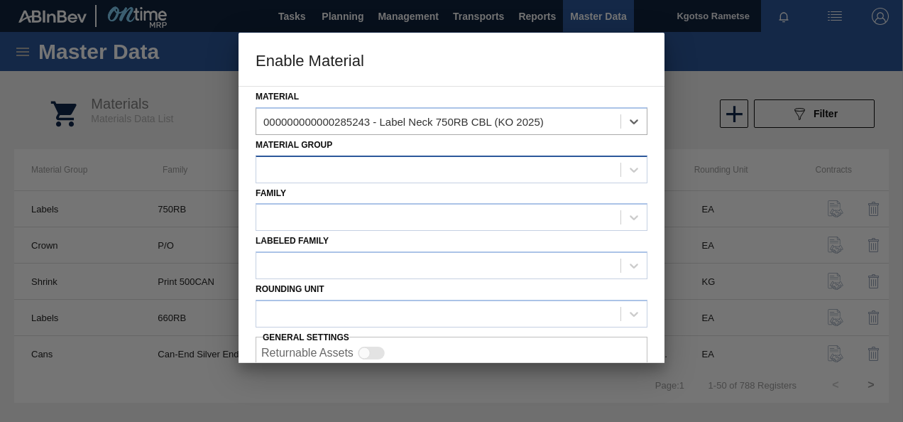
click at [302, 157] on div at bounding box center [452, 170] width 392 height 28
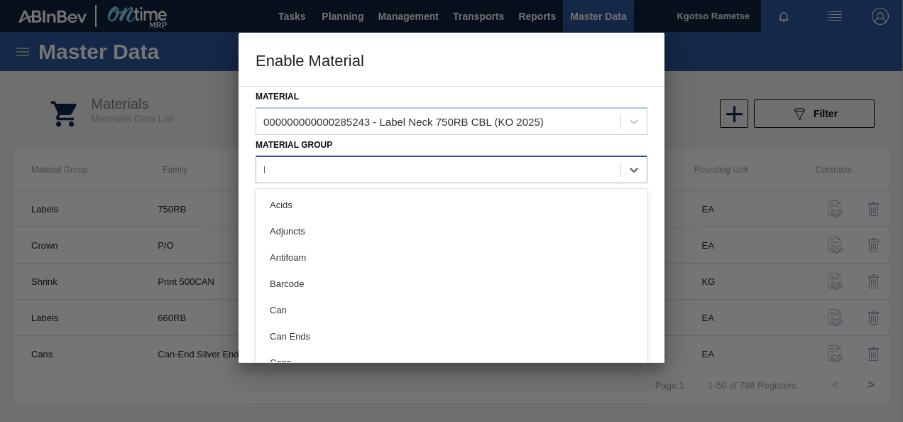
type Group "LAB"
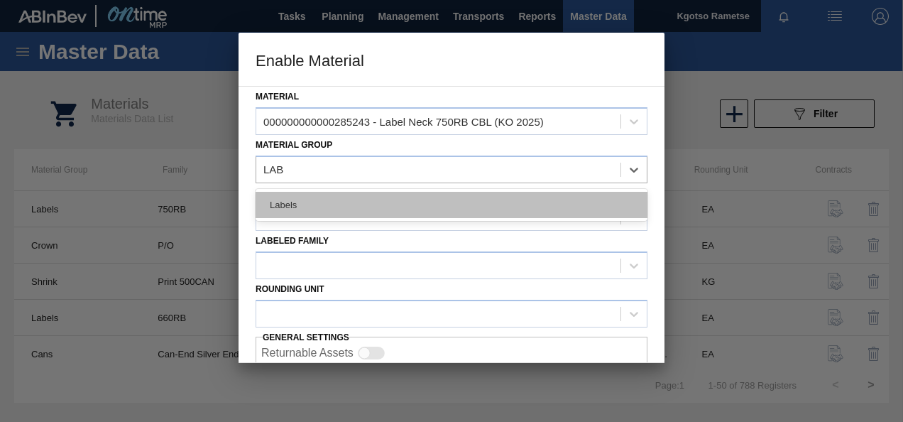
click at [327, 202] on div "Labels" at bounding box center [452, 205] width 392 height 26
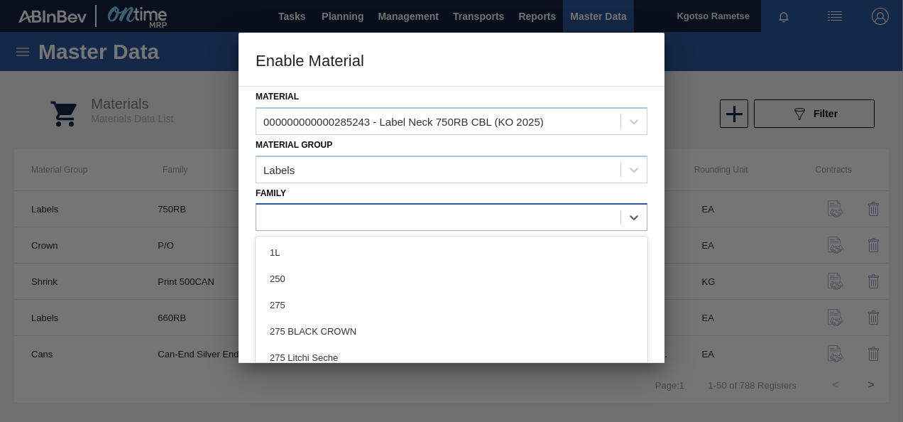
click at [322, 214] on div at bounding box center [438, 217] width 364 height 21
type input "750"
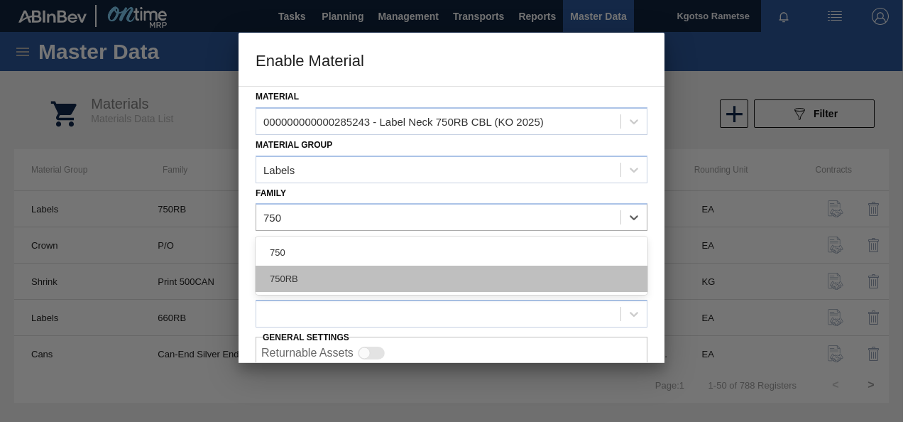
click at [325, 276] on div "750RB" at bounding box center [452, 279] width 392 height 26
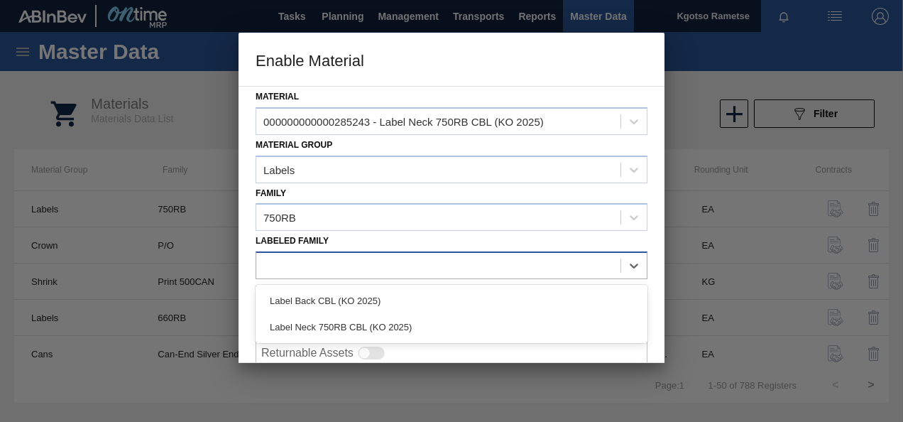
click at [322, 263] on div at bounding box center [438, 266] width 364 height 21
click at [317, 263] on div at bounding box center [438, 266] width 364 height 21
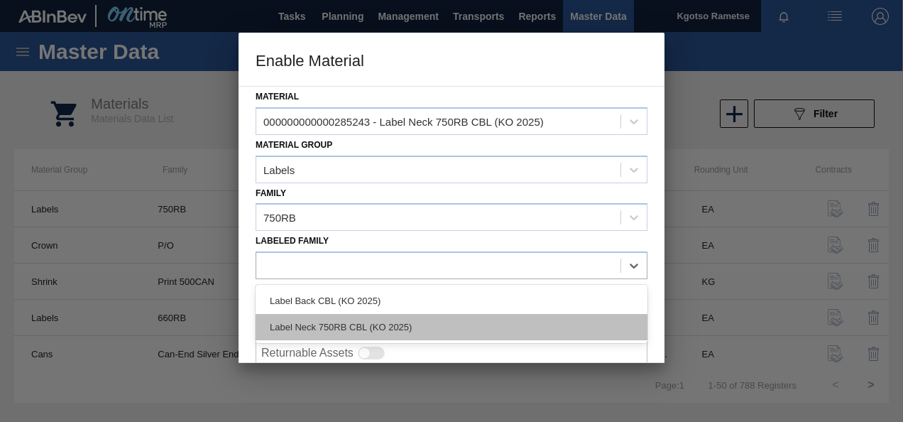
click at [315, 325] on div "Label Neck 750RB CBL (KO 2025)" at bounding box center [452, 327] width 392 height 26
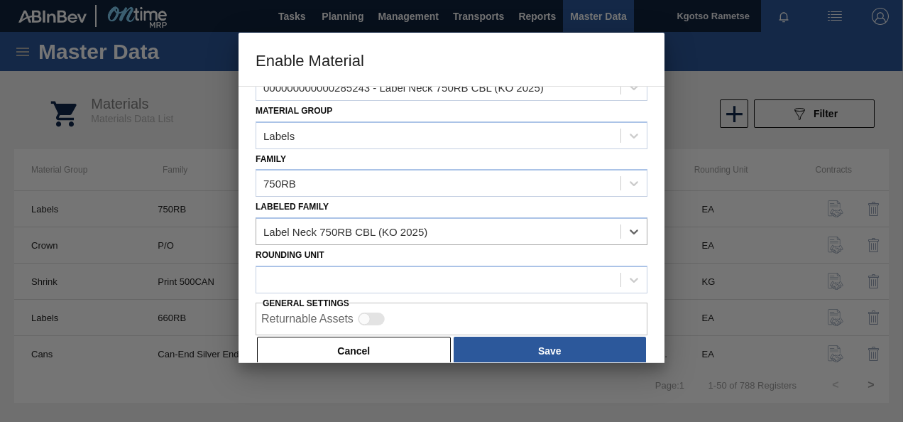
scroll to position [53, 0]
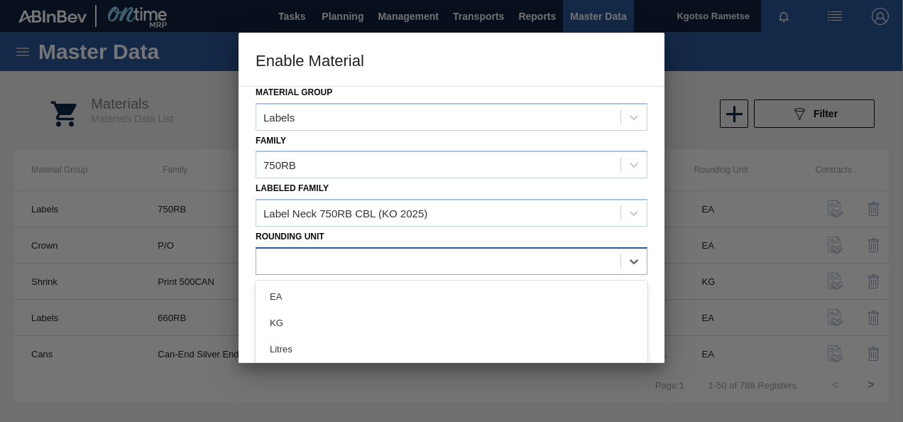
click at [292, 256] on div at bounding box center [438, 261] width 364 height 21
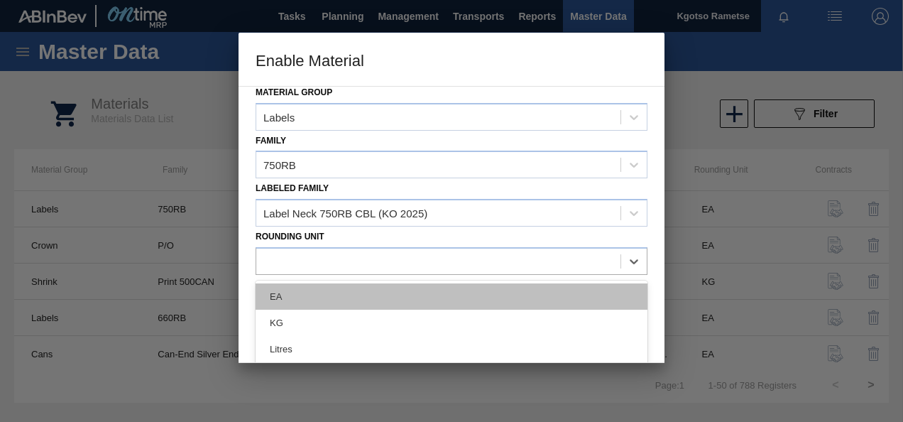
click at [298, 288] on div "EA" at bounding box center [452, 296] width 392 height 26
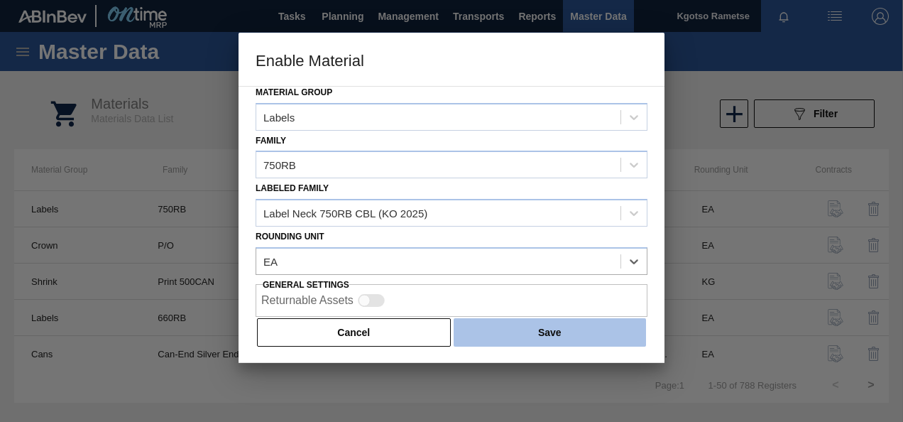
click at [570, 327] on button "Save" at bounding box center [550, 332] width 192 height 28
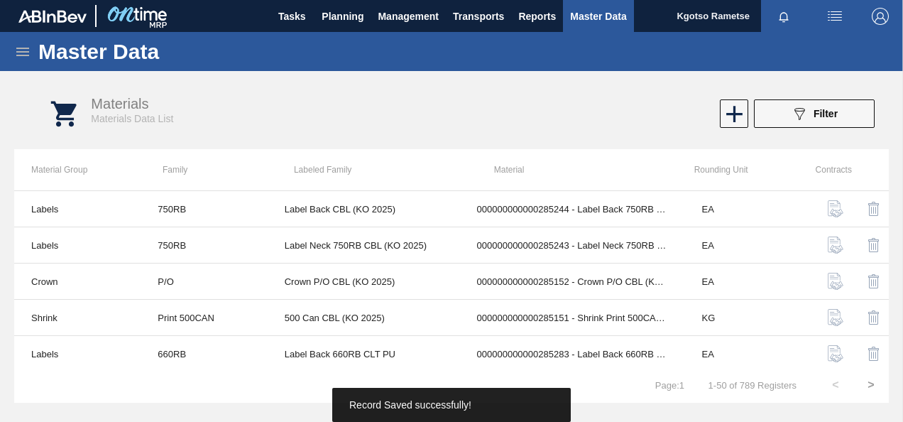
click at [28, 46] on icon at bounding box center [22, 51] width 17 height 17
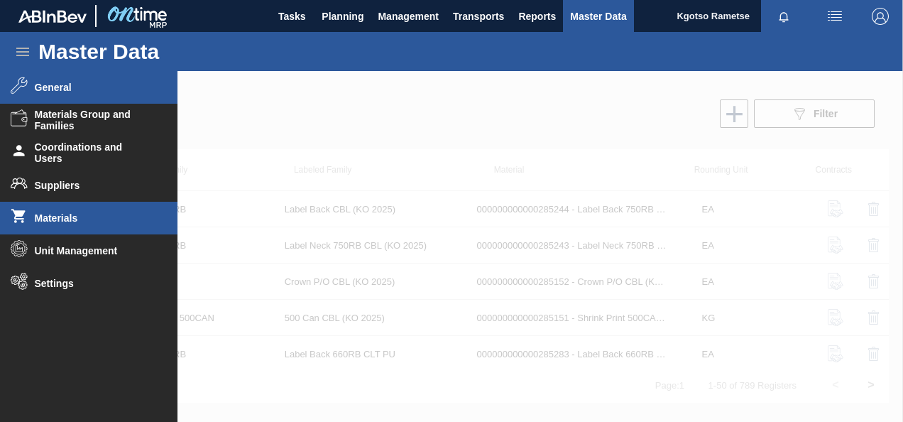
click at [70, 89] on span "General" at bounding box center [93, 87] width 117 height 11
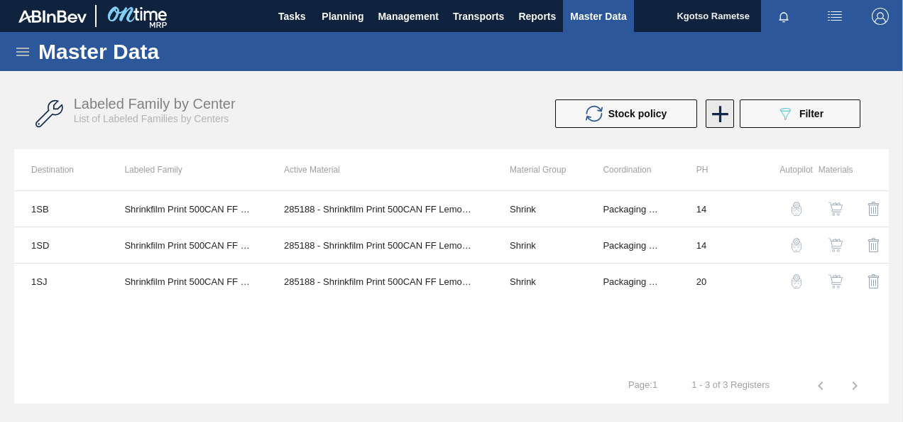
click at [732, 114] on icon at bounding box center [721, 114] width 28 height 28
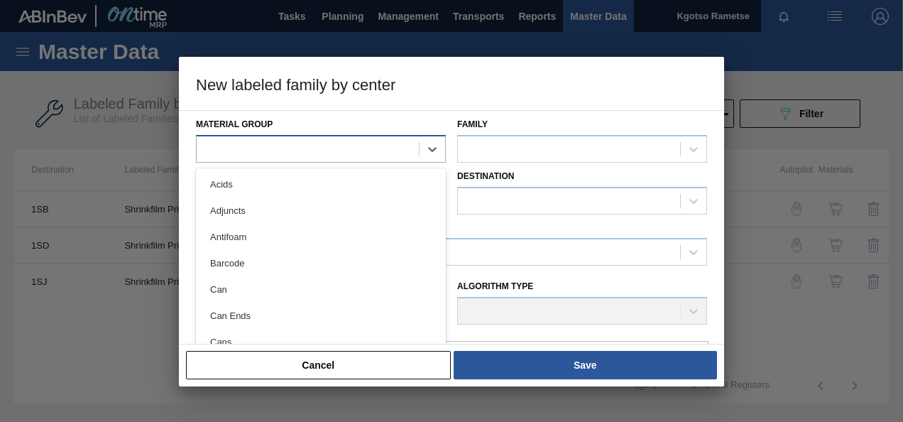
click at [327, 156] on div at bounding box center [308, 148] width 222 height 21
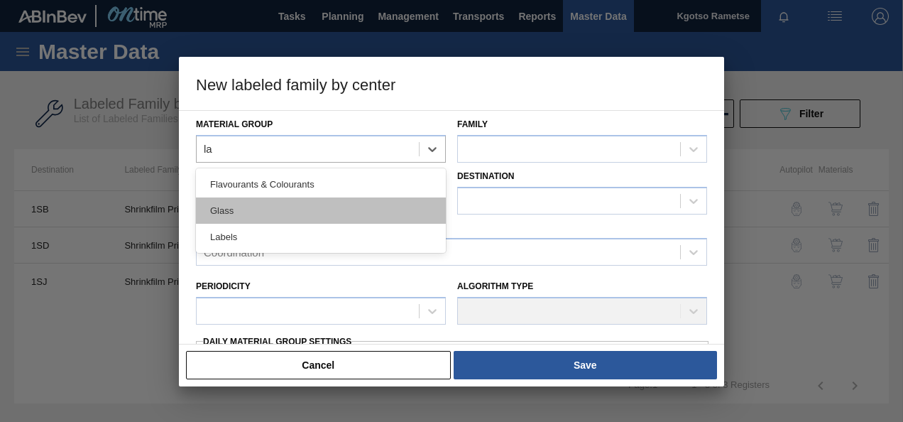
type Group "lab"
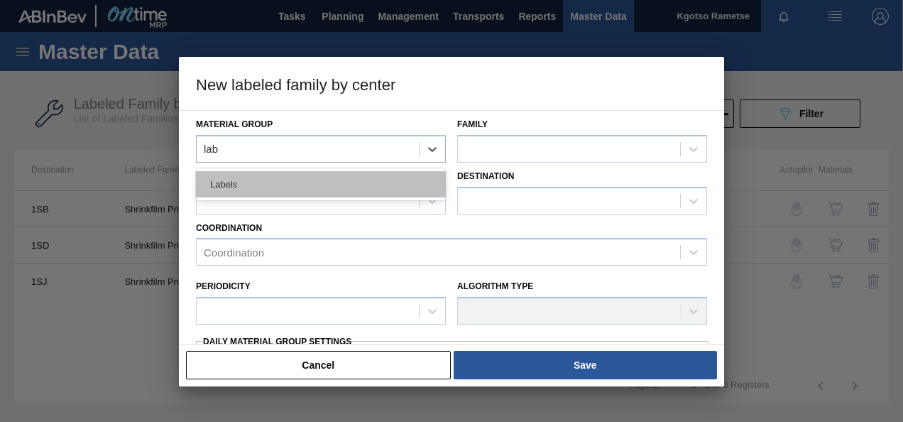
click at [288, 183] on div "Labels" at bounding box center [321, 184] width 250 height 26
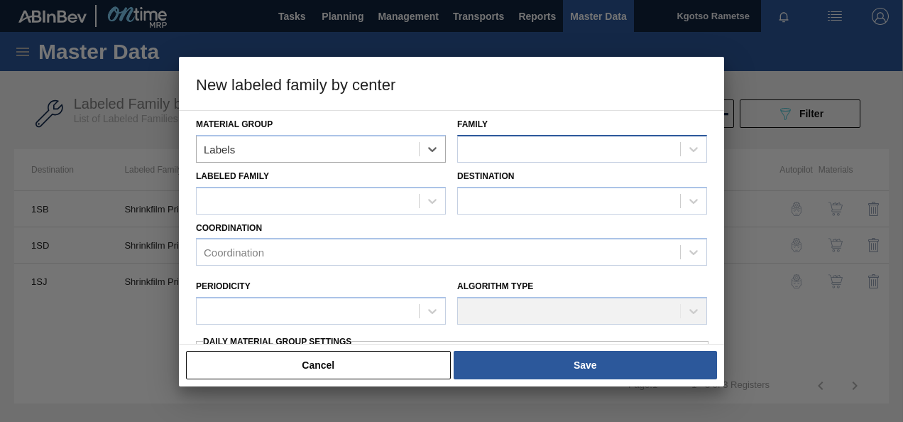
click at [568, 141] on div at bounding box center [569, 148] width 222 height 21
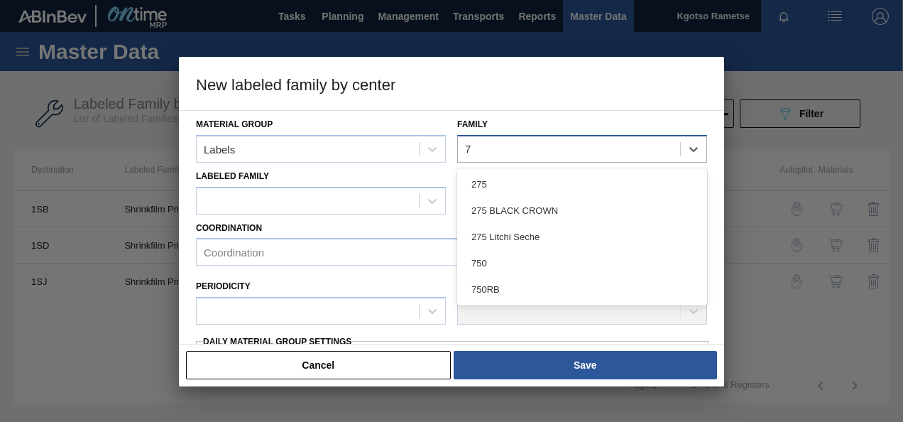
type input "75"
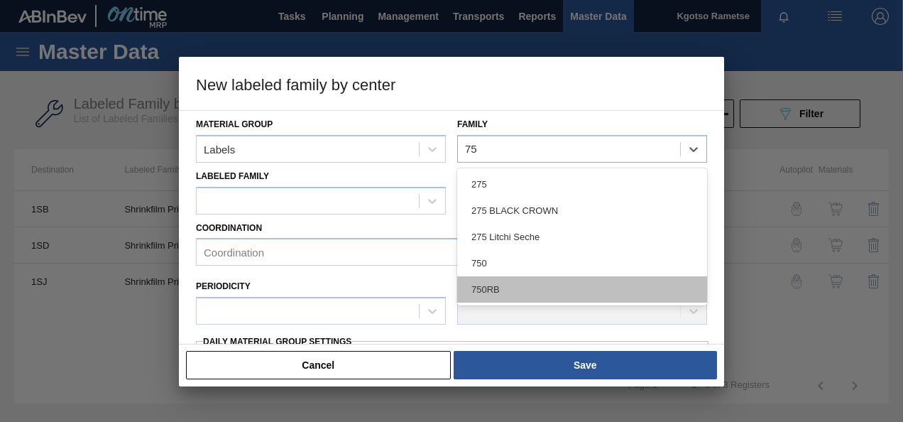
click at [544, 279] on div "750RB" at bounding box center [582, 289] width 250 height 26
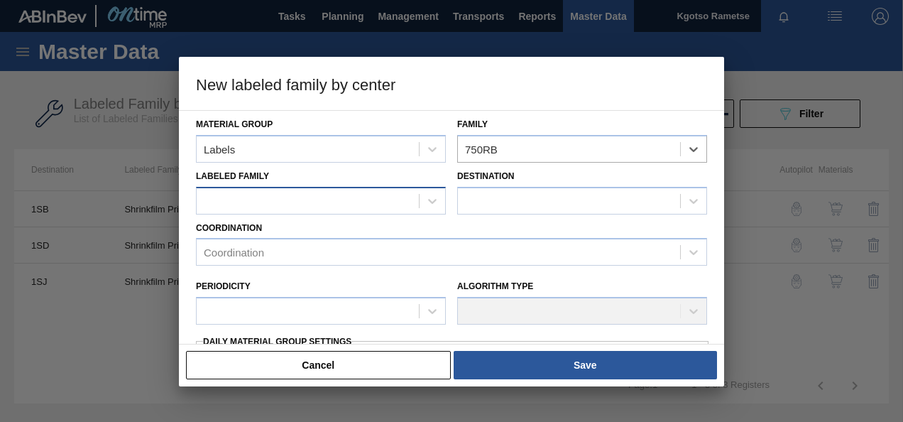
click at [321, 195] on div at bounding box center [308, 200] width 222 height 21
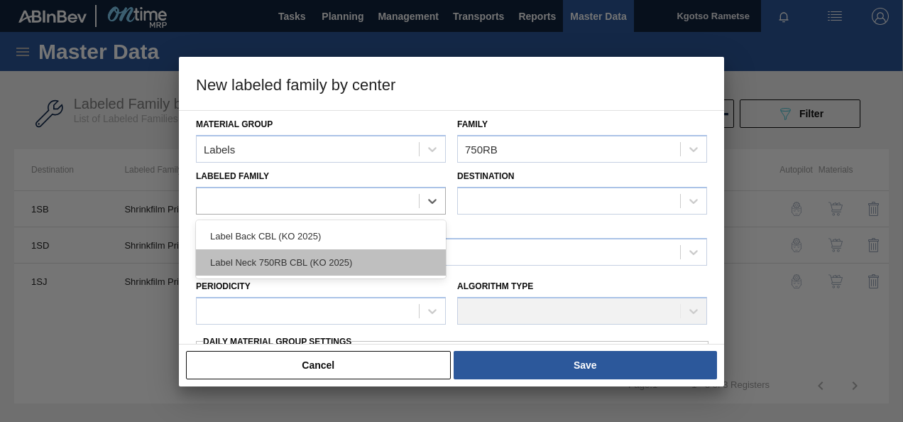
click at [326, 249] on div "Label Neck 750RB CBL (KO 2025)" at bounding box center [321, 262] width 250 height 26
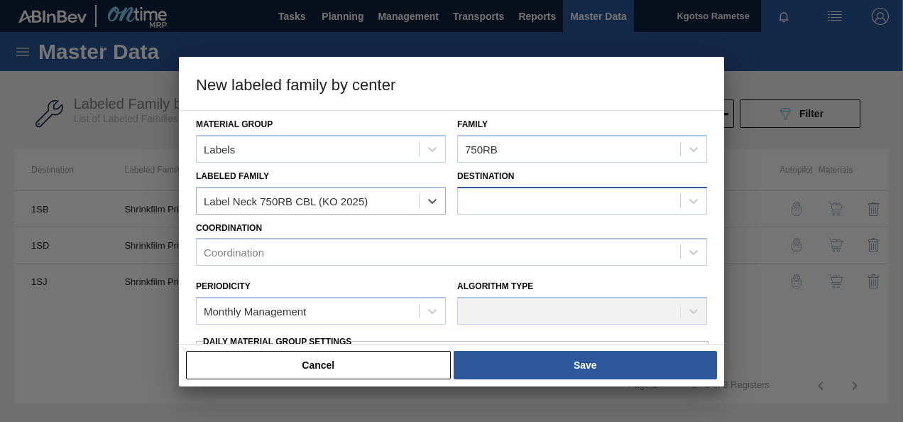
checkbox input "false"
click at [466, 207] on div at bounding box center [569, 200] width 222 height 21
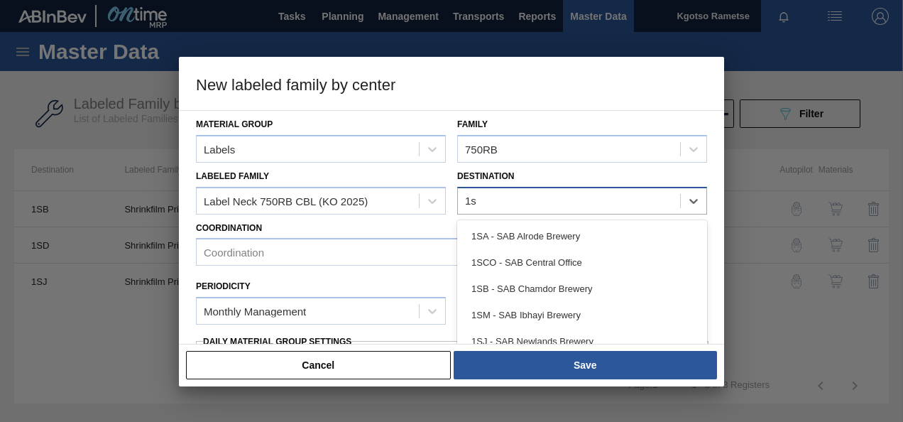
type input "1sj"
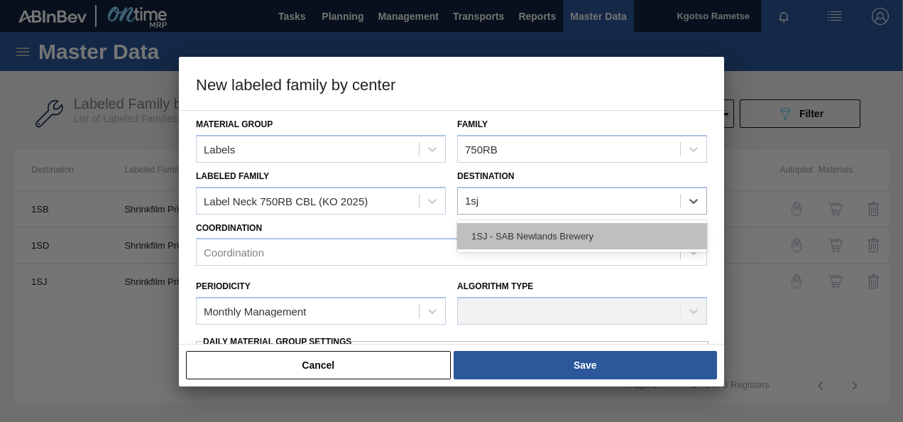
click at [480, 238] on div "1SJ - SAB Newlands Brewery" at bounding box center [582, 236] width 250 height 26
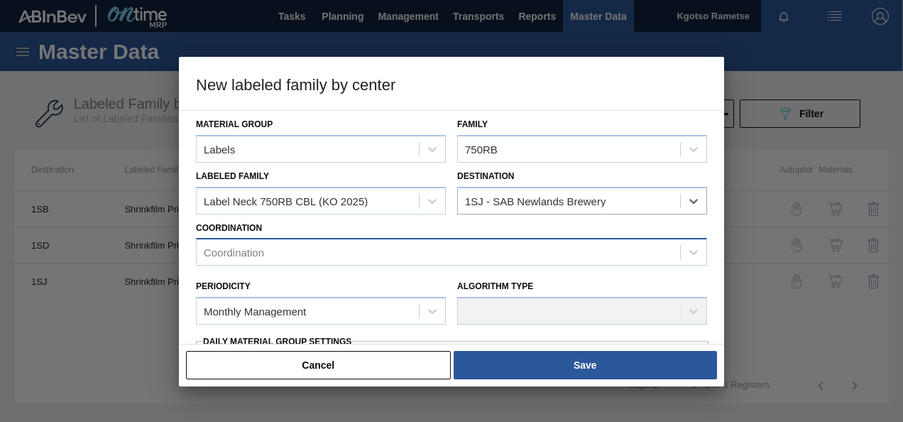
click at [401, 249] on div "Coordination" at bounding box center [439, 252] width 484 height 21
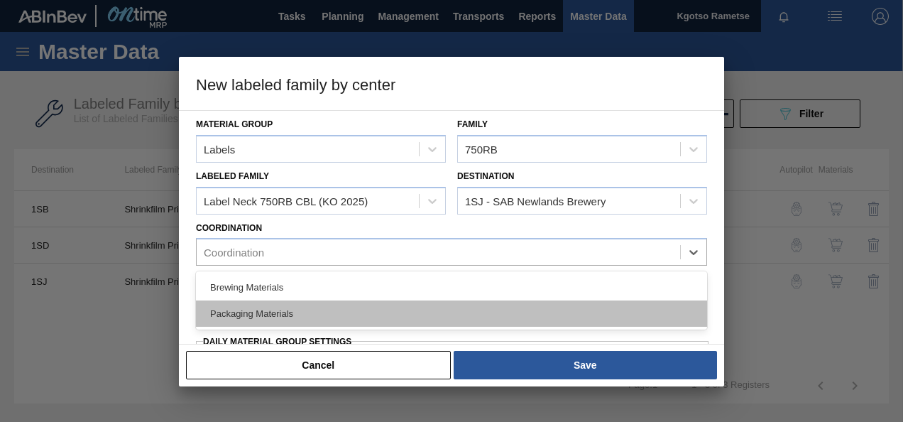
click at [335, 315] on div "Packaging Materials" at bounding box center [451, 313] width 511 height 26
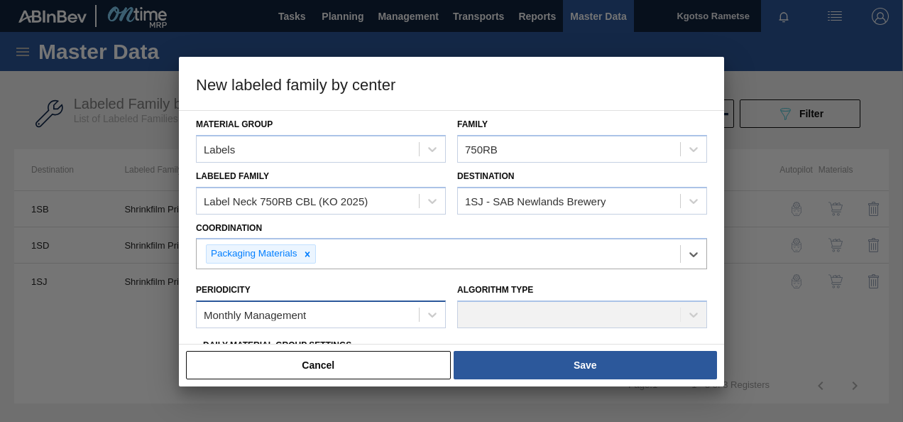
click at [331, 305] on div "Monthly Management" at bounding box center [308, 315] width 222 height 21
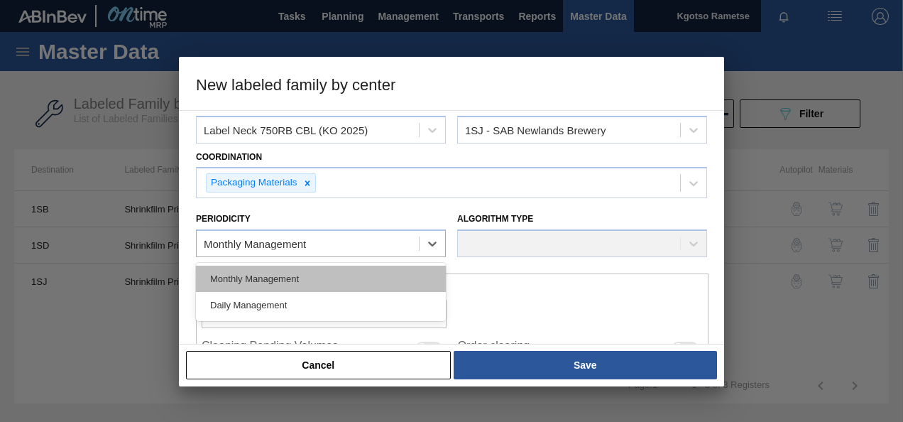
click at [305, 281] on div "Monthly Management" at bounding box center [321, 279] width 250 height 26
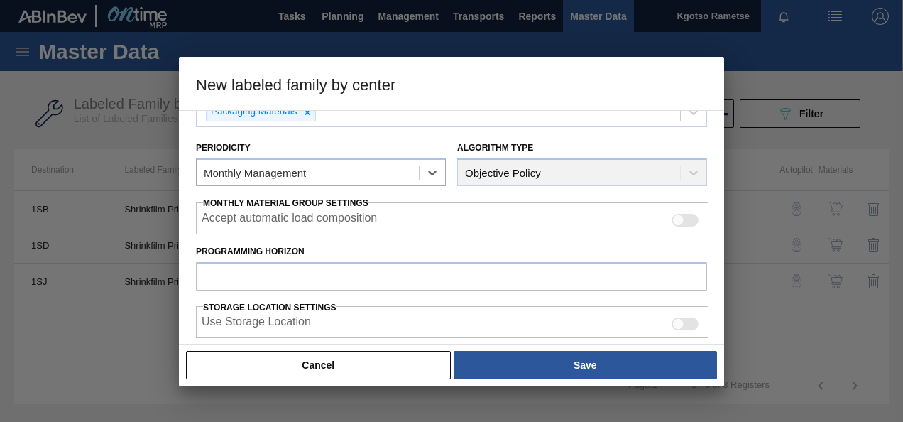
scroll to position [213, 0]
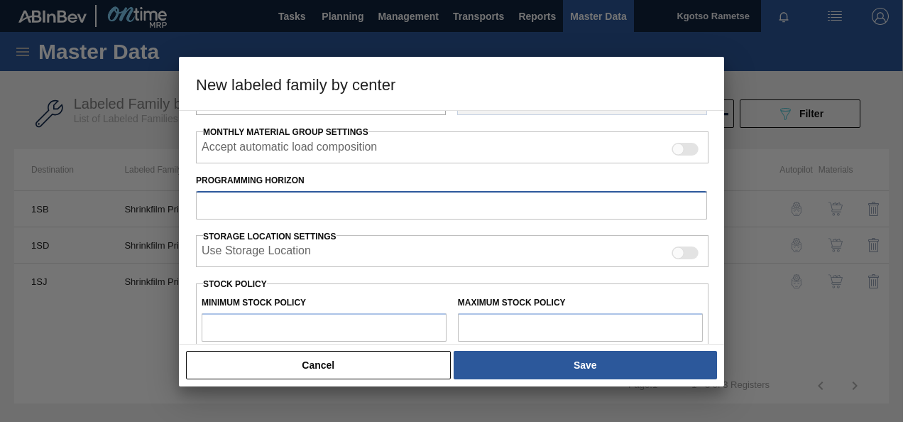
click at [279, 215] on input "Programming Horizon" at bounding box center [451, 205] width 511 height 28
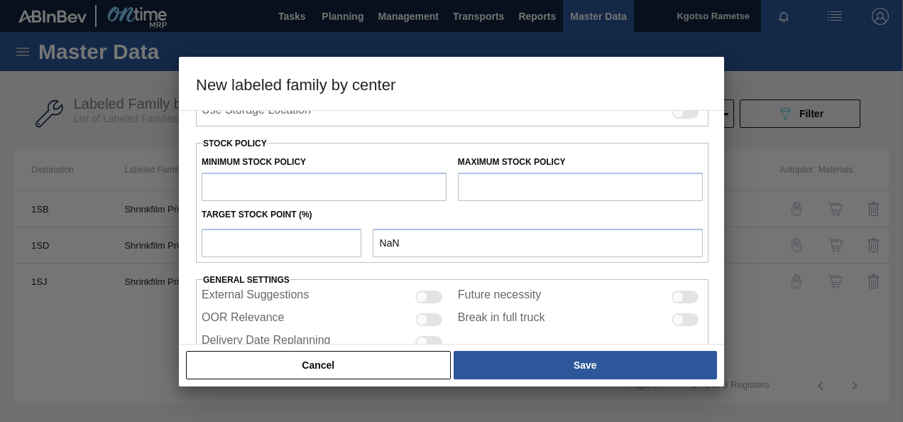
scroll to position [355, 0]
type input "20"
click at [288, 189] on input "text" at bounding box center [324, 185] width 245 height 28
type input "1"
type input "1.000"
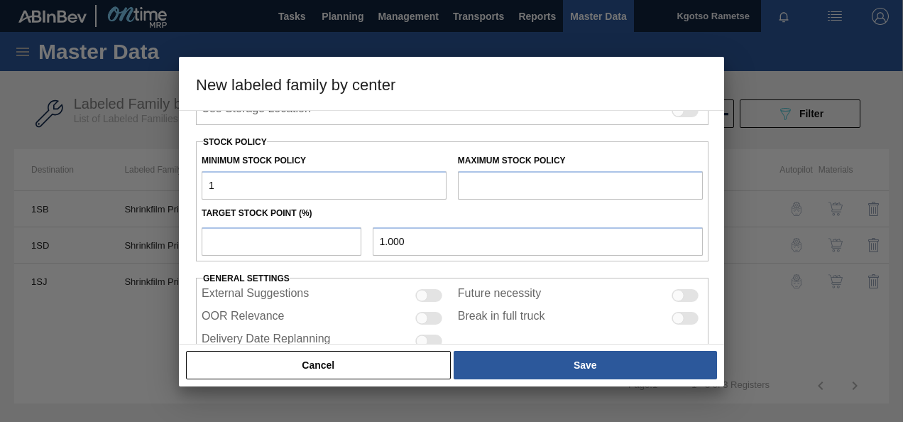
type input "10"
type input "10.000"
type input "100"
type input "100.000"
type input "1,000"
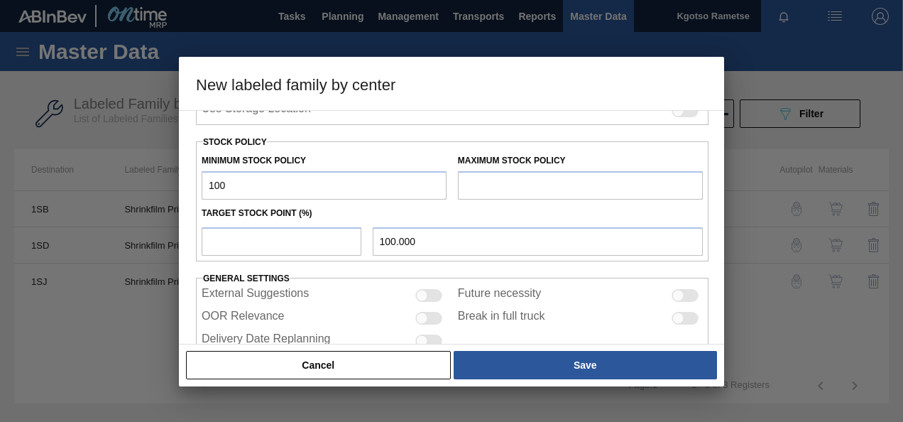
type input "1,000.000"
type input "10,000"
type input "10,000.000"
type input "100,000"
type input "100,000.000"
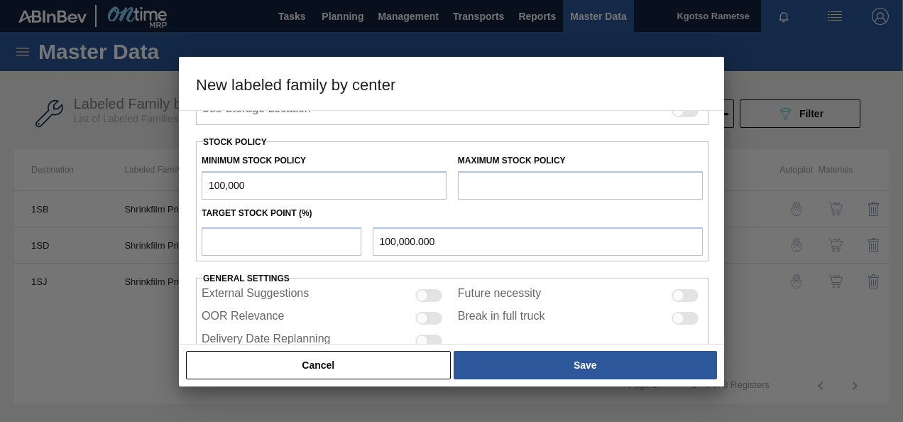
type input "1,000,000"
type input "1,000,000.000"
drag, startPoint x: 274, startPoint y: 187, endPoint x: 67, endPoint y: 195, distance: 206.8
click at [67, 195] on div "New labeled family by center Material Group Labels Family 750RB Labeled Family …" at bounding box center [451, 211] width 903 height 422
type input "1,000,000"
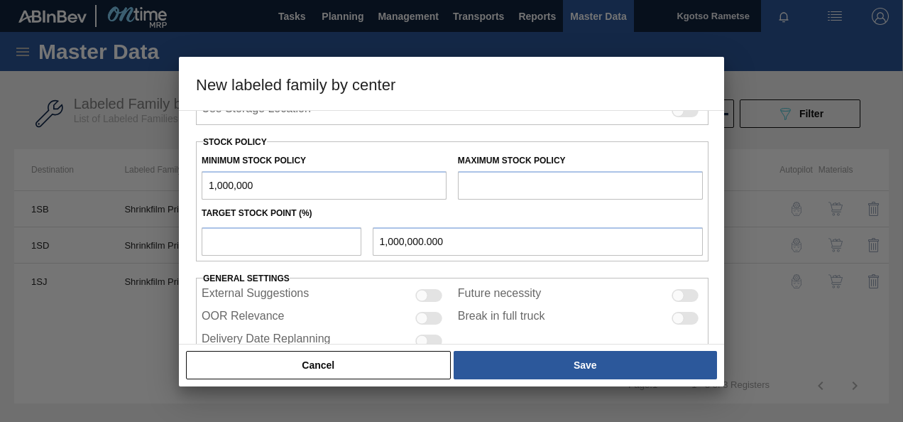
click at [469, 183] on input "text" at bounding box center [580, 185] width 245 height 28
paste input "1,000,000"
type input "1,000,000"
click at [260, 220] on div "Target Stock Point (%)" at bounding box center [452, 213] width 513 height 21
click at [257, 233] on input "number" at bounding box center [282, 241] width 160 height 28
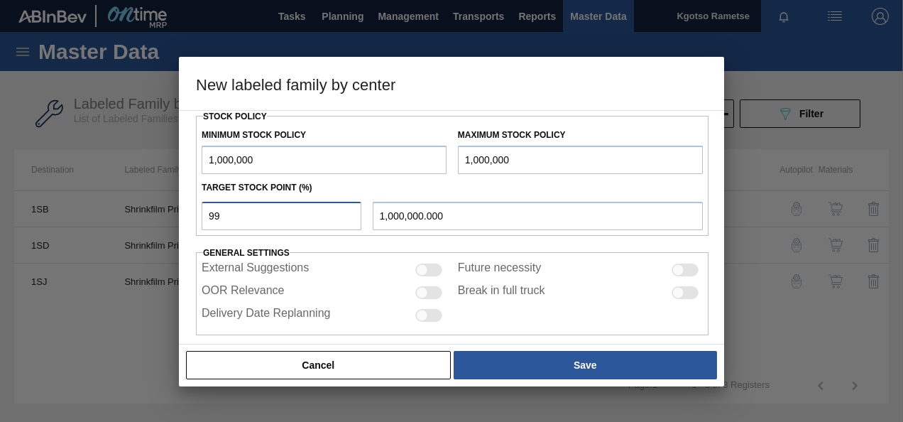
scroll to position [392, 0]
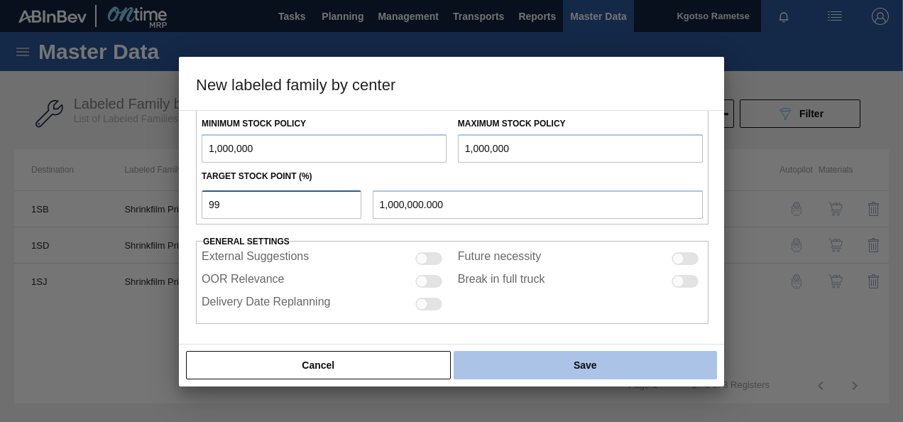
type input "99"
click at [551, 376] on button "Save" at bounding box center [586, 365] width 264 height 28
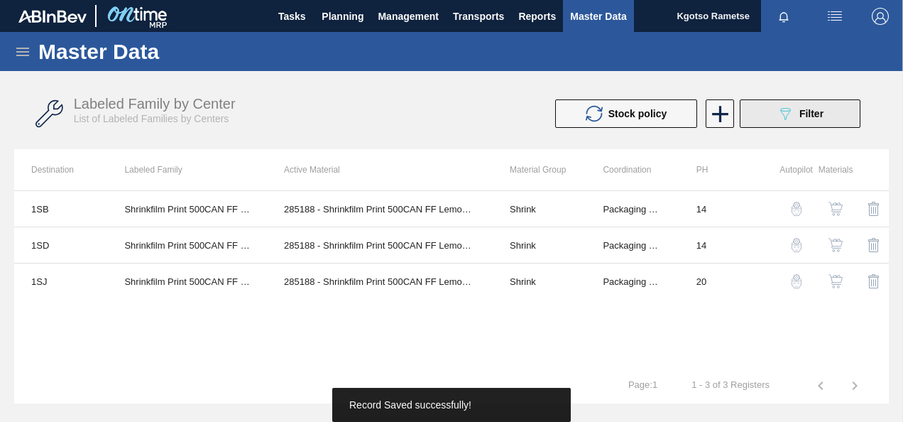
click at [761, 106] on button "089F7B8B-B2A5-4AFE-B5C0-19BA573D28AC Filter" at bounding box center [800, 113] width 121 height 28
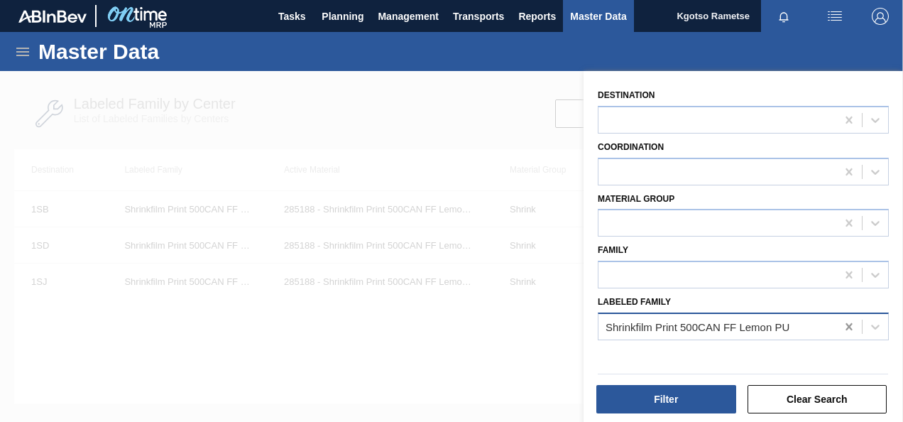
click at [847, 327] on icon at bounding box center [849, 326] width 6 height 7
paste Family "1,000,000"
type Family "1,000,000"
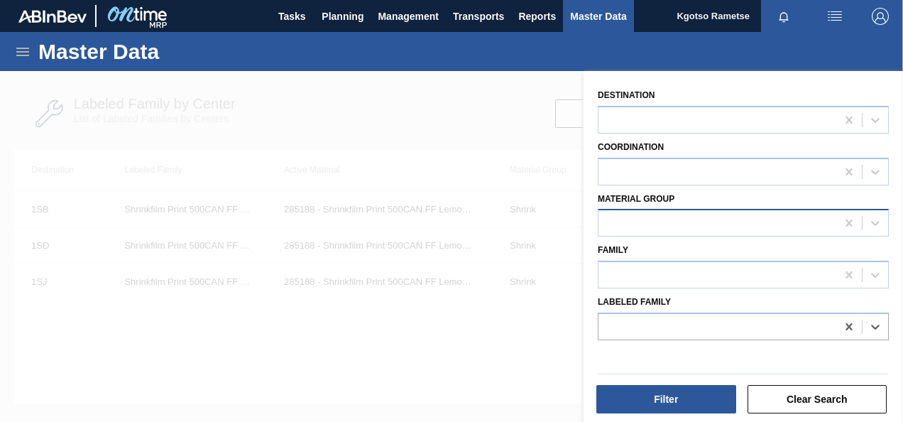
paste Family "Label Neck 750RB CBL (KO 2025)"
type Family "Label Neck 750RB CBL (KO 2025)"
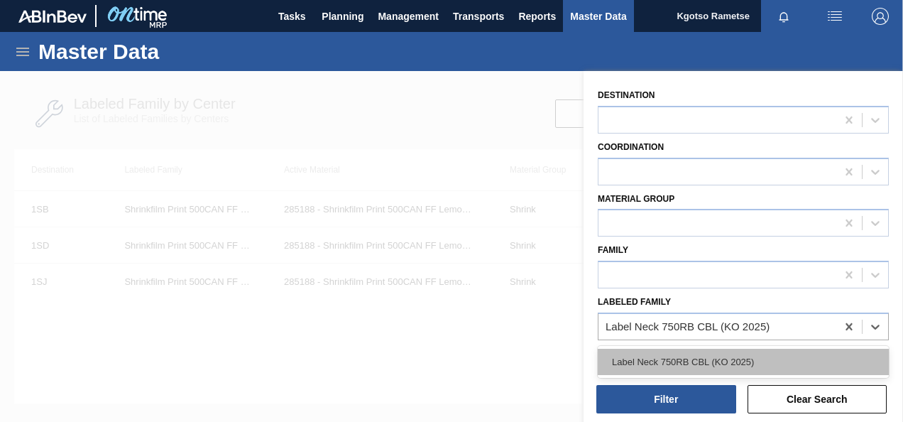
click at [705, 368] on div "Label Neck 750RB CBL (KO 2025)" at bounding box center [743, 362] width 291 height 26
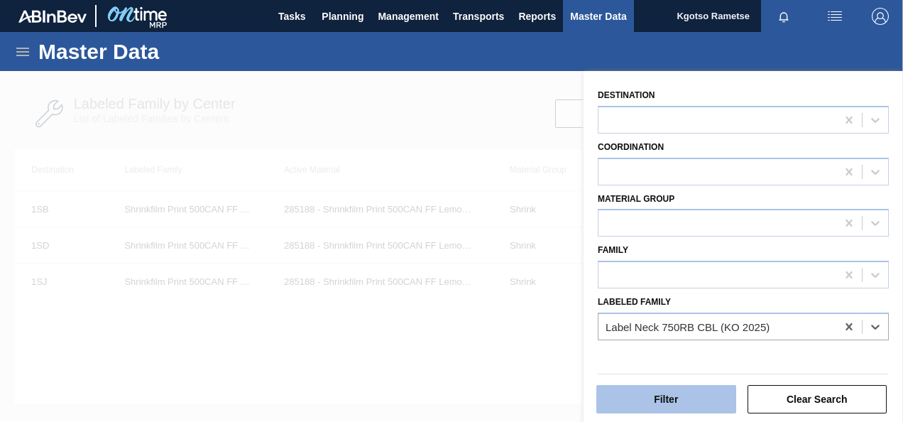
click at [690, 385] on button "Filter" at bounding box center [667, 399] width 140 height 28
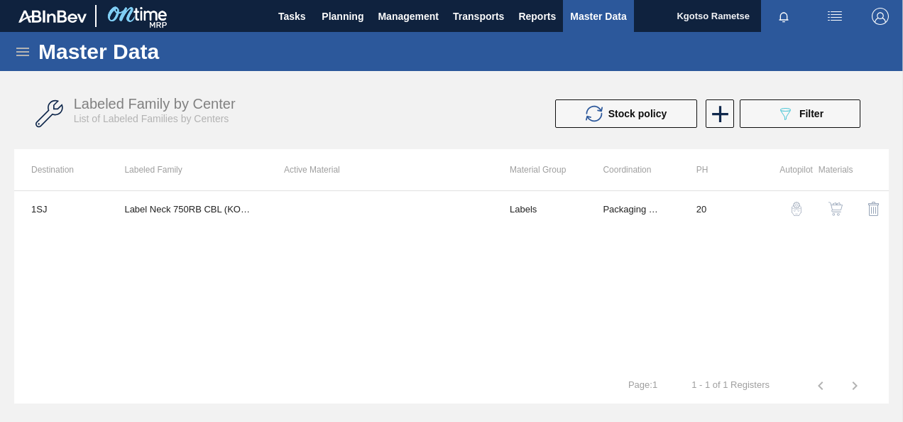
click at [831, 212] on img "button" at bounding box center [836, 209] width 14 height 14
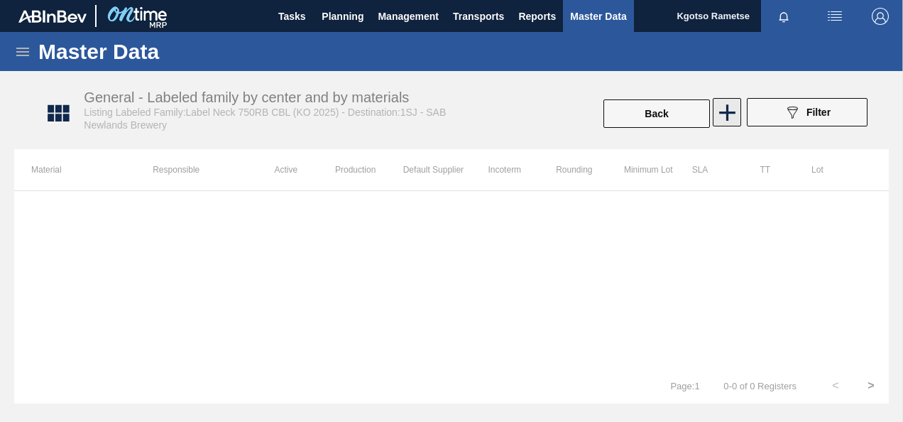
click at [729, 120] on icon at bounding box center [728, 113] width 28 height 28
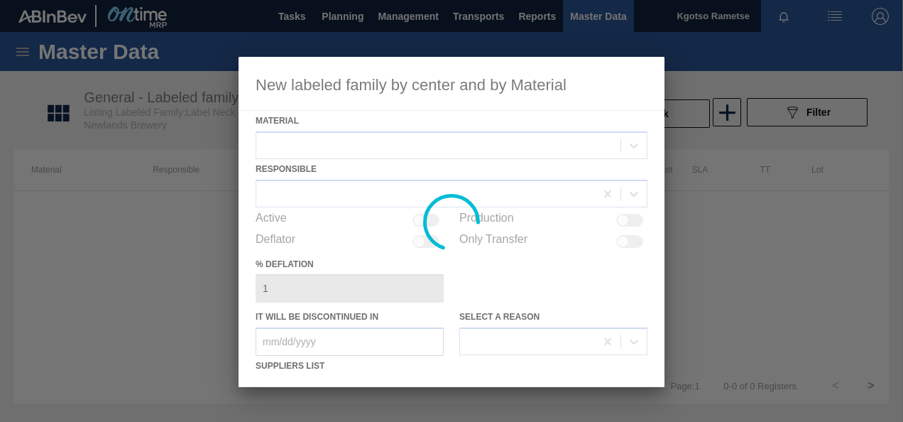
click at [334, 141] on div at bounding box center [452, 222] width 426 height 330
click at [332, 143] on div at bounding box center [452, 222] width 426 height 330
click at [328, 153] on div at bounding box center [452, 222] width 426 height 330
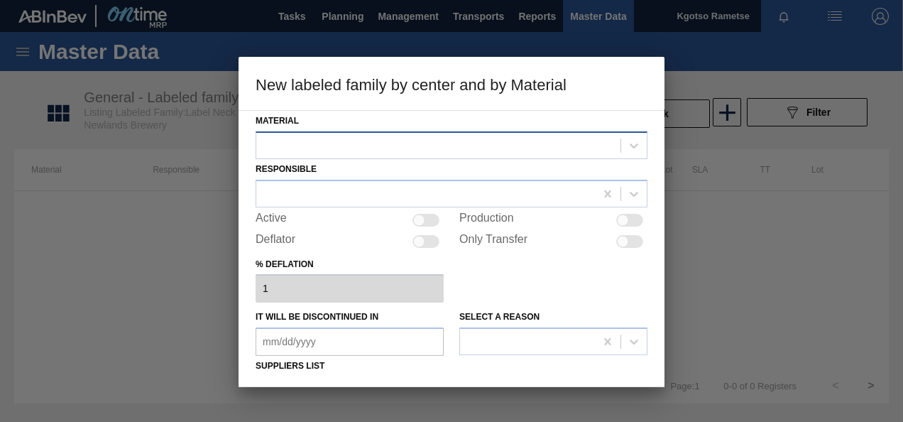
click at [328, 151] on div at bounding box center [438, 145] width 364 height 21
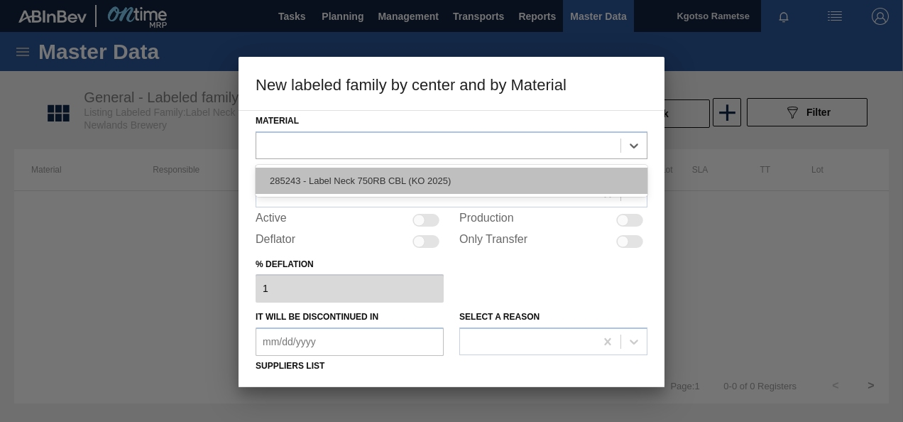
click at [317, 183] on div "285243 - Label Neck 750RB CBL (KO 2025)" at bounding box center [452, 181] width 392 height 26
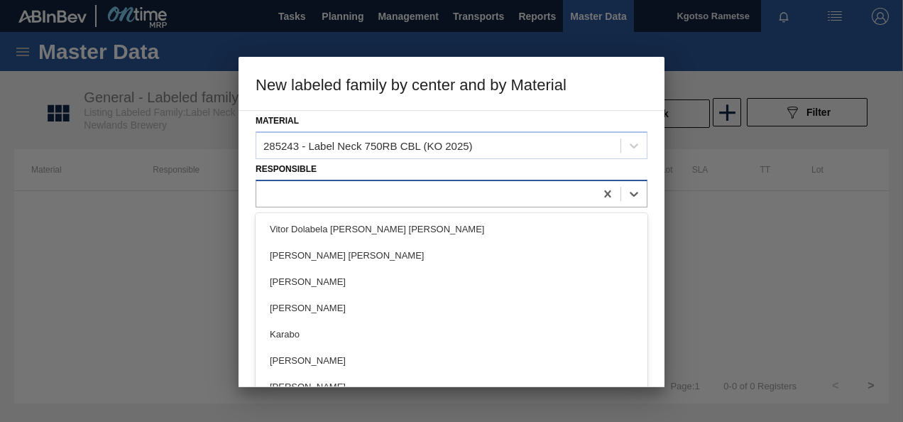
click at [315, 187] on div at bounding box center [425, 193] width 339 height 21
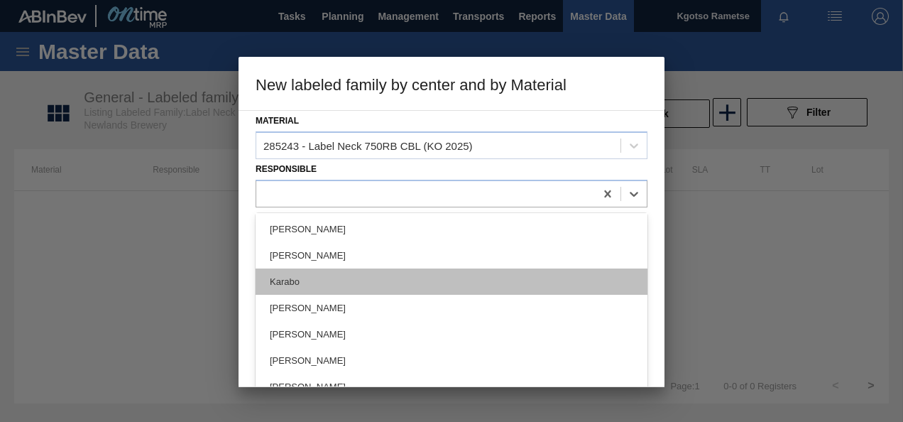
scroll to position [71, 0]
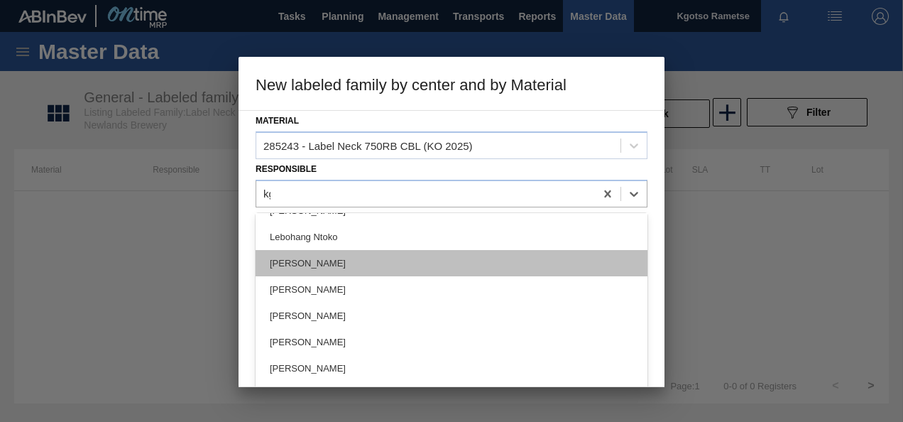
type input "kgo"
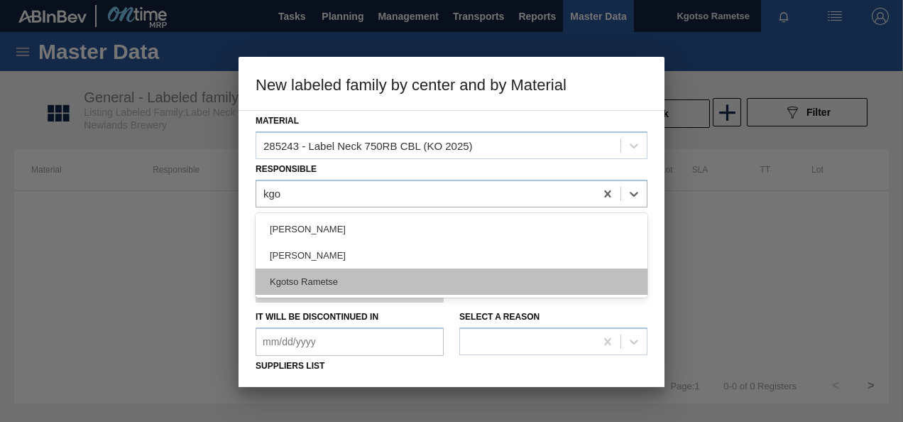
click at [396, 281] on div "Kgotso Rametse" at bounding box center [452, 281] width 392 height 26
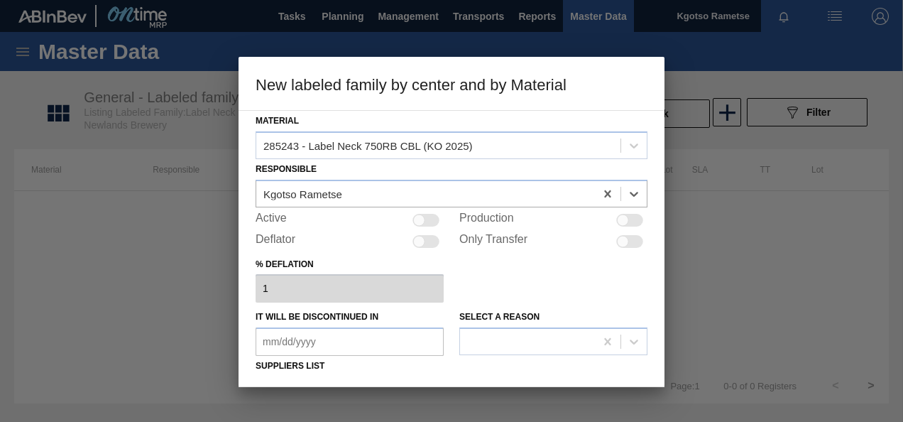
click at [423, 222] on div at bounding box center [419, 220] width 12 height 12
checkbox input "true"
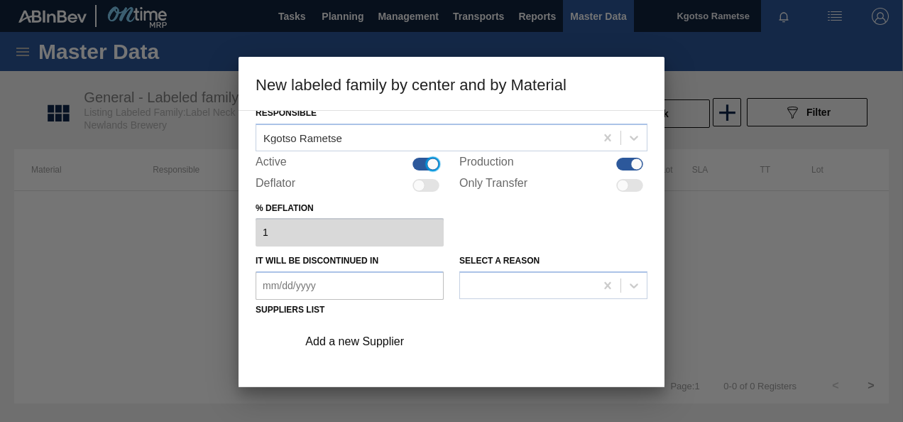
scroll to position [213, 0]
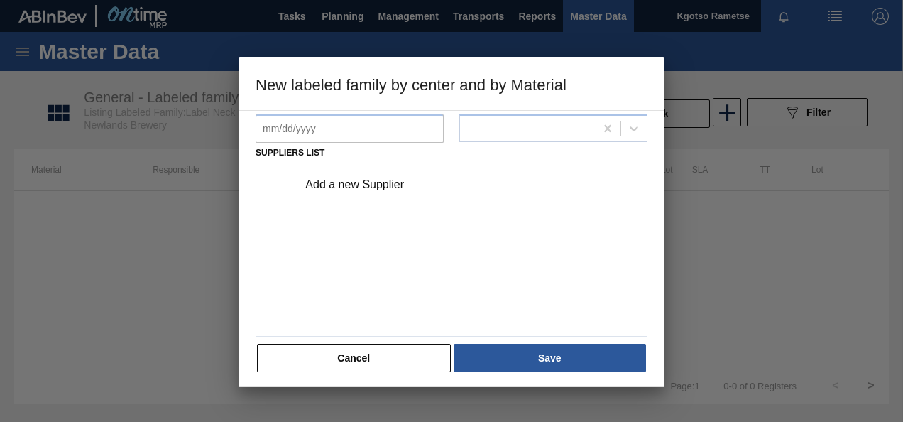
click at [337, 163] on div "Add a new Supplier" at bounding box center [451, 182] width 403 height 39
click at [337, 184] on div "Add a new Supplier" at bounding box center [444, 184] width 278 height 13
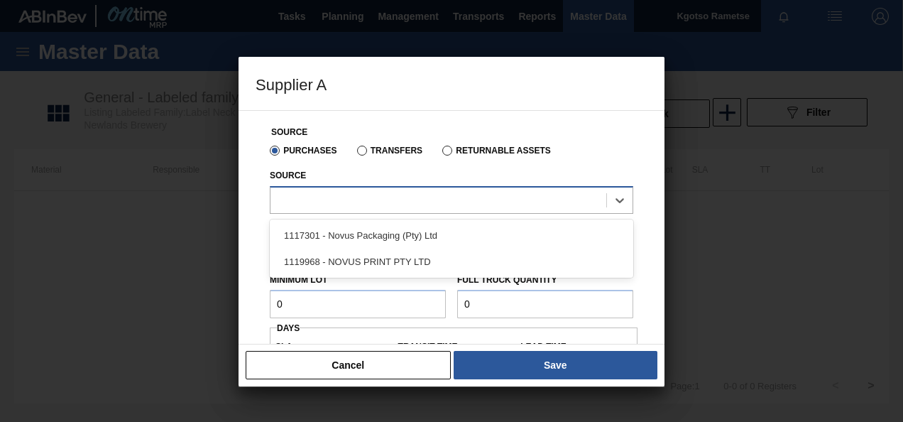
click at [339, 197] on div at bounding box center [439, 200] width 336 height 21
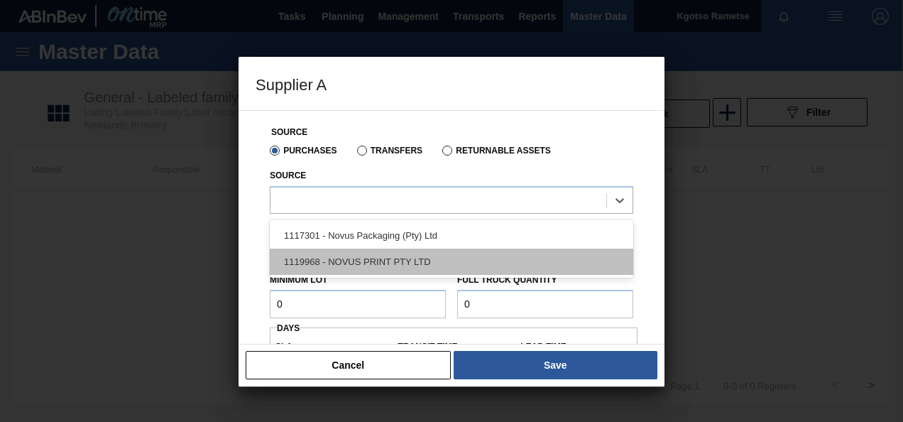
click at [338, 251] on div "1119968 - NOVUS PRINT PTY LTD" at bounding box center [452, 262] width 364 height 26
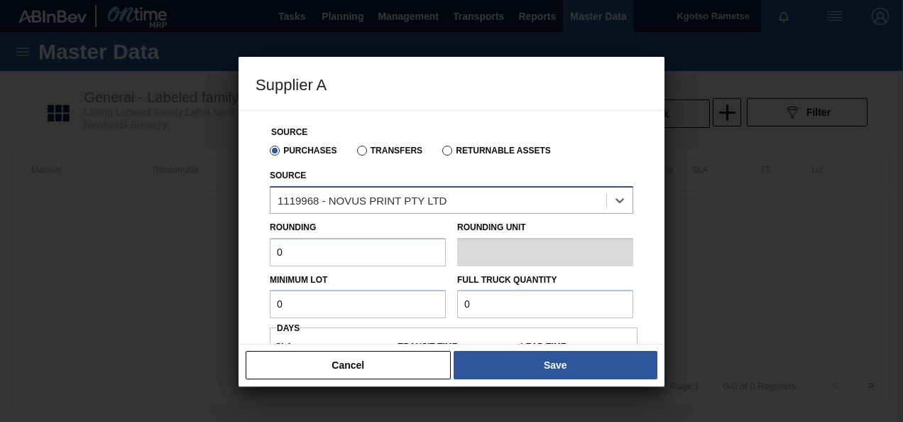
click at [340, 203] on div "1119968 - NOVUS PRINT PTY LTD" at bounding box center [362, 200] width 169 height 12
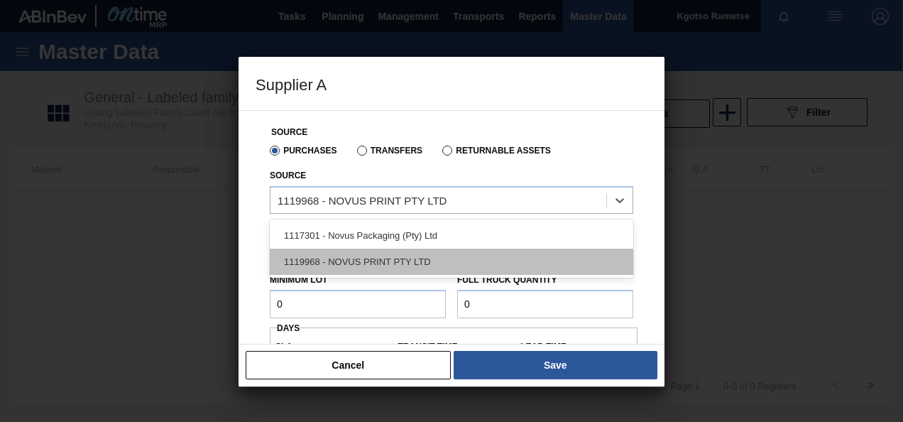
click at [349, 260] on div "1119968 - NOVUS PRINT PTY LTD" at bounding box center [452, 262] width 364 height 26
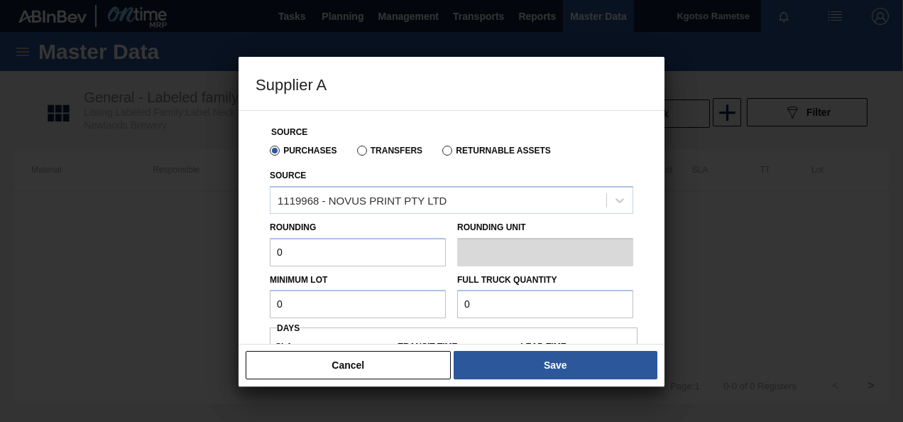
drag, startPoint x: 299, startPoint y: 307, endPoint x: 112, endPoint y: 342, distance: 190.8
click at [188, 337] on div "Supplier A Source Purchases Transfers Returnable Assets Source 1119968 - NOVUS …" at bounding box center [451, 211] width 903 height 422
drag, startPoint x: 315, startPoint y: 247, endPoint x: 122, endPoint y: 268, distance: 194.4
click at [164, 268] on div "Supplier A Source Purchases Transfers Returnable Assets Source 1119968 - NOVUS …" at bounding box center [451, 211] width 903 height 422
type input "1"
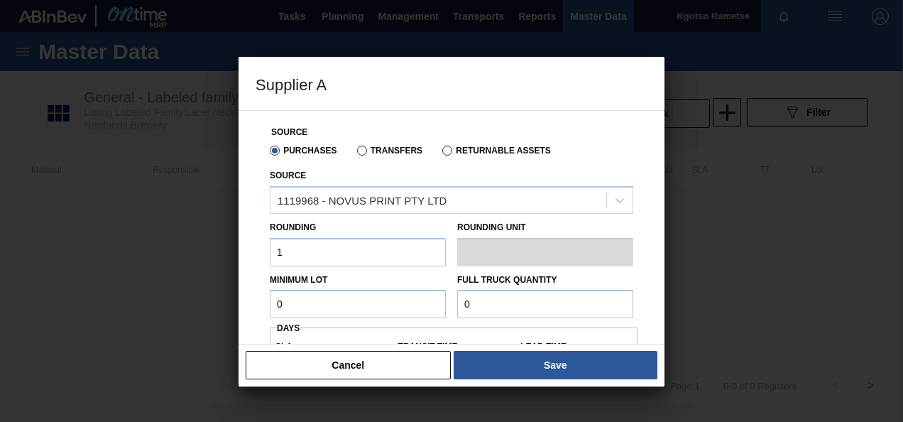
drag, startPoint x: 341, startPoint y: 306, endPoint x: 198, endPoint y: 310, distance: 142.8
click at [209, 310] on div "Supplier A Source Purchases Transfers Returnable Assets Source 1119968 - NOVUS …" at bounding box center [451, 211] width 903 height 422
paste input "3,330,00"
drag, startPoint x: 375, startPoint y: 299, endPoint x: 93, endPoint y: 305, distance: 282.0
click at [154, 305] on div "Supplier A Source Purchases Transfers Returnable Assets Source 1119968 - NOVUS …" at bounding box center [451, 211] width 903 height 422
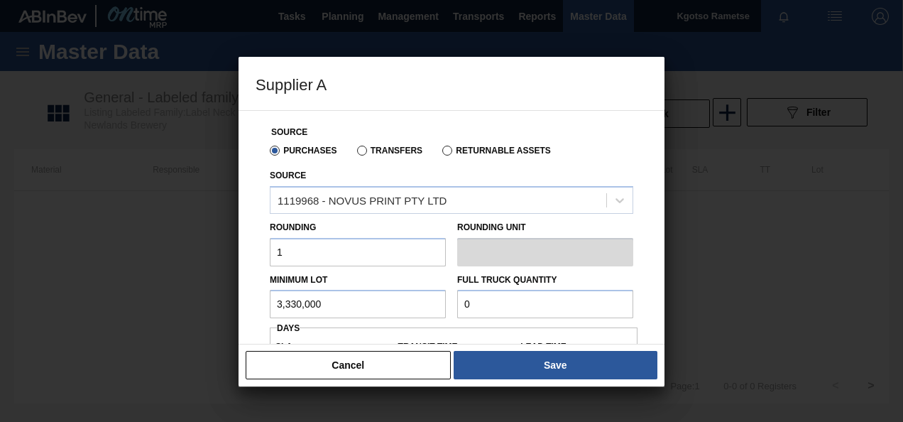
type input "3,330,000"
drag, startPoint x: 488, startPoint y: 300, endPoint x: 381, endPoint y: 308, distance: 107.5
click at [385, 308] on div "Minimum Lot 3,330,000 Full Truck Quantity 0" at bounding box center [451, 292] width 375 height 53
paste input "3,330,00"
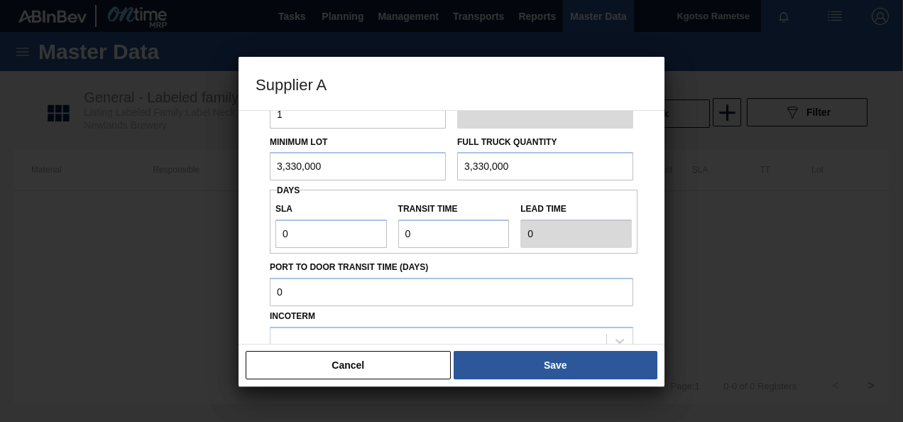
scroll to position [142, 0]
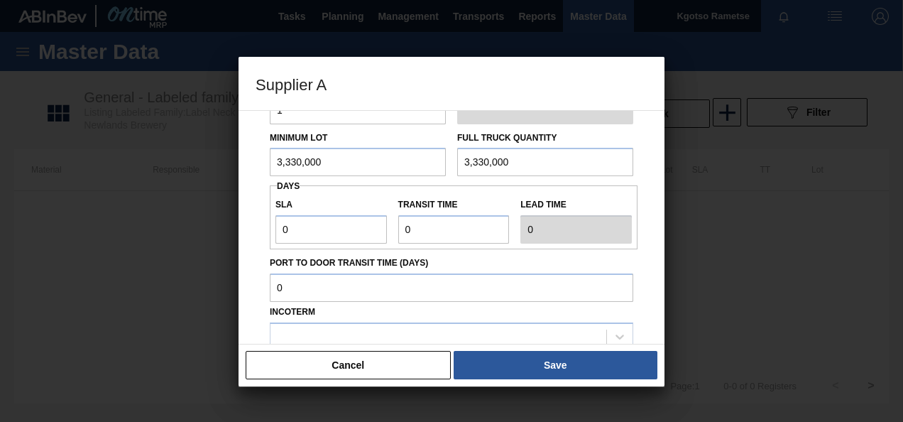
type input "3,330,000"
drag, startPoint x: 296, startPoint y: 232, endPoint x: 212, endPoint y: 245, distance: 85.6
click at [230, 239] on div "Supplier A Source Purchases Transfers Returnable Assets Source 1119968 - NOVUS …" at bounding box center [451, 211] width 903 height 422
type input "1"
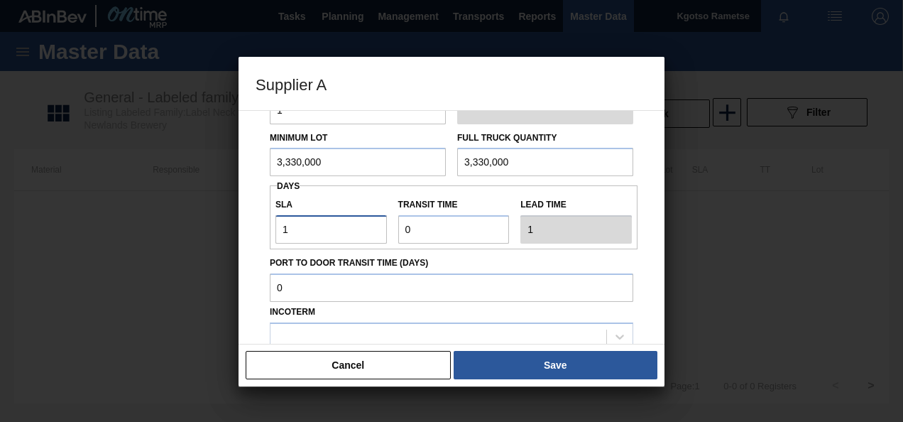
type input "1"
drag, startPoint x: 441, startPoint y: 234, endPoint x: 332, endPoint y: 246, distance: 110.0
click at [369, 242] on div "SLA 1 Transit time Lead time 1" at bounding box center [454, 217] width 368 height 53
type input "1"
type input "2"
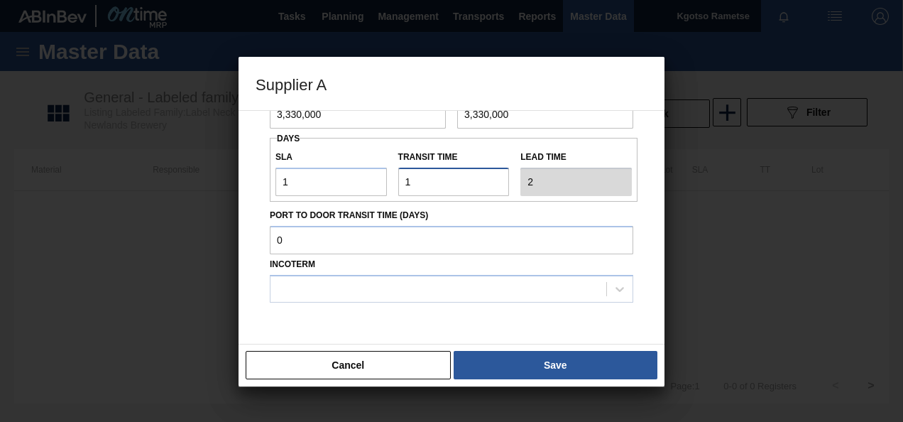
scroll to position [235, 0]
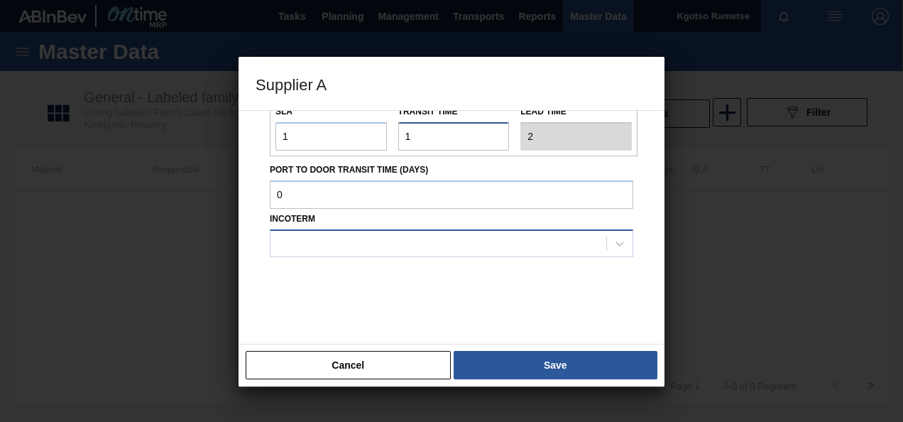
type input "1"
click at [320, 239] on div at bounding box center [439, 243] width 336 height 21
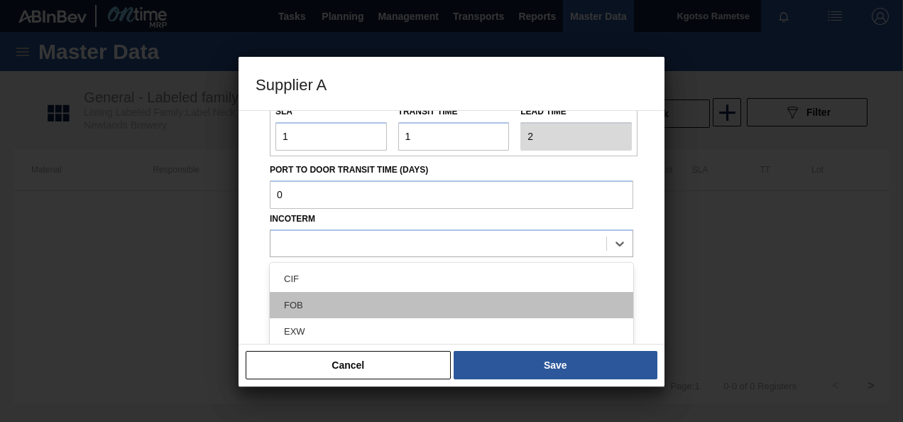
click at [327, 300] on div "FOB" at bounding box center [452, 305] width 364 height 26
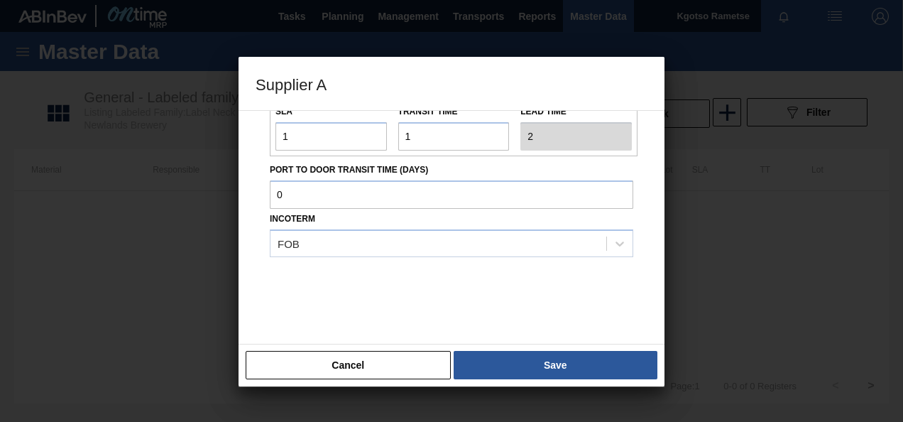
click at [506, 344] on div "Cancel Save" at bounding box center [452, 365] width 426 height 43
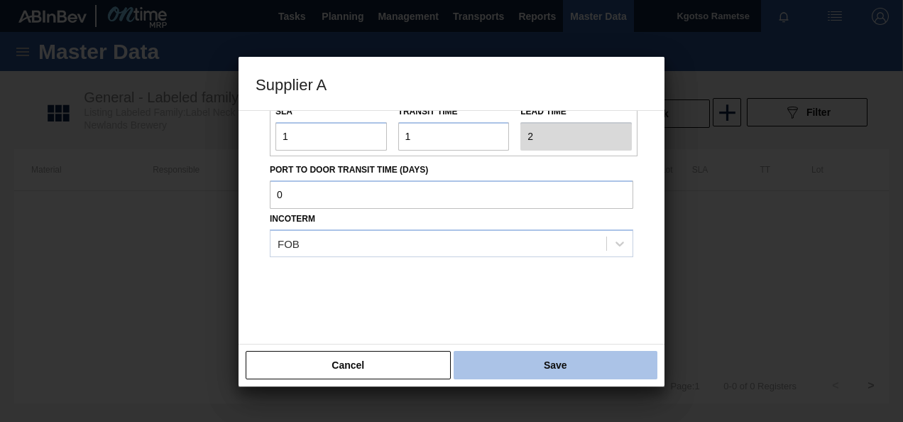
click at [506, 359] on button "Save" at bounding box center [556, 365] width 204 height 28
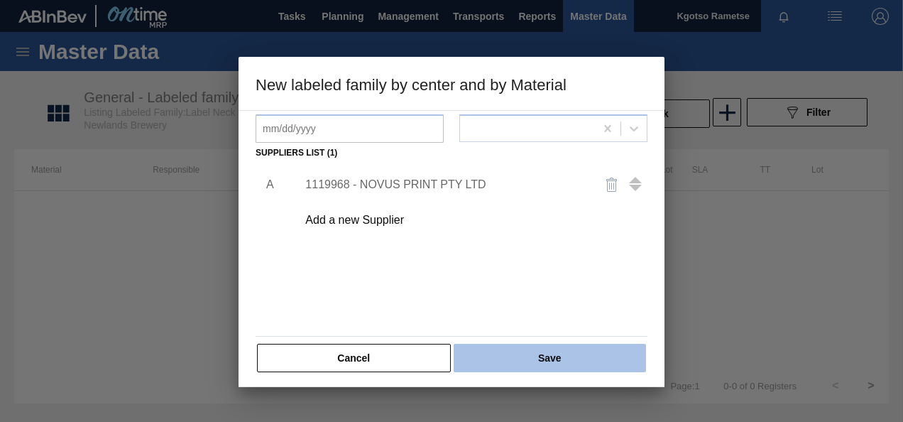
click at [504, 359] on button "Save" at bounding box center [550, 358] width 192 height 28
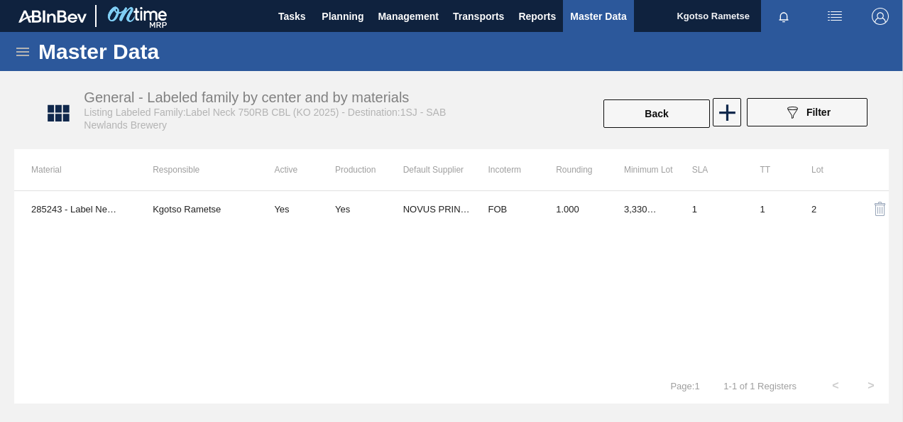
click at [30, 54] on icon at bounding box center [22, 51] width 17 height 17
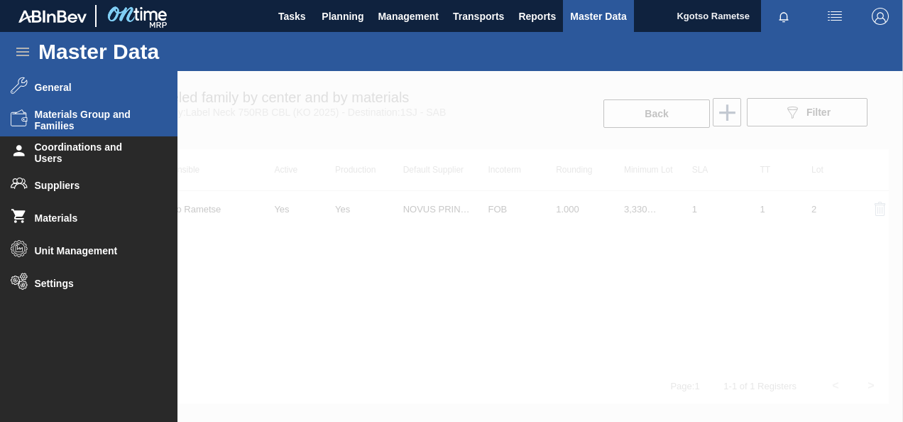
click at [99, 122] on span "Materials Group and Families" at bounding box center [93, 120] width 117 height 23
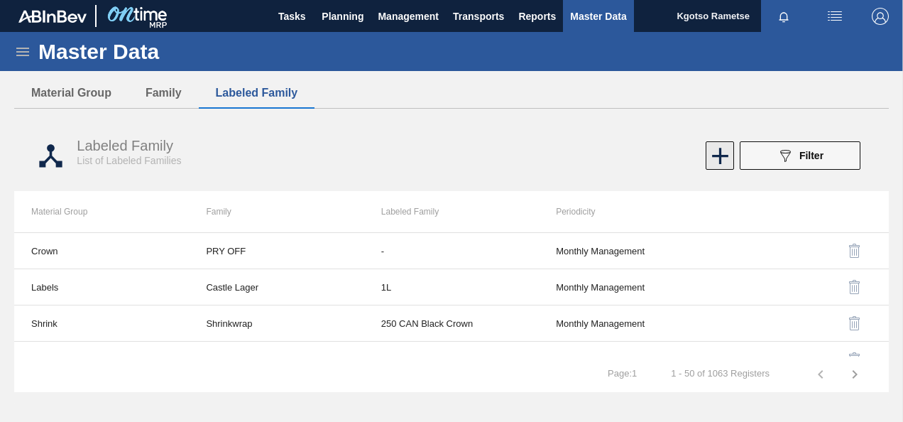
click at [724, 156] on icon at bounding box center [720, 156] width 16 height 16
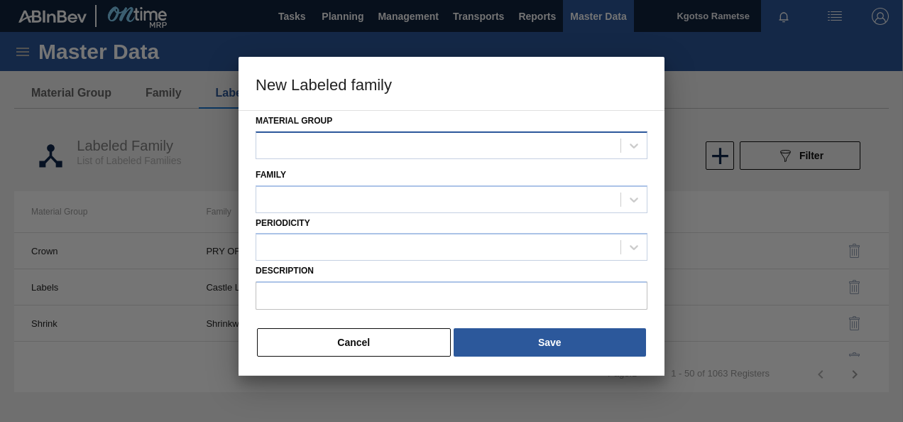
click at [499, 155] on div at bounding box center [438, 145] width 364 height 21
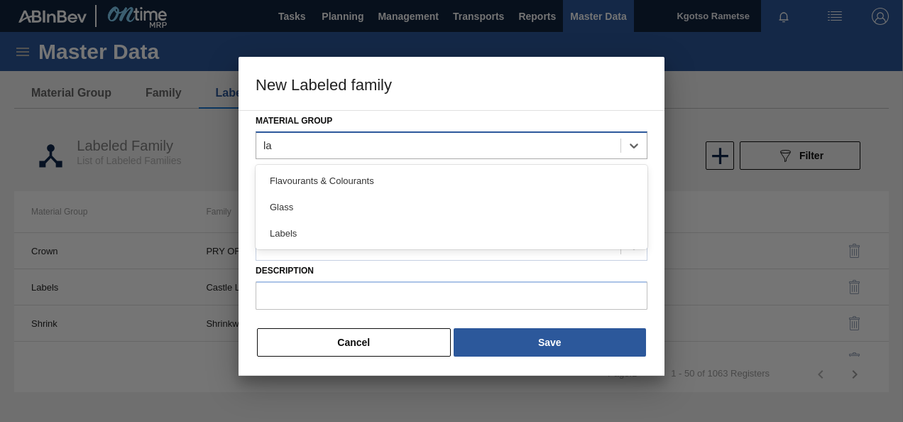
type Group "lab"
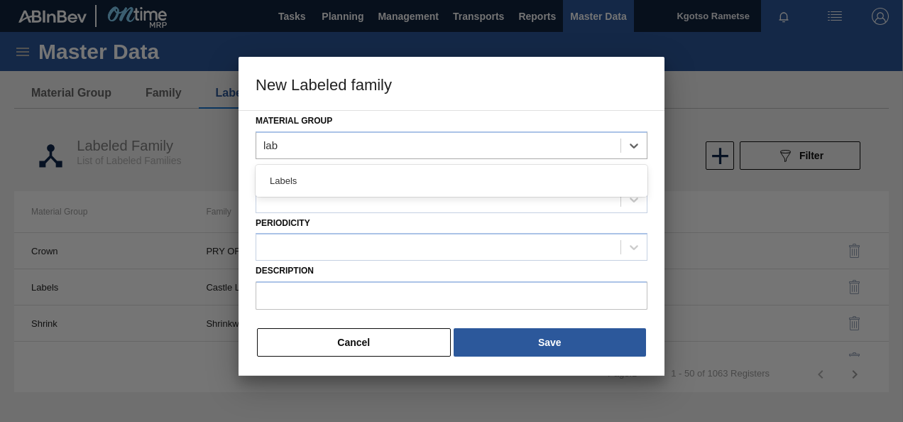
click at [459, 166] on div "Labels" at bounding box center [452, 181] width 392 height 32
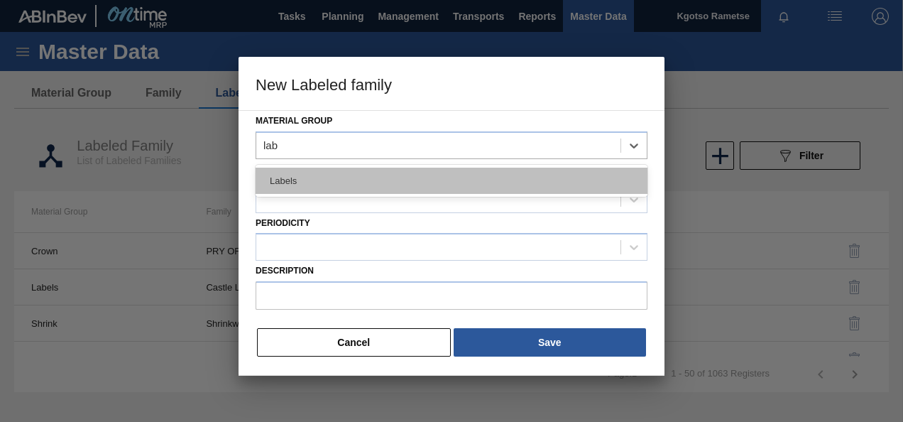
click at [449, 176] on div "Labels" at bounding box center [452, 181] width 392 height 26
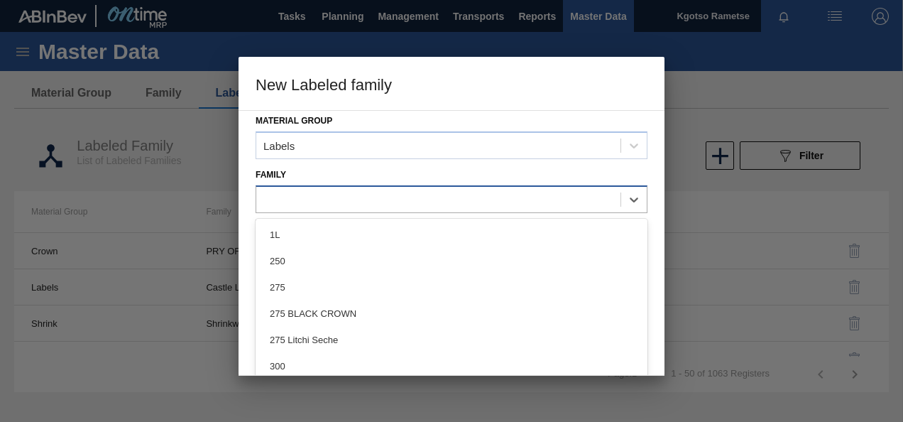
click at [381, 207] on div at bounding box center [438, 199] width 364 height 21
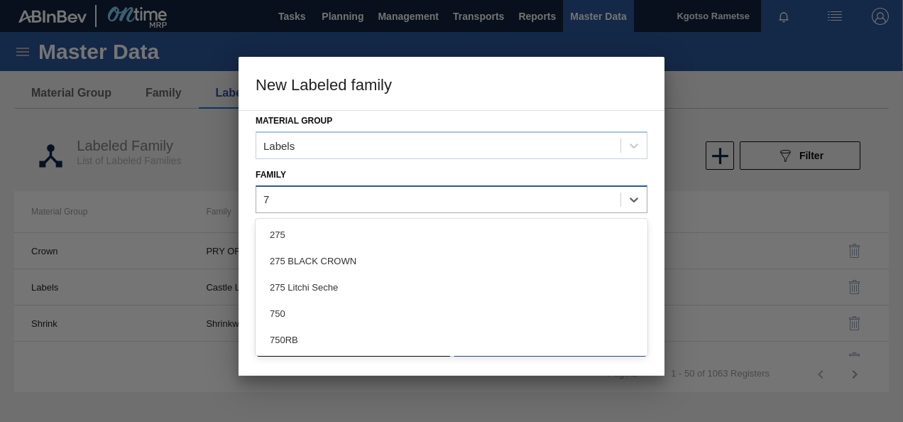
type input "75"
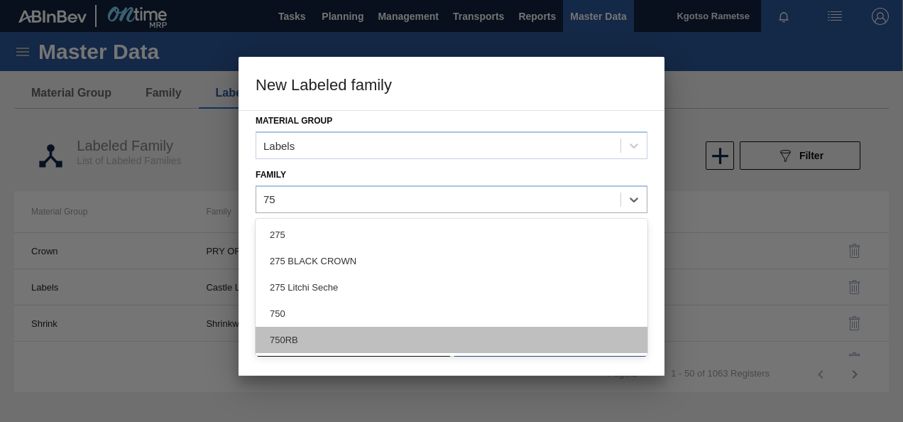
click at [353, 341] on div "750RB" at bounding box center [452, 340] width 392 height 26
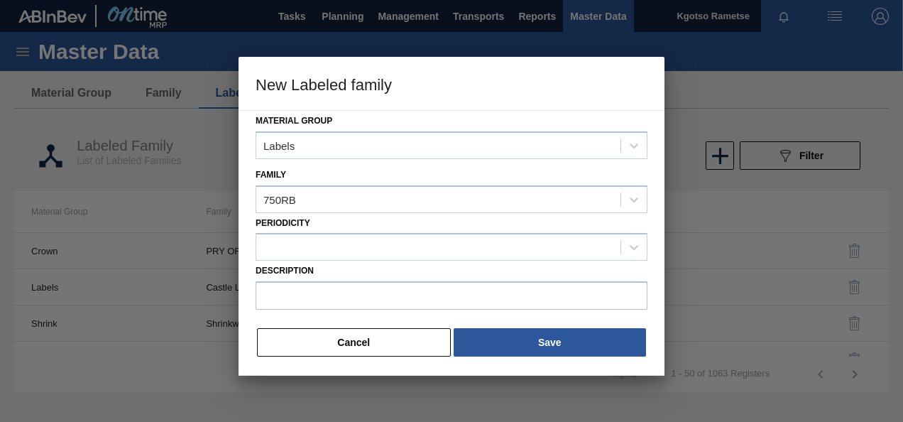
click at [322, 261] on label "Description" at bounding box center [452, 271] width 392 height 21
click at [322, 281] on input "Description" at bounding box center [452, 295] width 392 height 28
click at [321, 252] on div at bounding box center [438, 247] width 364 height 21
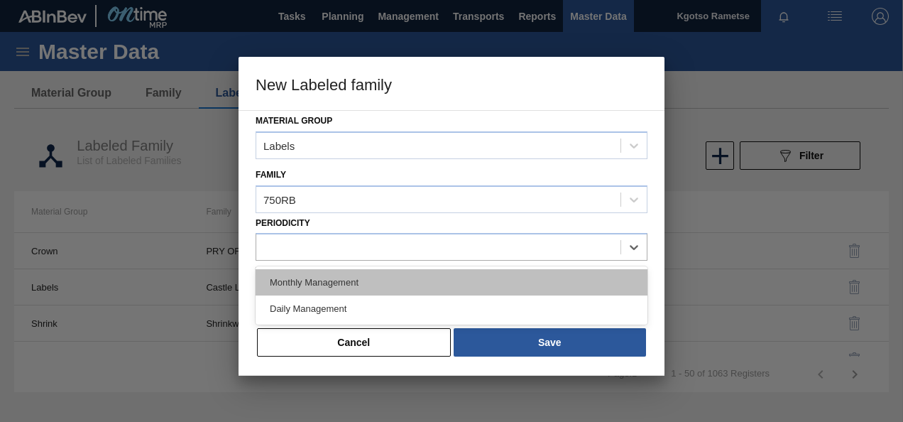
click at [323, 286] on div "Monthly Management" at bounding box center [452, 282] width 392 height 26
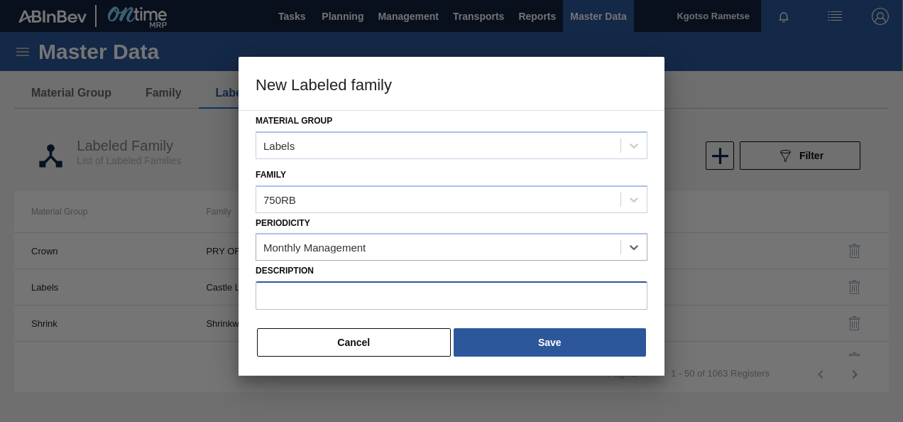
click at [312, 287] on input "Description" at bounding box center [452, 295] width 392 height 28
paste input "Label Back 750RB CBL (KO 2025)"
type input "Label Back 750RB CBL (KO 2025)"
click at [504, 317] on div "Material Group Labels Family 750RB Periodicity Monthly Management Description L…" at bounding box center [452, 243] width 426 height 266
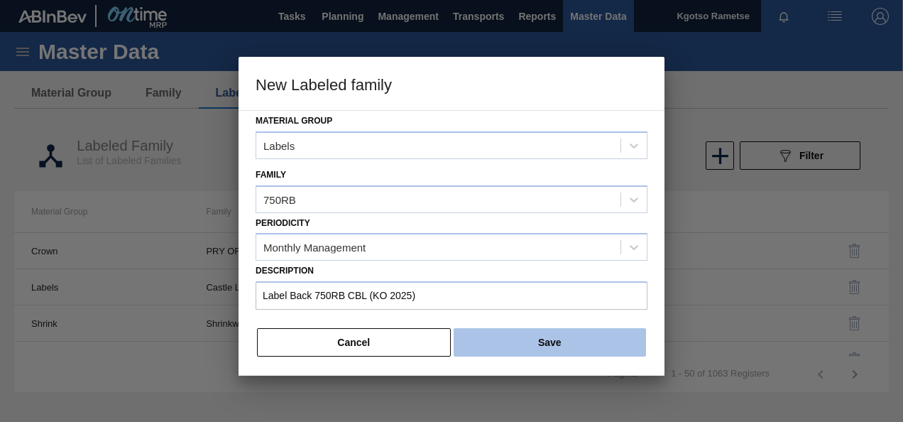
drag, startPoint x: 508, startPoint y: 327, endPoint x: 509, endPoint y: 335, distance: 8.6
click at [509, 328] on button "Save" at bounding box center [550, 342] width 192 height 28
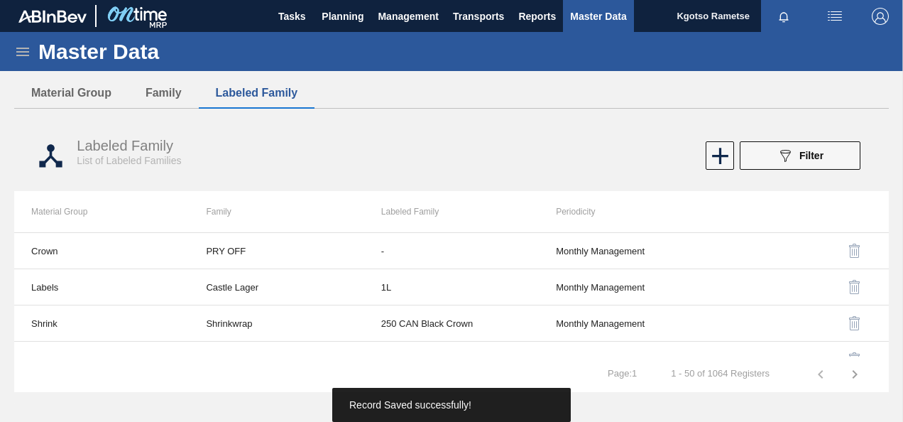
click at [18, 57] on icon at bounding box center [22, 51] width 17 height 17
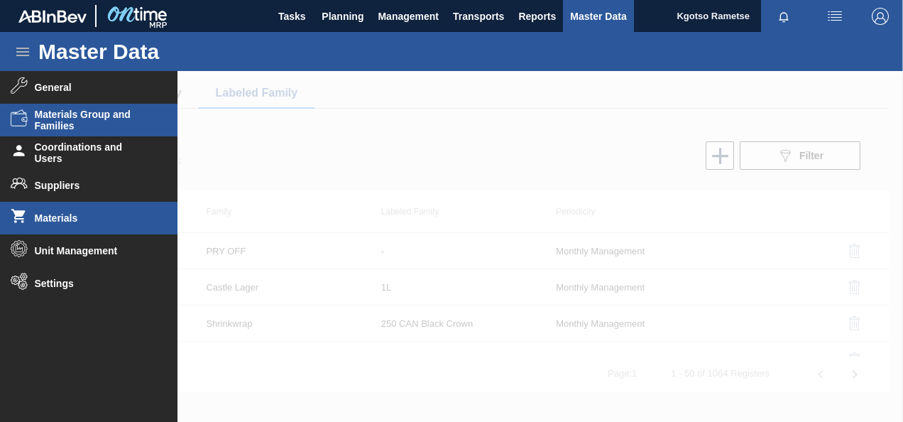
click at [70, 219] on span "Materials" at bounding box center [93, 217] width 117 height 11
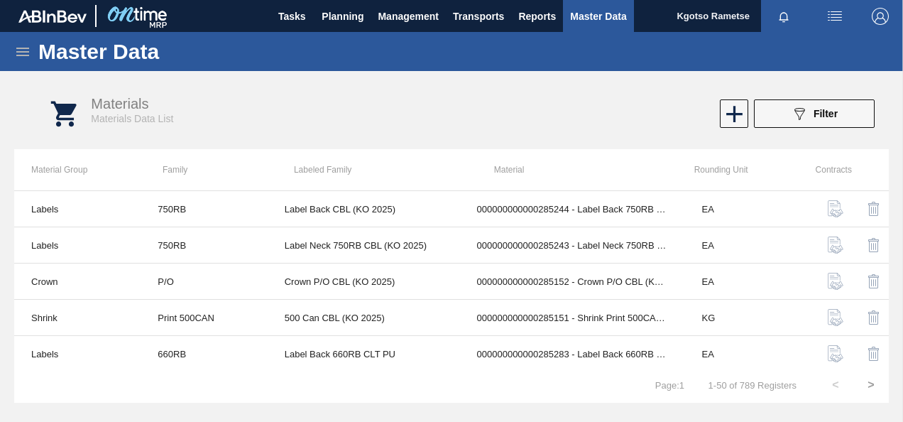
click at [717, 107] on div "089F7B8B-B2A5-4AFE-B5C0-19BA573D28AC Filter" at bounding box center [682, 113] width 401 height 28
click at [719, 107] on div at bounding box center [733, 113] width 28 height 28
click at [725, 114] on icon at bounding box center [735, 114] width 28 height 28
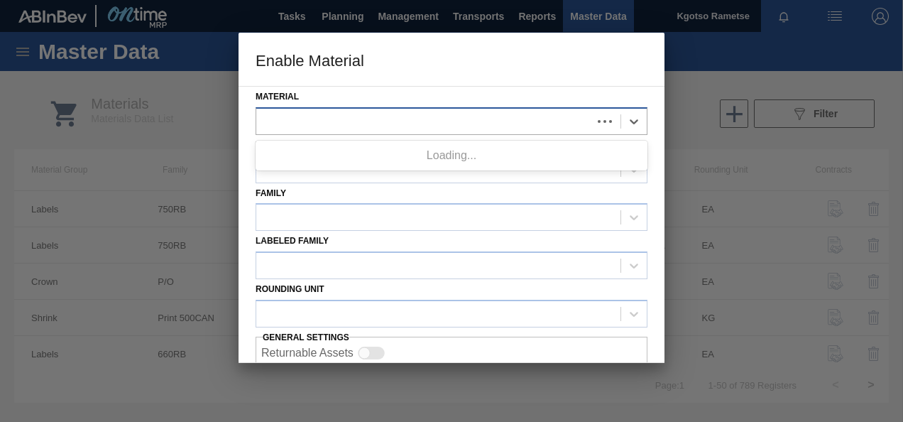
click at [358, 124] on div at bounding box center [424, 121] width 336 height 21
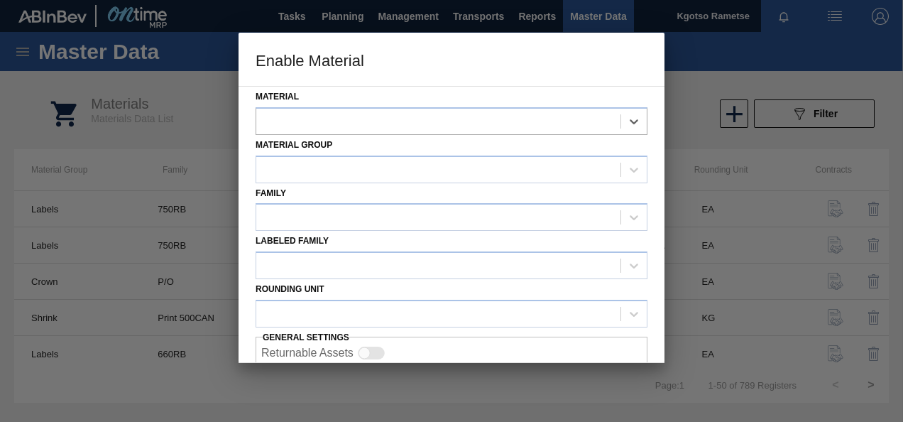
paste input "285244"
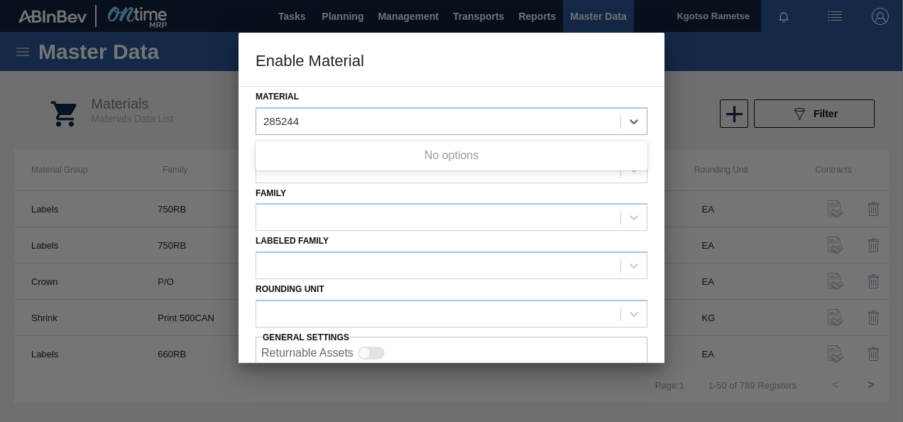
type input "285244"
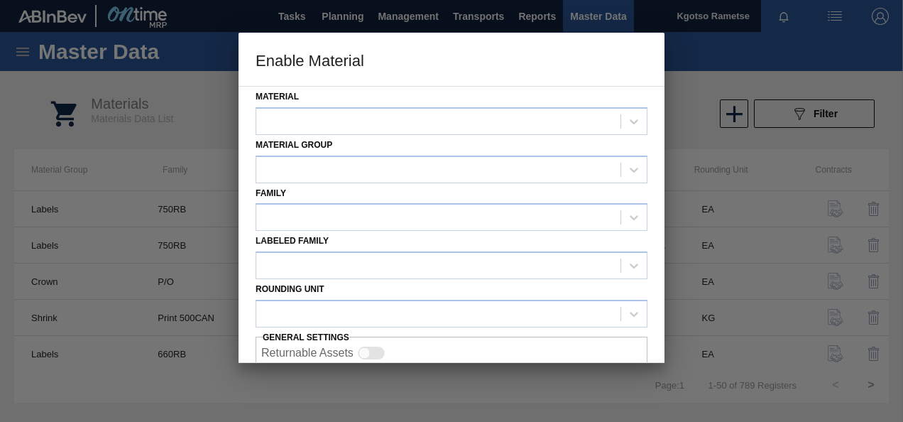
click at [249, 113] on div "Material Material Group Family Labeled Family Rounding Unit General settings Re…" at bounding box center [452, 224] width 426 height 277
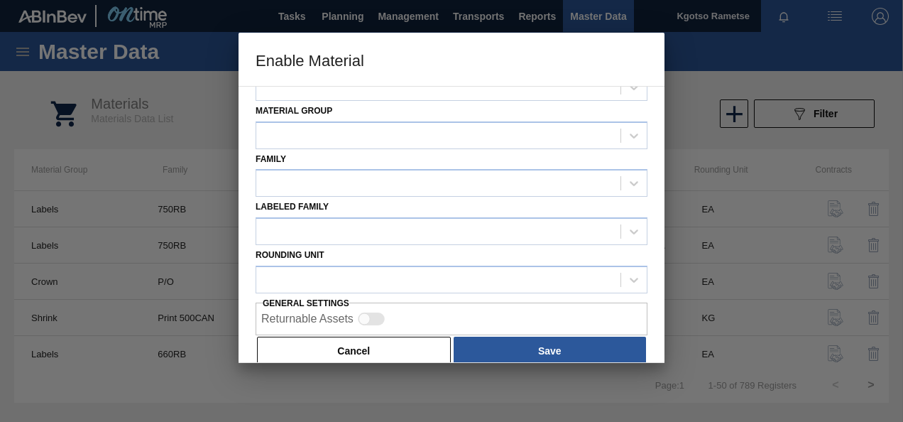
scroll to position [53, 0]
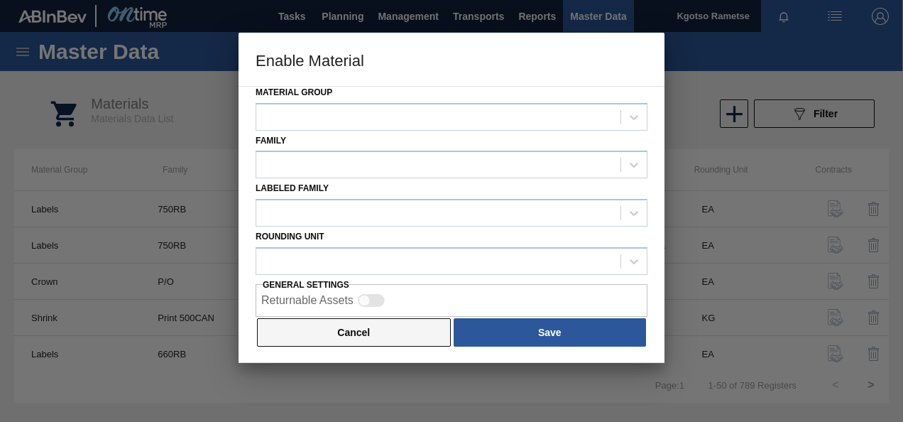
click at [332, 325] on button "Cancel" at bounding box center [354, 332] width 194 height 28
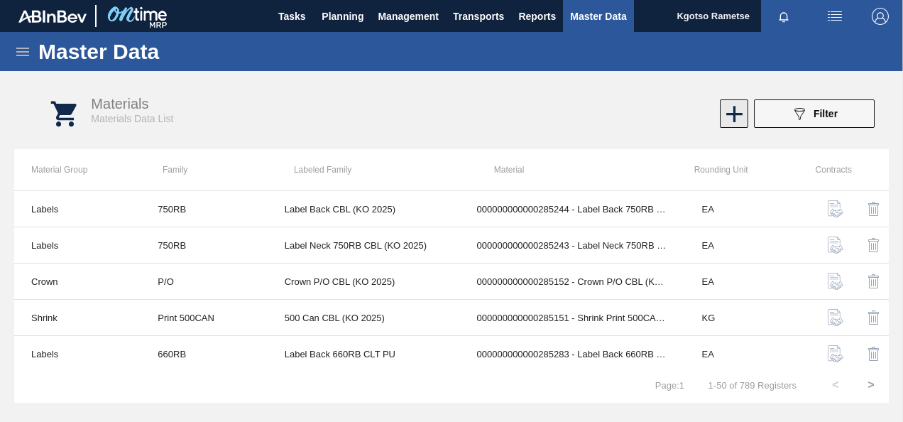
click at [741, 114] on icon at bounding box center [735, 114] width 16 height 16
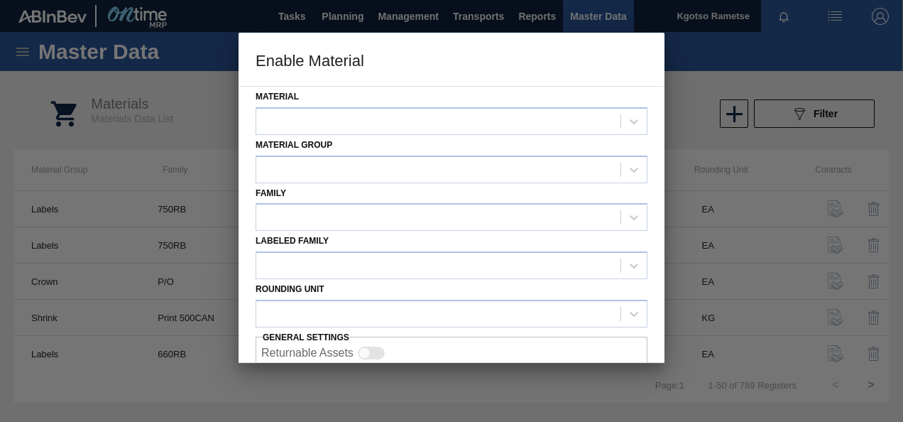
click at [830, 114] on div at bounding box center [451, 211] width 903 height 422
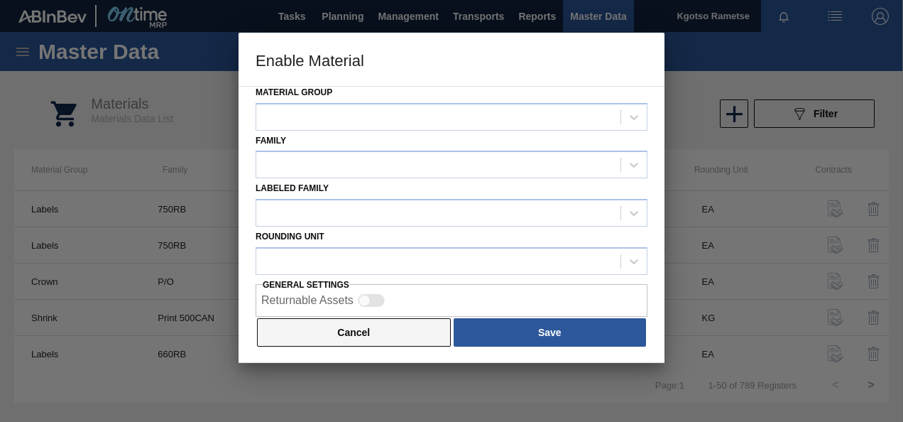
click at [384, 333] on button "Cancel" at bounding box center [354, 332] width 194 height 28
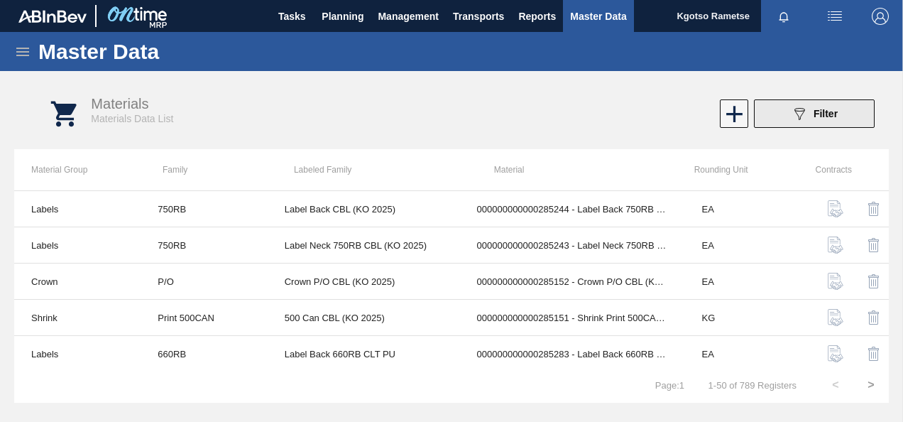
click at [767, 113] on button "089F7B8B-B2A5-4AFE-B5C0-19BA573D28AC Filter" at bounding box center [814, 113] width 121 height 28
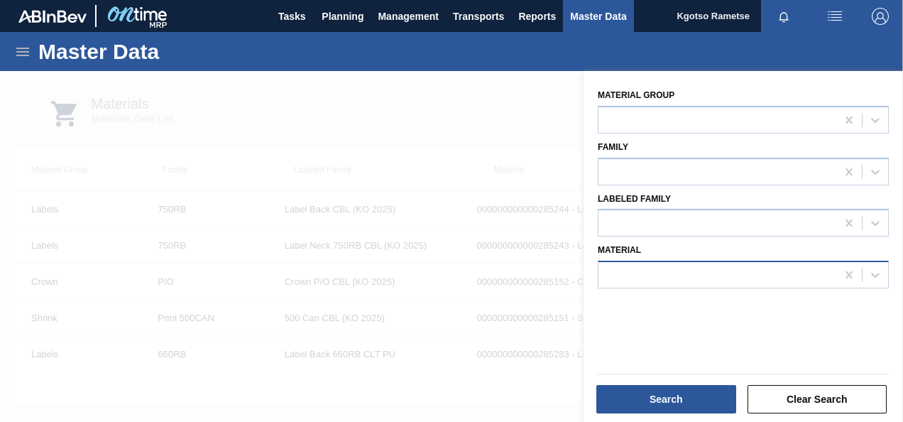
click at [625, 276] on div at bounding box center [718, 275] width 238 height 21
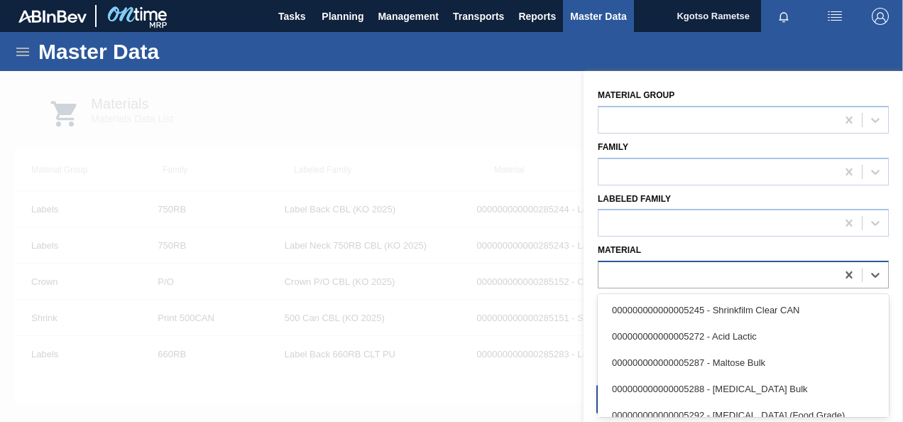
paste input "285244"
type input "285244"
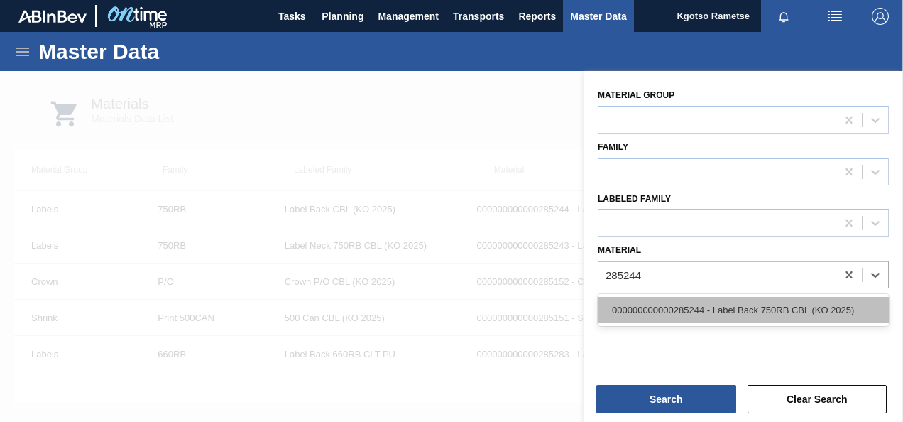
click at [624, 308] on div "000000000000285244 - Label Back 750RB CBL (KO 2025)" at bounding box center [743, 310] width 291 height 26
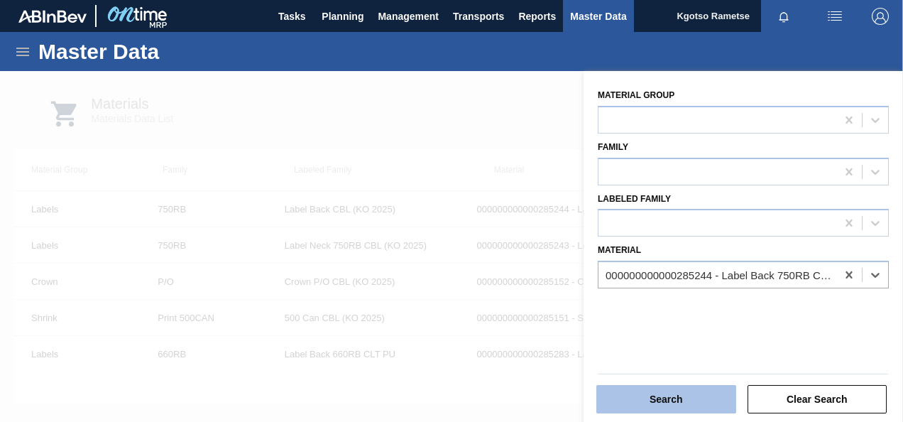
click at [629, 392] on button "Search" at bounding box center [667, 399] width 140 height 28
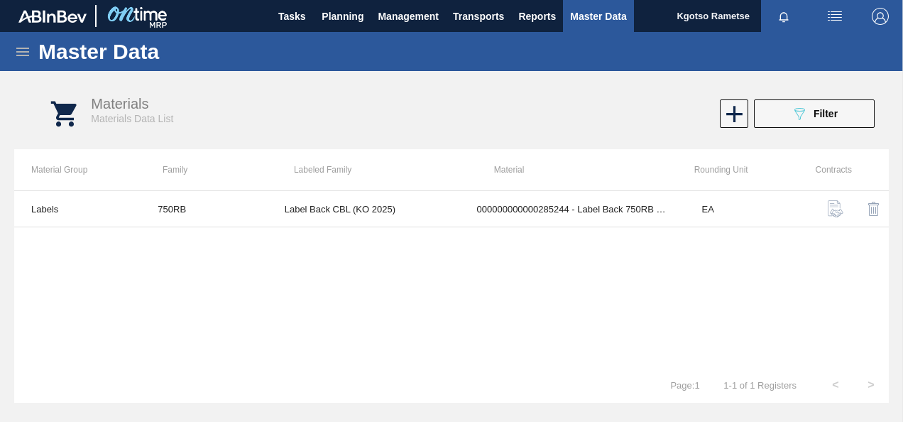
click at [20, 48] on icon at bounding box center [22, 52] width 13 height 9
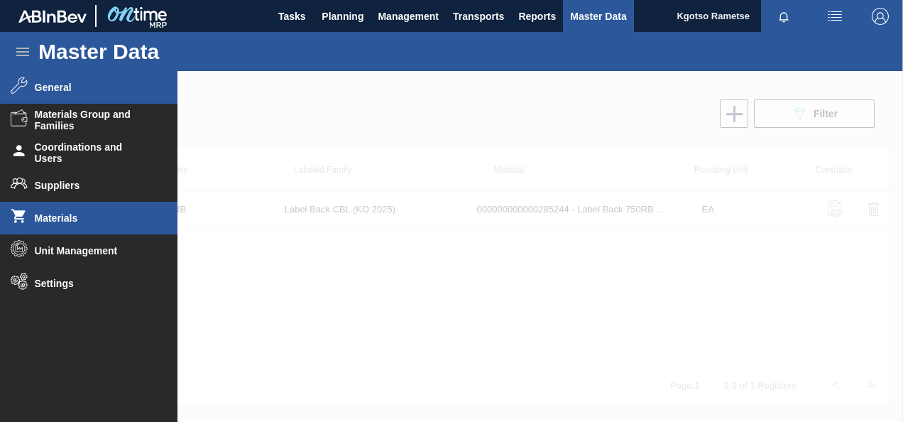
click at [58, 94] on li "General" at bounding box center [89, 87] width 178 height 33
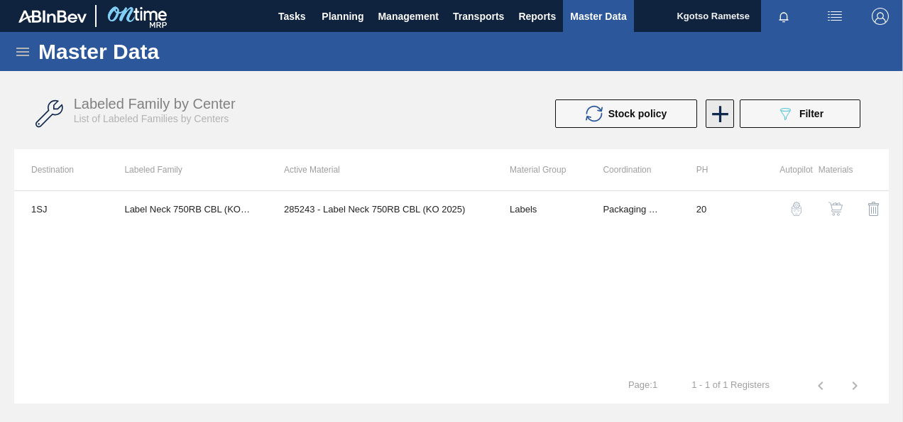
click at [723, 115] on icon at bounding box center [721, 114] width 28 height 28
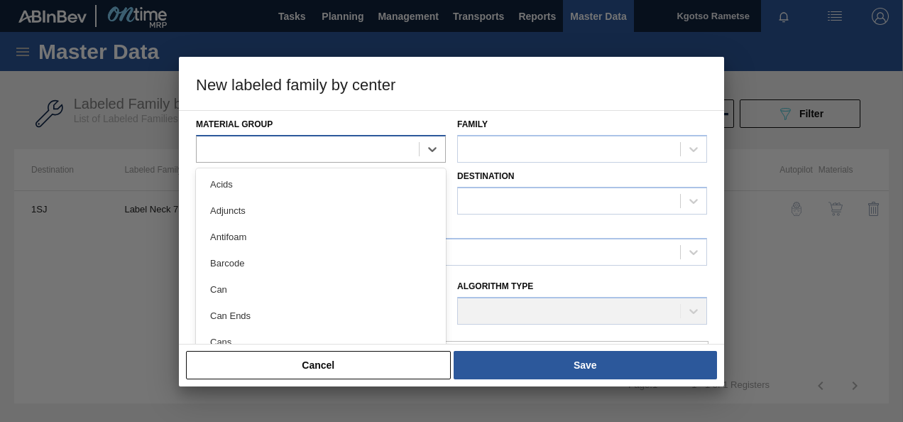
click at [271, 141] on div at bounding box center [308, 148] width 222 height 21
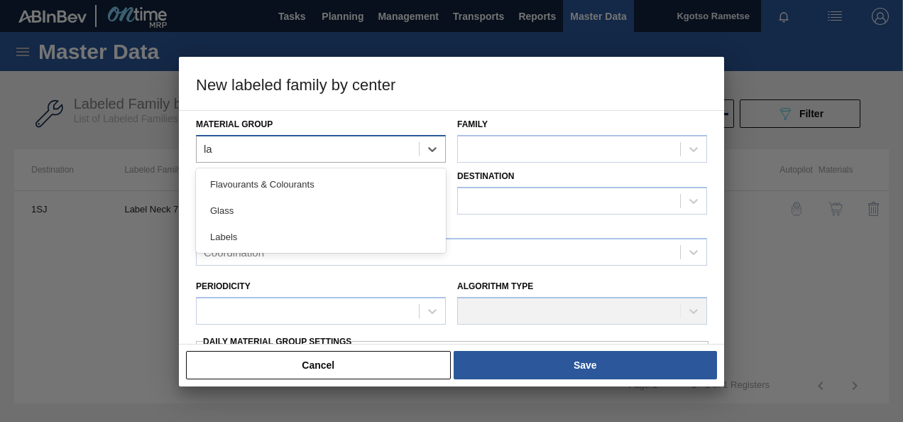
type Group "lab"
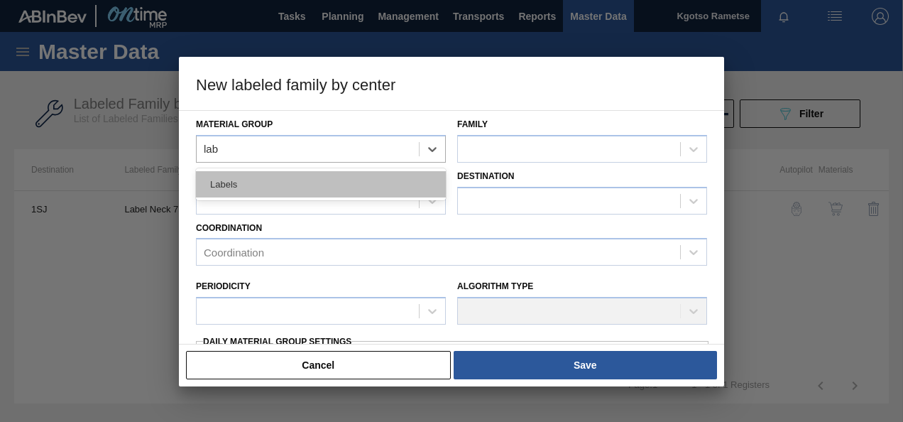
click at [252, 196] on div "Labels" at bounding box center [321, 184] width 250 height 26
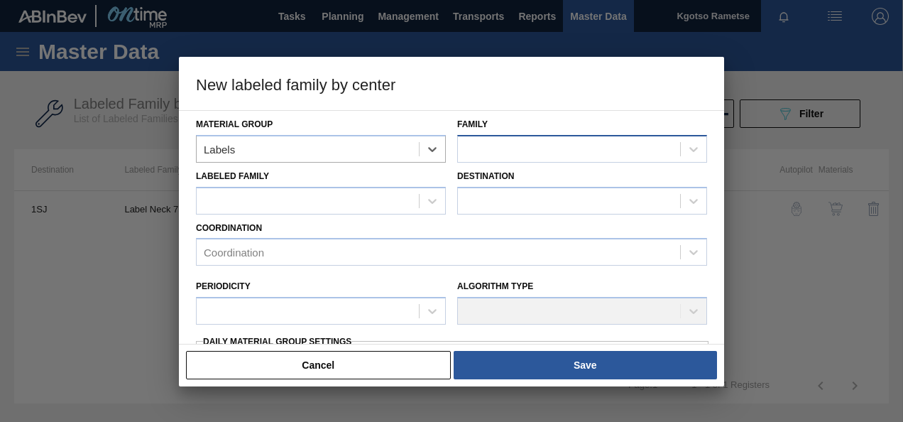
click at [495, 136] on div at bounding box center [582, 149] width 250 height 28
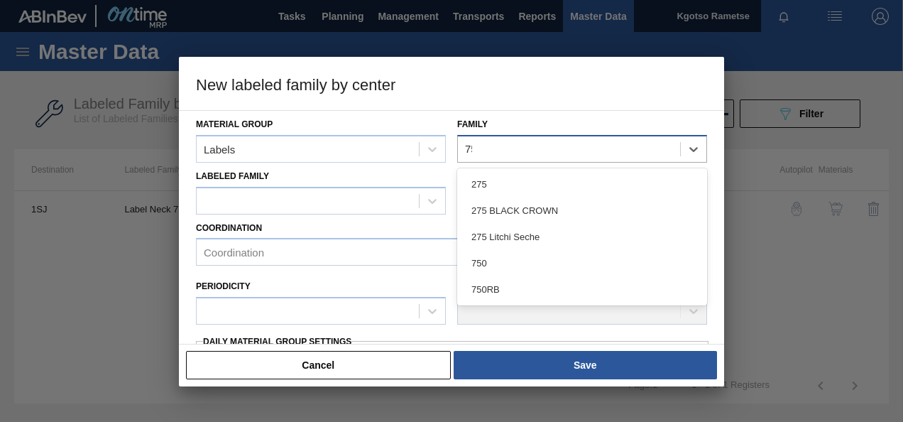
type input "750"
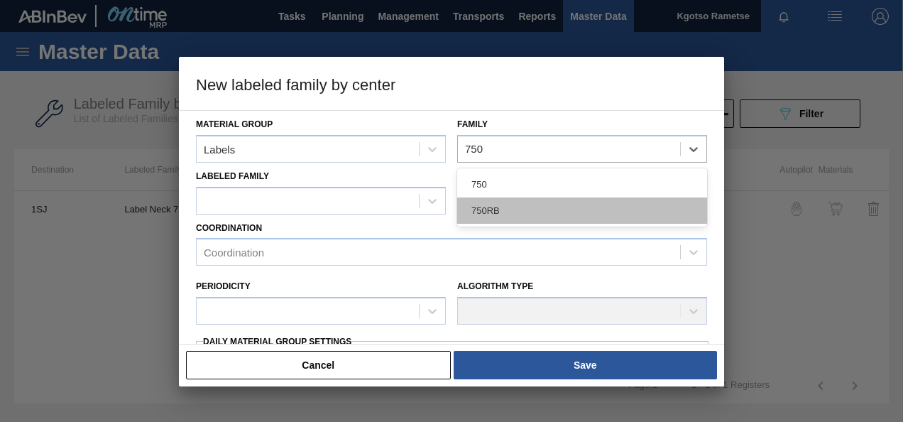
click at [538, 211] on div "750RB" at bounding box center [582, 210] width 250 height 26
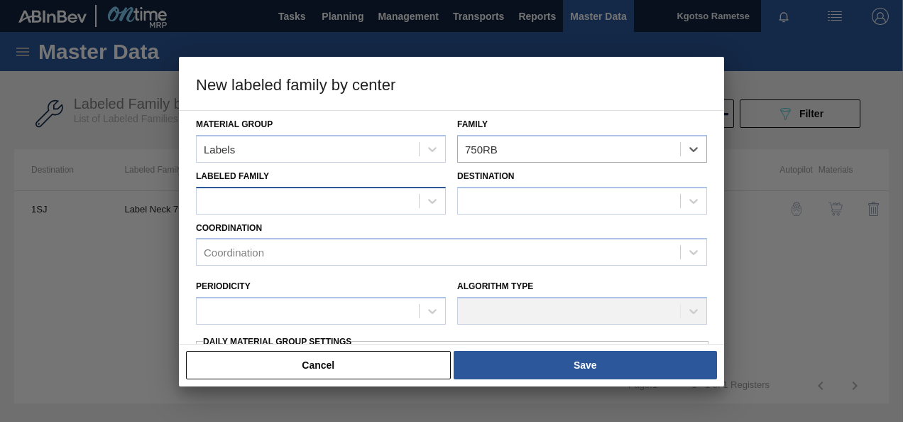
click at [402, 189] on div at bounding box center [321, 201] width 250 height 28
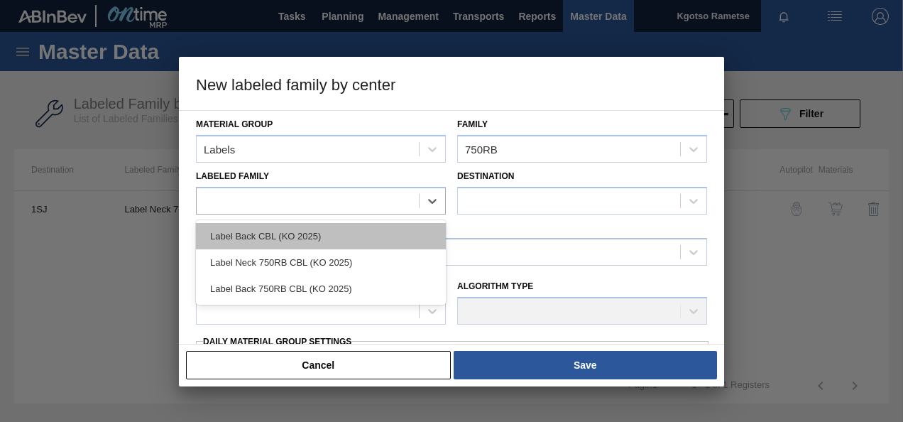
click at [352, 241] on div "Label Back CBL (KO 2025)" at bounding box center [321, 236] width 250 height 26
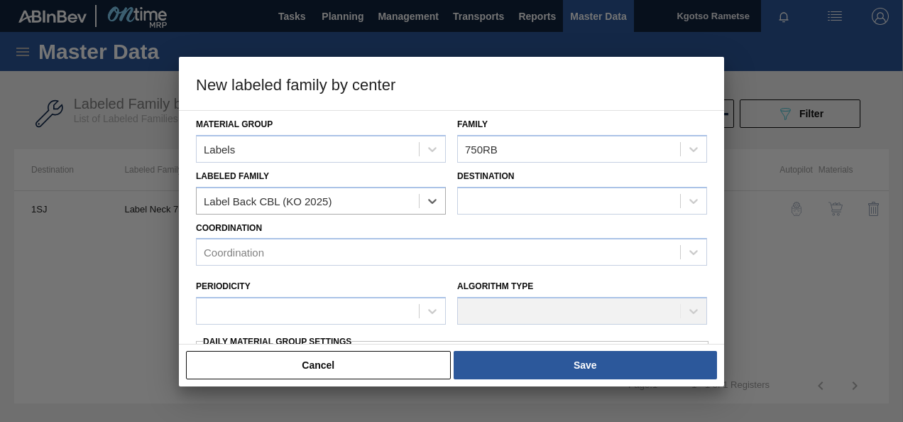
checkbox input "false"
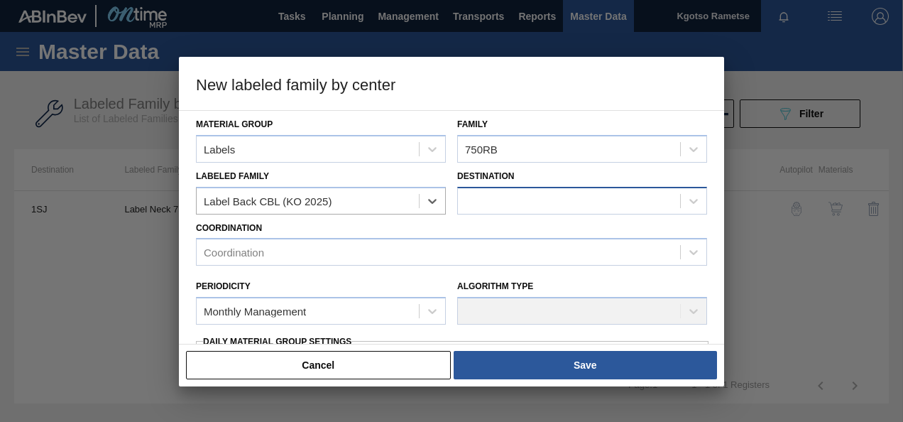
click at [567, 202] on div at bounding box center [569, 200] width 222 height 21
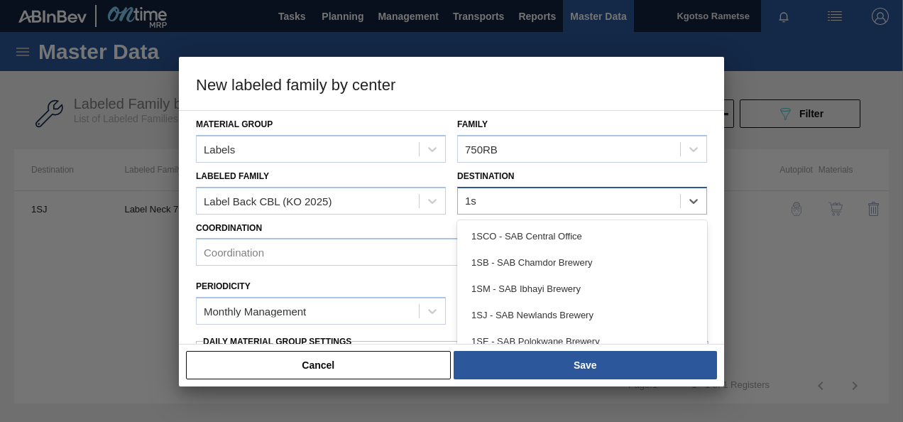
type input "1sj"
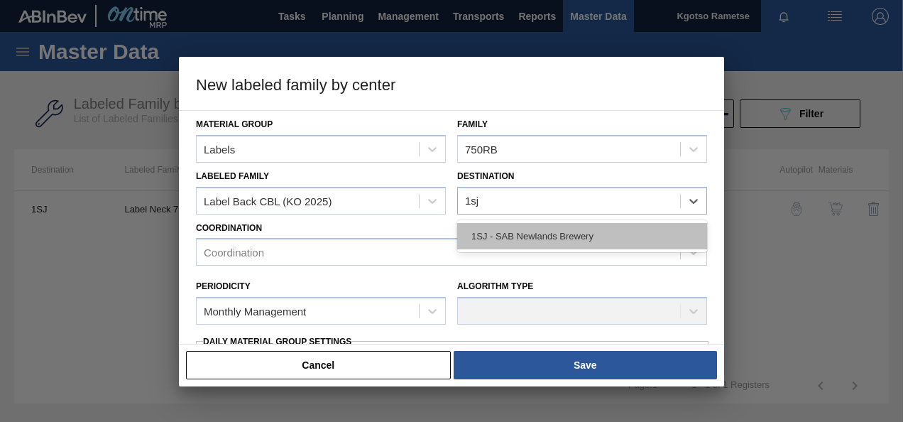
click at [561, 247] on div "1SJ - SAB Newlands Brewery" at bounding box center [582, 236] width 250 height 26
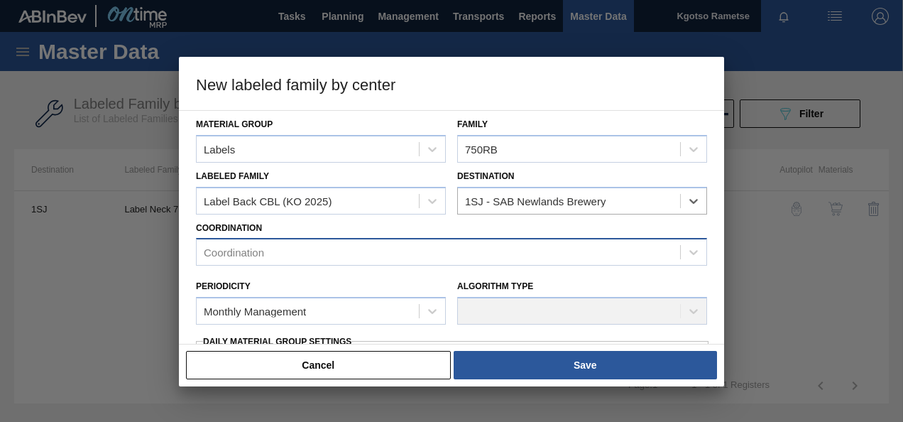
click at [398, 256] on div "Coordination" at bounding box center [439, 252] width 484 height 21
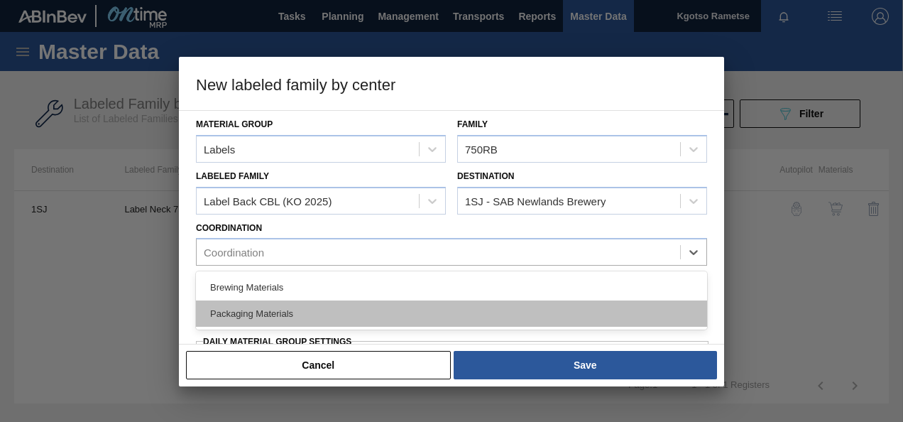
click at [327, 303] on div "Packaging Materials" at bounding box center [451, 313] width 511 height 26
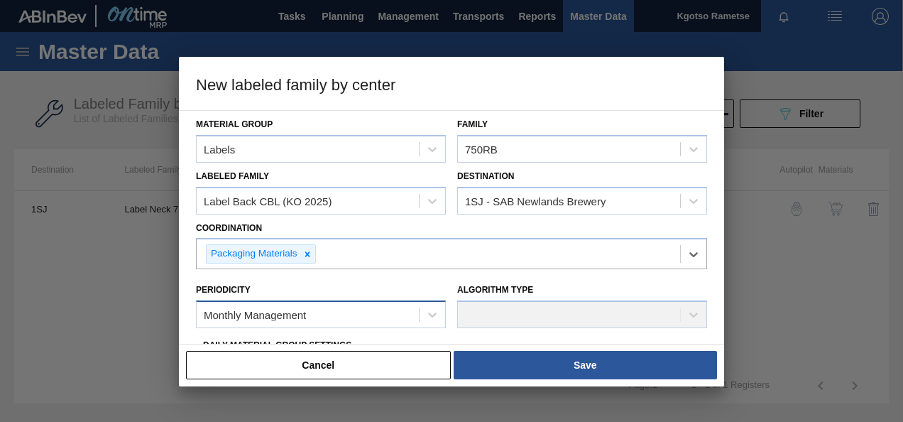
scroll to position [142, 0]
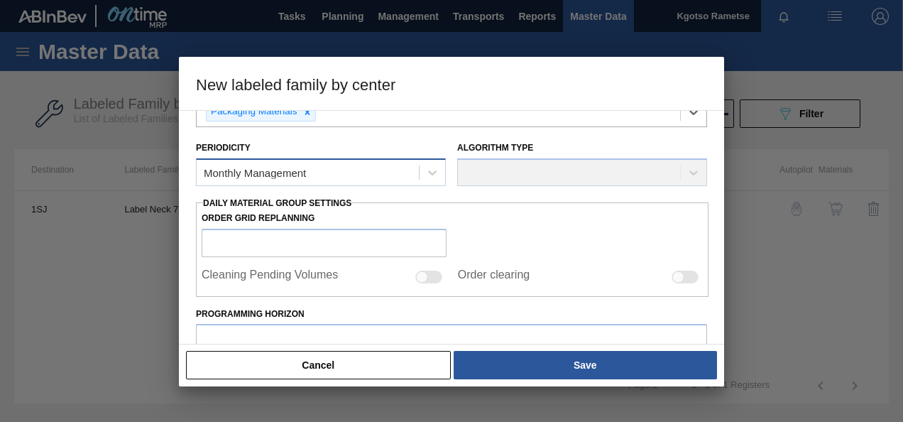
click at [286, 178] on div "Monthly Management" at bounding box center [308, 173] width 222 height 21
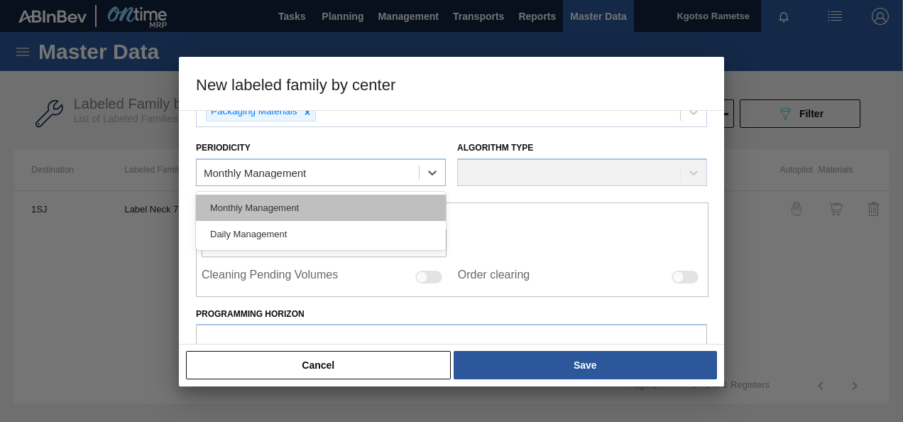
click at [277, 213] on div "Monthly Management" at bounding box center [321, 208] width 250 height 26
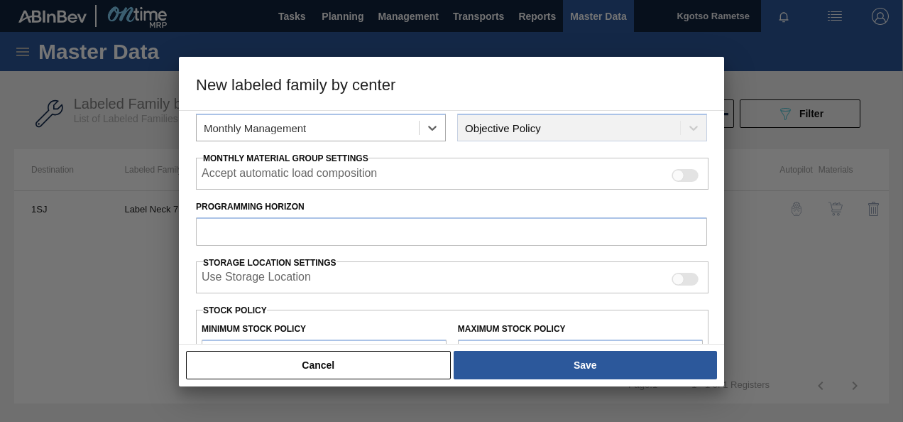
scroll to position [213, 0]
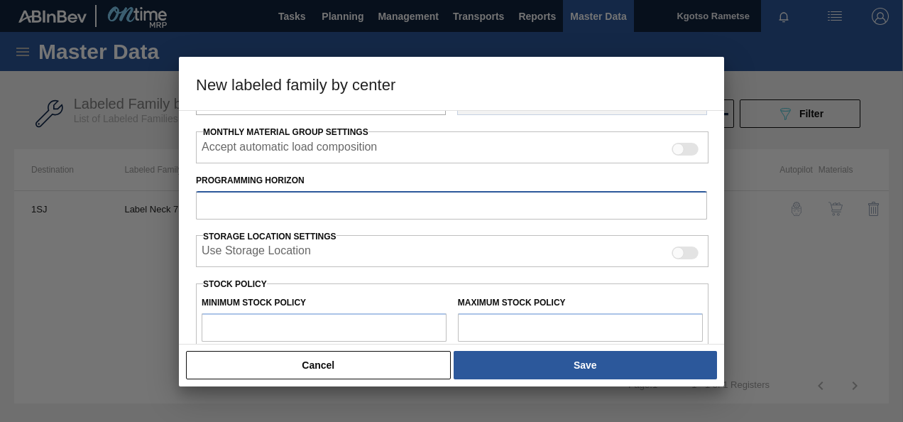
click at [261, 203] on input "Programming Horizon" at bounding box center [451, 205] width 511 height 28
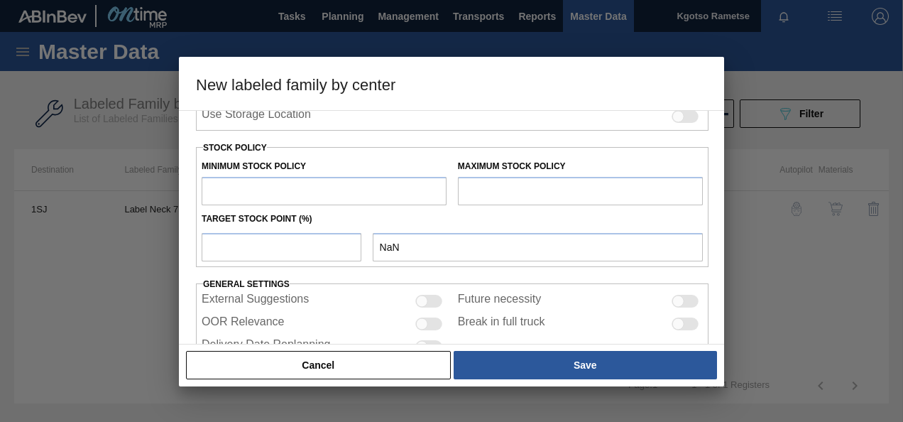
scroll to position [355, 0]
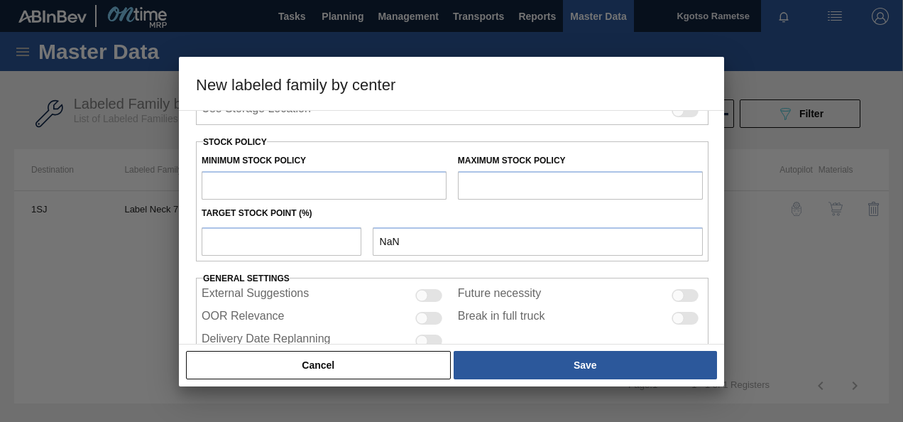
type input "20"
click at [249, 190] on input "text" at bounding box center [324, 185] width 245 height 28
type input "1"
type input "1.000"
type input "10"
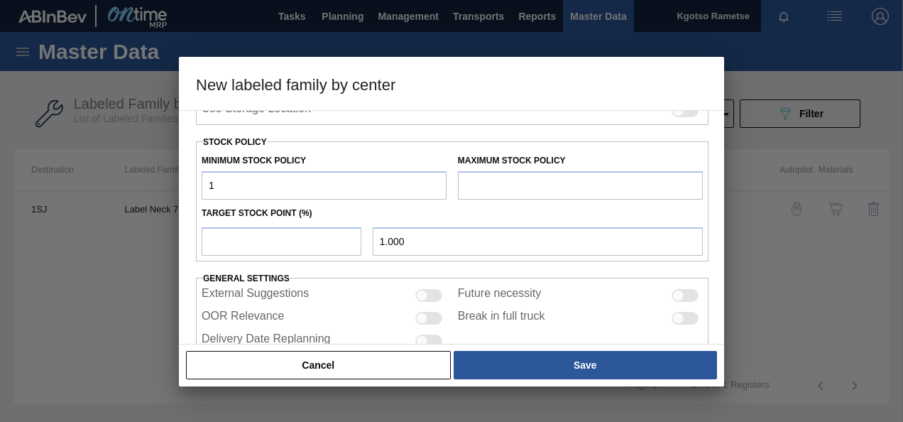
type input "10.000"
type input "100"
type input "100.000"
type input "1,000"
type input "1,000.000"
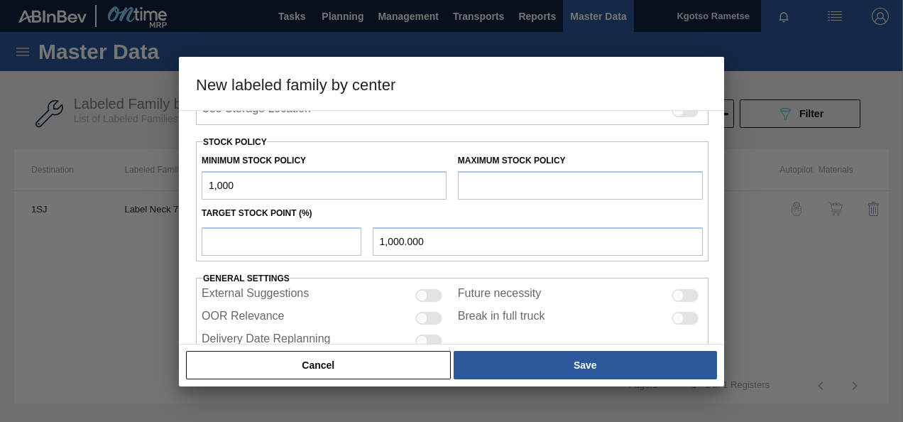
type input "10,000"
type input "10,000.000"
type input "100,000"
type input "100,000.000"
type input "1,000,000"
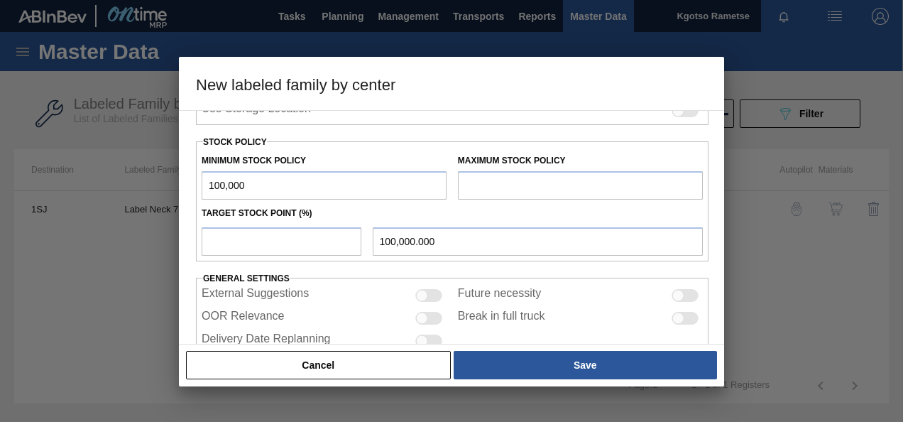
type input "1,000,000.000"
type input "1,000,000"
click at [506, 181] on input "text" at bounding box center [580, 185] width 245 height 28
type input "2,000,000"
click at [215, 236] on input "number" at bounding box center [282, 241] width 160 height 28
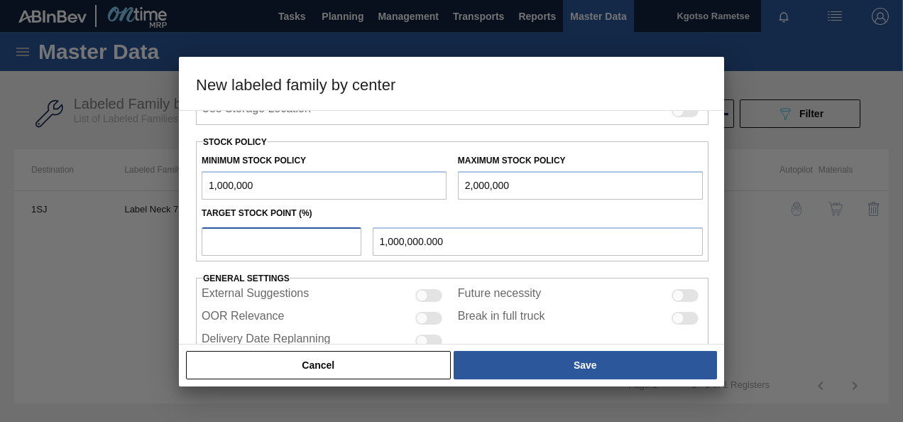
type input "1"
type input "1,010,000.000"
type input "10"
type input "1,100,000.000"
type input "100"
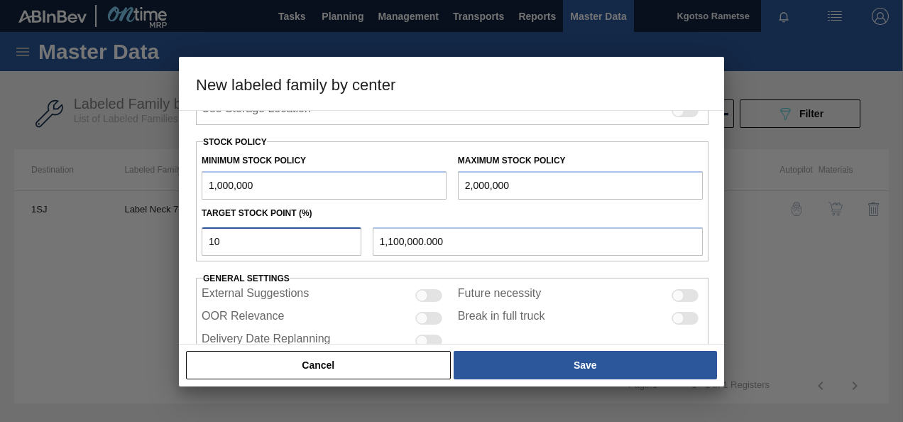
type input "2,000,000.000"
type input "99"
type input "1,990,000.000"
type input "98"
type input "1,980,000.000"
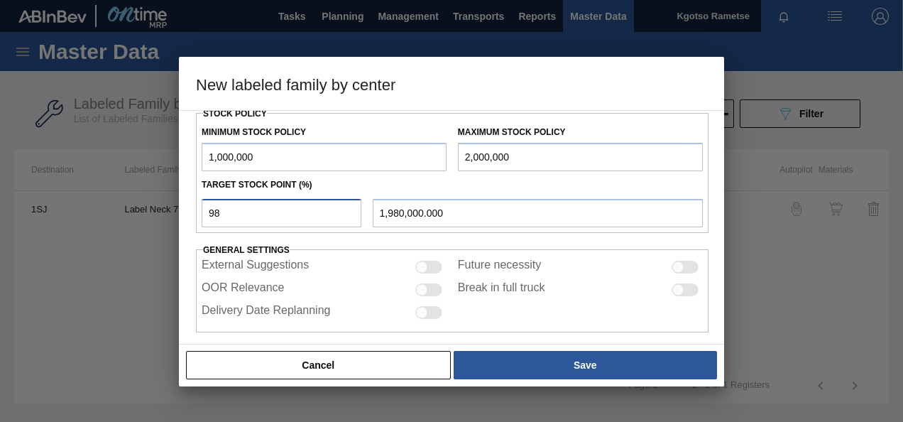
scroll to position [392, 0]
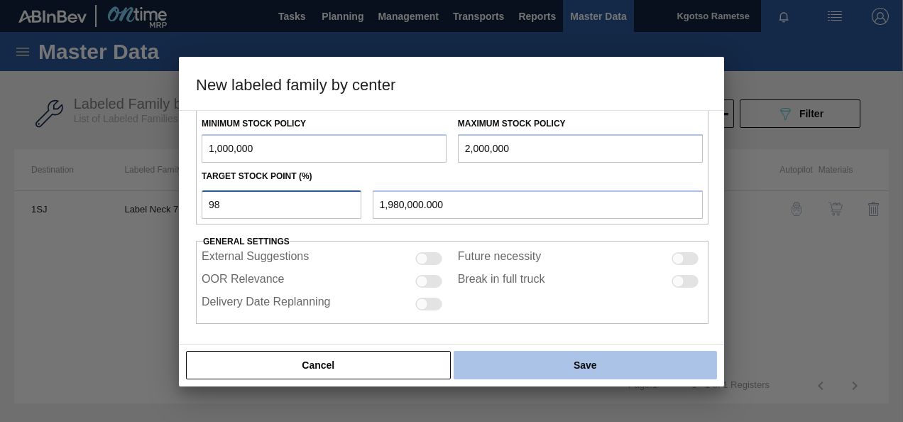
type input "98"
click at [465, 366] on button "Save" at bounding box center [586, 365] width 264 height 28
click at [538, 359] on button "Save" at bounding box center [586, 365] width 264 height 28
click at [553, 364] on button "Save" at bounding box center [586, 365] width 264 height 28
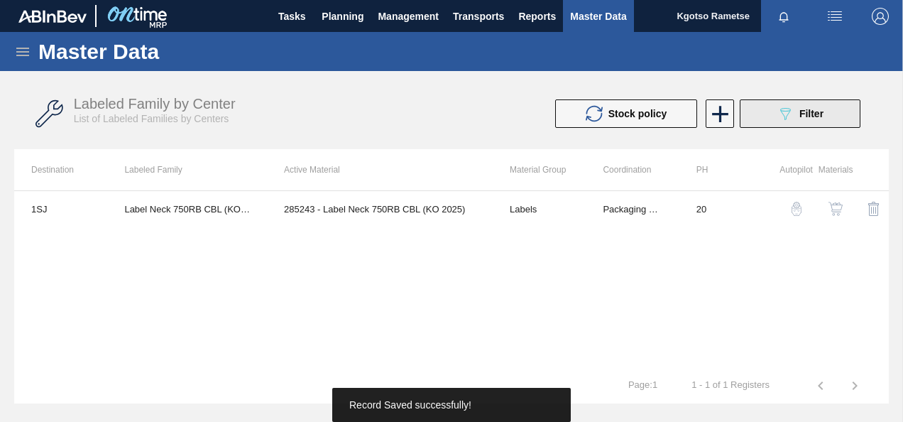
click at [793, 114] on icon "089F7B8B-B2A5-4AFE-B5C0-19BA573D28AC" at bounding box center [785, 113] width 17 height 17
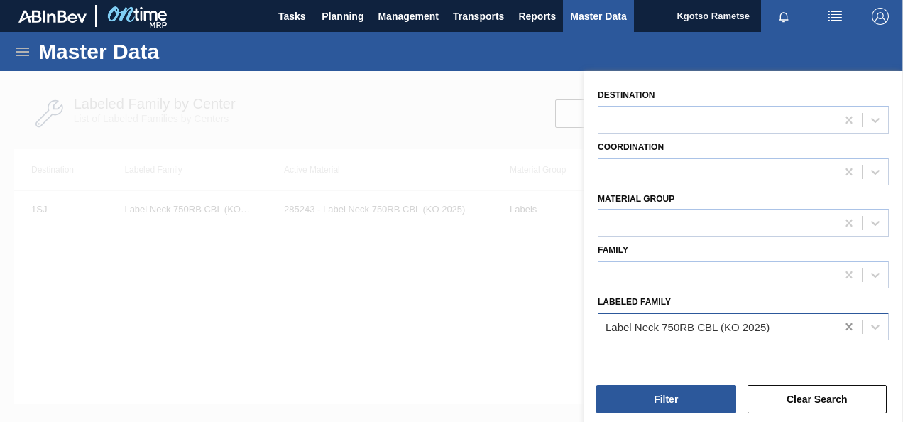
click at [846, 323] on icon at bounding box center [849, 326] width 6 height 7
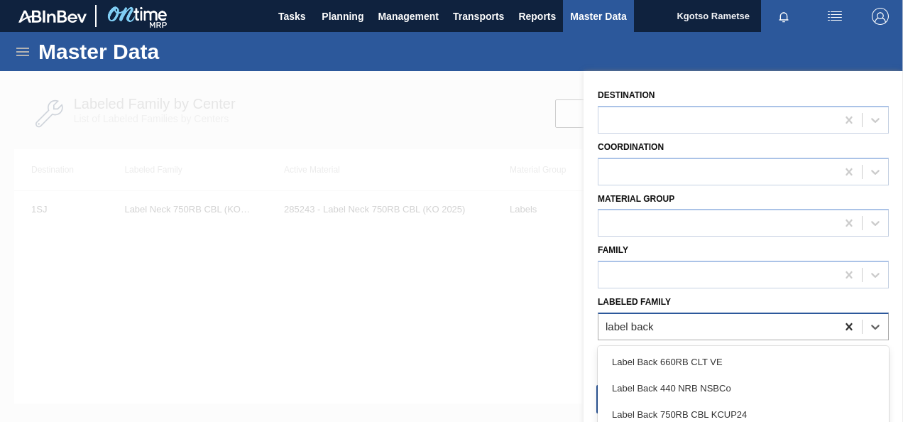
type Family "label back c"
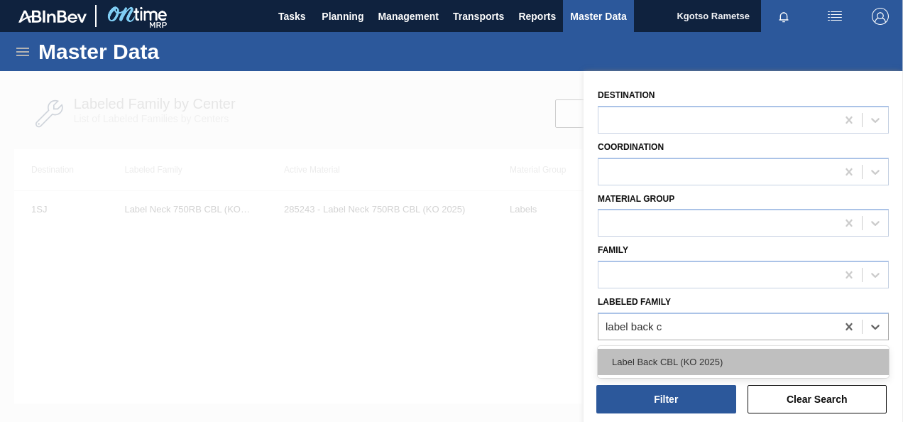
click at [774, 371] on div "Label Back CBL (KO 2025)" at bounding box center [743, 362] width 291 height 26
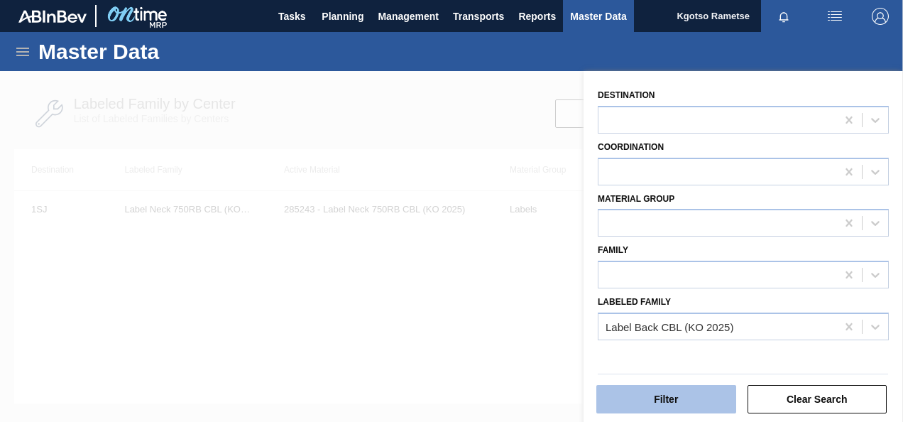
click at [687, 412] on button "Filter" at bounding box center [667, 399] width 140 height 28
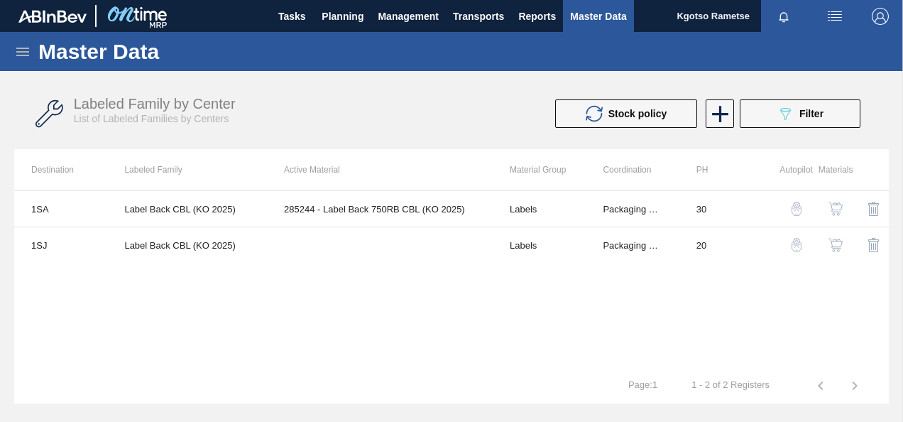
click at [837, 243] on img "button" at bounding box center [836, 245] width 14 height 14
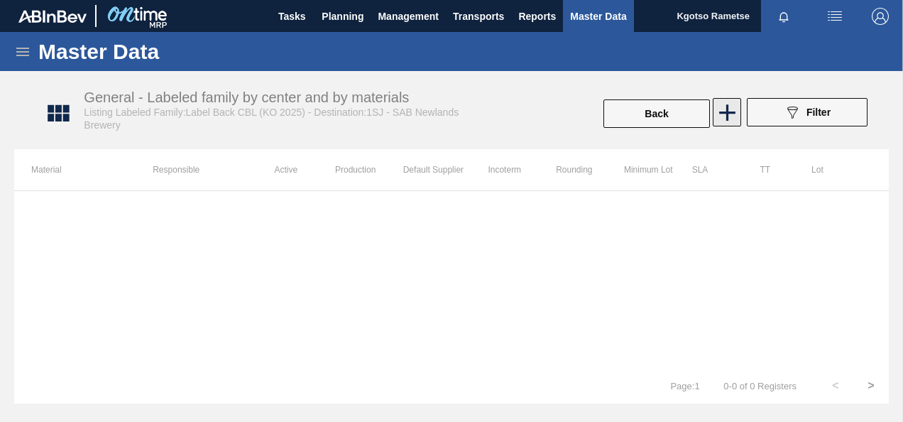
click at [731, 109] on icon at bounding box center [728, 113] width 28 height 28
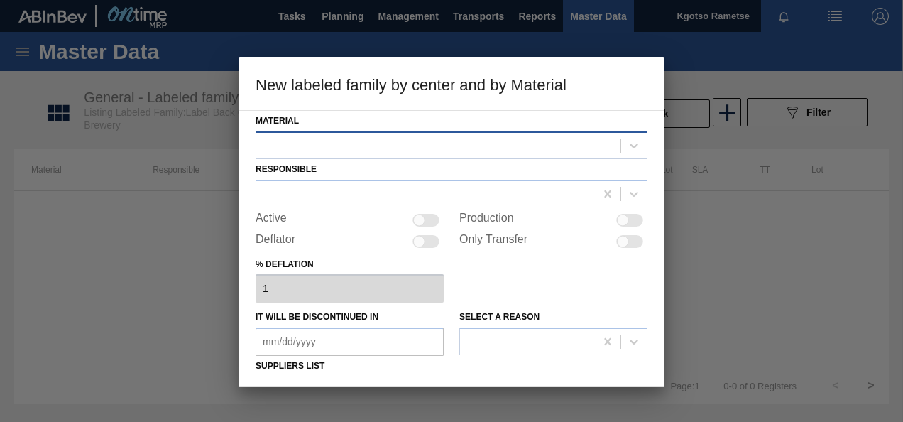
click at [514, 144] on div at bounding box center [438, 145] width 364 height 21
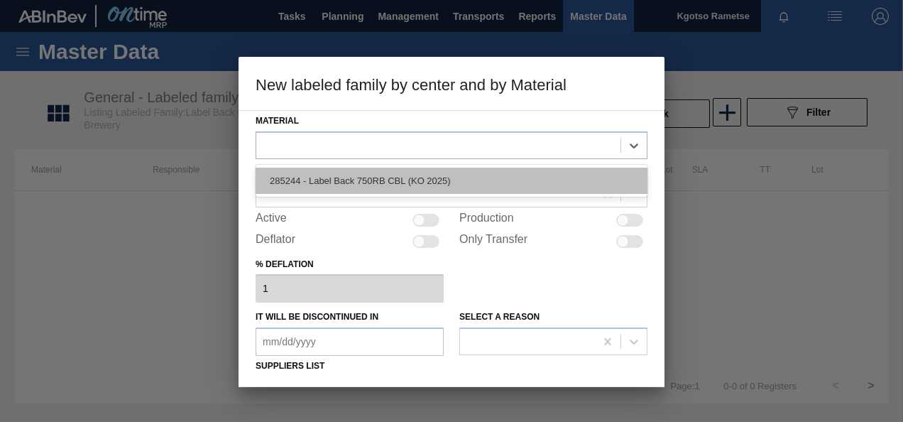
click at [472, 190] on div "285244 - Label Back 750RB CBL (KO 2025)" at bounding box center [452, 181] width 392 height 26
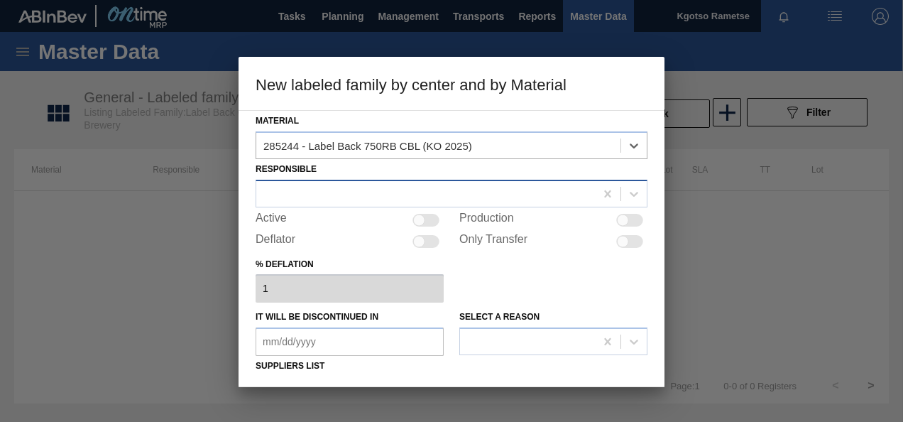
click at [447, 192] on div at bounding box center [425, 193] width 339 height 21
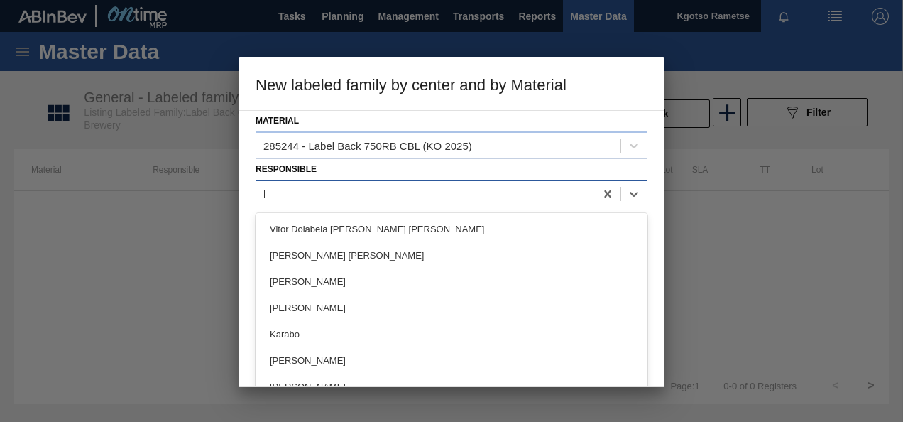
type input "kgo"
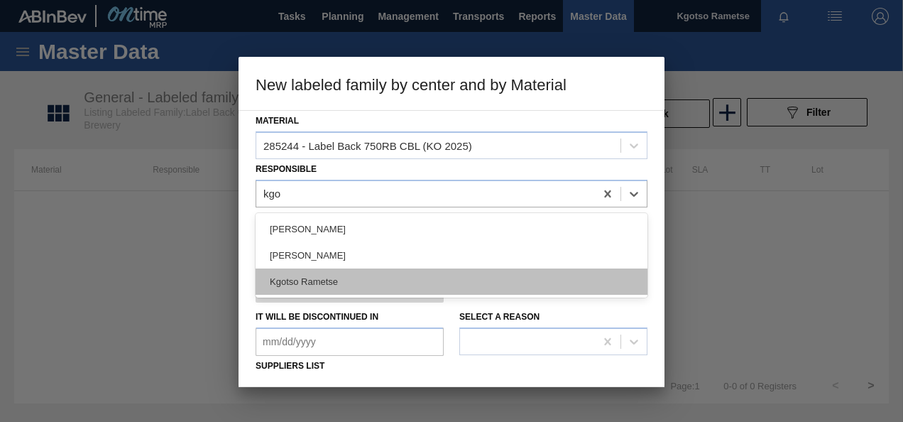
click at [420, 270] on div "Kgotso Rametse" at bounding box center [452, 281] width 392 height 26
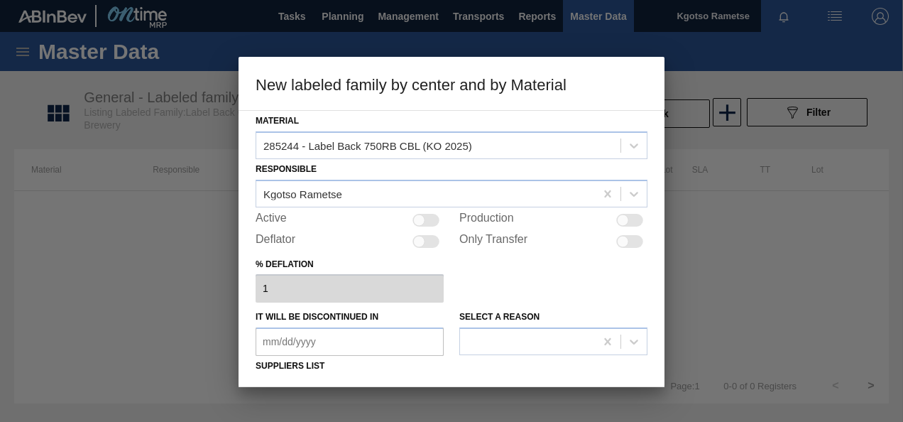
click at [420, 219] on div at bounding box center [419, 220] width 12 height 12
checkbox input "true"
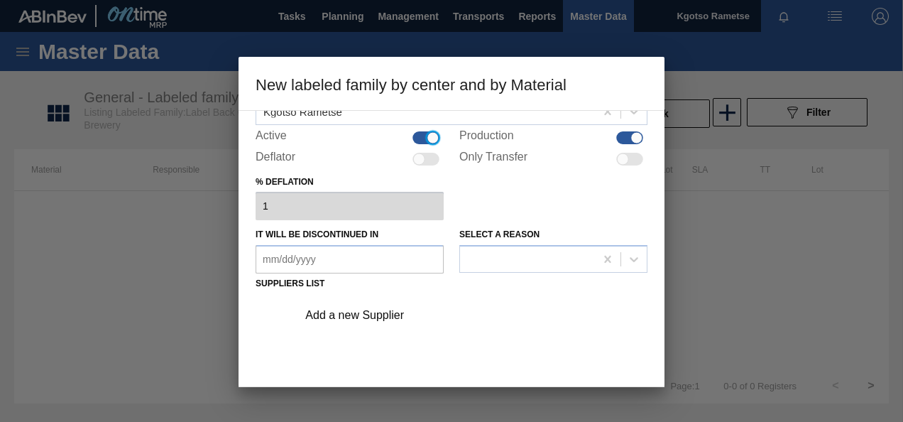
scroll to position [213, 0]
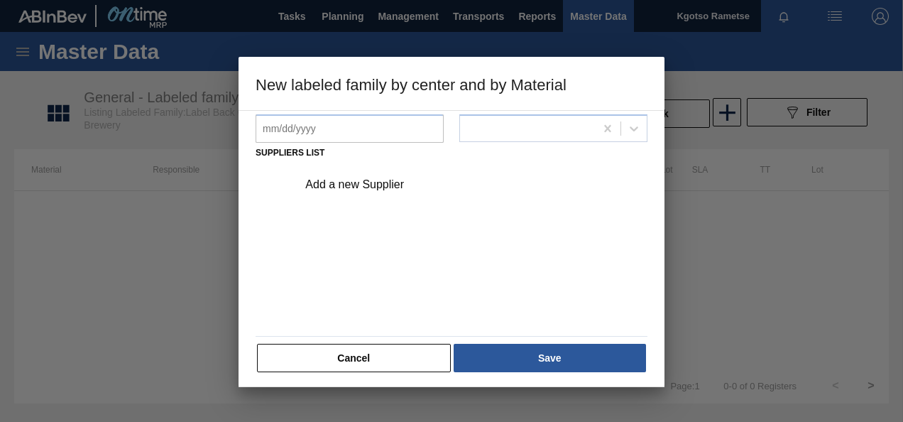
click at [365, 186] on div "Add a new Supplier" at bounding box center [444, 184] width 278 height 13
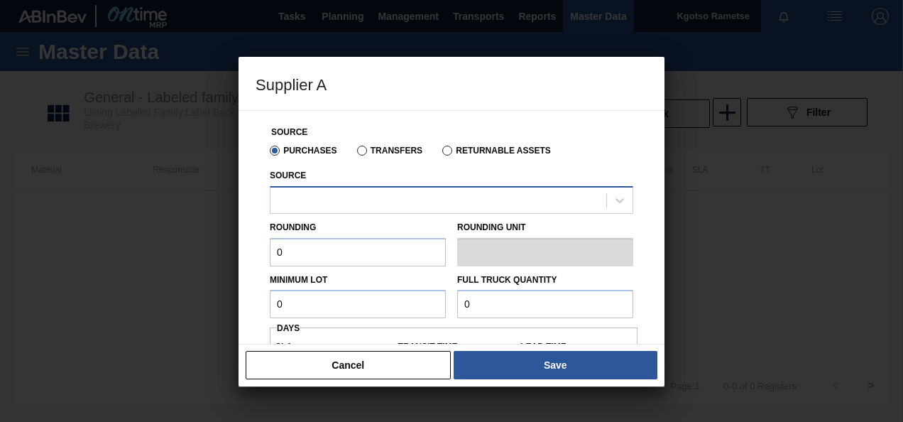
click at [366, 190] on div at bounding box center [439, 200] width 336 height 21
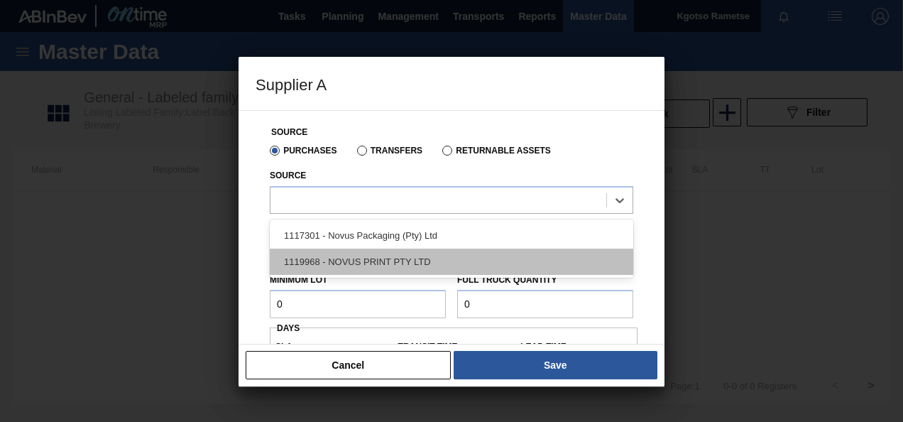
click at [389, 257] on div "1119968 - NOVUS PRINT PTY LTD" at bounding box center [452, 262] width 364 height 26
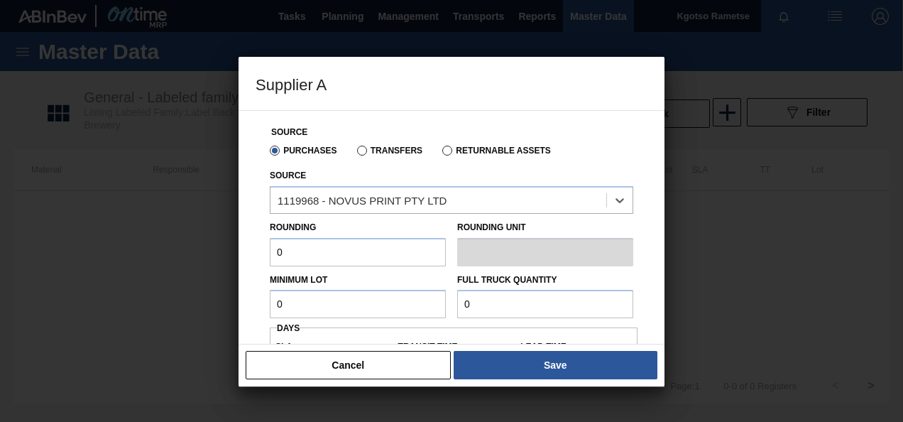
drag, startPoint x: 356, startPoint y: 254, endPoint x: 300, endPoint y: 253, distance: 56.1
click at [304, 253] on input "0" at bounding box center [358, 252] width 176 height 28
drag, startPoint x: 285, startPoint y: 247, endPoint x: 249, endPoint y: 252, distance: 36.6
click at [252, 251] on div "Source Purchases Transfers Returnable Assets Source 1119968 - NOVUS PRINT PTY L…" at bounding box center [452, 227] width 426 height 234
type input "1"
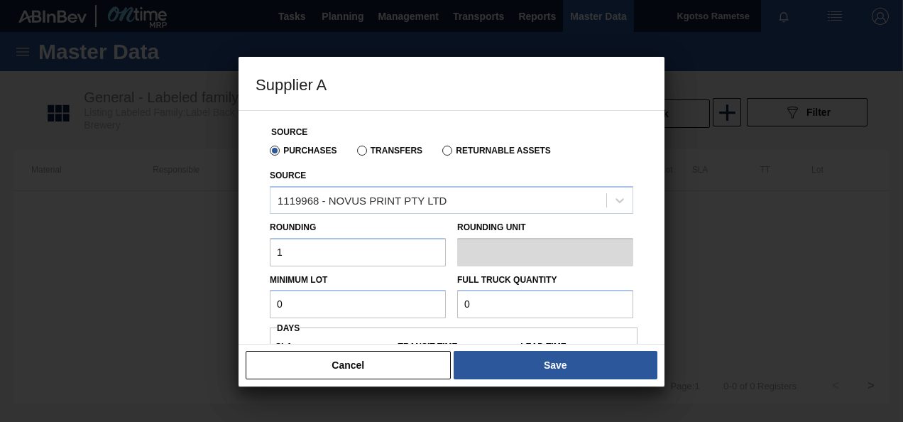
drag, startPoint x: 340, startPoint y: 313, endPoint x: 229, endPoint y: 308, distance: 111.6
click at [234, 309] on div "Supplier A Source Purchases Transfers Returnable Assets Source 1119968 - NOVUS …" at bounding box center [451, 211] width 903 height 422
drag, startPoint x: 351, startPoint y: 308, endPoint x: 196, endPoint y: 311, distance: 154.9
click at [264, 303] on div "Minimum Lot 33" at bounding box center [358, 294] width 188 height 49
paste input ",330,000"
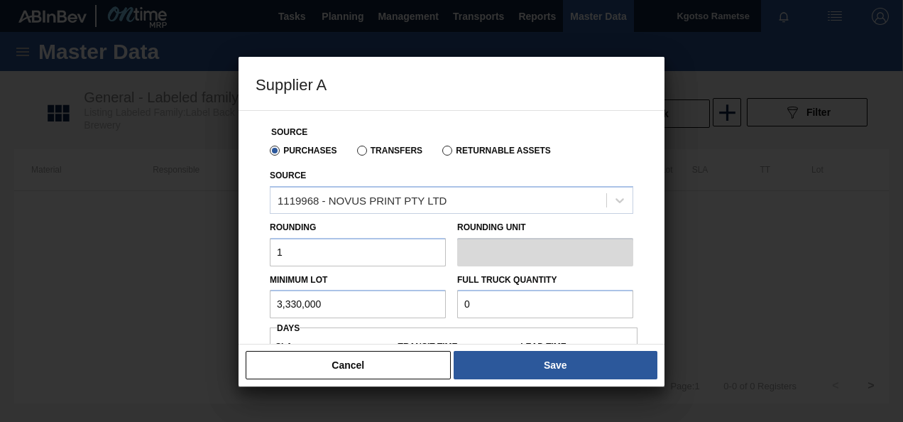
drag, startPoint x: 347, startPoint y: 297, endPoint x: 116, endPoint y: 308, distance: 231.8
click at [196, 305] on div "Supplier A Source Purchases Transfers Returnable Assets Source 1119968 - NOVUS …" at bounding box center [451, 211] width 903 height 422
type input "3,330,000"
drag, startPoint x: 531, startPoint y: 298, endPoint x: 14, endPoint y: 327, distance: 517.9
click at [234, 318] on div "Supplier A Source Purchases Transfers Returnable Assets Source 1119968 - NOVUS …" at bounding box center [451, 211] width 903 height 422
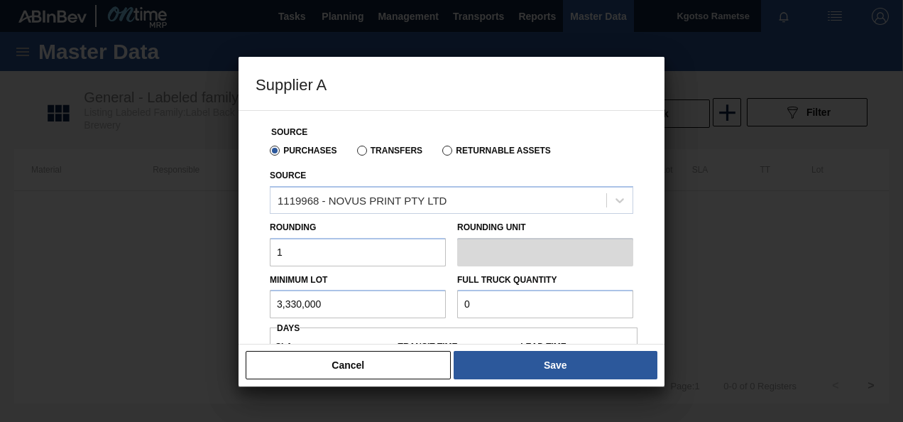
paste input "3,330,00"
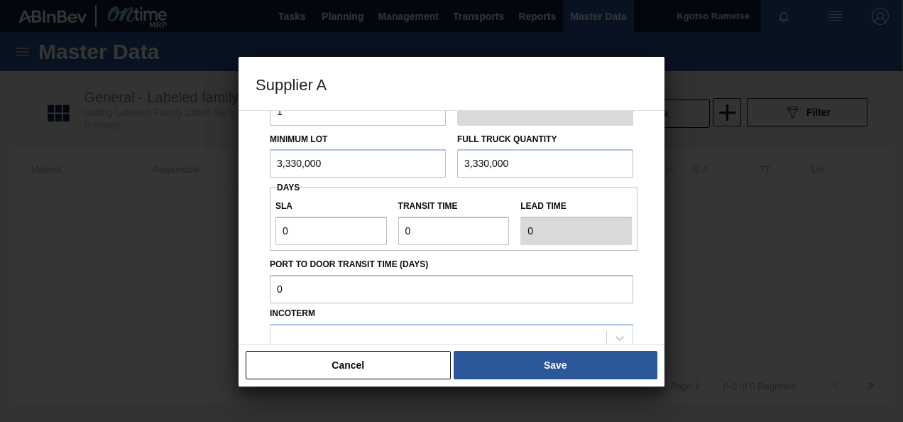
scroll to position [142, 0]
type input "3,330,000"
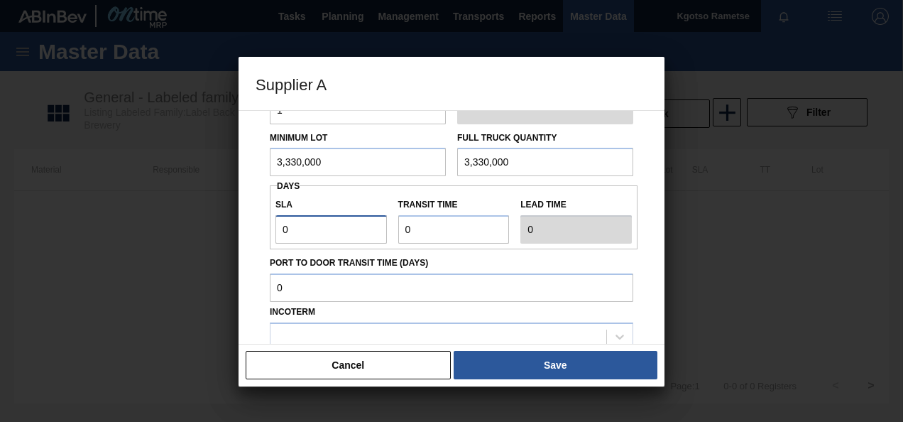
drag, startPoint x: 308, startPoint y: 230, endPoint x: 198, endPoint y: 240, distance: 109.8
click at [214, 237] on div "Supplier A Source Purchases Transfers Returnable Assets Source 1119968 - NOVUS …" at bounding box center [451, 211] width 903 height 422
type input "1"
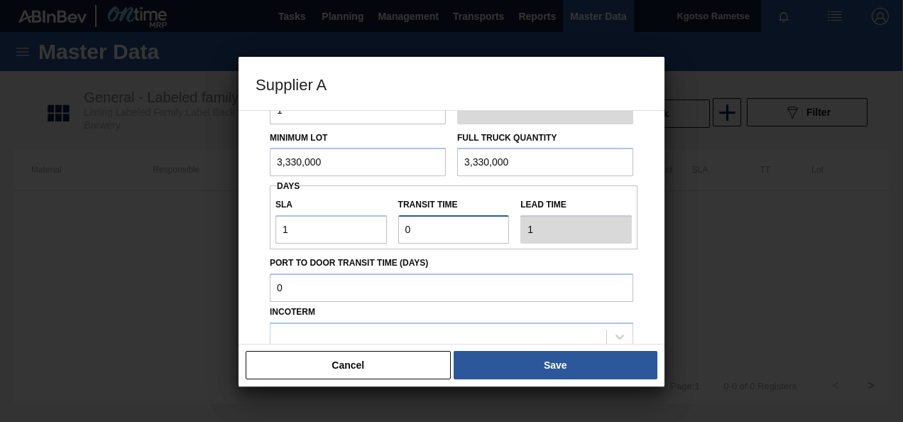
drag, startPoint x: 453, startPoint y: 226, endPoint x: 308, endPoint y: 240, distance: 145.6
click at [308, 240] on div "SLA 1 Transit time Lead time 1" at bounding box center [454, 217] width 368 height 53
type input "1"
type input "2"
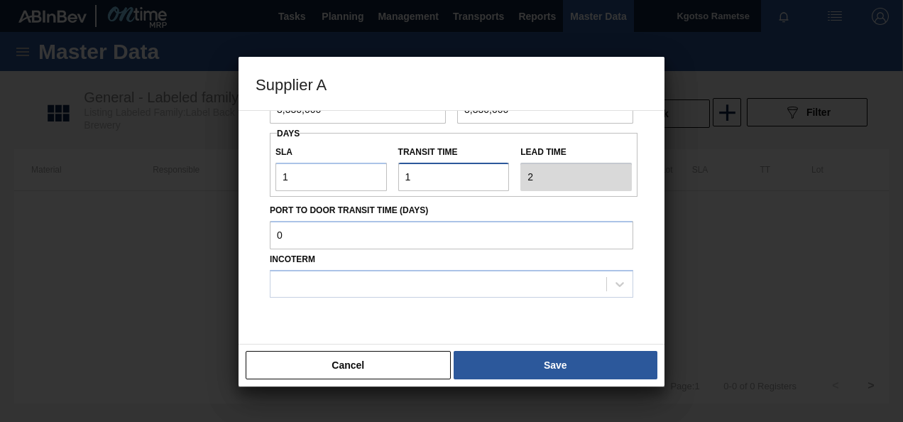
scroll to position [213, 0]
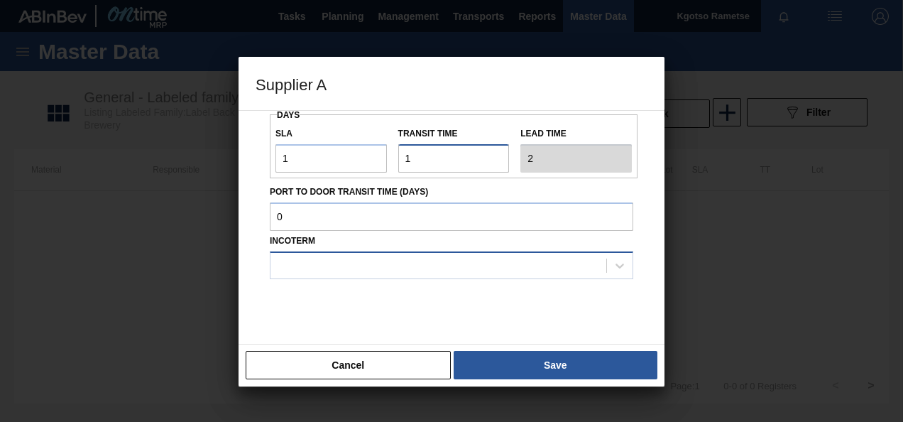
type input "1"
click at [357, 259] on div at bounding box center [439, 265] width 336 height 21
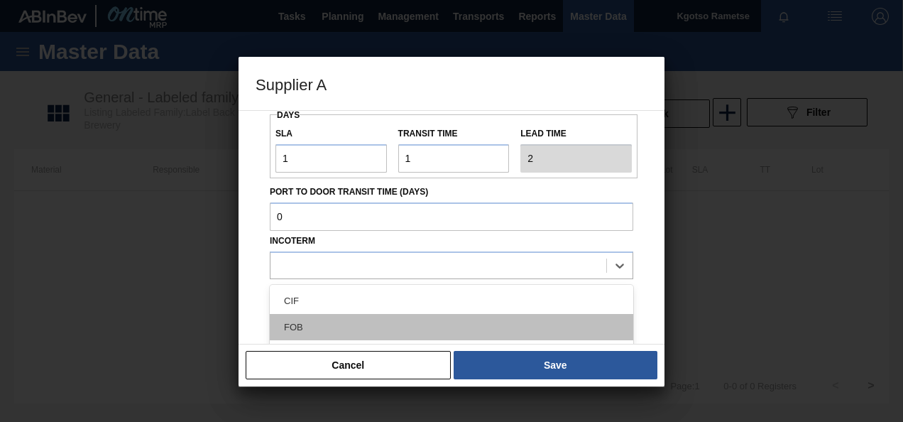
click at [354, 315] on div "FOB" at bounding box center [452, 327] width 364 height 26
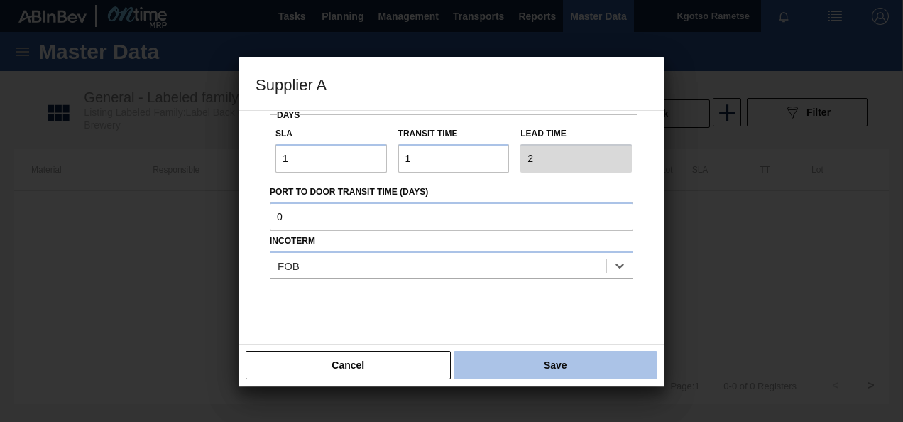
click at [497, 365] on button "Save" at bounding box center [556, 365] width 204 height 28
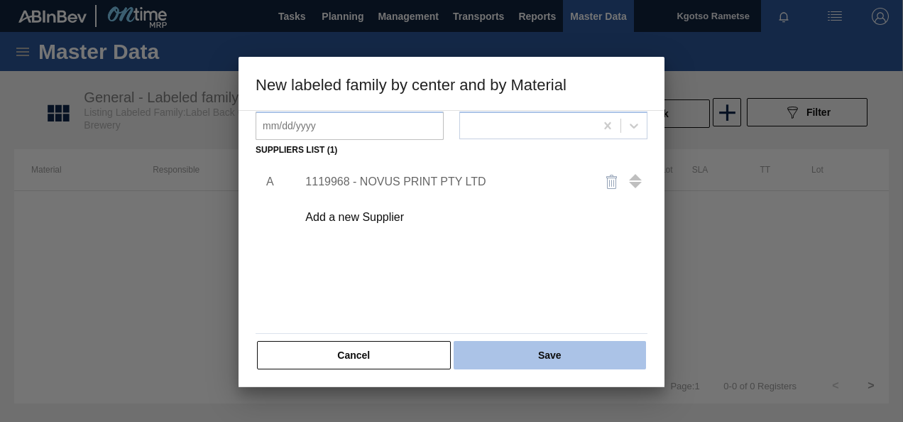
scroll to position [216, 0]
click at [475, 343] on button "Save" at bounding box center [550, 355] width 192 height 28
